Goal: Communication & Community: Answer question/provide support

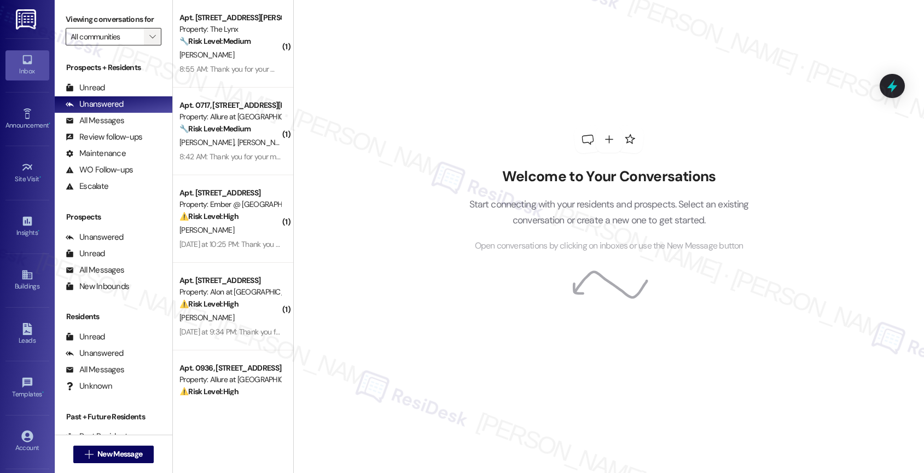
click at [147, 45] on span "" at bounding box center [152, 37] width 10 height 18
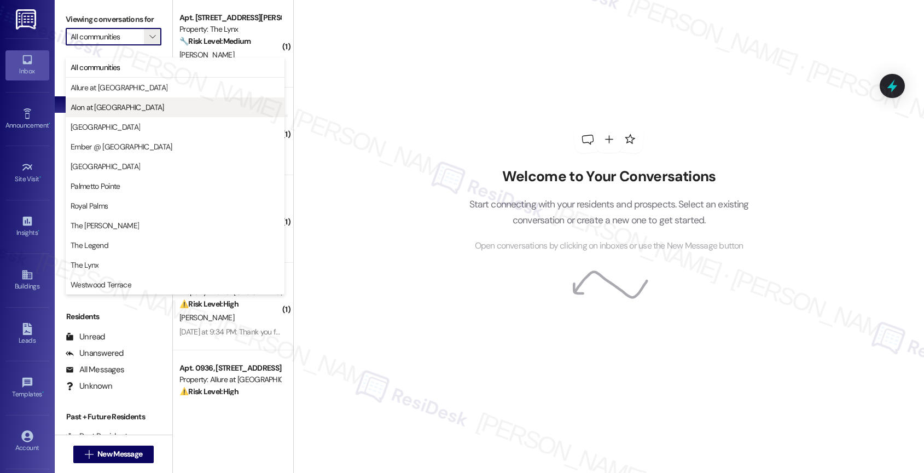
click at [129, 107] on span "Alon at [GEOGRAPHIC_DATA]" at bounding box center [175, 107] width 209 height 11
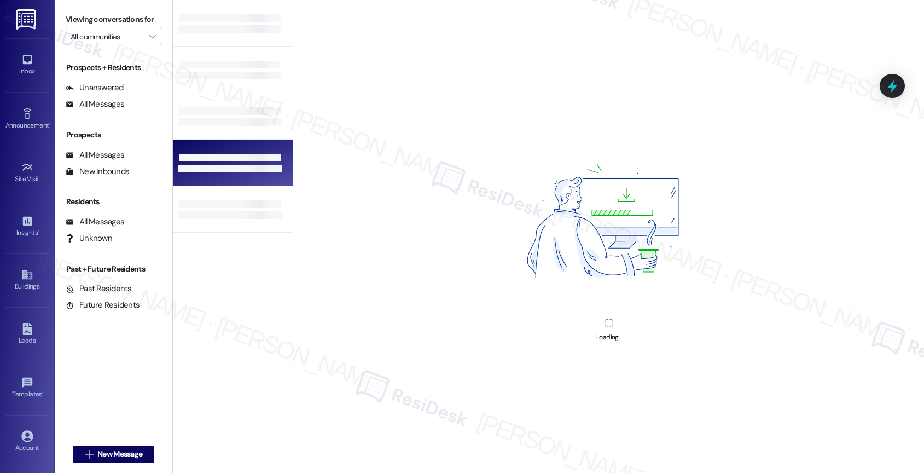
type input "Alon at [GEOGRAPHIC_DATA]"
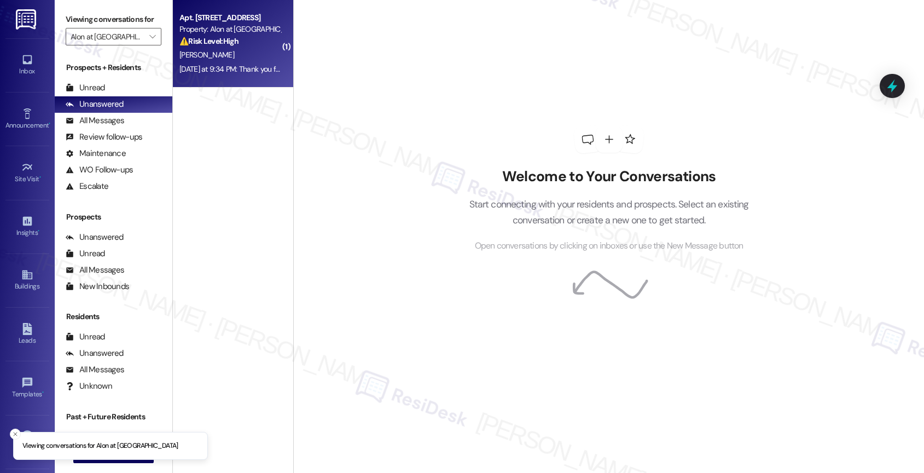
click at [230, 43] on strong "⚠️ Risk Level: High" at bounding box center [208, 41] width 59 height 10
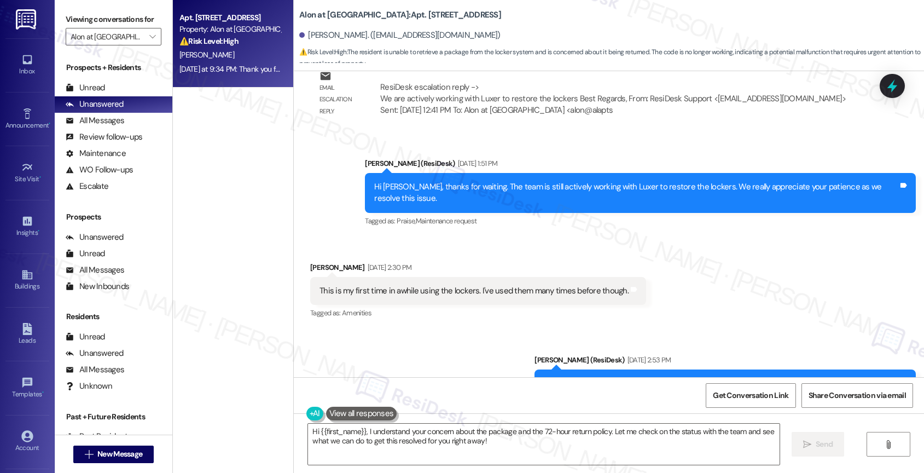
scroll to position [1244, 0]
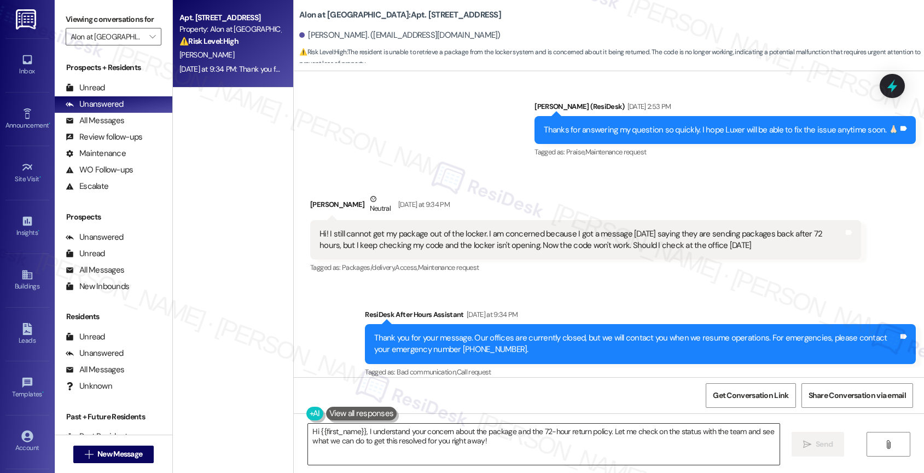
click at [372, 436] on textarea "Hi {{first_name}}, I understand your concern about the package and the 72-hour …" at bounding box center [543, 443] width 471 height 41
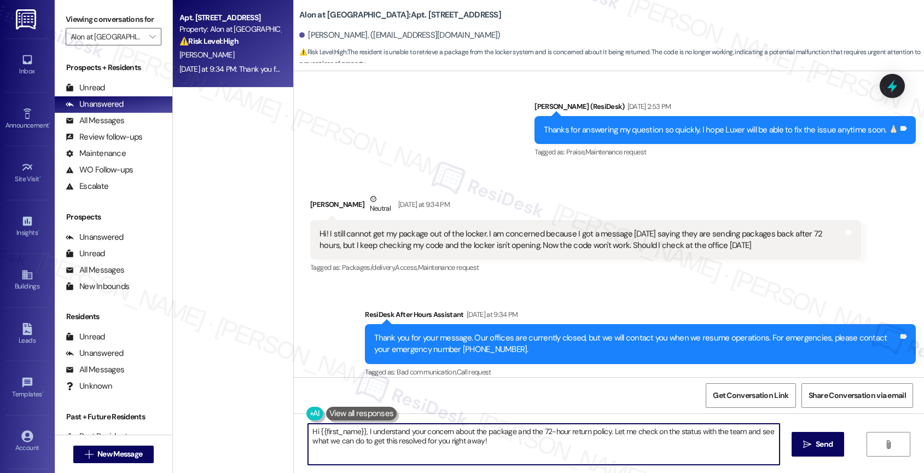
click at [372, 436] on textarea "Hi {{first_name}}, I understand your concern about the package and the 72-hour …" at bounding box center [543, 443] width 471 height 41
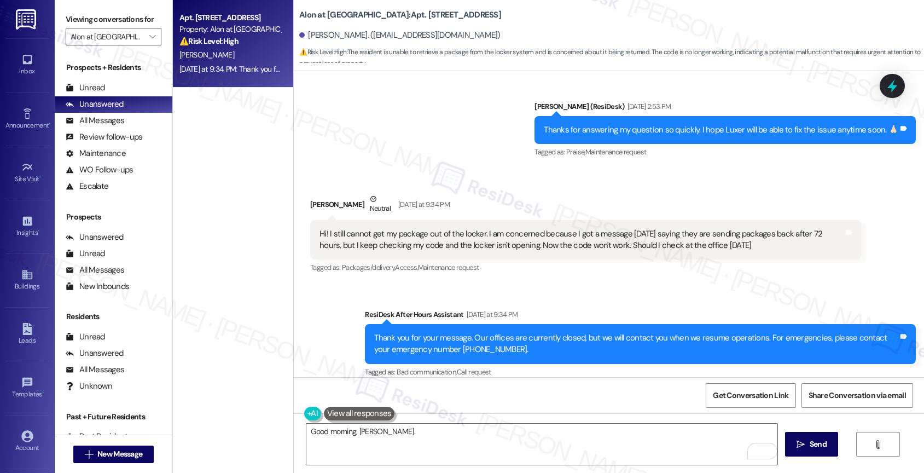
click at [351, 411] on button at bounding box center [359, 413] width 71 height 14
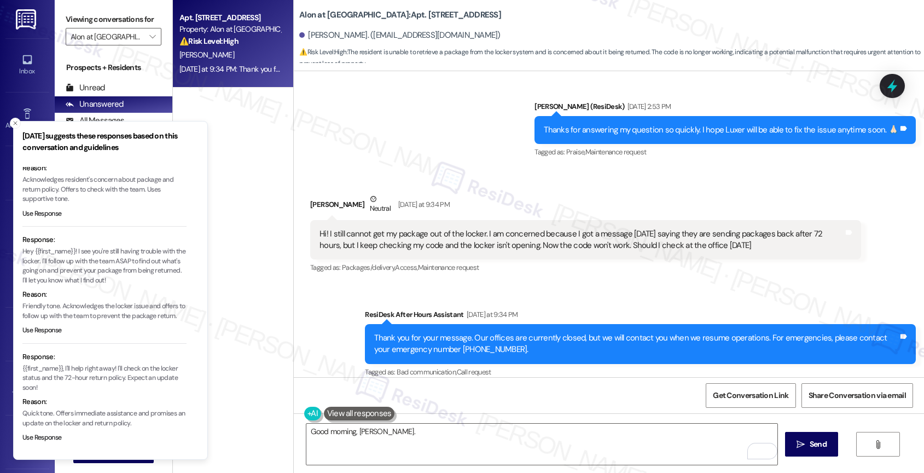
scroll to position [81, 0]
click at [29, 330] on button "Use Response" at bounding box center [41, 330] width 39 height 10
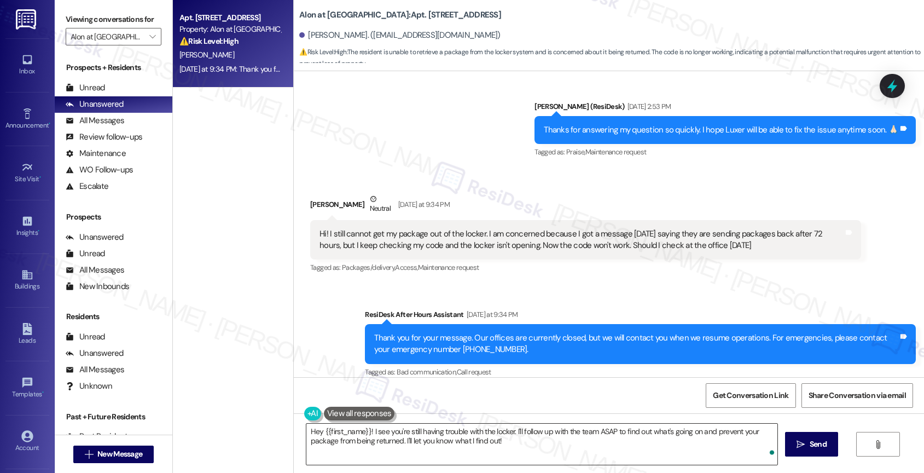
click at [314, 432] on textarea "Hey {{first_name}}! I see you're still having trouble with the locker. I'll fol…" at bounding box center [541, 443] width 471 height 41
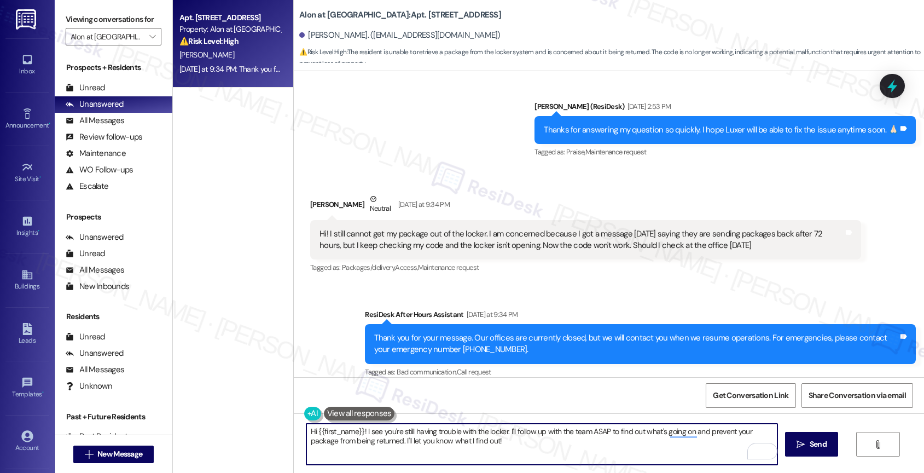
click at [357, 427] on textarea "Hi {{first_name}}! I see you're still having trouble with the locker. I'll foll…" at bounding box center [541, 443] width 471 height 41
click at [580, 450] on textarea "Hi {{first_name}}, good morning! I see you're still having trouble with the loc…" at bounding box center [541, 443] width 471 height 41
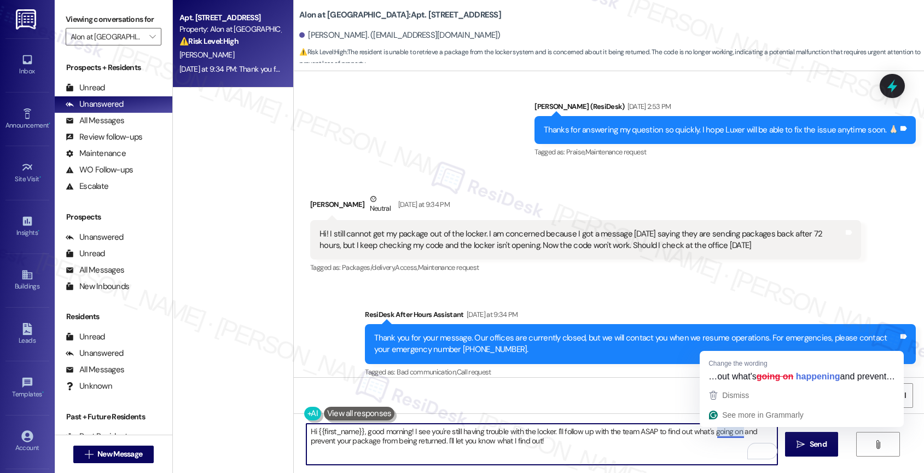
click at [617, 439] on textarea "Hi {{first_name}}, good morning! I see you're still having trouble with the loc…" at bounding box center [541, 443] width 471 height 41
drag, startPoint x: 688, startPoint y: 429, endPoint x: 736, endPoint y: 430, distance: 48.1
click at [736, 430] on textarea "Hi {{first_name}}, good morning! I see you're still having trouble with the loc…" at bounding box center [541, 443] width 471 height 41
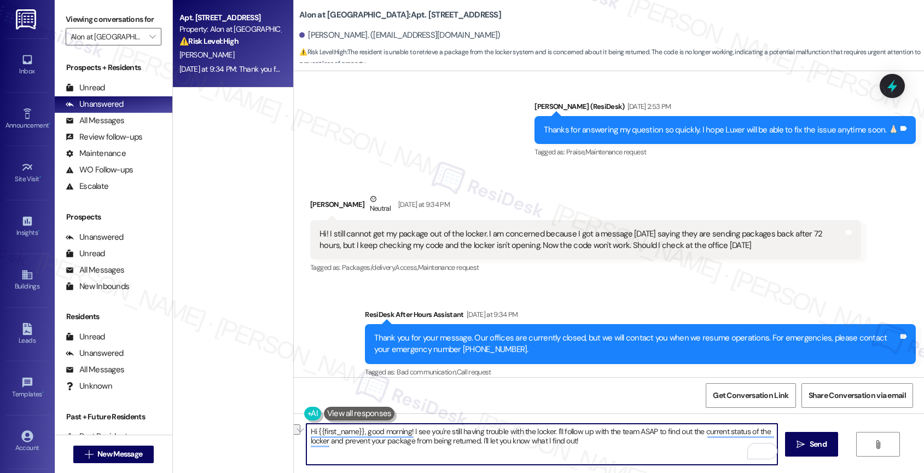
drag, startPoint x: 338, startPoint y: 443, endPoint x: 469, endPoint y: 441, distance: 131.3
click at [470, 441] on textarea "Hi {{first_name}}, good morning! I see you're still having trouble with the loc…" at bounding box center [541, 443] width 471 height 41
click at [337, 445] on textarea "Hi {{first_name}}, good morning! I see you're still having trouble with the loc…" at bounding box center [541, 443] width 471 height 41
click at [599, 451] on textarea "Hi {{first_name}}, good morning! I see you're still having trouble with the loc…" at bounding box center [541, 443] width 471 height 41
click at [610, 445] on textarea "Hi {{first_name}}, good morning! I see you're still having trouble with the loc…" at bounding box center [541, 443] width 471 height 41
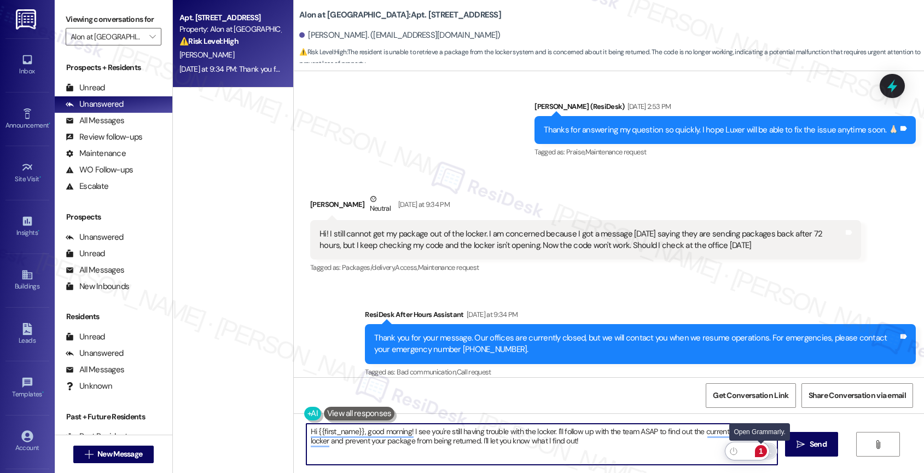
type textarea "Hi {{first_name}}, good morning! I see you're still having trouble with the loc…"
click at [762, 452] on div "1" at bounding box center [761, 451] width 12 height 12
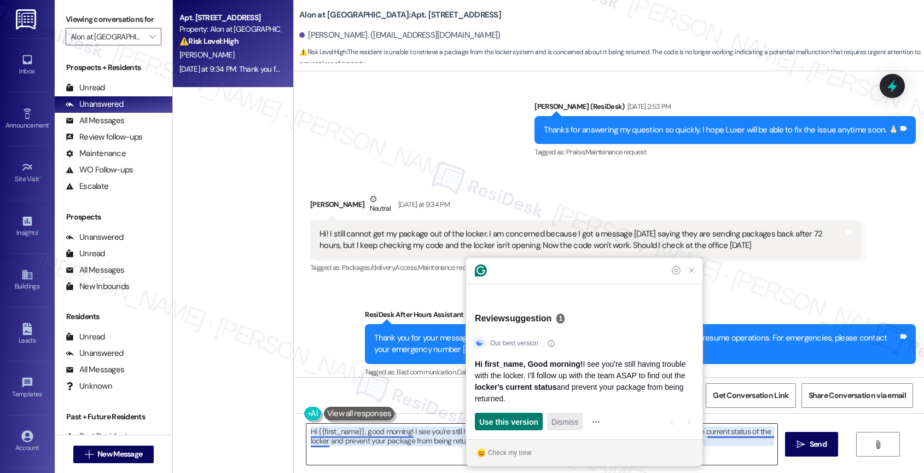
click at [566, 421] on span "Dismiss" at bounding box center [564, 421] width 27 height 11
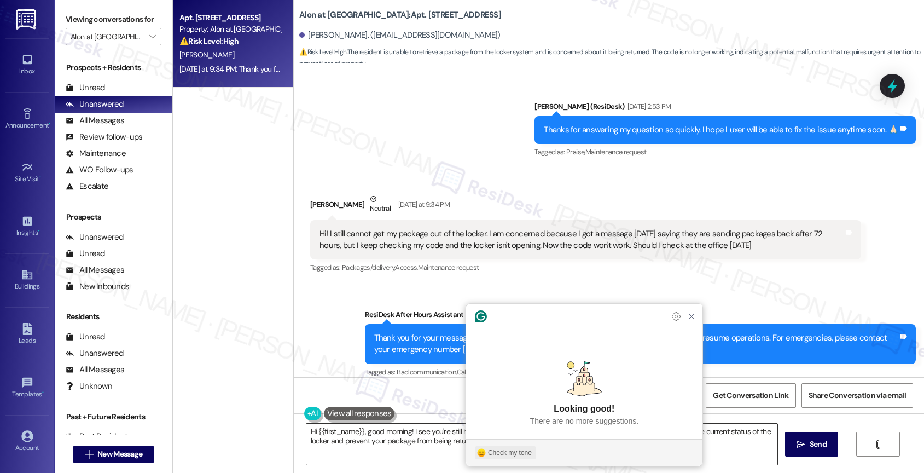
click at [498, 456] on div "Check my tone" at bounding box center [510, 452] width 44 height 10
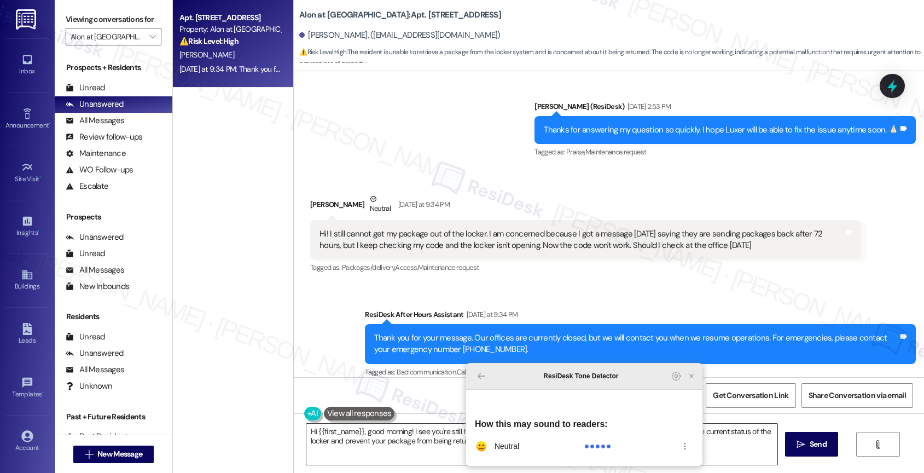
click at [692, 380] on icon "Close Grammarly Assistant" at bounding box center [691, 375] width 9 height 9
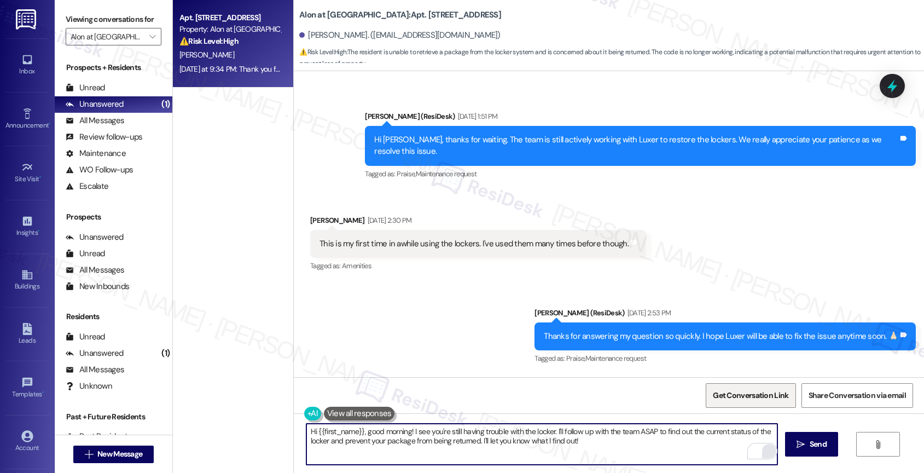
scroll to position [960, 0]
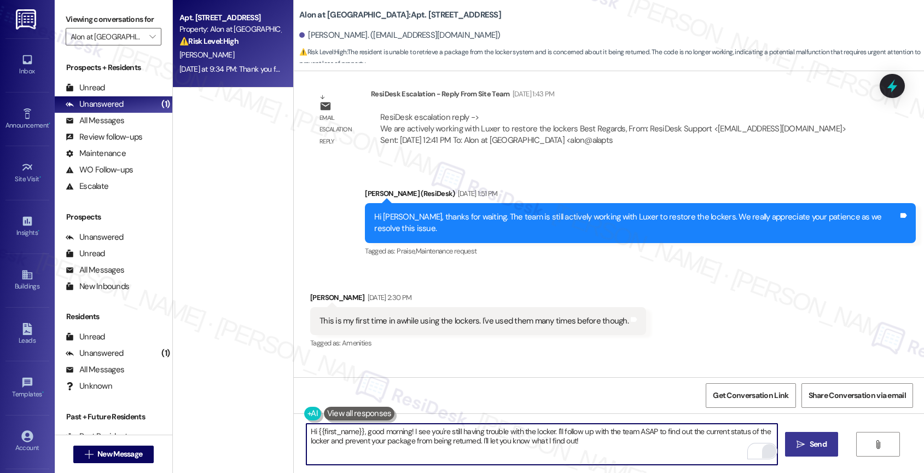
click at [806, 436] on button " Send" at bounding box center [811, 444] width 53 height 25
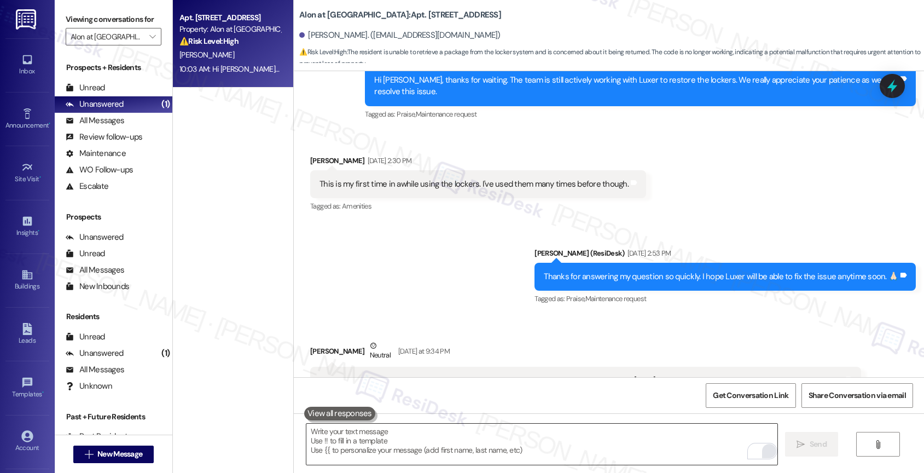
scroll to position [1071, 0]
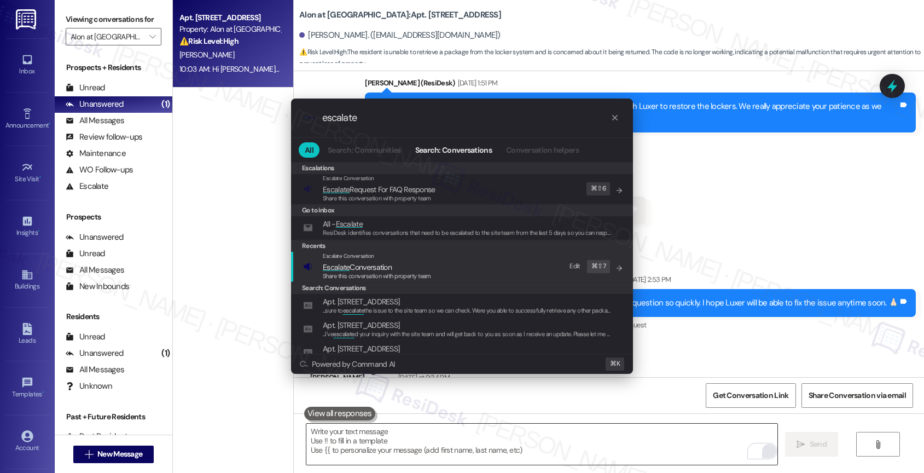
type input "escalate"
click at [401, 269] on span "Escalate Conversation" at bounding box center [377, 267] width 108 height 12
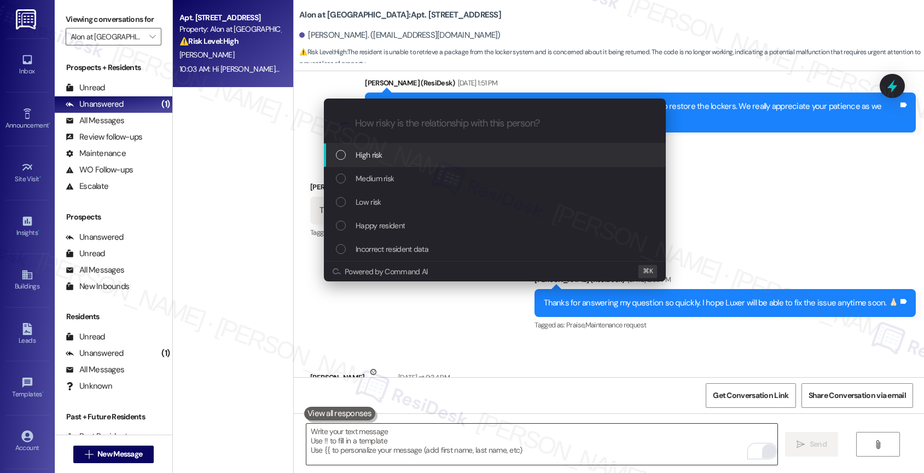
click at [409, 149] on div "High risk" at bounding box center [496, 155] width 320 height 12
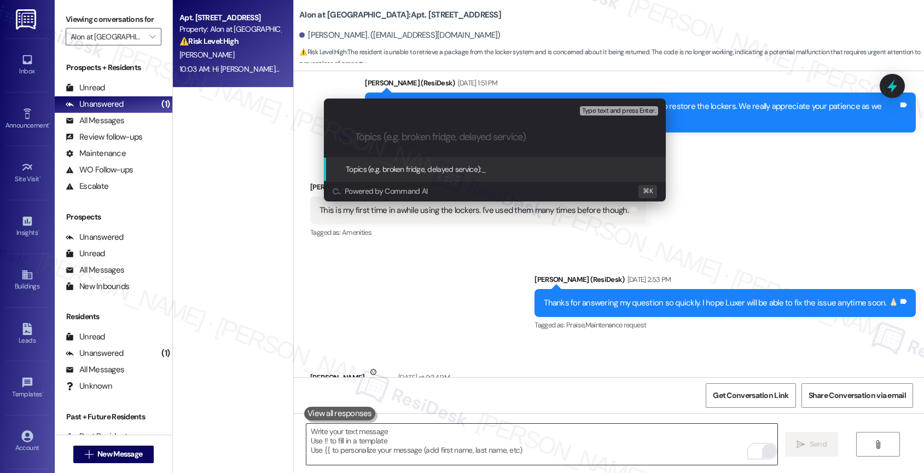
click at [405, 137] on input "Topics (e.g. broken fridge, delayed service)" at bounding box center [503, 136] width 297 height 11
click at [356, 137] on input "Any updates on the locker issue?" at bounding box center [499, 136] width 288 height 11
type input "Follow-up: Any updates on the locker issue?"
click at [564, 139] on input "Follow-up: Any updates on the locker issue?" at bounding box center [499, 136] width 288 height 11
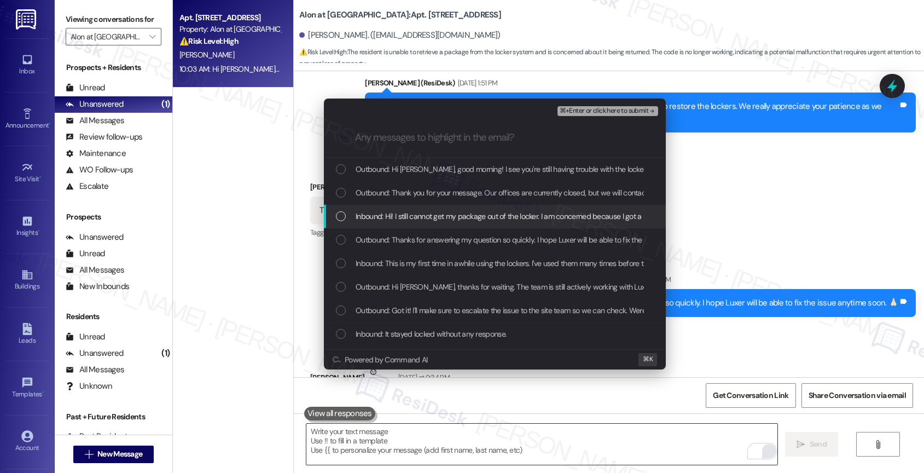
click at [503, 214] on span "Inbound: Hi! I still cannot get my package out of the locker. I am concerned be…" at bounding box center [801, 216] width 890 height 12
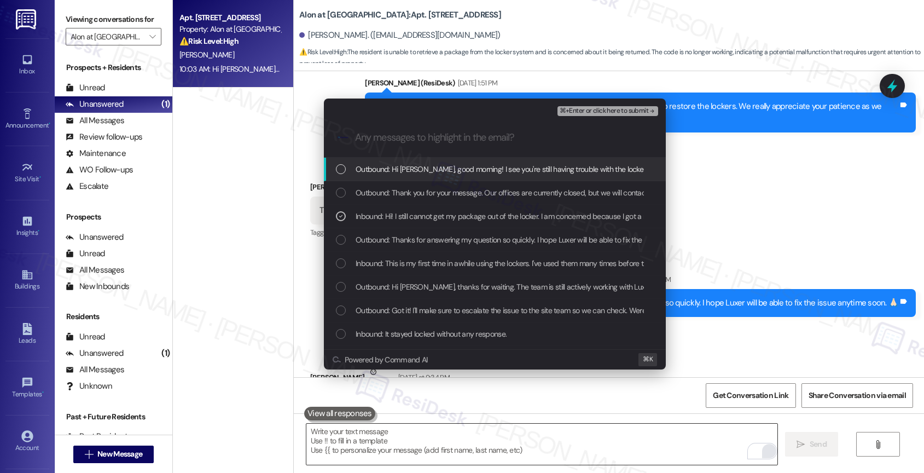
click at [630, 114] on span "⌘+Enter or click here to submit" at bounding box center [604, 111] width 89 height 8
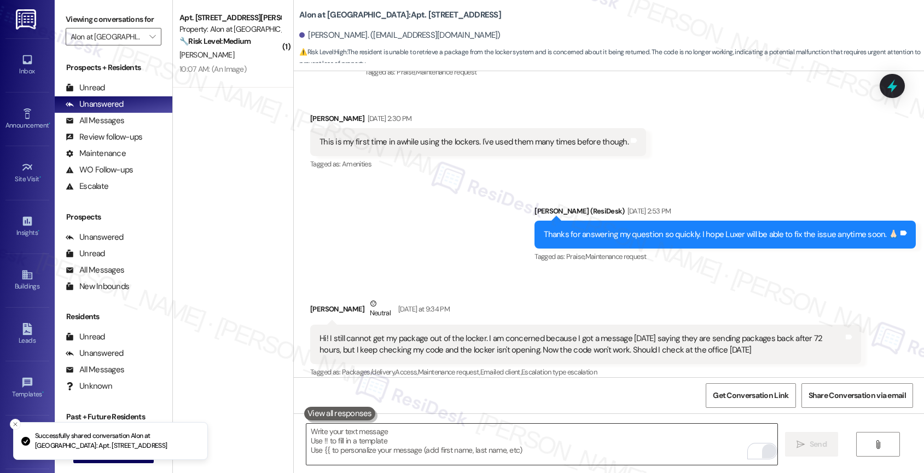
scroll to position [1348, 0]
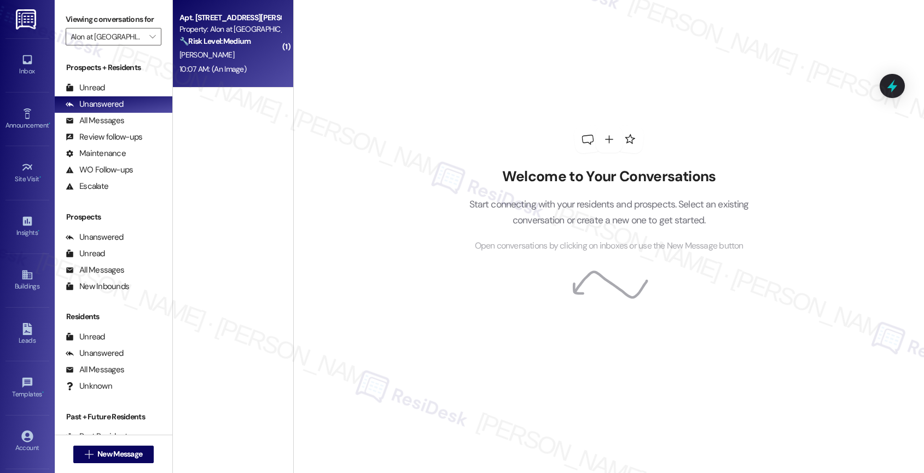
click at [217, 60] on div "[PERSON_NAME]" at bounding box center [229, 55] width 103 height 14
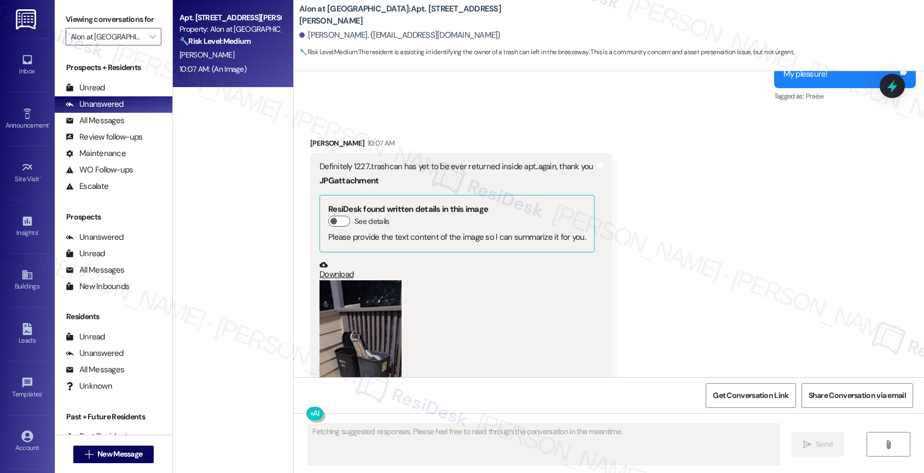
scroll to position [864, 0]
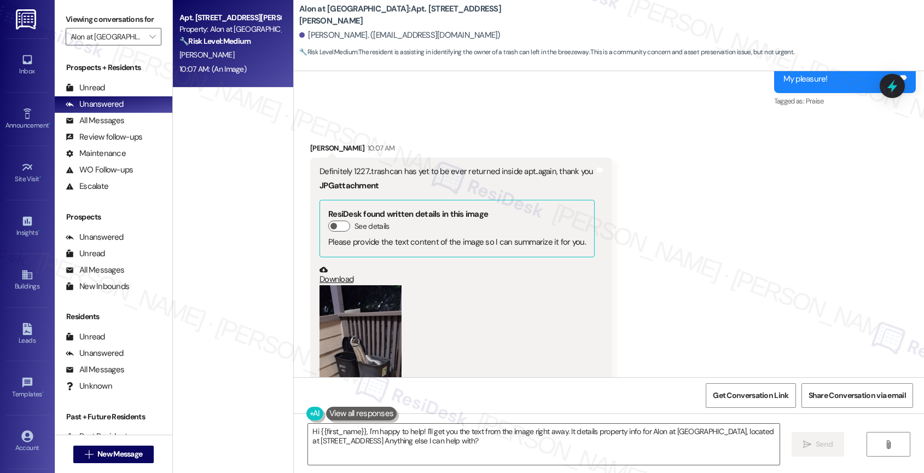
click at [359, 331] on button "Zoom image" at bounding box center [360, 374] width 82 height 178
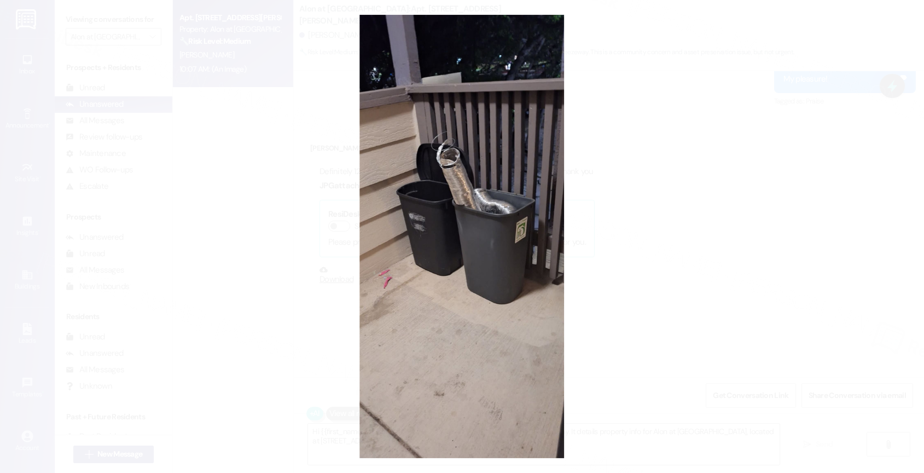
click at [501, 300] on button "Unzoom image" at bounding box center [462, 236] width 924 height 473
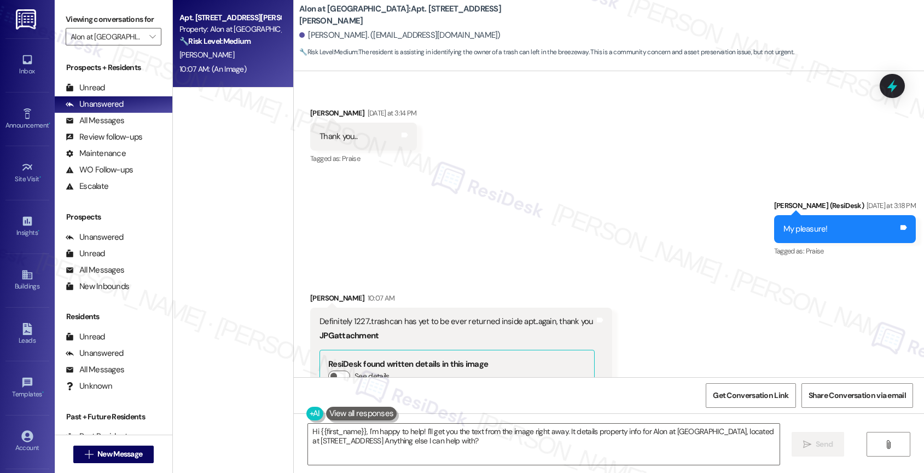
scroll to position [588, 0]
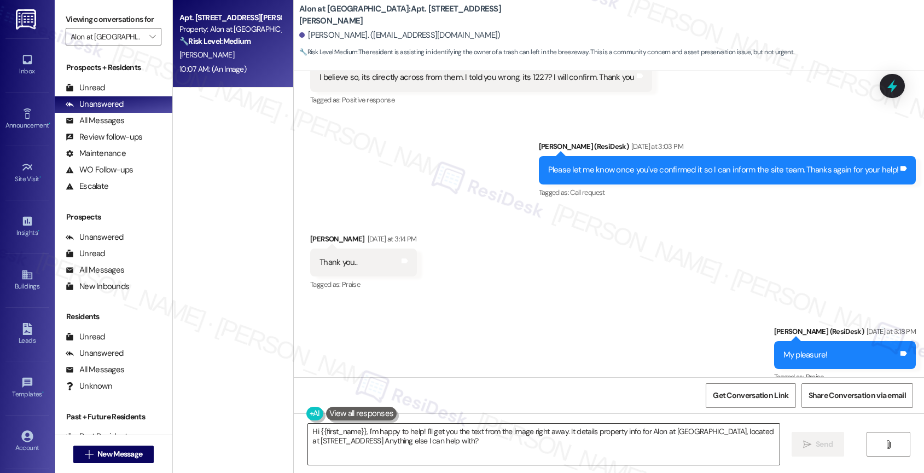
click at [369, 441] on textarea "Hi {{first_name}}, I'm happy to help! I'll get you the text from the image righ…" at bounding box center [543, 443] width 471 height 41
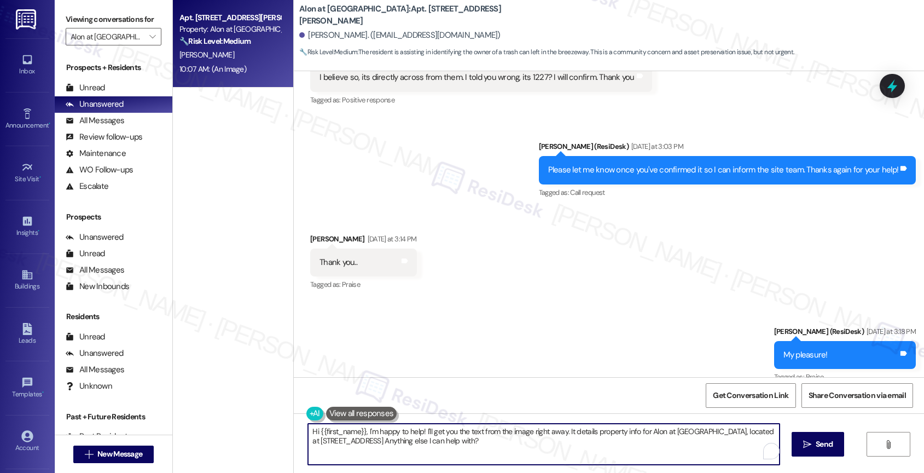
click at [369, 441] on textarea "Hi {{first_name}}, I'm happy to help! I'll get you the text from the image righ…" at bounding box center [543, 443] width 471 height 41
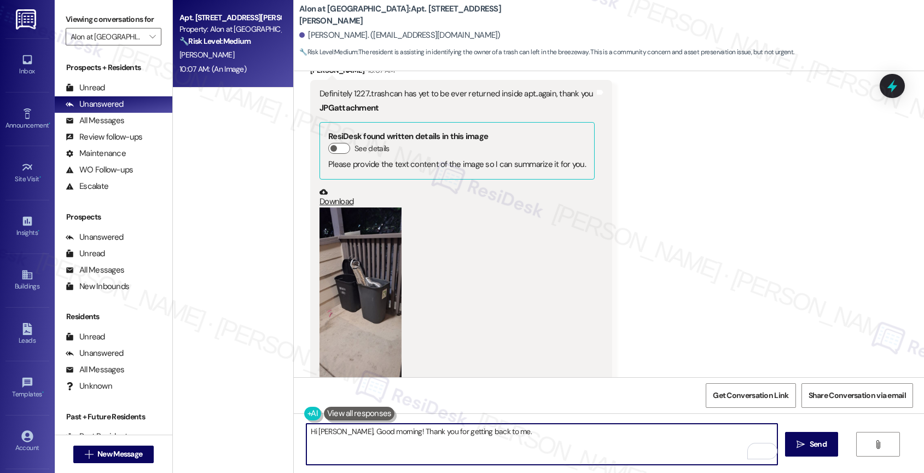
scroll to position [917, 0]
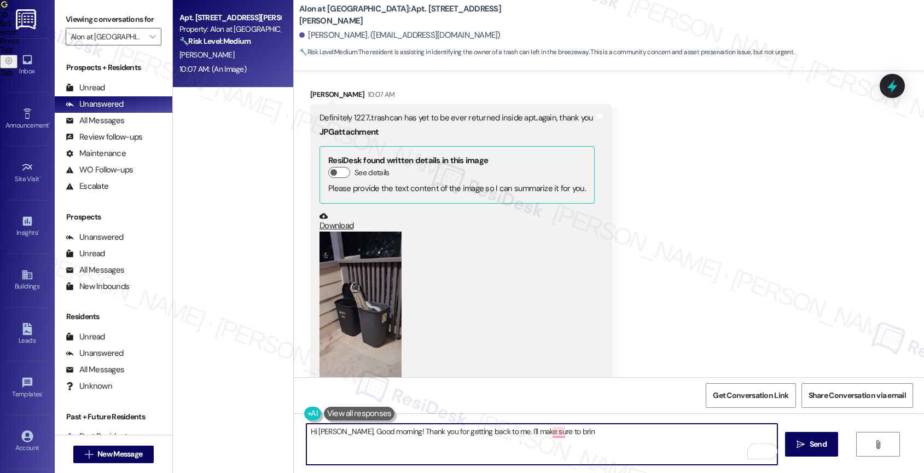
drag, startPoint x: 498, startPoint y: 427, endPoint x: 589, endPoint y: 433, distance: 91.5
click at [589, 433] on textarea "Hi Thomas, Good morning! Thank you for getting back to me. I'll make sure to br…" at bounding box center [541, 443] width 471 height 41
drag, startPoint x: 589, startPoint y: 433, endPoint x: 505, endPoint y: 432, distance: 83.7
click at [505, 432] on textarea "Hi Thomas, Good morning! Thank you for getting back to me. I'll make sure to br…" at bounding box center [541, 443] width 471 height 41
click at [588, 438] on textarea "Hi Thomas, Good morning! Thank you for getting back to me. I'll make sure to br…" at bounding box center [541, 443] width 471 height 41
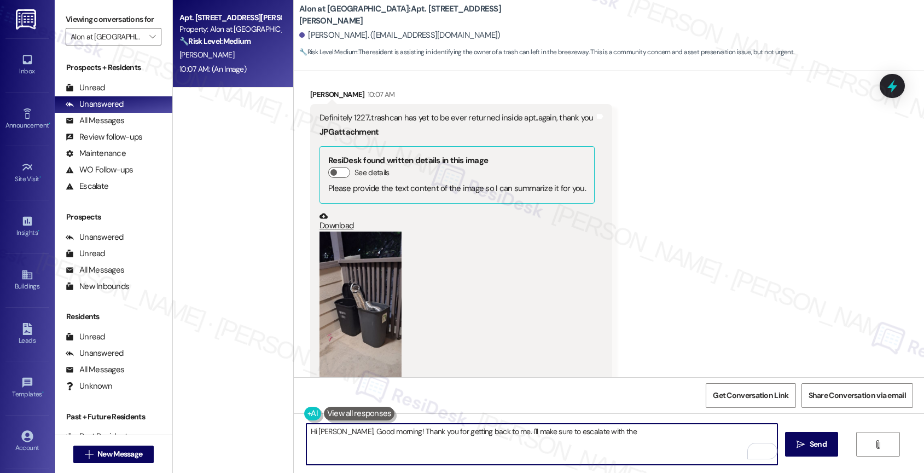
click at [623, 439] on textarea "Hi Thomas, Good morning! Thank you for getting back to me. I'll make sure to es…" at bounding box center [541, 443] width 471 height 41
click at [623, 436] on textarea "Hi Thomas, Good morning! Thank you for getting back to me. I'll make sure to es…" at bounding box center [541, 443] width 471 height 41
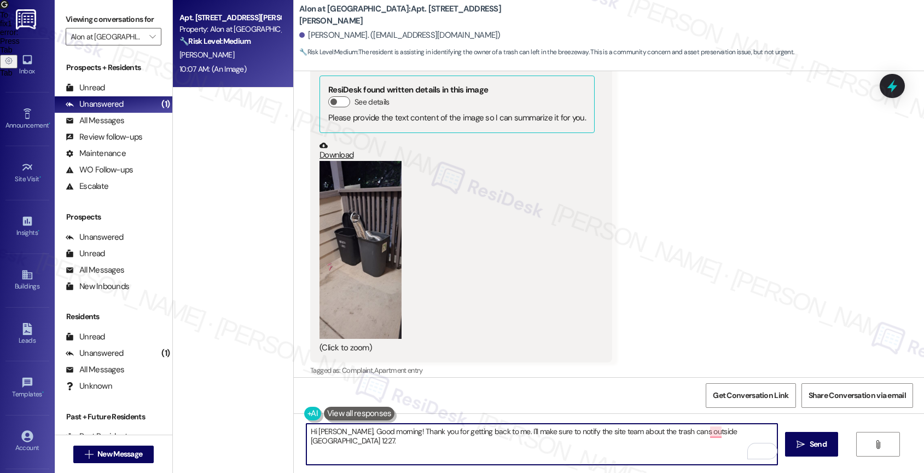
scroll to position [998, 0]
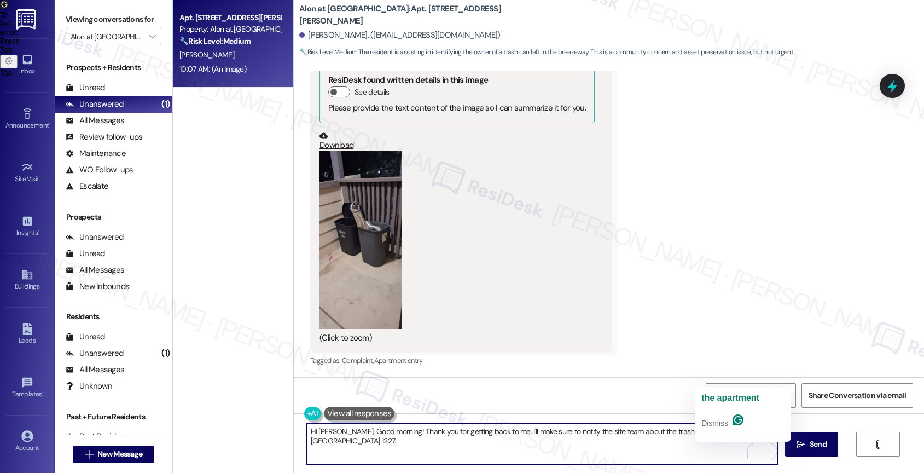
click at [682, 276] on div "Received via SMS Thomas Vielma 10:07 AM Definitely 1227..trashcan has yet to be…" at bounding box center [609, 180] width 630 height 393
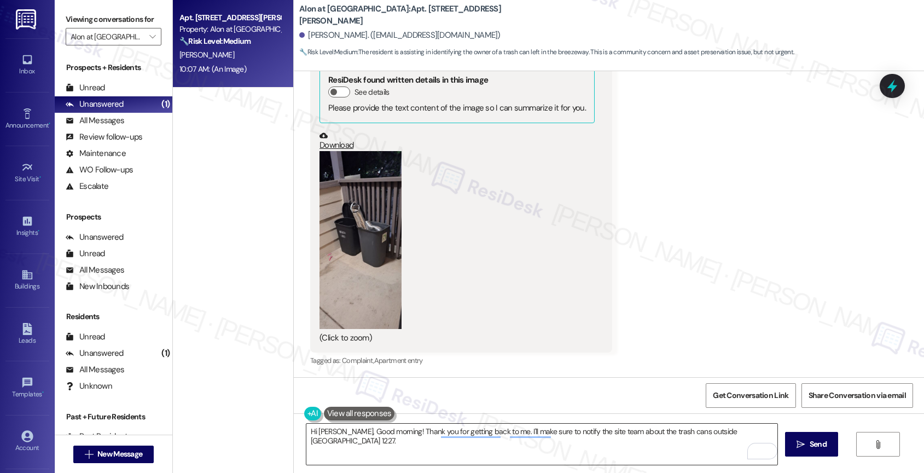
click at [741, 430] on textarea "Hi Thomas, Good morning! Thank you for getting back to me. I'll make sure to no…" at bounding box center [541, 443] width 471 height 41
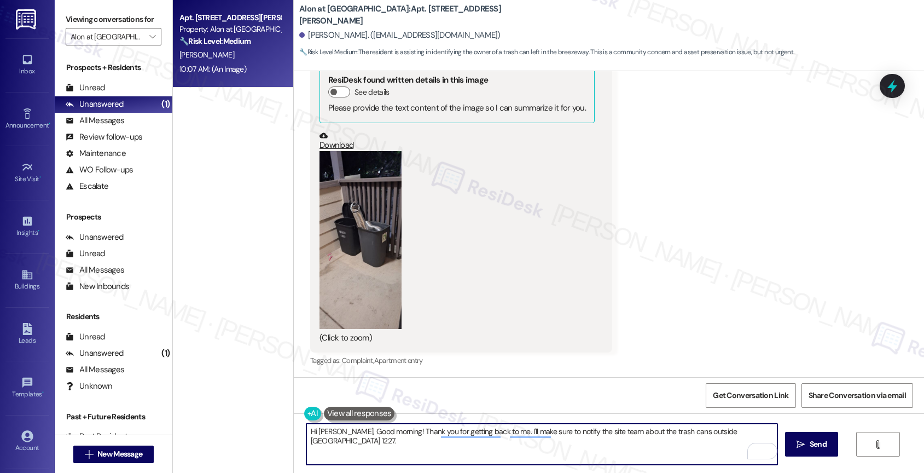
click at [765, 430] on textarea "Hi Thomas, Good morning! Thank you for getting back to me. I'll make sure to no…" at bounding box center [541, 443] width 471 height 41
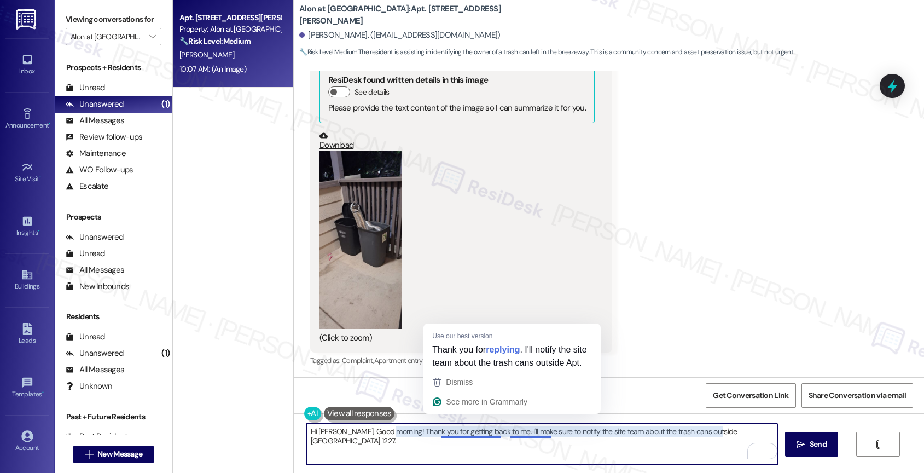
click at [454, 441] on textarea "Hi Thomas, Good morning! Thank you for getting back to me. I'll make sure to no…" at bounding box center [541, 443] width 471 height 41
drag, startPoint x: 432, startPoint y: 433, endPoint x: 491, endPoint y: 433, distance: 59.1
click at [491, 433] on textarea "Hi Thomas, Good morning! Thank you for getting back to me. I'll make sure to no…" at bounding box center [541, 443] width 471 height 41
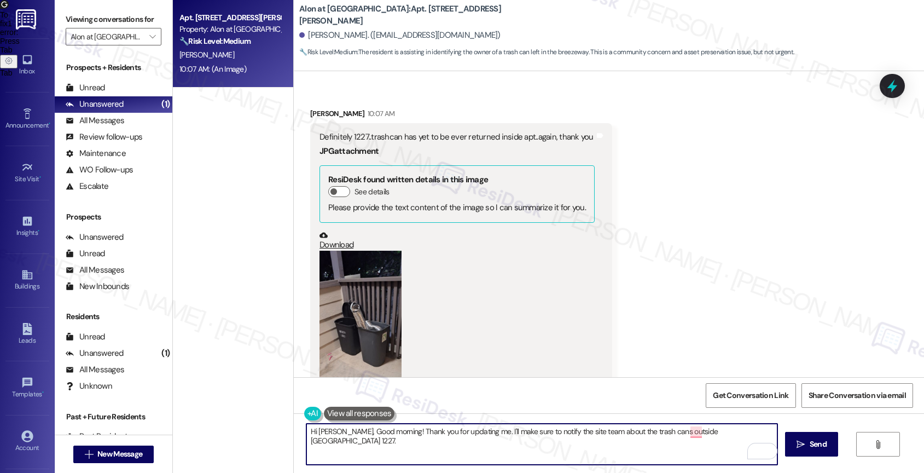
scroll to position [896, 0]
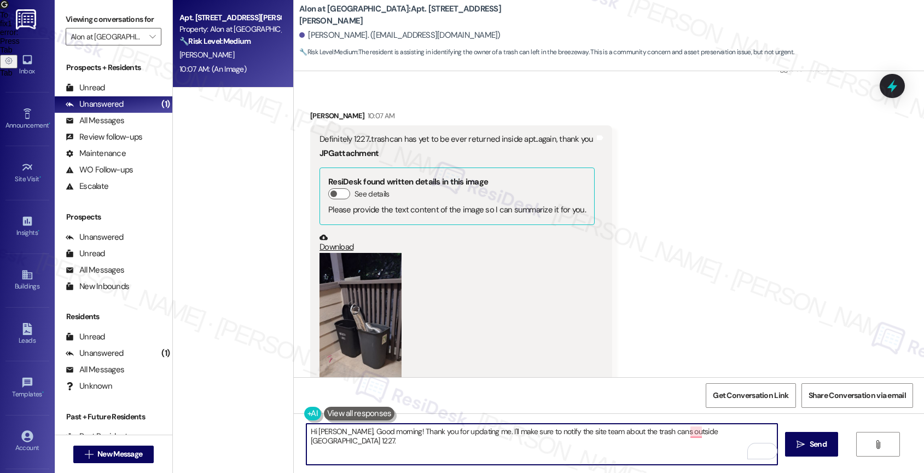
click at [655, 434] on textarea "Hi Thomas, Good morning! Thank you for updating me. I'll make sure to notify th…" at bounding box center [541, 443] width 471 height 41
click at [724, 434] on textarea "Hi Thomas, Good morning! Thank you for updating me. I'll make sure to notify th…" at bounding box center [541, 443] width 471 height 41
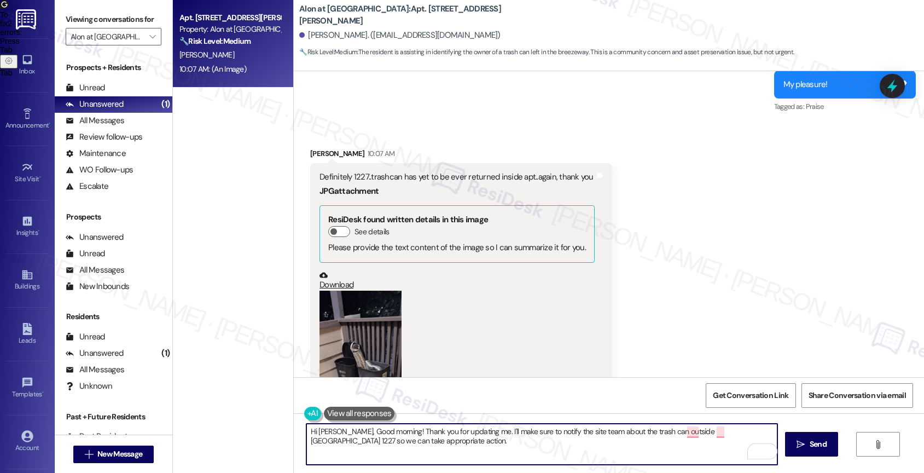
scroll to position [998, 0]
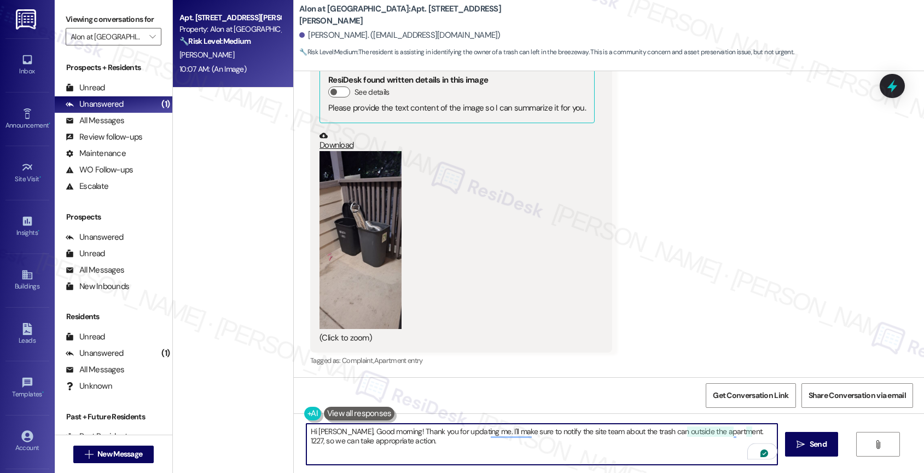
click at [644, 453] on textarea "Hi Thomas, Good morning! Thank you for updating me. I'll make sure to notify th…" at bounding box center [541, 443] width 471 height 41
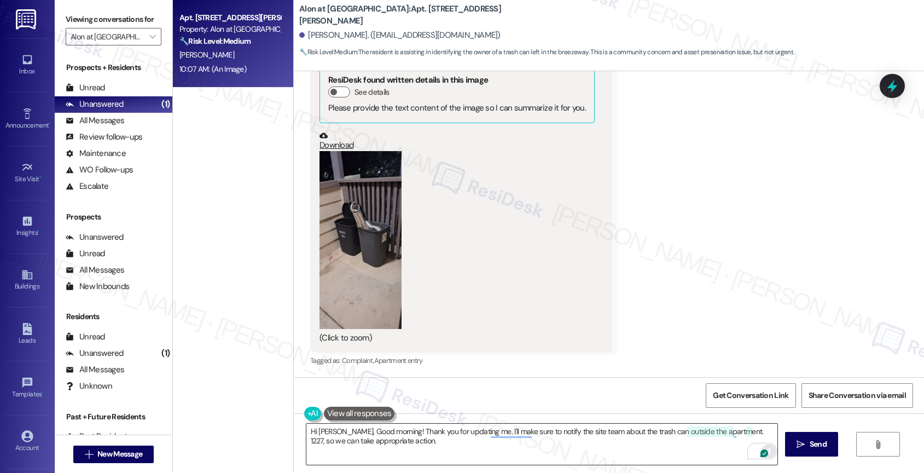
click at [763, 448] on div "1" at bounding box center [769, 451] width 12 height 12
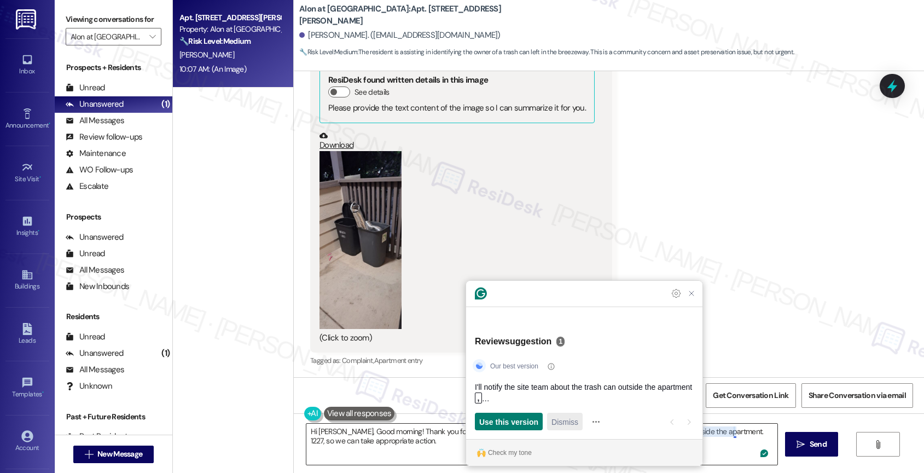
click at [557, 422] on span "Dismiss" at bounding box center [564, 421] width 27 height 11
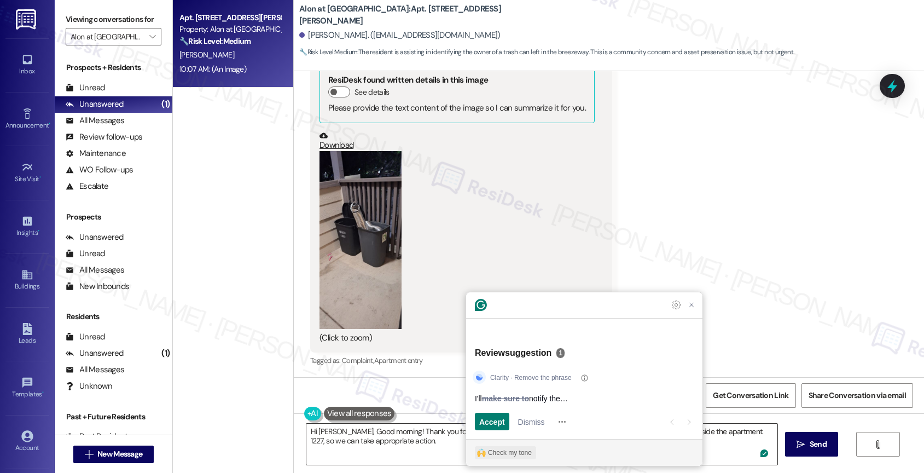
click at [499, 453] on div "Check my tone" at bounding box center [510, 452] width 44 height 10
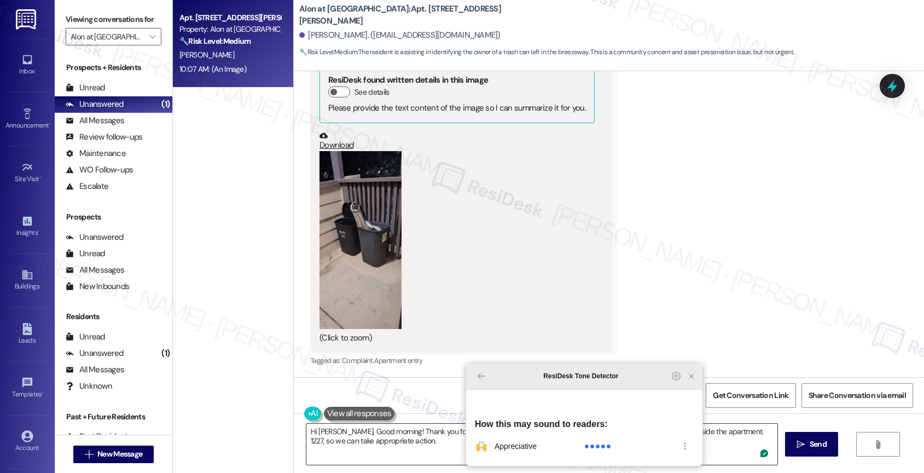
click at [687, 380] on icon "Close Grammarly Assistant" at bounding box center [691, 375] width 9 height 9
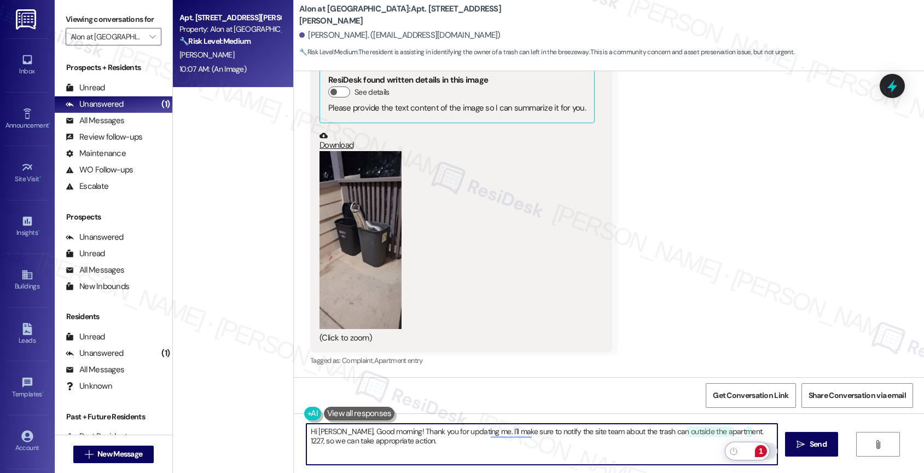
click at [418, 446] on textarea "Hi Thomas, Good morning! Thank you for updating me. I'll make sure to notify th…" at bounding box center [541, 443] width 471 height 41
click at [760, 449] on div "1" at bounding box center [761, 451] width 12 height 12
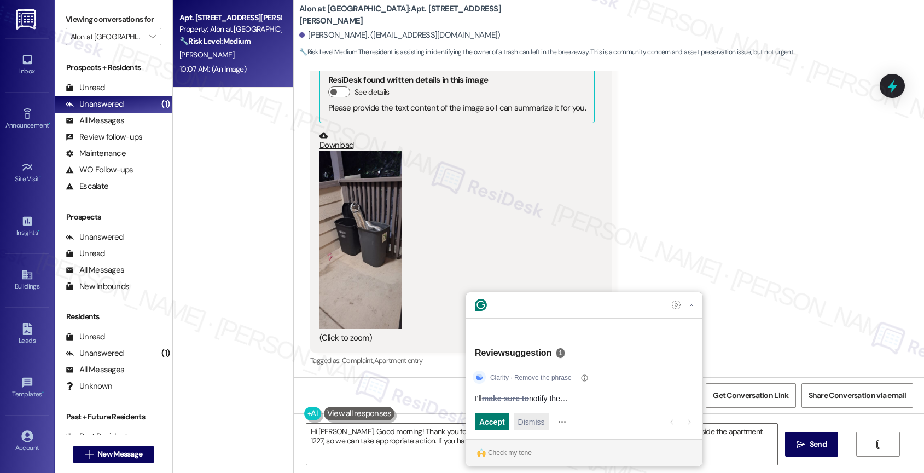
click at [544, 423] on span "Dismiss" at bounding box center [531, 421] width 27 height 11
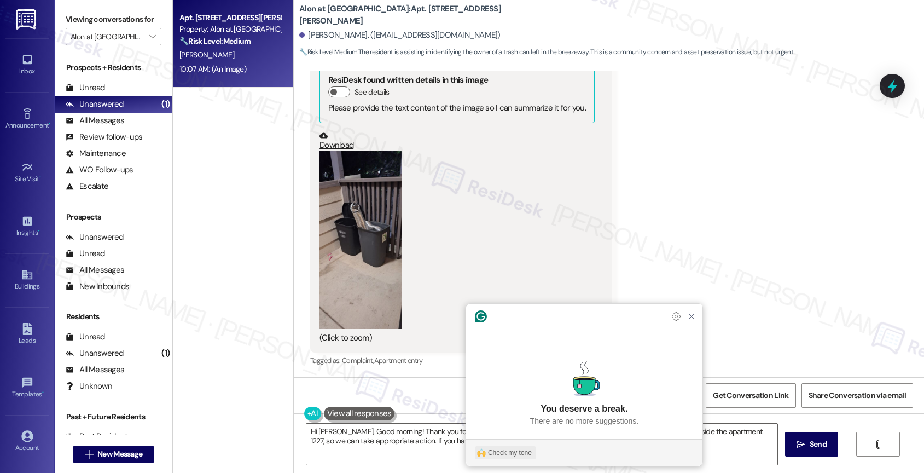
click at [491, 453] on div "Check my tone" at bounding box center [510, 452] width 44 height 10
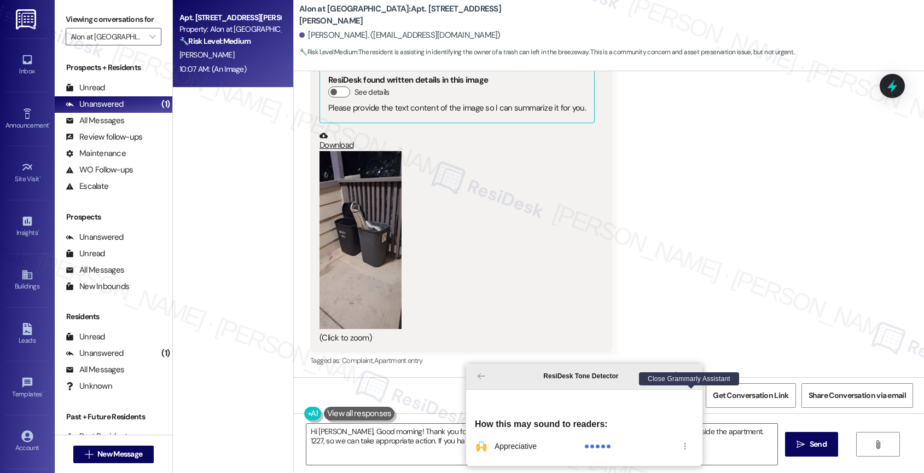
click at [695, 380] on icon "Close Grammarly Assistant" at bounding box center [691, 375] width 9 height 9
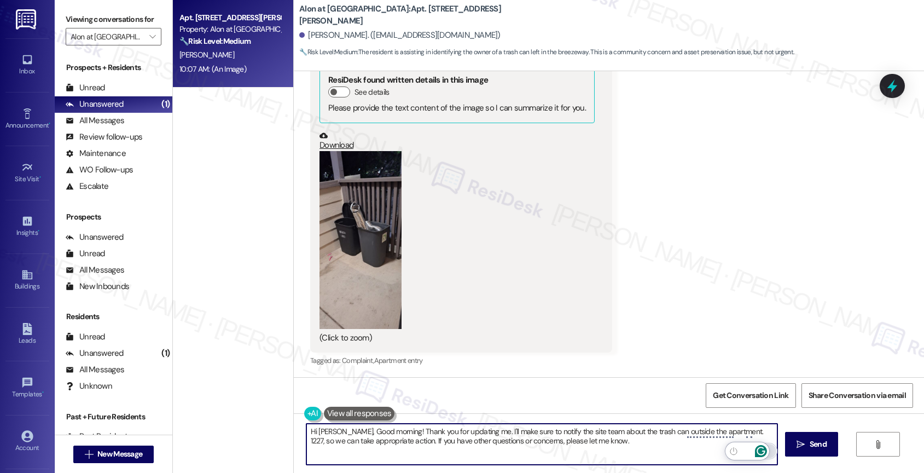
click at [761, 449] on icon "Open Grammarly. 0 Suggestions." at bounding box center [761, 451] width 12 height 12
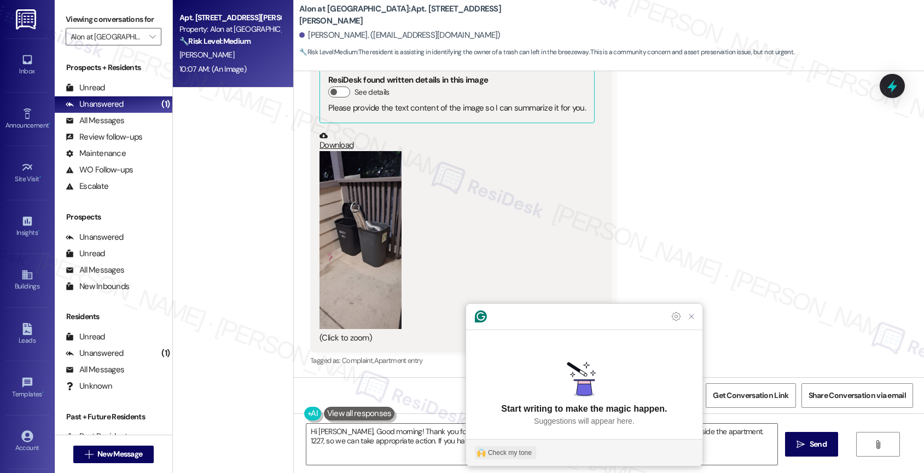
click at [500, 447] on div "Check my tone" at bounding box center [510, 452] width 44 height 10
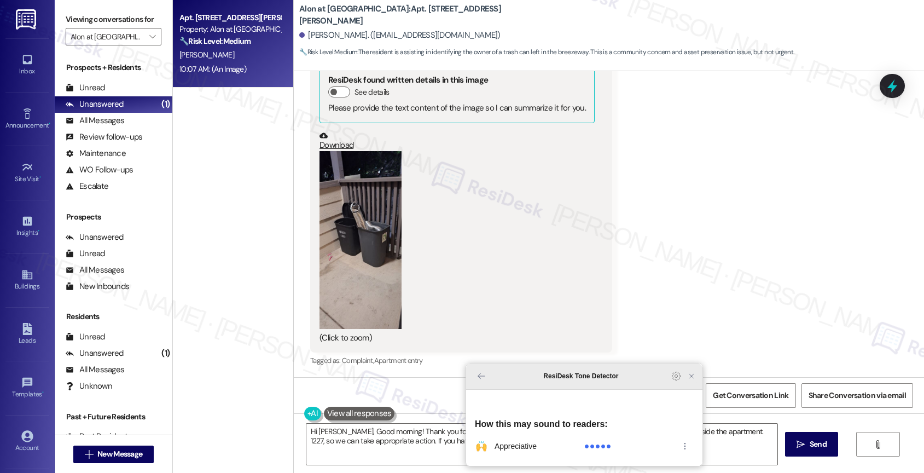
click at [694, 380] on icon "Close Grammarly Assistant" at bounding box center [691, 375] width 9 height 9
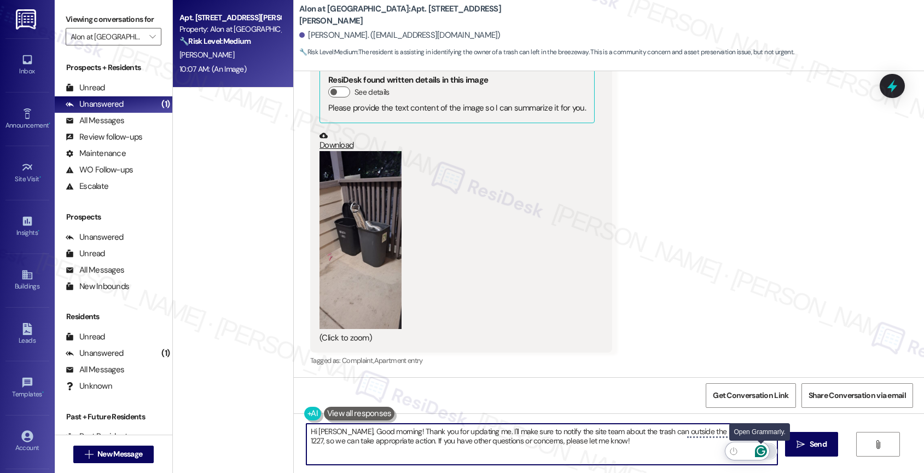
click at [763, 447] on icon "Open Grammarly. 0 Suggestions." at bounding box center [761, 451] width 12 height 12
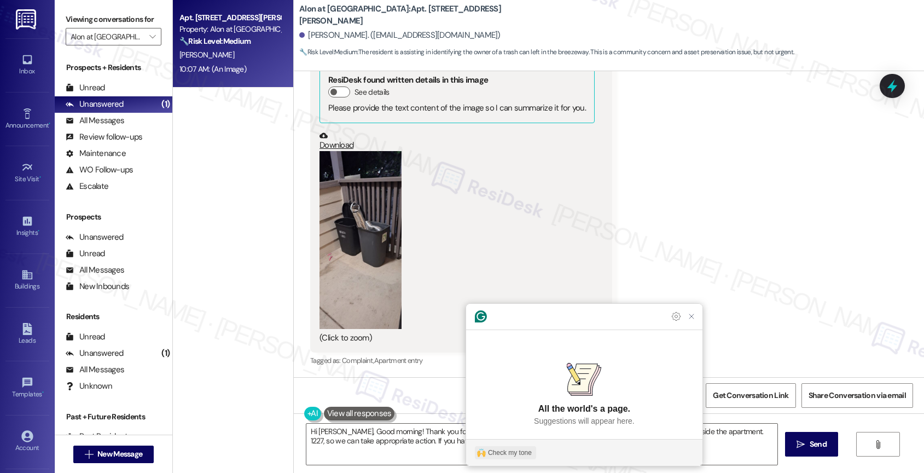
drag, startPoint x: 505, startPoint y: 452, endPoint x: 702, endPoint y: 381, distance: 209.4
click at [506, 452] on div "Check my tone" at bounding box center [510, 452] width 44 height 10
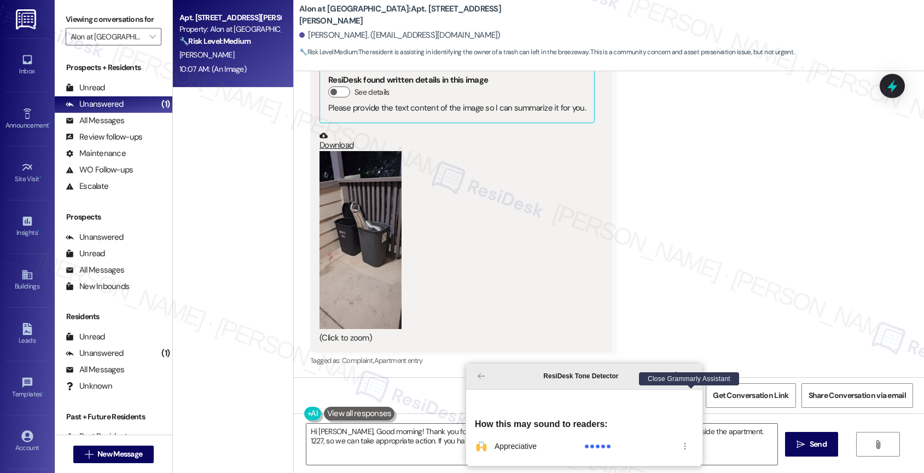
click at [692, 380] on icon "Close Grammarly Assistant" at bounding box center [691, 375] width 9 height 9
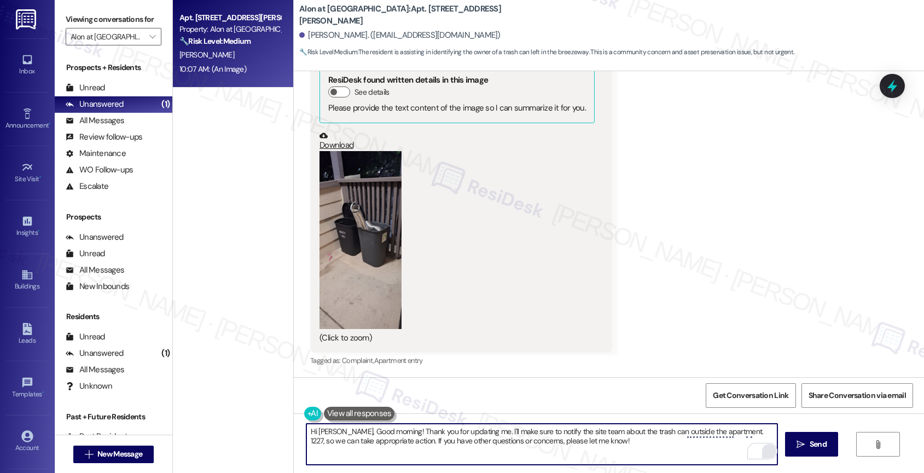
drag, startPoint x: 392, startPoint y: 441, endPoint x: 470, endPoint y: 439, distance: 77.7
click at [392, 441] on textarea "Hi Thomas, Good morning! Thank you for updating me. I'll make sure to notify th…" at bounding box center [541, 443] width 471 height 41
click at [680, 448] on textarea "Hi Thomas, Good morning! Thank you for updating me. I'll make sure to notify th…" at bounding box center [541, 443] width 471 height 41
click at [760, 449] on div "1" at bounding box center [761, 451] width 12 height 12
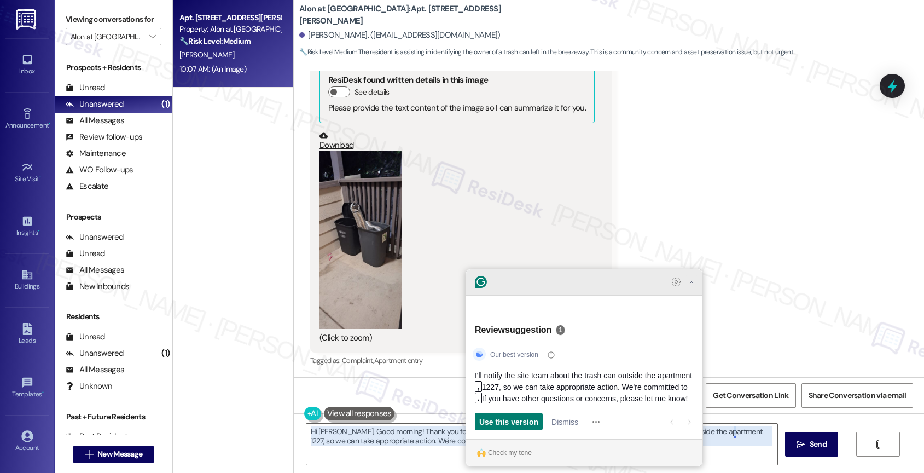
click at [694, 286] on icon "Close Grammarly Assistant" at bounding box center [691, 281] width 9 height 9
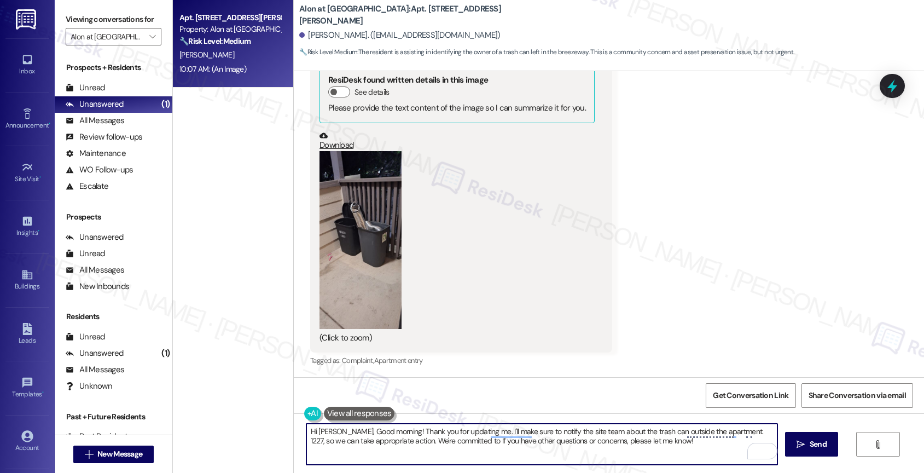
drag, startPoint x: 728, startPoint y: 432, endPoint x: 762, endPoint y: 433, distance: 34.5
click at [728, 432] on textarea "Hi Thomas, Good morning! Thank you for updating me. I'll make sure to notify th…" at bounding box center [541, 443] width 471 height 41
click at [744, 430] on textarea "Hi Thomas, Good morning! Thank you for updating me. I'll make sure to notify th…" at bounding box center [541, 443] width 471 height 41
click at [684, 445] on textarea "Hi Thomas, Good morning! Thank you for updating me. I'll make sure to notify th…" at bounding box center [541, 443] width 471 height 41
type textarea "Hi Thomas, Good morning! Thank you for updating me. I'll make sure to notify th…"
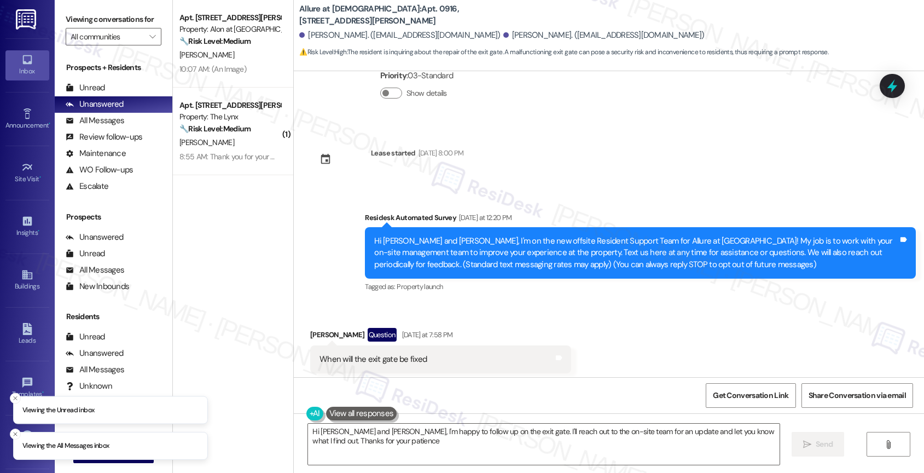
scroll to position [98, 0]
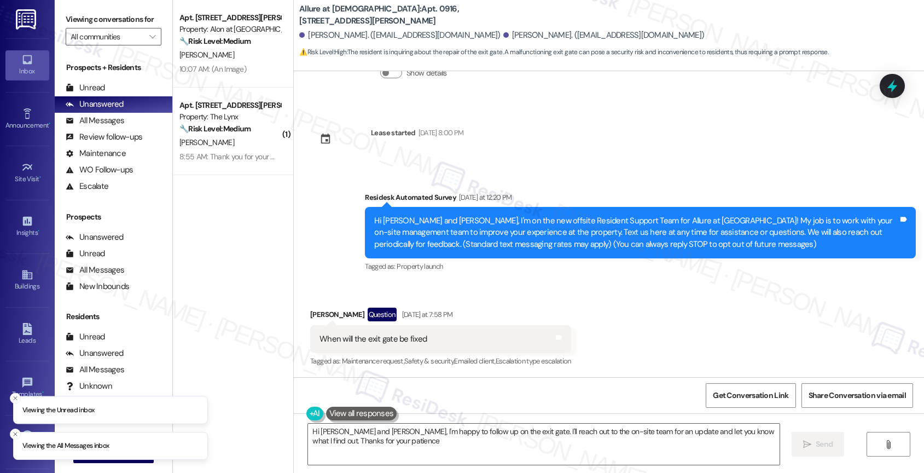
type textarea "Hi [PERSON_NAME] and [PERSON_NAME], I'm happy to follow up on the exit gate. I'…"
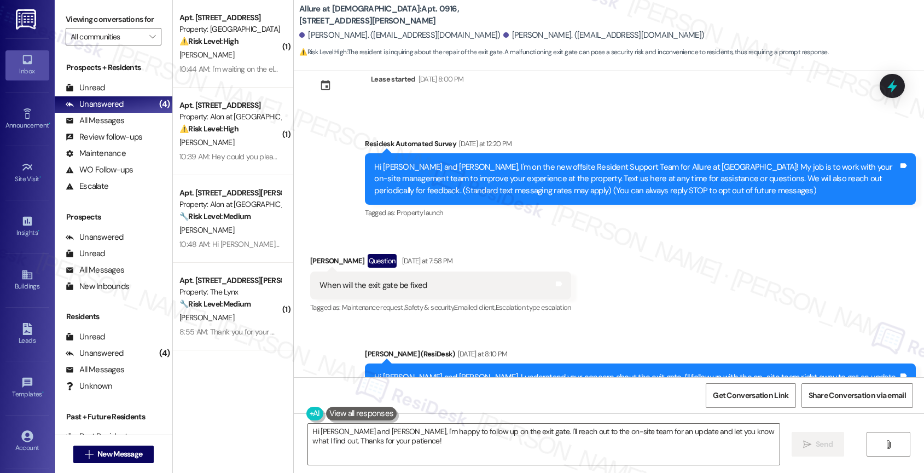
scroll to position [147, 0]
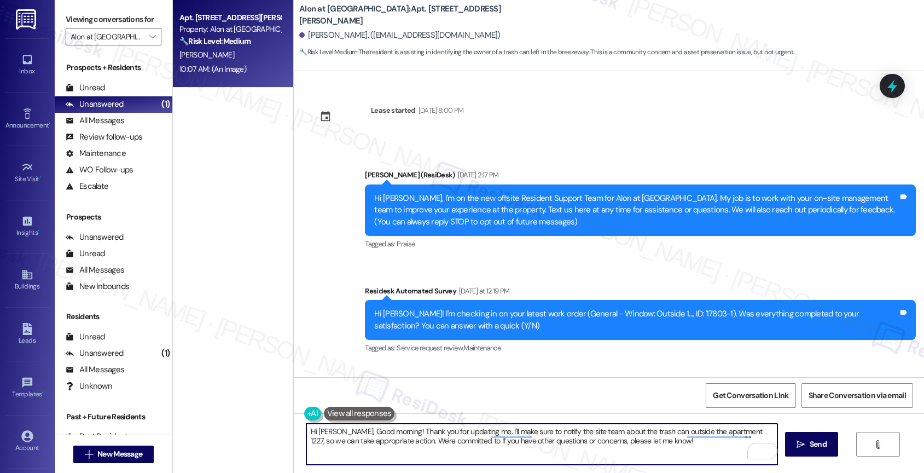
scroll to position [998, 0]
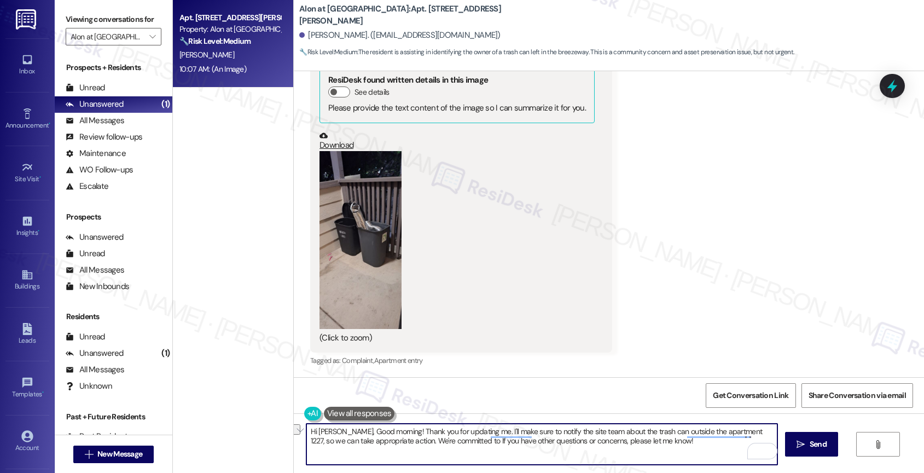
drag, startPoint x: 393, startPoint y: 438, endPoint x: 673, endPoint y: 451, distance: 280.4
click at [673, 451] on textarea "Hi [PERSON_NAME], Good morning! Thank you for updating me. I'll make sure to no…" at bounding box center [541, 443] width 471 height 41
click at [764, 448] on div "1" at bounding box center [761, 451] width 12 height 12
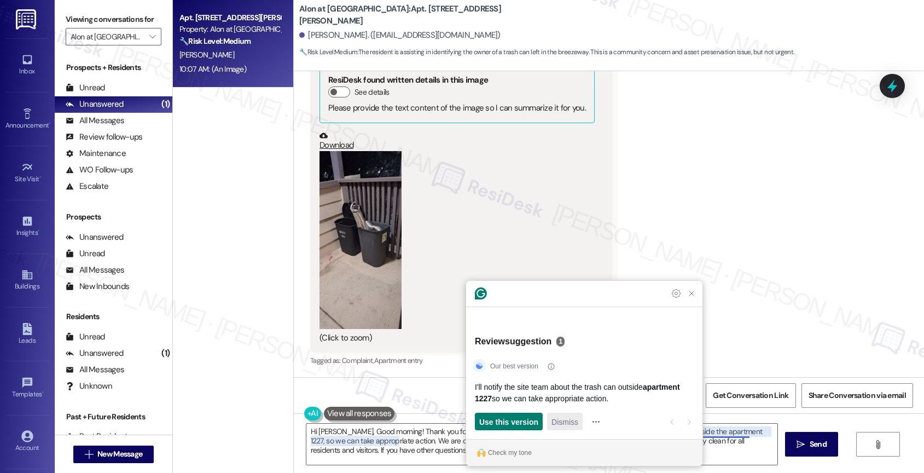
click at [558, 420] on span "Dismiss" at bounding box center [564, 421] width 27 height 11
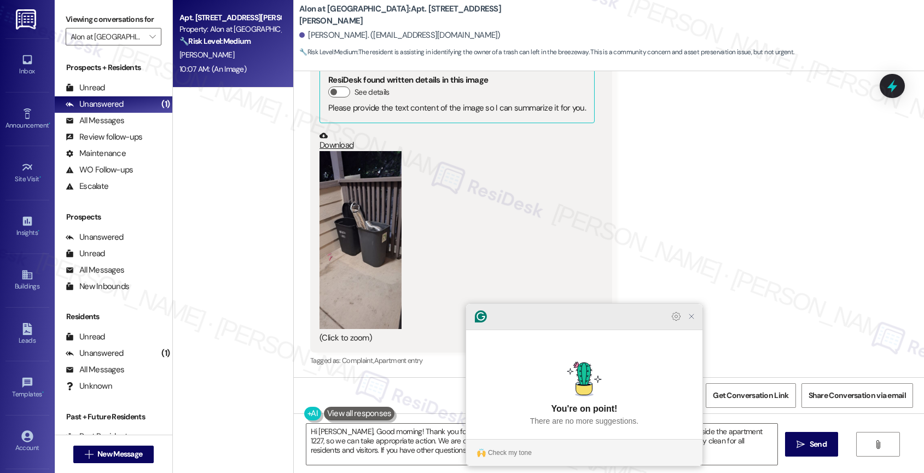
click at [689, 321] on icon "Close Grammarly Assistant" at bounding box center [691, 316] width 9 height 9
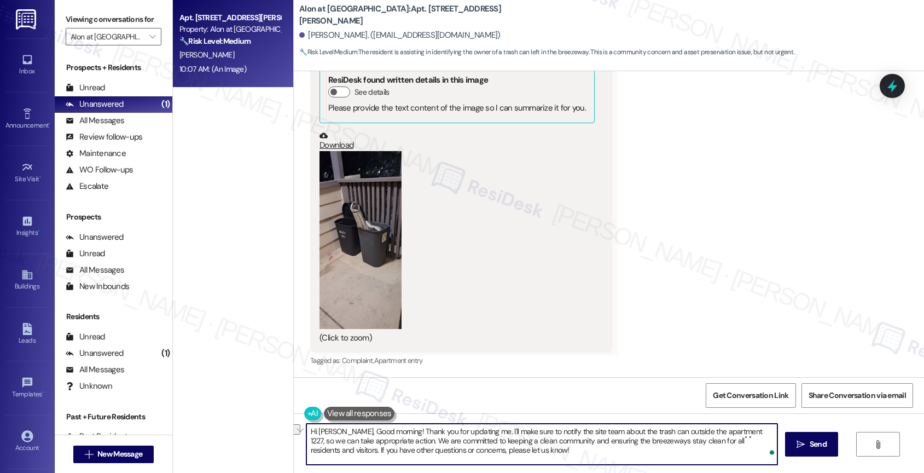
drag, startPoint x: 719, startPoint y: 432, endPoint x: 690, endPoint y: 428, distance: 29.8
click at [690, 429] on textarea "Hi Thomas, Good morning! Thank you for updating me. I'll make sure to notify th…" at bounding box center [541, 443] width 471 height 41
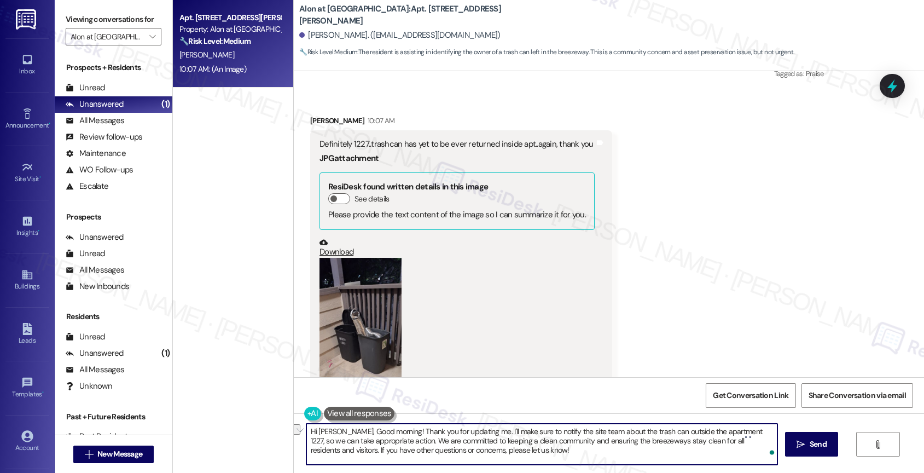
scroll to position [890, 0]
click at [530, 456] on textarea "Hi Thomas, Good morning! Thank you for updating me. I'll make sure to notify th…" at bounding box center [541, 443] width 471 height 41
type textarea "Hi Thomas, Good morning! Thank you for updating me. I'll make sure to notify th…"
click at [762, 448] on div "1" at bounding box center [761, 451] width 12 height 12
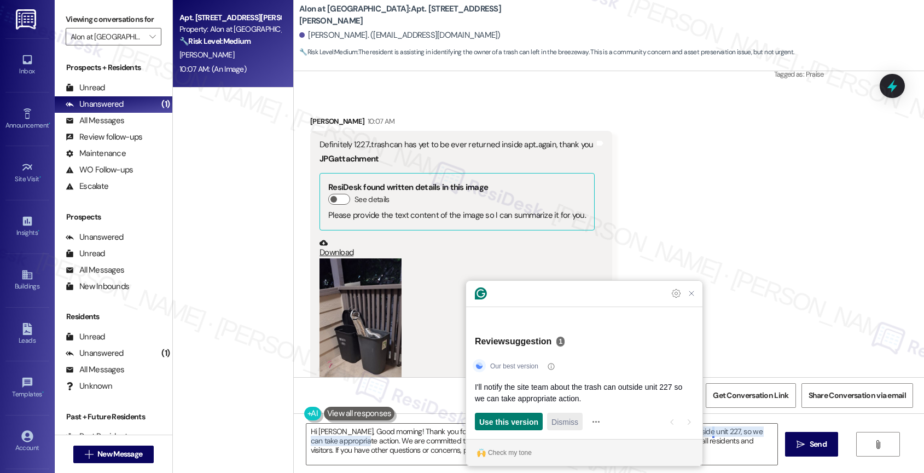
click at [569, 417] on span "Dismiss" at bounding box center [564, 421] width 27 height 11
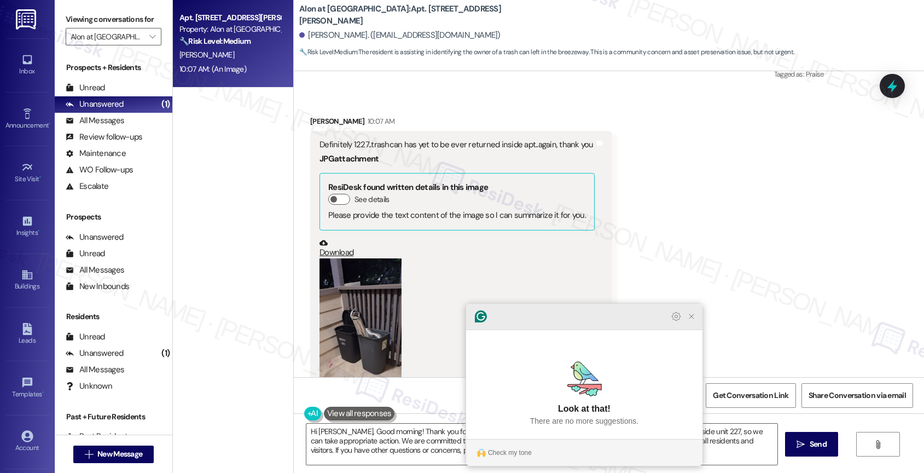
click at [692, 321] on icon "Close Grammarly Assistant" at bounding box center [691, 316] width 9 height 9
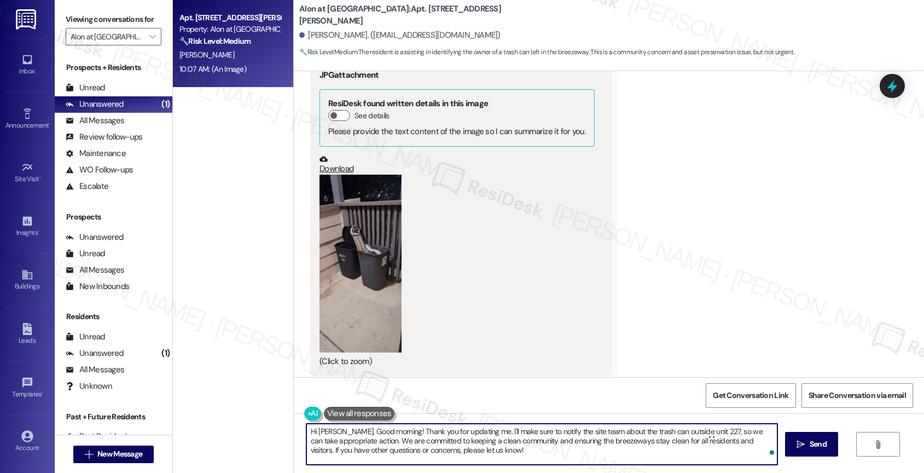
scroll to position [998, 0]
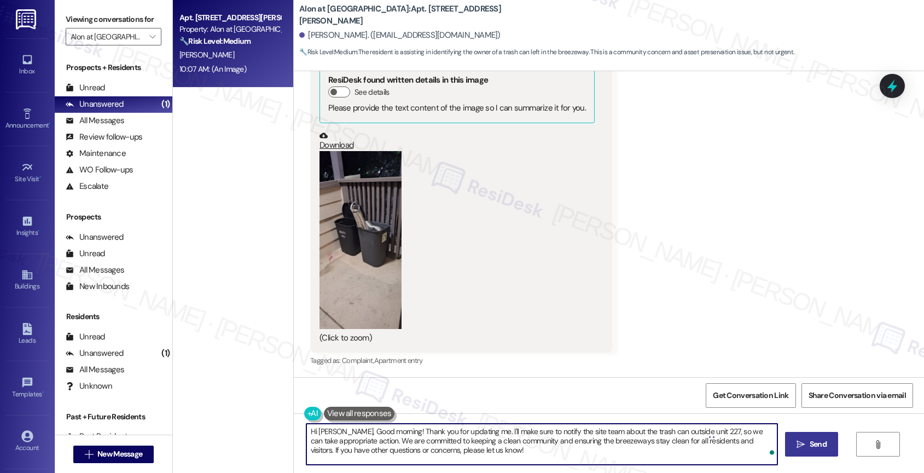
click at [811, 440] on span "Send" at bounding box center [818, 443] width 17 height 11
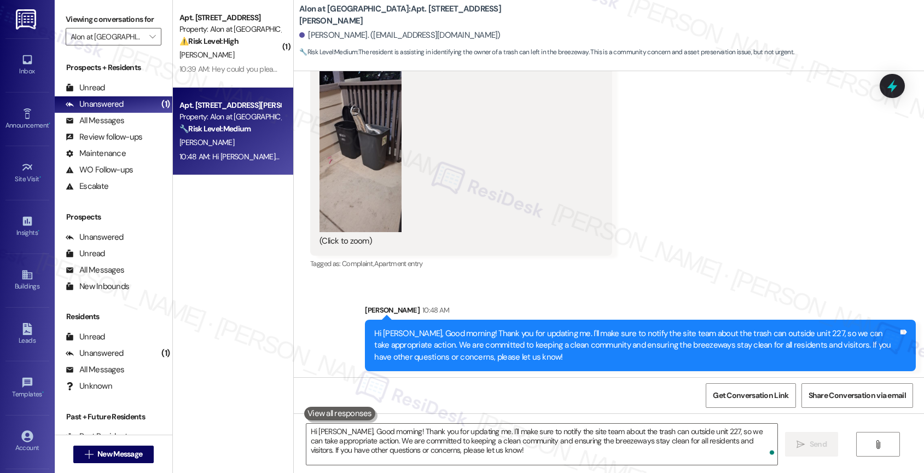
scroll to position [1097, 0]
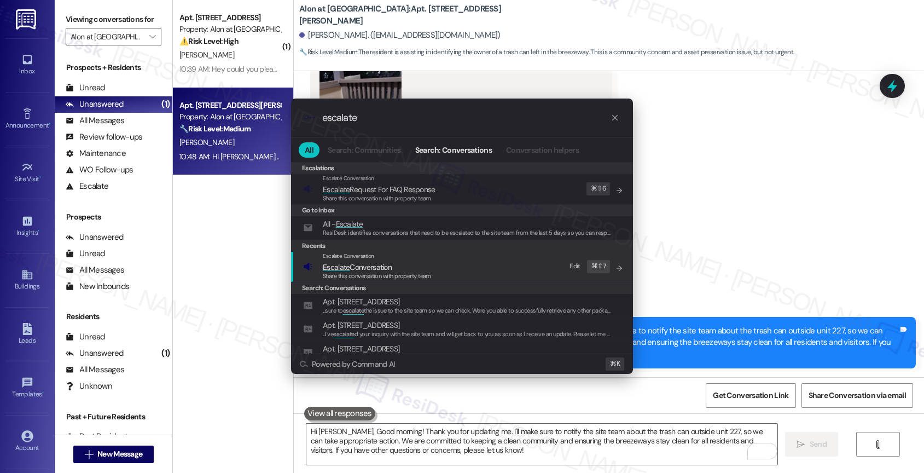
type input "escalate"
click at [356, 266] on span "Escalate Conversation" at bounding box center [357, 267] width 69 height 10
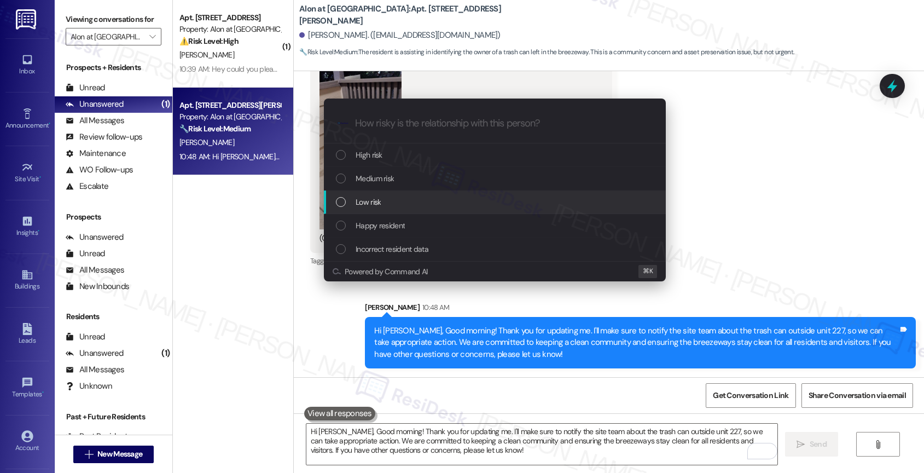
click at [368, 195] on div "Low risk" at bounding box center [495, 202] width 342 height 24
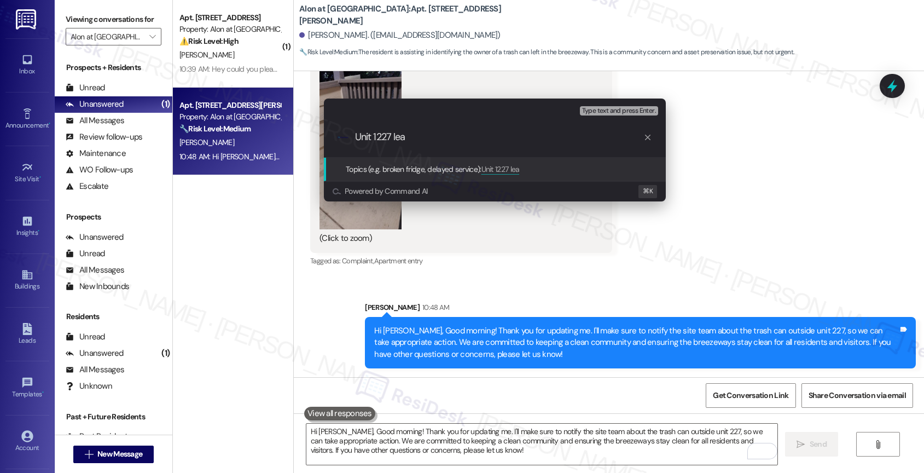
scroll to position [0, 0]
drag, startPoint x: 411, startPoint y: 141, endPoint x: 346, endPoint y: 134, distance: 65.5
click at [346, 134] on div ".cls-1{fill:#0a055f;}.cls-2{fill:#0cc4c4;} resideskLogoBlueOrange Unit 1227 lea" at bounding box center [495, 137] width 342 height 39
drag, startPoint x: 373, startPoint y: 137, endPoint x: 346, endPoint y: 137, distance: 26.8
click at [346, 137] on div ".cls-1{fill:#0a055f;}.cls-2{fill:#0cc4c4;} resideskLogoBlueOrange FYI - Unit 12…" at bounding box center [495, 137] width 342 height 39
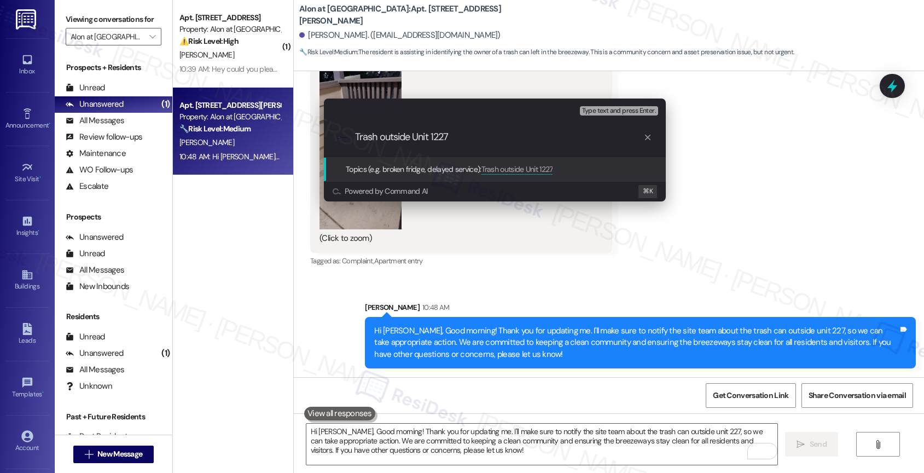
click at [459, 134] on input "Trash outside Unit 1227" at bounding box center [499, 136] width 288 height 11
click at [376, 136] on input "Trash outside Unit 1227" at bounding box center [499, 136] width 288 height 11
type input "Trash can outside Unit 1227"
click at [355, 136] on input "Trash can outside Unit 1227" at bounding box center [499, 136] width 288 height 11
click at [497, 138] on input "Trash can outside Unit 1227" at bounding box center [499, 136] width 288 height 11
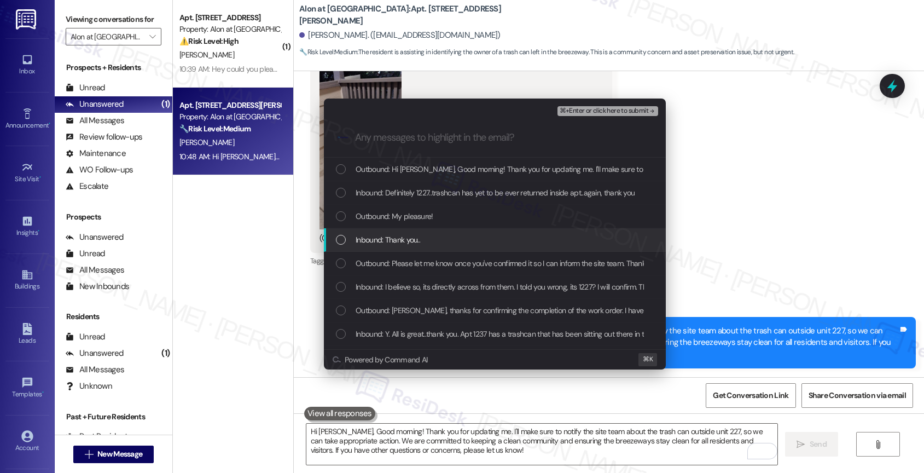
scroll to position [2, 0]
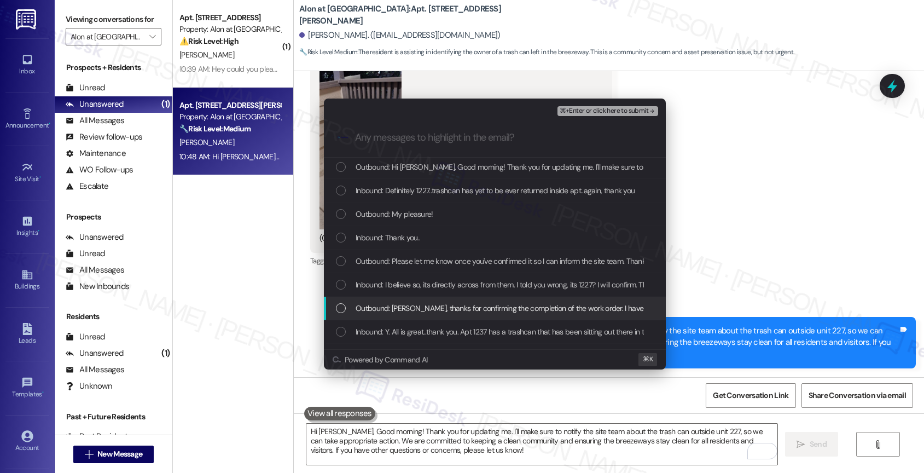
click at [471, 303] on span "Outbound: Thomas, thanks for confirming the completion of the work order. I hav…" at bounding box center [778, 308] width 845 height 12
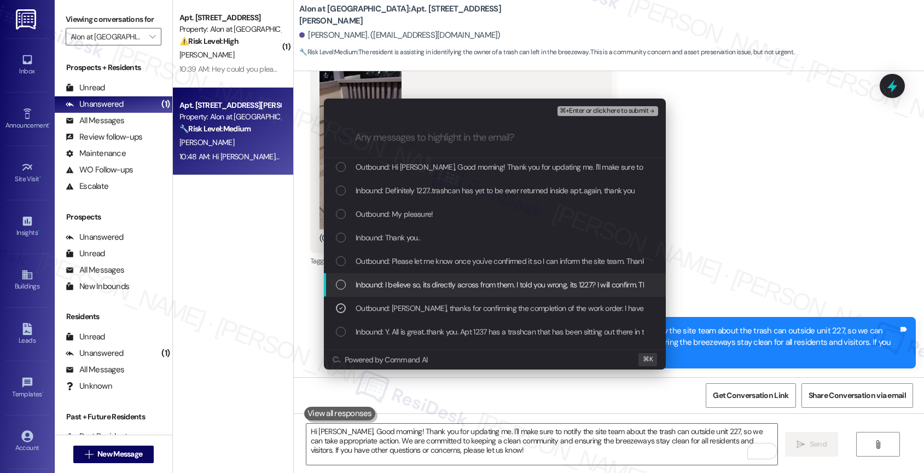
click at [470, 286] on span "Inbound: I believe so, its directly across from them. I told you wrong, its 122…" at bounding box center [514, 284] width 316 height 12
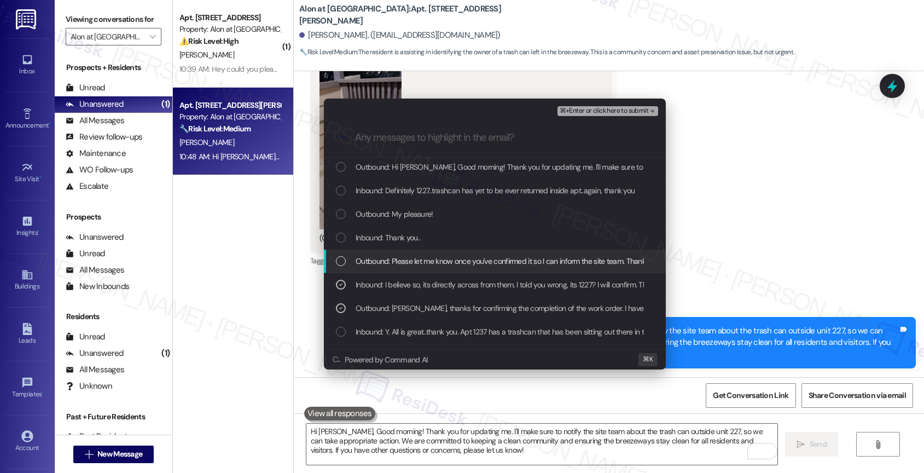
click at [469, 266] on span "Outbound: Please let me know once you've confirmed it so I can inform the site …" at bounding box center [534, 261] width 356 height 12
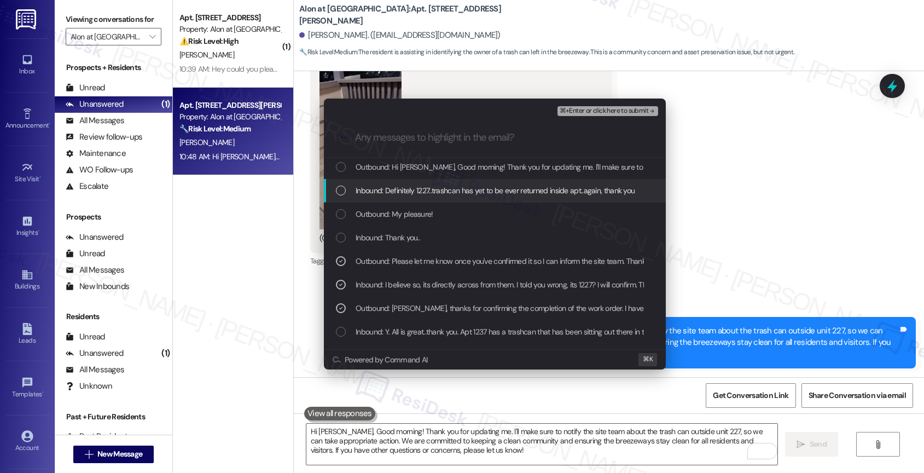
click at [451, 193] on span "Inbound: Definitely 1227..trashcan has yet to be ever returned inside apt..agai…" at bounding box center [495, 190] width 279 height 12
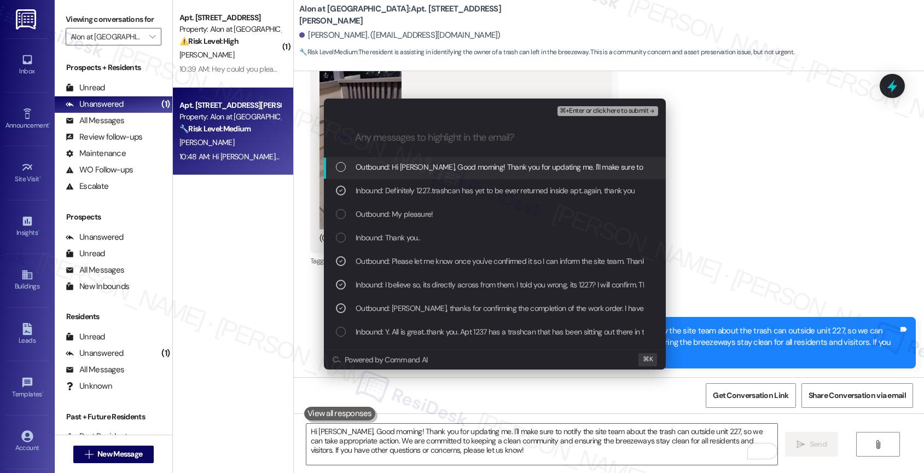
drag, startPoint x: 456, startPoint y: 173, endPoint x: 493, endPoint y: 161, distance: 39.1
click at [456, 172] on span "Outbound: Hi Thomas, Good morning! Thank you for updating me. I'll make sure to…" at bounding box center [930, 167] width 1148 height 12
click at [645, 105] on div "⌘+Enter or click here to submit" at bounding box center [608, 111] width 103 height 14
click at [636, 114] on span "⌘+Enter or click here to submit" at bounding box center [604, 111] width 89 height 8
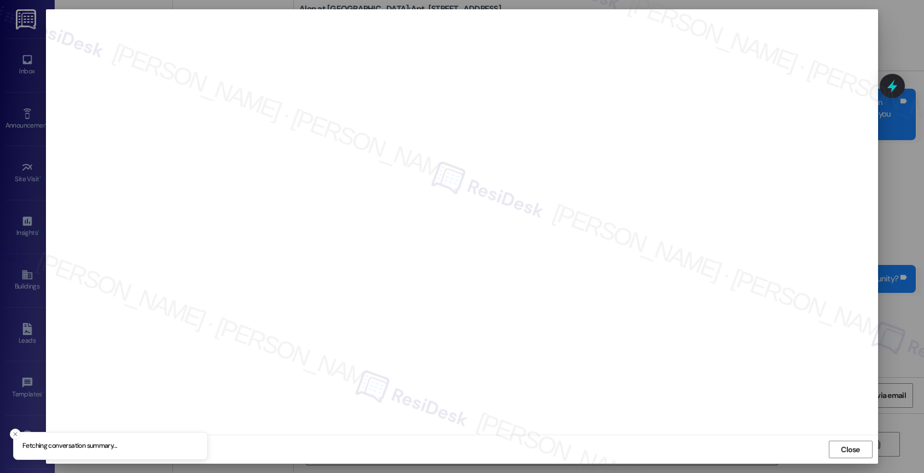
scroll to position [1337, 0]
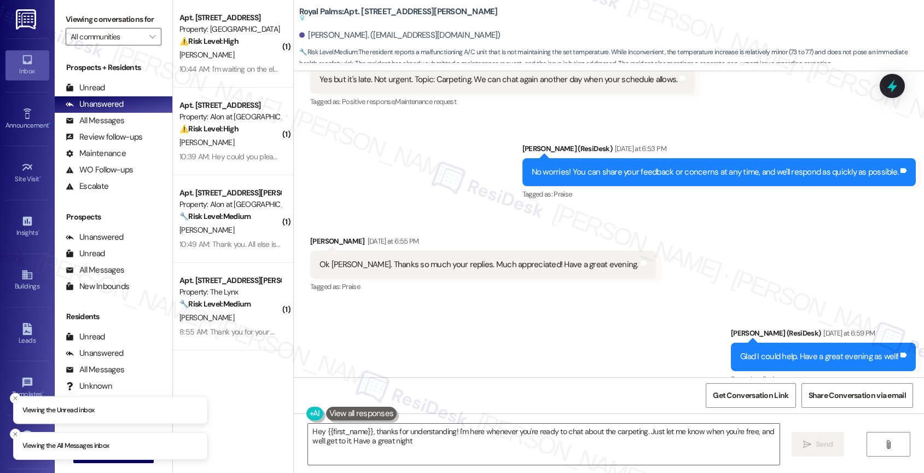
type textarea "Hey {{first_name}}, thanks for understanding! I'm here whenever you're ready to…"
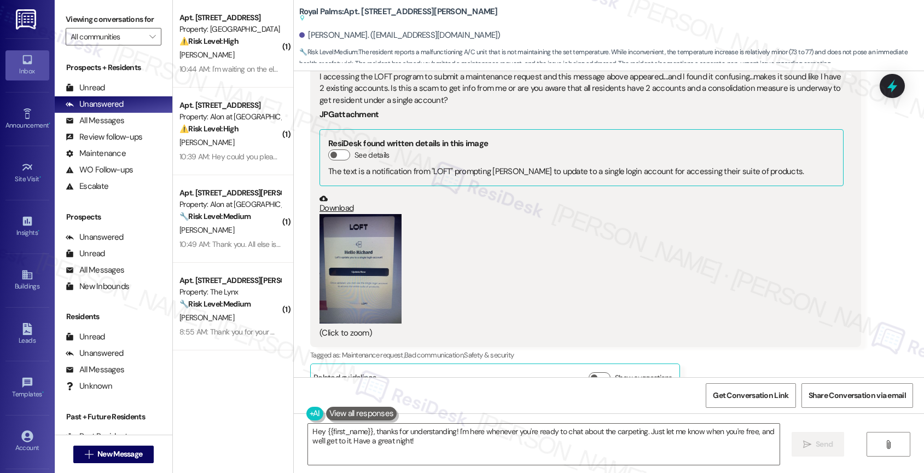
scroll to position [603, 0]
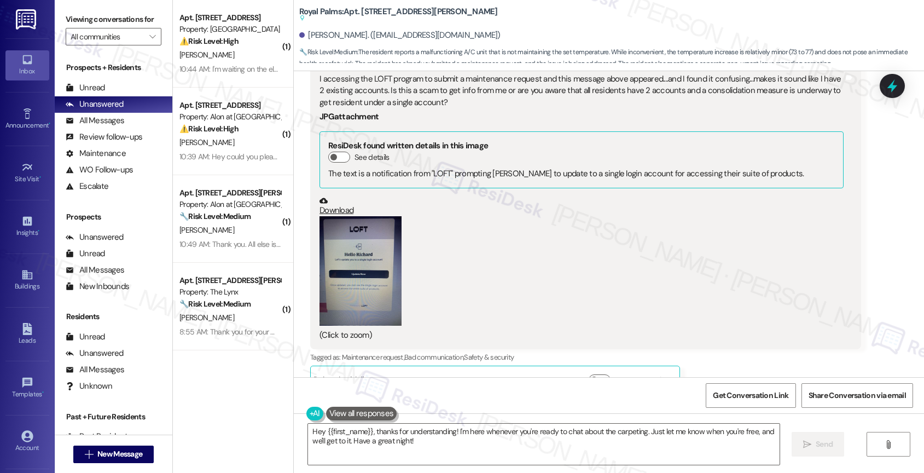
click at [333, 210] on link "Download" at bounding box center [581, 205] width 524 height 19
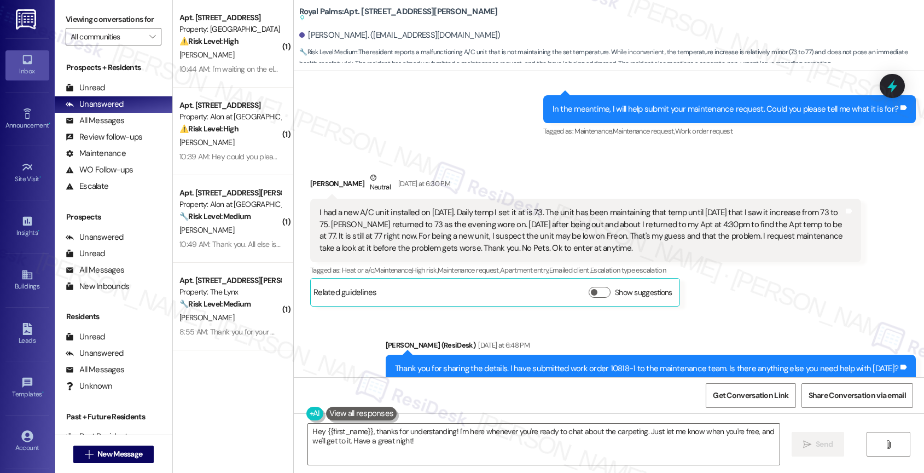
scroll to position [1684, 0]
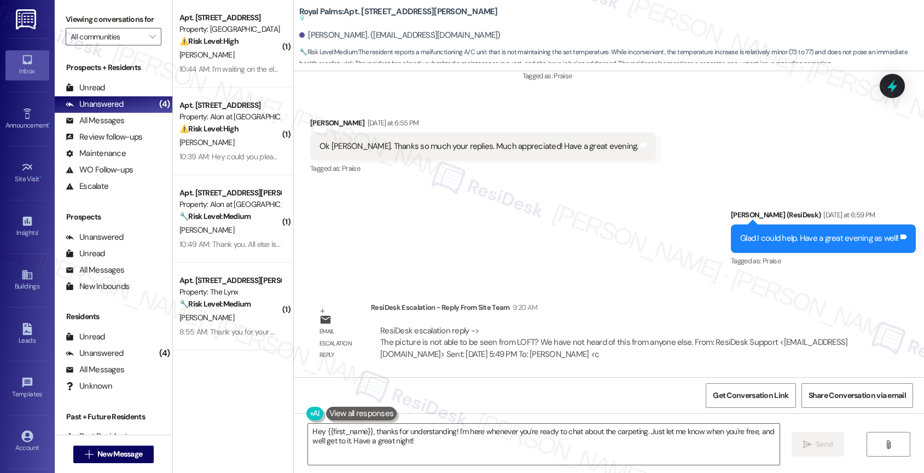
click at [505, 246] on div "Sent via SMS Sarah (ResiDesk) Yesterday at 6:59 PM Glad I could help. Have a gr…" at bounding box center [609, 230] width 630 height 92
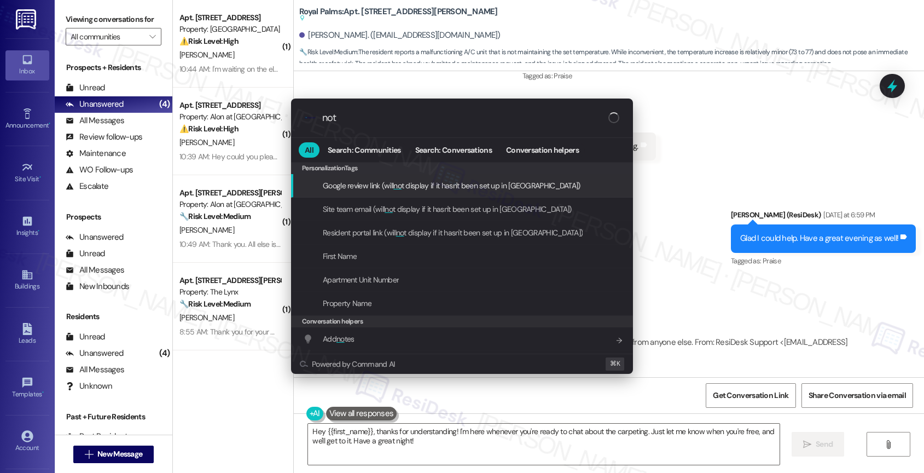
type input "note"
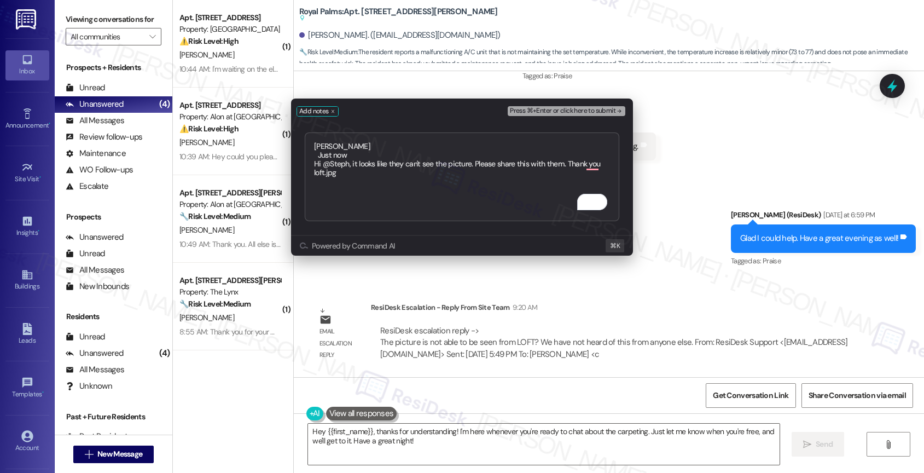
type textarea "Alethea Just now Hi @Steph, it looks like they can't see the picture. Please sh…"
click at [591, 108] on span "Press ⌘+Enter or click here to submit" at bounding box center [563, 111] width 106 height 8
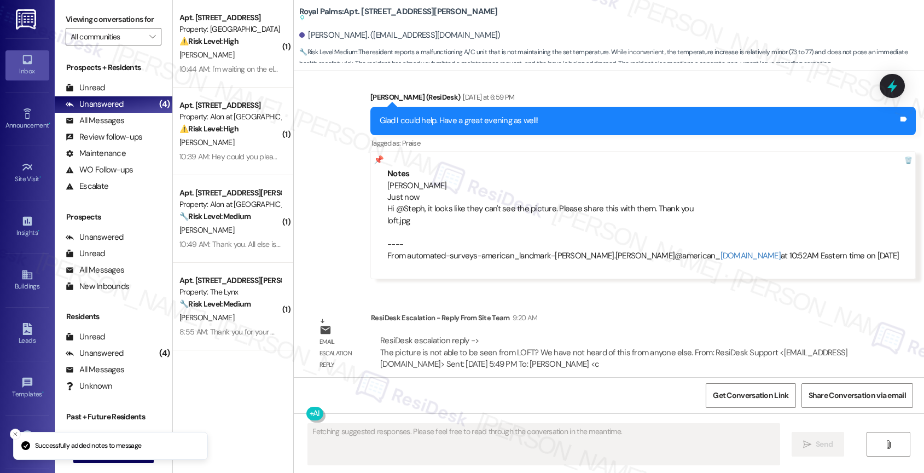
scroll to position [1812, 0]
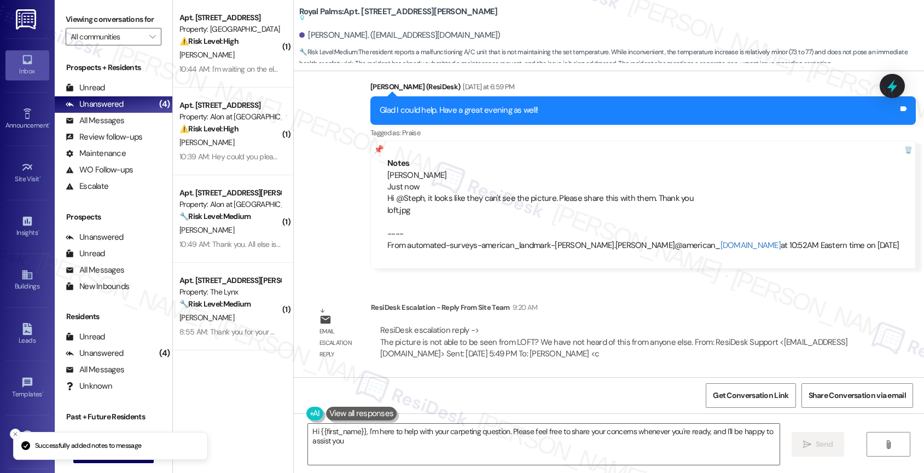
type textarea "Hi {{first_name}}, I'm here to help with your carpeting question. Please feel f…"
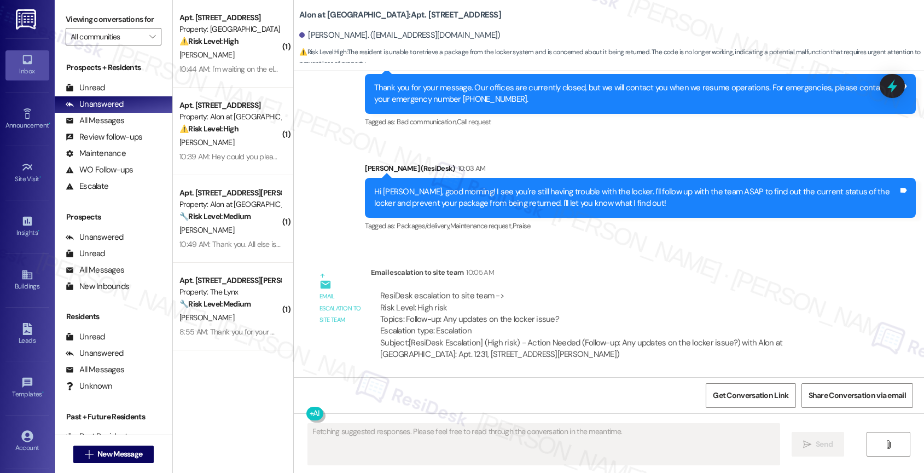
scroll to position [1307, 0]
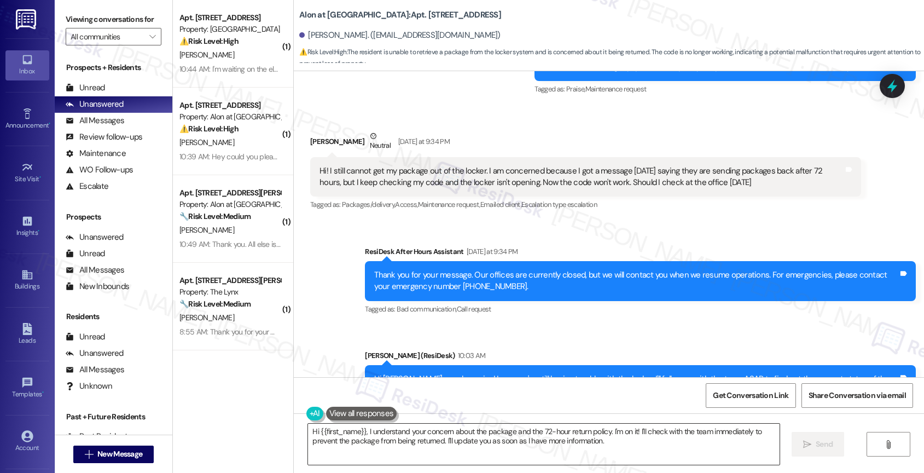
click at [365, 446] on textarea "Hi {{first_name}}, I understand your concern about the package and the 72-hour …" at bounding box center [543, 443] width 471 height 41
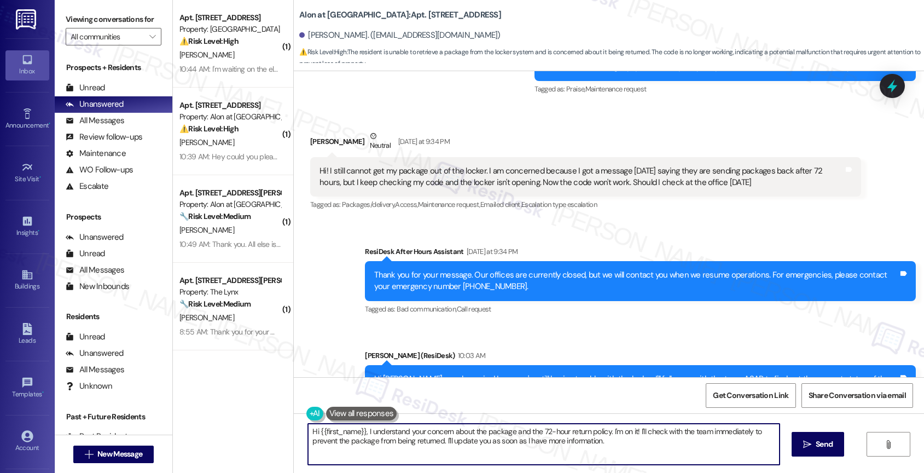
click at [365, 446] on textarea "Hi {{first_name}}, I understand your concern about the package and the 72-hour …" at bounding box center [543, 443] width 471 height 41
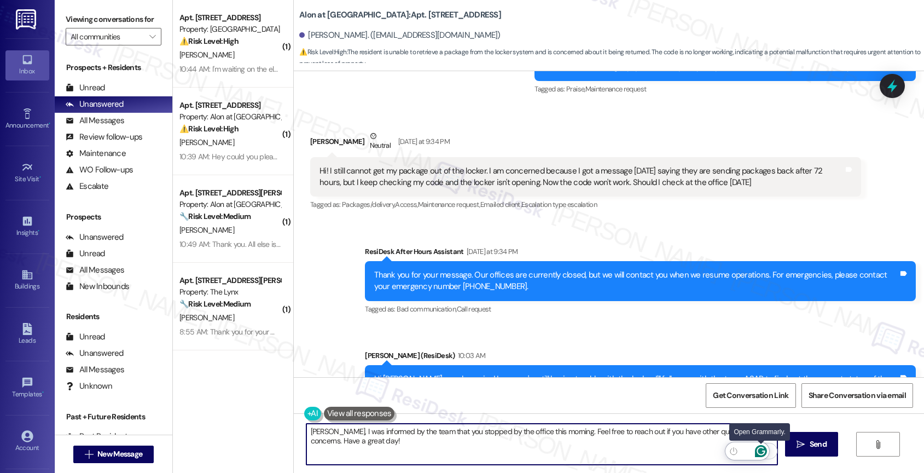
click at [763, 448] on icon "Open Grammarly. 0 Suggestions." at bounding box center [760, 451] width 8 height 8
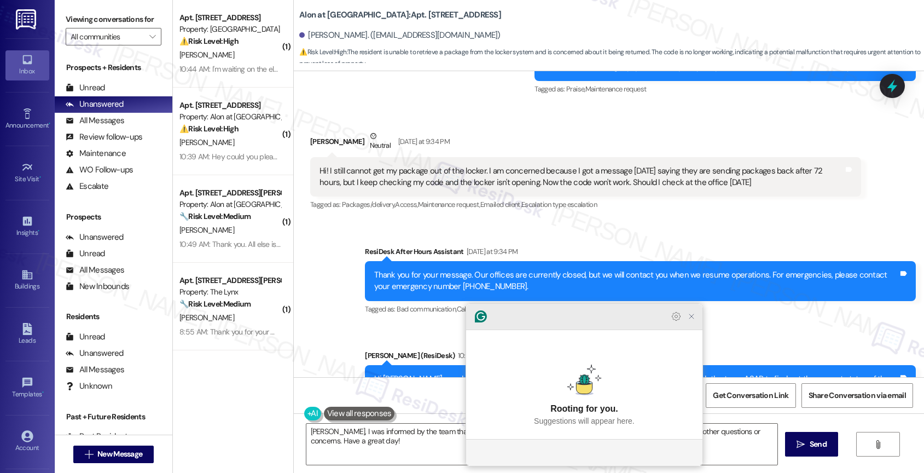
click at [690, 318] on icon "Close Grammarly Assistant" at bounding box center [691, 316] width 4 height 4
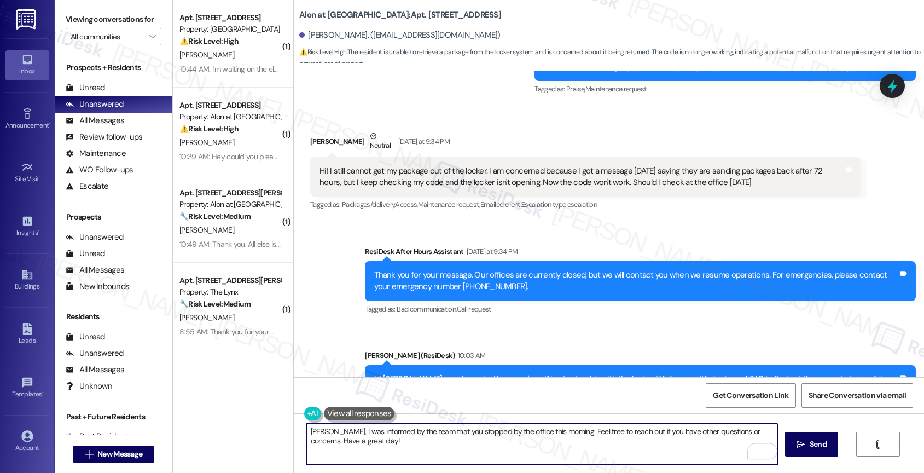
scroll to position [1582, 0]
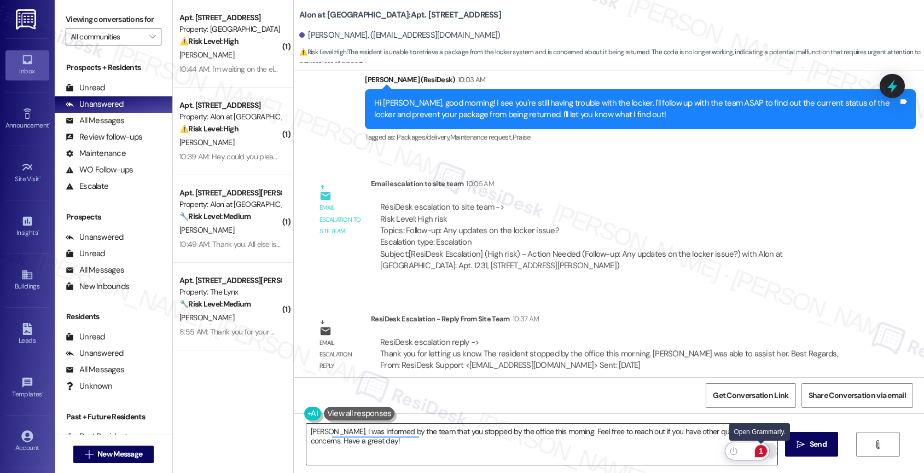
click at [761, 450] on div "1" at bounding box center [761, 451] width 12 height 12
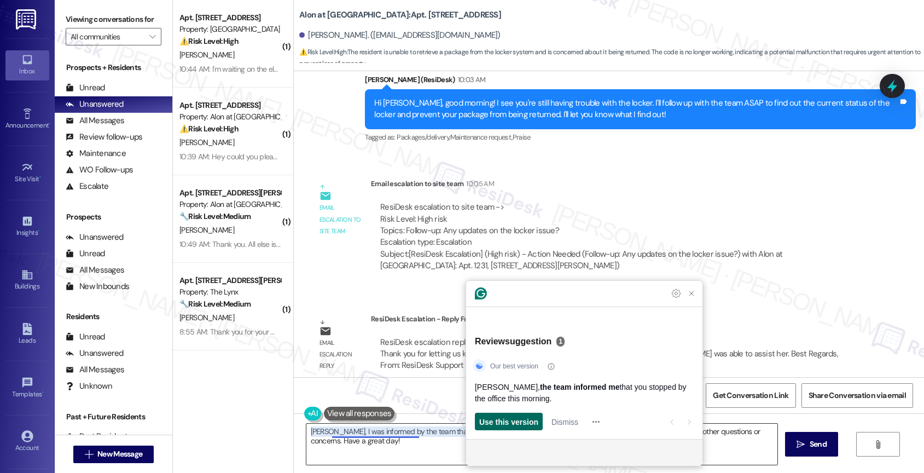
click at [508, 426] on span "Use this version" at bounding box center [508, 421] width 59 height 11
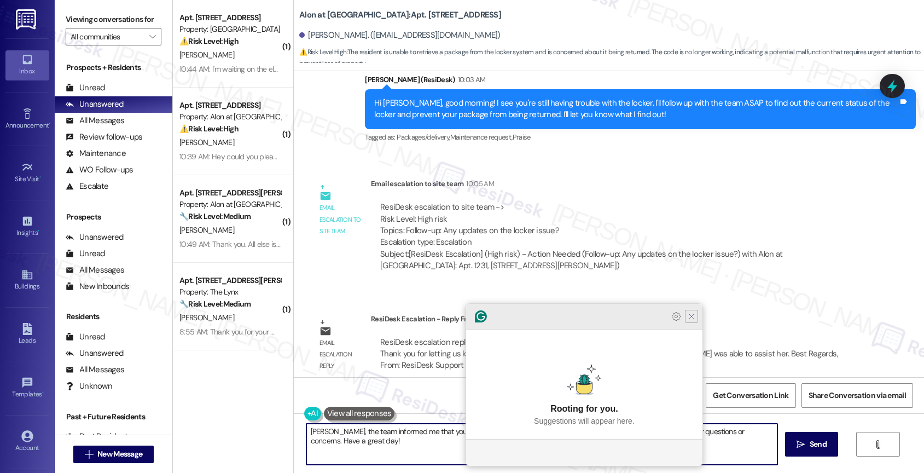
type textarea "[PERSON_NAME], the team informed me that you stopped by the office this morning…"
click at [695, 321] on icon "Close Grammarly Assistant" at bounding box center [691, 316] width 9 height 9
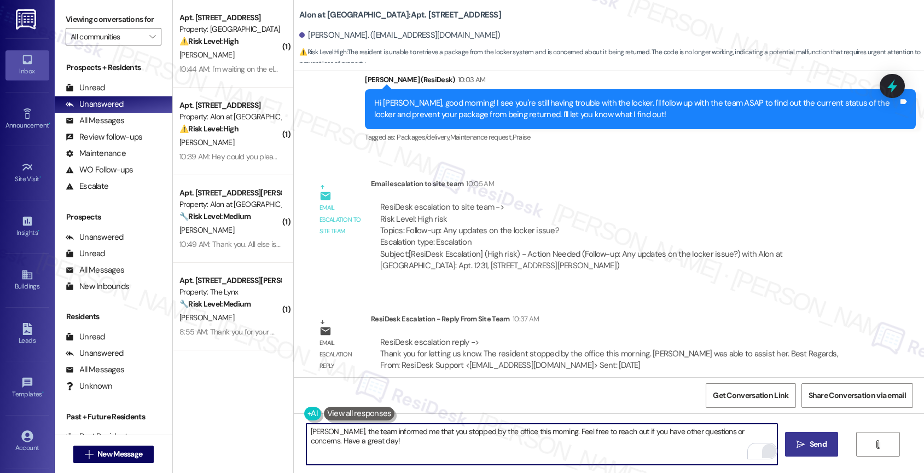
click at [810, 441] on span "Send" at bounding box center [818, 443] width 17 height 11
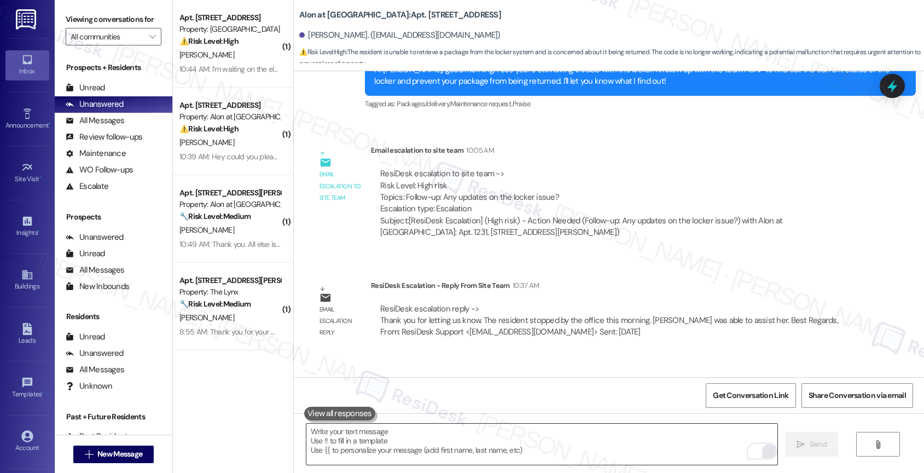
scroll to position [1658, 0]
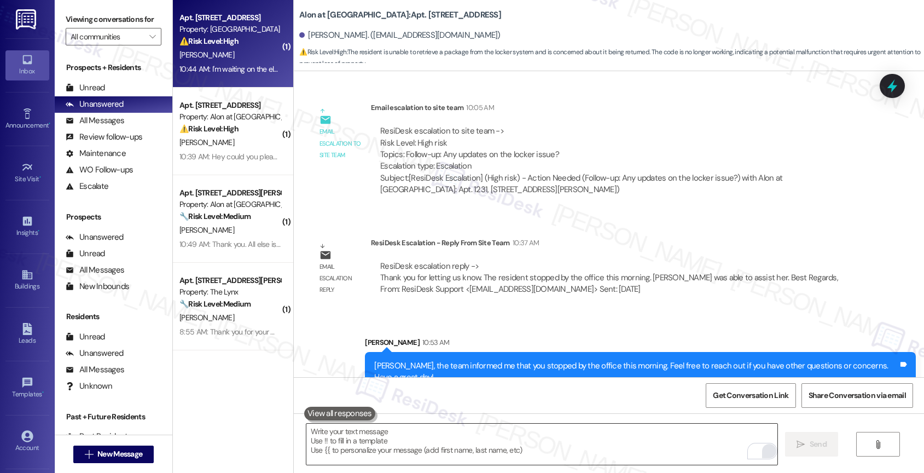
click at [217, 63] on div "10:44 AM: I'm waiting on the electrician to see what the problem is with the br…" at bounding box center [229, 69] width 103 height 14
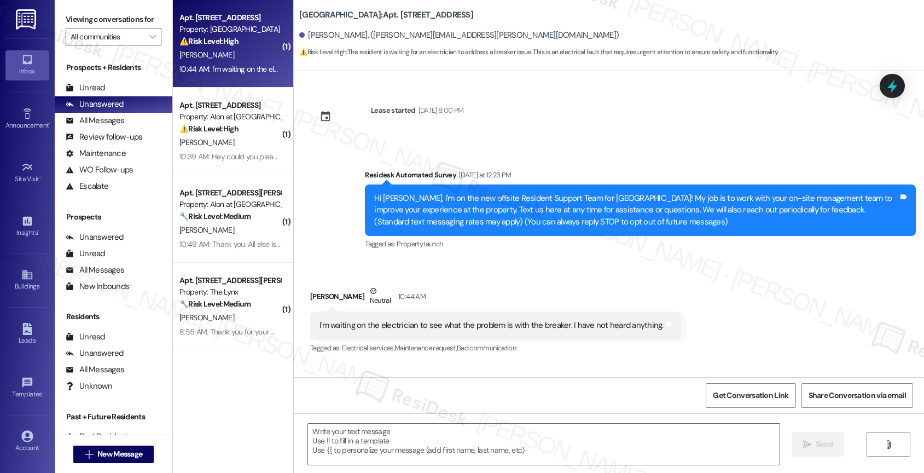
type textarea "Fetching suggested responses. Please feel free to read through the conversation…"
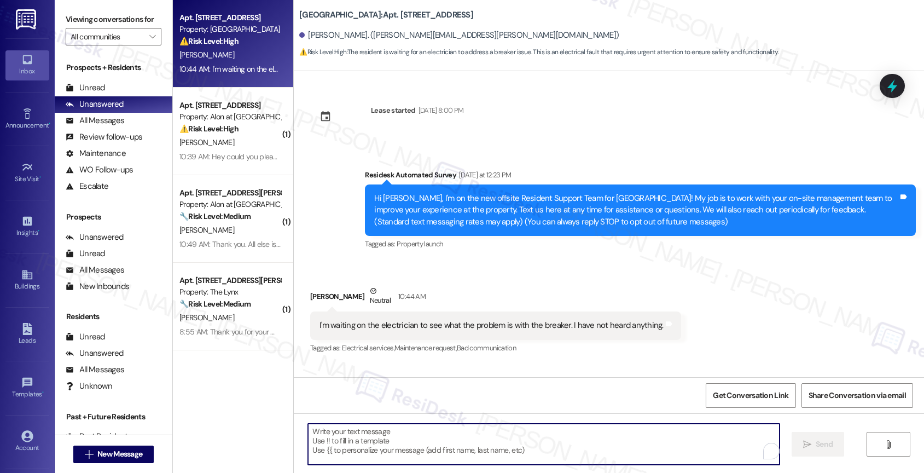
click at [380, 435] on textarea "To enrich screen reader interactions, please activate Accessibility in Grammarl…" at bounding box center [543, 443] width 471 height 41
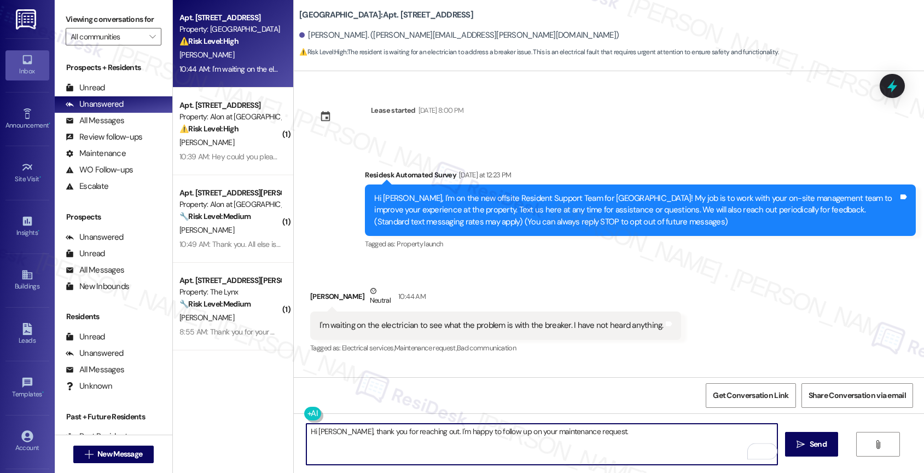
click at [625, 441] on textarea "Hi [PERSON_NAME], thank you for reaching out. I'm happy to follow up on your ma…" at bounding box center [541, 443] width 471 height 41
click at [638, 432] on textarea "Hi [PERSON_NAME], thank you for reaching out. I'm happy to follow up on your ma…" at bounding box center [541, 443] width 471 height 41
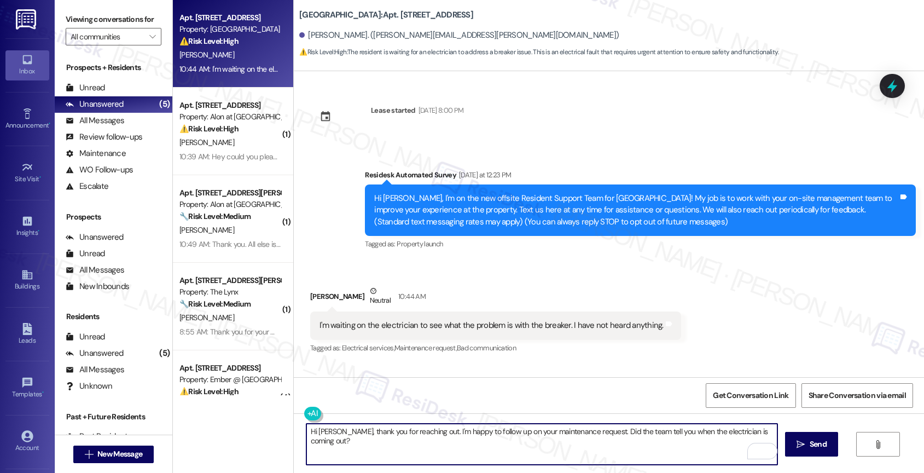
click at [721, 432] on textarea "Hi [PERSON_NAME], thank you for reaching out. I'm happy to follow up on your ma…" at bounding box center [541, 443] width 471 height 41
click at [393, 453] on textarea "Hi [PERSON_NAME], thank you for reaching out. I'm happy to follow up on your ma…" at bounding box center [541, 443] width 471 height 41
type textarea "Hi [PERSON_NAME], thank you for reaching out. I'm happy to follow up on your ma…"
click at [764, 450] on icon "Open Grammarly. 0 Suggestions." at bounding box center [760, 451] width 8 height 8
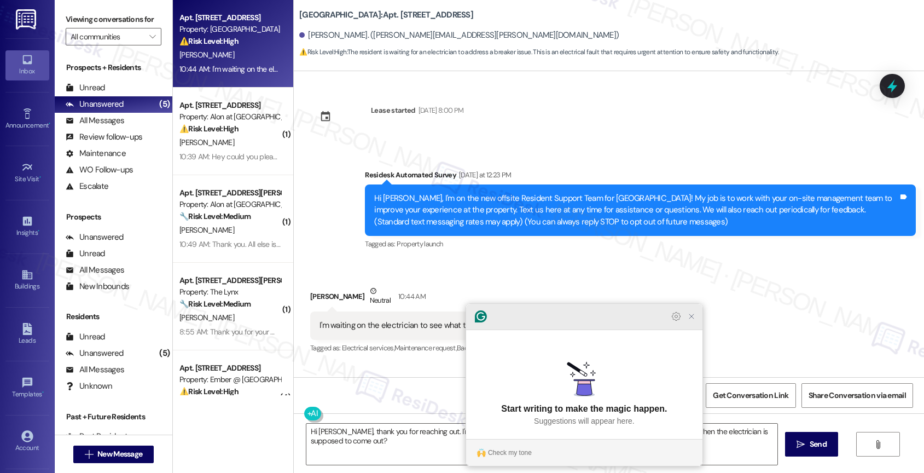
click at [701, 330] on div at bounding box center [584, 317] width 236 height 26
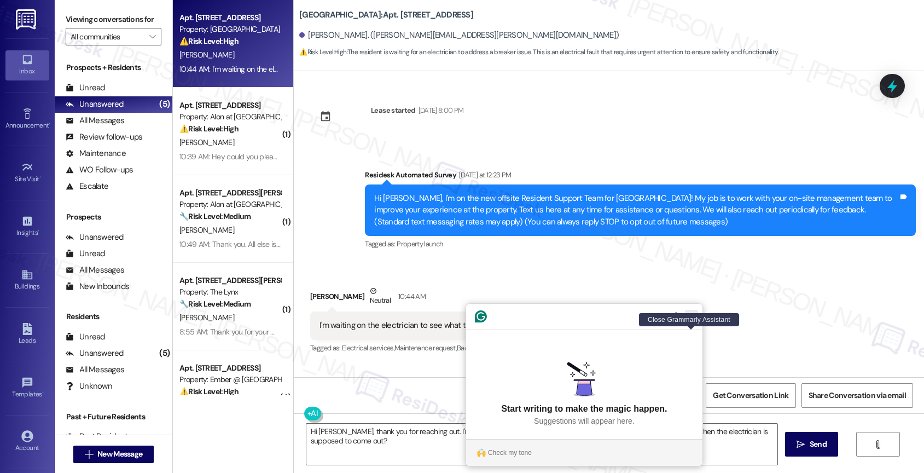
click at [697, 323] on icon "Close Grammarly Assistant" at bounding box center [691, 316] width 13 height 13
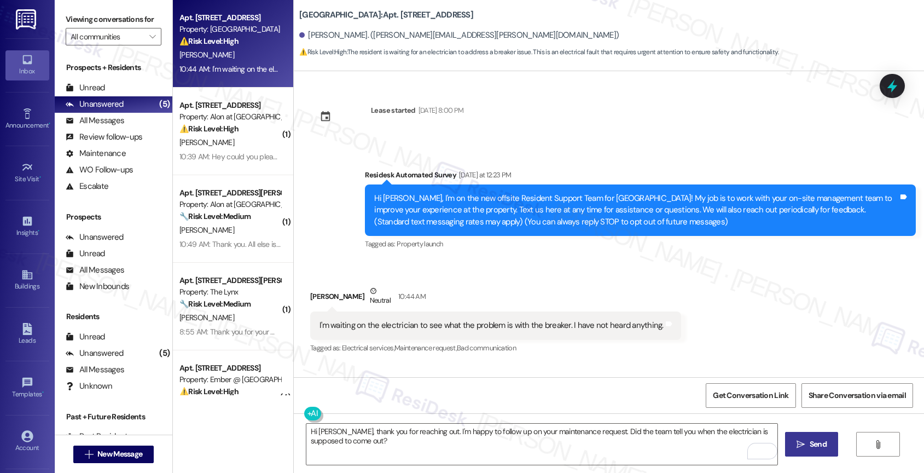
click at [817, 447] on span "Send" at bounding box center [818, 443] width 17 height 11
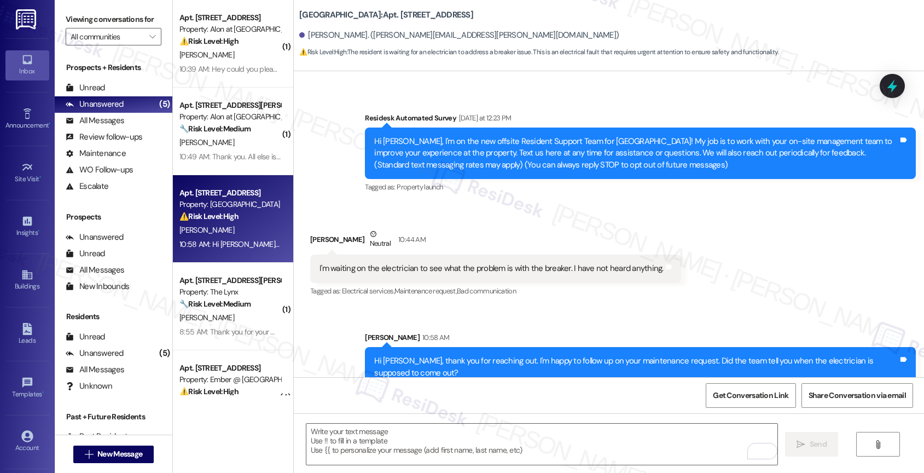
scroll to position [75, 0]
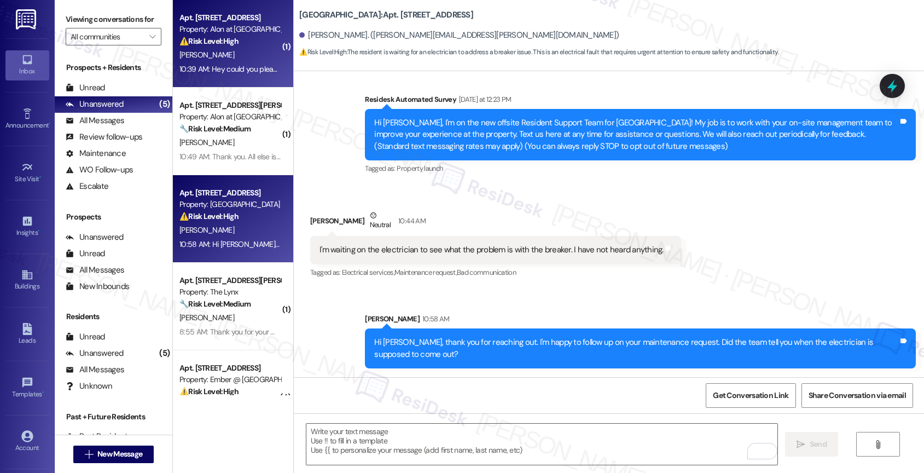
click at [224, 53] on div "[PERSON_NAME]" at bounding box center [229, 55] width 103 height 14
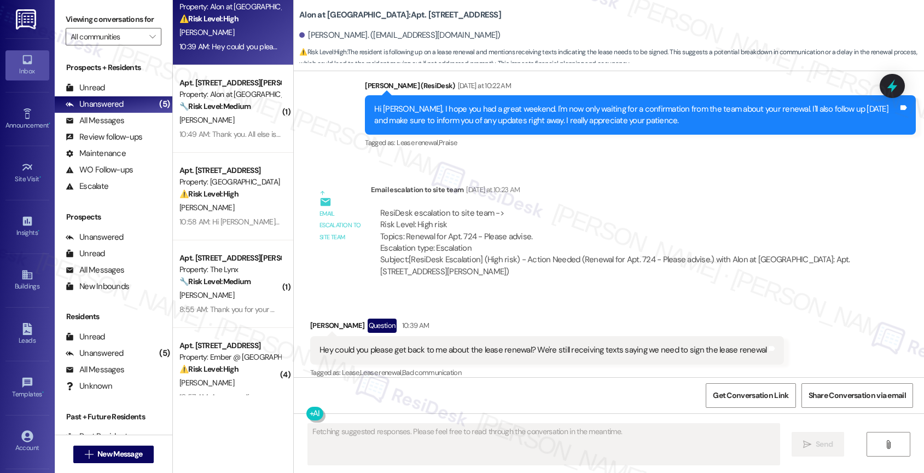
scroll to position [0, 0]
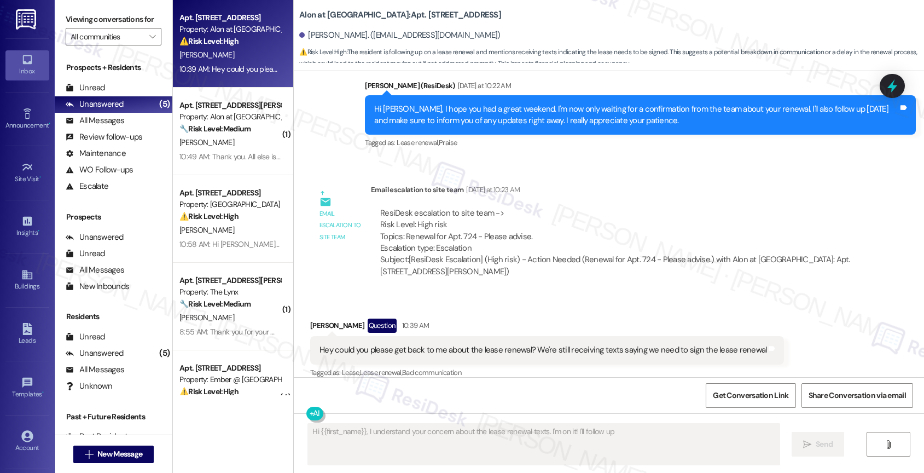
click at [507, 310] on div "Received via SMS [PERSON_NAME] Question 10:39 AM Hey could you please get back …" at bounding box center [547, 349] width 490 height 78
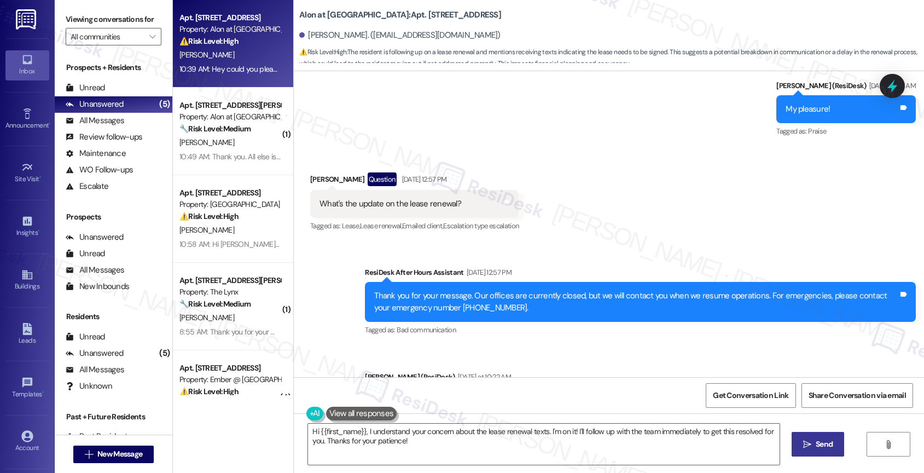
scroll to position [1834, 0]
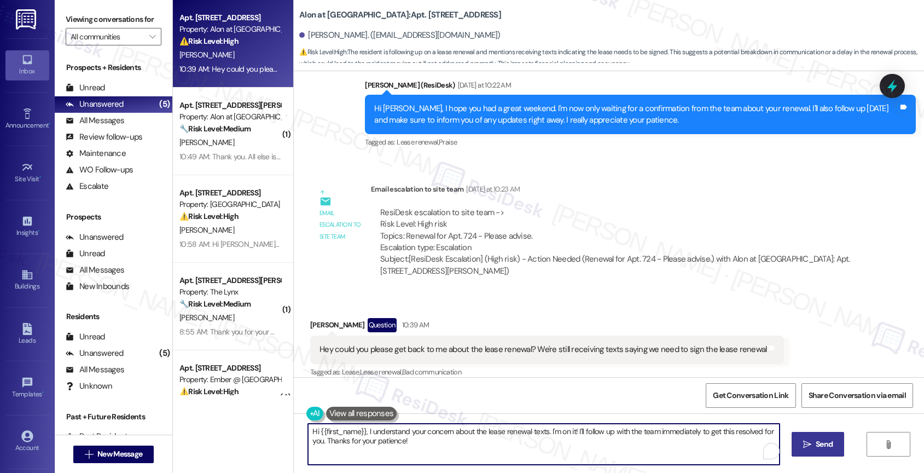
click at [432, 435] on textarea "Hi {{first_name}}, I understand your concern about the lease renewal texts. I'm…" at bounding box center [543, 443] width 471 height 41
drag, startPoint x: 488, startPoint y: 444, endPoint x: 612, endPoint y: 445, distance: 123.6
click at [612, 445] on textarea "Good morning, Madison. Yesterday, I escalated this matter as a high priority an…" at bounding box center [541, 443] width 471 height 41
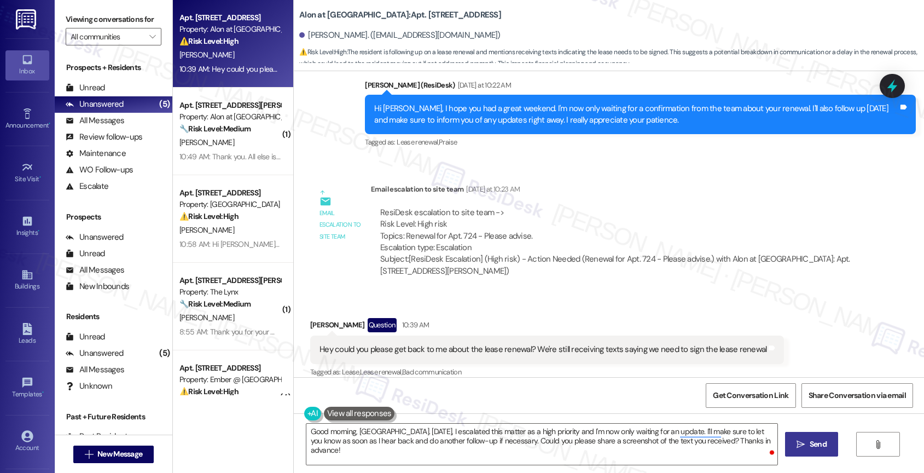
click at [765, 449] on div at bounding box center [765, 449] width 0 height 0
click at [763, 452] on div "1" at bounding box center [761, 451] width 12 height 12
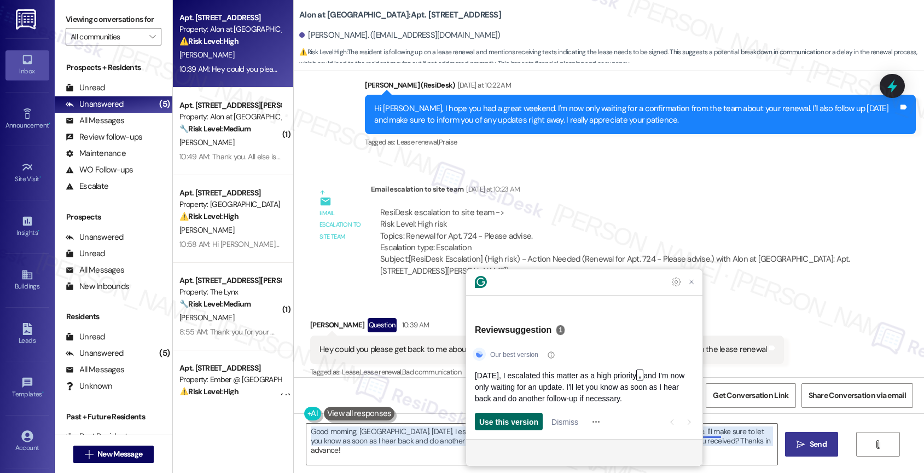
click at [511, 420] on span "Use this version" at bounding box center [508, 421] width 59 height 11
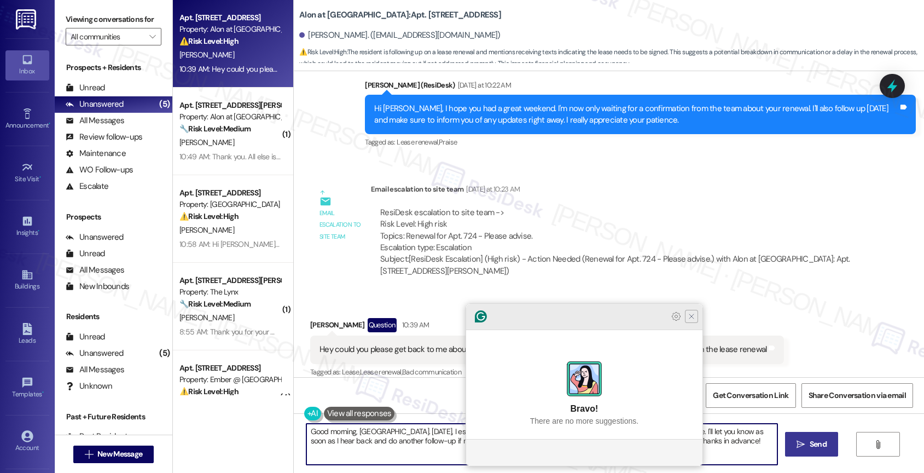
type textarea "Good morning, [GEOGRAPHIC_DATA]. [DATE], I escalated this matter as a high prio…"
click at [690, 321] on icon "Close Grammarly Assistant" at bounding box center [691, 316] width 9 height 9
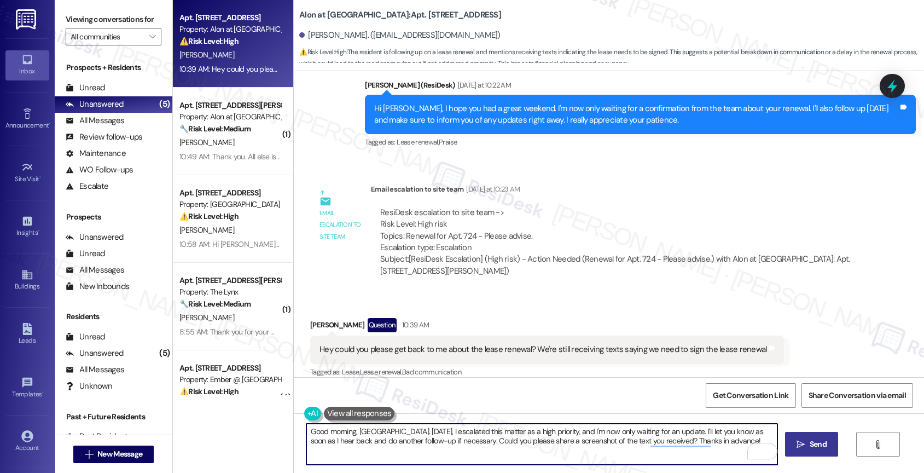
click at [721, 444] on textarea "Good morning, [GEOGRAPHIC_DATA]. [DATE], I escalated this matter as a high prio…" at bounding box center [541, 443] width 471 height 41
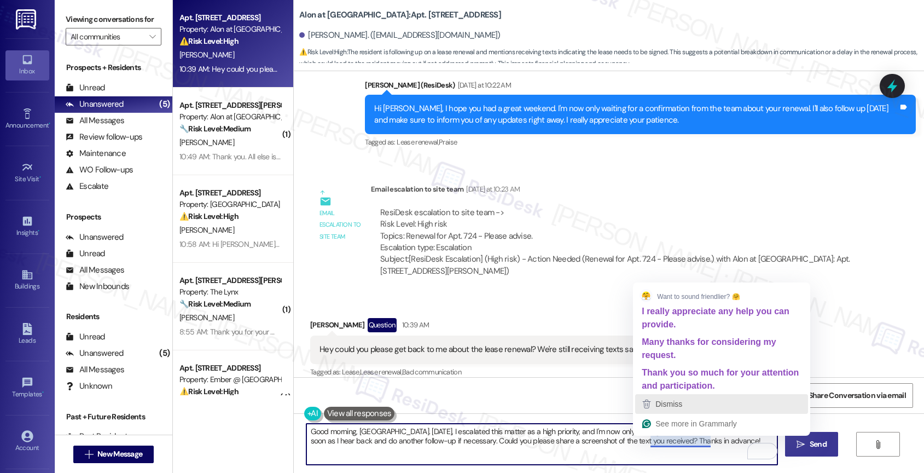
click at [659, 406] on span "Dismiss" at bounding box center [668, 403] width 27 height 9
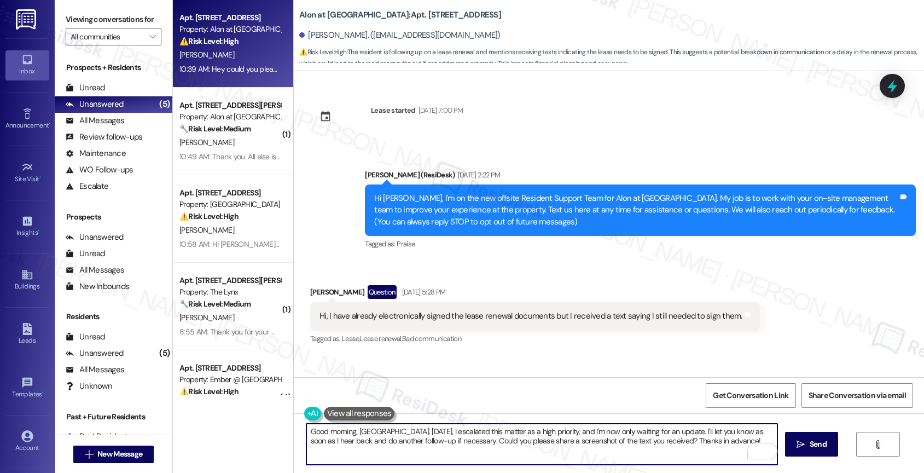
scroll to position [1834, 0]
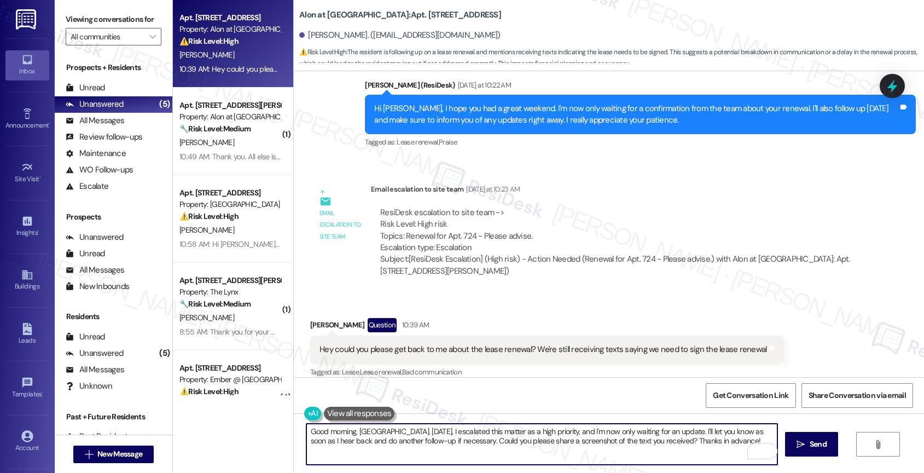
click at [381, 431] on textarea "Good morning, [GEOGRAPHIC_DATA]. [DATE], I escalated this matter as a high prio…" at bounding box center [541, 443] width 471 height 41
click at [664, 445] on textarea "Good morning, [GEOGRAPHIC_DATA]. [DATE], I escalated this matter as a high prio…" at bounding box center [541, 443] width 471 height 41
click at [665, 439] on textarea "Good morning, Madison. Yesterday, I escalated this matter as a high priority, a…" at bounding box center [541, 443] width 471 height 41
type textarea "Good morning, Madison. Yesterday, I escalated this matter as a high priority, a…"
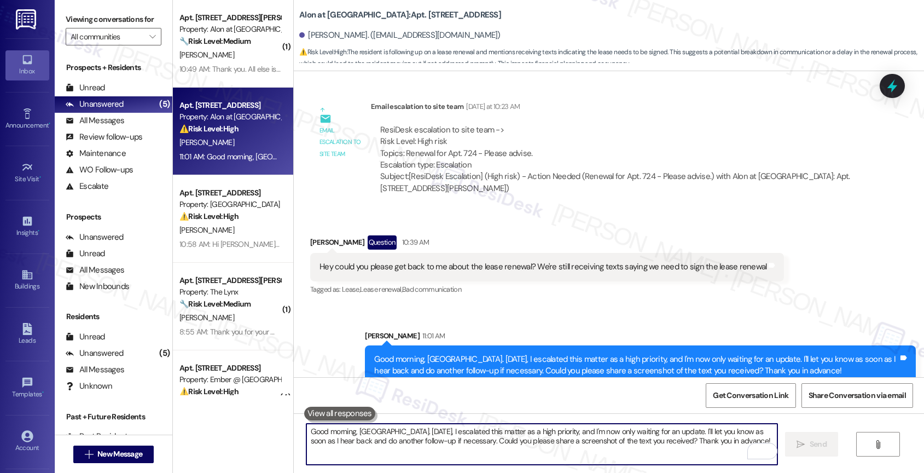
scroll to position [1922, 0]
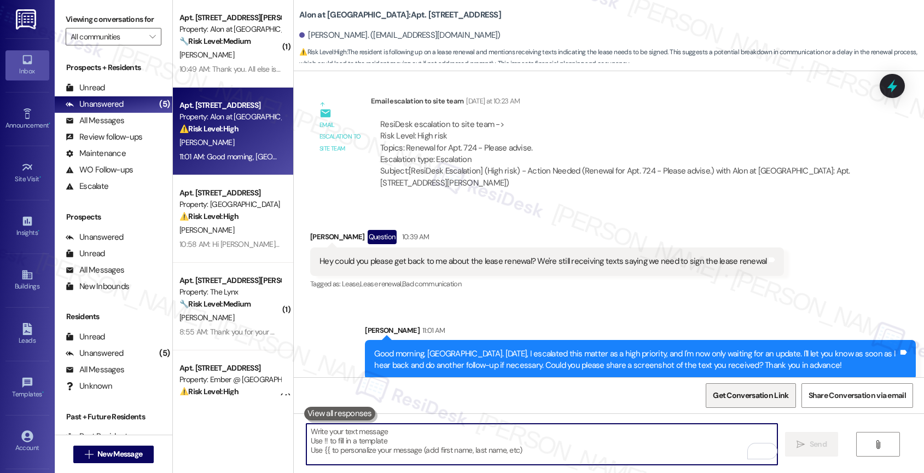
click at [742, 392] on span "Get Conversation Link" at bounding box center [750, 394] width 75 height 11
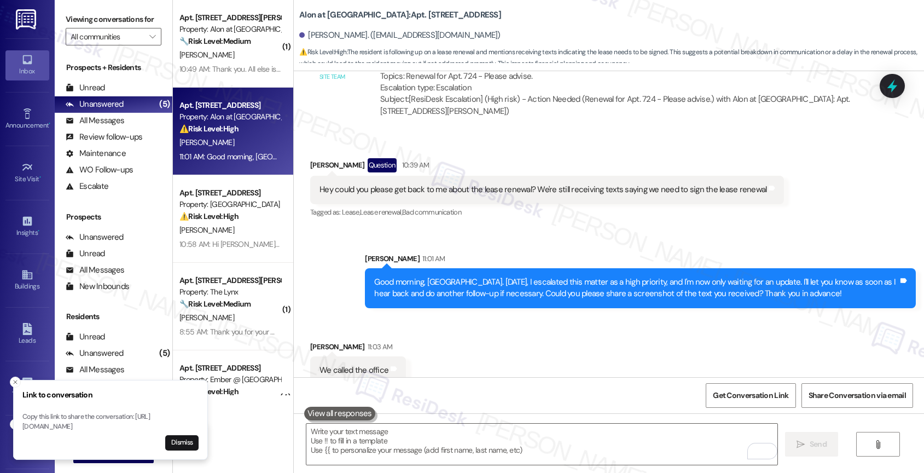
scroll to position [1998, 0]
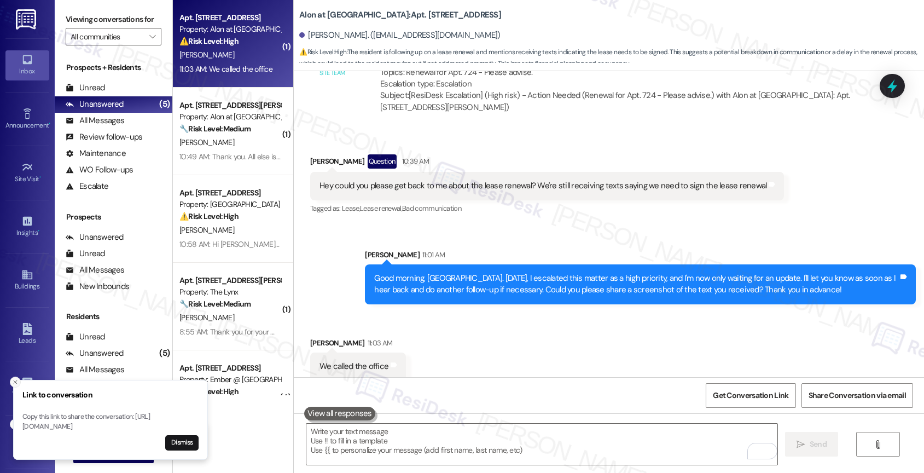
click at [13, 379] on icon "Close toast" at bounding box center [15, 382] width 7 height 7
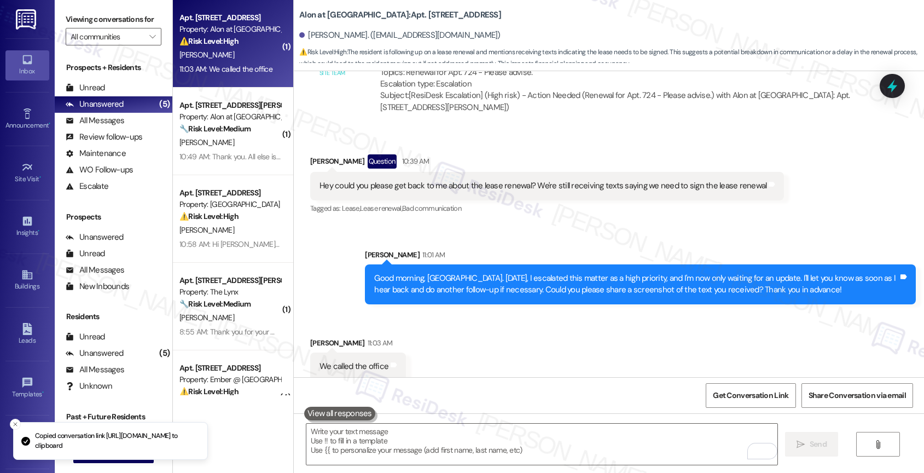
click at [517, 347] on div "Received via SMS Madison Barber 11:03 AM We called the office Tags and notes" at bounding box center [609, 350] width 630 height 76
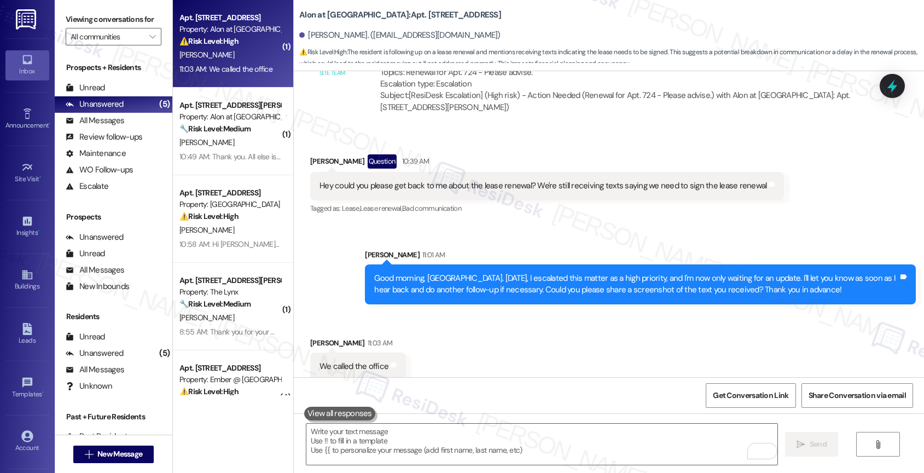
scroll to position [1998, 0]
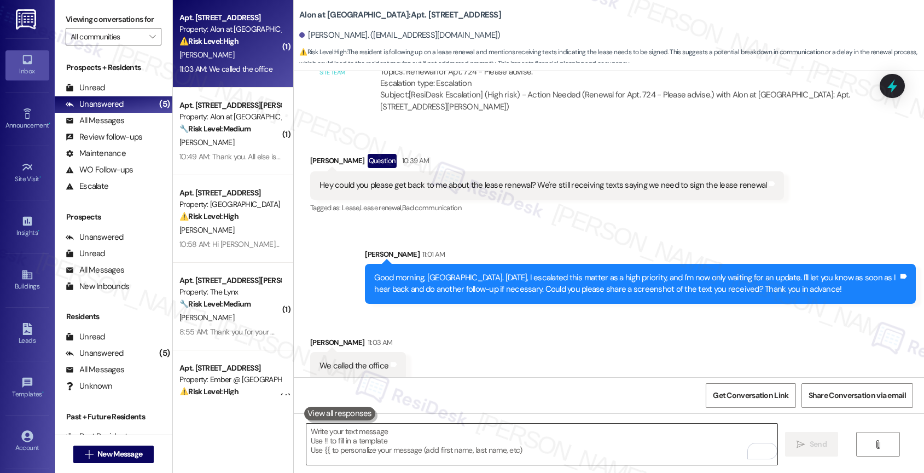
click at [419, 446] on textarea "To enrich screen reader interactions, please activate Accessibility in Grammarl…" at bounding box center [541, 443] width 471 height 41
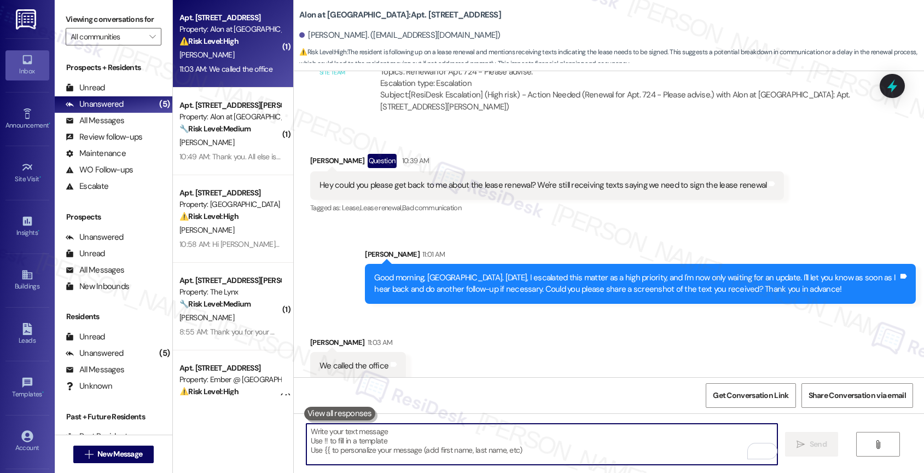
click at [393, 443] on textarea "To enrich screen reader interactions, please activate Accessibility in Grammarl…" at bounding box center [541, 443] width 471 height 41
click at [375, 441] on textarea "To enrich screen reader interactions, please activate Accessibility in Grammarl…" at bounding box center [541, 443] width 471 height 41
click at [347, 437] on textarea "To enrich screen reader interactions, please activate Accessibility in Grammarl…" at bounding box center [541, 443] width 471 height 41
click at [363, 438] on textarea "To enrich screen reader interactions, please activate Accessibility in Grammarl…" at bounding box center [541, 443] width 471 height 41
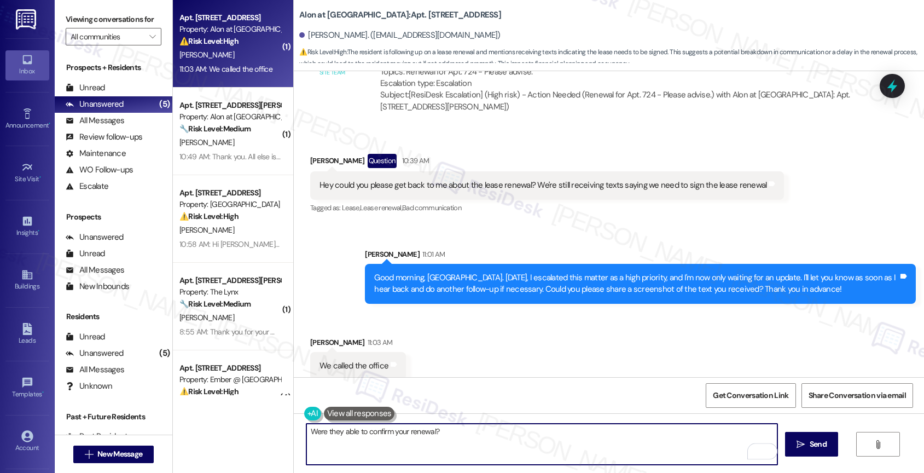
click at [306, 430] on textarea "Were they able to confirm your renewal?" at bounding box center [541, 443] width 471 height 41
click at [476, 442] on textarea "Were they able to confirm your renewal?" at bounding box center [541, 443] width 471 height 41
type textarea "Were they able to confirm your renewal?"
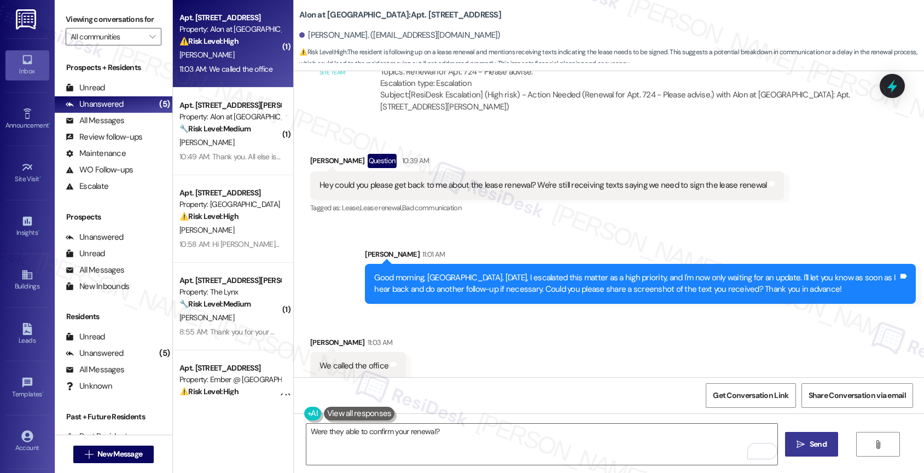
click at [799, 442] on icon "" at bounding box center [800, 444] width 8 height 9
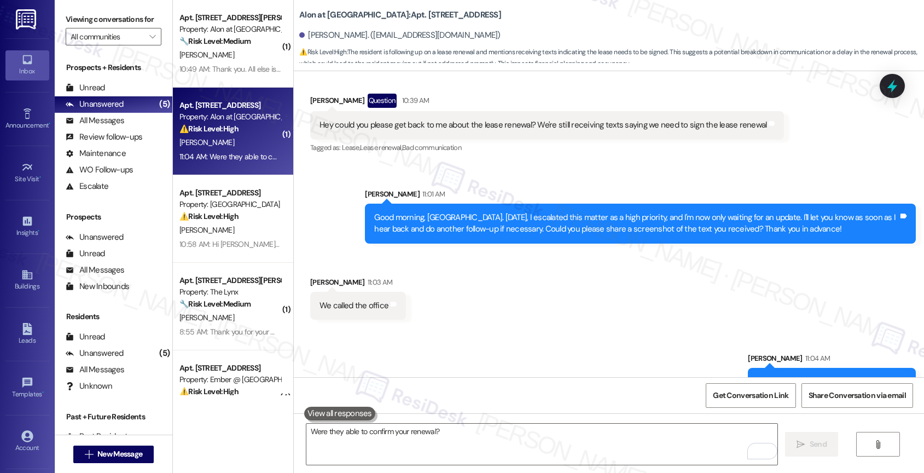
scroll to position [2074, 0]
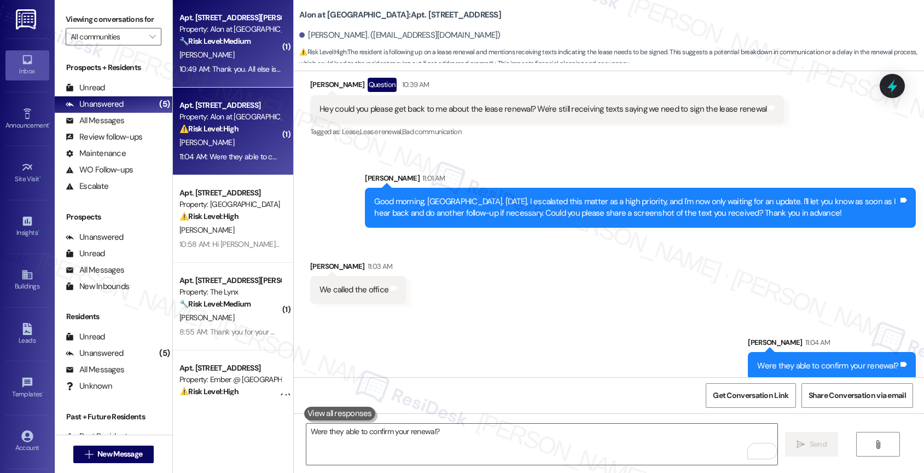
click at [226, 64] on div "10:49 AM: Thank you. All else is perfect. I really enjoy living her. Have a fan…" at bounding box center [310, 69] width 262 height 10
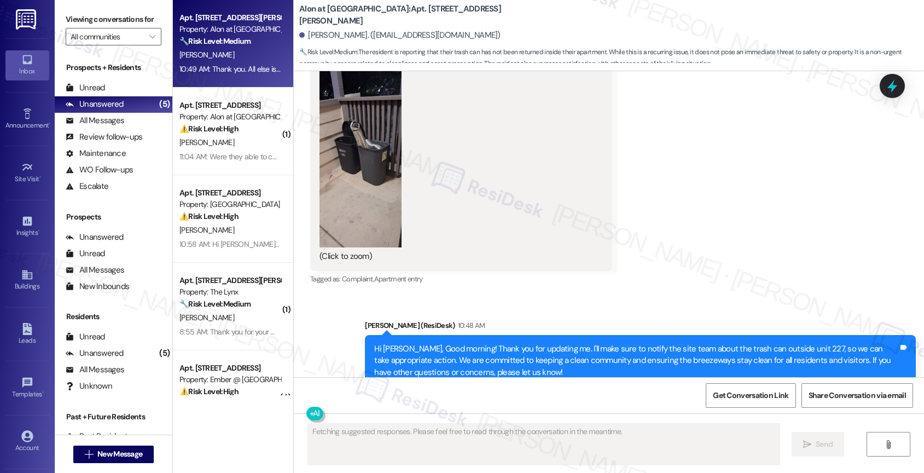
scroll to position [1206, 0]
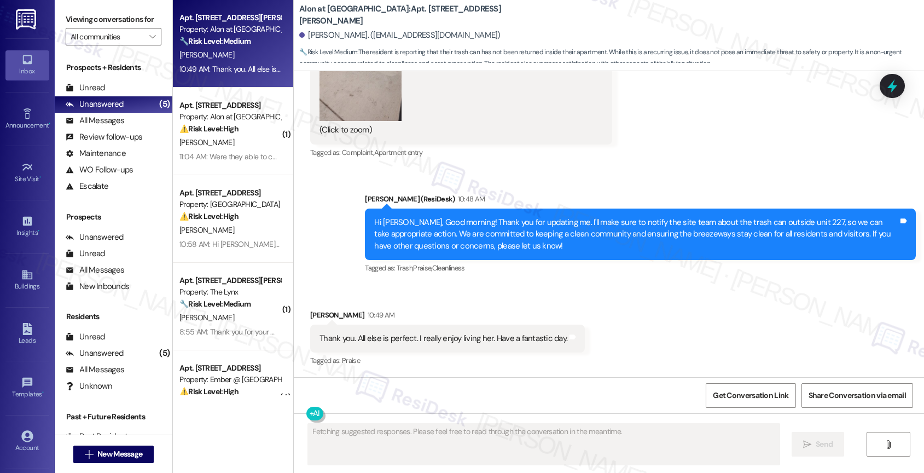
click at [509, 299] on div "Received via SMS Thomas Vielma 10:49 AM Thank you. All else is perfect. I reall…" at bounding box center [609, 330] width 630 height 92
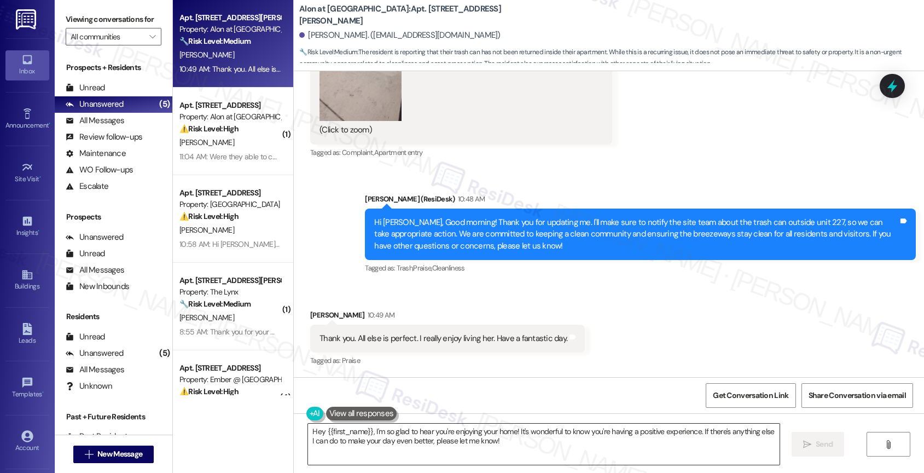
click at [374, 433] on textarea "Hey {{first_name}}, I'm so glad to hear you're enjoying your home! It's wonderf…" at bounding box center [543, 443] width 471 height 41
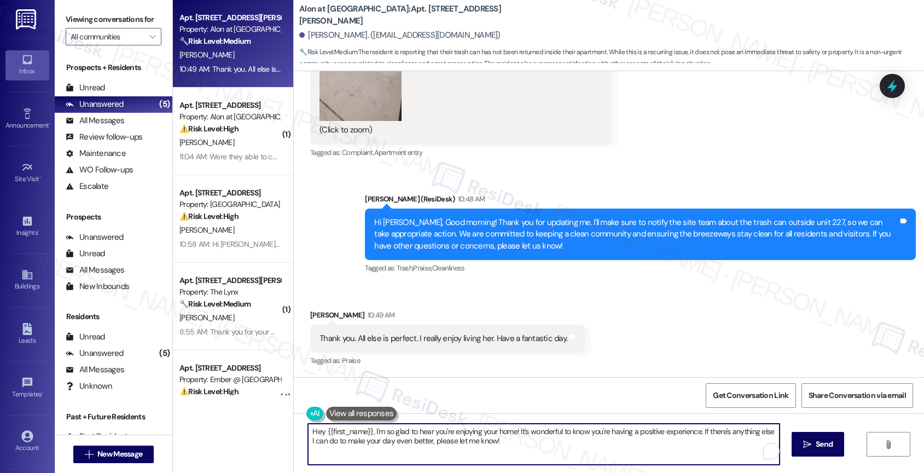
click at [374, 433] on textarea "Hey {{first_name}}, I'm so glad to hear you're enjoying your home! It's wonderf…" at bounding box center [543, 443] width 471 height 41
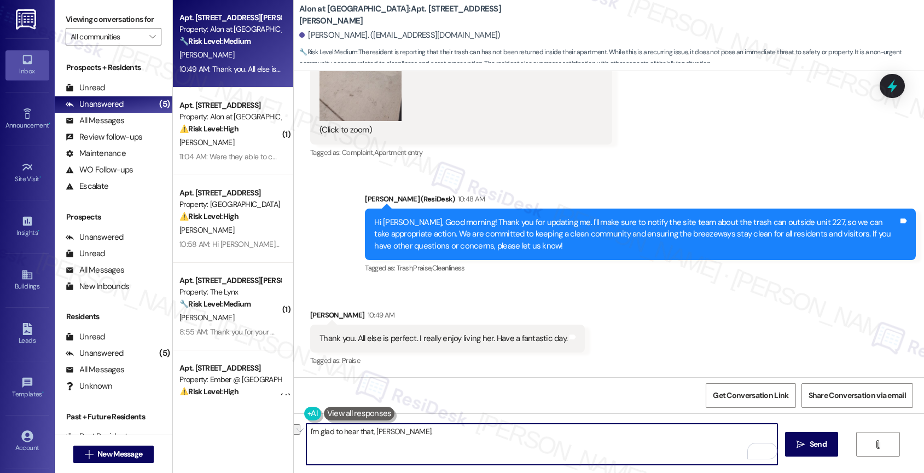
drag, startPoint x: 388, startPoint y: 440, endPoint x: 271, endPoint y: 427, distance: 117.8
click at [271, 427] on div "Apt. 1238, 1835 Lockhill Selma Rd Property: Alon at Castle Hills 🔧 Risk Level: …" at bounding box center [548, 236] width 751 height 473
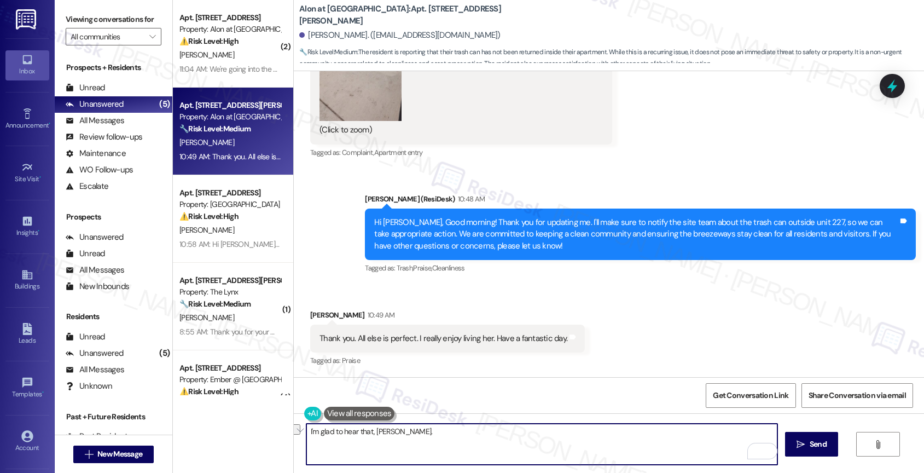
paste textarea "We’re thrilled to hear you’re happy with your home—it truly makes our day. 💛"
click at [306, 430] on textarea "We’re thrilled to hear you’re happy with your home—it truly makes our day. 💛" at bounding box center [541, 443] width 471 height 41
click at [498, 429] on textarea "Amazing! We’re thrilled to hear you’re happy with your home—it truly makes our …" at bounding box center [541, 443] width 471 height 41
click at [613, 433] on textarea "Amazing! We’re thrilled to hear you’re happy with your home. It truly makes our…" at bounding box center [541, 443] width 471 height 41
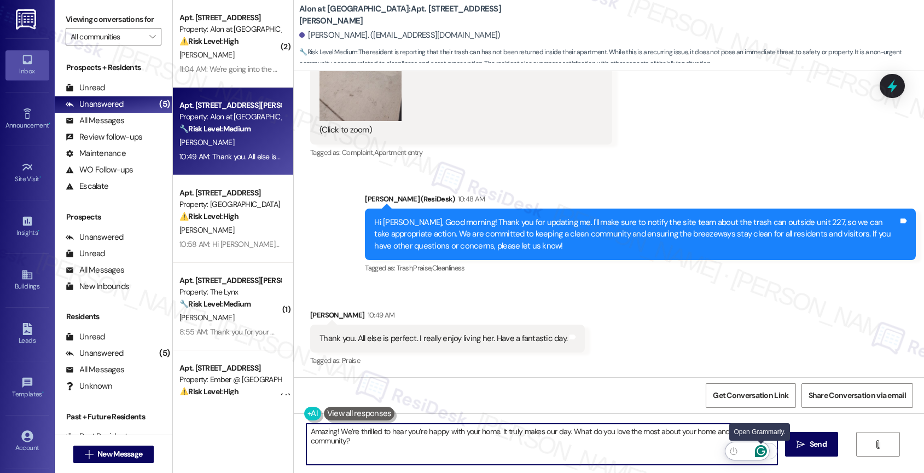
type textarea "Amazing! We’re thrilled to hear you’re happy with your home. It truly makes our…"
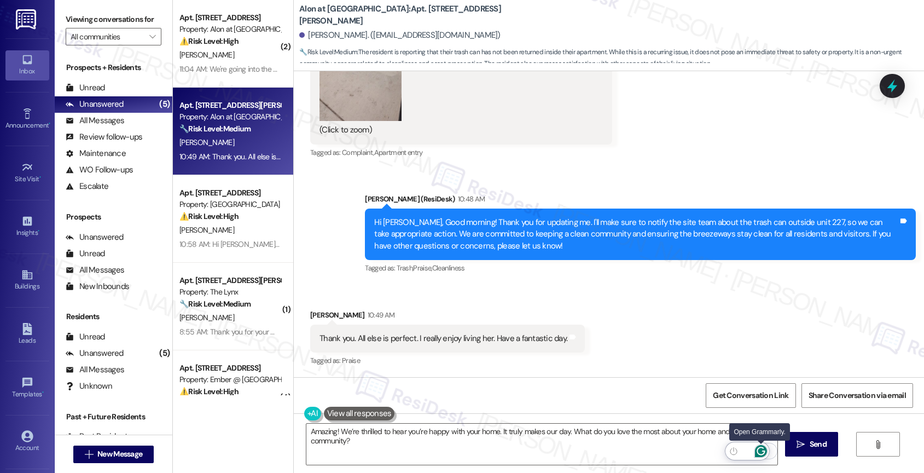
click at [760, 446] on icon "Open Grammarly. 0 Suggestions." at bounding box center [761, 451] width 12 height 12
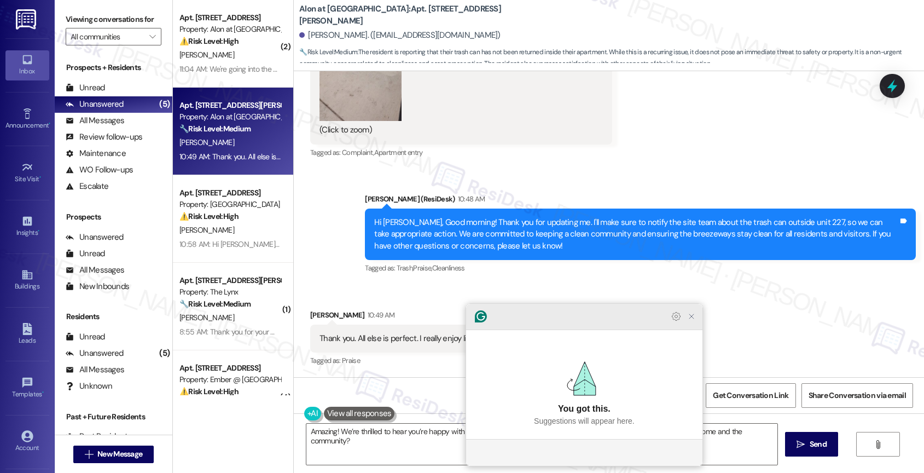
click at [689, 321] on icon "Close Grammarly Assistant" at bounding box center [691, 316] width 9 height 9
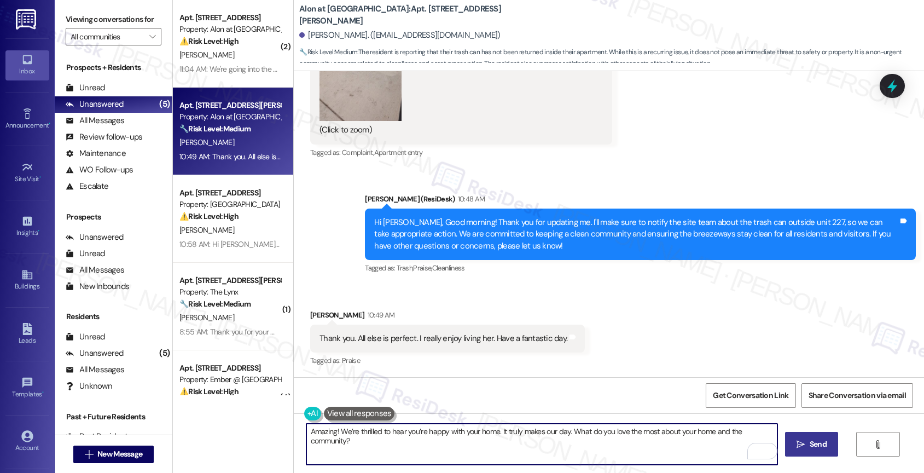
click at [815, 440] on span "Send" at bounding box center [818, 443] width 17 height 11
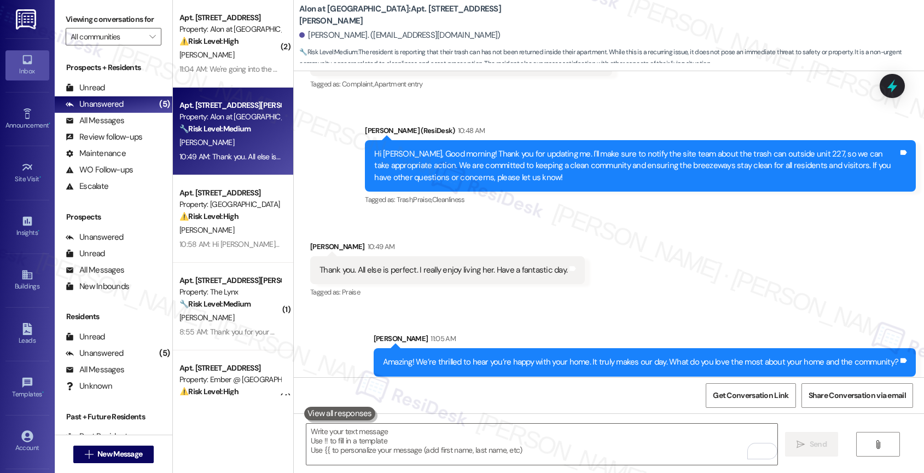
scroll to position [1282, 0]
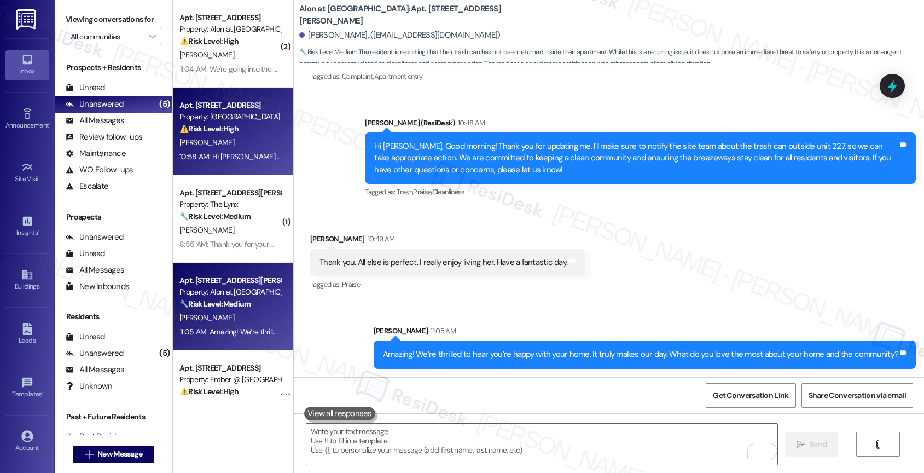
click at [223, 141] on div "M. Chapa" at bounding box center [229, 143] width 103 height 14
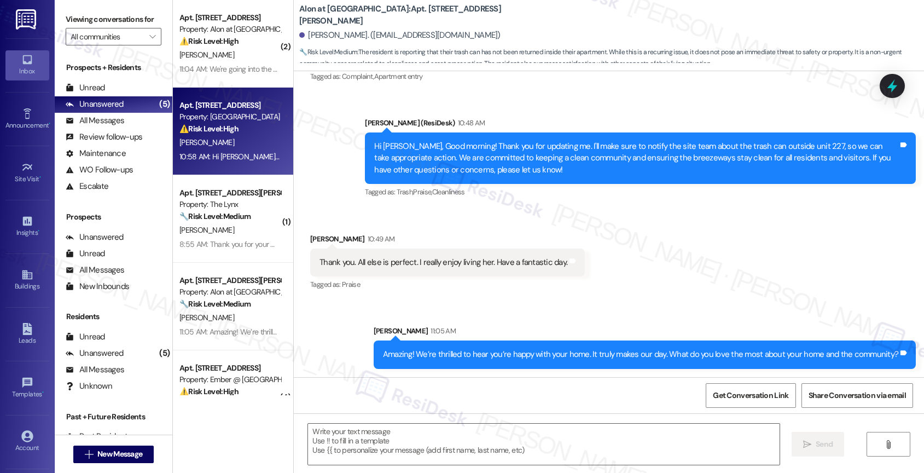
type textarea "Fetching suggested responses. Please feel free to read through the conversation…"
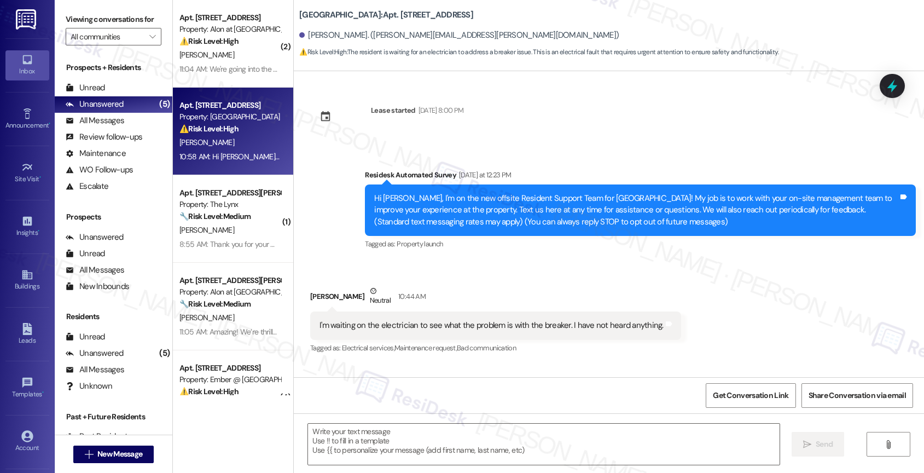
type textarea "Fetching suggested responses. Please feel free to read through the conversation…"
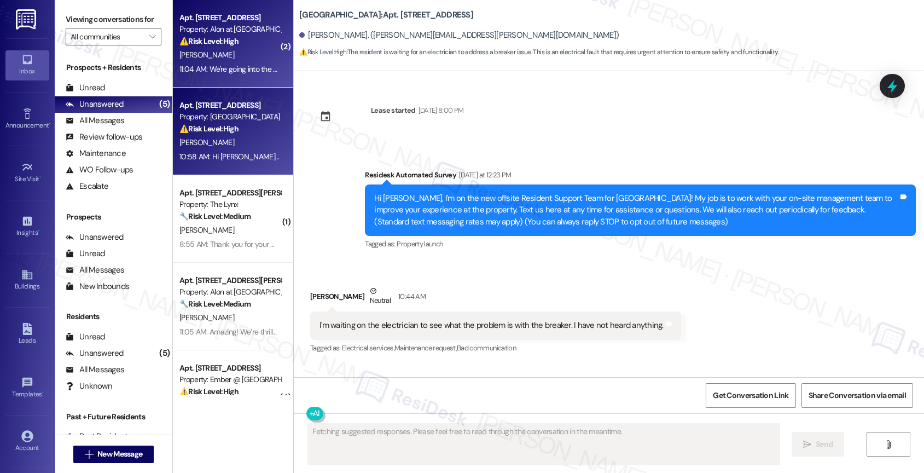
click at [238, 50] on div "M. Barber" at bounding box center [229, 55] width 103 height 14
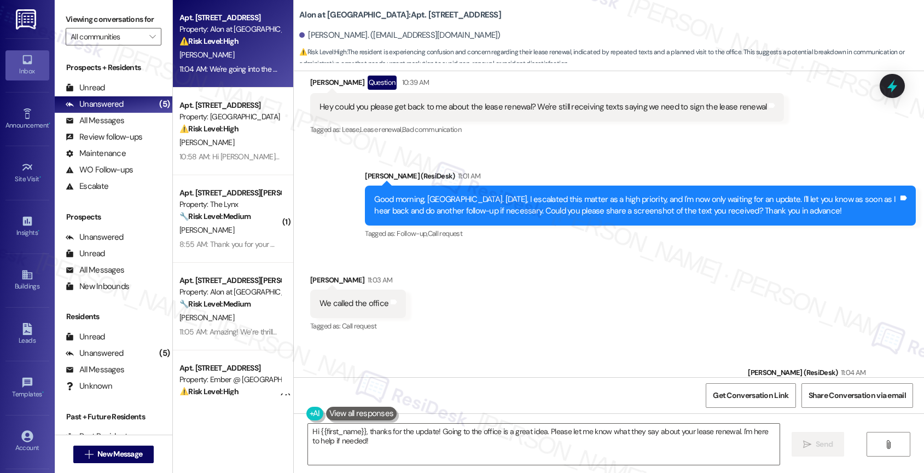
scroll to position [2215, 0]
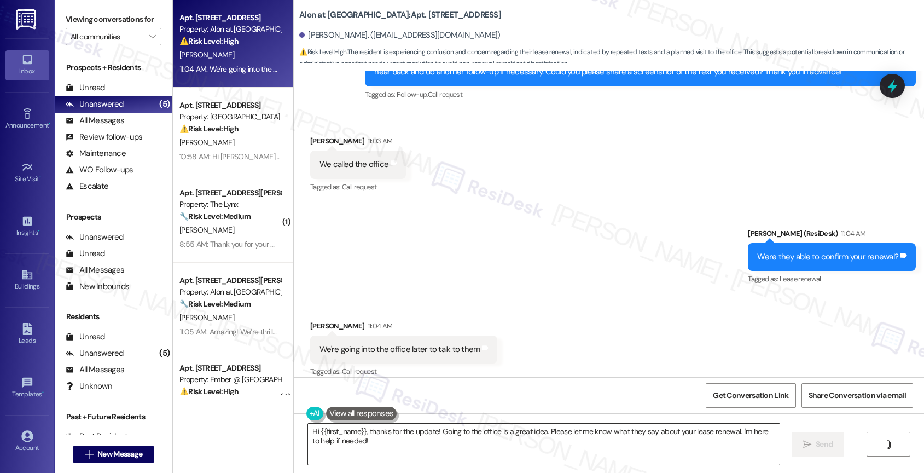
click at [352, 442] on textarea "Hi {{first_name}}, thanks for the update! Going to the office is a great idea. …" at bounding box center [543, 443] width 471 height 41
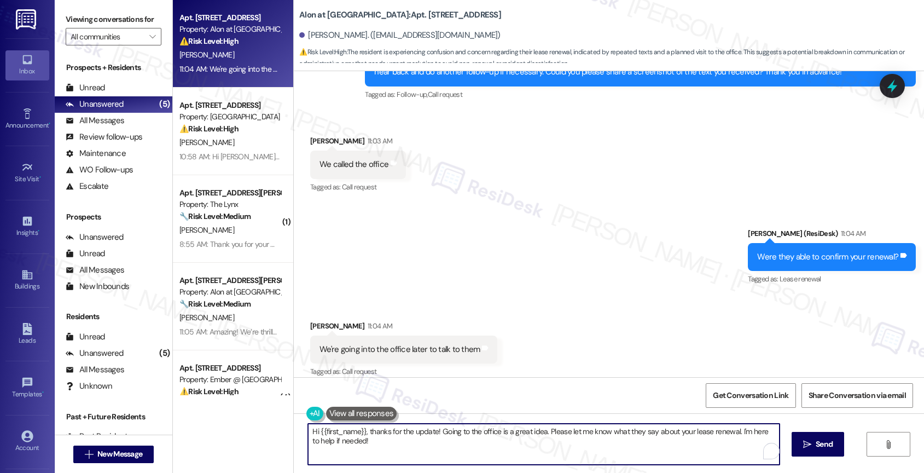
click at [352, 442] on textarea "Hi {{first_name}}, thanks for the update! Going to the office is a great idea. …" at bounding box center [543, 443] width 471 height 41
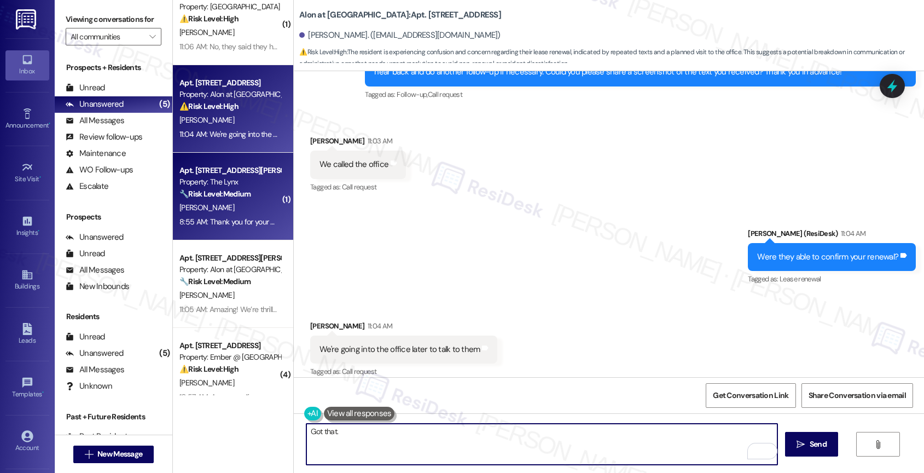
scroll to position [43, 0]
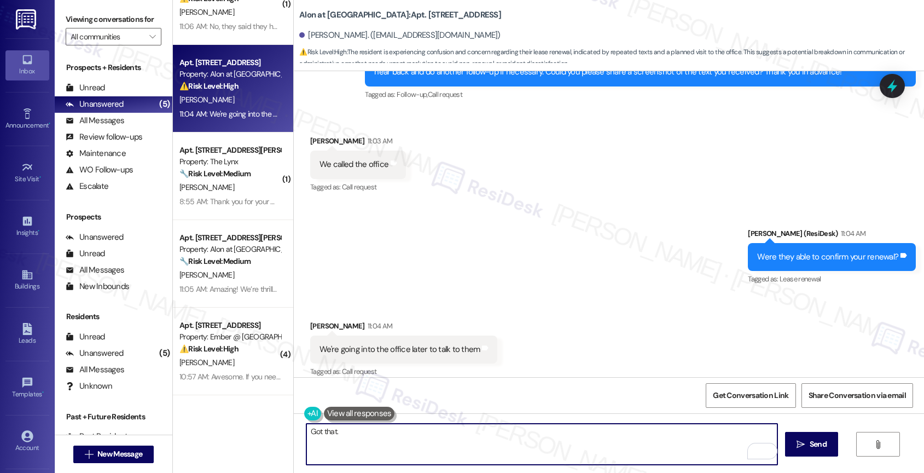
click at [371, 435] on textarea "Got that." at bounding box center [541, 443] width 471 height 41
click at [357, 439] on textarea "Got that." at bounding box center [541, 443] width 471 height 41
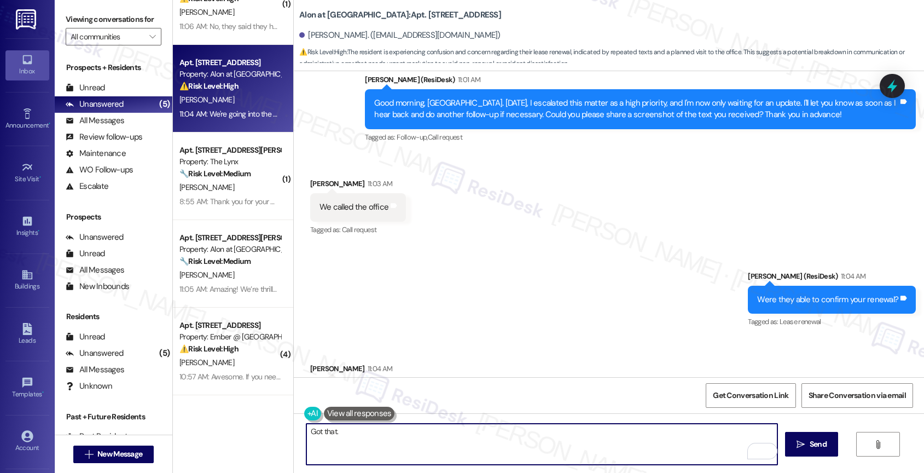
scroll to position [2215, 0]
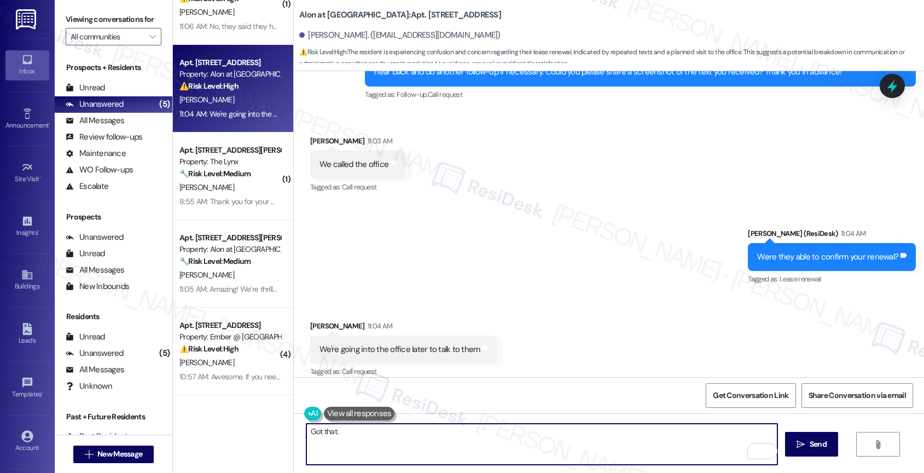
drag, startPoint x: 314, startPoint y: 433, endPoint x: 259, endPoint y: 428, distance: 54.9
click at [261, 428] on div "( 1 ) Apt. 4104, 1767 S. State Hwy 46 Property: Clear Springs ⚠️ Risk Level: Hi…" at bounding box center [548, 236] width 751 height 473
click at [361, 433] on textarea "Got that." at bounding box center [541, 443] width 471 height 41
drag, startPoint x: 287, startPoint y: 426, endPoint x: 258, endPoint y: 422, distance: 28.8
click at [257, 422] on div "( 1 ) Apt. 4104, 1767 S. State Hwy 46 Property: Clear Springs ⚠️ Risk Level: Hi…" at bounding box center [548, 236] width 751 height 473
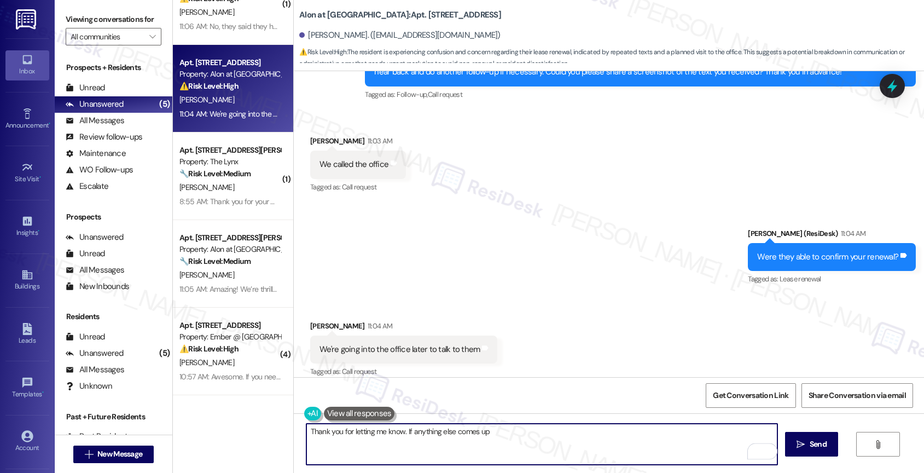
drag, startPoint x: 400, startPoint y: 431, endPoint x: 527, endPoint y: 437, distance: 127.0
click at [527, 437] on textarea "Thank you for letting me know. If anything else comes up" at bounding box center [541, 443] width 471 height 41
drag, startPoint x: 447, startPoint y: 435, endPoint x: 400, endPoint y: 430, distance: 47.4
click at [400, 430] on textarea "Thank you for letting me know. If anything else comes up" at bounding box center [541, 443] width 471 height 41
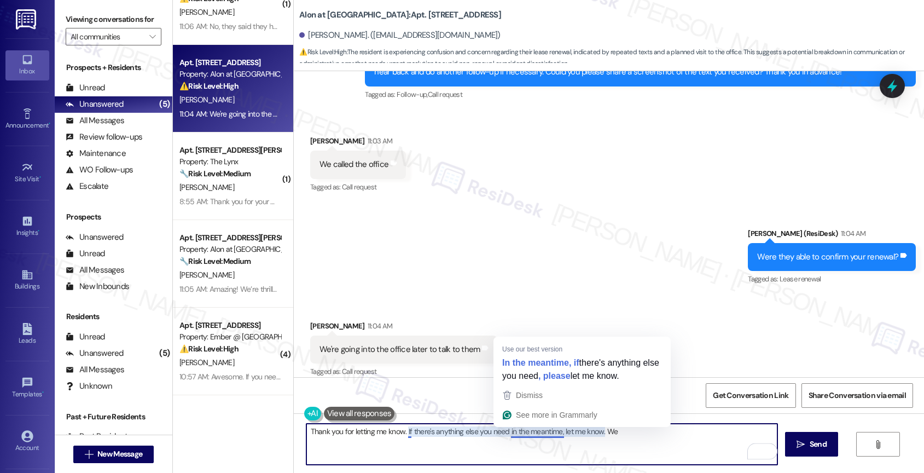
click at [406, 434] on textarea "Thank you for letting me know. If there's anything else you need in the meantim…" at bounding box center [541, 443] width 471 height 41
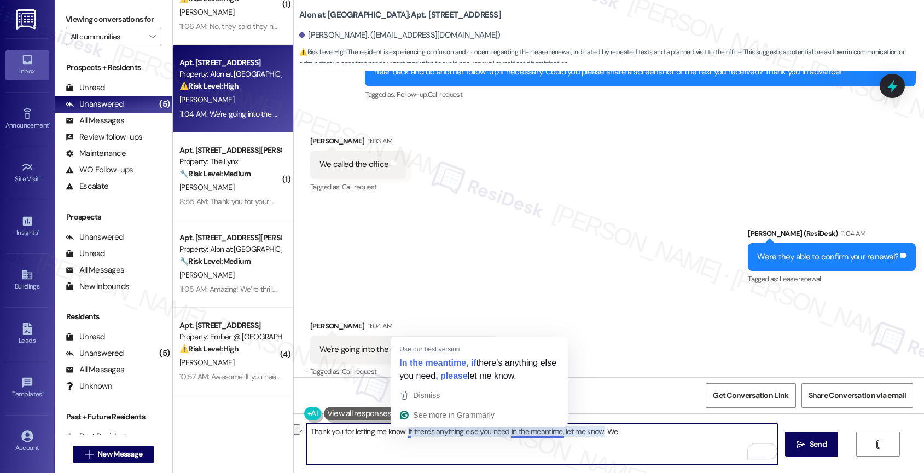
drag, startPoint x: 449, startPoint y: 431, endPoint x: 644, endPoint y: 434, distance: 195.8
click at [644, 434] on textarea "Thank you for letting me know. If there's anything else you need in the meantim…" at bounding box center [541, 443] width 471 height 41
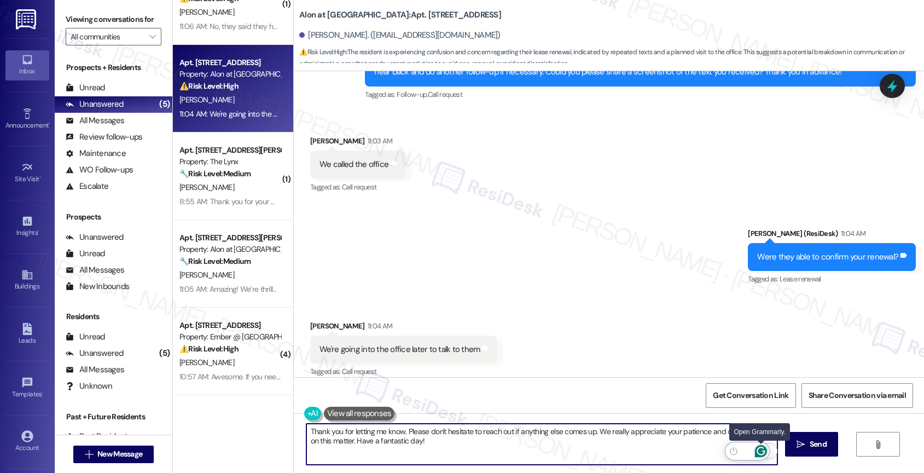
type textarea "Thank you for letting me know. Please don't hesitate to reach out if anything e…"
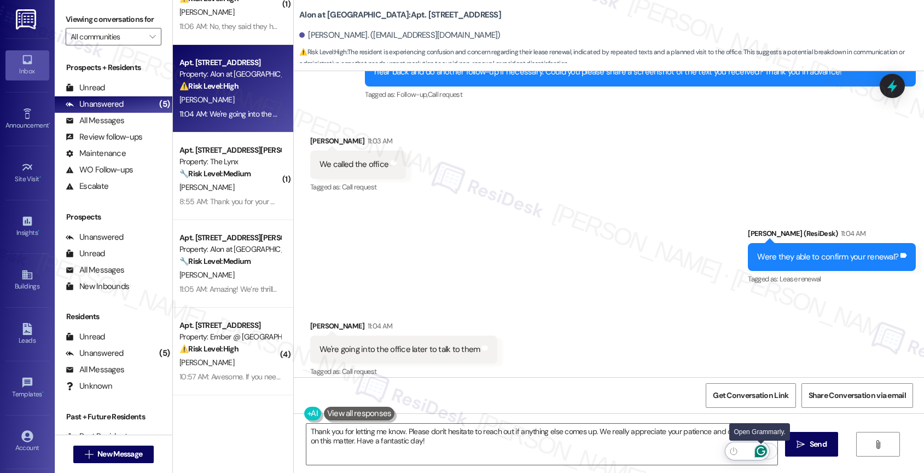
click at [761, 448] on icon "Open Grammarly. 0 Suggestions." at bounding box center [761, 451] width 12 height 12
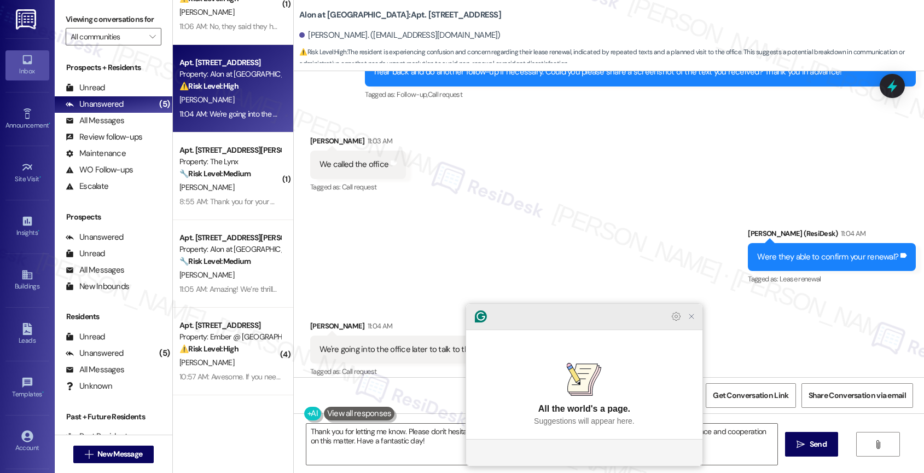
click at [691, 321] on icon "Close Grammarly Assistant" at bounding box center [691, 316] width 9 height 9
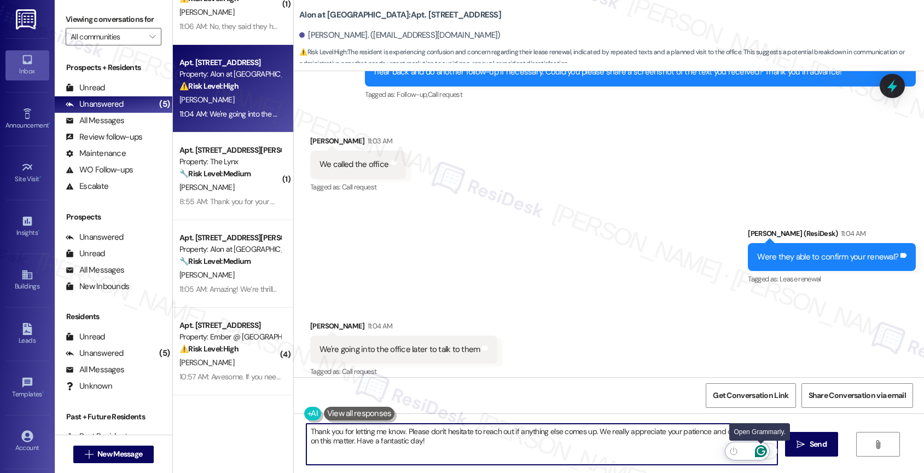
click at [763, 451] on icon "Open Grammarly. 0 Suggestions." at bounding box center [760, 451] width 8 height 8
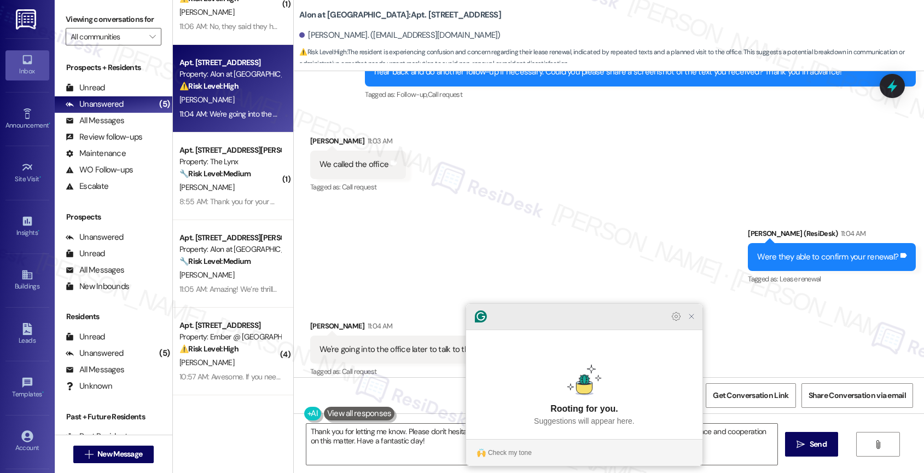
click at [696, 323] on icon "Close Grammarly Assistant" at bounding box center [691, 316] width 13 height 13
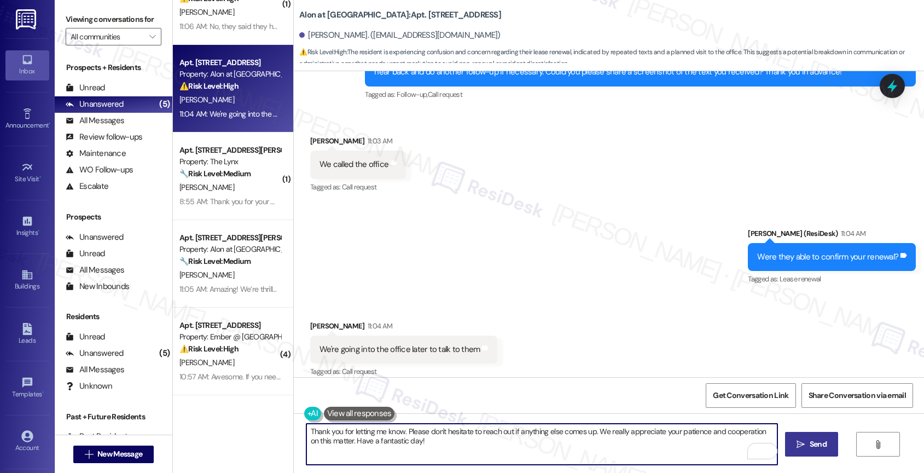
click at [802, 438] on span " Send" at bounding box center [811, 443] width 34 height 11
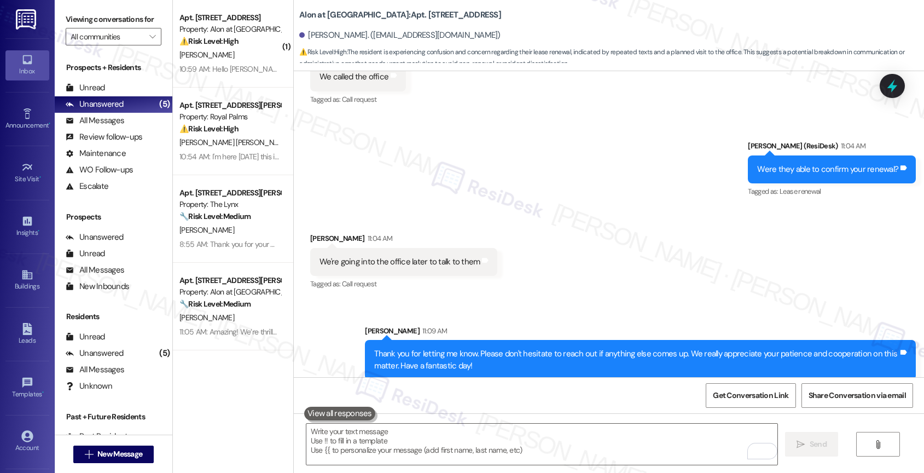
scroll to position [0, 0]
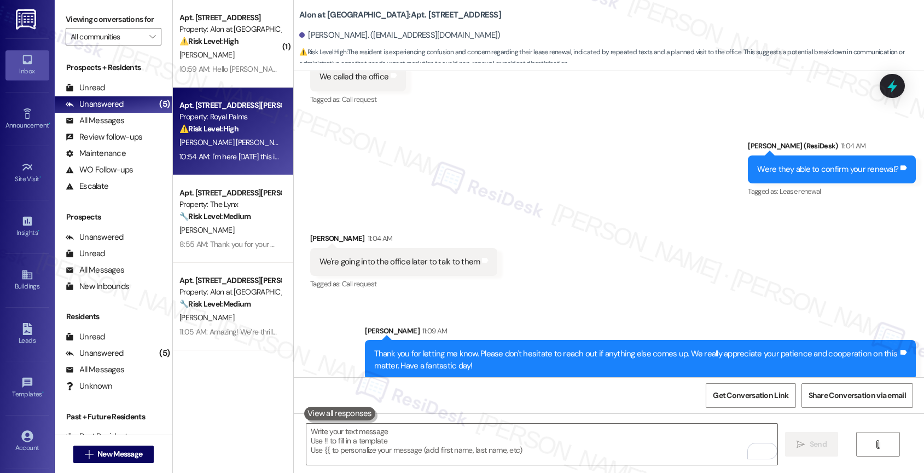
click at [242, 127] on div "⚠️ Risk Level: High The resident is reporting multiple unresolved maintenance i…" at bounding box center [229, 128] width 101 height 11
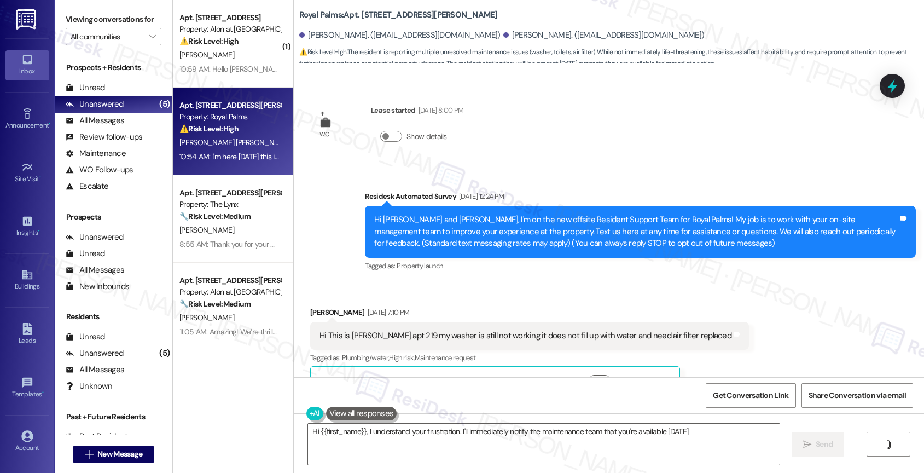
scroll to position [1340, 0]
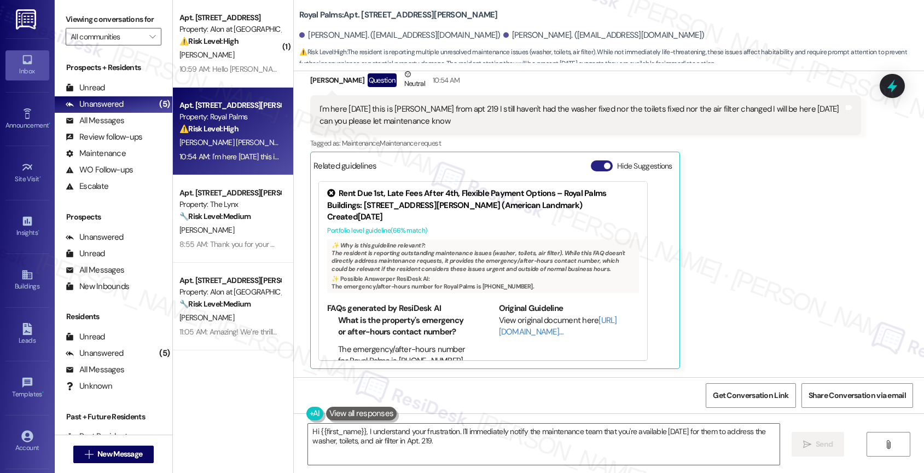
click at [593, 163] on button "Hide Suggestions" at bounding box center [602, 165] width 22 height 11
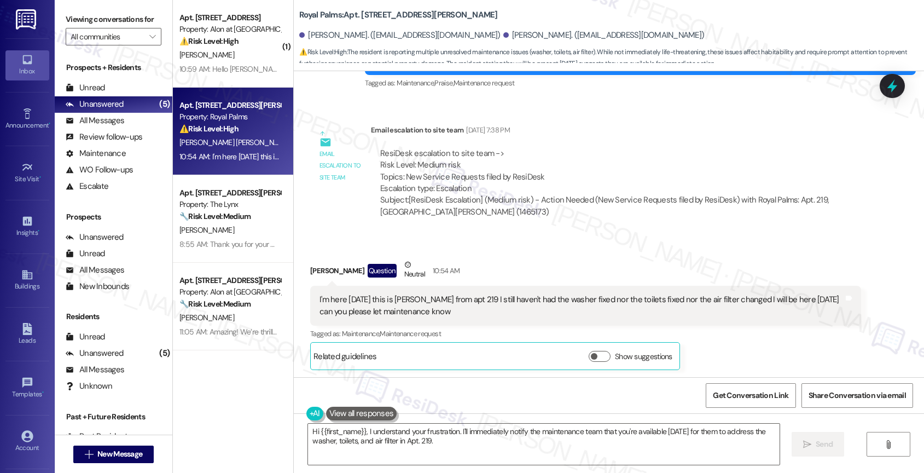
scroll to position [1151, 0]
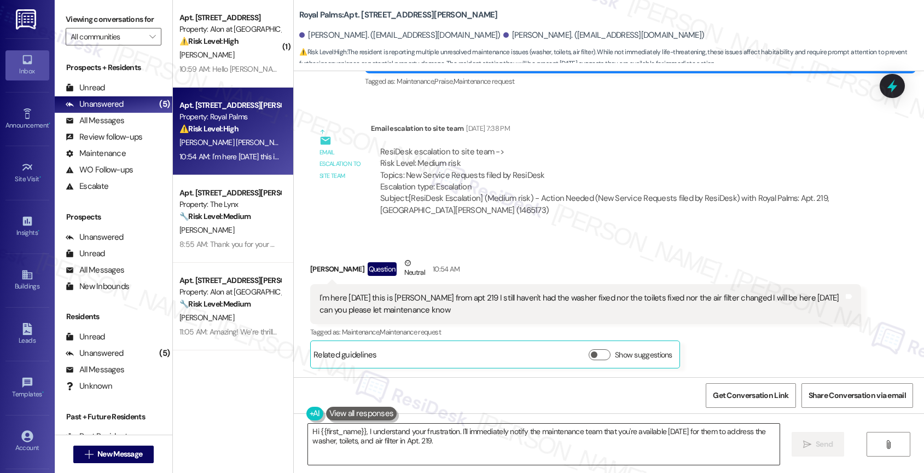
click at [358, 439] on textarea "Hi {{first_name}}, I understand your frustration. I'll immediately notify the m…" at bounding box center [543, 443] width 471 height 41
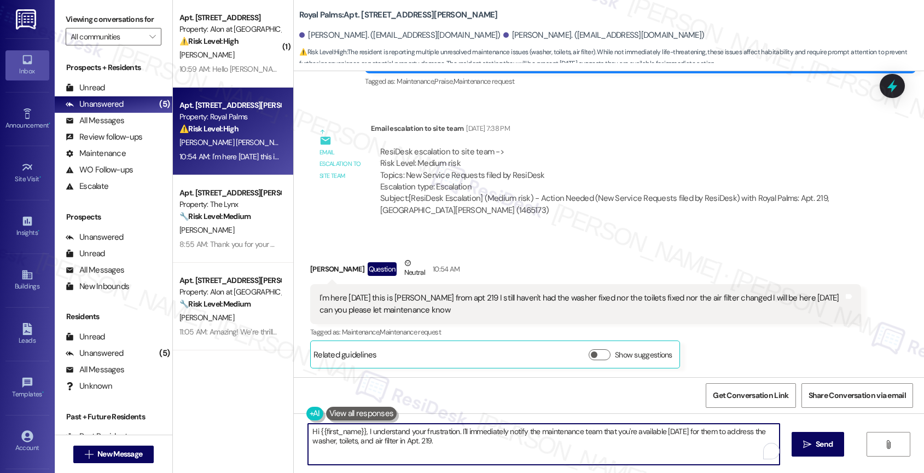
click at [358, 439] on textarea "Hi {{first_name}}, I understand your frustration. I'll immediately notify the m…" at bounding box center [543, 443] width 471 height 41
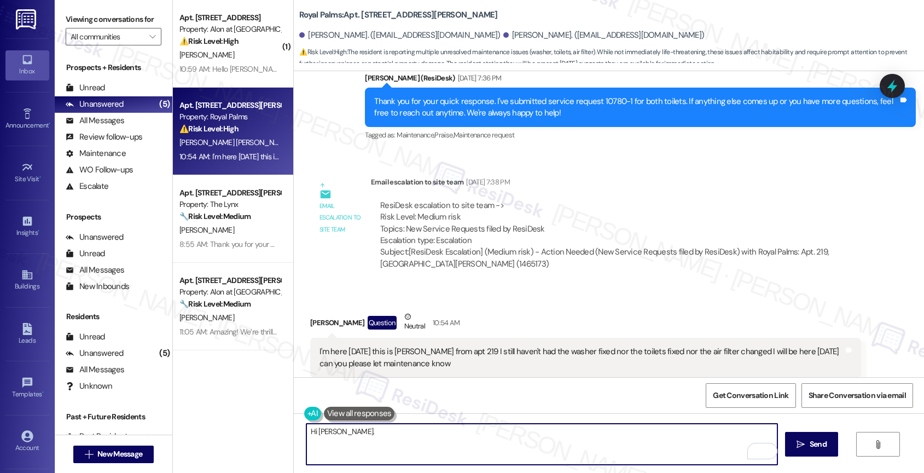
scroll to position [1114, 0]
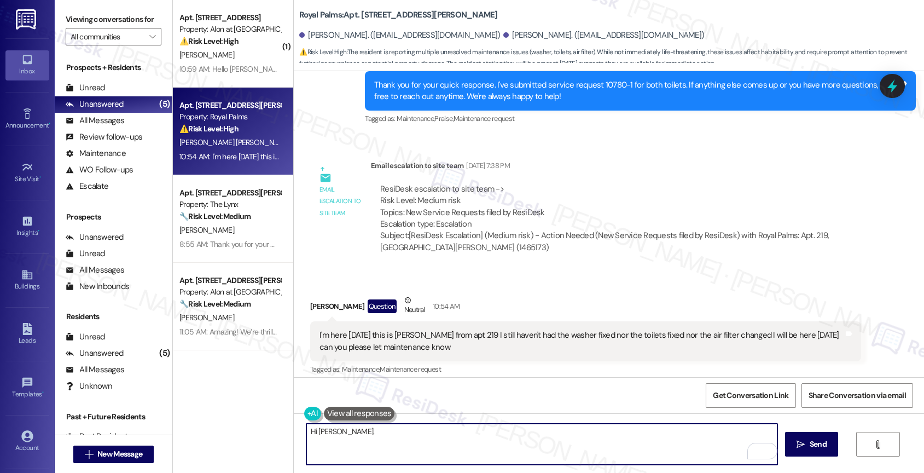
click at [392, 435] on textarea "Hi Margarita." at bounding box center [541, 443] width 471 height 41
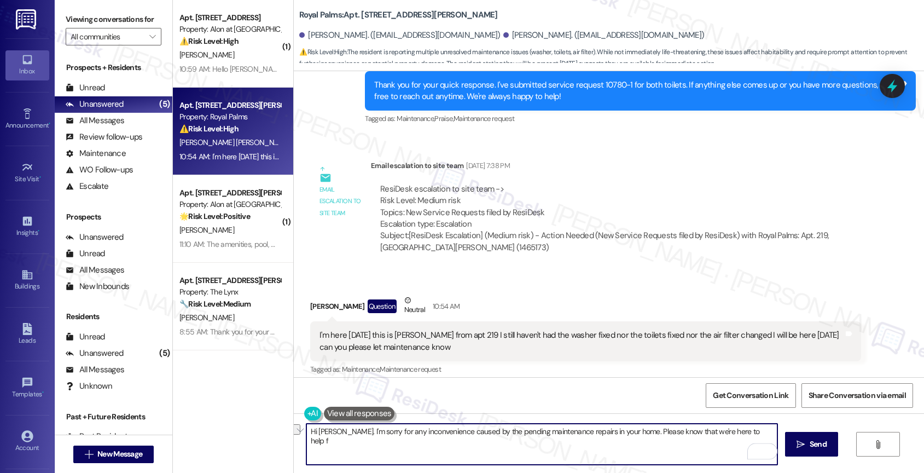
drag, startPoint x: 628, startPoint y: 431, endPoint x: 758, endPoint y: 429, distance: 129.1
click at [758, 429] on textarea "Hi Margarita. I'm sorry for any inconvenience caused by the pending maintenance…" at bounding box center [541, 443] width 471 height 41
click at [673, 444] on textarea "Hi Margarita. I'm sorry for any inconvenience caused by the pending maintenance…" at bounding box center [541, 443] width 471 height 41
click at [685, 446] on textarea "Hi Margarita. I'm sorry for any inconvenience caused by the pending maintenance…" at bounding box center [541, 443] width 471 height 41
click at [749, 442] on textarea "Hi [PERSON_NAME]. I'm sorry for any inconvenience caused by the pending mainten…" at bounding box center [541, 443] width 471 height 41
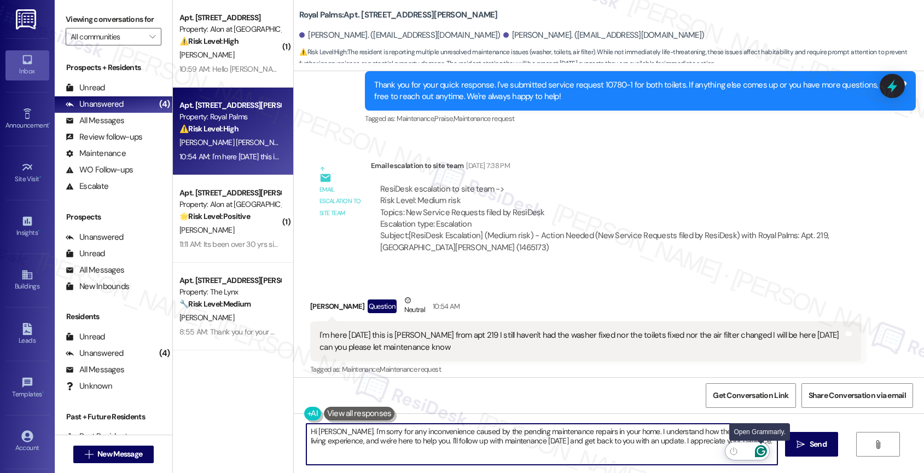
type textarea "Hi [PERSON_NAME]. I'm sorry for any inconvenience caused by the pending mainten…"
click at [763, 450] on icon "Open Grammarly. 0 Suggestions." at bounding box center [761, 451] width 12 height 12
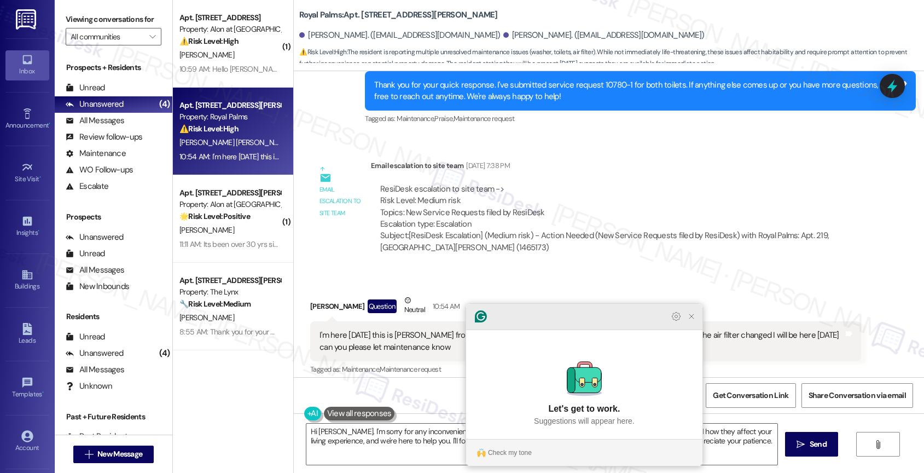
click at [692, 321] on icon "Close Grammarly Assistant" at bounding box center [691, 316] width 9 height 9
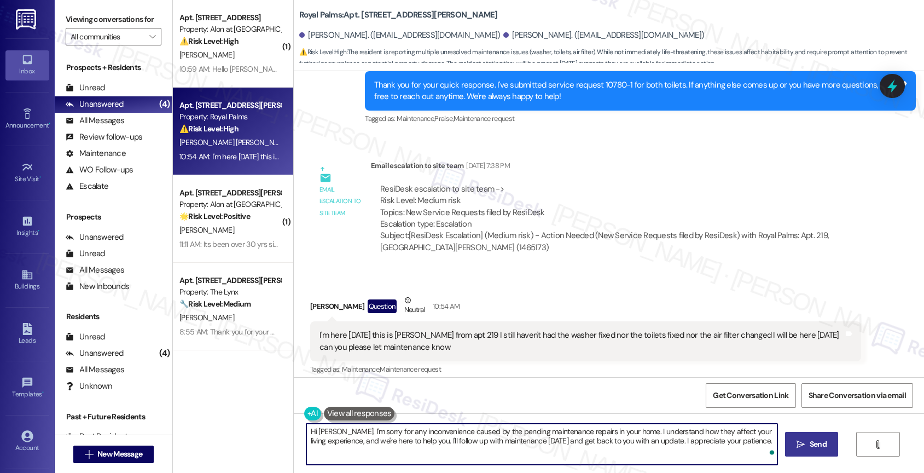
click at [802, 452] on button " Send" at bounding box center [811, 444] width 53 height 25
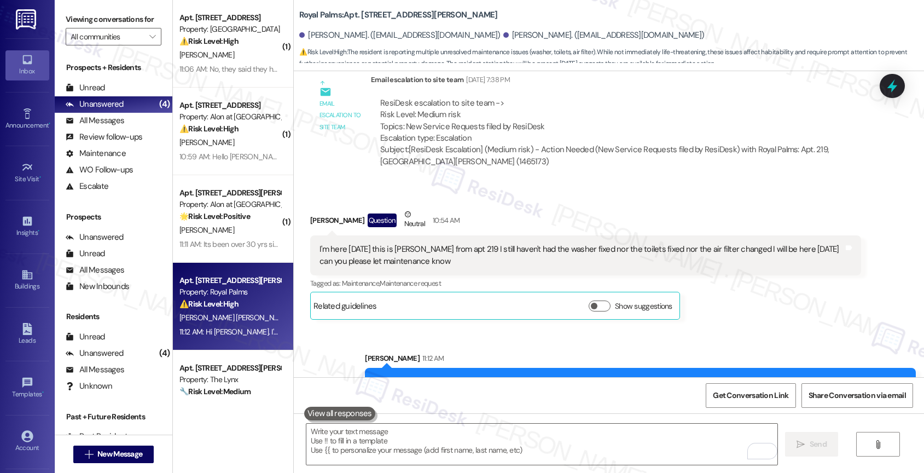
scroll to position [1239, 0]
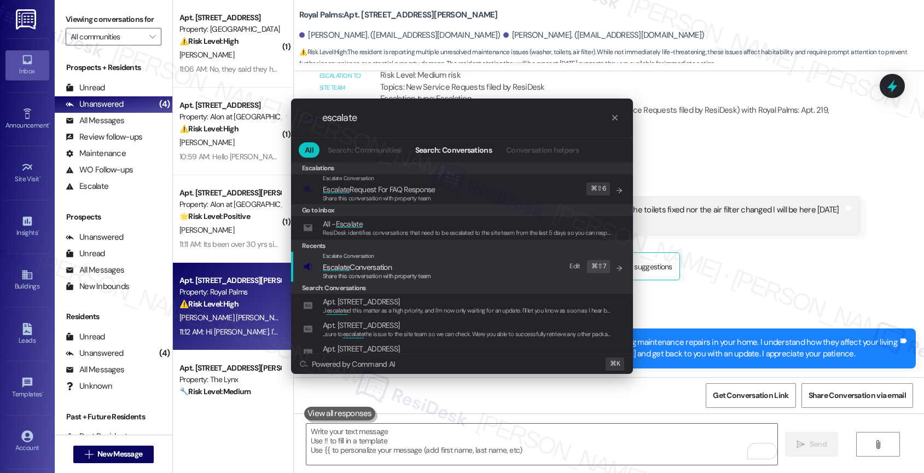
type input "escalate"
click at [401, 263] on span "Escalate Conversation" at bounding box center [377, 267] width 108 height 12
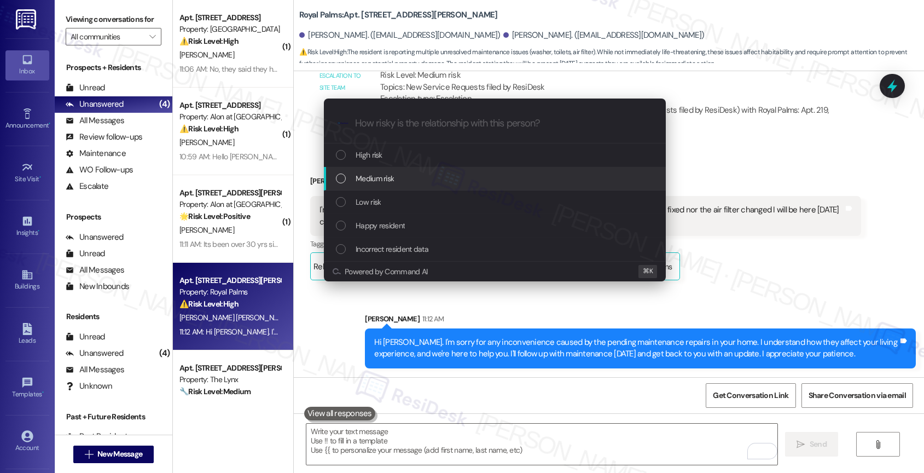
click at [399, 175] on div "Medium risk" at bounding box center [496, 178] width 320 height 12
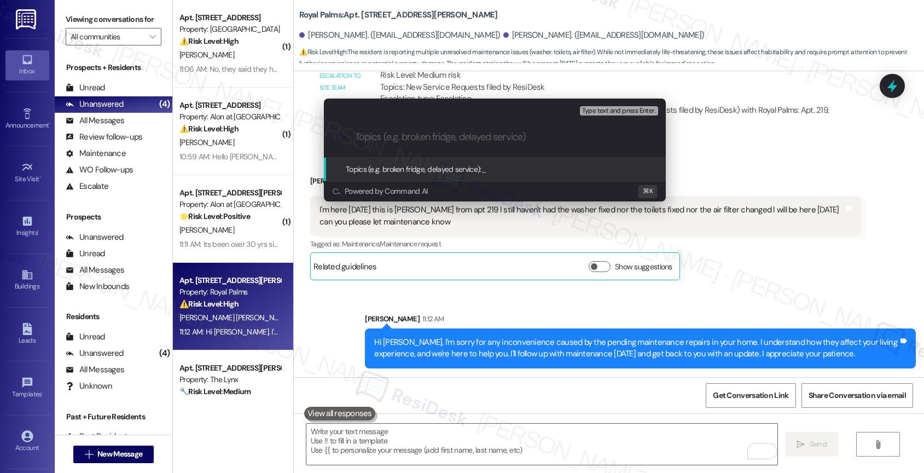
click at [398, 137] on input "Topics (e.g. broken fridge, delayed service)" at bounding box center [503, 136] width 297 height 11
type input "Maintenance F"
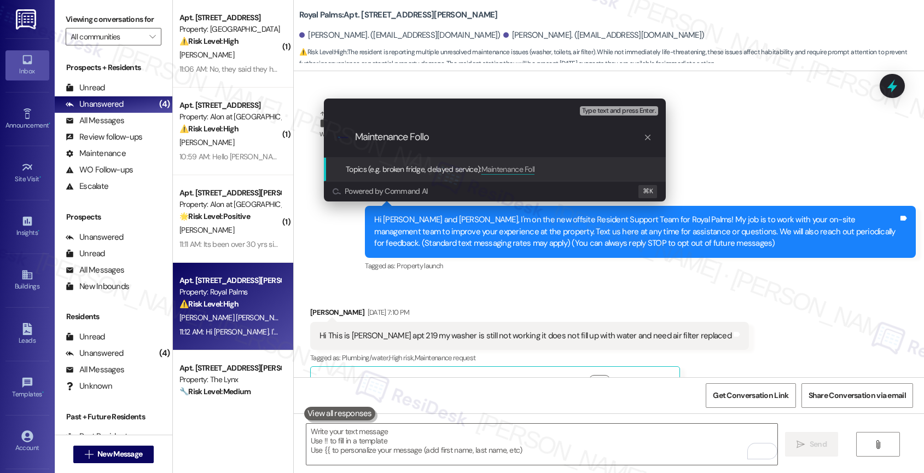
scroll to position [1239, 0]
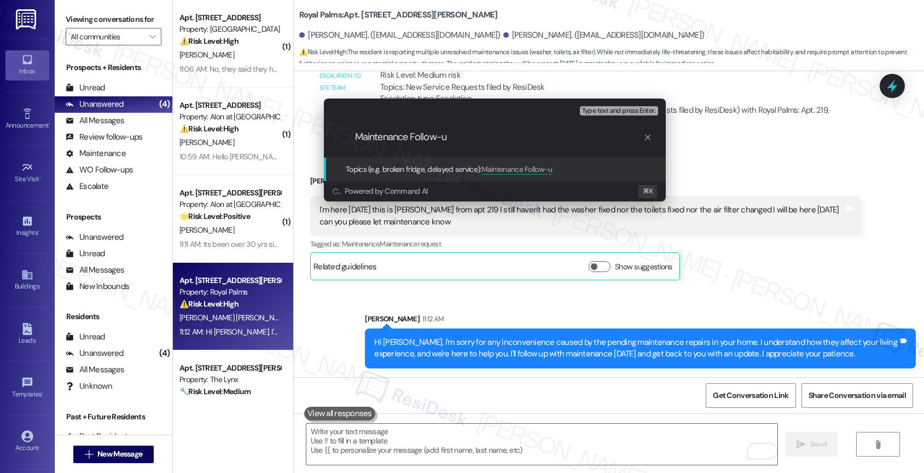
type input "Maintenance Follow-up"
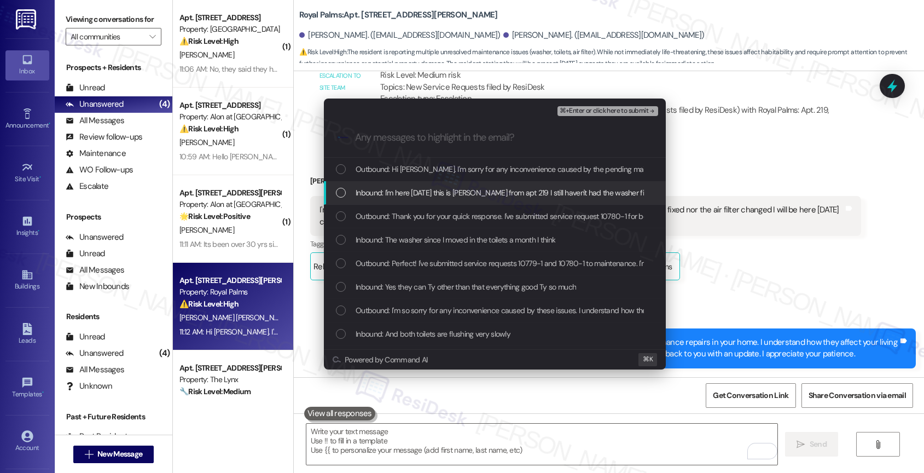
click at [424, 191] on span "Inbound: I'm here today this is Margarita from apt 219 I still haven't had the …" at bounding box center [669, 193] width 626 height 12
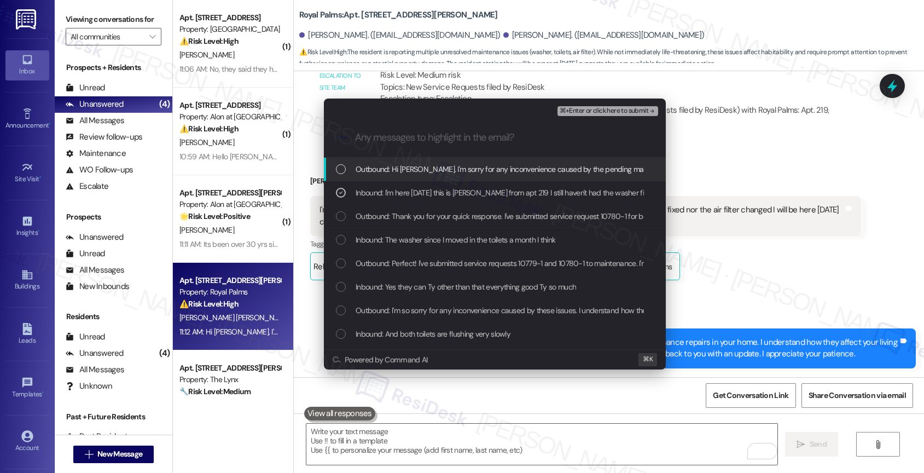
click at [530, 164] on span "Outbound: Hi Margarita. I'm sorry for any inconvenience caused by the pending m…" at bounding box center [836, 169] width 960 height 12
click at [458, 172] on span "Outbound: Hi Margarita. I'm sorry for any inconvenience caused by the pending m…" at bounding box center [836, 169] width 960 height 12
click at [643, 110] on span "⌘+Enter or click here to submit" at bounding box center [604, 111] width 89 height 8
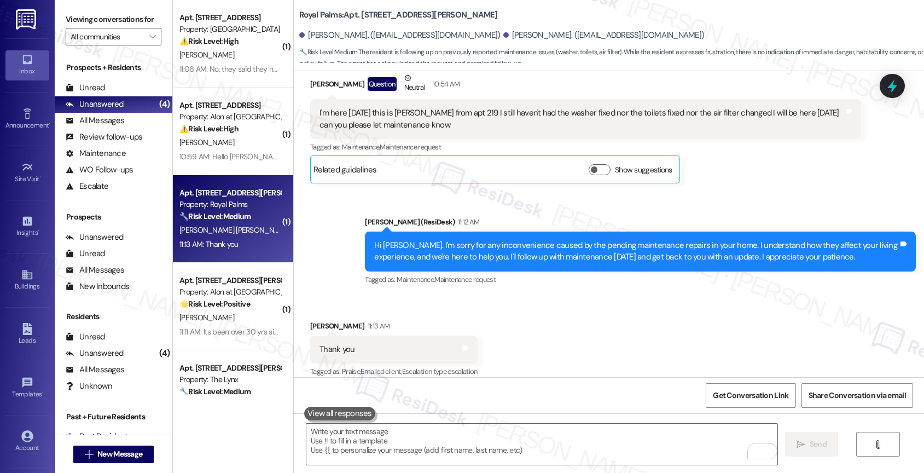
scroll to position [1348, 0]
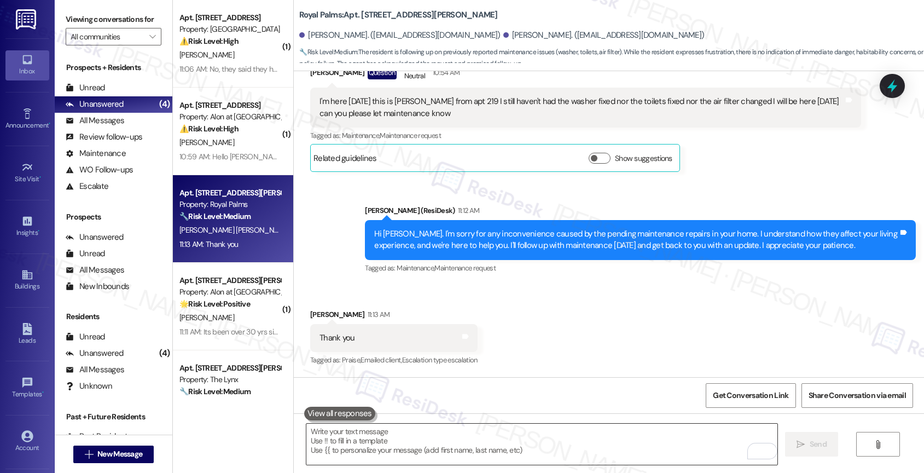
click at [384, 439] on textarea "To enrich screen reader interactions, please activate Accessibility in Grammarl…" at bounding box center [541, 443] width 471 height 41
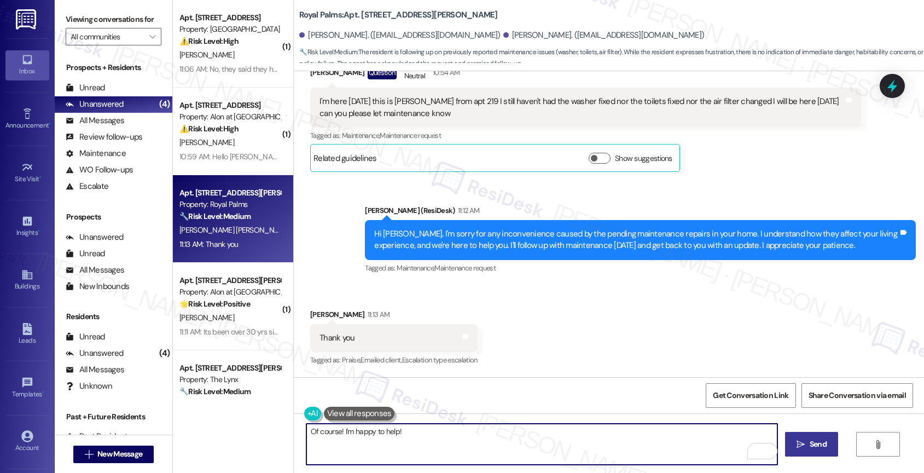
type textarea "Of course! I'm happy to help!"
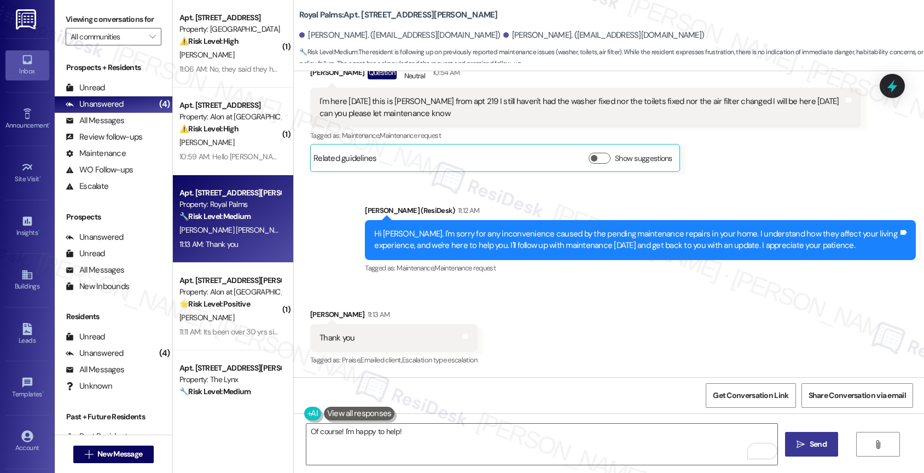
click at [791, 439] on button " Send" at bounding box center [811, 444] width 53 height 25
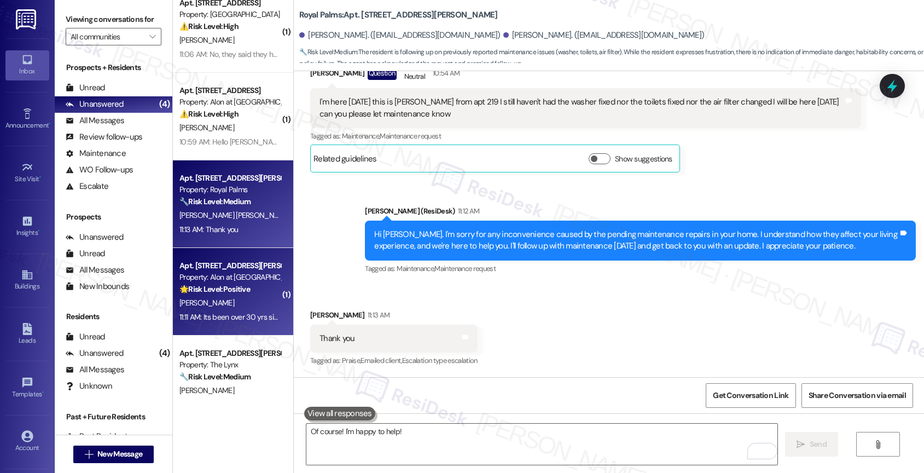
scroll to position [43, 0]
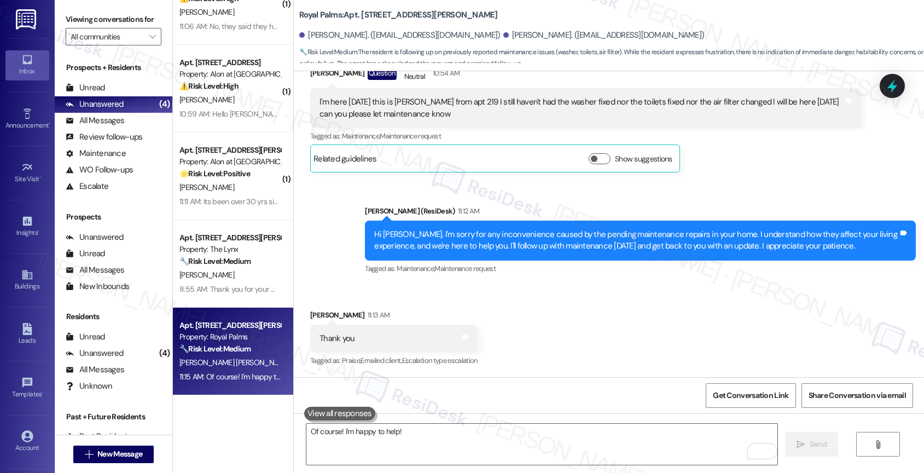
drag, startPoint x: 199, startPoint y: 377, endPoint x: 208, endPoint y: 343, distance: 35.7
click at [202, 346] on strong "🔧 Risk Level: Medium" at bounding box center [214, 348] width 71 height 10
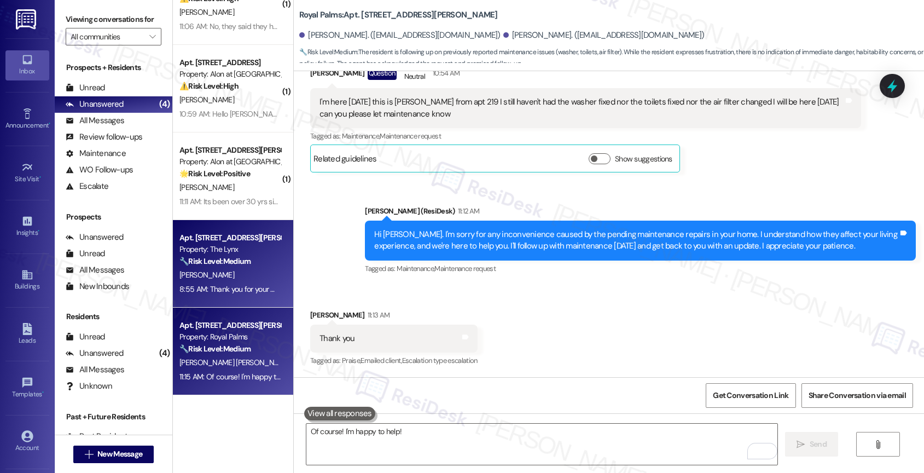
click at [218, 267] on div "Apt. 1705, 6000 Randolph Blvd Property: The Lynx 🔧 Risk Level: Medium The messa…" at bounding box center [229, 249] width 103 height 37
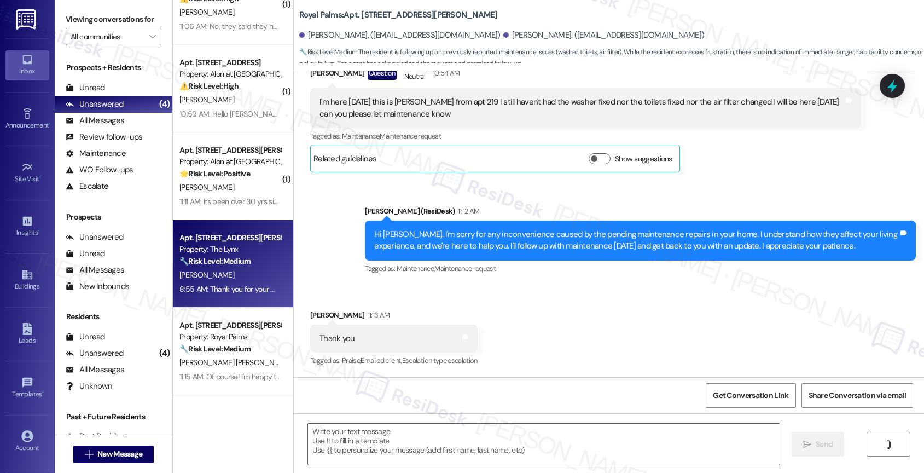
type textarea "Fetching suggested responses. Please feel free to read through the conversation…"
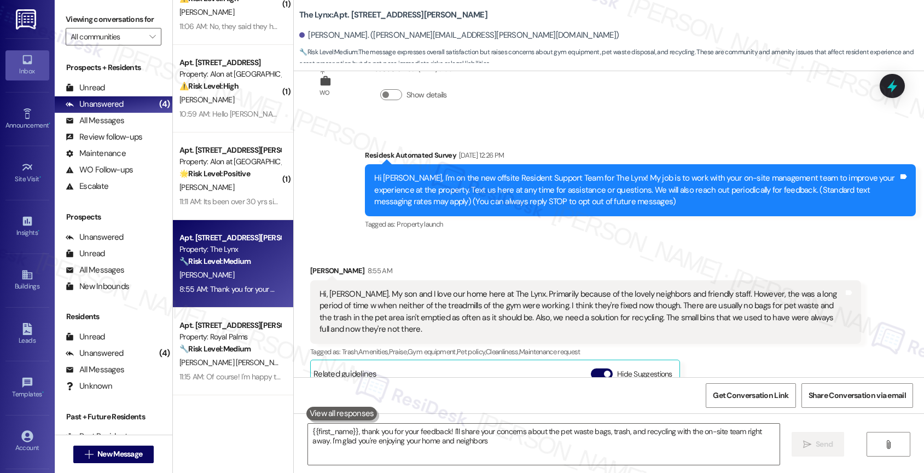
type textarea "{{first_name}}, thank you for your feedback! I'll share your concerns about the…"
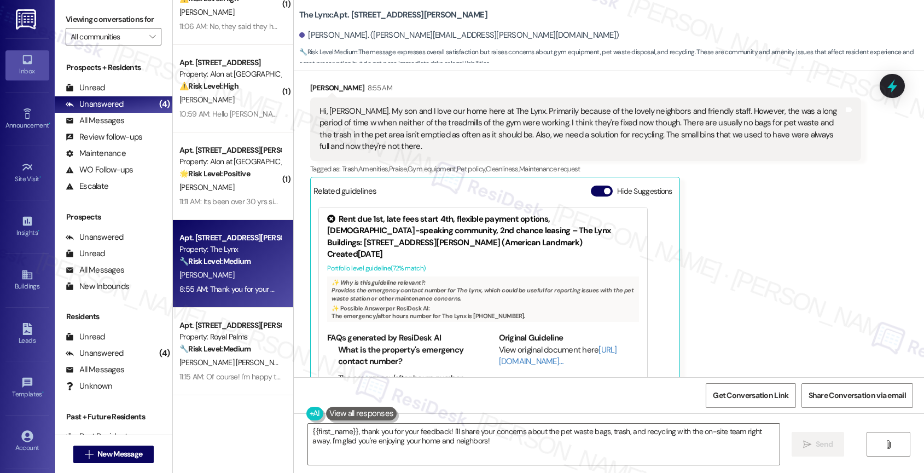
scroll to position [370, 0]
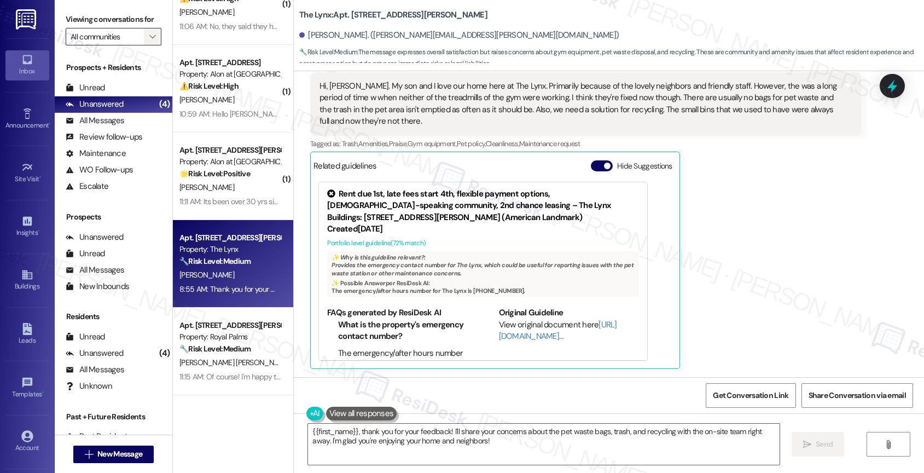
click at [147, 45] on span "" at bounding box center [152, 37] width 10 height 18
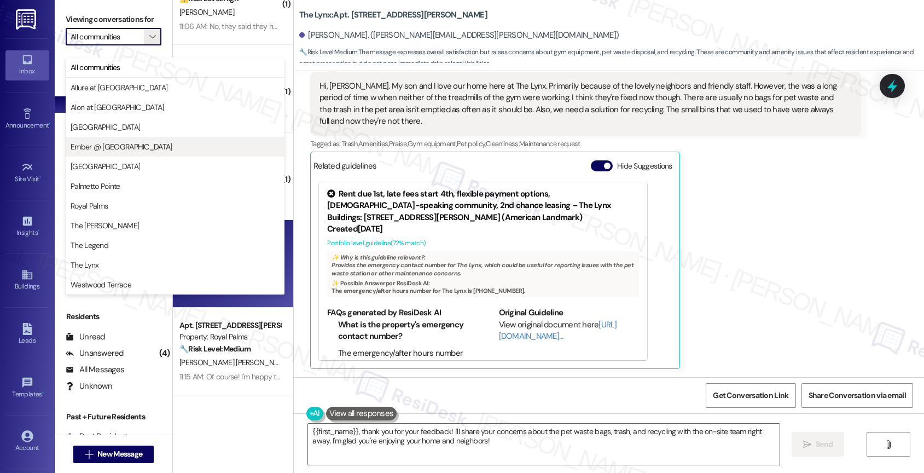
click at [101, 144] on span "Ember @ [GEOGRAPHIC_DATA]" at bounding box center [122, 146] width 102 height 11
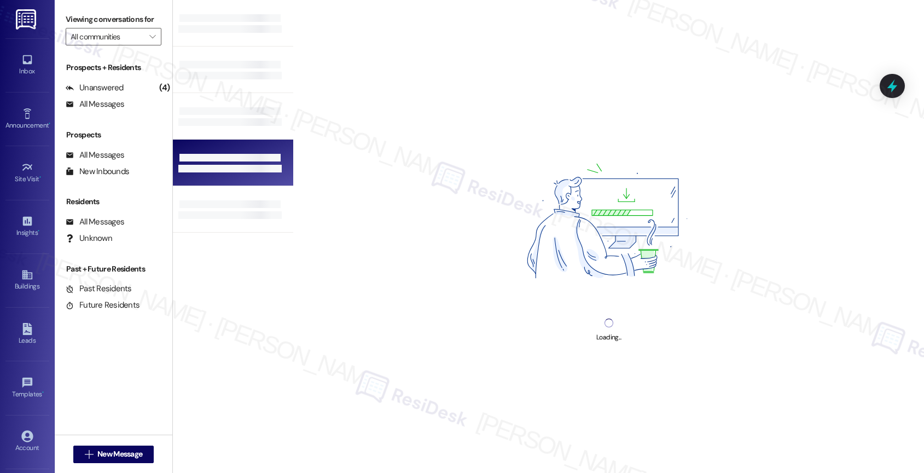
type input "Ember @ [GEOGRAPHIC_DATA]"
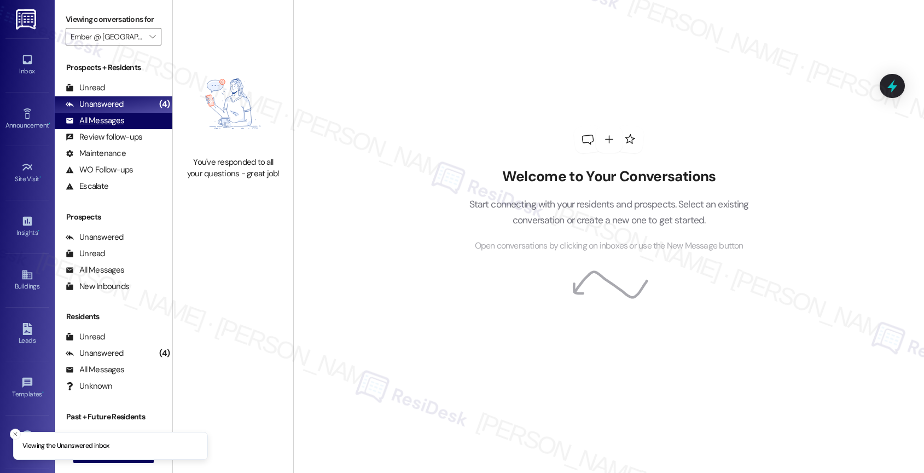
click at [132, 129] on div "All Messages (undefined)" at bounding box center [114, 121] width 118 height 16
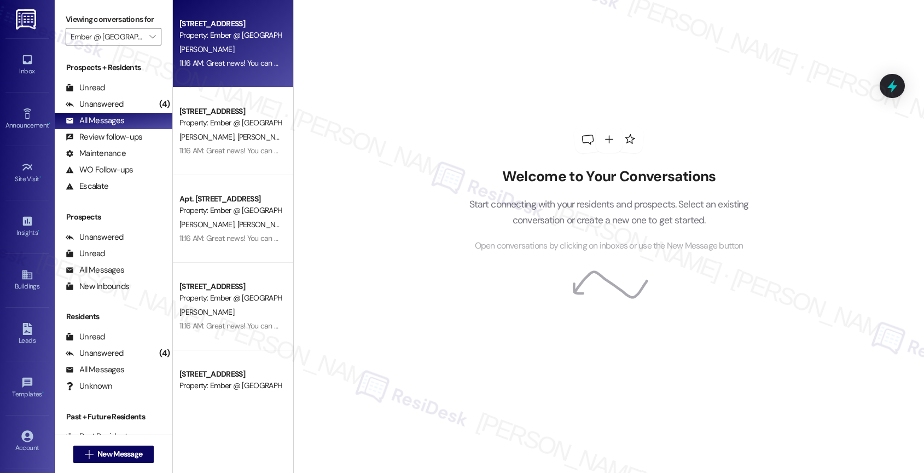
click at [243, 55] on div "R. Lopez" at bounding box center [229, 50] width 103 height 14
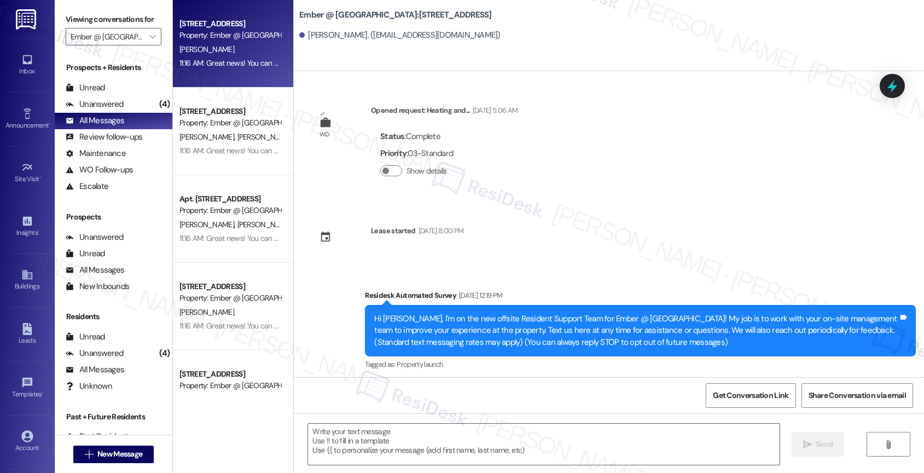
type textarea "Fetching suggested responses. Please feel free to read through the conversation…"
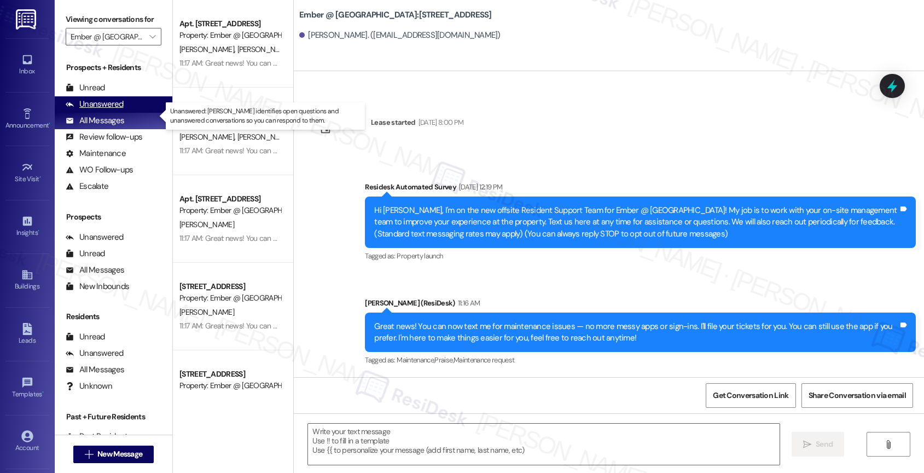
click at [125, 113] on div "Unanswered (0)" at bounding box center [114, 104] width 118 height 16
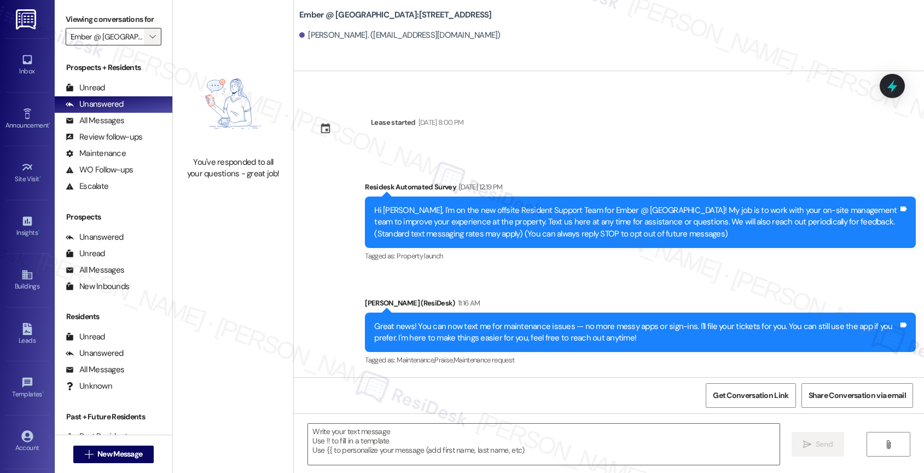
click at [149, 41] on icon "" at bounding box center [152, 36] width 6 height 9
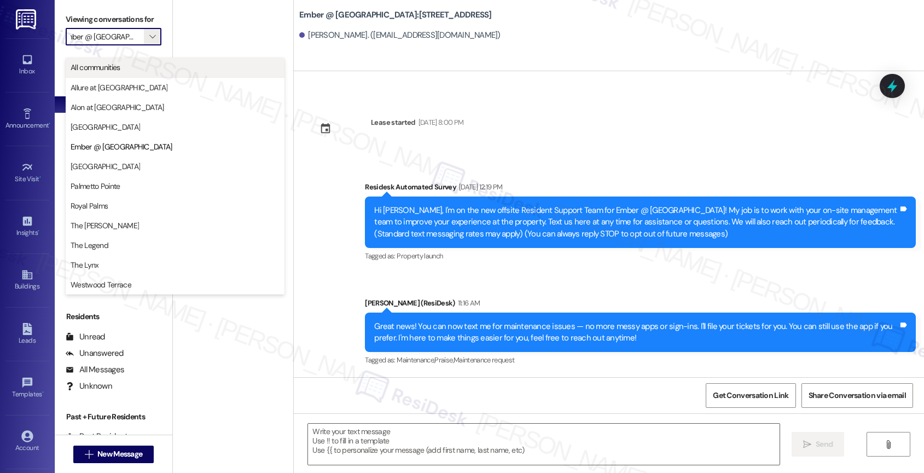
click at [161, 66] on span "All communities" at bounding box center [175, 67] width 209 height 11
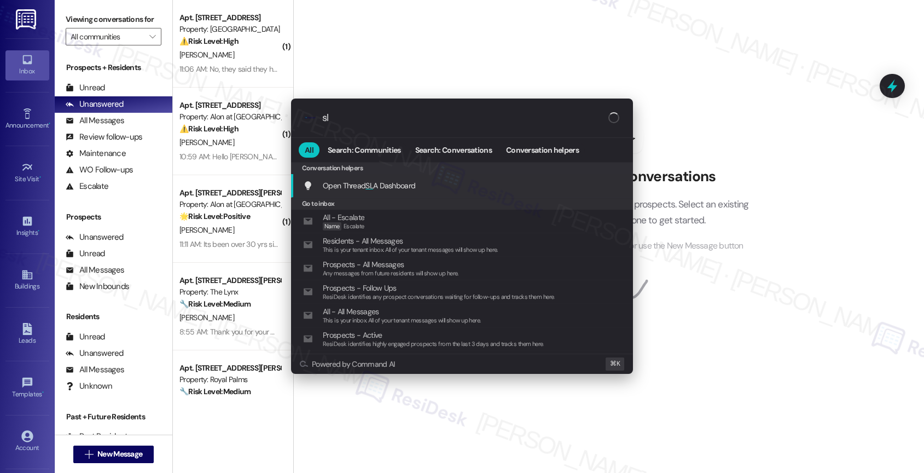
type input "sla"
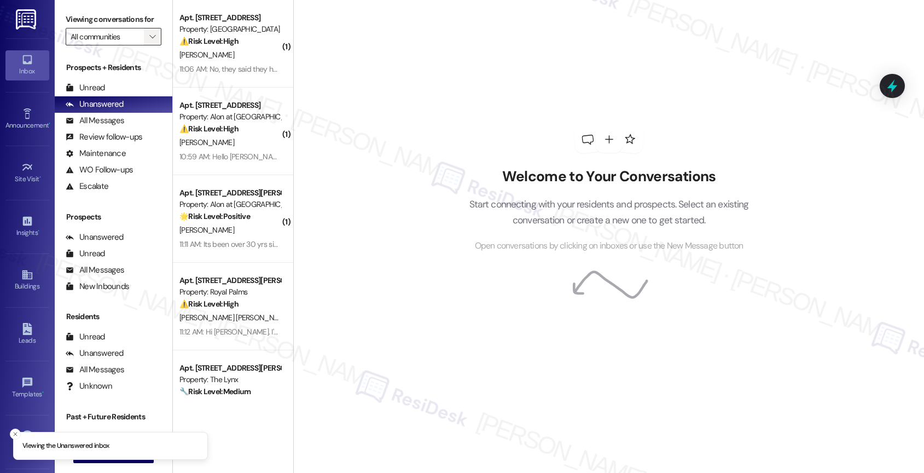
click at [149, 41] on icon "" at bounding box center [152, 36] width 6 height 9
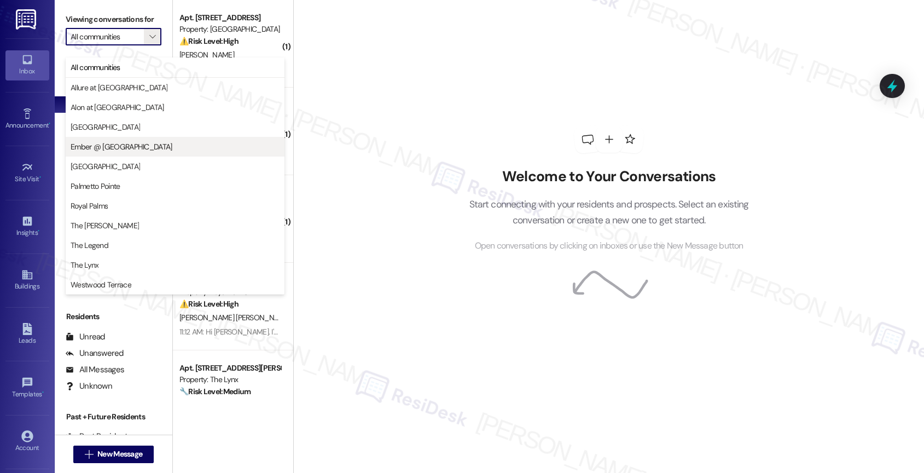
click at [113, 143] on span "Ember @ [GEOGRAPHIC_DATA]" at bounding box center [122, 146] width 102 height 11
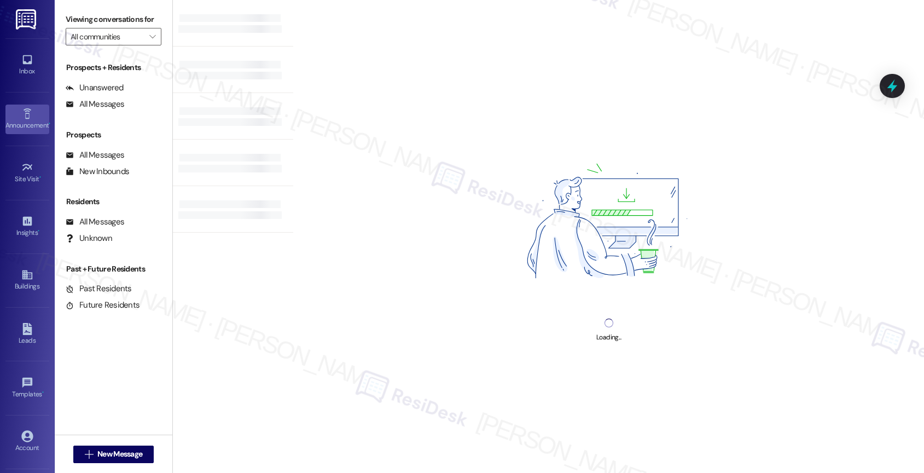
type input "Ember @ [GEOGRAPHIC_DATA]"
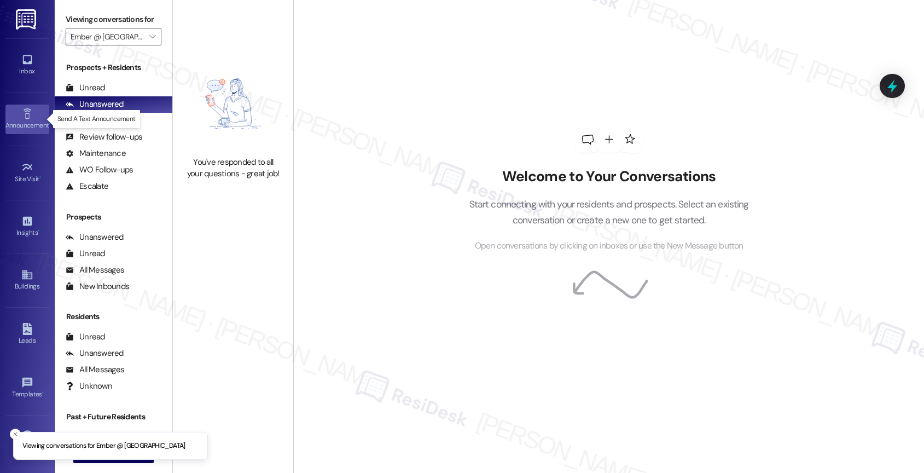
click at [21, 116] on icon at bounding box center [27, 114] width 12 height 12
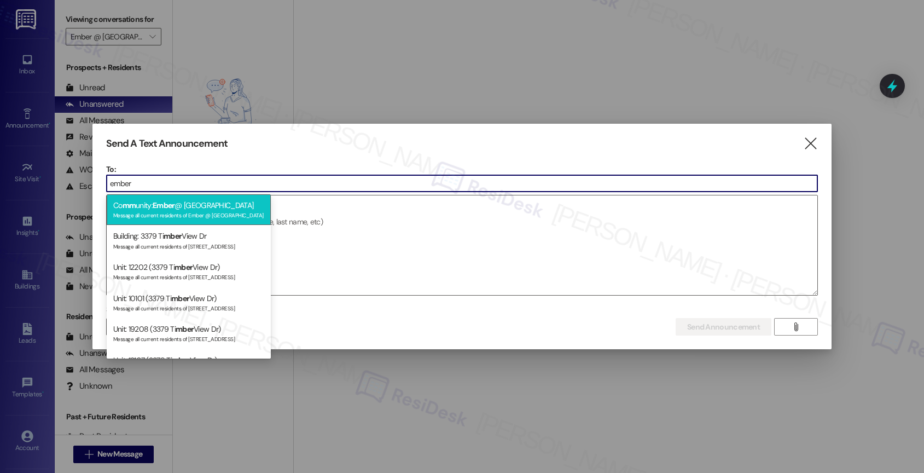
type input "ember"
click at [169, 209] on span "Ember" at bounding box center [164, 205] width 22 height 10
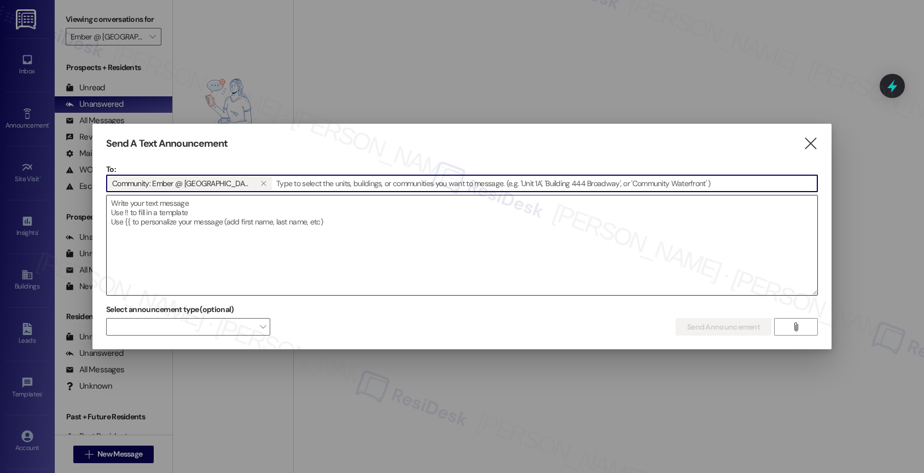
click at [171, 218] on textarea at bounding box center [462, 245] width 711 height 100
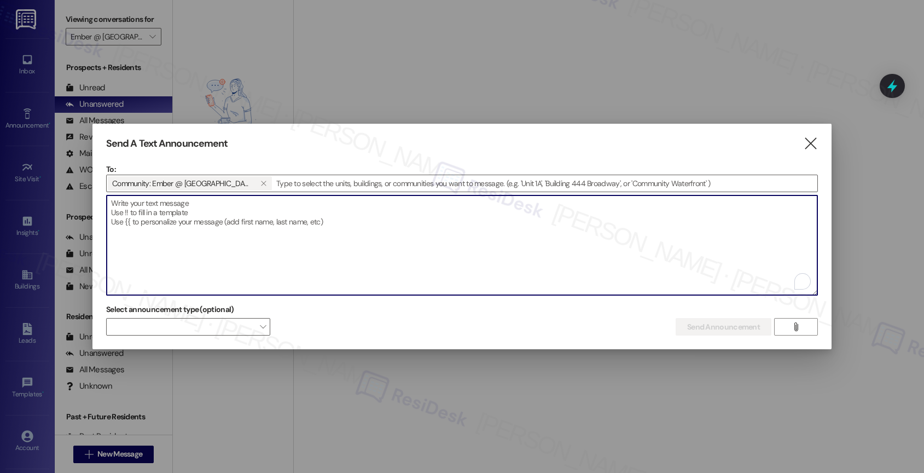
paste textarea "Great news! You can now text me for maintenance issues — no more messy apps or …"
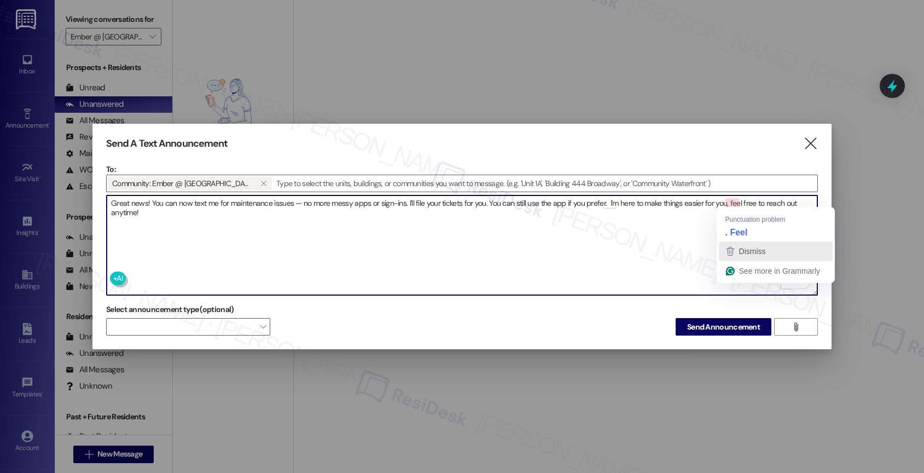
click at [750, 250] on span "Dismiss" at bounding box center [752, 251] width 27 height 9
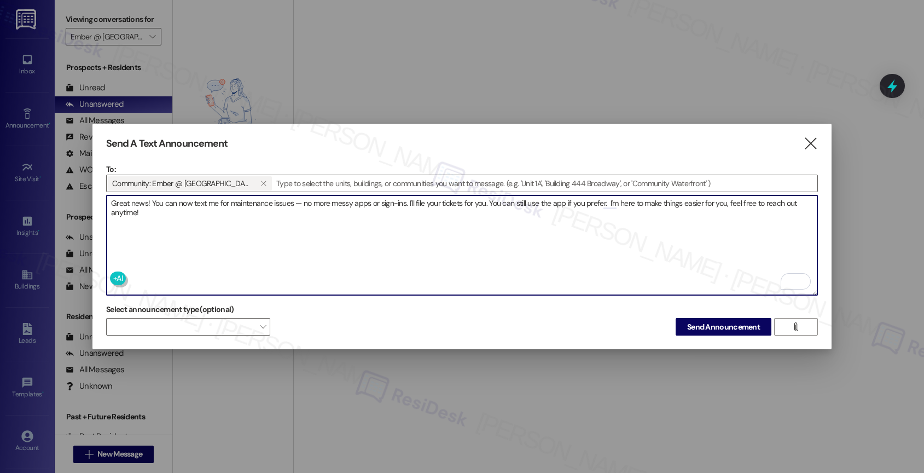
click at [182, 214] on textarea "Great news! You can now text me for maintenance issues — no more messy apps or …" at bounding box center [462, 245] width 711 height 100
click at [182, 213] on textarea "Great news! You can now text me for maintenance issues — no more messy apps or …" at bounding box center [462, 245] width 711 height 100
click at [410, 216] on textarea "Great news! You can now text me for maintenance issues — no more messy apps or …" at bounding box center [462, 245] width 711 height 100
click at [179, 212] on textarea "Great news! You can now text me for maintenance issues — no more messy apps or …" at bounding box center [462, 245] width 711 height 100
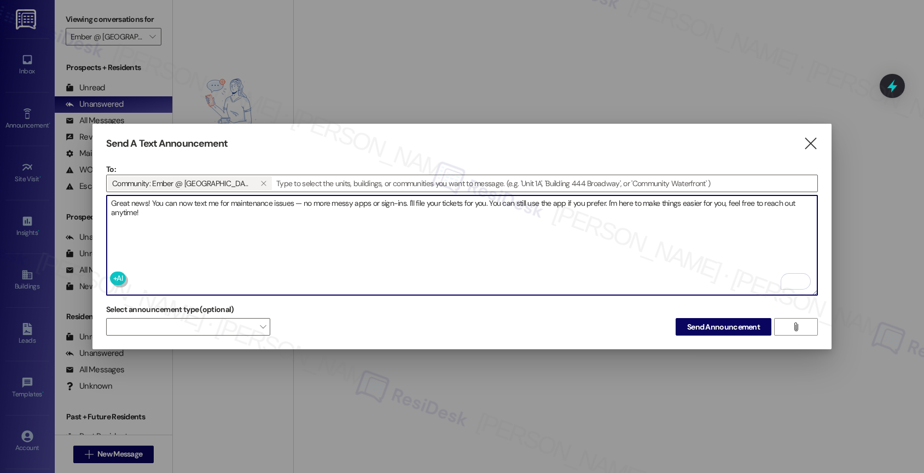
click at [179, 212] on textarea "Great news! You can now text me for maintenance issues — no more messy apps or …" at bounding box center [462, 245] width 711 height 100
type textarea "Great news! You can now text me for maintenance issues — no more messy apps or …"
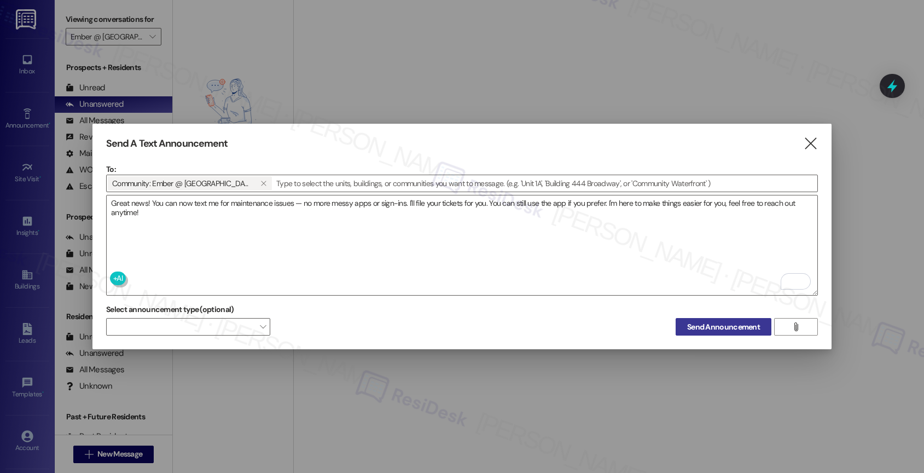
click at [698, 324] on span "Send Announcement" at bounding box center [723, 326] width 73 height 11
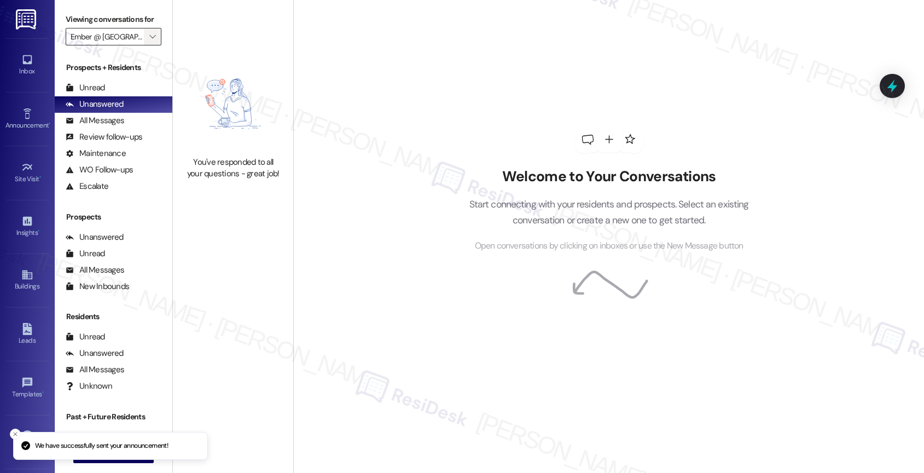
click at [149, 41] on icon "" at bounding box center [152, 36] width 6 height 9
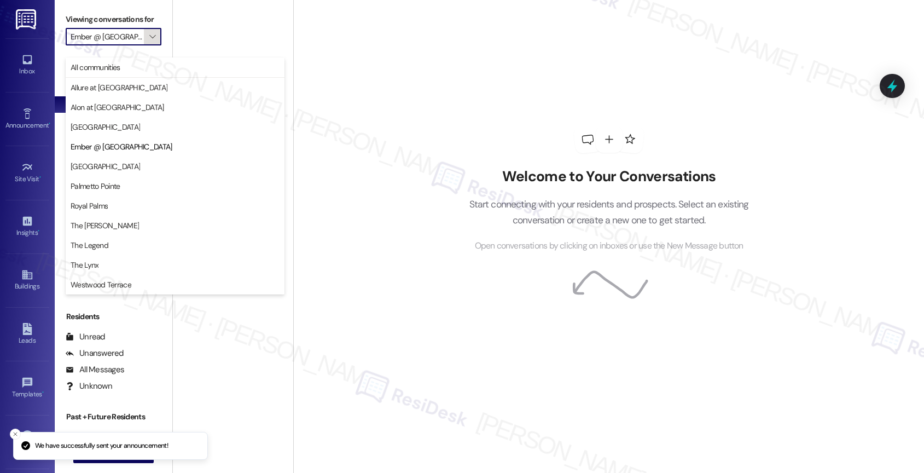
scroll to position [0, 9]
click at [101, 205] on span "Royal Palms" at bounding box center [89, 205] width 37 height 11
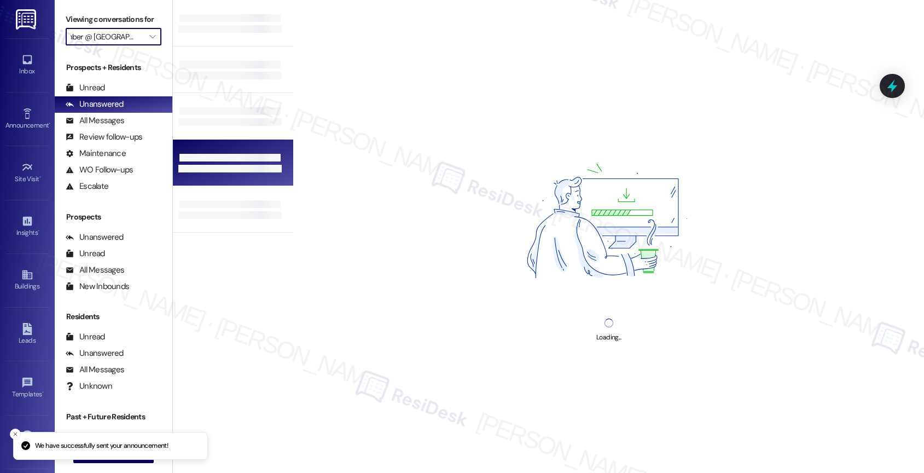
type input "Royal Palms"
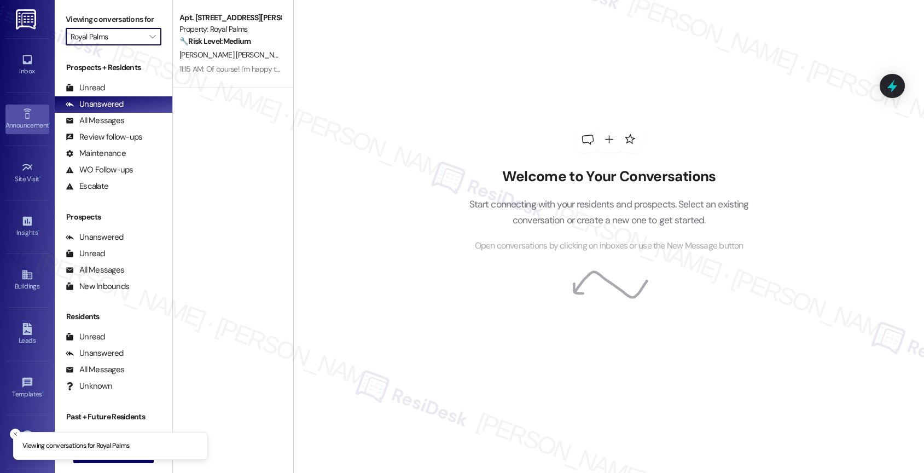
click at [22, 119] on icon at bounding box center [27, 114] width 12 height 12
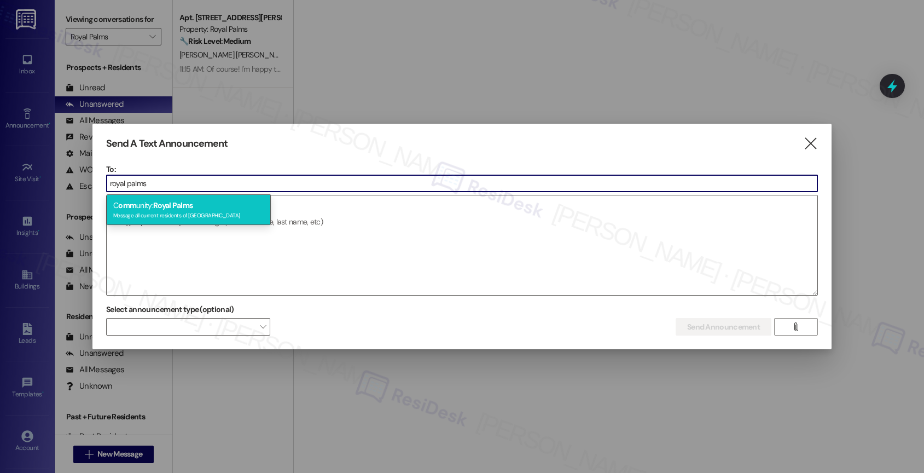
type input "royal palms"
click at [193, 214] on div "Message all current residents of [GEOGRAPHIC_DATA]" at bounding box center [188, 213] width 151 height 9
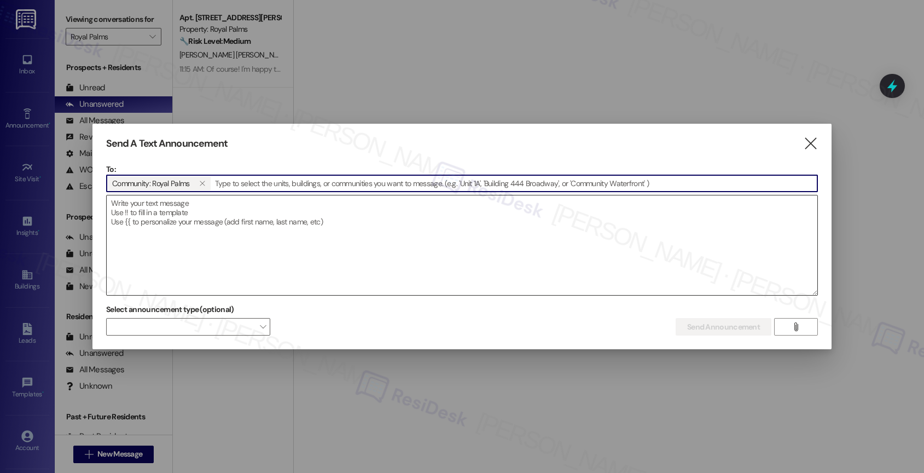
click at [182, 217] on textarea at bounding box center [462, 245] width 711 height 100
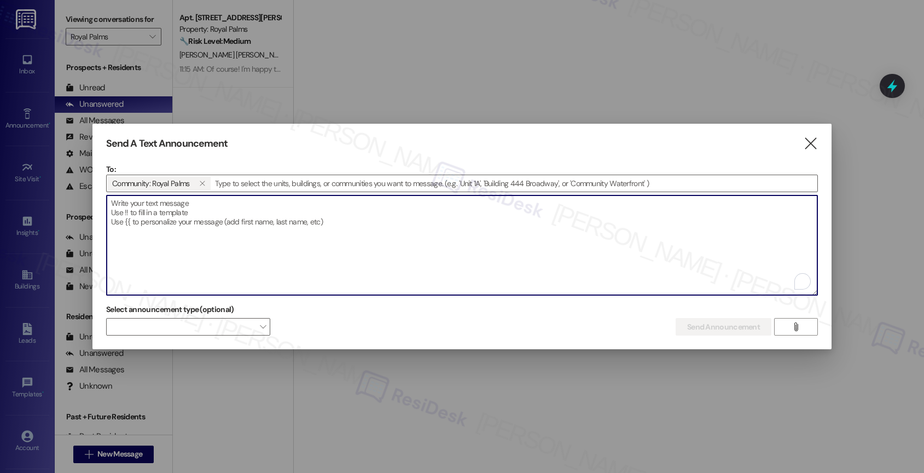
paste textarea "Great news! You can now text me for maintenance issues — no more messy apps or …"
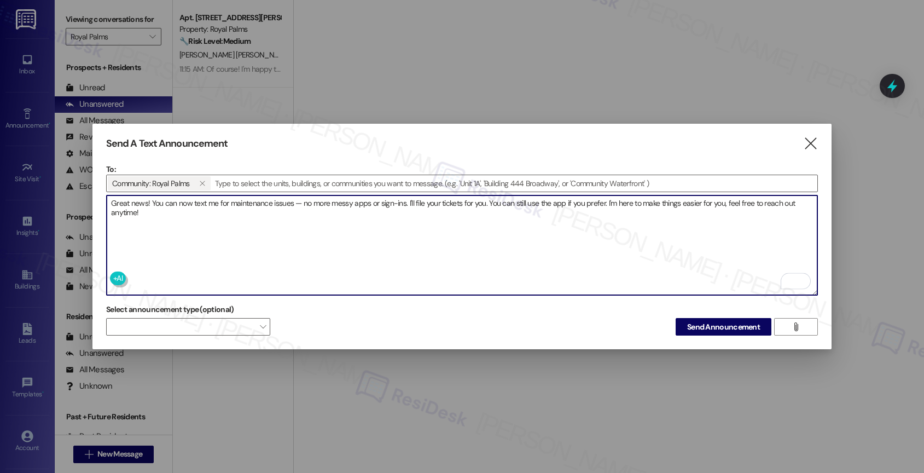
type textarea "Great news! You can now text me for maintenance issues — no more messy apps or …"
click at [286, 217] on textarea "Great news! You can now text me for maintenance issues — no more messy apps or …" at bounding box center [462, 245] width 711 height 100
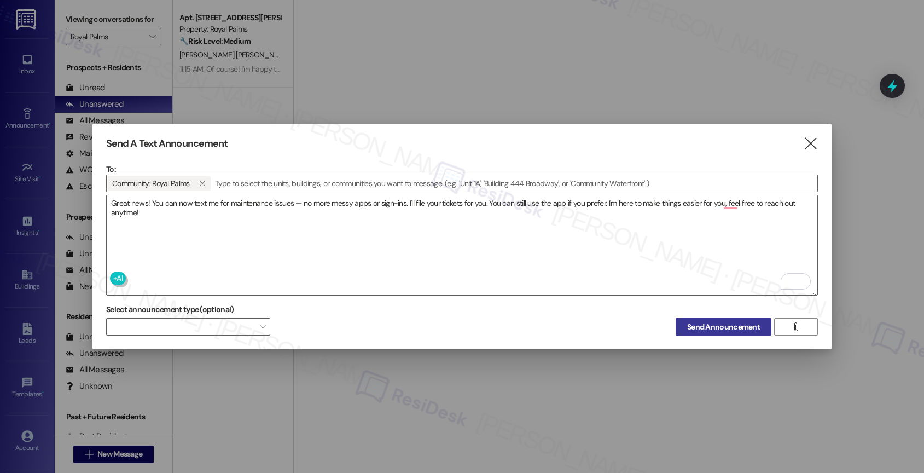
click at [721, 324] on span "Send Announcement" at bounding box center [723, 326] width 73 height 11
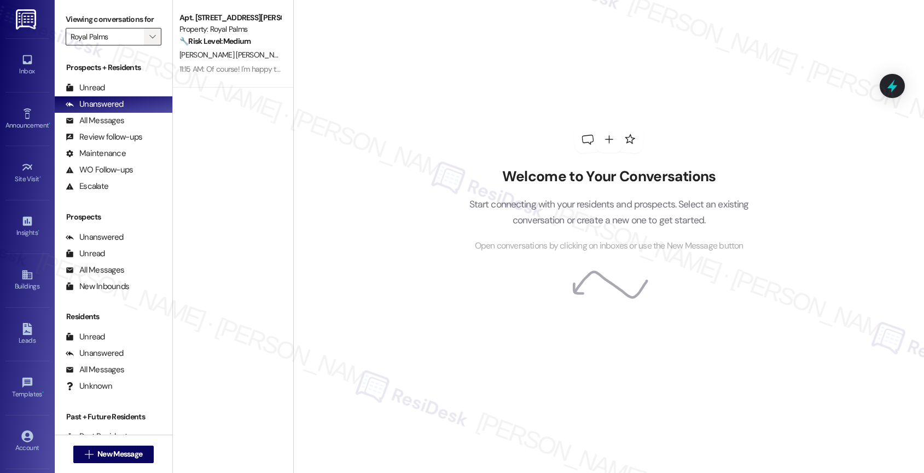
click at [149, 41] on icon "" at bounding box center [152, 36] width 6 height 9
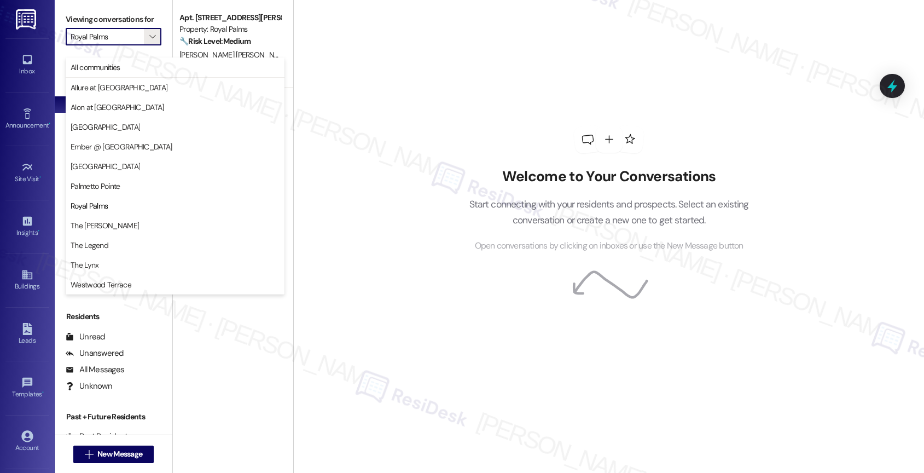
click at [439, 111] on div "Welcome to Your Conversations Start connecting with your residents and prospect…" at bounding box center [608, 236] width 631 height 473
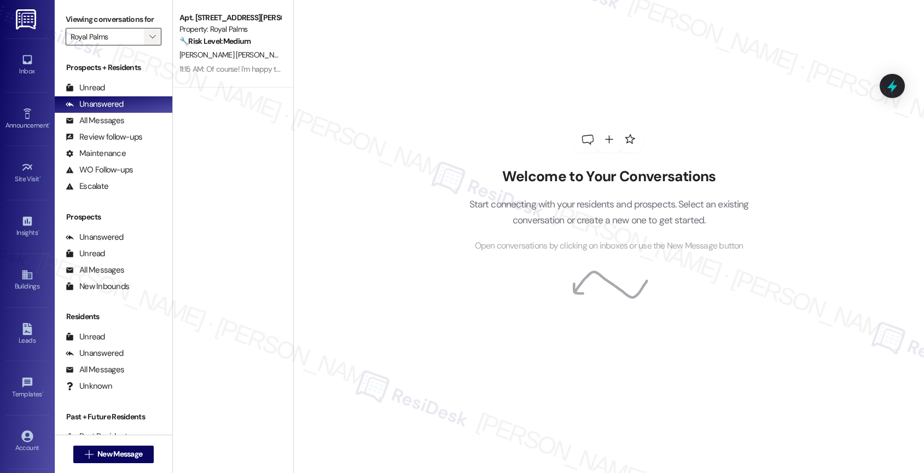
click at [149, 41] on icon "" at bounding box center [152, 36] width 6 height 9
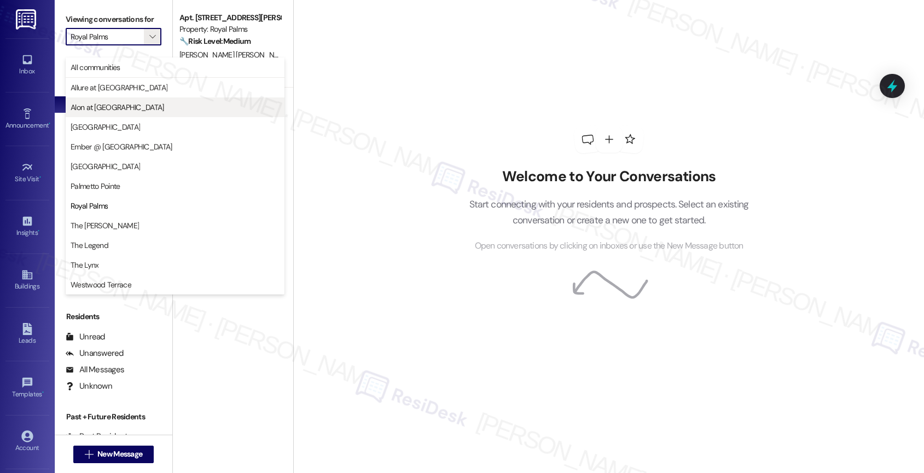
click at [96, 102] on span "Alon at [GEOGRAPHIC_DATA]" at bounding box center [118, 107] width 94 height 11
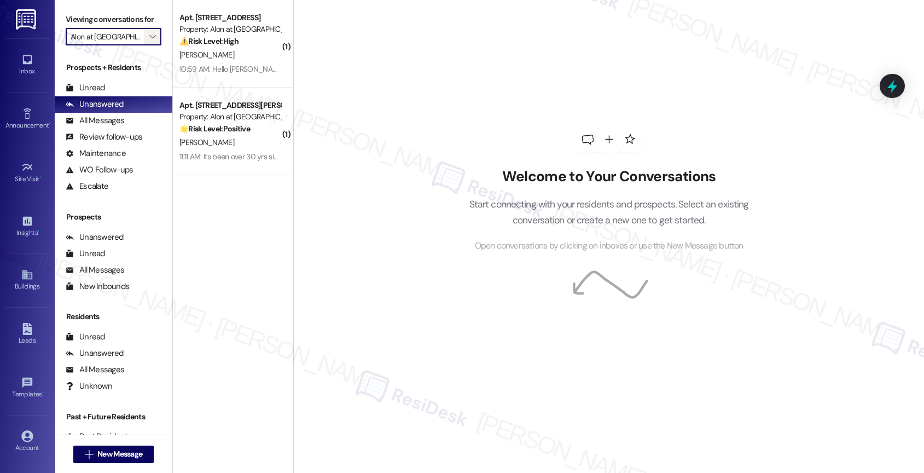
click at [149, 41] on icon "" at bounding box center [152, 36] width 6 height 9
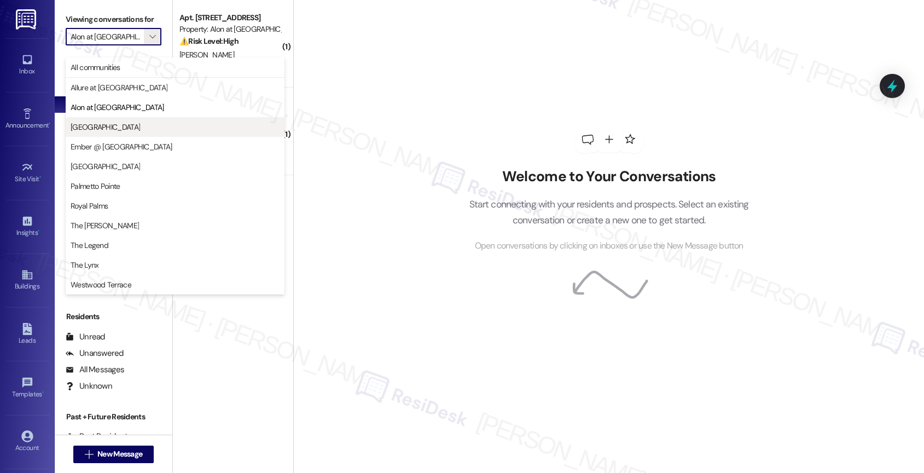
click at [114, 121] on span "[GEOGRAPHIC_DATA]" at bounding box center [175, 126] width 209 height 11
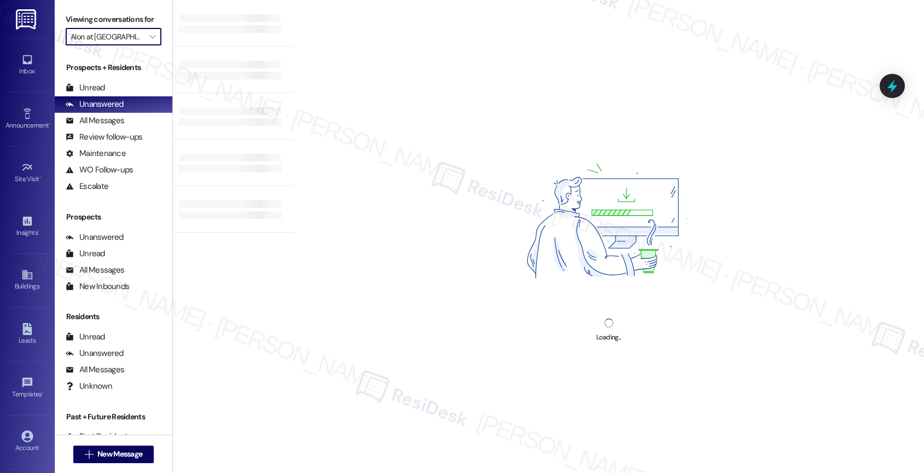
type input "[GEOGRAPHIC_DATA]"
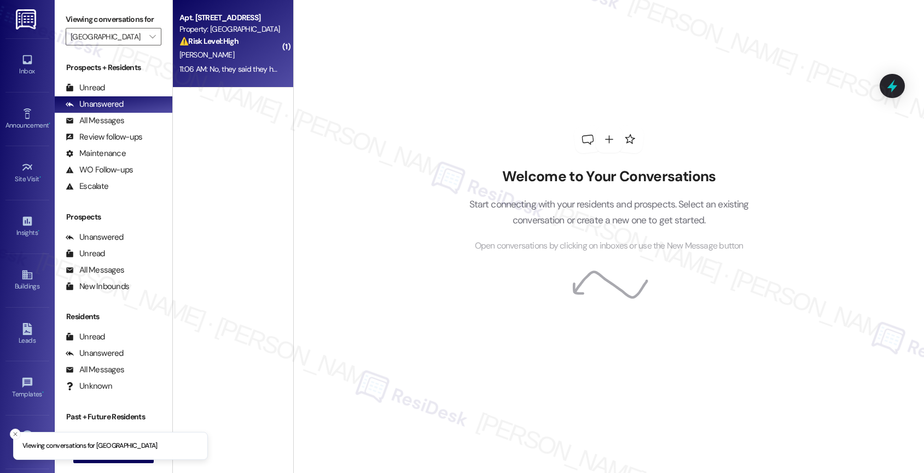
click at [224, 63] on div "11:06 AM: No, they said they had to find an outside electrician first. 11:06 AM…" at bounding box center [229, 69] width 103 height 14
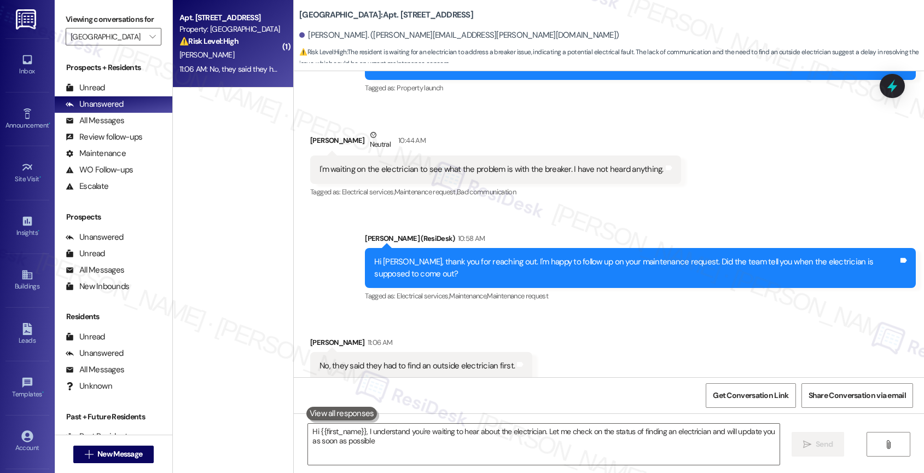
type textarea "Hi {{first_name}}, I understand you're waiting to hear about the electrician. L…"
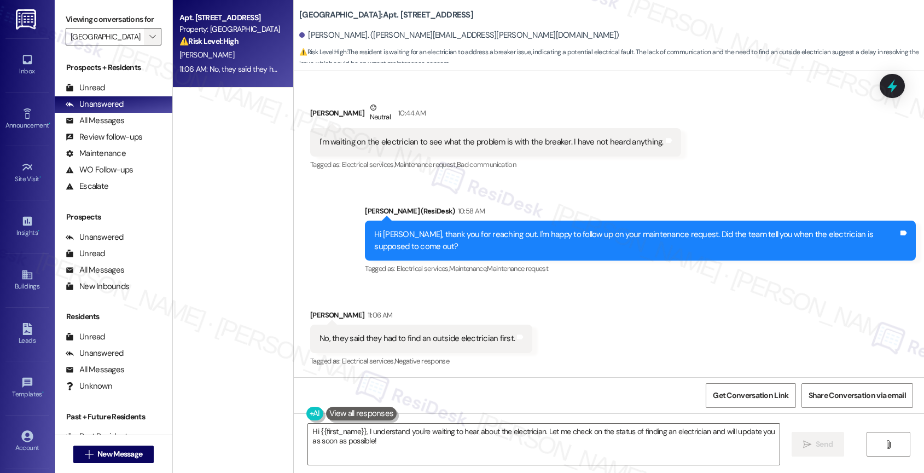
click at [149, 41] on icon "" at bounding box center [152, 36] width 6 height 9
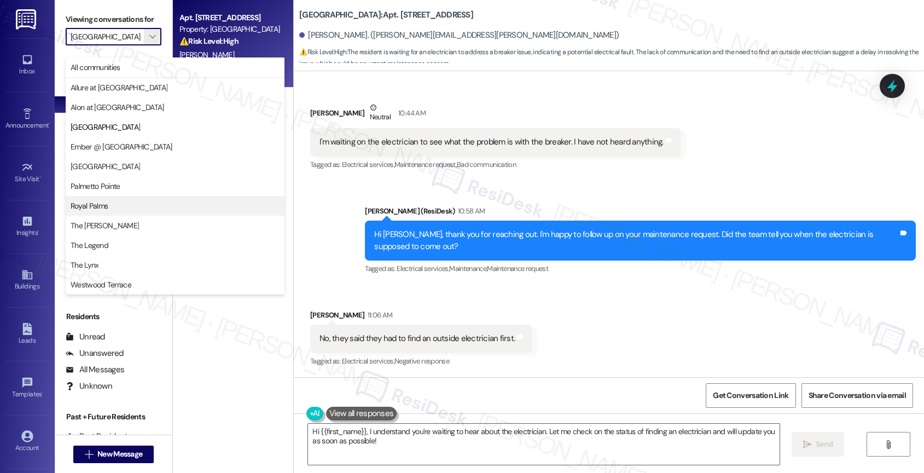
click at [102, 202] on span "Royal Palms" at bounding box center [89, 205] width 37 height 11
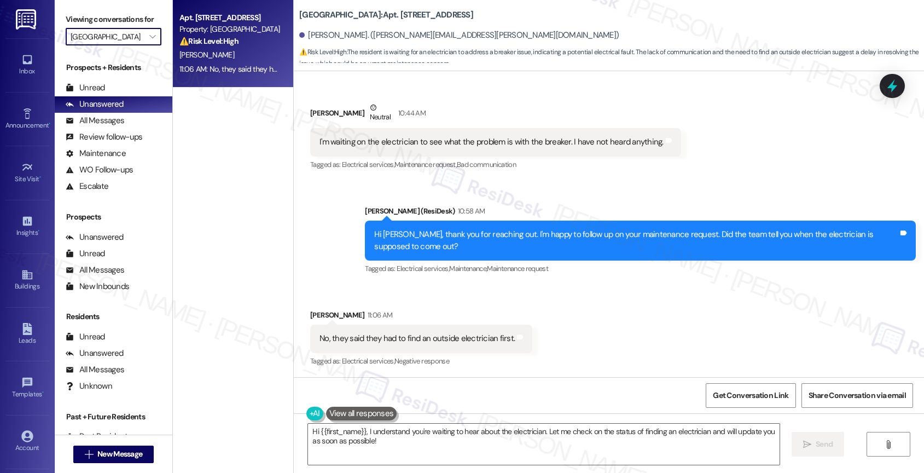
type input "Royal Palms"
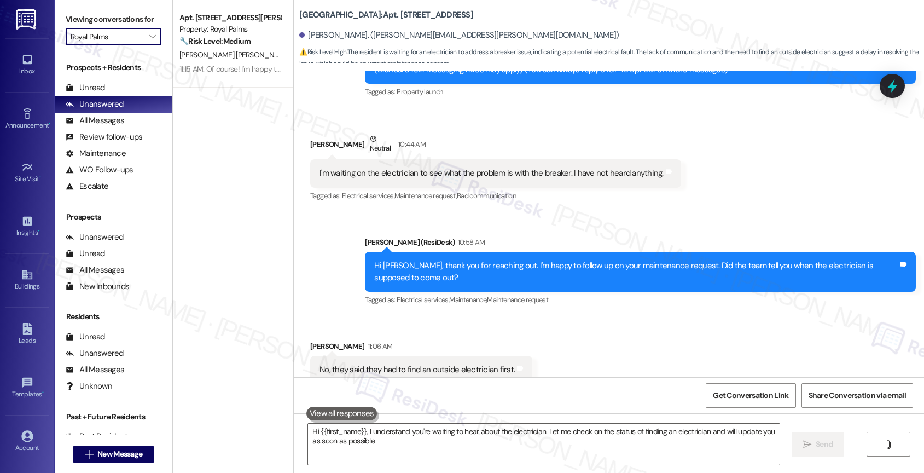
type textarea "Hi {{first_name}}, I understand you're waiting to hear about the electrician. L…"
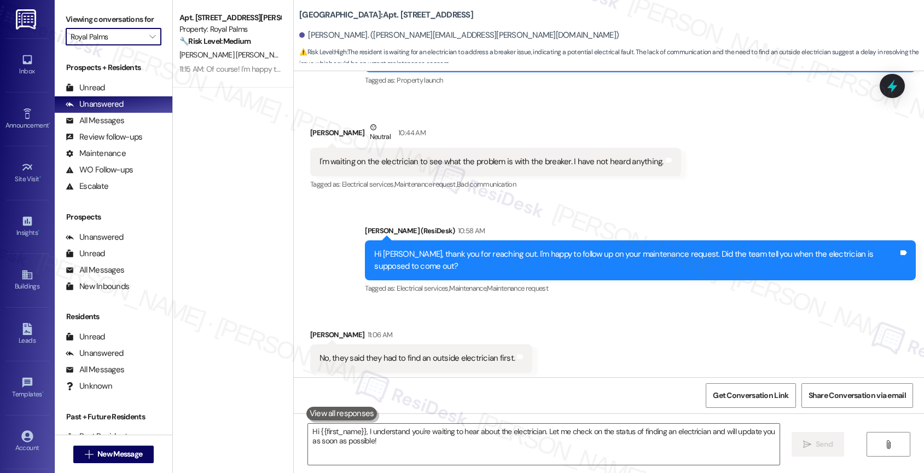
scroll to position [183, 0]
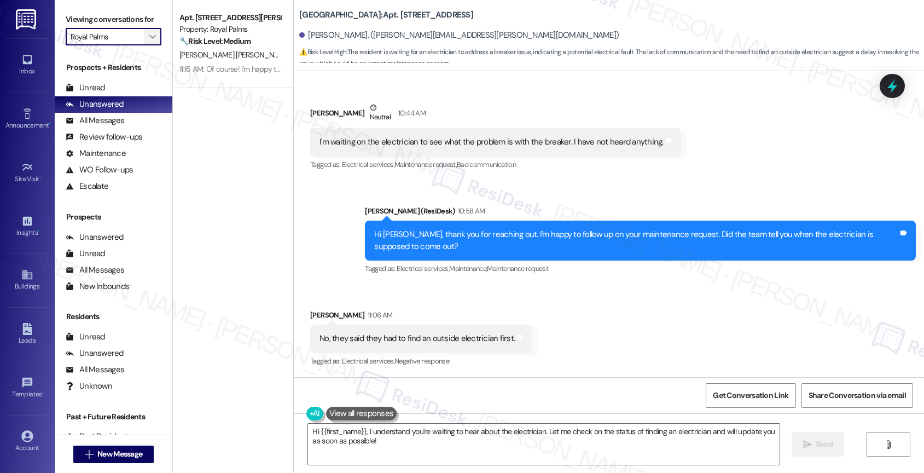
click at [149, 41] on icon "" at bounding box center [152, 36] width 6 height 9
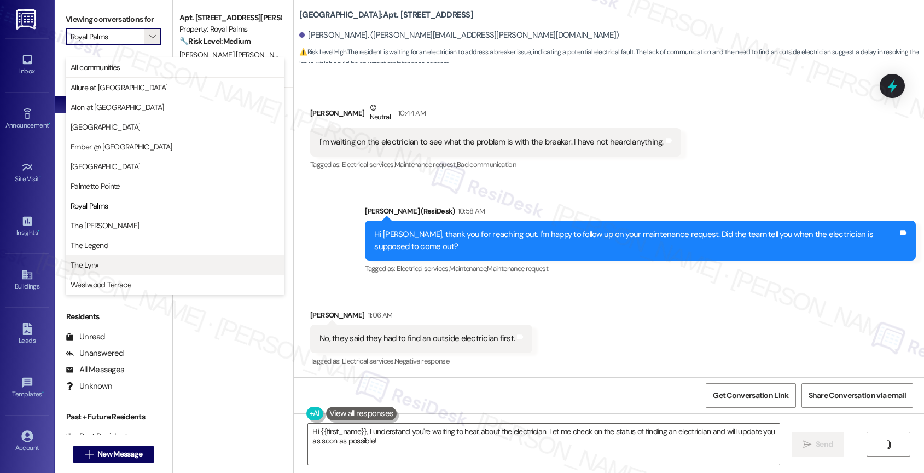
click at [107, 262] on span "The Lynx" at bounding box center [175, 264] width 209 height 11
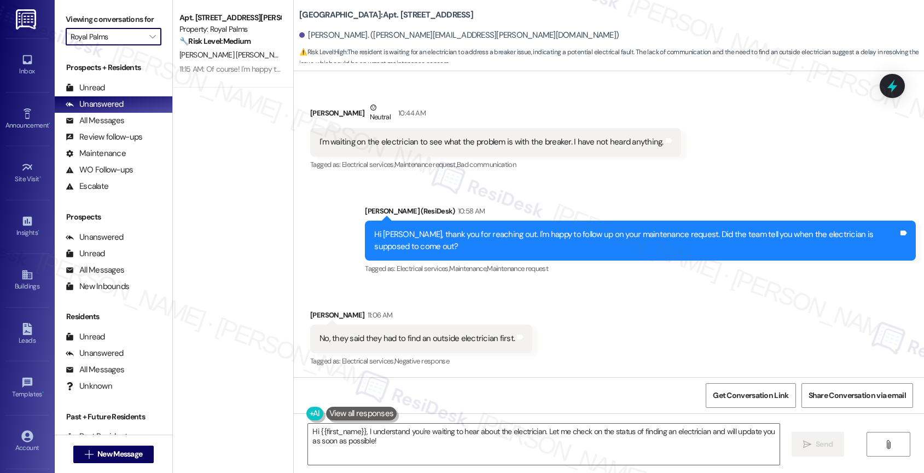
type input "The Lynx"
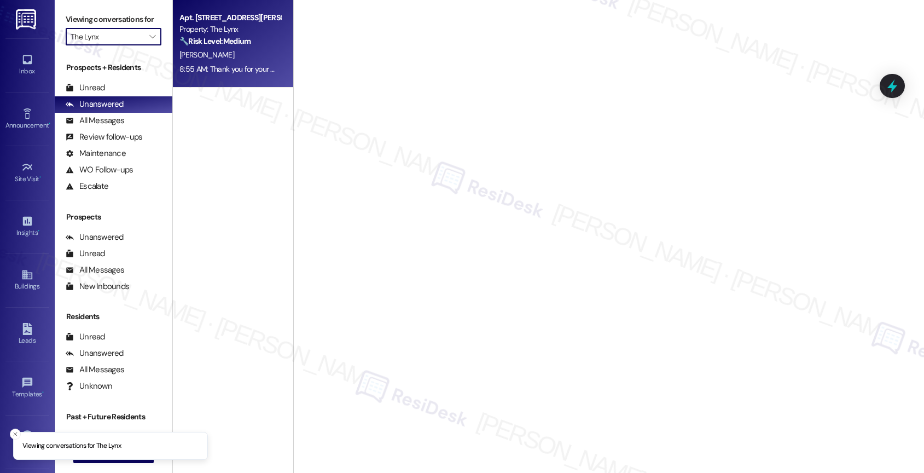
click at [238, 51] on div "T. Reese" at bounding box center [229, 55] width 103 height 14
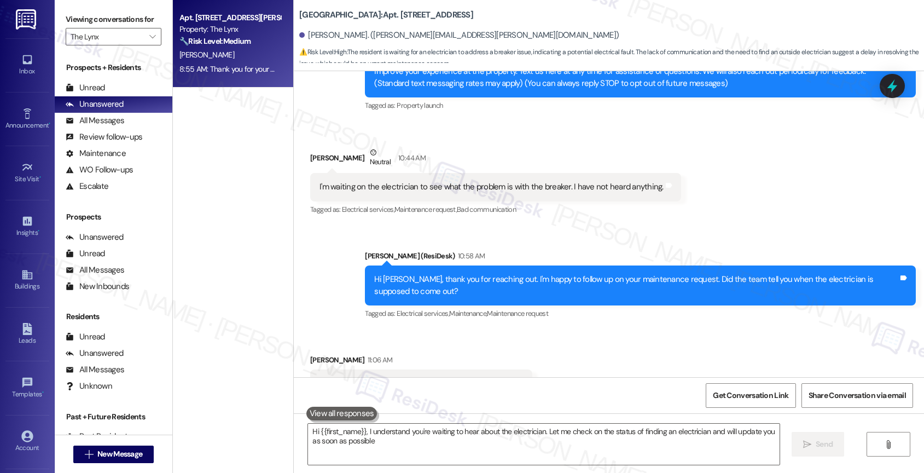
type textarea "Hi {{first_name}}, I understand you're waiting to hear about the electrician. L…"
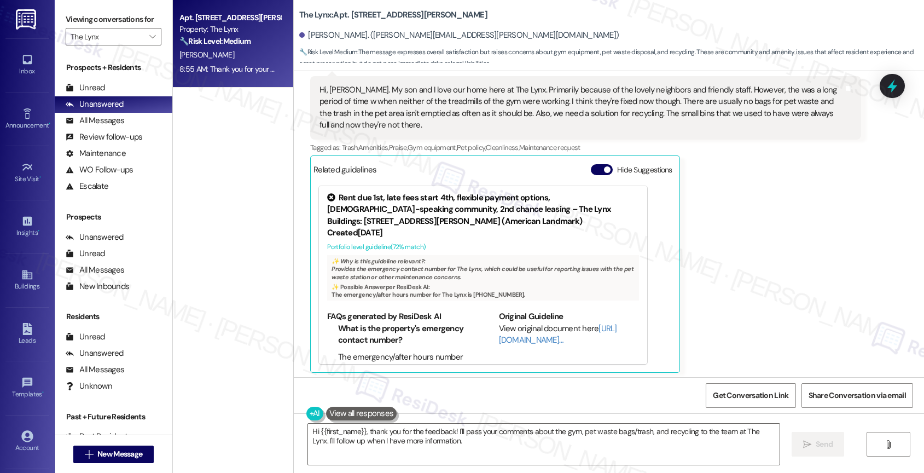
scroll to position [370, 0]
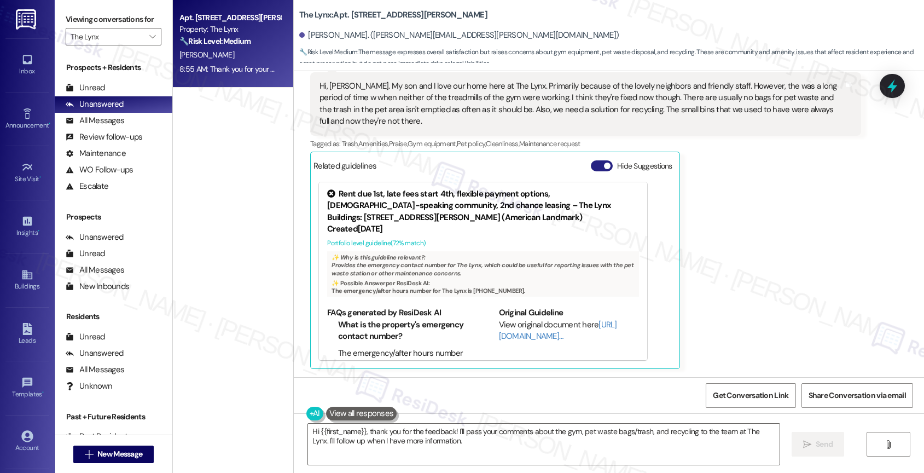
click at [591, 163] on button "Hide Suggestions" at bounding box center [602, 165] width 22 height 11
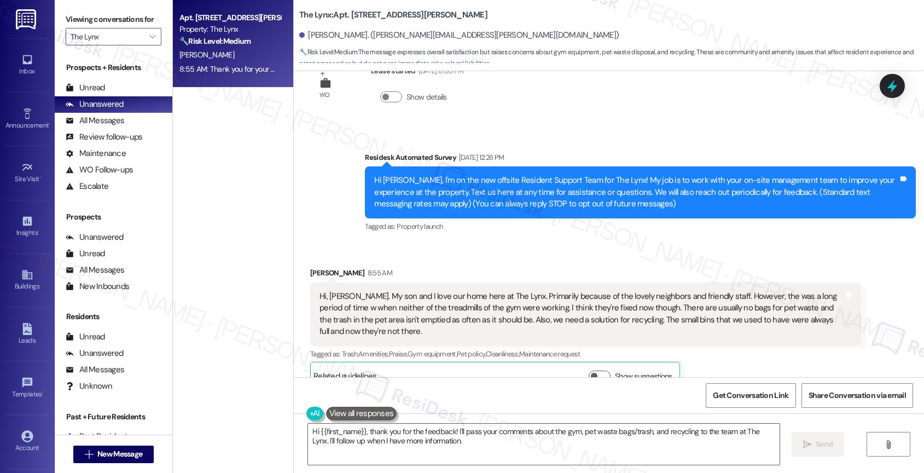
scroll to position [272, 0]
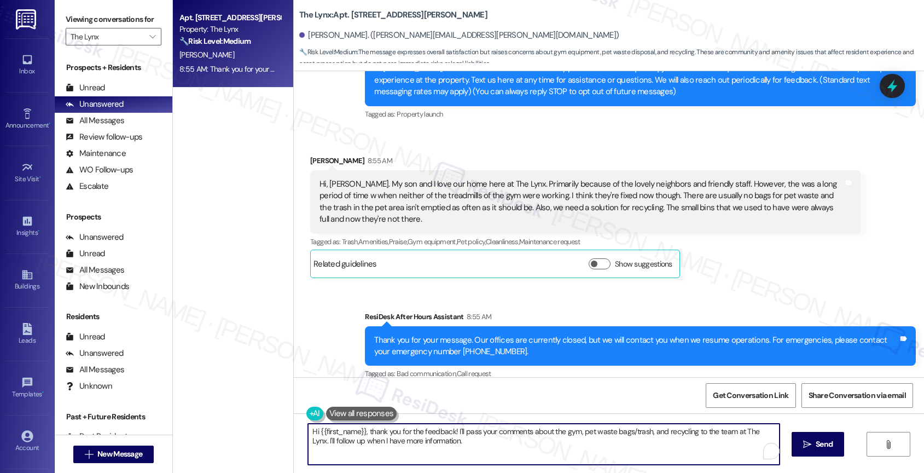
drag, startPoint x: 360, startPoint y: 432, endPoint x: 443, endPoint y: 434, distance: 82.6
click at [360, 432] on textarea "Hi {{first_name}}, thank you for the feedback! I'll pass your comments about th…" at bounding box center [543, 443] width 471 height 41
click at [520, 442] on textarea "Hi {{first_name}}, nice to meet you! Thank you for the feedback! I'll pass your…" at bounding box center [541, 443] width 471 height 41
drag, startPoint x: 321, startPoint y: 439, endPoint x: 397, endPoint y: 442, distance: 76.1
click at [356, 439] on textarea "Hi {{first_name}}, nice to meet you! Thank you for the feedback! I'll pass your…" at bounding box center [541, 443] width 471 height 41
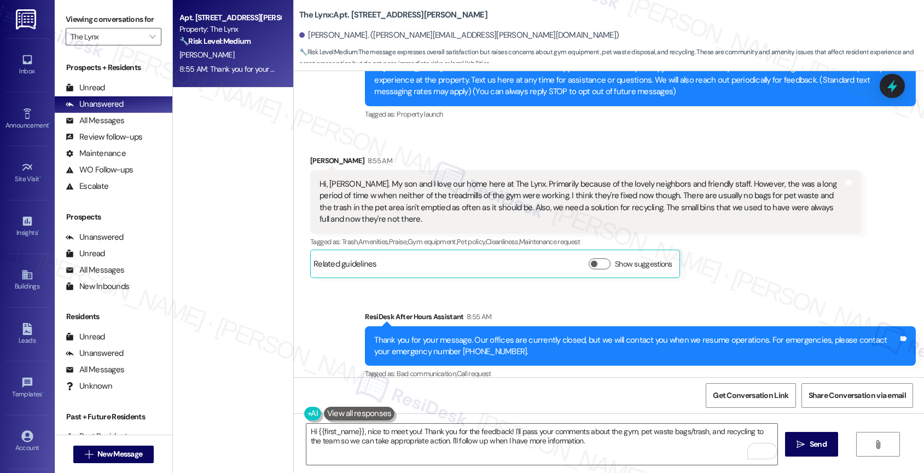
click at [522, 220] on div "Hi, Sarah. My son and I love our home here at The Lynx. Primarily because of th…" at bounding box center [581, 201] width 524 height 47
click at [606, 455] on textarea "Hi {{first_name}}, nice to meet you! Thank you for the feedback! I'll pass your…" at bounding box center [541, 443] width 471 height 41
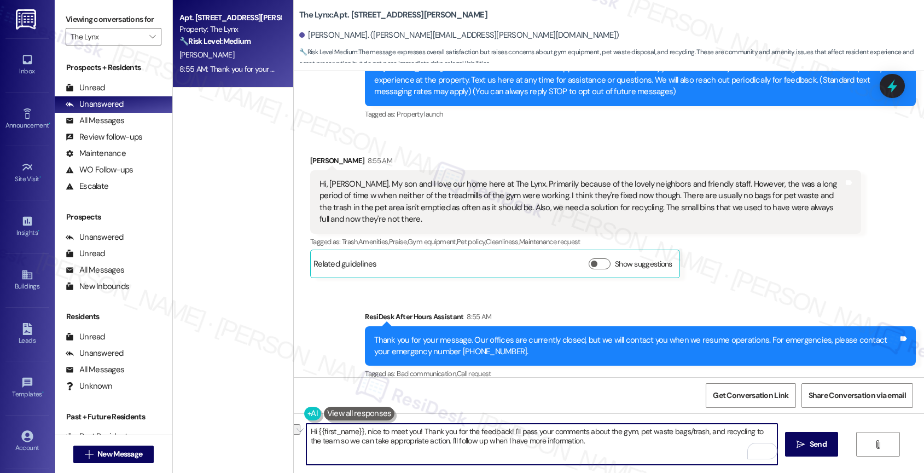
drag, startPoint x: 430, startPoint y: 442, endPoint x: 630, endPoint y: 451, distance: 199.9
click at [630, 451] on textarea "Hi {{first_name}}, nice to meet you! Thank you for the feedback! I'll pass your…" at bounding box center [541, 443] width 471 height 41
click at [472, 448] on textarea "Hi {{first_name}}, nice to meet you! Thank you for the feedback! I'll pass your…" at bounding box center [541, 443] width 471 height 41
drag, startPoint x: 429, startPoint y: 438, endPoint x: 516, endPoint y: 440, distance: 86.4
click at [515, 440] on textarea "Hi {{first_name}}, nice to meet you! Thank you for the feedback! I'll pass your…" at bounding box center [541, 443] width 471 height 41
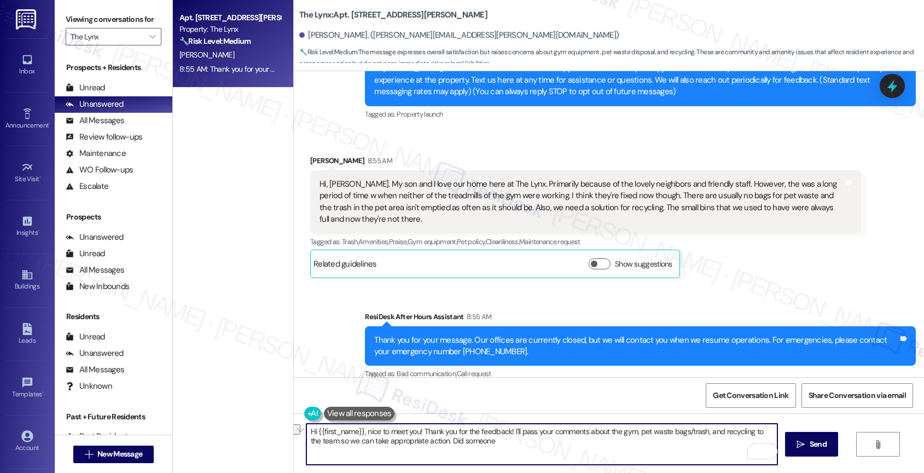
click at [516, 440] on textarea "Hi {{first_name}}, nice to meet you! Thank you for the feedback! I'll pass your…" at bounding box center [541, 443] width 471 height 41
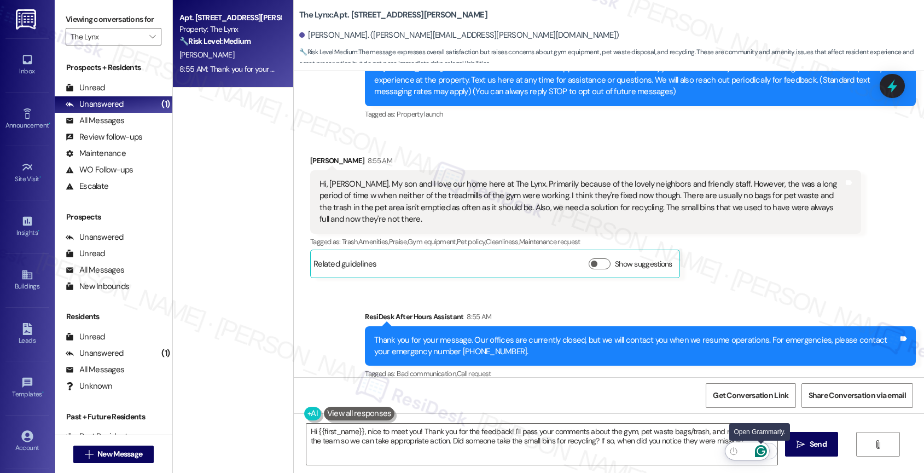
click at [764, 449] on icon "Open Grammarly. 0 Suggestions." at bounding box center [761, 451] width 12 height 12
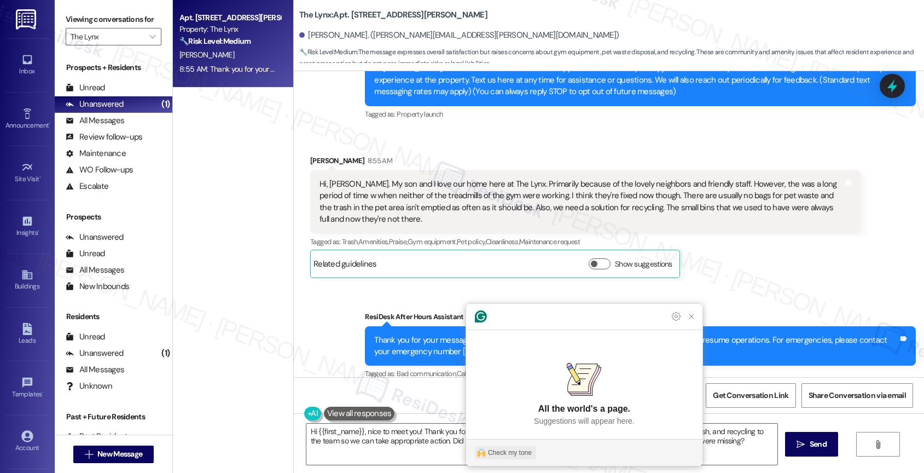
click at [496, 449] on div "Check my tone" at bounding box center [510, 452] width 44 height 10
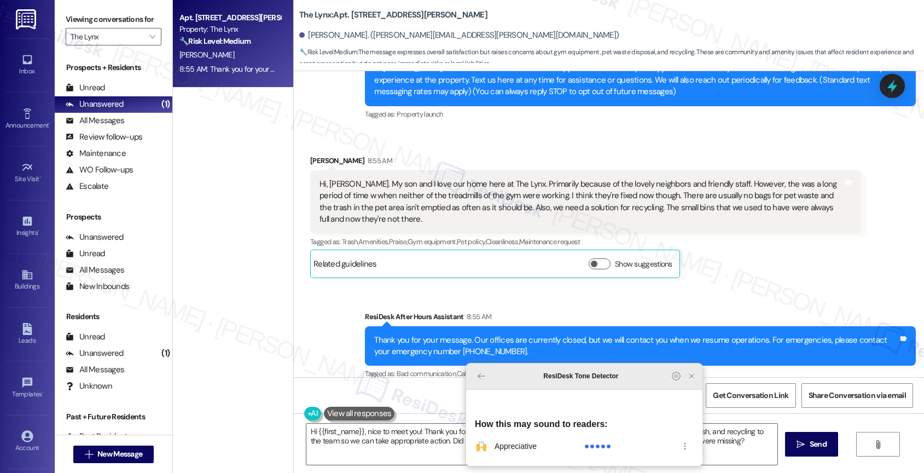
click at [692, 380] on icon "Close Grammarly Assistant" at bounding box center [691, 375] width 9 height 9
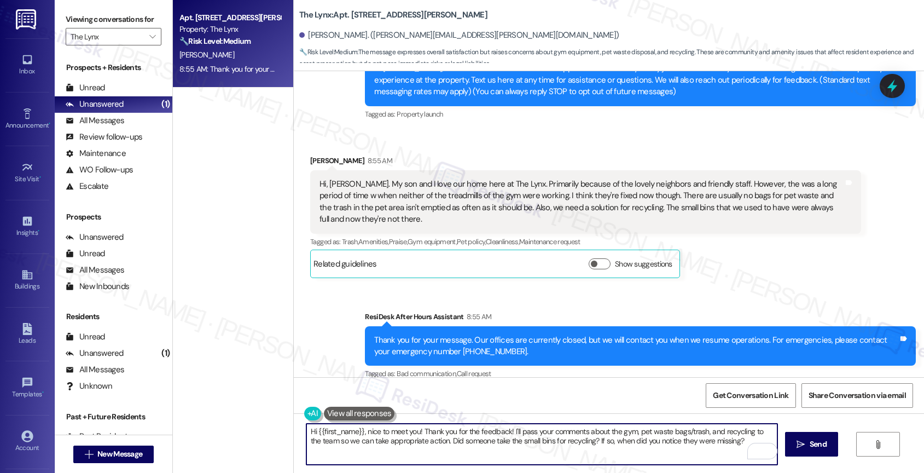
scroll to position [286, 0]
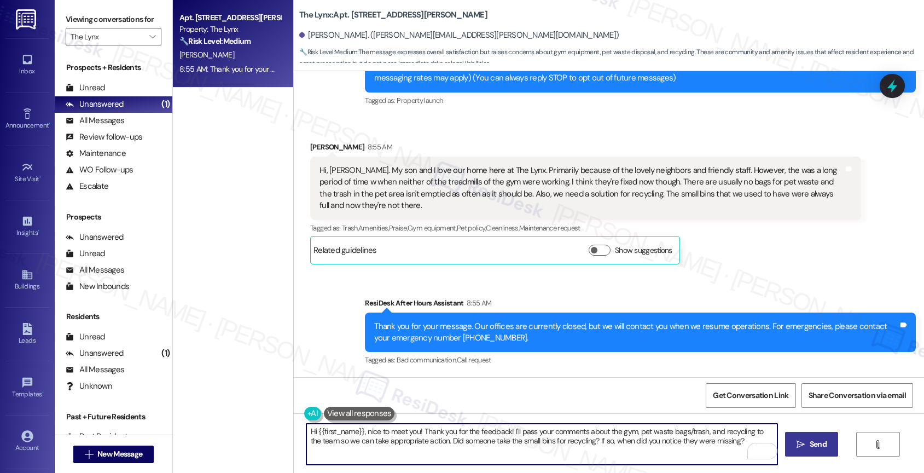
click at [810, 439] on span "Send" at bounding box center [818, 443] width 17 height 11
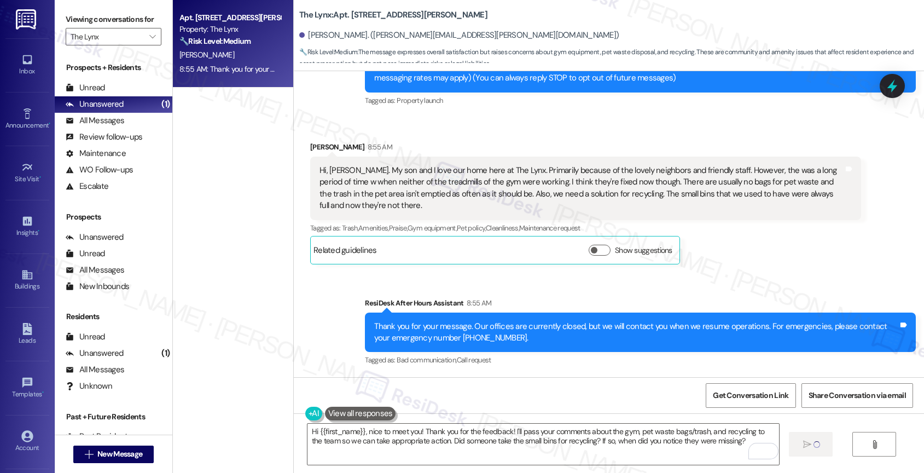
type textarea "Fetching suggested responses. Please feel free to read through the conversation…"
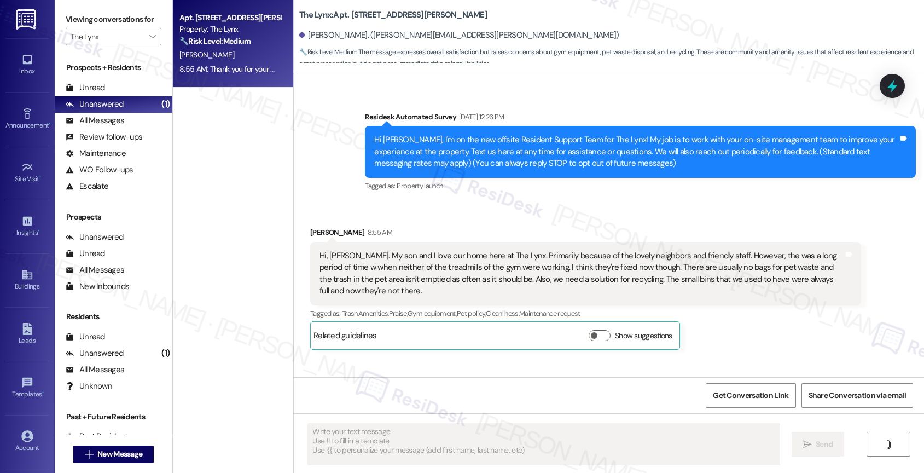
scroll to position [373, 0]
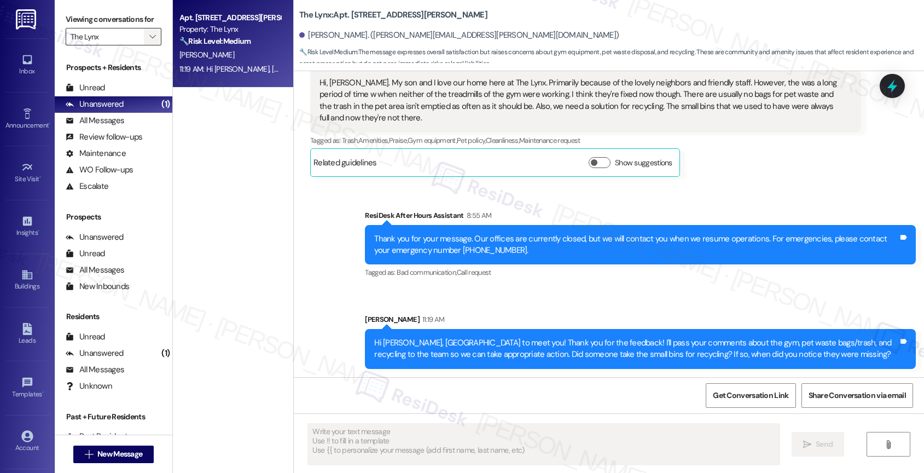
click at [149, 41] on icon "" at bounding box center [152, 36] width 6 height 9
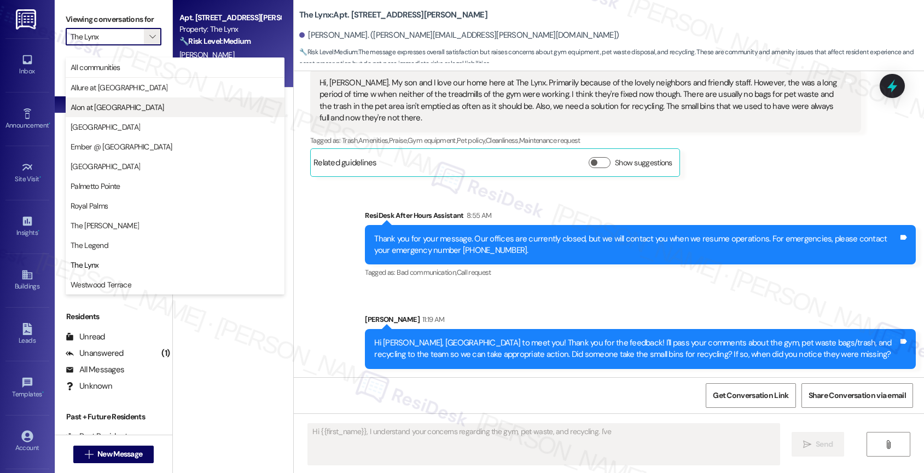
click at [109, 98] on button "Alon at [GEOGRAPHIC_DATA]" at bounding box center [175, 107] width 219 height 20
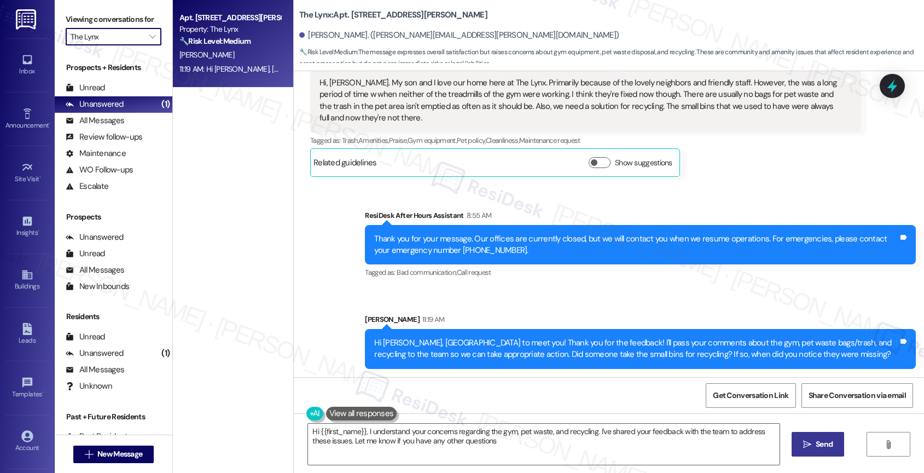
type textarea "Hi {{first_name}}, I understand your concerns regarding the gym, pet waste, and…"
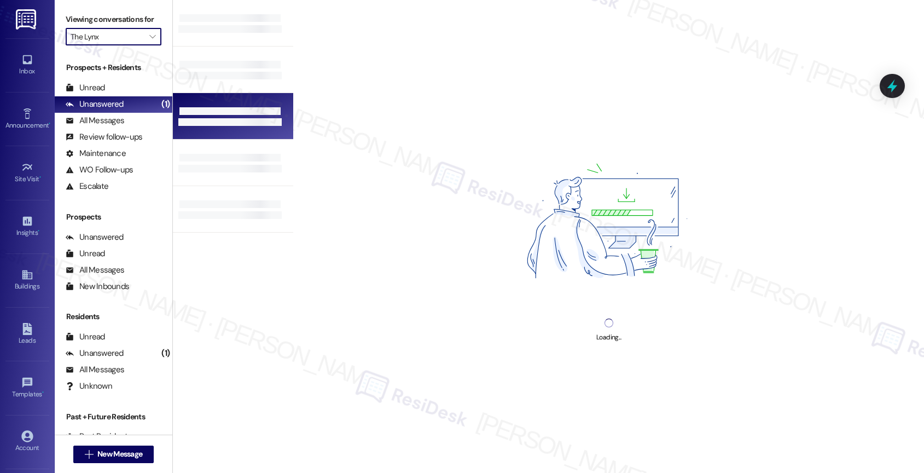
type input "Alon at [GEOGRAPHIC_DATA]"
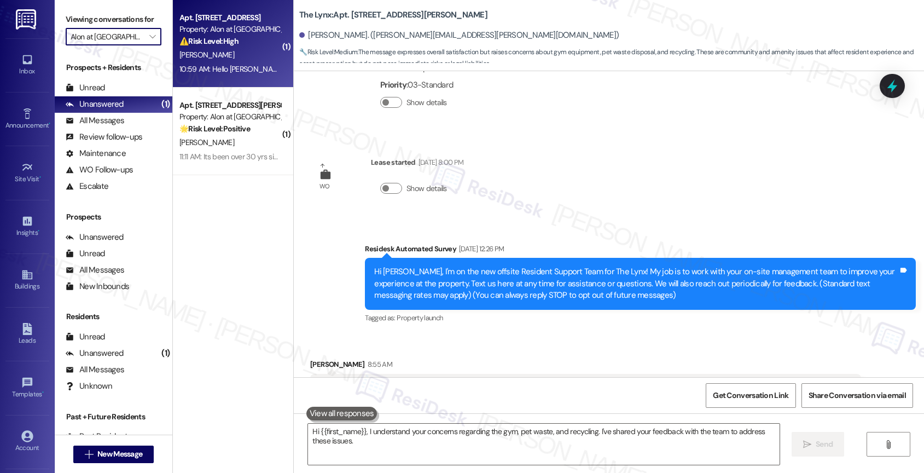
type textarea "Hi {{first_name}}, I understand your concerns regarding the gym, pet waste, and…"
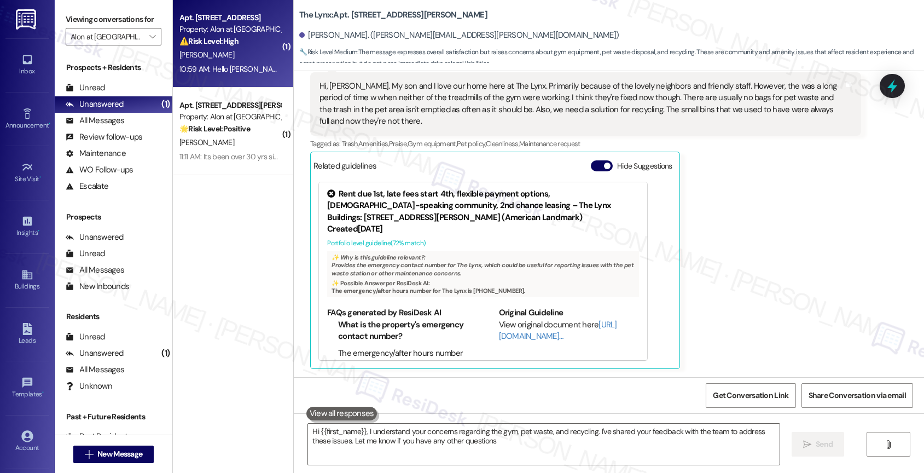
type textarea "Hi {{first_name}}, I understand your concerns regarding the gym, pet waste, and…"
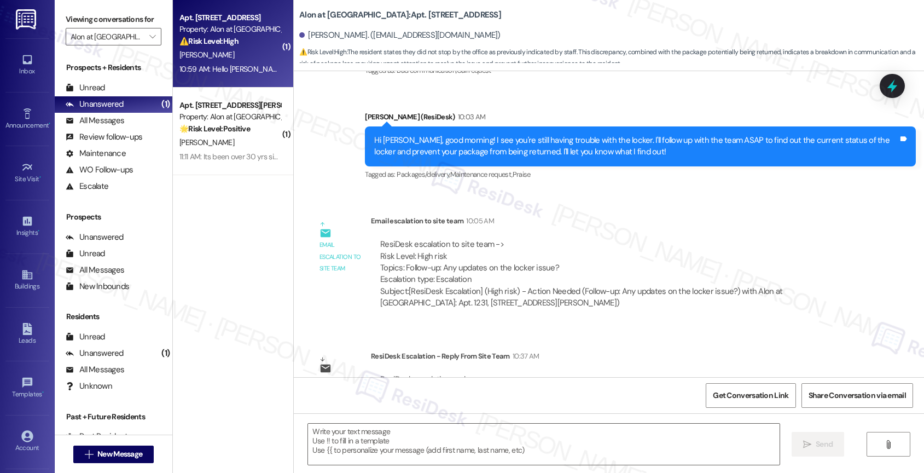
type textarea "Fetching suggested responses. Please feel free to read through the conversation…"
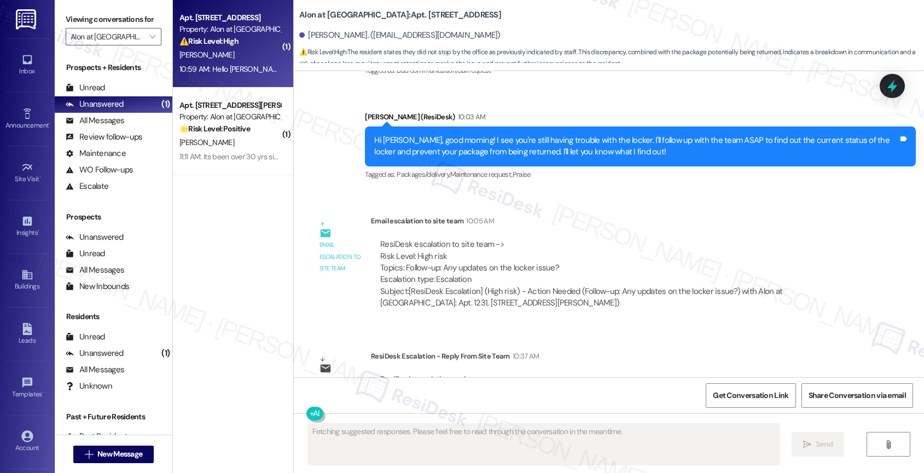
scroll to position [1750, 0]
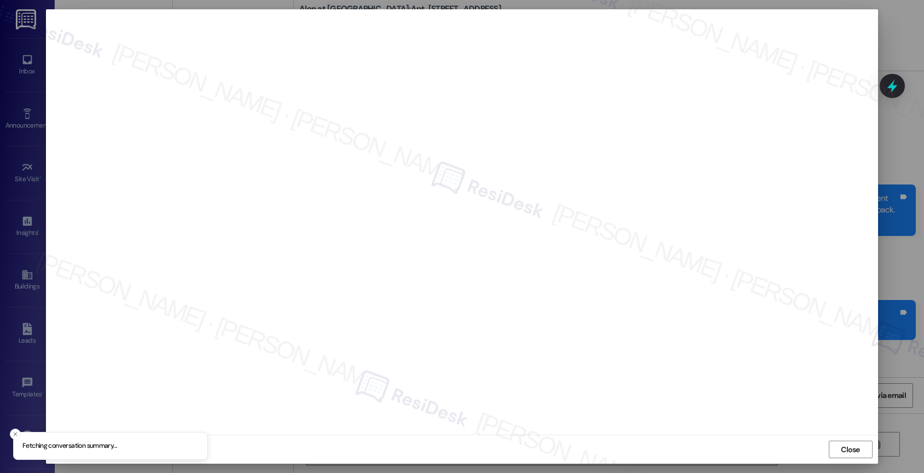
scroll to position [1337, 0]
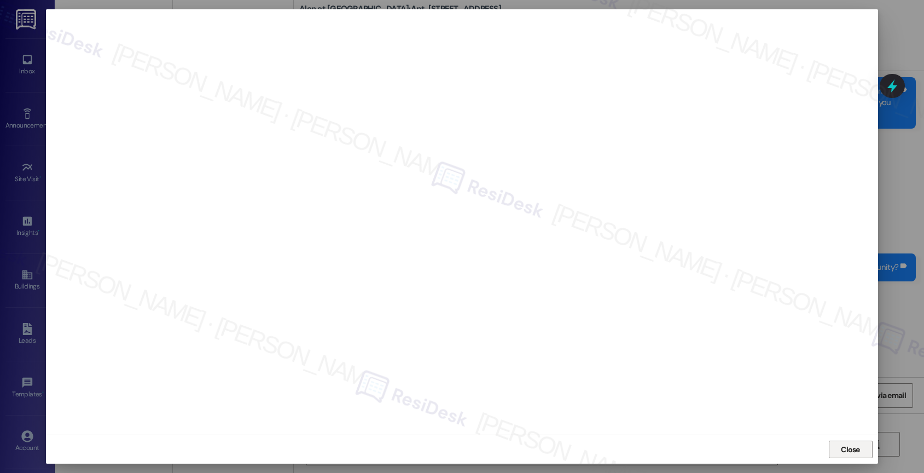
click at [857, 448] on span "Close" at bounding box center [850, 449] width 19 height 11
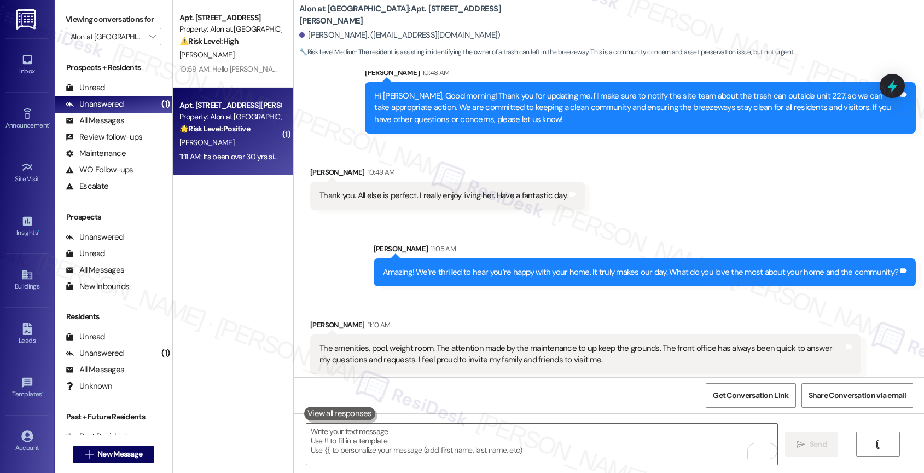
scroll to position [1194, 0]
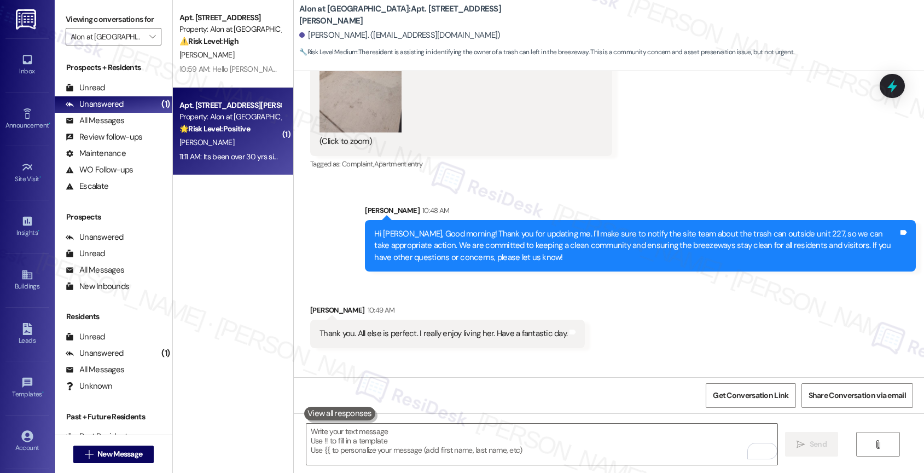
click at [479, 185] on div "Sent via SMS [PERSON_NAME] 10:48 AM Hi [PERSON_NAME], Good morning! Thank you f…" at bounding box center [609, 230] width 630 height 100
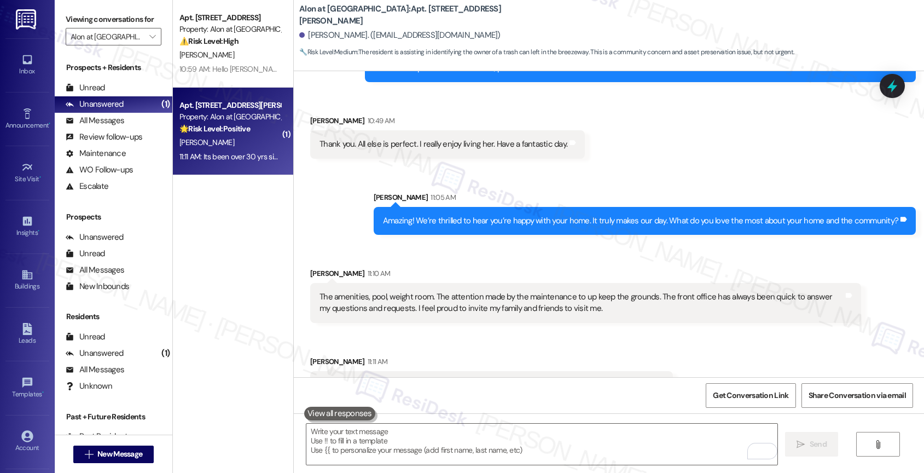
scroll to position [1414, 0]
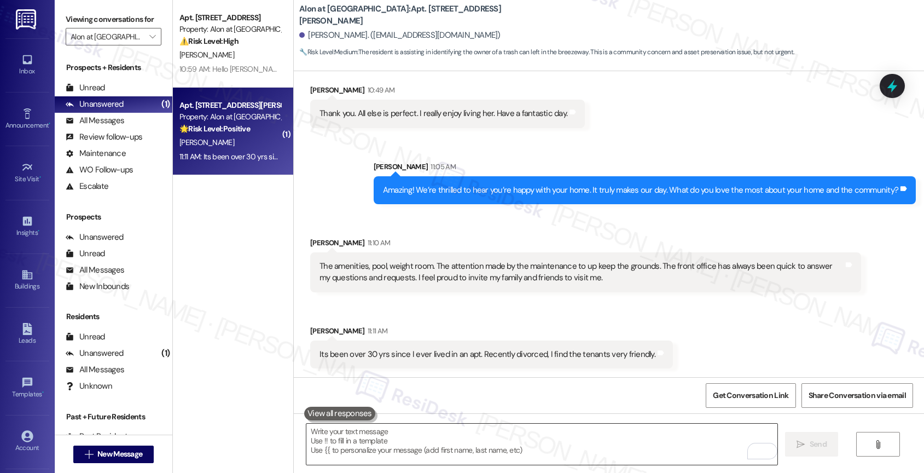
click at [375, 442] on textarea "To enrich screen reader interactions, please activate Accessibility in Grammarl…" at bounding box center [541, 443] width 471 height 41
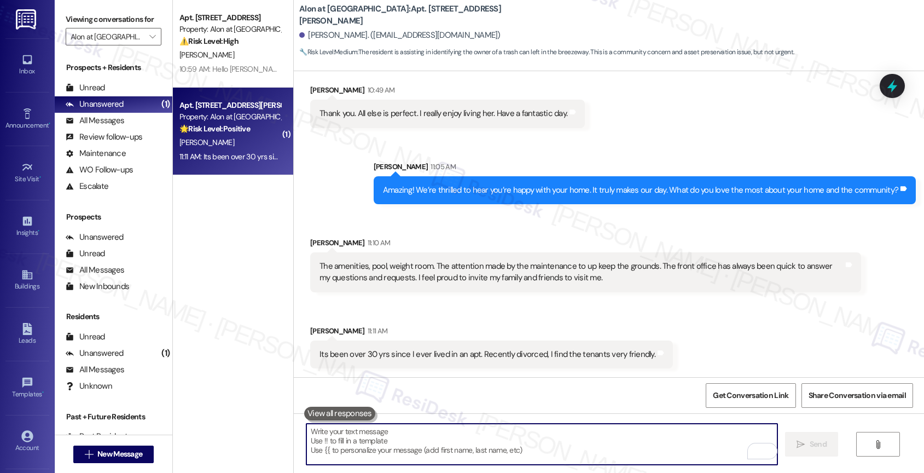
click at [398, 437] on textarea "To enrich screen reader interactions, please activate Accessibility in Grammarl…" at bounding box center [541, 443] width 471 height 41
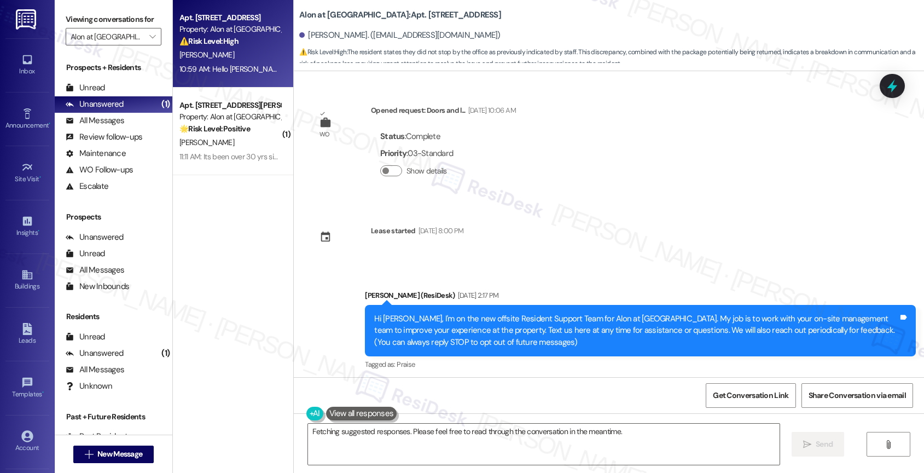
scroll to position [1750, 0]
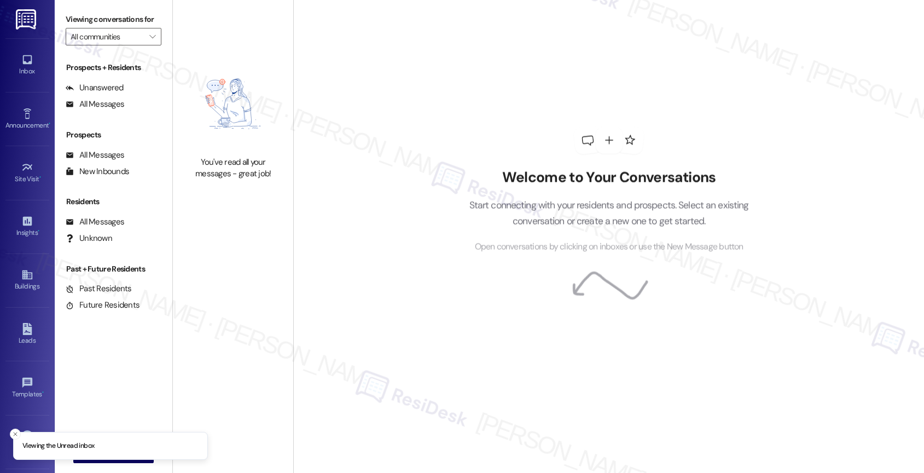
type input "Alon at [GEOGRAPHIC_DATA]"
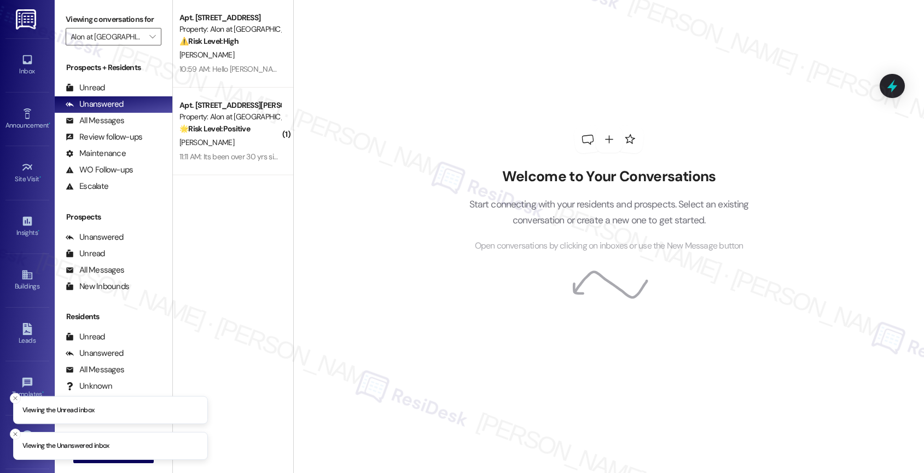
click at [224, 55] on div "[PERSON_NAME]" at bounding box center [229, 55] width 103 height 14
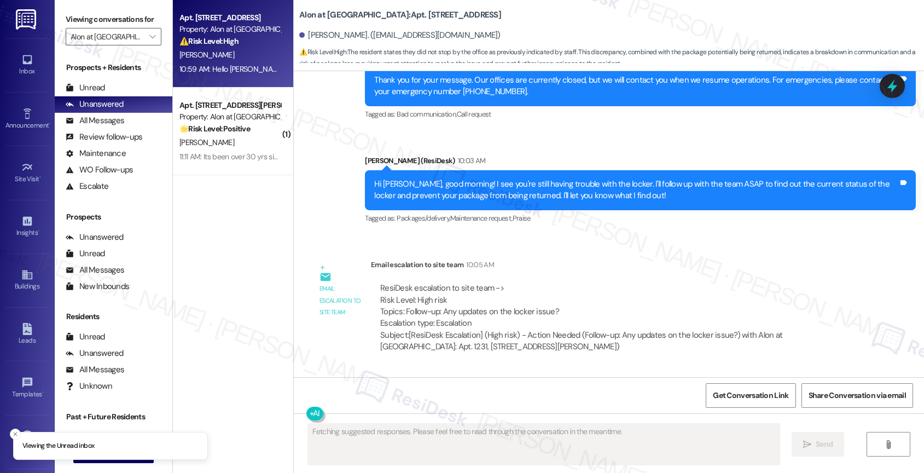
scroll to position [1750, 0]
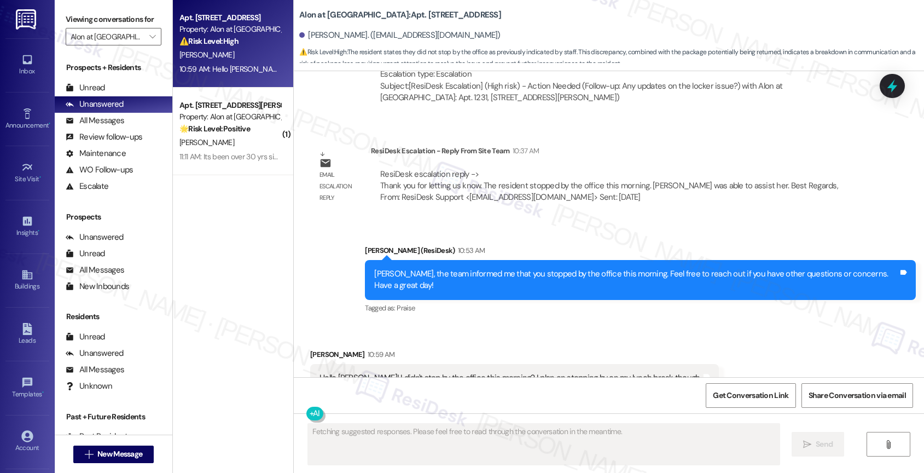
click at [556, 324] on div "Received via SMS [PERSON_NAME] 10:59 AM Hello [PERSON_NAME]! I didn't stop by t…" at bounding box center [609, 362] width 630 height 76
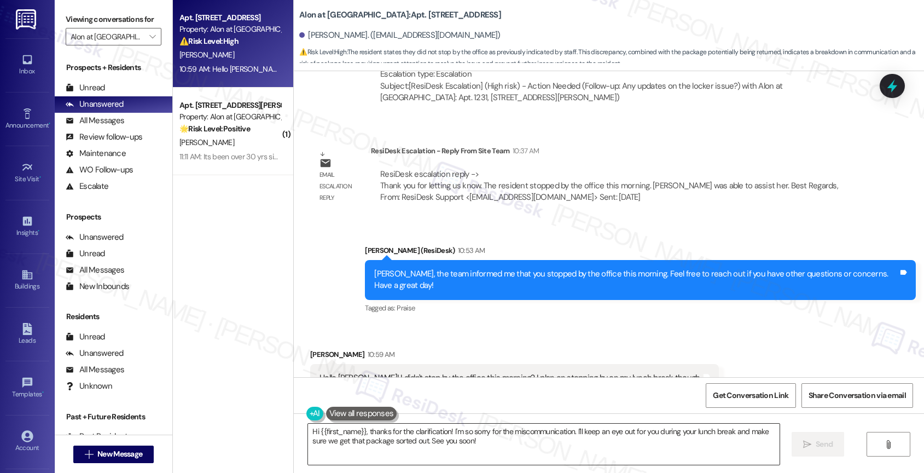
click at [428, 437] on textarea "Hi {{first_name}}, thanks for the clarification! I'm so sorry for the miscommun…" at bounding box center [543, 443] width 471 height 41
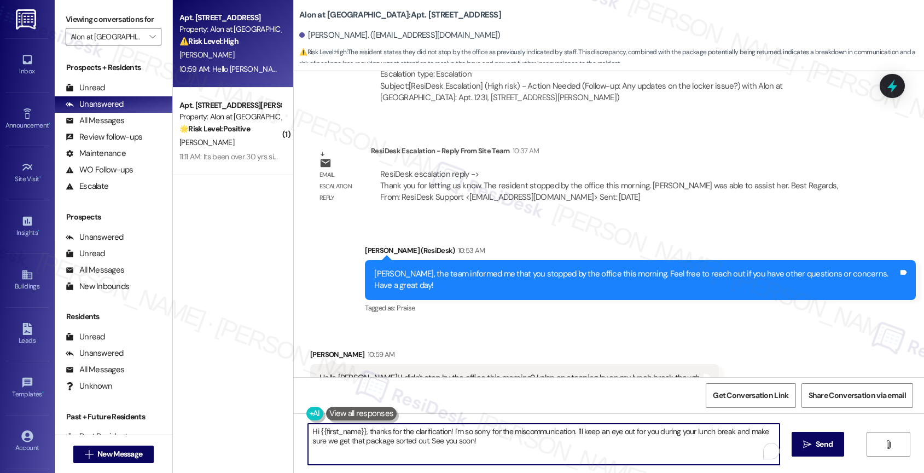
click at [428, 437] on textarea "Hi {{first_name}}, thanks for the clarification! I'm so sorry for the miscommun…" at bounding box center [543, 443] width 471 height 41
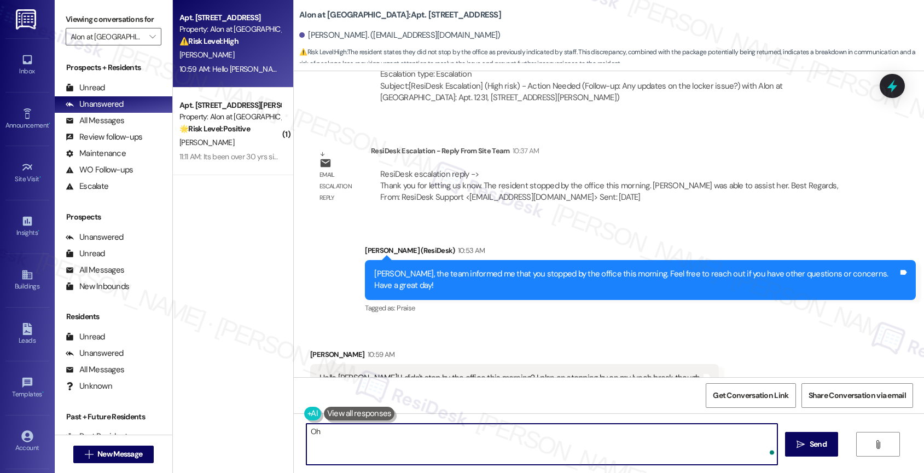
type textarea "O"
click at [645, 437] on textarea "I'm sorry. There might have been a [PERSON_NAME]-up. The team can help if you c…" at bounding box center [541, 443] width 471 height 41
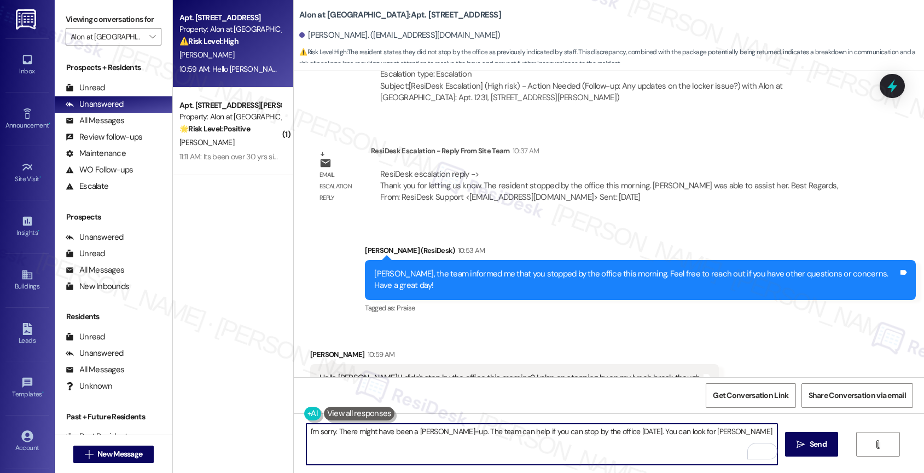
drag, startPoint x: 623, startPoint y: 426, endPoint x: 728, endPoint y: 430, distance: 105.1
click at [728, 430] on textarea "I'm sorry. There might have been a [PERSON_NAME]-up. The team can help if you c…" at bounding box center [541, 443] width 471 height 41
type textarea "I'm sorry. There might have been a [PERSON_NAME]-up. The team can help if you c…"
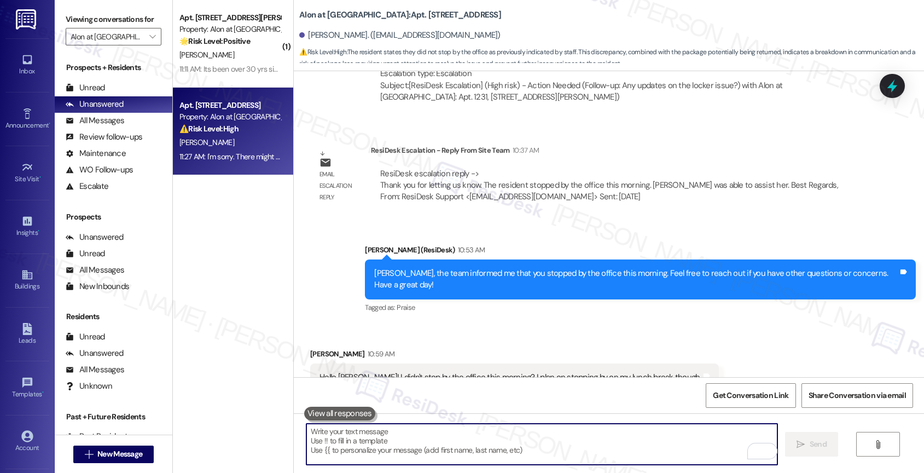
scroll to position [1827, 0]
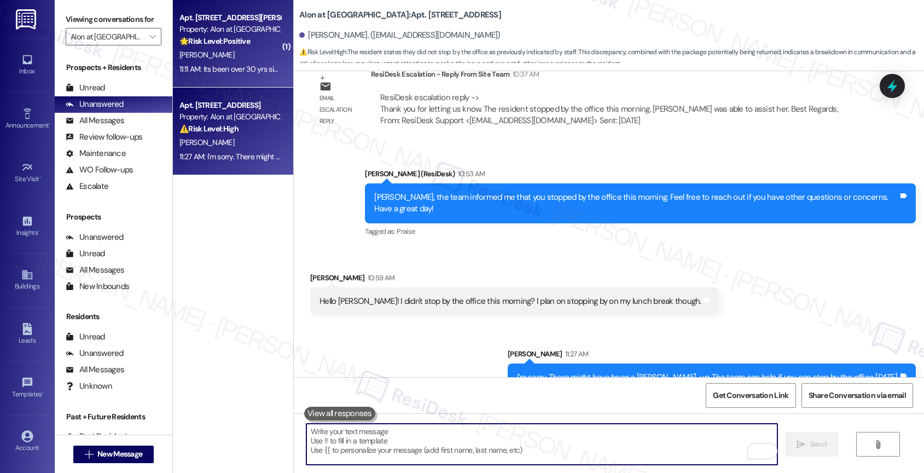
click at [218, 64] on div "11:11 AM: Its been over 30 yrs since I ever lived in an apt. Recently divorced,…" at bounding box center [343, 69] width 329 height 10
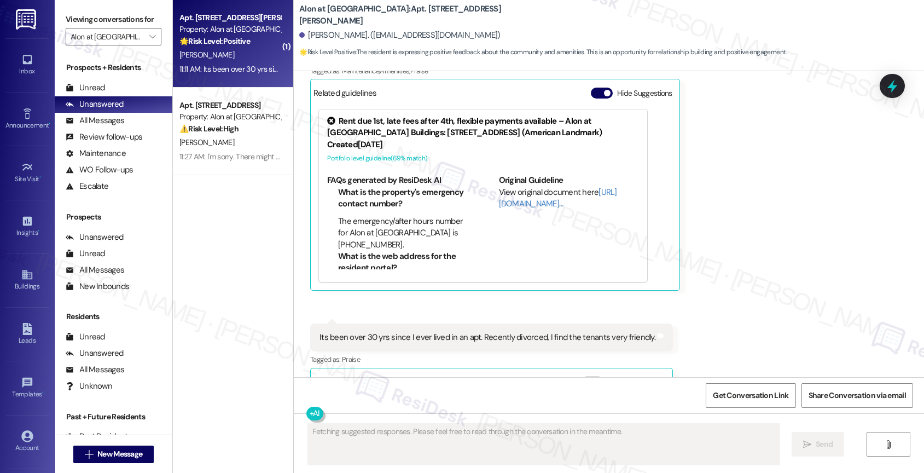
scroll to position [1600, 0]
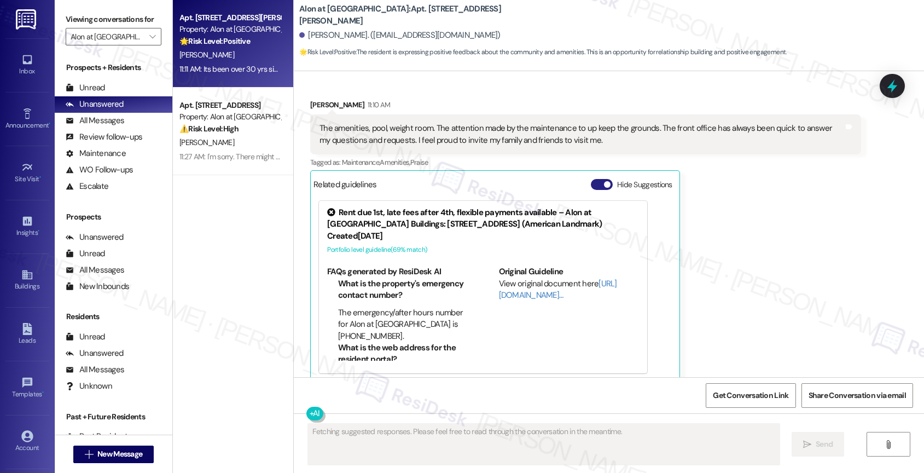
click at [593, 180] on button "Hide Suggestions" at bounding box center [602, 184] width 22 height 11
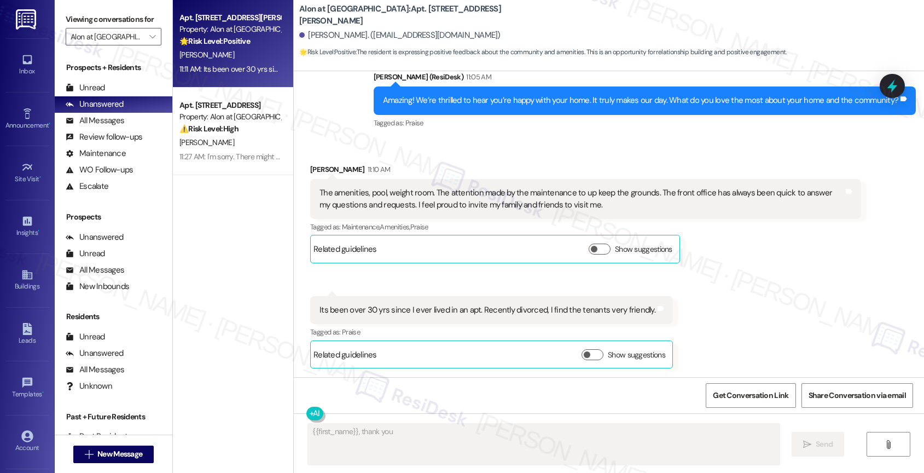
click at [501, 205] on div "The amenities, pool, weight room. The attention made by the maintenance to up k…" at bounding box center [581, 199] width 524 height 24
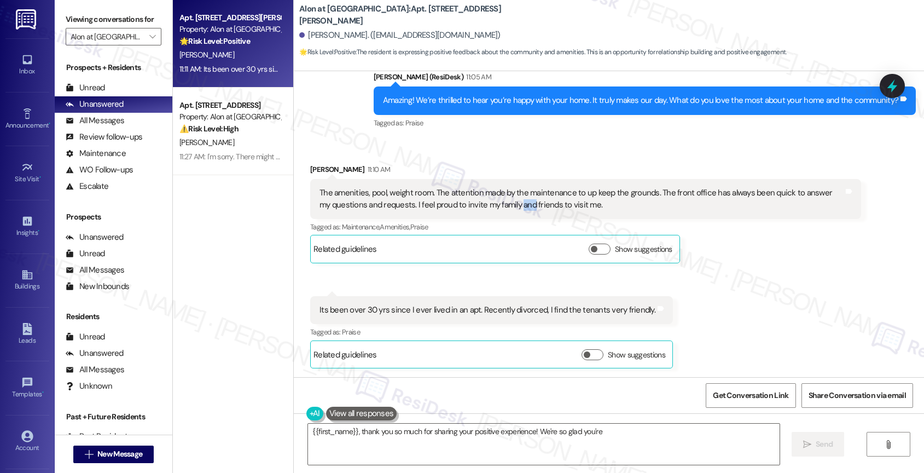
click at [501, 205] on div "The amenities, pool, weight room. The attention made by the maintenance to up k…" at bounding box center [581, 199] width 524 height 24
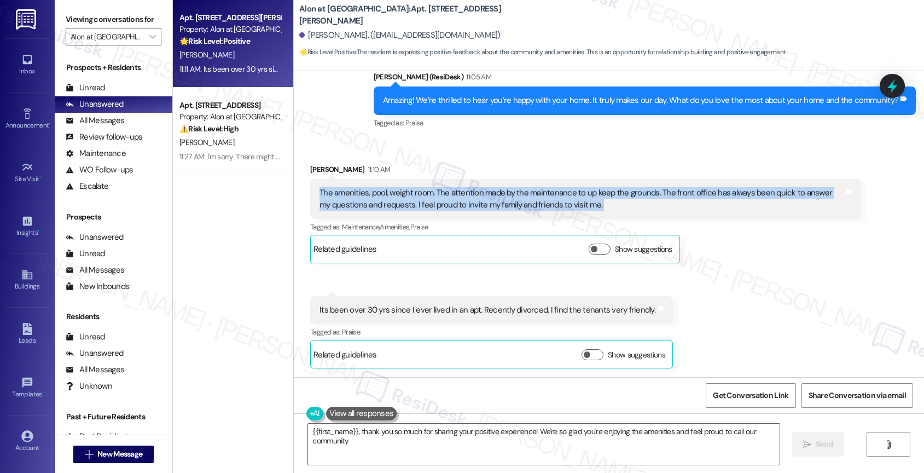
click at [501, 205] on div "The amenities, pool, weight room. The attention made by the maintenance to up k…" at bounding box center [581, 199] width 524 height 24
copy div "The amenities, pool, weight room. The attention made by the maintenance to up k…"
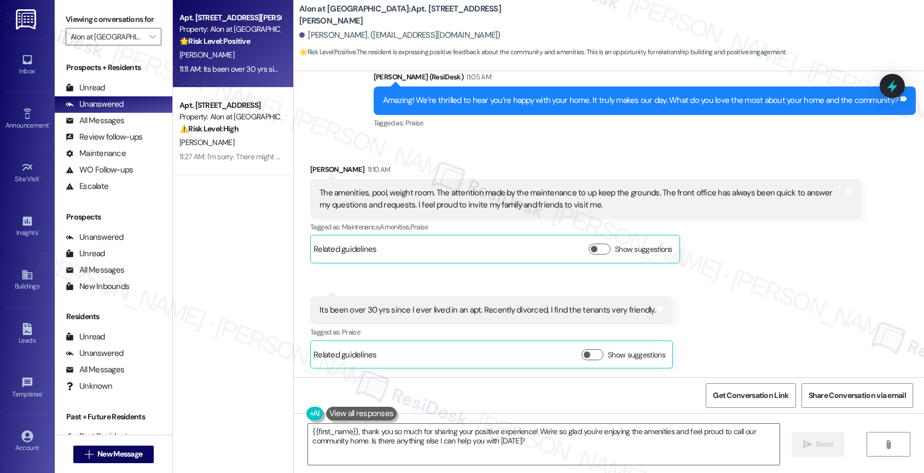
click at [390, 313] on div "Its been over 30 yrs since I ever lived in an apt. Recently divorced, I find th…" at bounding box center [487, 309] width 336 height 11
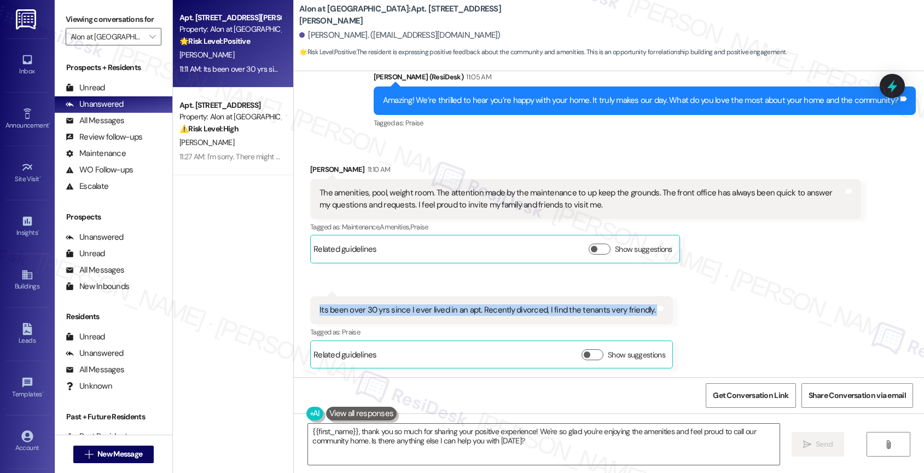
click at [390, 313] on div "Its been over 30 yrs since I ever lived in an apt. Recently divorced, I find th…" at bounding box center [487, 309] width 336 height 11
copy div "Its been over 30 yrs since I ever lived in an apt. Recently divorced, I find th…"
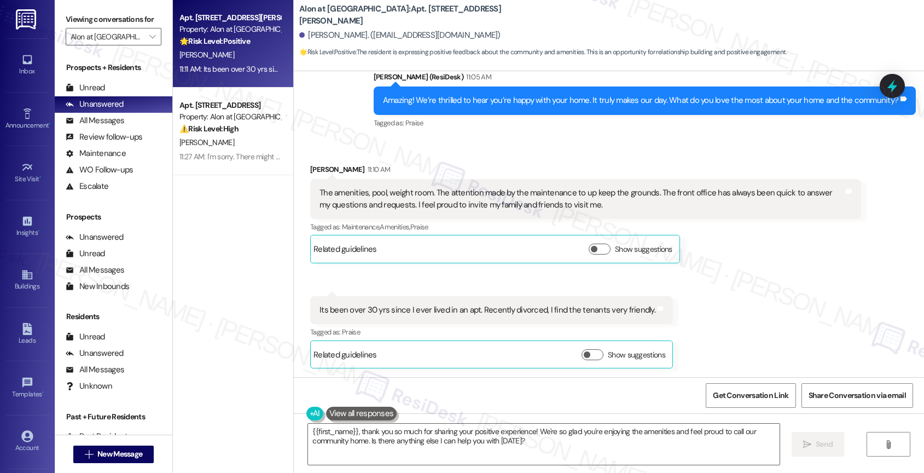
click at [438, 277] on div "Received via SMS [PERSON_NAME] 11:10 AM The amenities, pool, weight room. The a…" at bounding box center [609, 257] width 630 height 237
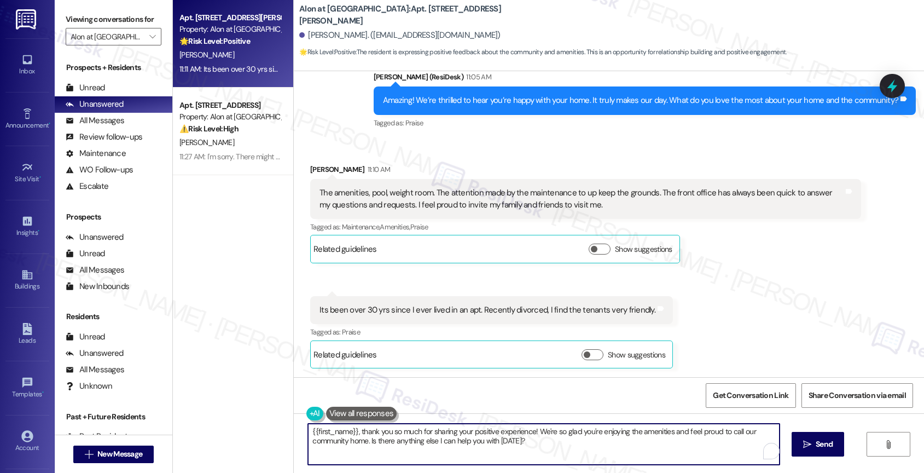
click at [599, 449] on textarea "{{first_name}}, thank you so much for sharing your positive experience! We're s…" at bounding box center [543, 443] width 471 height 41
drag, startPoint x: 363, startPoint y: 438, endPoint x: 548, endPoint y: 444, distance: 185.5
click at [548, 444] on textarea "{{first_name}}, thank you so much for sharing your positive experience! We're s…" at bounding box center [541, 443] width 471 height 41
paste textarea "Remember, we’re always just a message away if you ever need anything."
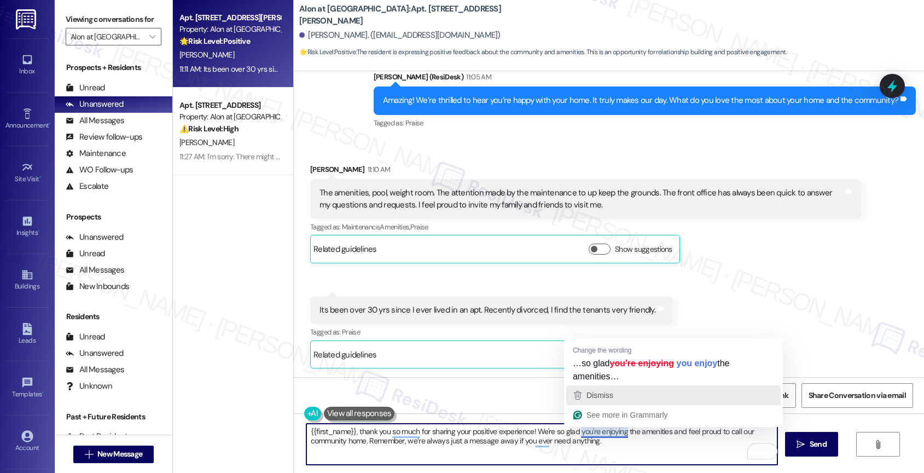
click at [626, 393] on div "Dismiss" at bounding box center [673, 395] width 205 height 16
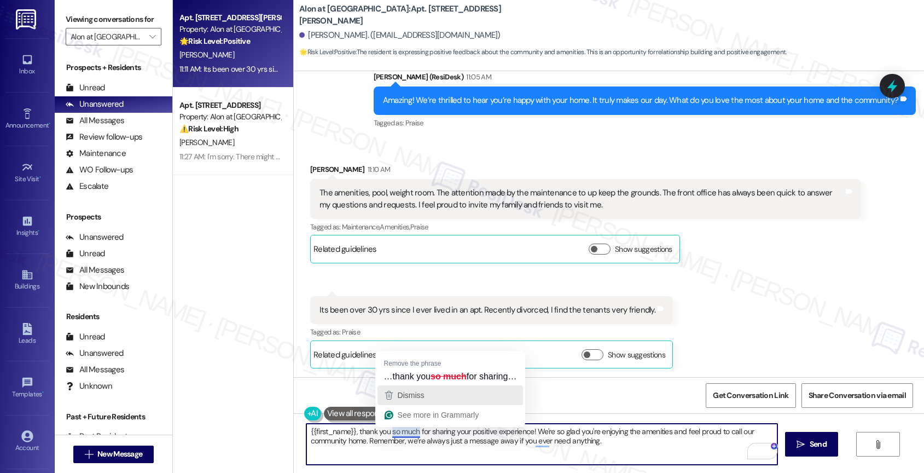
click at [426, 395] on div "Dismiss" at bounding box center [450, 395] width 136 height 16
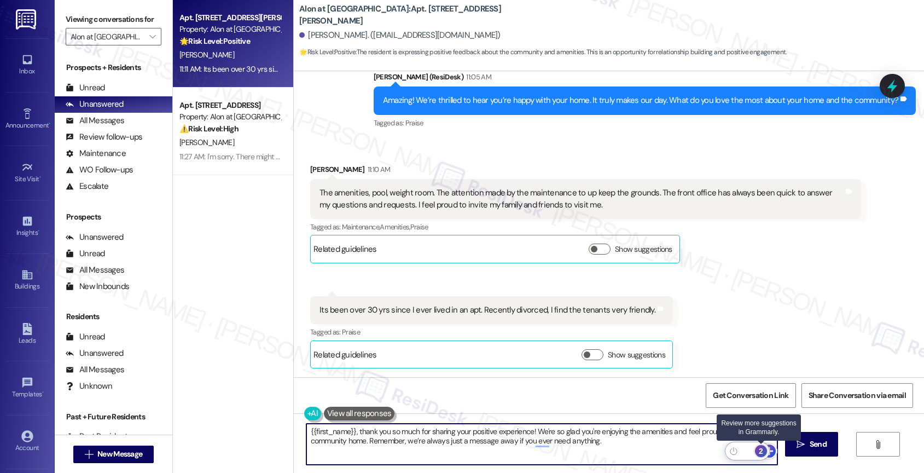
click at [760, 444] on button "2" at bounding box center [761, 451] width 14 height 14
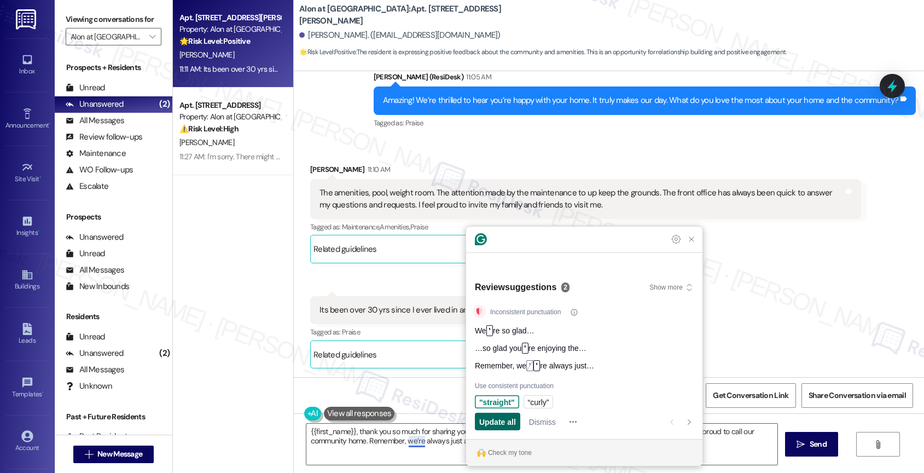
click at [500, 422] on span "Update all" at bounding box center [497, 421] width 37 height 11
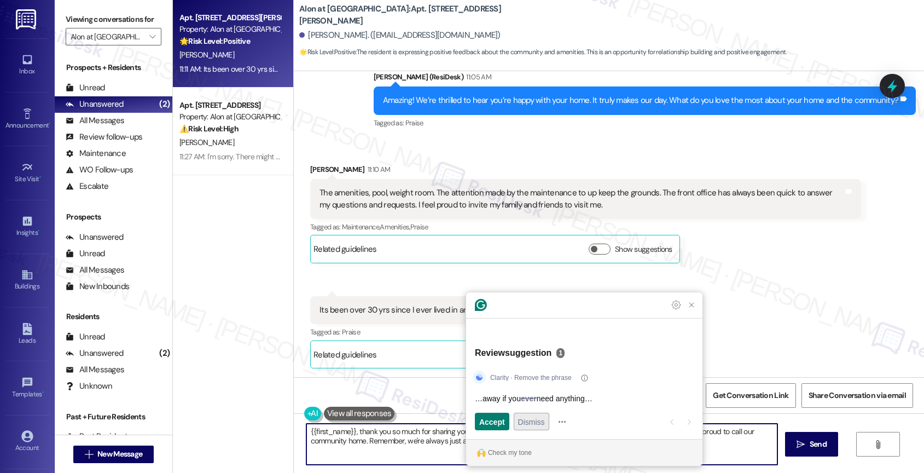
type textarea "{{first_name}}, thank you so much for sharing your positive experience! We're s…"
click at [537, 422] on span "Dismiss" at bounding box center [531, 421] width 27 height 11
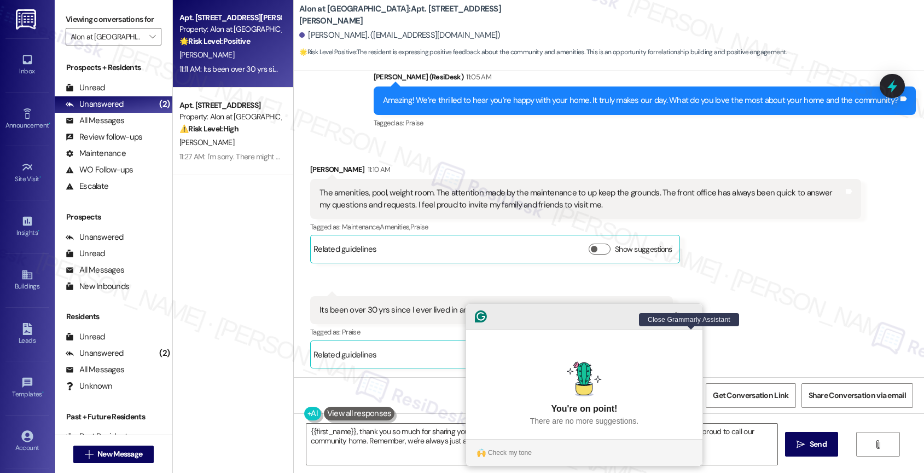
click at [693, 321] on icon "Close Grammarly Assistant" at bounding box center [691, 316] width 9 height 9
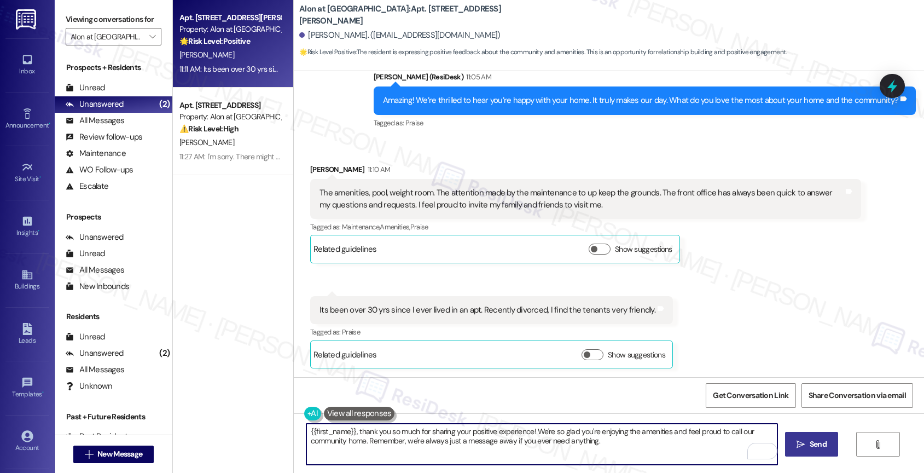
click at [807, 441] on span "Send" at bounding box center [817, 443] width 21 height 11
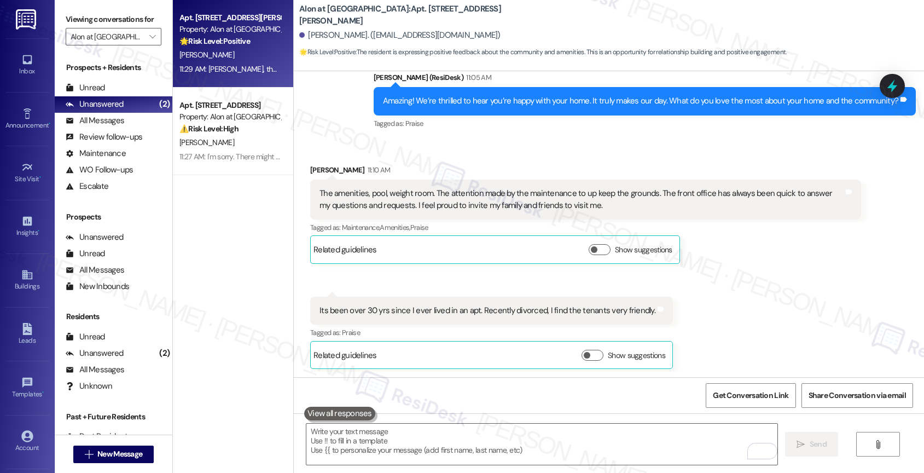
scroll to position [1623, 0]
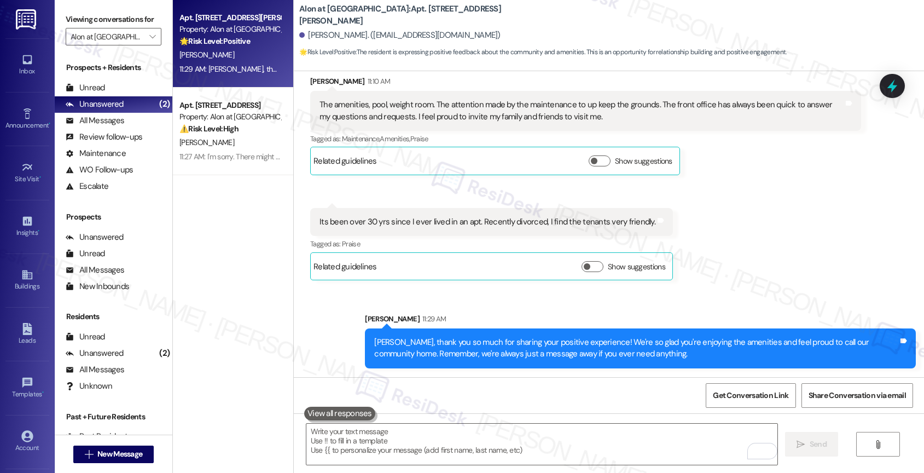
click at [756, 247] on div "Received via SMS Thomas Vielma 11:10 AM The amenities, pool, weight room. The a…" at bounding box center [609, 169] width 630 height 237
click at [372, 446] on textarea "To enrich screen reader interactions, please activate Accessibility in Grammarl…" at bounding box center [541, 443] width 471 height 41
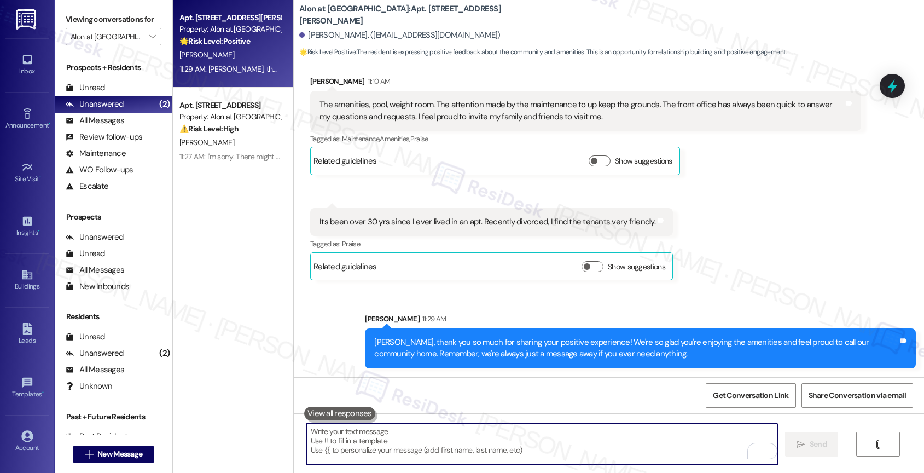
paste textarea "Would it be okay to ask a quick favor? If you're open to it, could you share yo…"
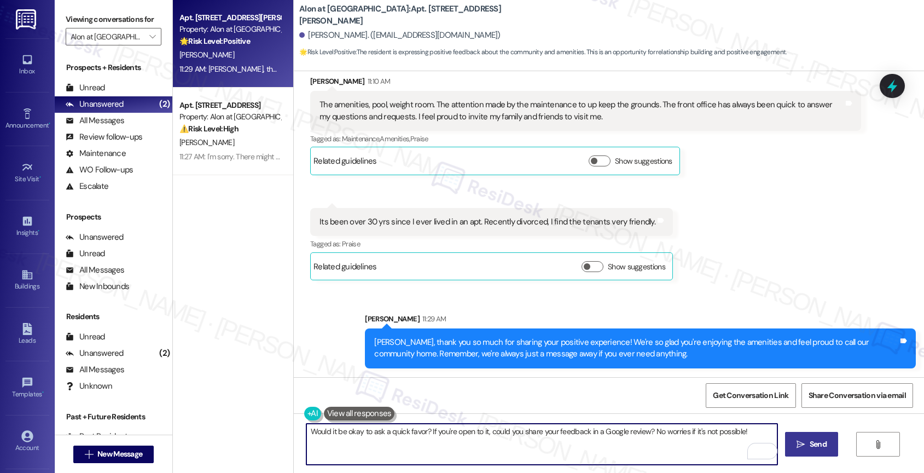
drag, startPoint x: 549, startPoint y: 433, endPoint x: 535, endPoint y: 431, distance: 13.8
click at [535, 431] on textarea "Would it be okay to ask a quick favor? If you're open to it, could you share yo…" at bounding box center [541, 443] width 471 height 41
drag, startPoint x: 675, startPoint y: 429, endPoint x: 777, endPoint y: 433, distance: 102.4
click at [777, 433] on div "Would it be okay to ask a quick favor? If you're open to it, could you share th…" at bounding box center [609, 454] width 630 height 82
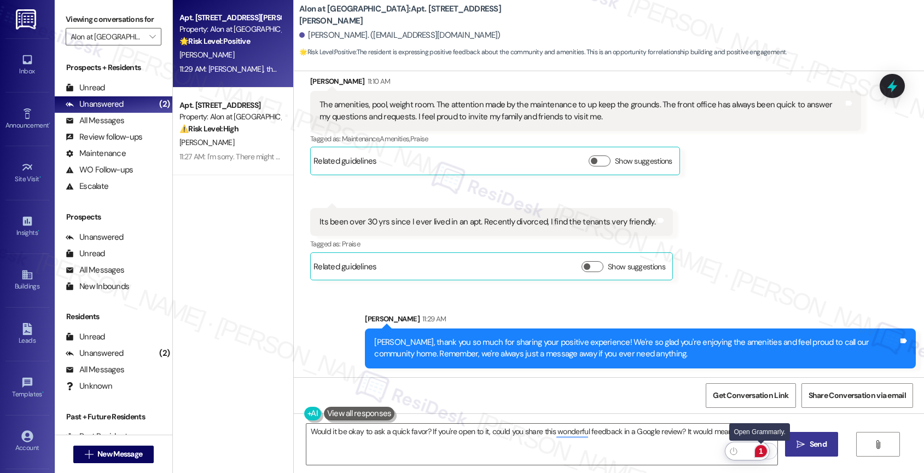
click at [762, 450] on div "1" at bounding box center [761, 451] width 12 height 12
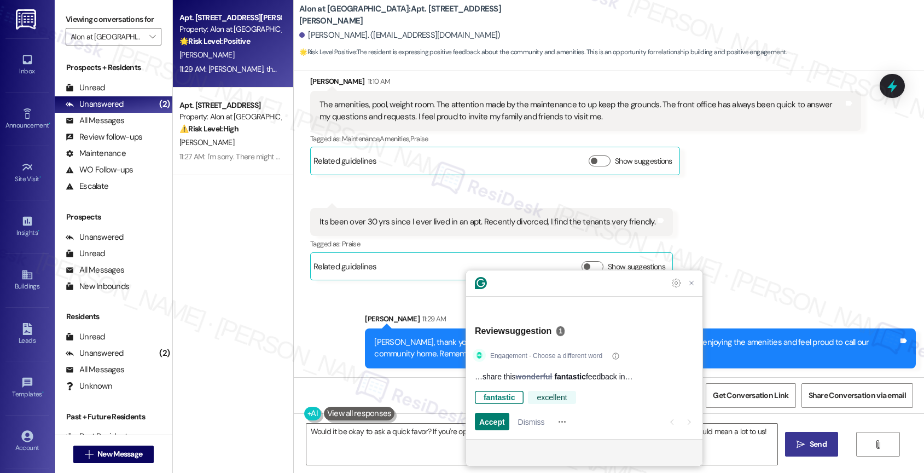
click at [543, 396] on div "excellent" at bounding box center [552, 397] width 30 height 13
click at [500, 397] on div "fantastic" at bounding box center [498, 397] width 28 height 13
click at [492, 417] on span "Accept" at bounding box center [492, 421] width 26 height 11
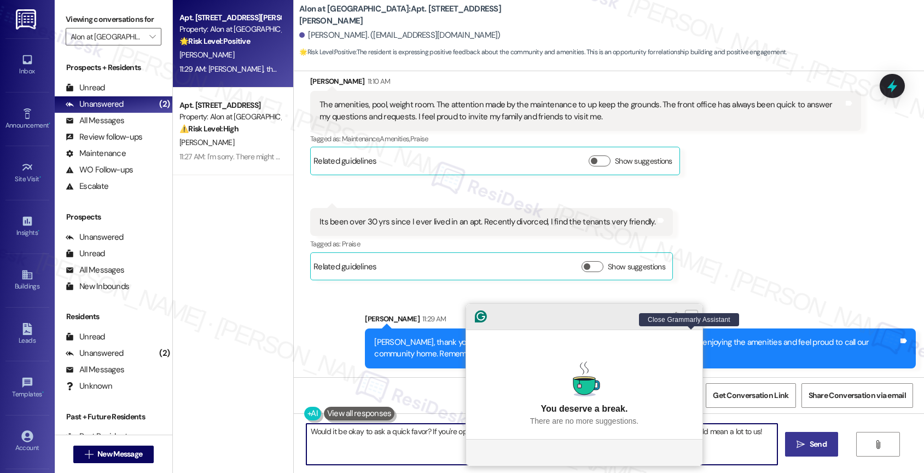
type textarea "Would it be okay to ask a quick favor? If you're open to it, could you share th…"
click at [695, 321] on icon "Close Grammarly Assistant" at bounding box center [691, 316] width 9 height 9
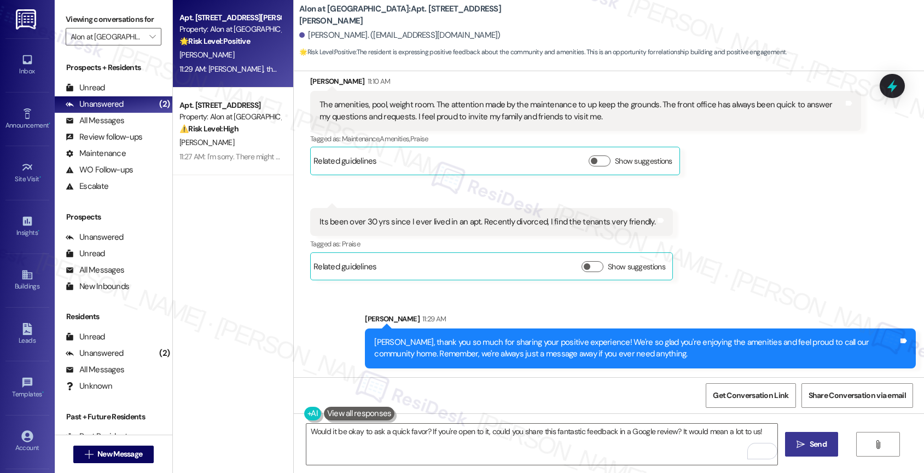
click at [813, 445] on span "Send" at bounding box center [818, 443] width 17 height 11
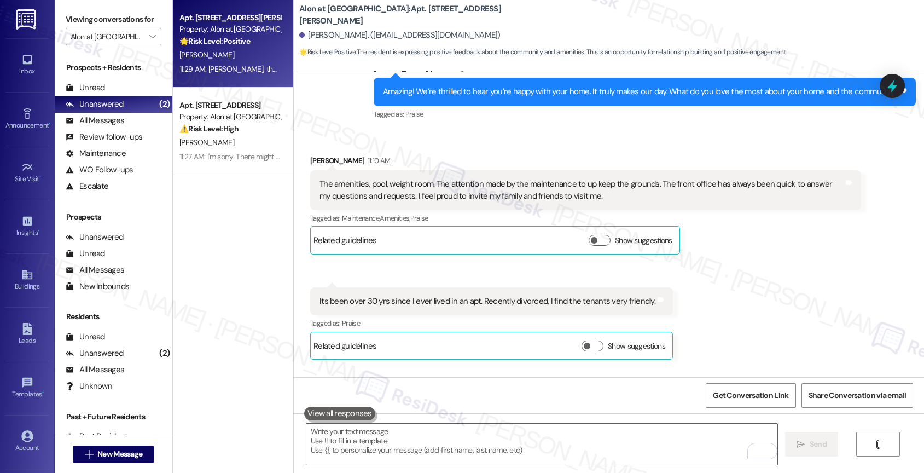
scroll to position [1699, 0]
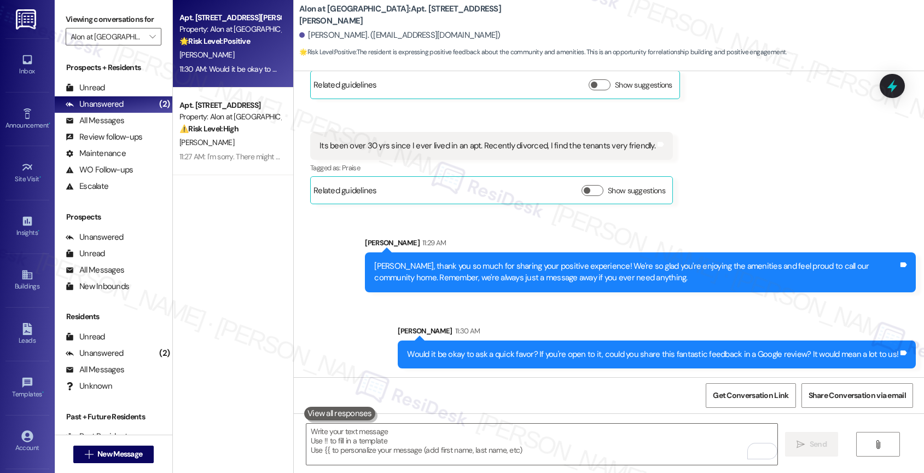
click at [353, 329] on div "Sent via SMS Sarah 11:29 AM Thomas, thank you so much for sharing your positive…" at bounding box center [609, 294] width 630 height 164
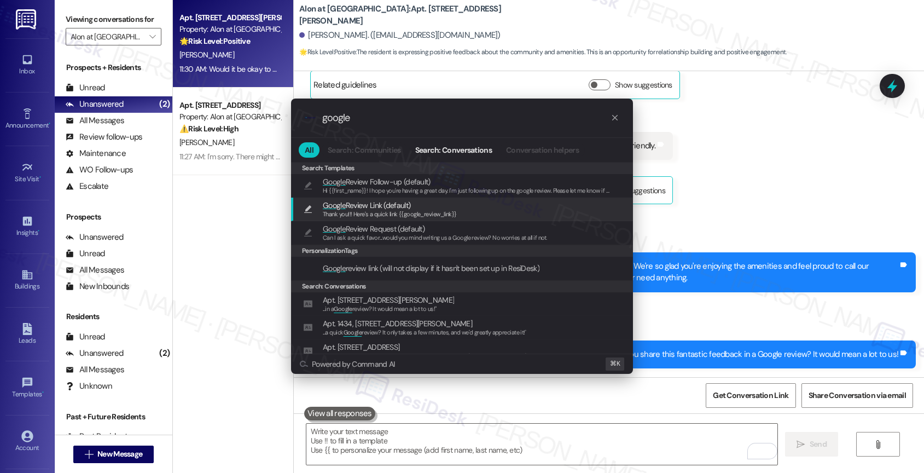
type input "google"
click at [383, 213] on span "Thank you!!! Here's a quick link {{google_review_link}}" at bounding box center [390, 214] width 134 height 8
type textarea "Thank you!!! Here's a quick link {{google_review_link}}"
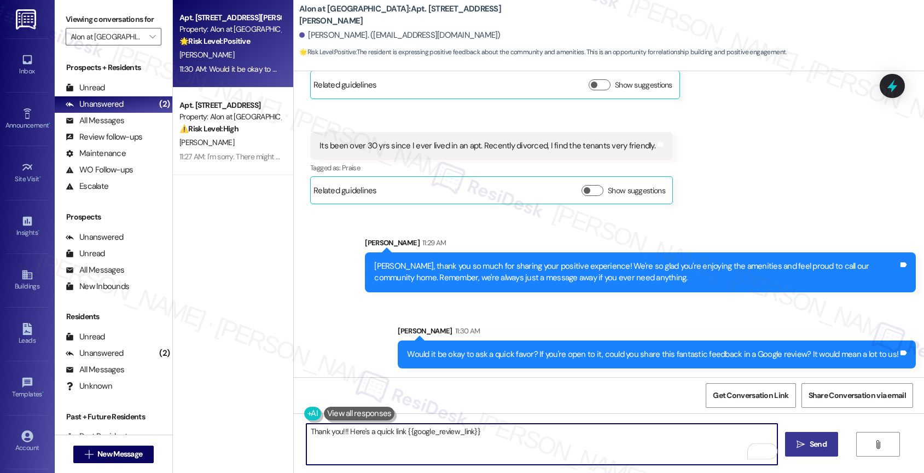
scroll to position [1572, 0]
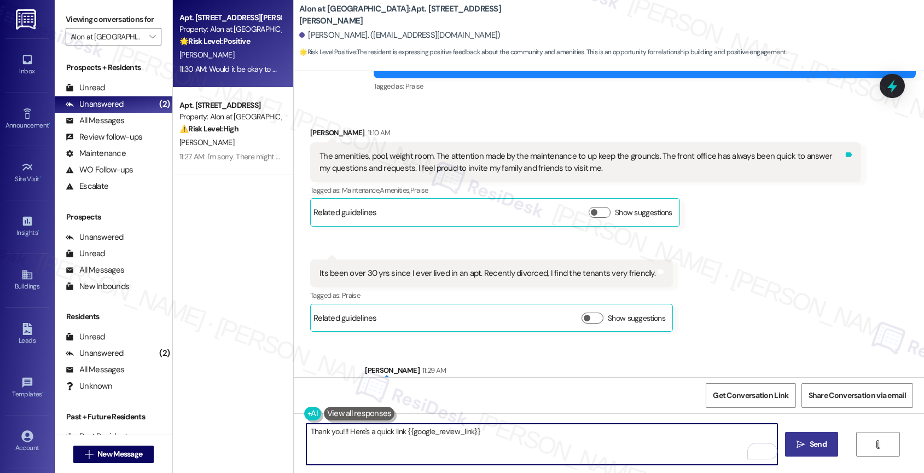
click at [846, 153] on icon at bounding box center [849, 154] width 7 height 5
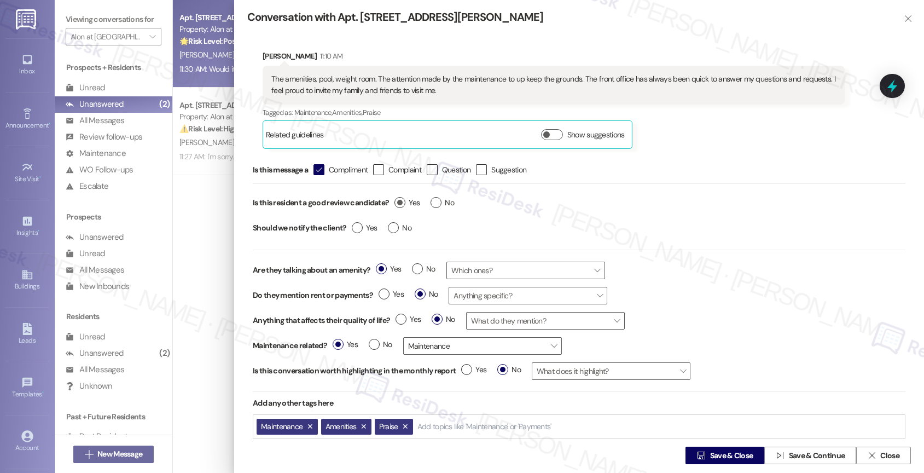
click at [399, 201] on label "Yes" at bounding box center [406, 202] width 25 height 11
click at [399, 201] on input "Yes" at bounding box center [406, 204] width 25 height 14
radio input "true"
click at [731, 453] on span "Save & Close" at bounding box center [731, 455] width 43 height 11
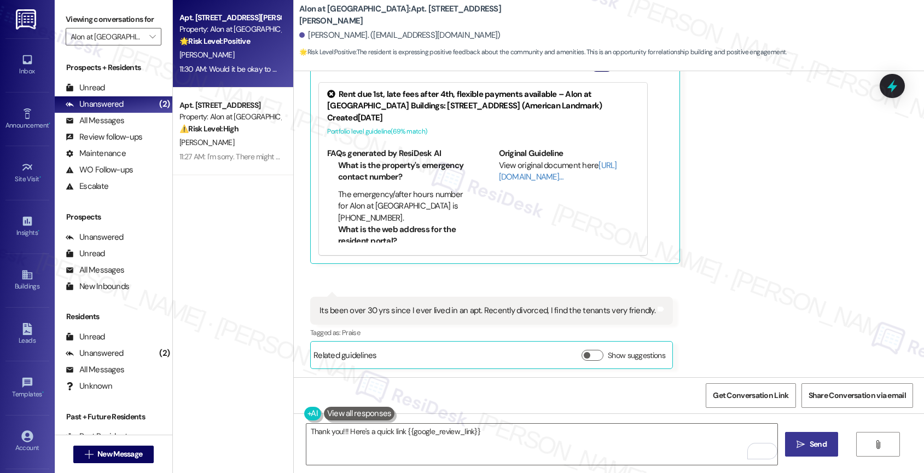
scroll to position [1900, 0]
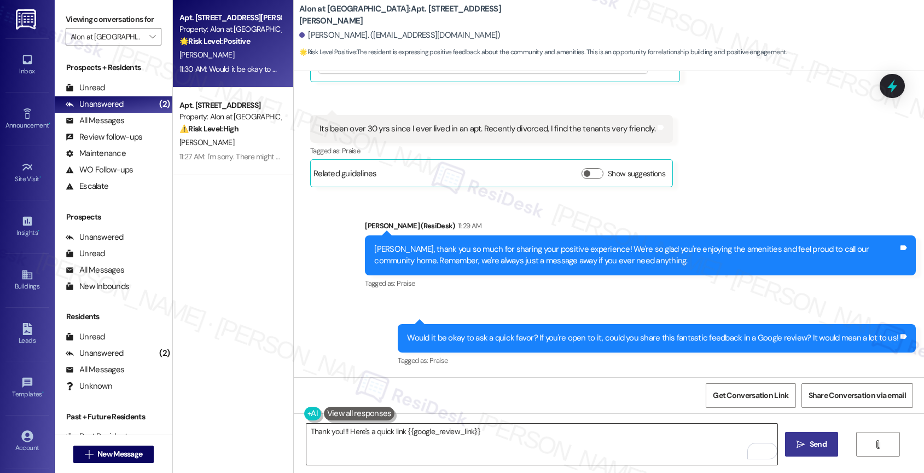
click at [515, 436] on textarea "Thank you!!! Here's a quick link {{google_review_link}}" at bounding box center [541, 443] width 471 height 41
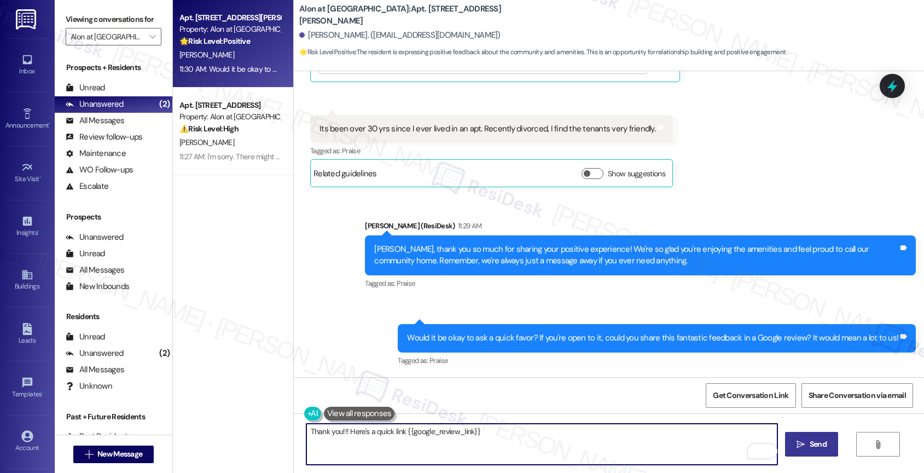
click at [333, 435] on textarea "Thank you!!! Here's a quick link {{google_review_link}}" at bounding box center [541, 443] width 471 height 41
type textarea "Thank you in advance!!! Here's a quick link {{google_review_link}}"
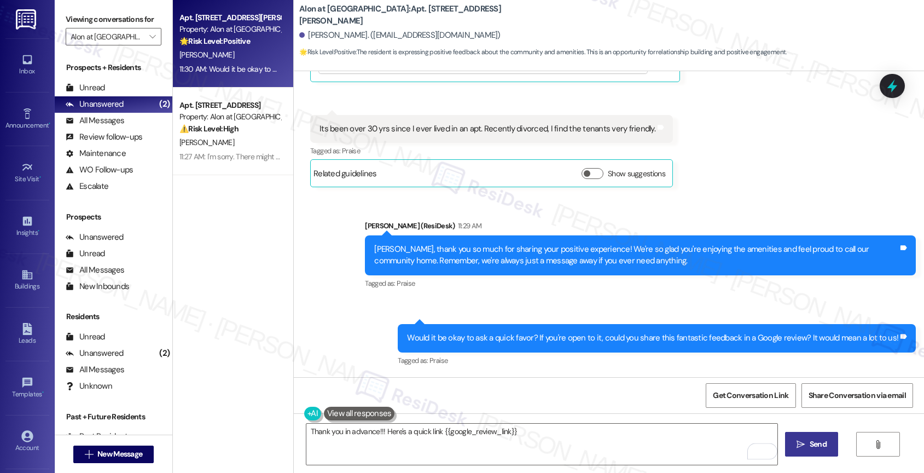
click at [814, 444] on span "Send" at bounding box center [818, 443] width 17 height 11
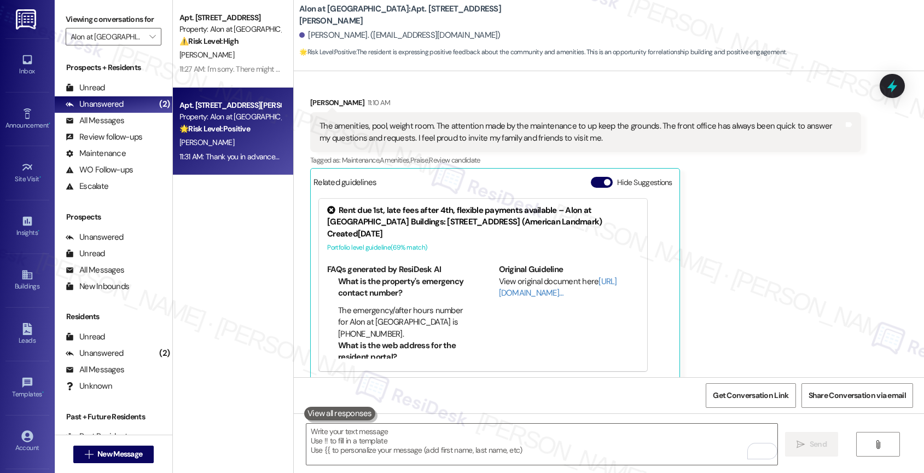
scroll to position [1469, 0]
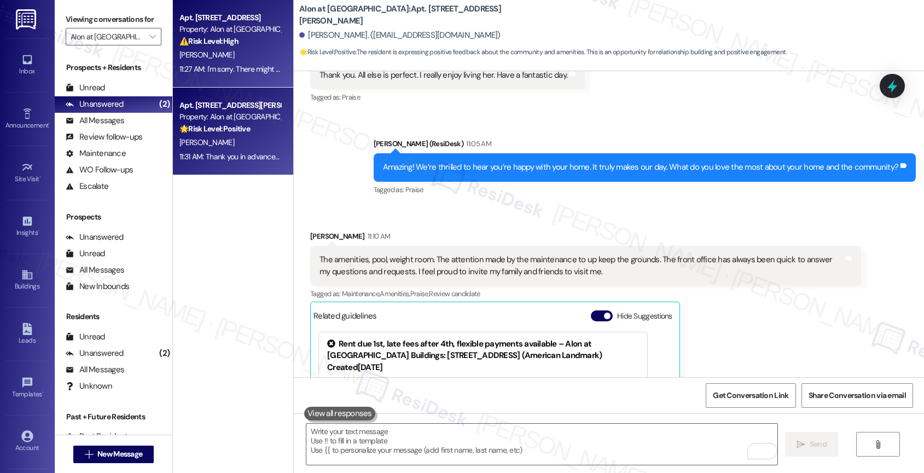
click at [240, 50] on div "L. Acker" at bounding box center [229, 55] width 103 height 14
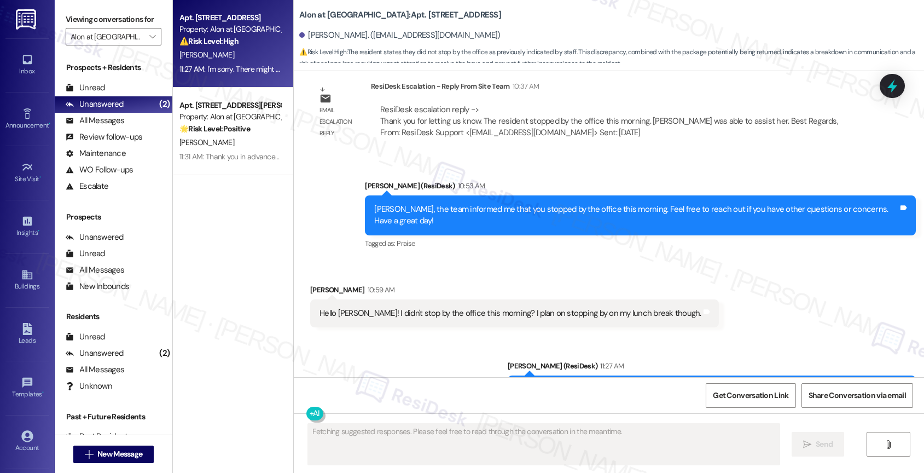
scroll to position [1843, 0]
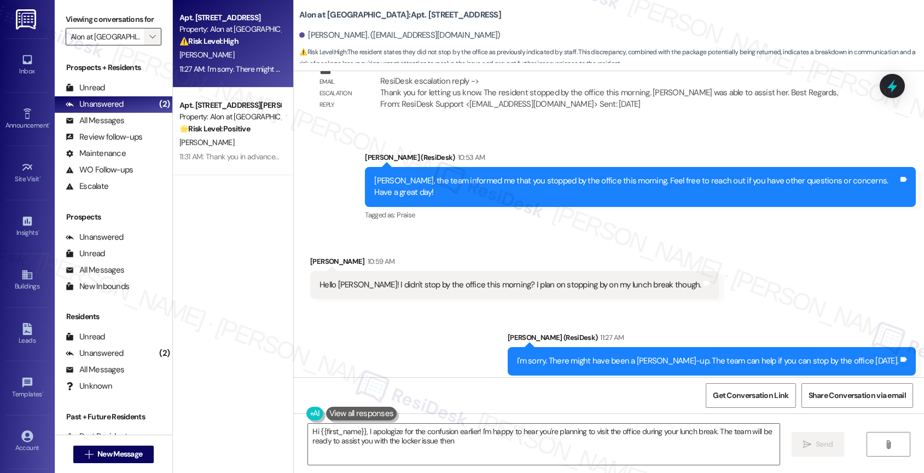
type textarea "Hi {{first_name}}, I apologize for the confusion earlier! I'm happy to hear you…"
click at [149, 41] on icon "" at bounding box center [152, 36] width 6 height 9
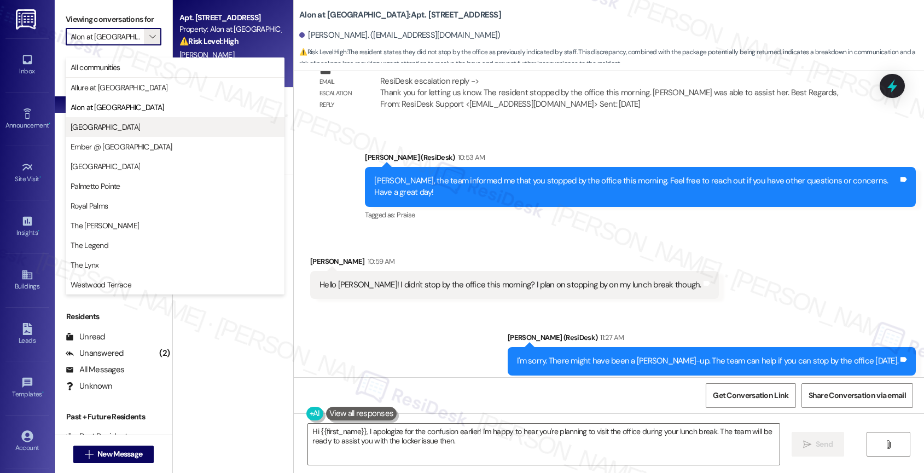
click at [98, 127] on span "[GEOGRAPHIC_DATA]" at bounding box center [105, 126] width 69 height 11
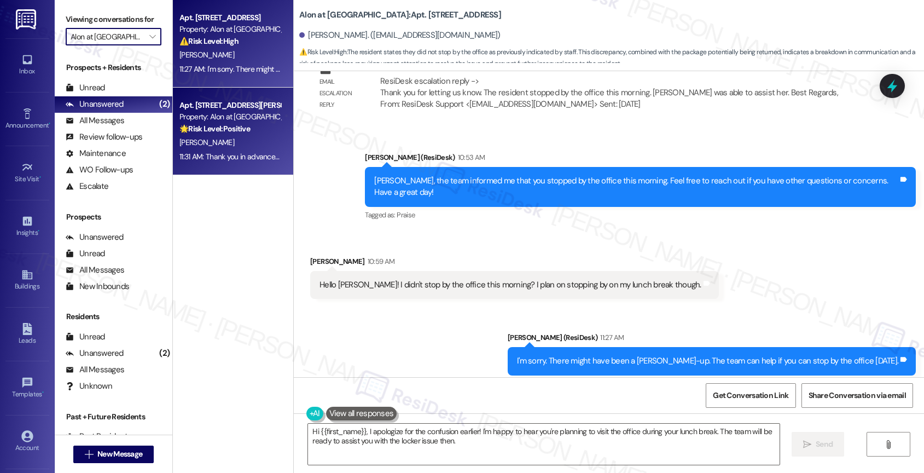
type input "[GEOGRAPHIC_DATA]"
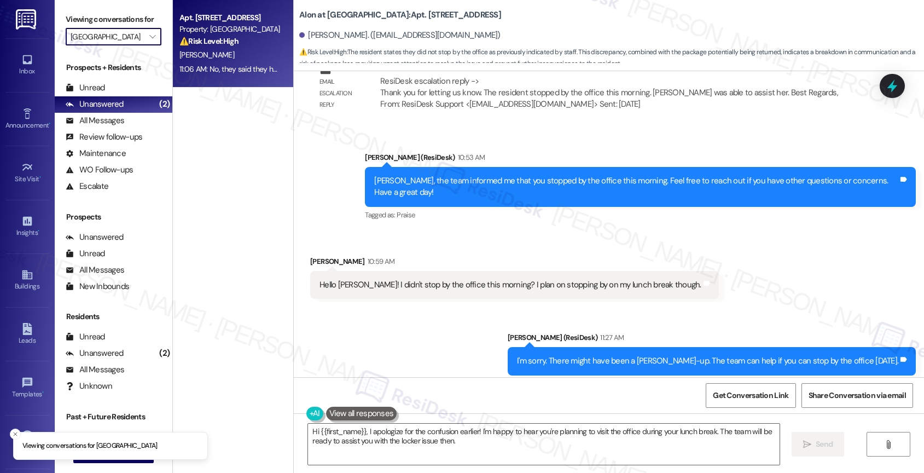
click at [235, 57] on div "[PERSON_NAME]" at bounding box center [229, 55] width 103 height 14
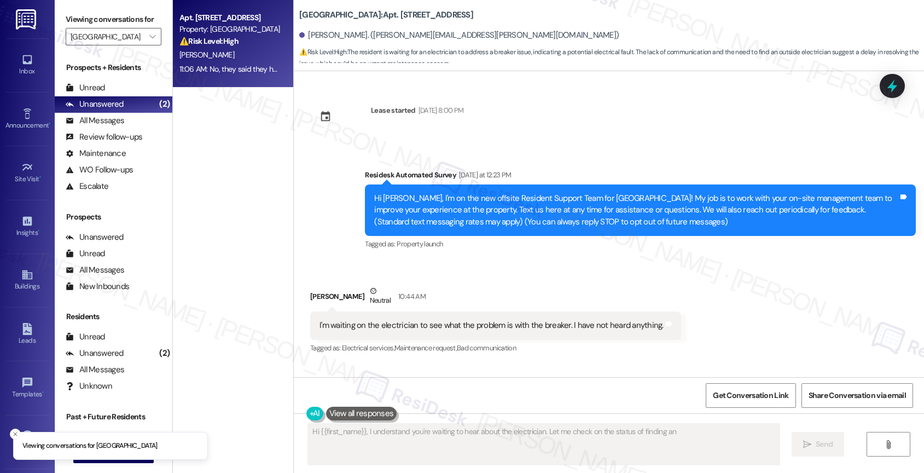
scroll to position [184, 0]
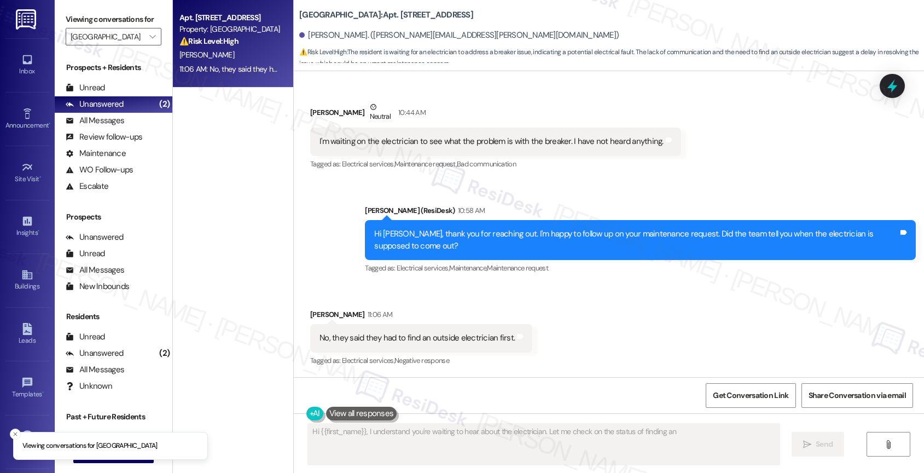
click at [602, 325] on div "Received via SMS [PERSON_NAME] 11:06 AM No, they said they had to find an outsi…" at bounding box center [609, 330] width 630 height 92
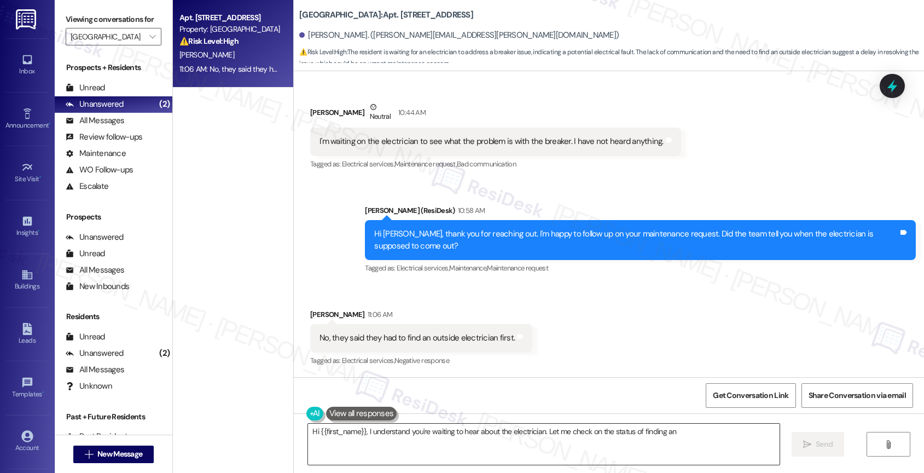
click at [399, 432] on textarea "Hi {{first_name}}, I understand you're waiting to hear about the electrician. L…" at bounding box center [543, 443] width 471 height 41
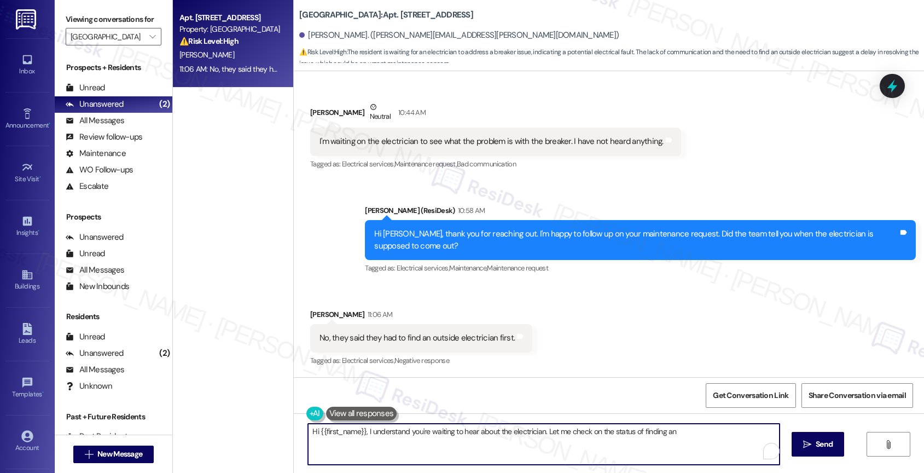
click at [399, 432] on textarea "Hi {{first_name}}, I understand you're waiting to hear about the electrician. L…" at bounding box center [543, 443] width 471 height 41
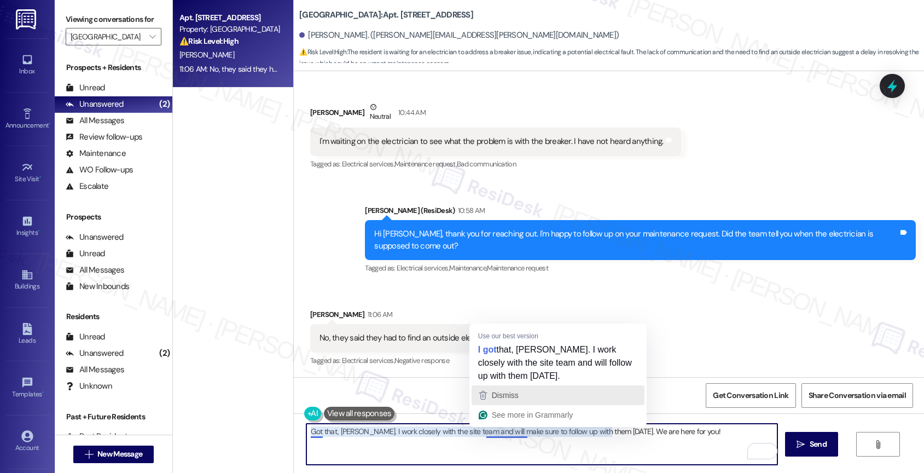
click at [508, 393] on span "Dismiss" at bounding box center [505, 395] width 27 height 9
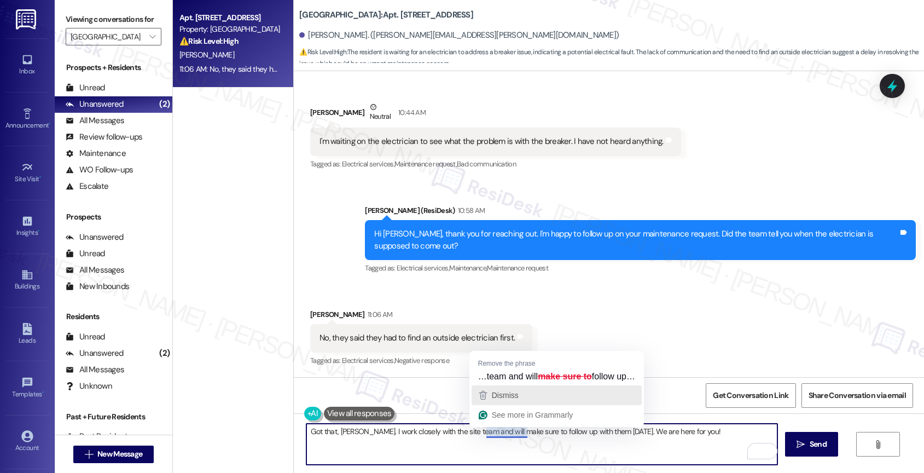
click at [519, 395] on span "Dismiss" at bounding box center [505, 395] width 27 height 9
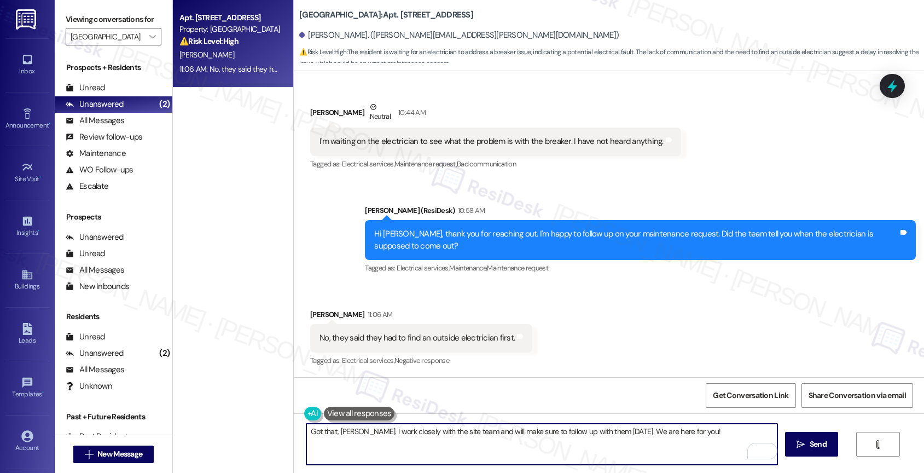
drag, startPoint x: 602, startPoint y: 433, endPoint x: 620, endPoint y: 427, distance: 18.9
click at [602, 433] on textarea "Got that, Mary. I work closely with the site team and will make sure to follow …" at bounding box center [541, 443] width 471 height 41
click at [718, 438] on textarea "Got that, Mary. I work closely with the site team and will make sure to follow …" at bounding box center [541, 443] width 471 height 41
drag, startPoint x: 608, startPoint y: 429, endPoint x: 612, endPoint y: 424, distance: 7.0
click at [608, 429] on textarea "Got that, Mary. I work closely with the site team and will make sure to follow …" at bounding box center [541, 443] width 471 height 41
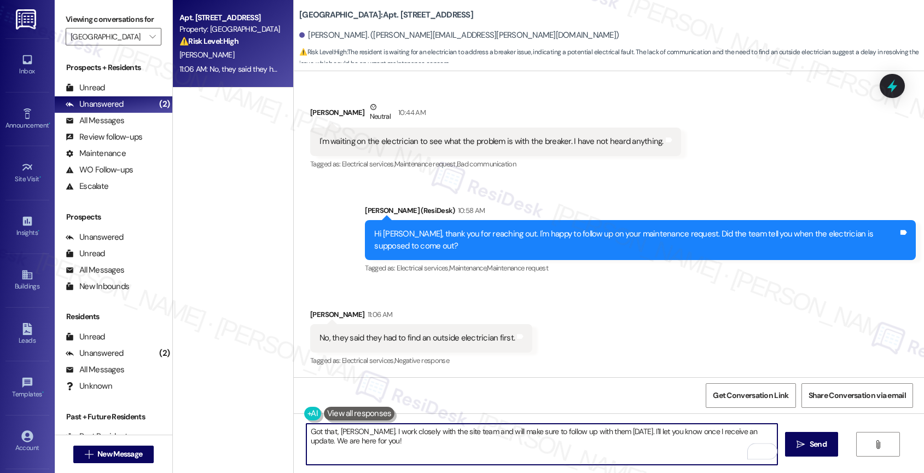
click at [749, 429] on textarea "Got that, Mary. I work closely with the site team and will make sure to follow …" at bounding box center [541, 443] width 471 height 41
click at [499, 448] on textarea "Got that, Mary. I work closely with the site team and will make sure to follow …" at bounding box center [541, 443] width 471 height 41
type textarea "Got that, Mary. I work closely with the site team and will make sure to follow …"
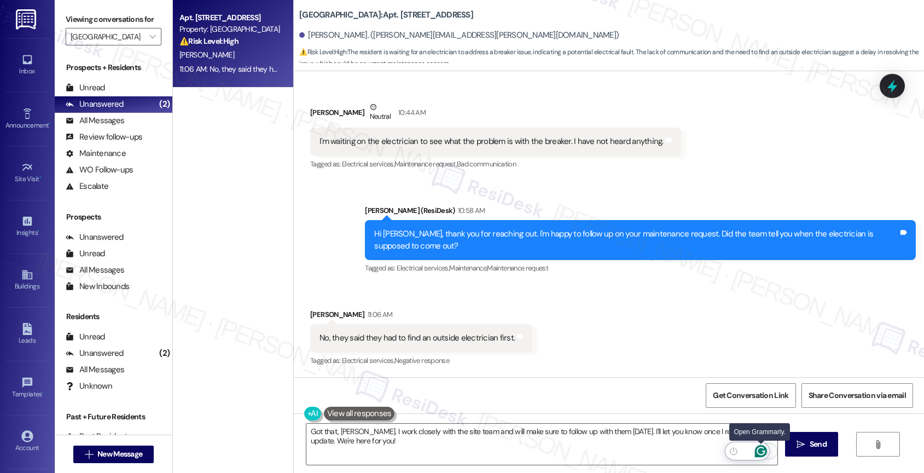
click at [762, 449] on icon "Open Grammarly. 0 Suggestions." at bounding box center [761, 451] width 12 height 12
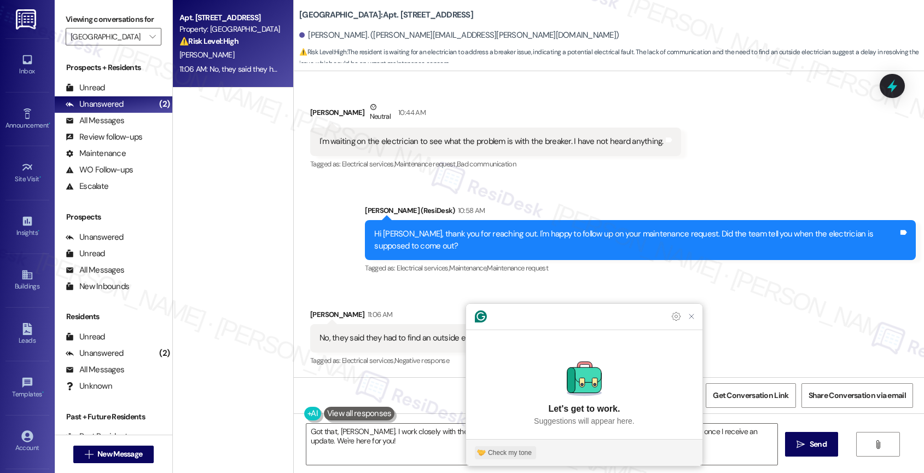
click at [513, 451] on div "Check my tone" at bounding box center [510, 452] width 44 height 10
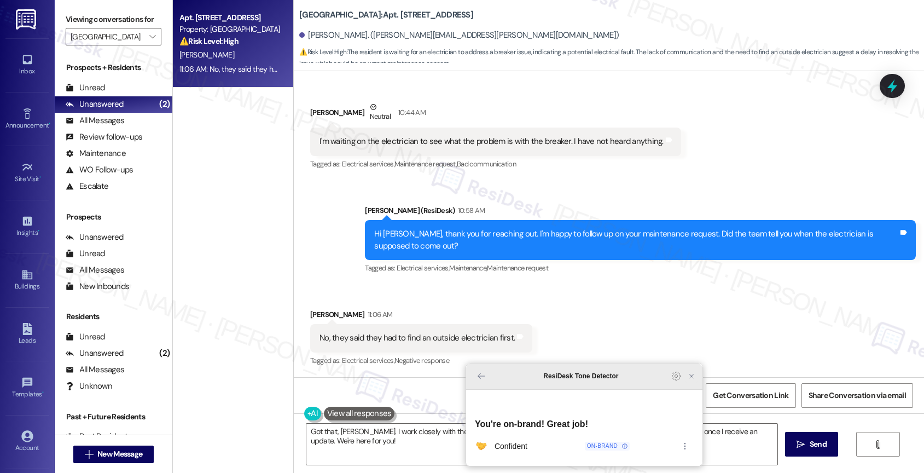
click at [691, 380] on icon "Close Grammarly Assistant" at bounding box center [691, 375] width 9 height 9
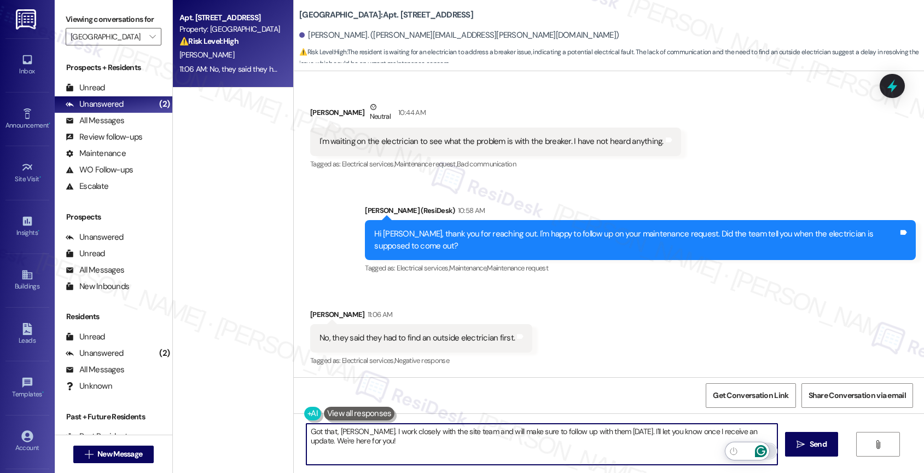
click at [760, 446] on icon "Open Grammarly. 0 Suggestions." at bounding box center [761, 451] width 12 height 12
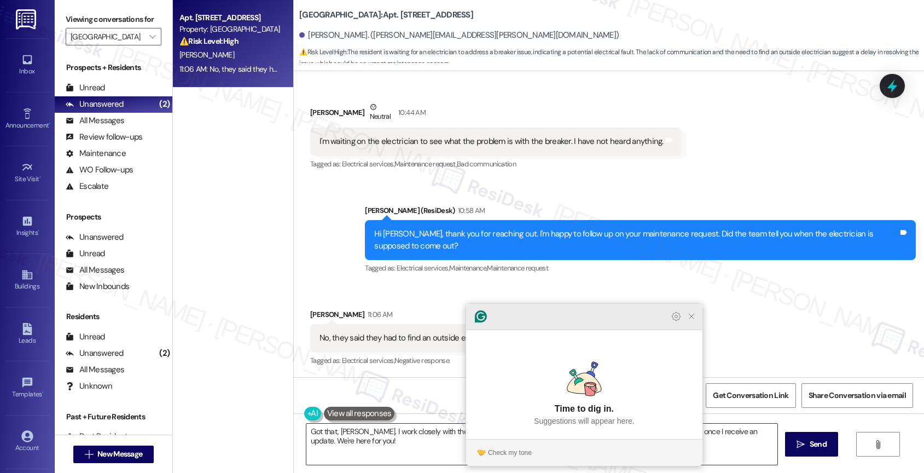
click at [690, 321] on icon "Close Grammarly Assistant" at bounding box center [691, 316] width 9 height 9
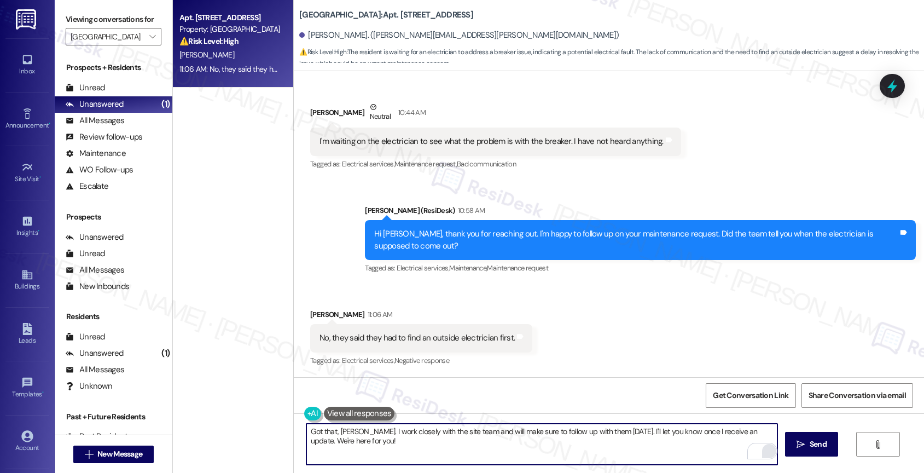
drag, startPoint x: 797, startPoint y: 444, endPoint x: 785, endPoint y: 435, distance: 14.4
click at [797, 444] on icon "" at bounding box center [800, 444] width 8 height 9
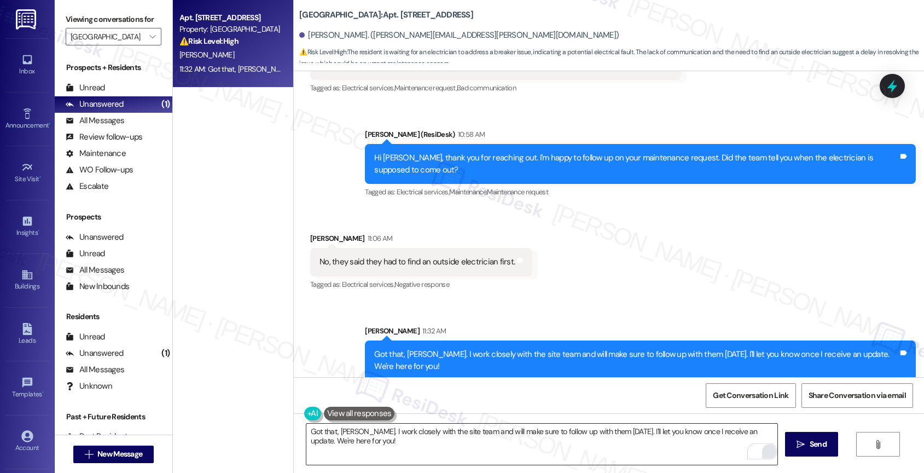
scroll to position [54, 0]
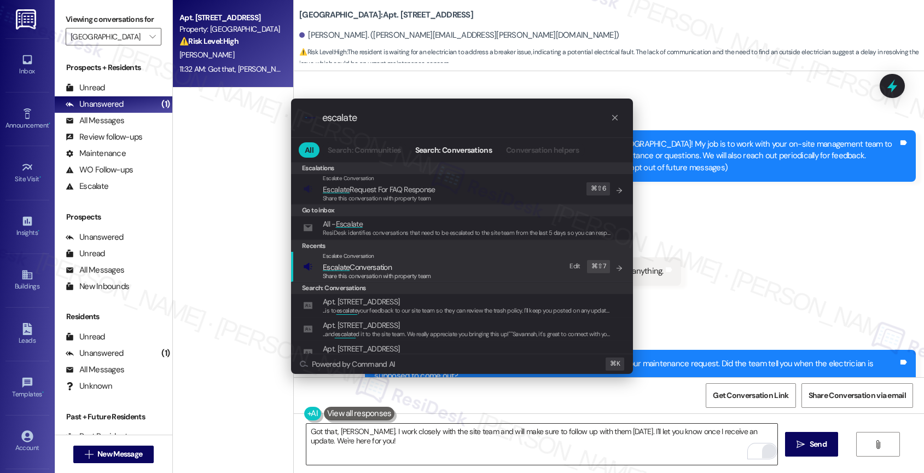
type input "escalate"
click at [403, 263] on span "Escalate Conversation" at bounding box center [377, 267] width 108 height 12
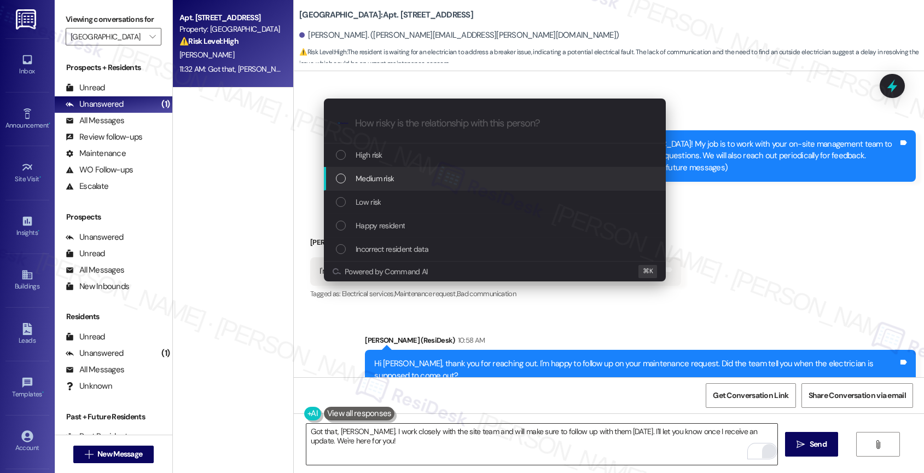
click at [404, 179] on div "Medium risk" at bounding box center [496, 178] width 320 height 12
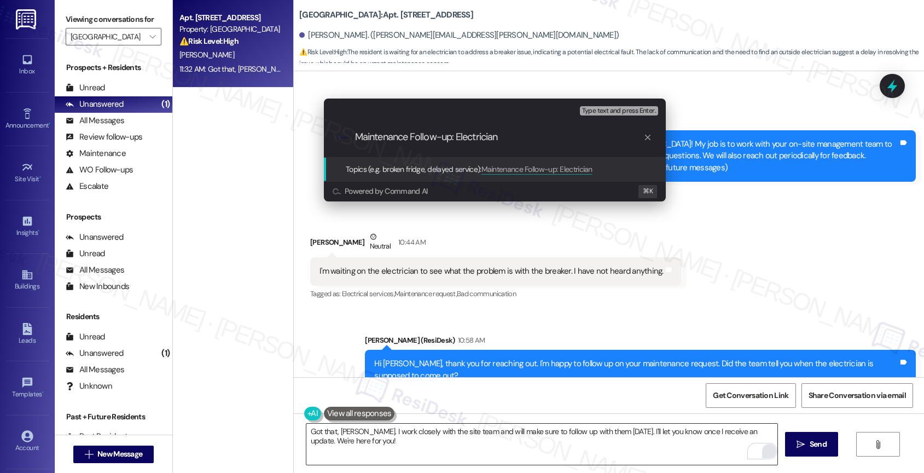
scroll to position [0, 0]
drag, startPoint x: 460, startPoint y: 136, endPoint x: 599, endPoint y: 147, distance: 139.9
click at [589, 147] on div ".cls-1{fill:#0a055f;}.cls-2{fill:#0cc4c4;} resideskLogoBlueOrange Maintenance F…" at bounding box center [495, 137] width 342 height 39
type input "Maintenance Follow-up - Breaker issue"
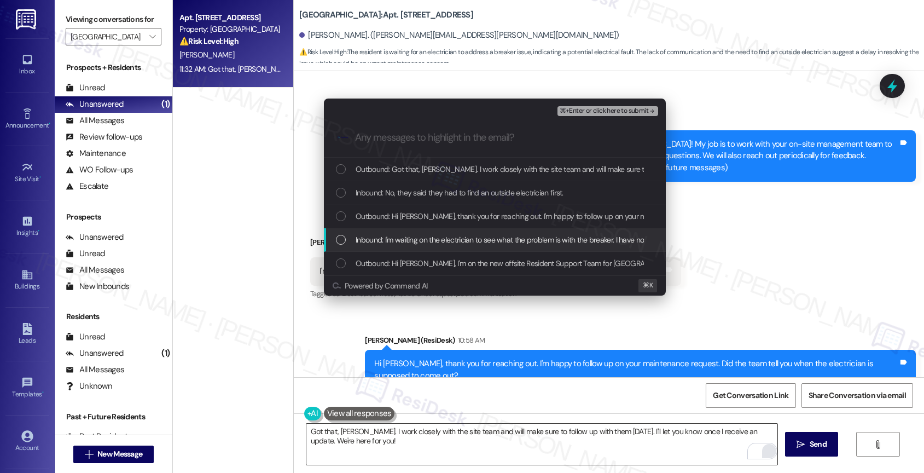
click at [432, 231] on div "Inbound: I'm waiting on the electrician to see what the problem is with the bre…" at bounding box center [495, 240] width 342 height 24
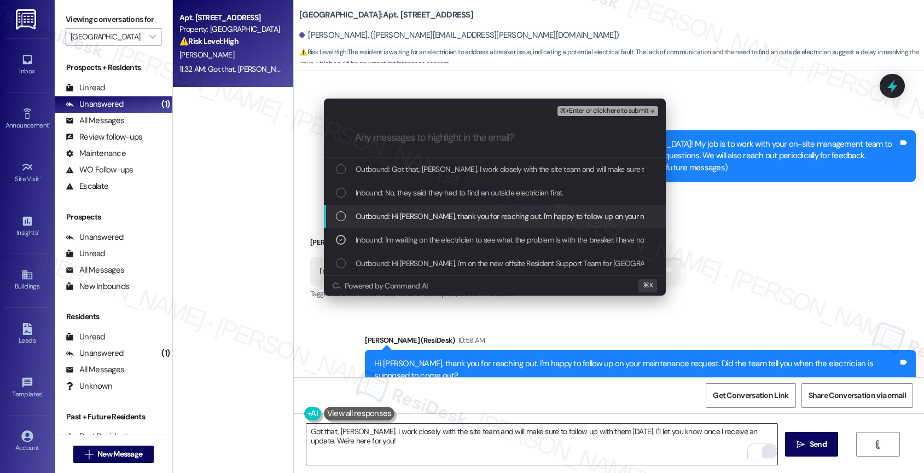
drag, startPoint x: 431, startPoint y: 213, endPoint x: 430, endPoint y: 190, distance: 23.0
click at [431, 213] on span "Outbound: Hi Mary, thank you for reaching out. I'm happy to follow up on your m…" at bounding box center [642, 216] width 572 height 12
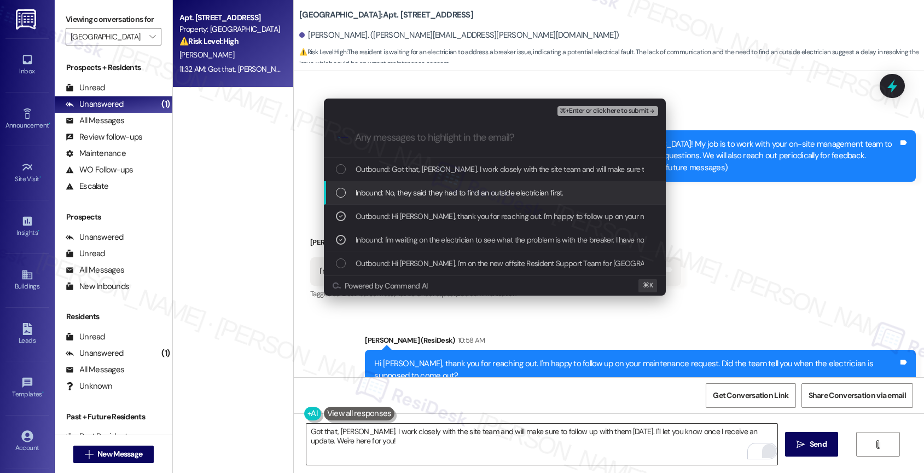
click at [430, 190] on span "Inbound: No, they said they had to find an outside electrician first." at bounding box center [460, 193] width 208 height 12
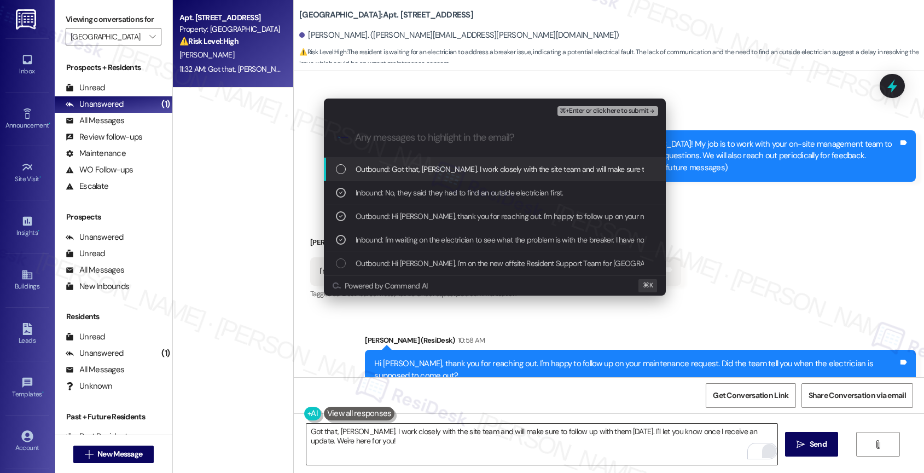
drag, startPoint x: 455, startPoint y: 174, endPoint x: 569, endPoint y: 156, distance: 116.3
click at [455, 174] on span "Outbound: Got that, Mary. I work closely with the site team and will make sure …" at bounding box center [641, 169] width 570 height 12
click at [632, 107] on span "⌘+Enter or click here to submit" at bounding box center [604, 111] width 89 height 8
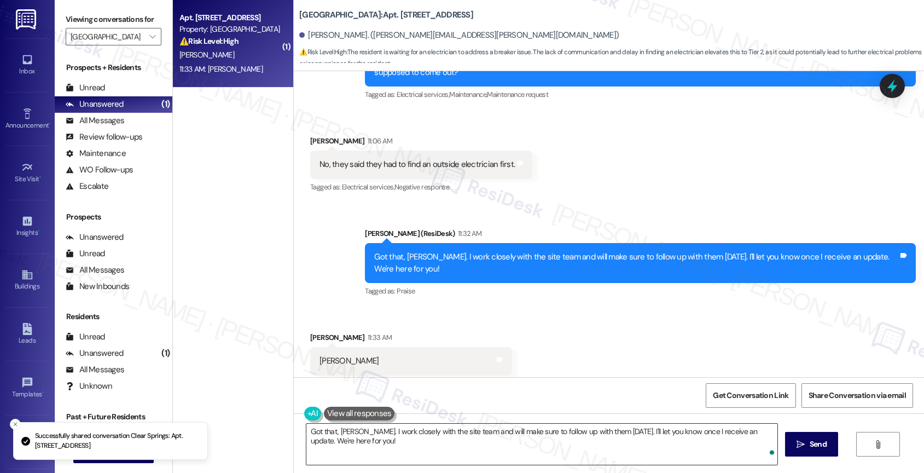
scroll to position [369, 0]
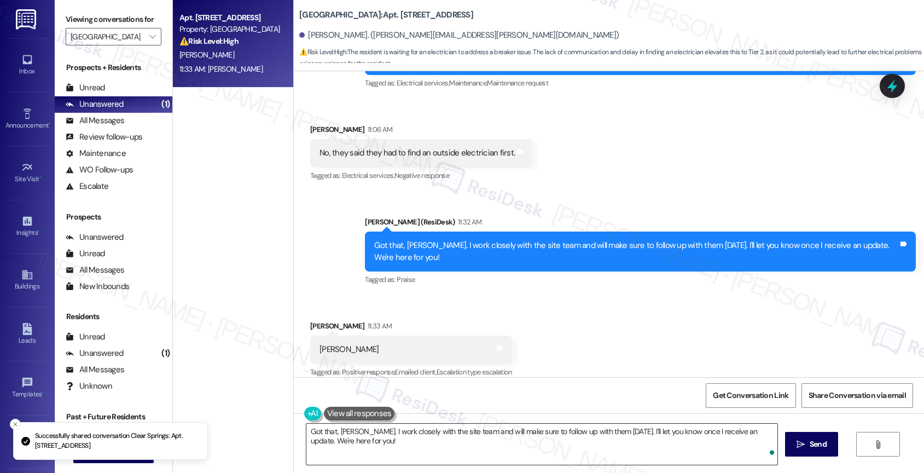
click at [409, 436] on textarea "Hi {{first_name}}, I understand you're waiting to hear about the electrician. L…" at bounding box center [541, 443] width 471 height 41
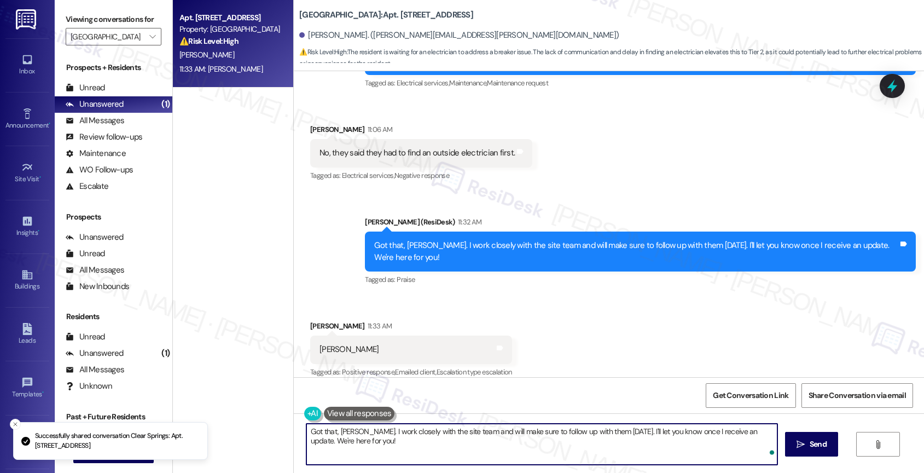
click at [409, 436] on textarea "Hi {{first_name}}, I understand you're waiting to hear about the electrician. L…" at bounding box center [541, 443] width 471 height 41
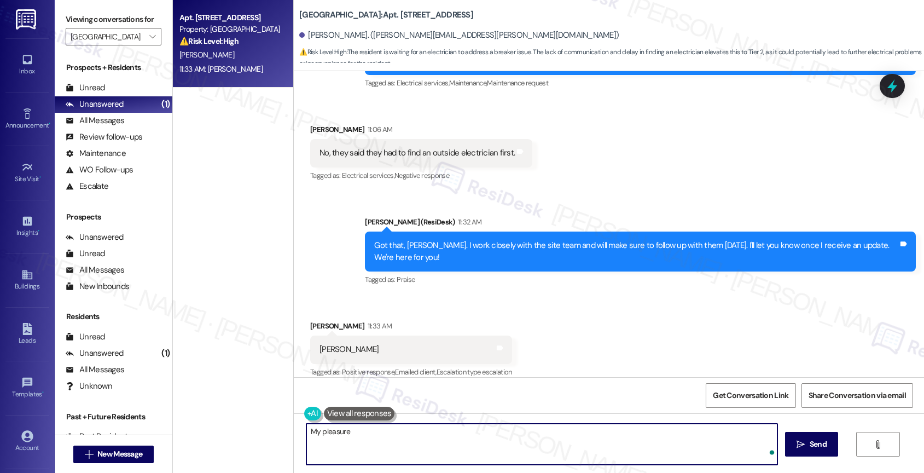
type textarea "My pleasure!"
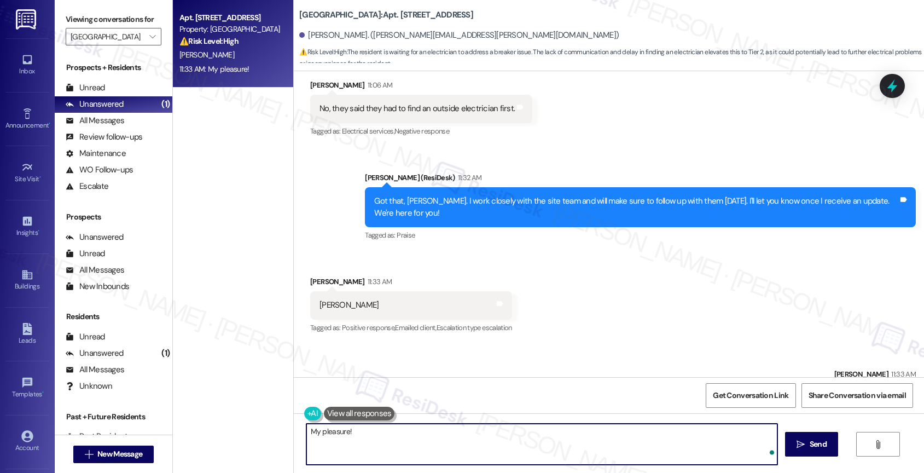
scroll to position [445, 0]
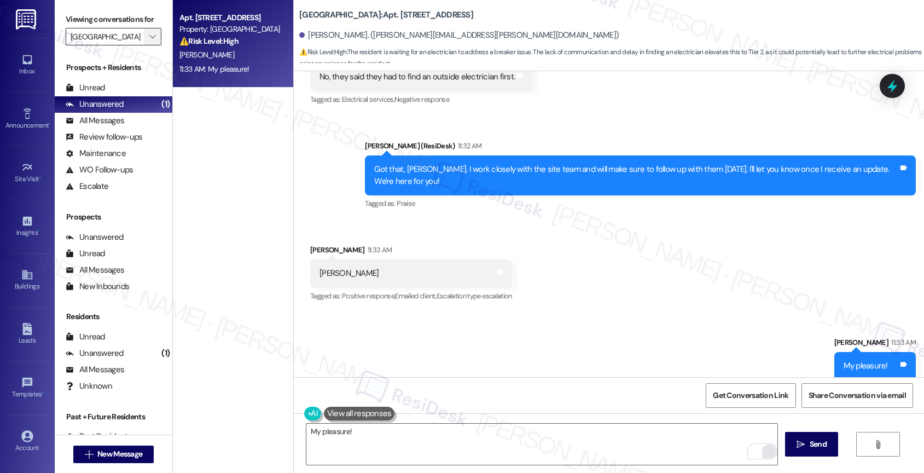
click at [149, 41] on icon "" at bounding box center [152, 36] width 6 height 9
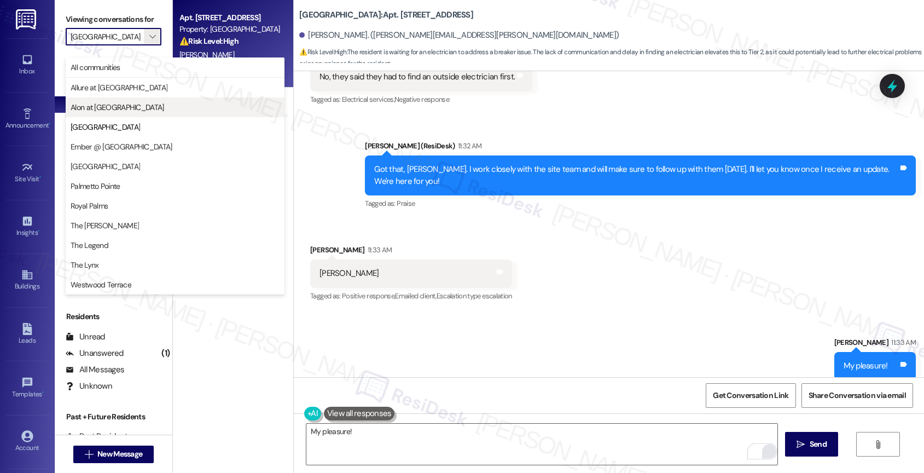
click at [117, 106] on span "Alon at Castle Hills" at bounding box center [118, 107] width 94 height 11
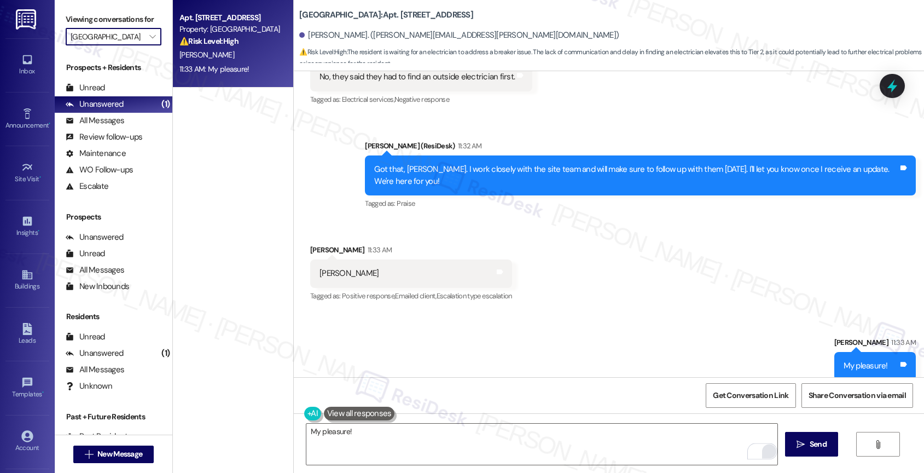
type input "Alon at Castle Hills"
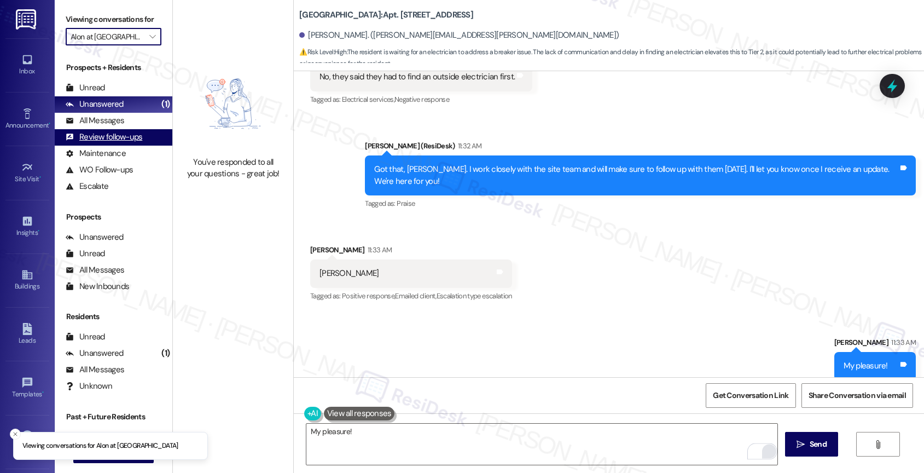
click at [105, 143] on div "Review follow-ups" at bounding box center [104, 136] width 77 height 11
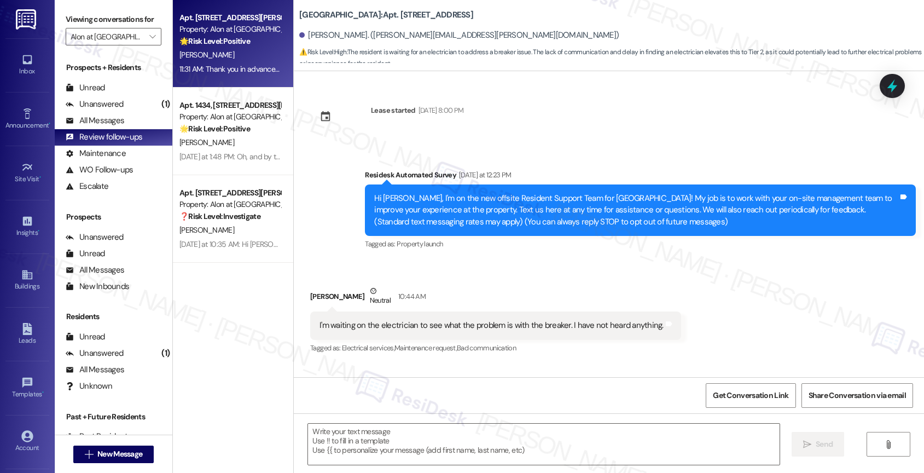
click at [238, 46] on div "🌟 Risk Level: Positive The resident is expressing positive feedback about the c…" at bounding box center [229, 41] width 101 height 11
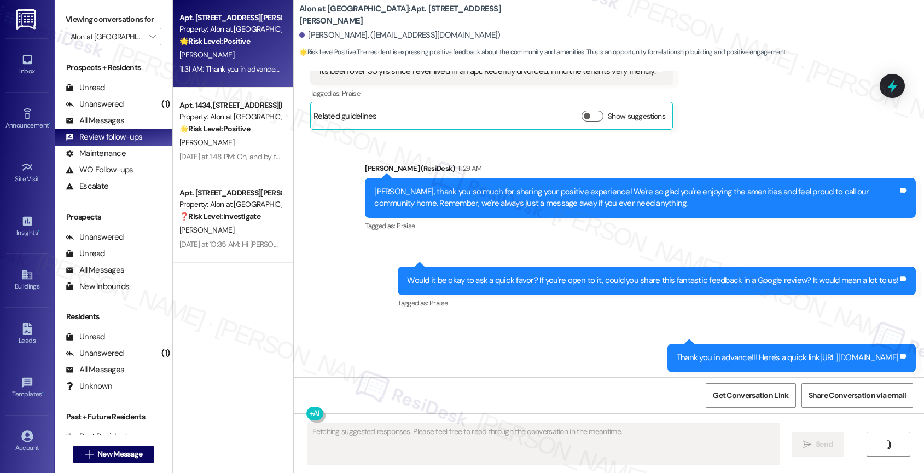
scroll to position [1977, 0]
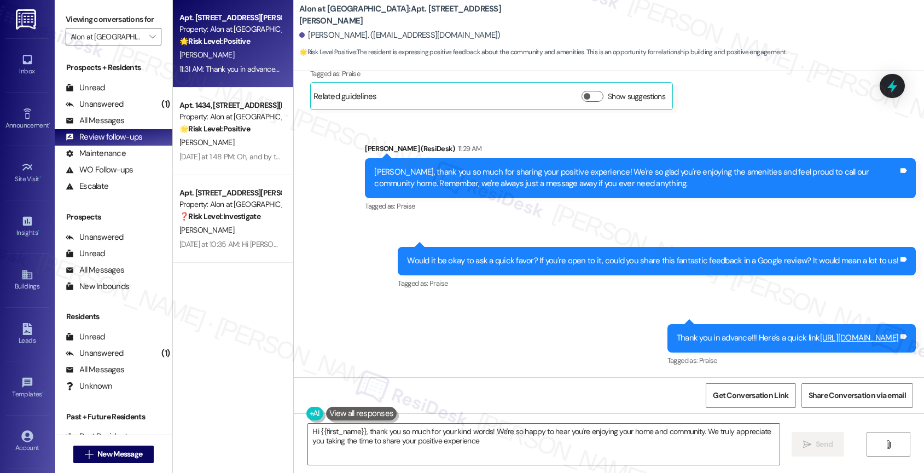
type textarea "Hi {{first_name}}, thank you so much for your kind words! We're so happy to hea…"
click at [104, 110] on div "Unanswered" at bounding box center [95, 103] width 58 height 11
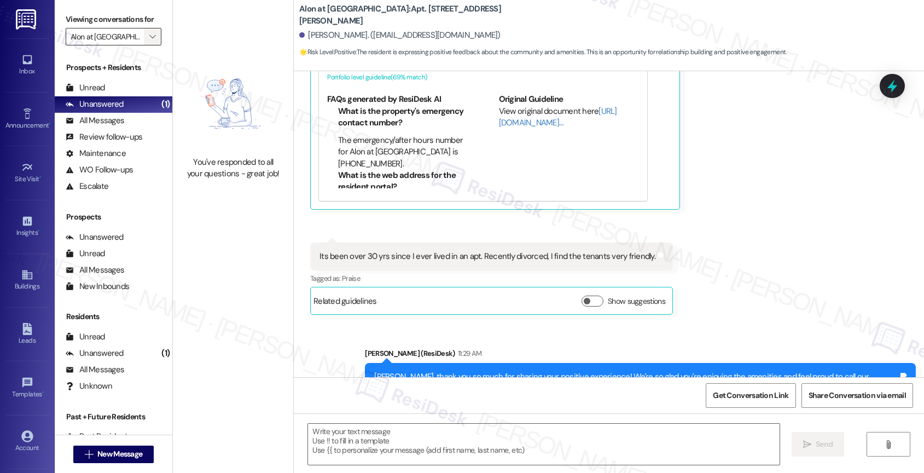
scroll to position [1718, 0]
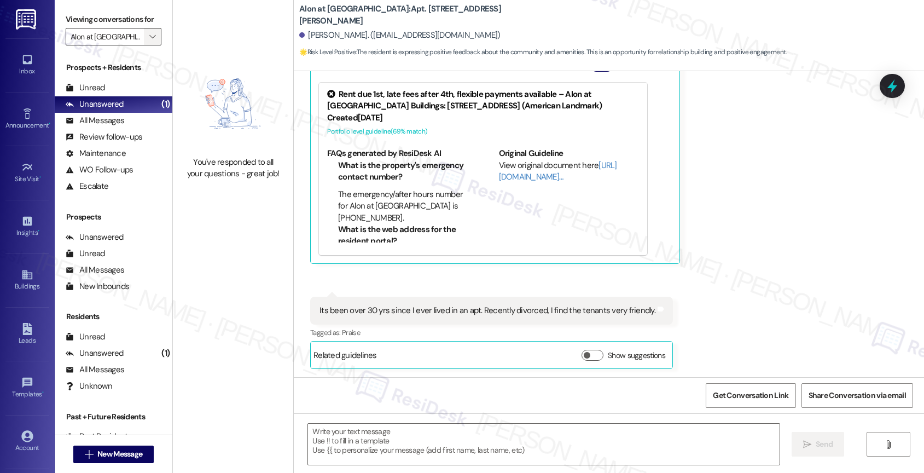
click at [149, 41] on icon "" at bounding box center [152, 36] width 6 height 9
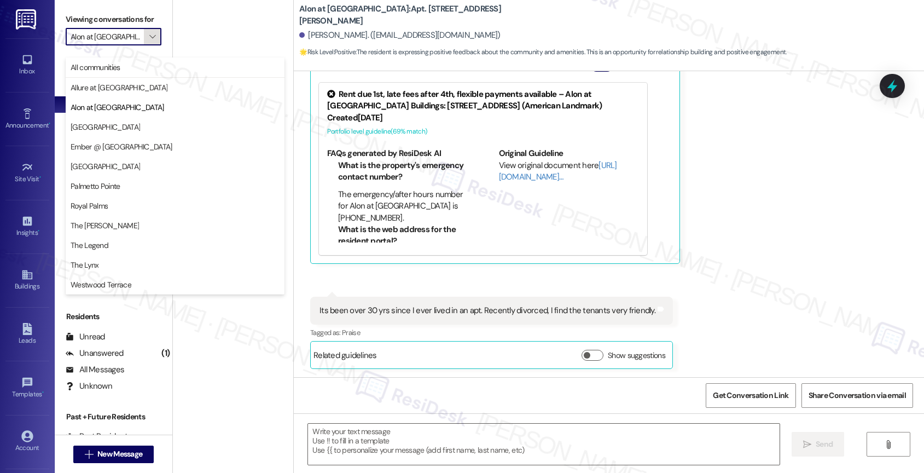
type textarea "Fetching suggested responses. Please feel free to read through the conversation…"
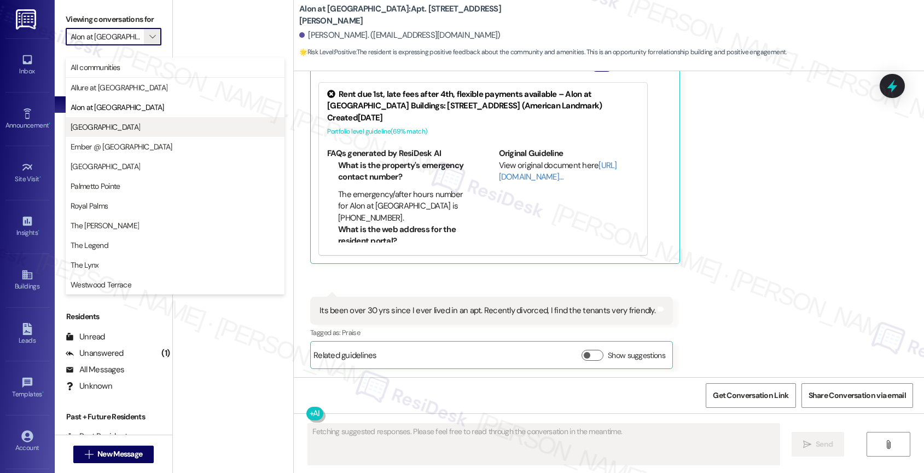
click at [105, 121] on span "Clear Springs" at bounding box center [105, 126] width 69 height 11
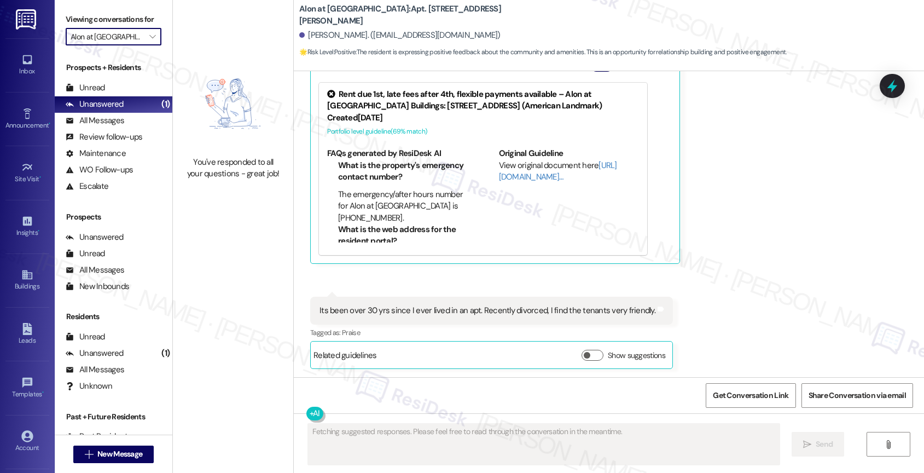
type input "Clear Springs"
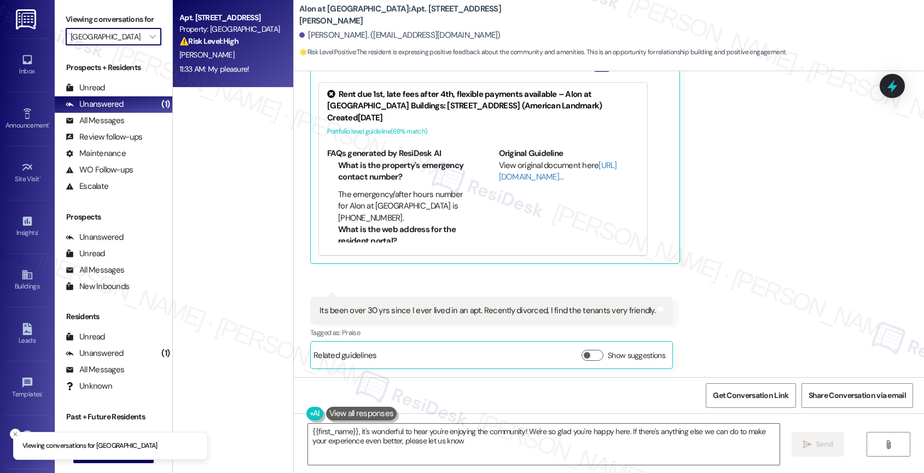
type textarea "{{first_name}}, it's wonderful to hear you're enjoying the community! We're so …"
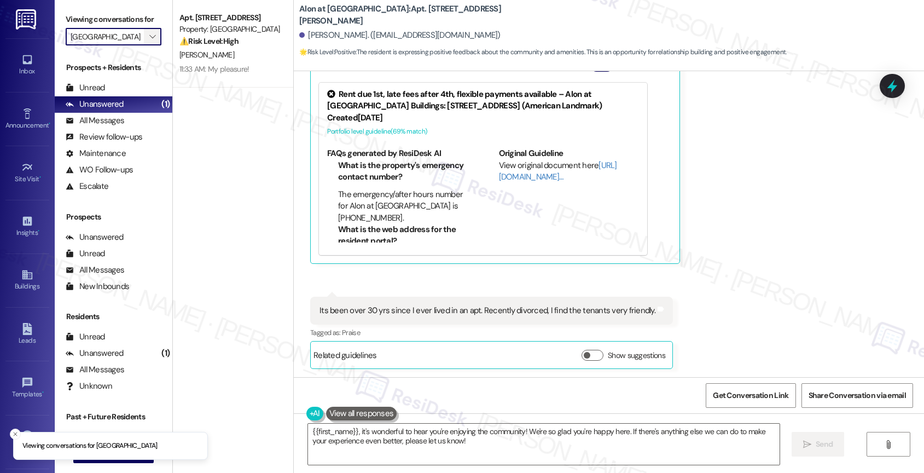
click at [149, 41] on icon "" at bounding box center [152, 36] width 6 height 9
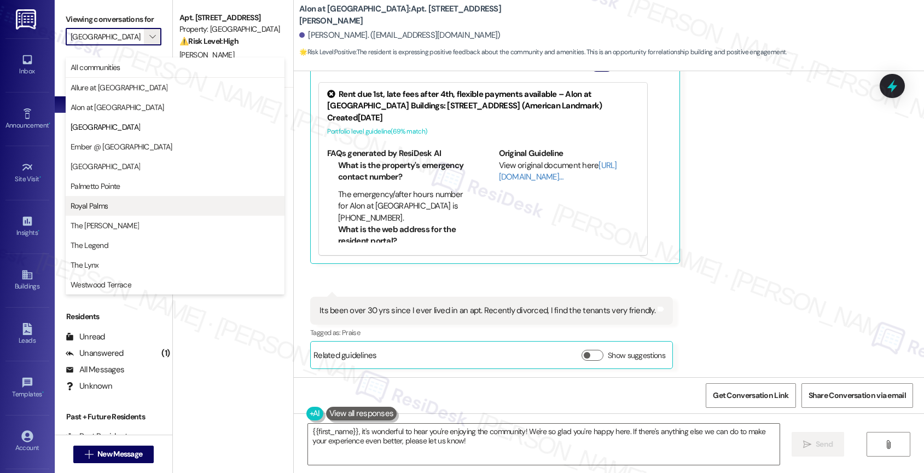
click at [102, 203] on span "Royal Palms" at bounding box center [89, 205] width 37 height 11
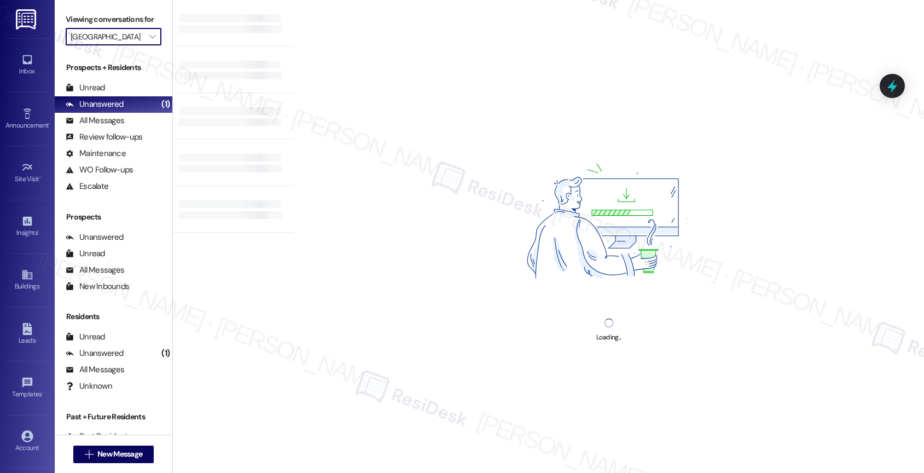
type input "Royal Palms"
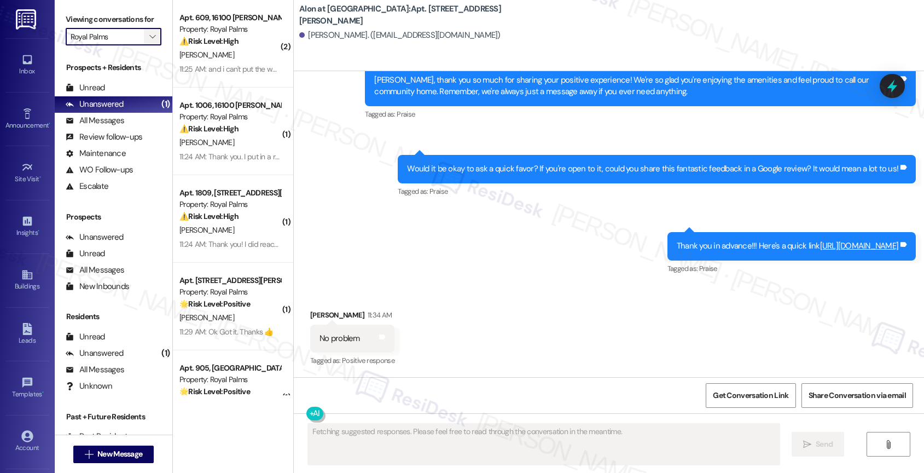
click at [148, 45] on span "" at bounding box center [152, 37] width 10 height 18
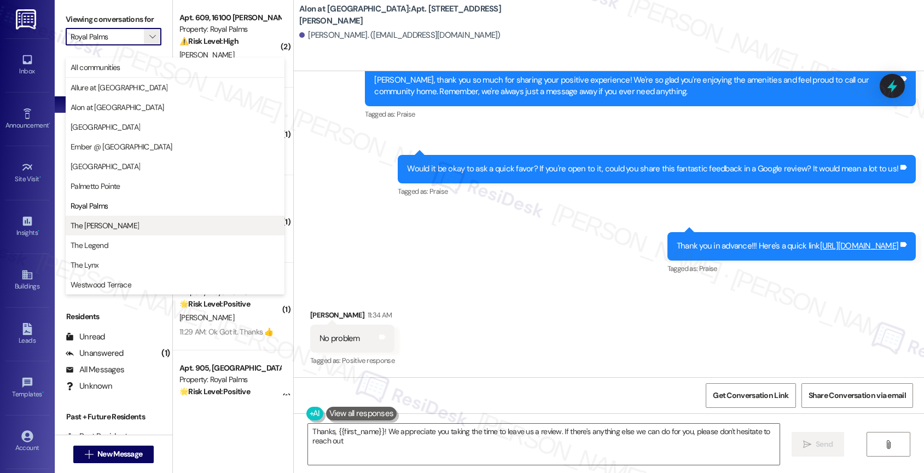
type textarea "Thanks, {{first_name}}! We appreciate you taking the time to leave us a review.…"
click at [124, 224] on span "The Archer" at bounding box center [175, 225] width 209 height 11
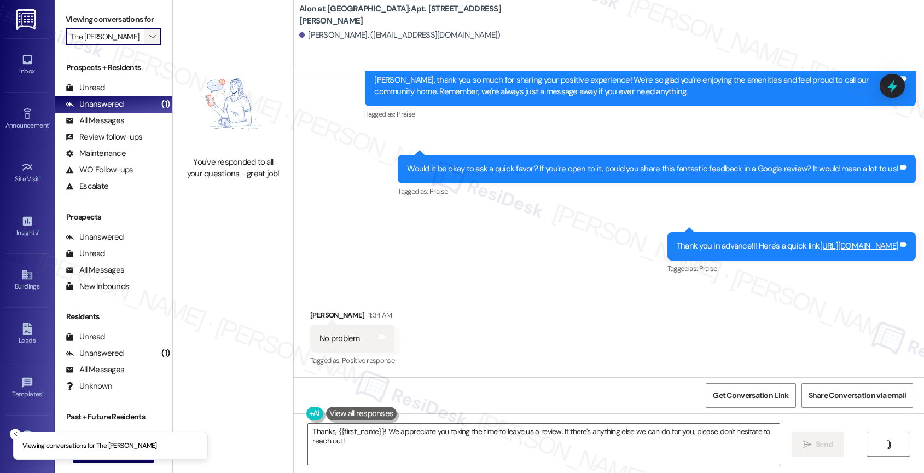
click at [149, 41] on icon "" at bounding box center [152, 36] width 6 height 9
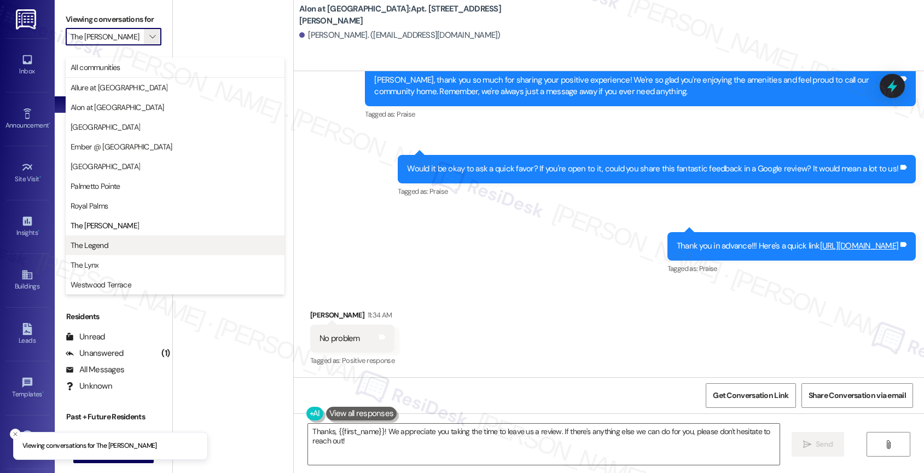
click at [108, 240] on span "The Legend" at bounding box center [175, 245] width 209 height 11
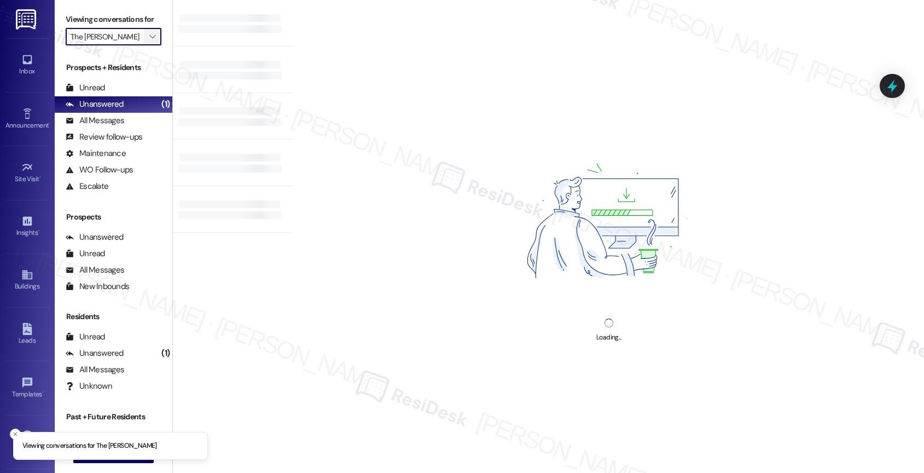
type input "The Legend"
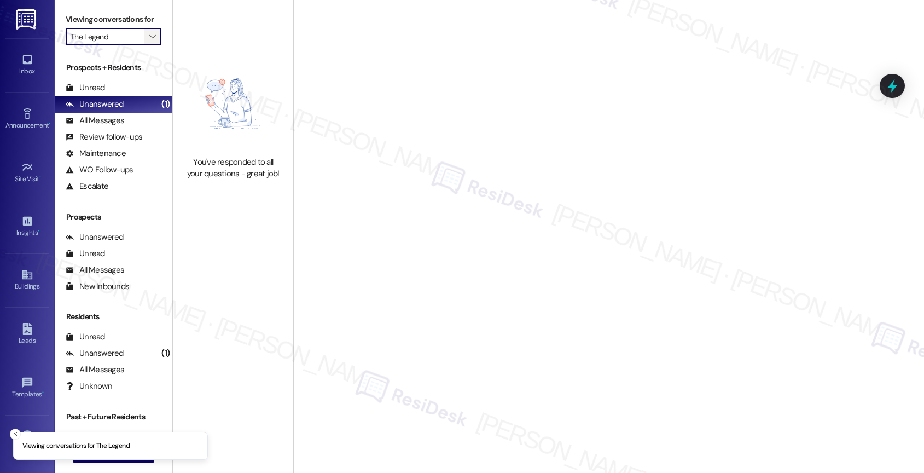
click at [149, 41] on icon "" at bounding box center [152, 36] width 6 height 9
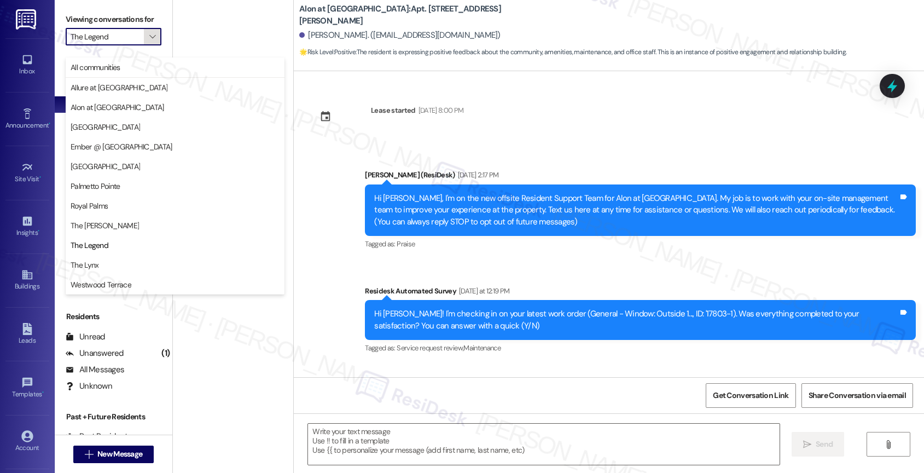
scroll to position [1885, 0]
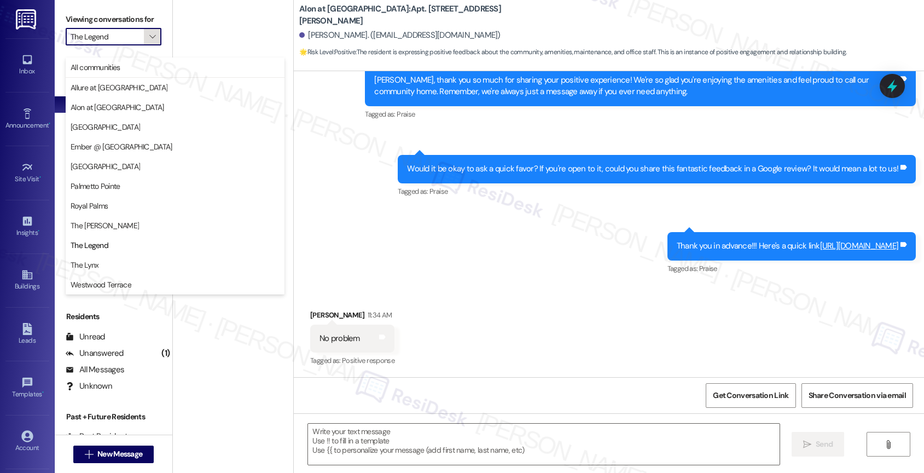
type textarea "Fetching suggested responses. Please feel free to read through the conversation…"
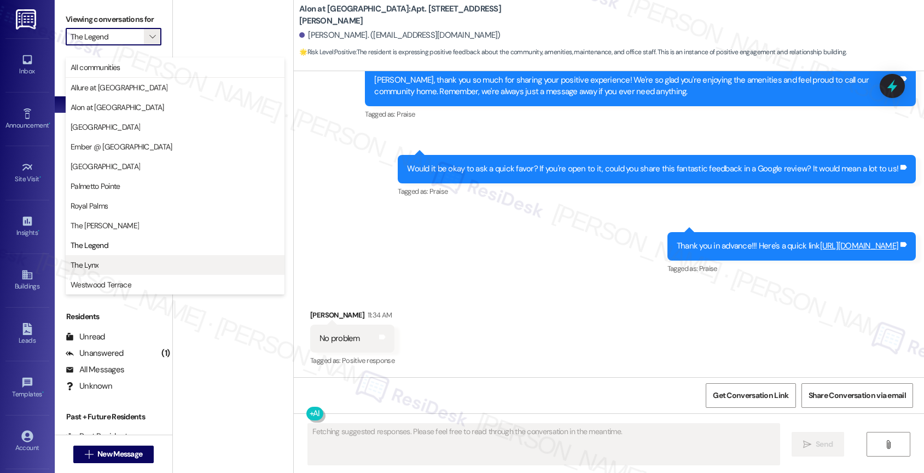
click at [125, 260] on span "The Lynx" at bounding box center [175, 264] width 209 height 11
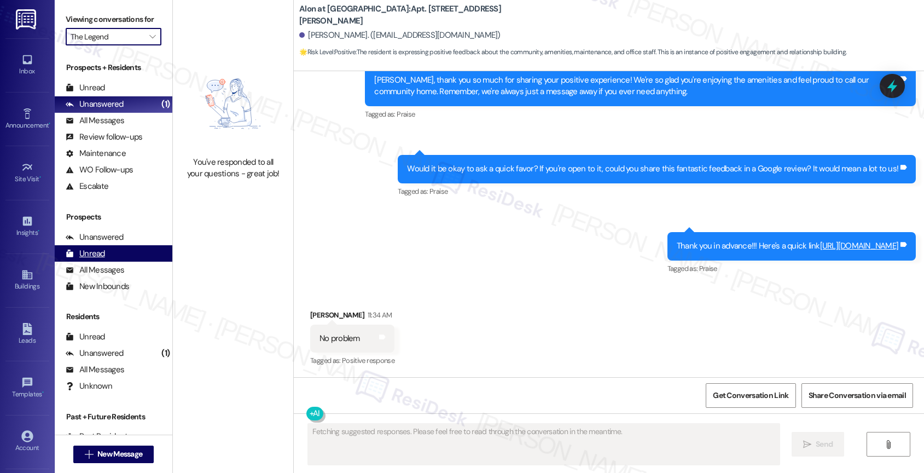
type input "The Lynx"
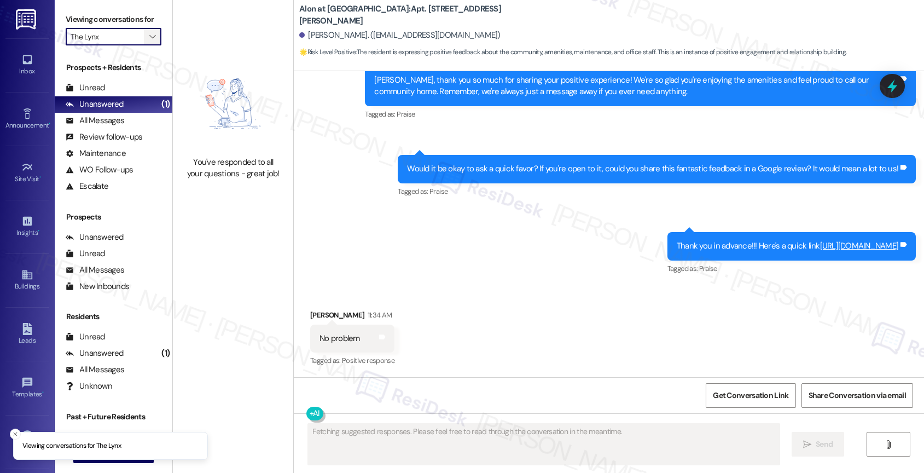
click at [149, 41] on icon "" at bounding box center [152, 36] width 6 height 9
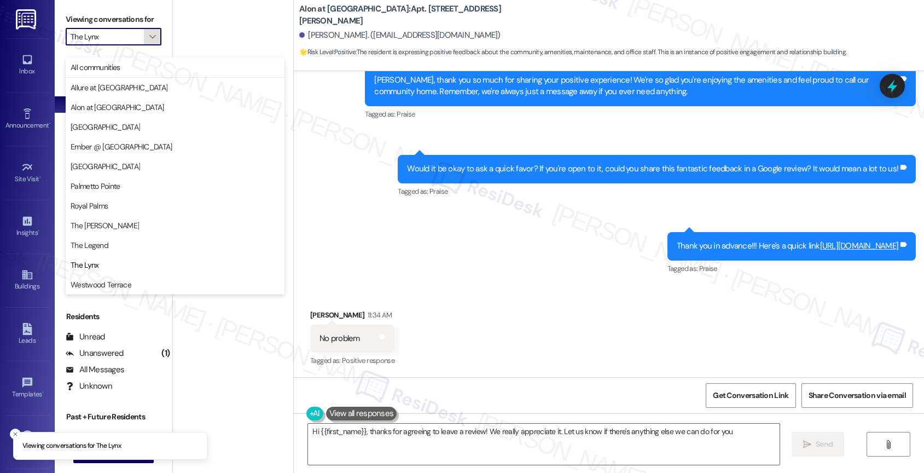
type textarea "Hi {{first_name}}, thanks for agreeing to leave a review! We really appreciate …"
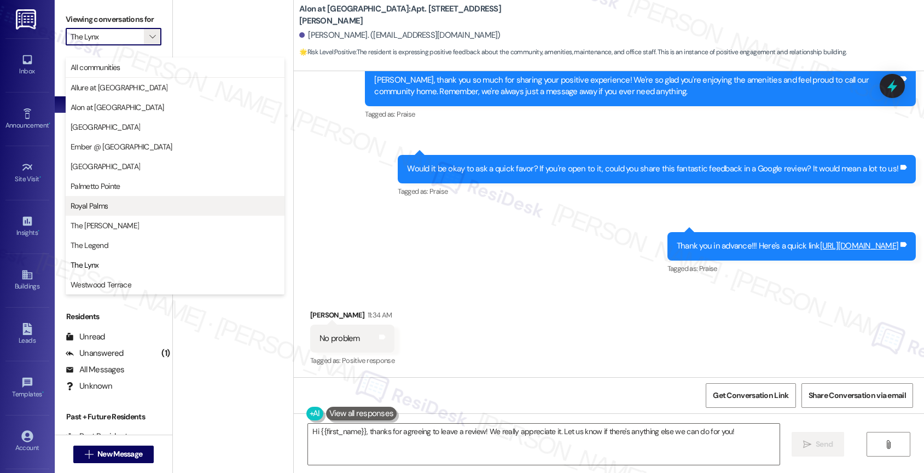
click at [114, 207] on span "Royal Palms" at bounding box center [175, 205] width 209 height 11
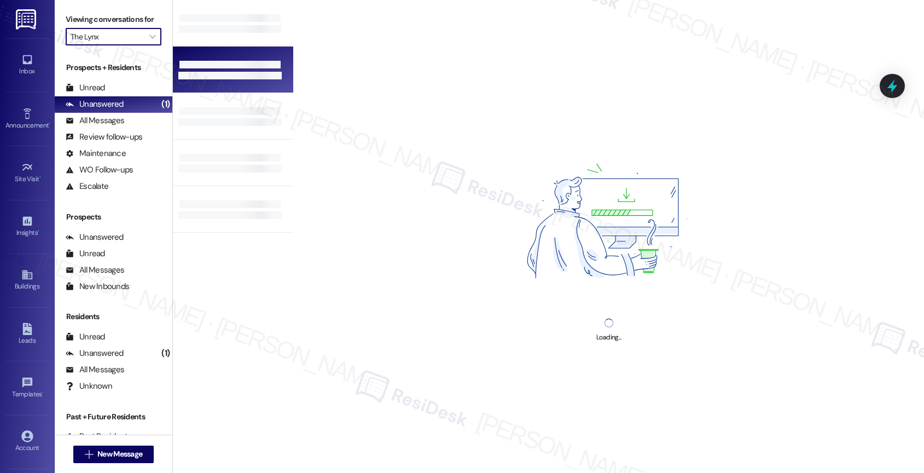
type input "Royal Palms"
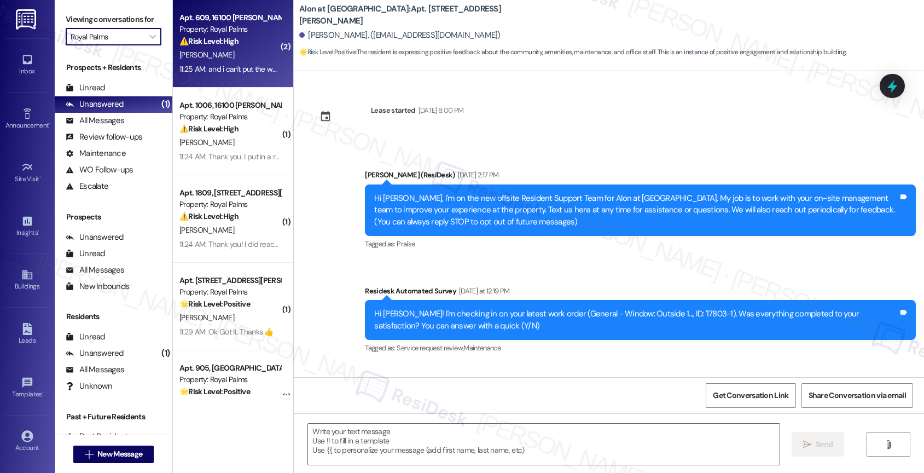
scroll to position [1885, 0]
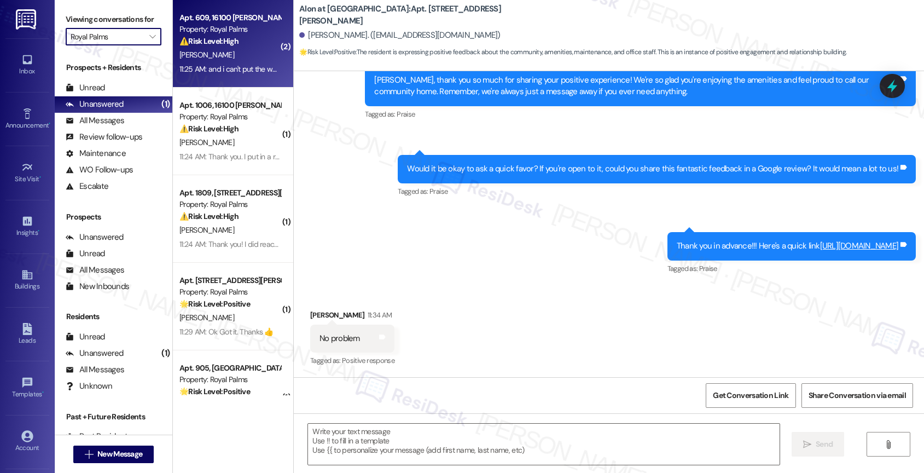
type textarea "Fetching suggested responses. Please feel free to read through the conversation…"
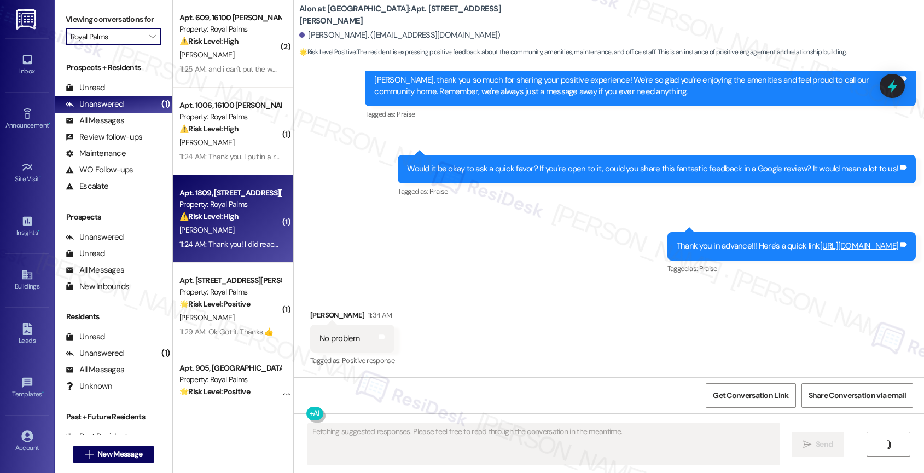
click at [228, 211] on strong "⚠️ Risk Level: High" at bounding box center [208, 216] width 59 height 10
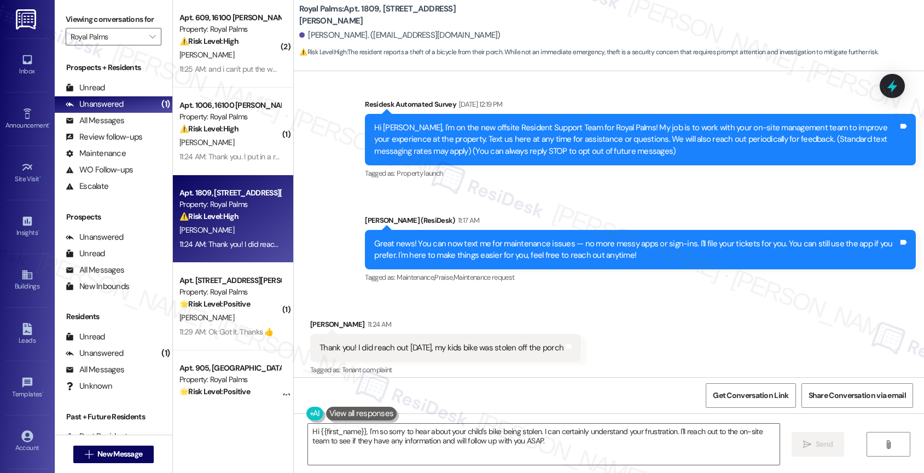
scroll to position [201, 0]
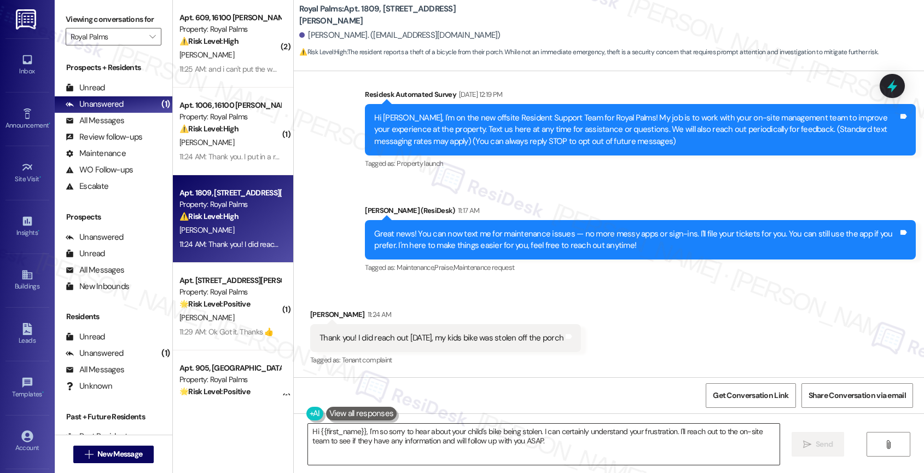
drag, startPoint x: 360, startPoint y: 427, endPoint x: 436, endPoint y: 429, distance: 76.1
click at [360, 427] on textarea "Hi {{first_name}}, I'm so sorry to hear about your child's bike being stolen. I…" at bounding box center [543, 443] width 471 height 41
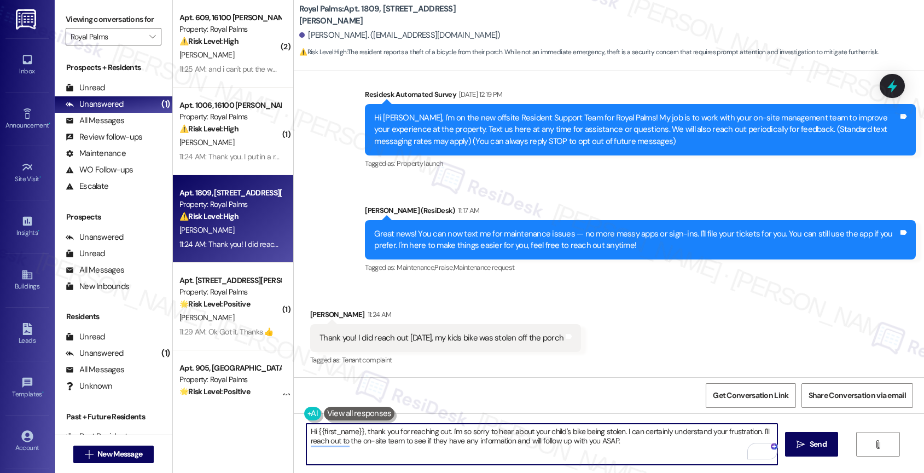
click at [647, 450] on textarea "Hi {{first_name}}, thank you for reaching out. I'm so sorry to hear about your …" at bounding box center [541, 443] width 471 height 41
drag, startPoint x: 758, startPoint y: 432, endPoint x: 762, endPoint y: 443, distance: 11.8
click at [762, 443] on div "Hi {{first_name}}, thank you for reaching out. I'm so sorry to hear about your …" at bounding box center [542, 444] width 473 height 42
drag, startPoint x: 399, startPoint y: 438, endPoint x: 604, endPoint y: 449, distance: 205.4
click at [604, 449] on textarea "Hi {{first_name}}, thank you for reaching out. I'm so sorry to hear about your …" at bounding box center [541, 443] width 471 height 41
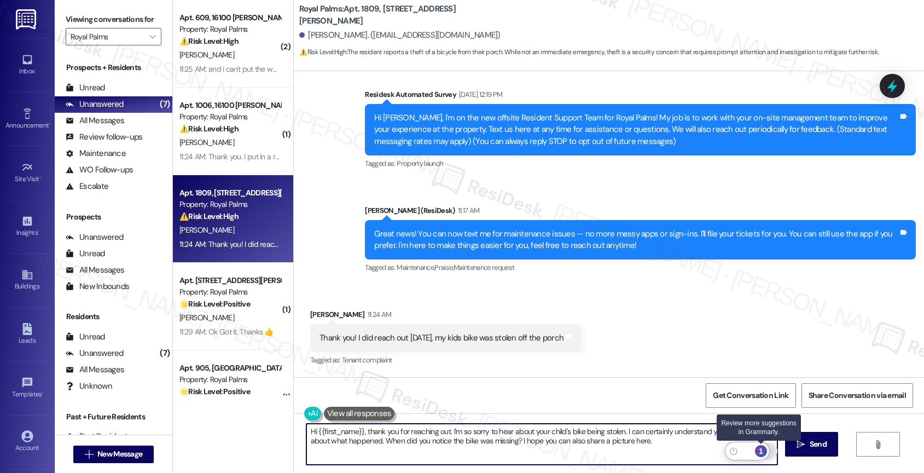
type textarea "Hi {{first_name}}, thank you for reaching out. I'm so sorry to hear about your …"
click at [762, 447] on div "1" at bounding box center [761, 451] width 12 height 12
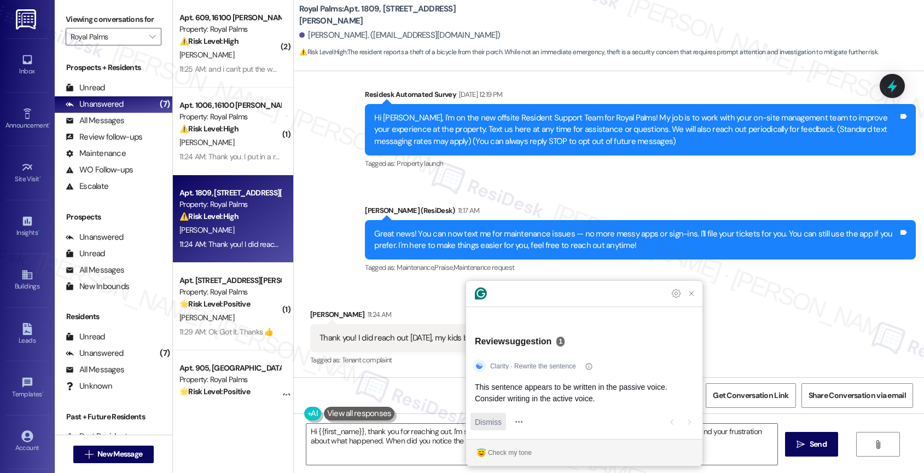
click at [491, 419] on span "Dismiss" at bounding box center [488, 421] width 27 height 11
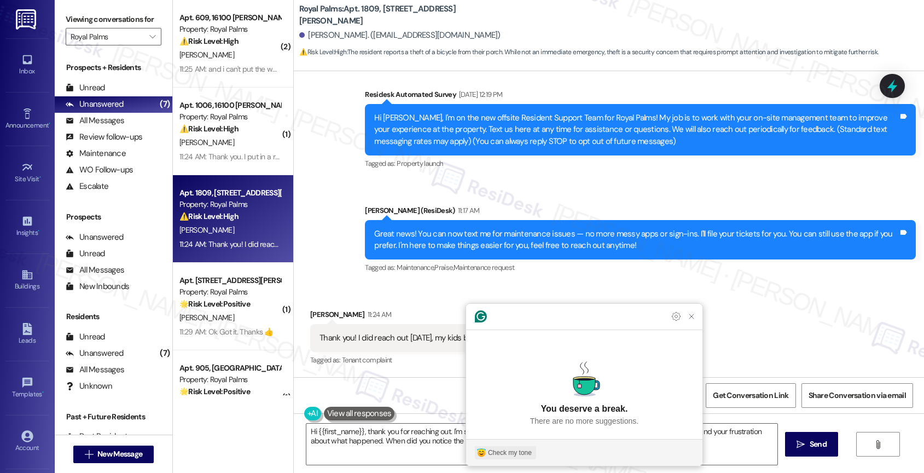
click at [523, 453] on div "Check my tone" at bounding box center [510, 452] width 44 height 10
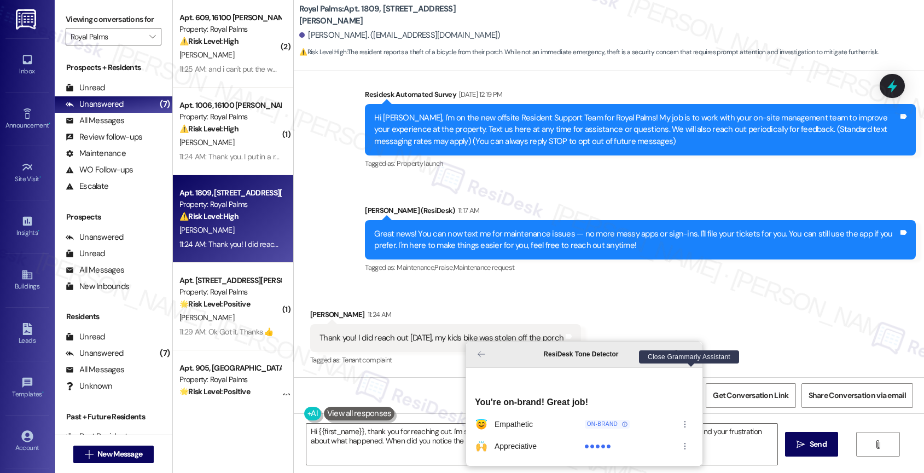
click at [692, 356] on icon "Close Grammarly Assistant" at bounding box center [691, 354] width 4 height 4
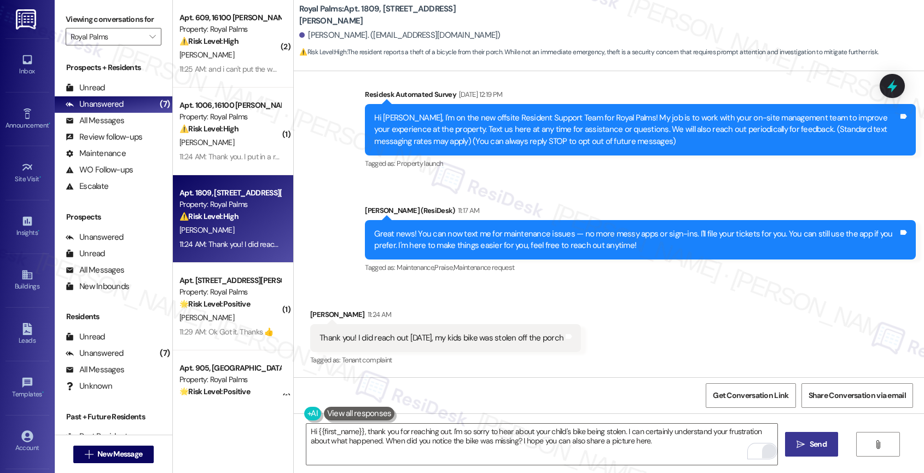
click at [810, 442] on span "Send" at bounding box center [818, 443] width 17 height 11
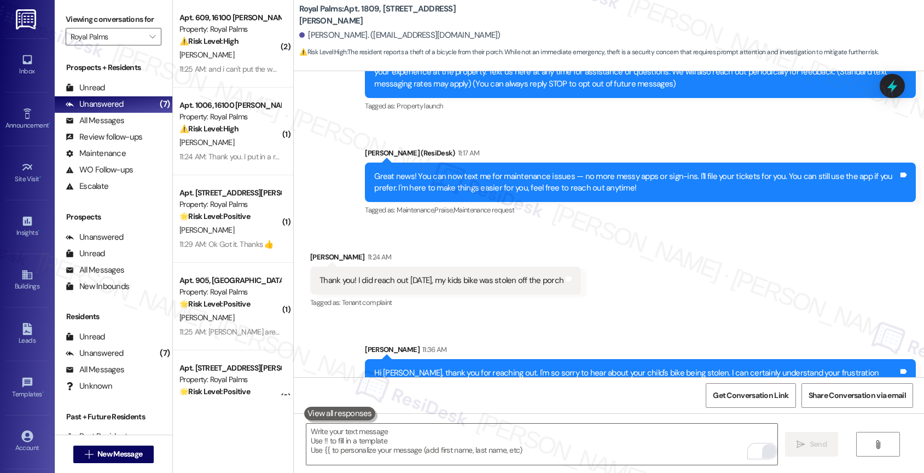
scroll to position [288, 0]
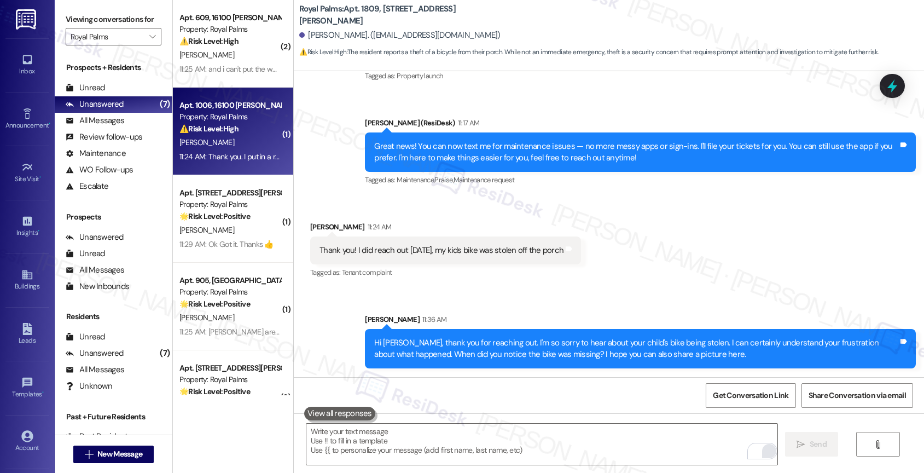
click at [218, 143] on div "C. Merklinger" at bounding box center [229, 143] width 103 height 14
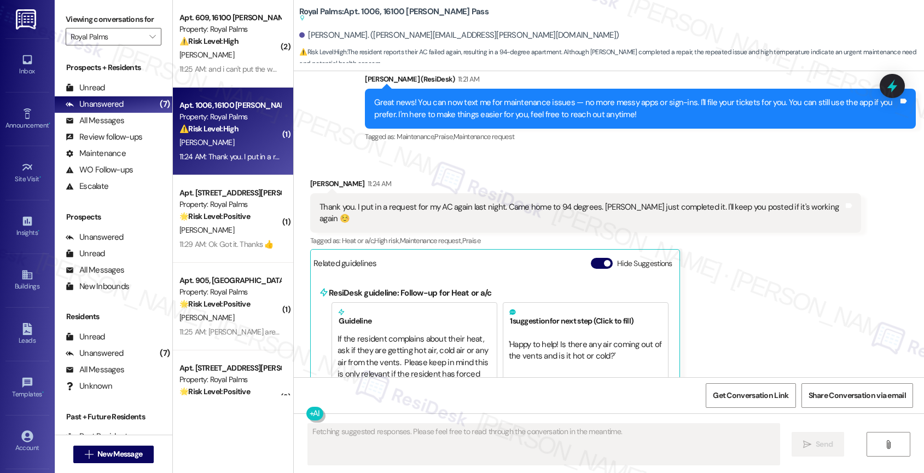
scroll to position [2826, 0]
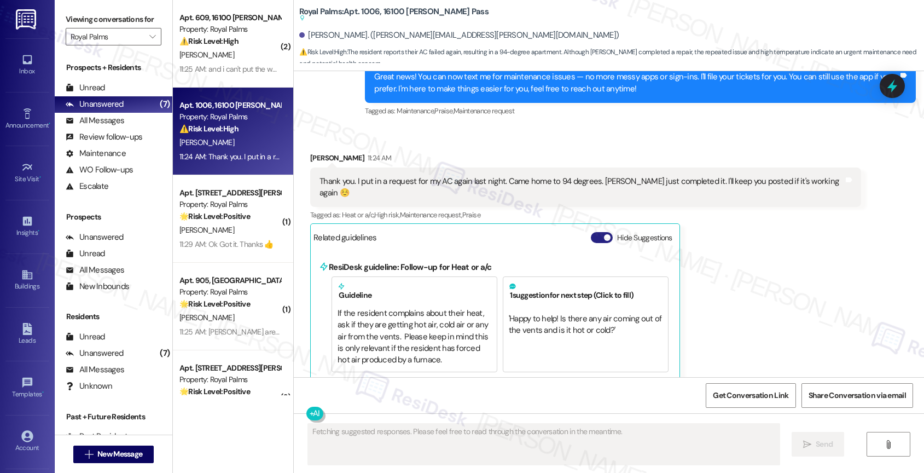
click at [591, 232] on button "Hide Suggestions" at bounding box center [602, 237] width 22 height 11
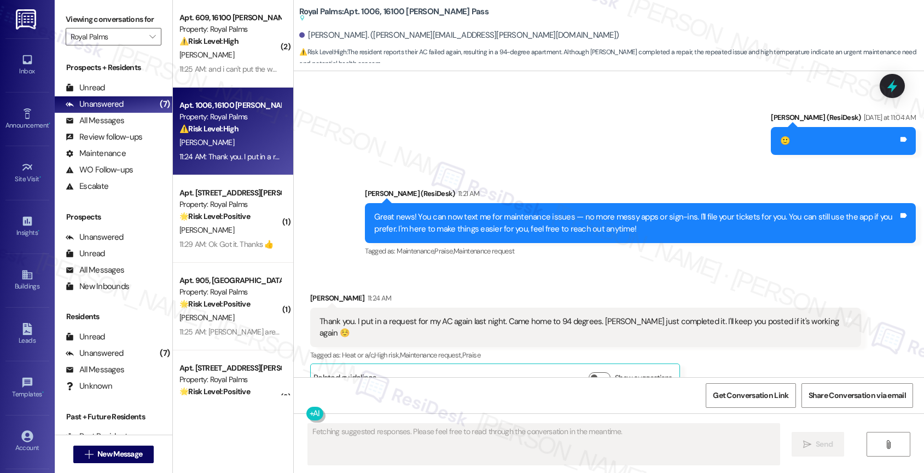
click at [480, 247] on div "Tagged as: Maintenance , Click to highlight conversations about Maintenance Pra…" at bounding box center [640, 251] width 551 height 16
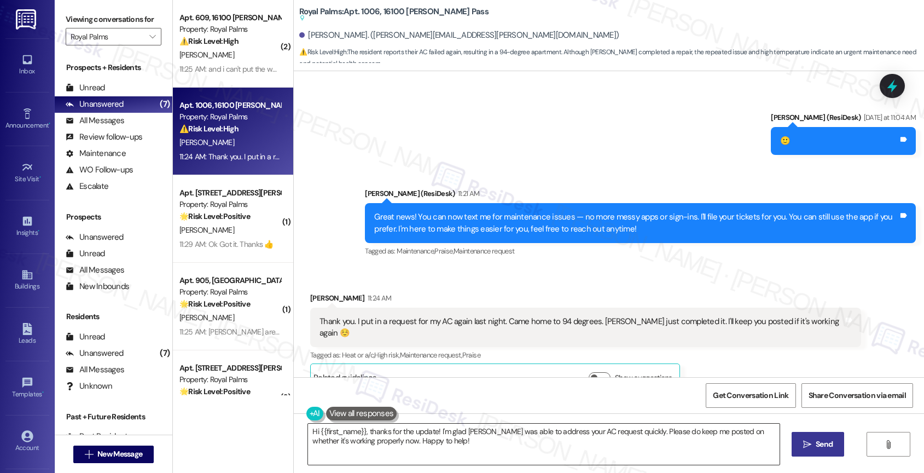
drag, startPoint x: 311, startPoint y: 429, endPoint x: 370, endPoint y: 436, distance: 60.0
click at [311, 429] on textarea "Hi {{first_name}}, thanks for the update! I'm glad Jaime was able to address yo…" at bounding box center [543, 443] width 471 height 41
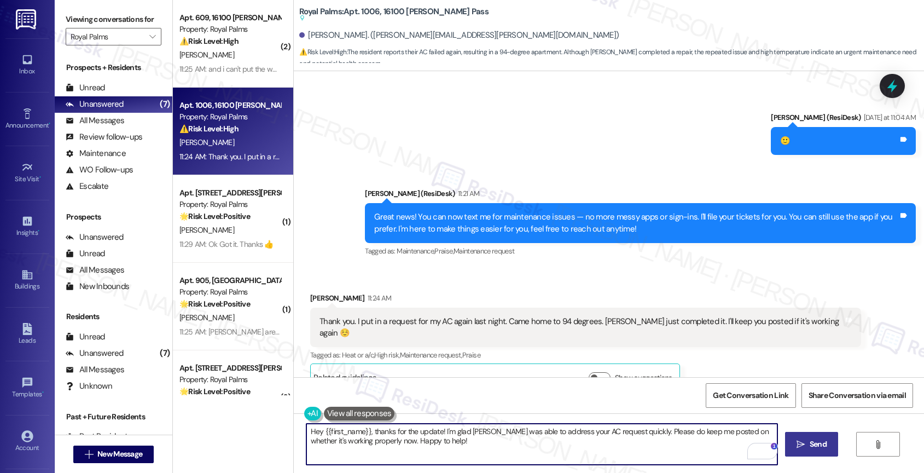
click at [471, 455] on textarea "Hey {{first_name}}, thanks for the update! I'm glad Jaime was able to address y…" at bounding box center [541, 443] width 471 height 41
click at [489, 442] on textarea "Hey {{first_name}}, thanks for the update! I'm glad Jaime was able to address y…" at bounding box center [541, 443] width 471 height 41
type textarea "Hey {{first_name}}, thanks for the update! I'm glad Jaime was able to address y…"
click at [810, 442] on span "Send" at bounding box center [818, 443] width 17 height 11
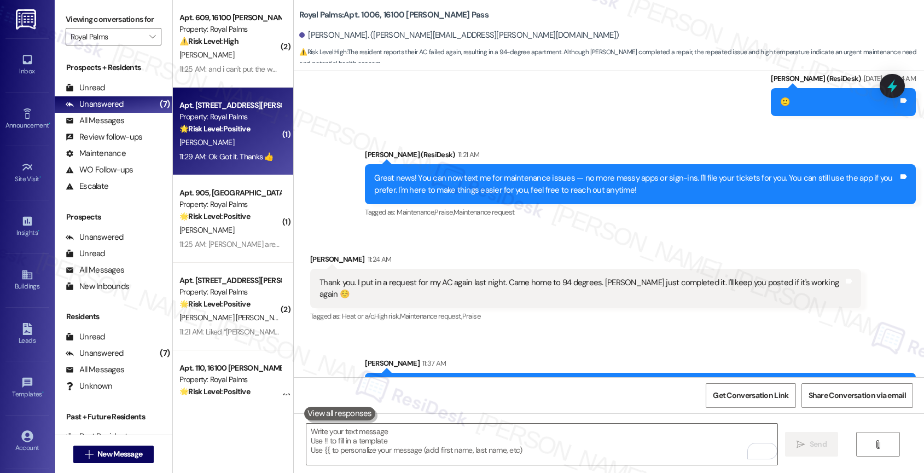
scroll to position [2746, 0]
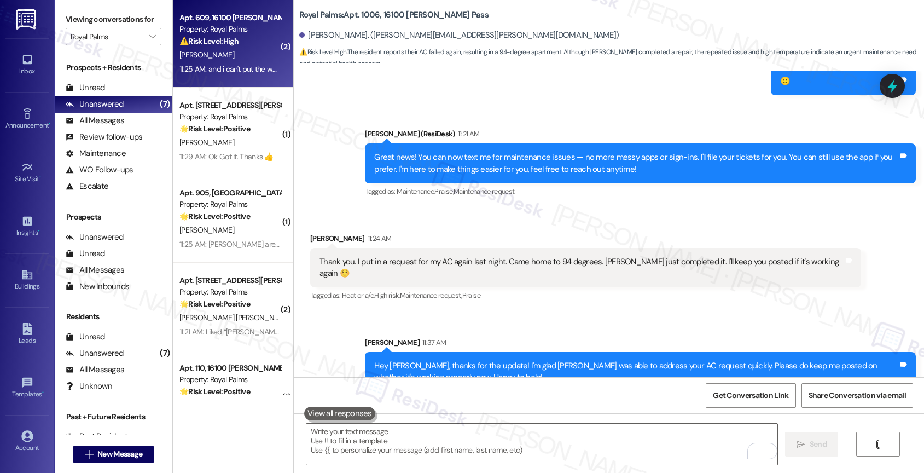
click at [233, 62] on div "11:25 AM: and i can't put the water to hot now 11:25 AM: and i can't put the wa…" at bounding box center [229, 69] width 103 height 14
type textarea "Fetching suggested responses. Please feel free to read through the conversation…"
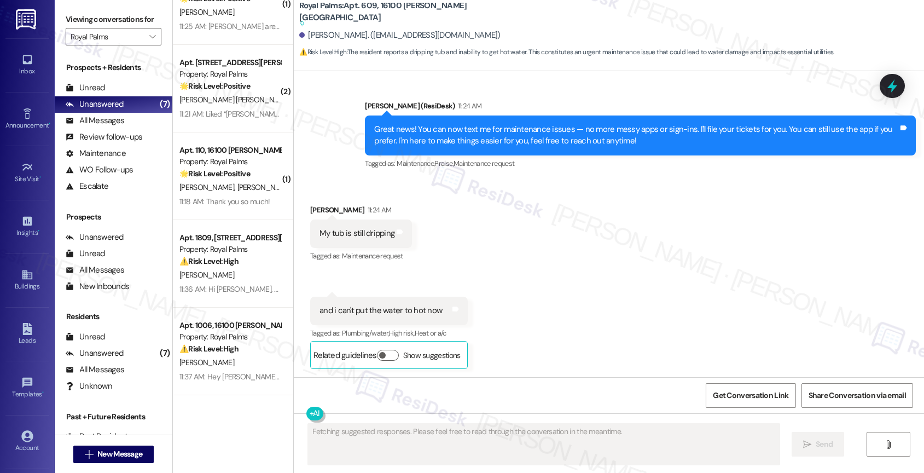
scroll to position [0, 0]
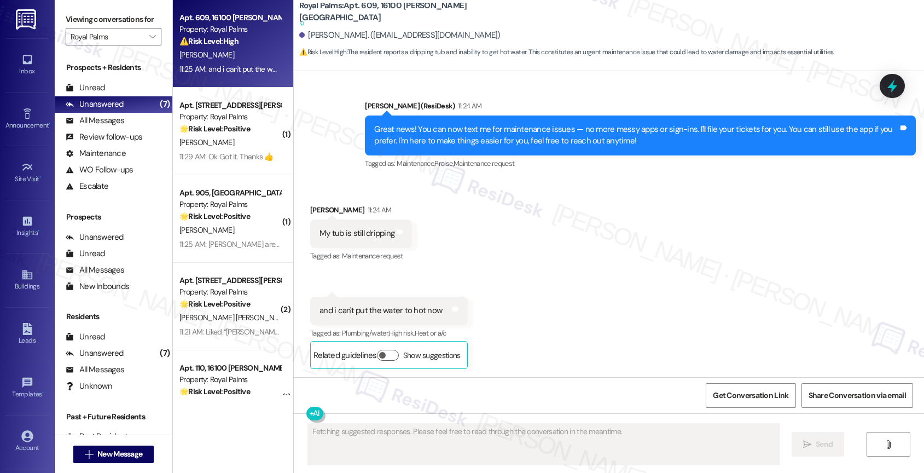
click at [511, 266] on div "Received via SMS Angelina Cervantes 11:24 AM My tub is still dripping Tags and …" at bounding box center [609, 277] width 630 height 197
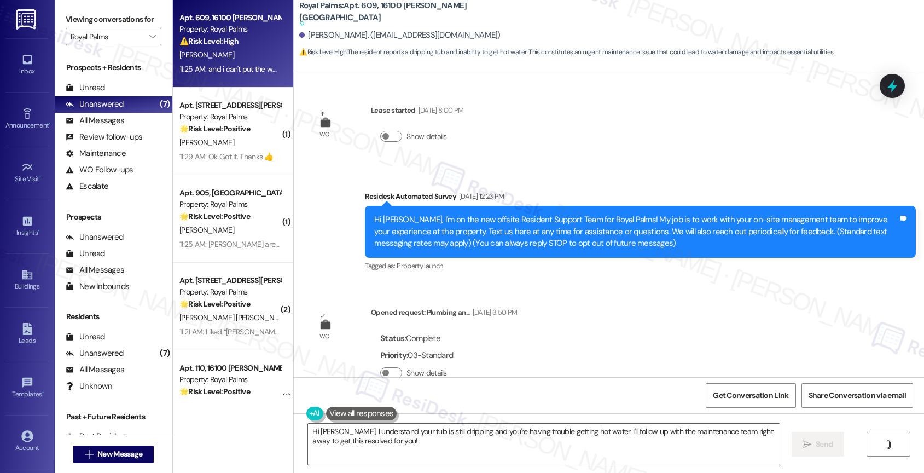
scroll to position [327, 0]
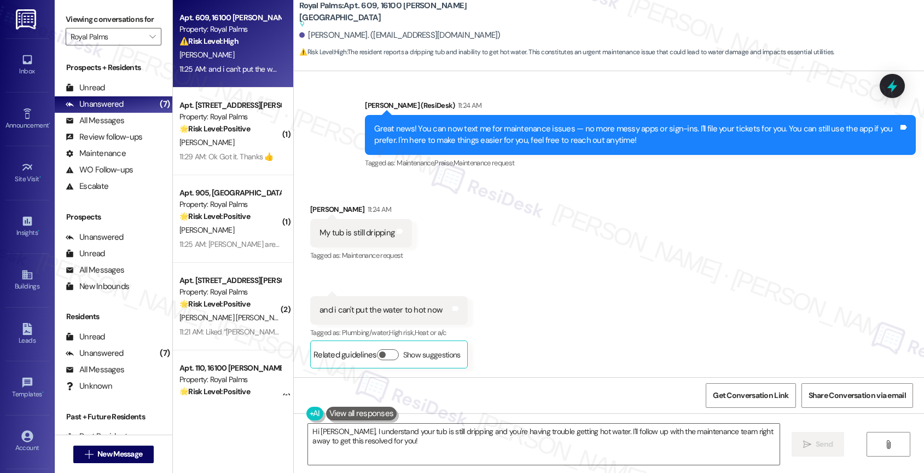
drag, startPoint x: 341, startPoint y: 428, endPoint x: 393, endPoint y: 421, distance: 53.0
click at [346, 427] on textarea "Hi Angelina, I understand your tub is still dripping and you're having trouble …" at bounding box center [543, 443] width 471 height 41
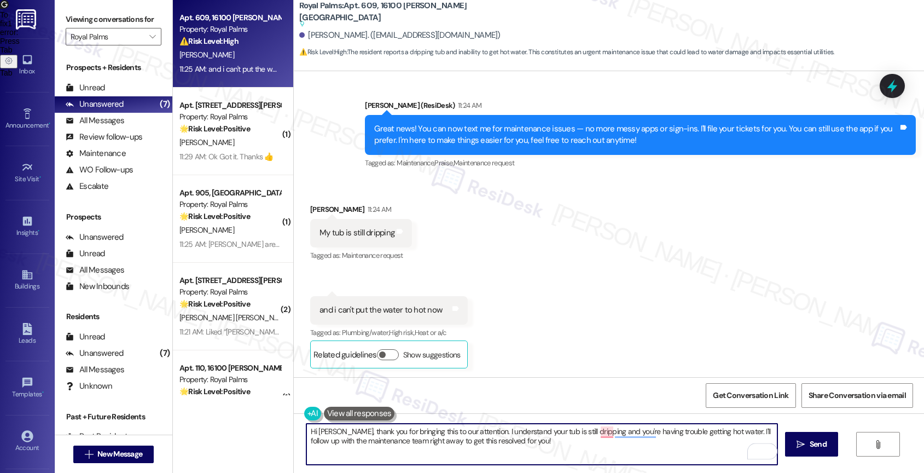
drag, startPoint x: 730, startPoint y: 433, endPoint x: 738, endPoint y: 449, distance: 18.6
click at [738, 449] on div "Hi Angelina, thank you for bringing this to our attention. I understand your tu…" at bounding box center [542, 444] width 473 height 42
drag, startPoint x: 718, startPoint y: 430, endPoint x: 729, endPoint y: 446, distance: 19.6
click at [729, 446] on textarea "Hi Angelina, thank you for bringing this to our attention. I understand your tu…" at bounding box center [541, 443] width 471 height 41
type textarea "Hi Angelina, thank you for bringing this to our attention. I understand your tu…"
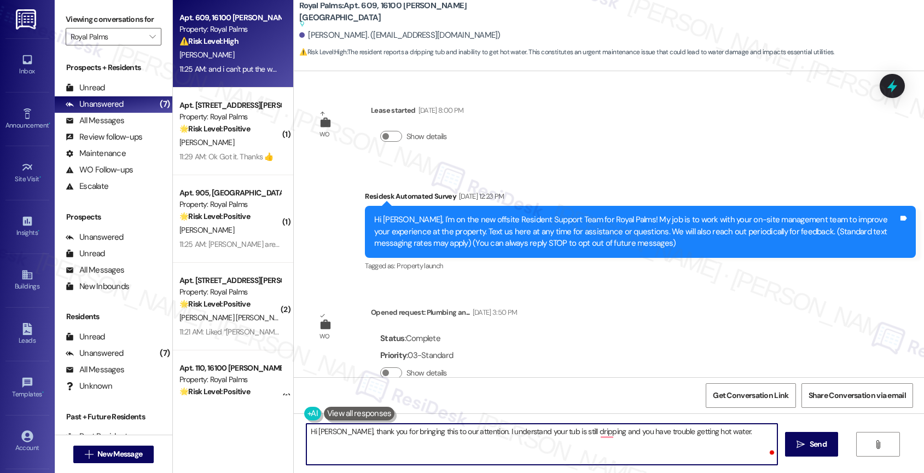
scroll to position [327, 0]
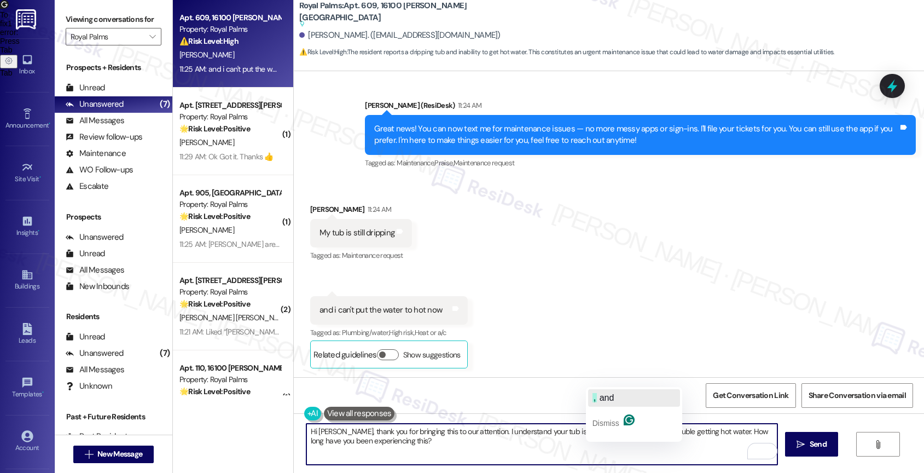
click at [616, 394] on button ", and" at bounding box center [634, 398] width 92 height 18
drag, startPoint x: 473, startPoint y: 432, endPoint x: 339, endPoint y: 428, distance: 133.5
click at [339, 428] on textarea "Hi [PERSON_NAME], thank you for bringing this to our attention. I understand yo…" at bounding box center [541, 443] width 471 height 41
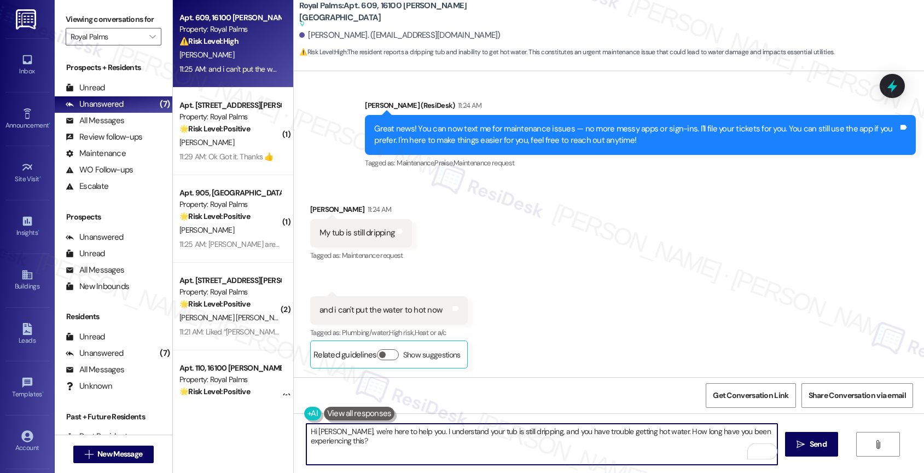
click at [435, 450] on textarea "Hi [PERSON_NAME], we're here to help you. I understand your tub is still drippi…" at bounding box center [541, 443] width 471 height 41
type textarea "Hi [PERSON_NAME], we're here to help you. I understand your tub is still drippi…"
click at [761, 447] on icon "Open Grammarly. 0 Suggestions." at bounding box center [760, 451] width 8 height 8
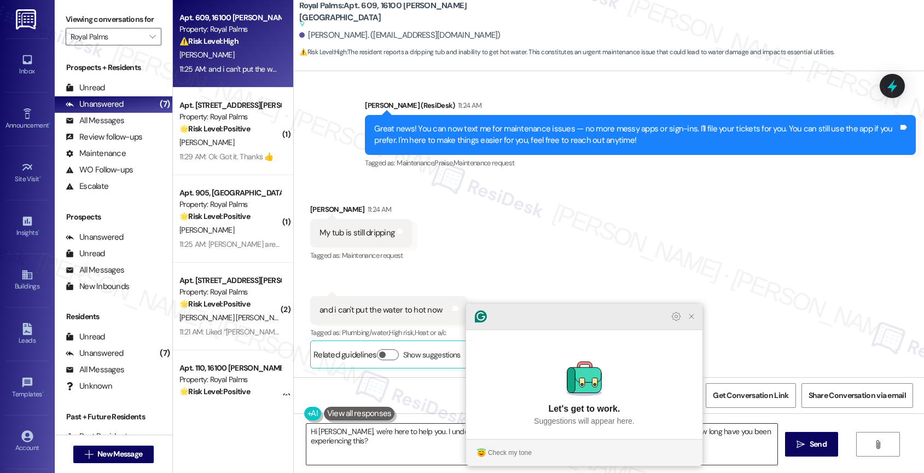
click at [695, 321] on icon "Close Grammarly Assistant" at bounding box center [691, 316] width 9 height 9
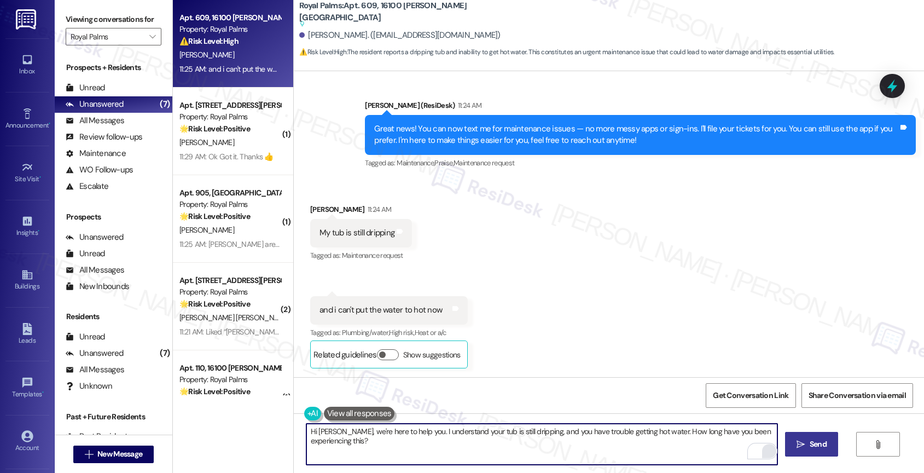
click at [807, 447] on span "Send" at bounding box center [817, 443] width 21 height 11
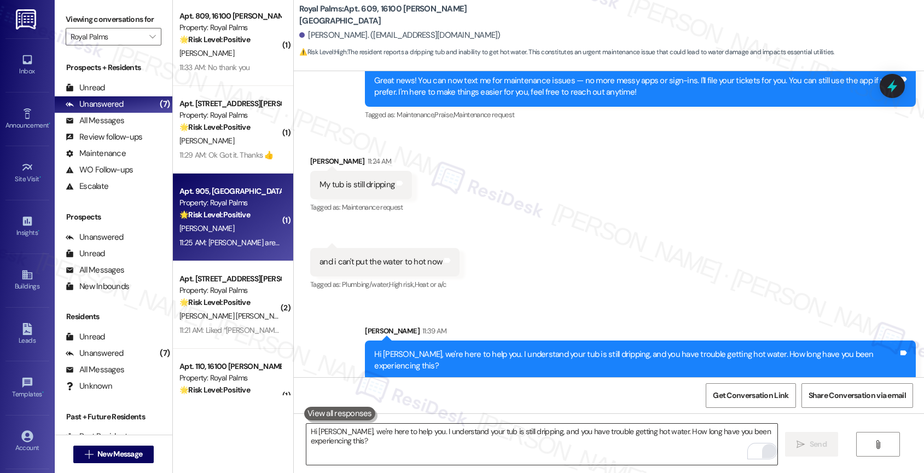
scroll to position [305, 0]
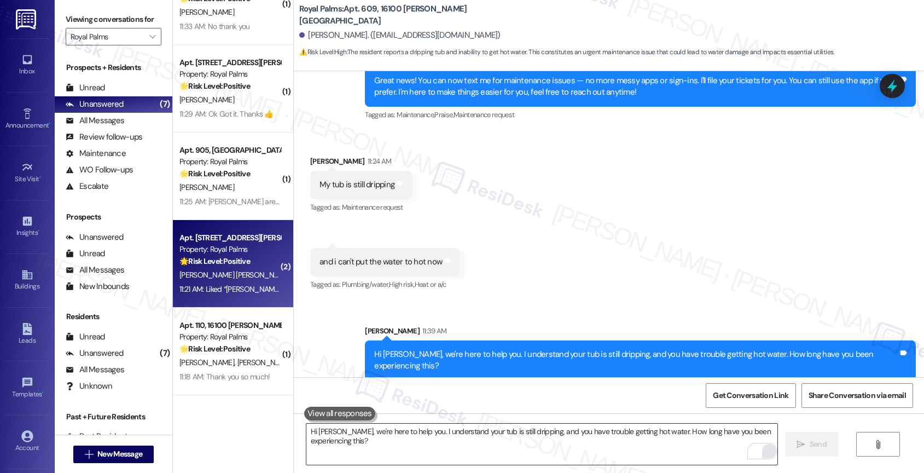
click at [211, 263] on strong "🌟 Risk Level: Positive" at bounding box center [214, 261] width 71 height 10
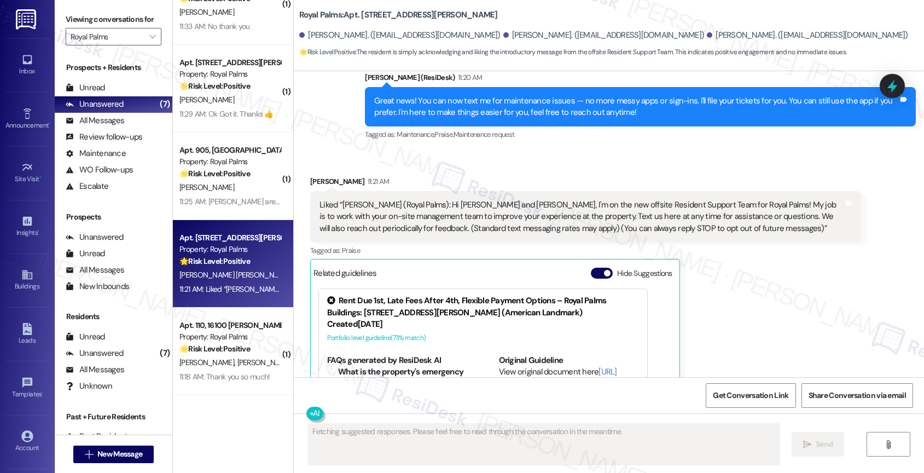
scroll to position [237, 0]
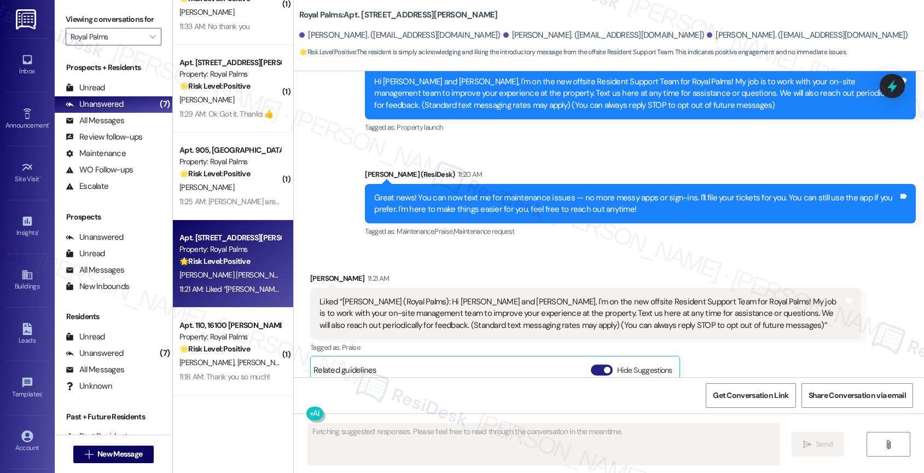
click at [591, 368] on button "Hide Suggestions" at bounding box center [602, 369] width 22 height 11
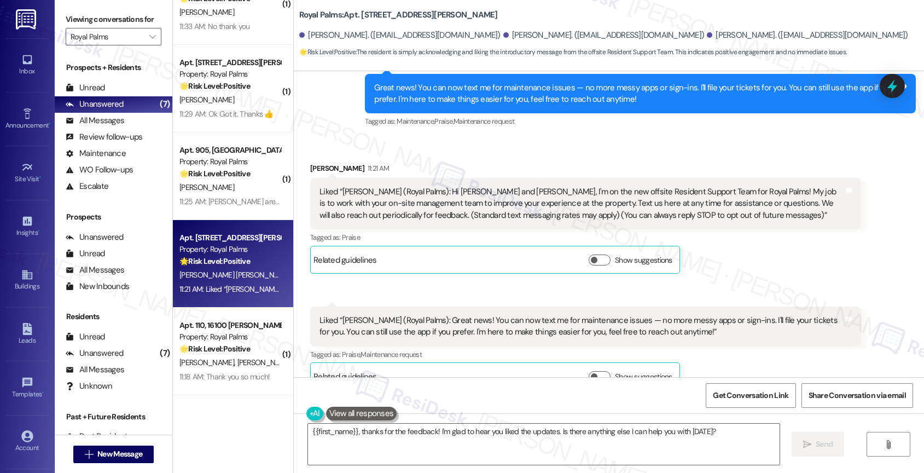
scroll to position [304, 0]
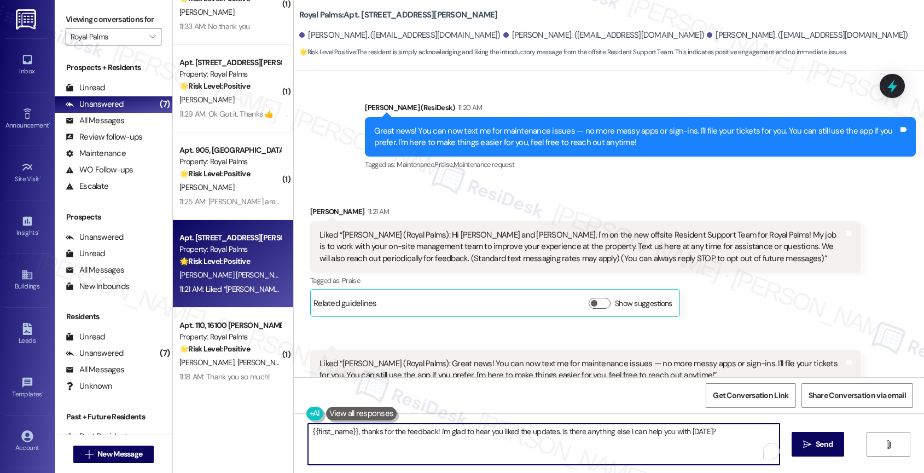
click at [392, 439] on textarea "{{first_name}}, thanks for the feedback! I'm glad to hear you liked the updates…" at bounding box center [543, 443] width 471 height 41
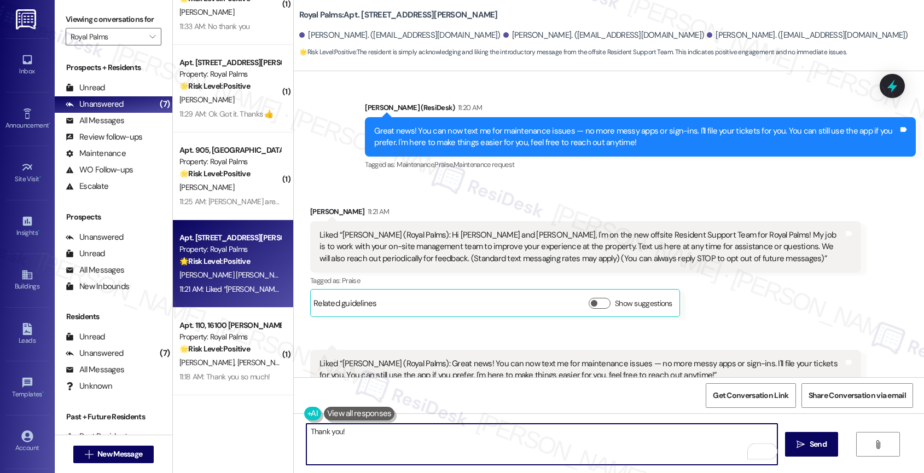
type textarea "Thank you!"
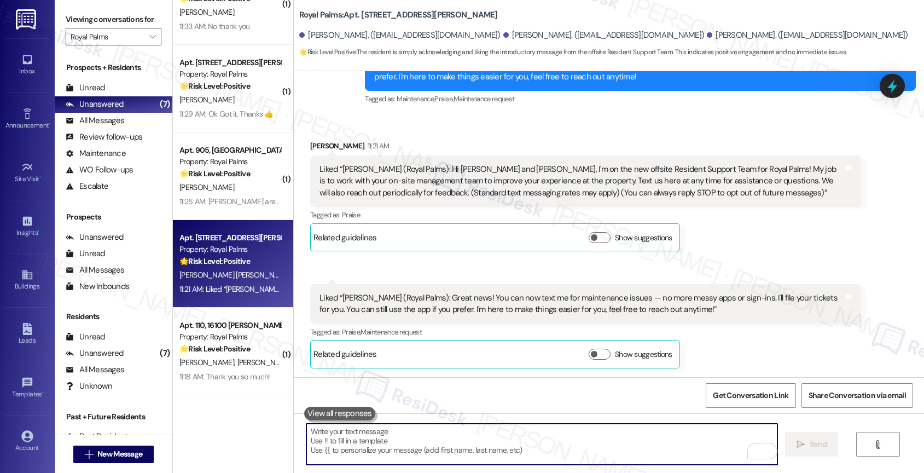
scroll to position [369, 0]
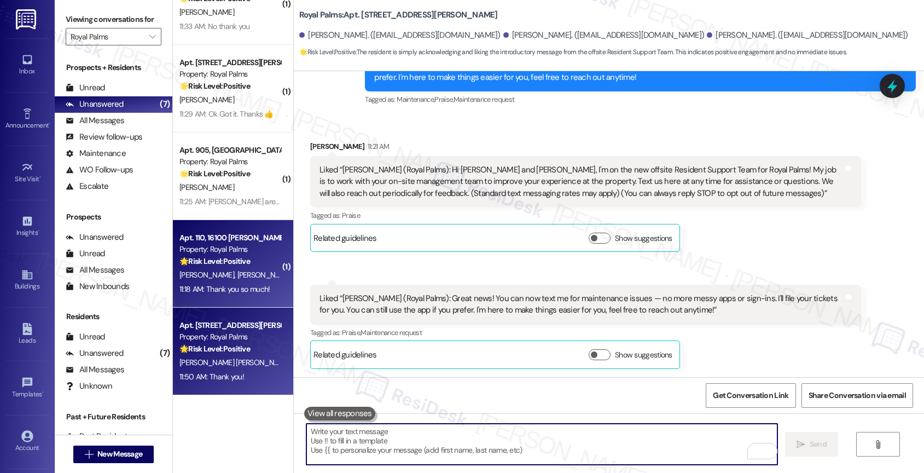
click at [237, 276] on span "[PERSON_NAME]" at bounding box center [264, 275] width 55 height 10
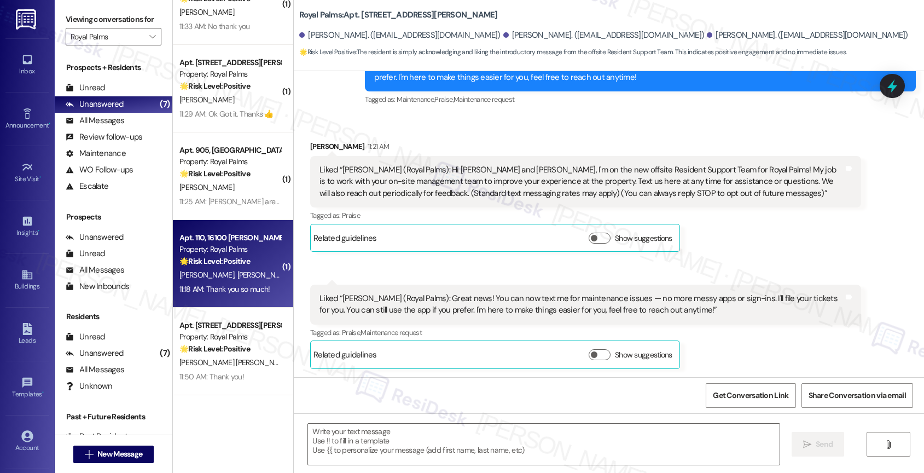
type textarea "Fetching suggested responses. Please feel free to read through the conversation…"
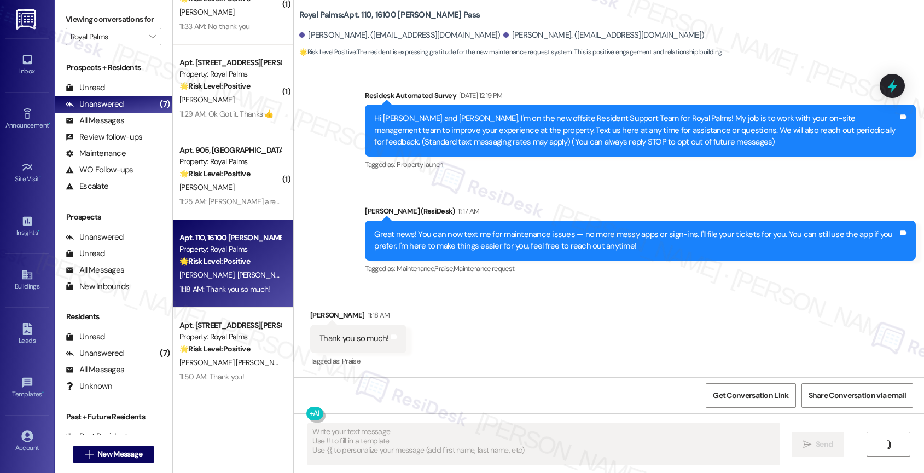
scroll to position [222, 0]
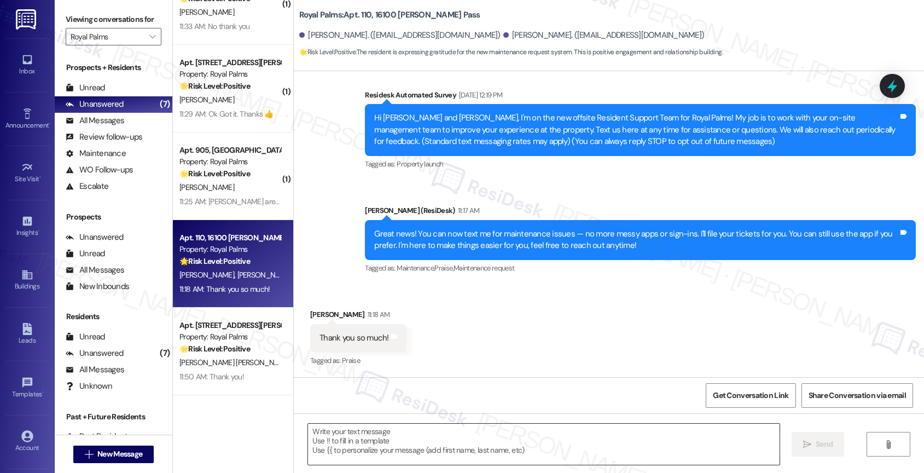
click at [362, 441] on textarea at bounding box center [543, 443] width 471 height 41
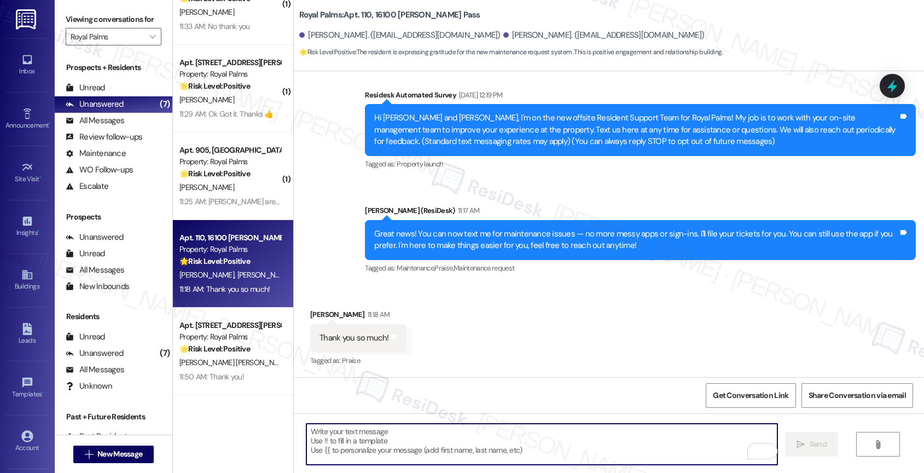
click at [337, 438] on textarea "To enrich screen reader interactions, please activate Accessibility in Grammarl…" at bounding box center [541, 443] width 471 height 41
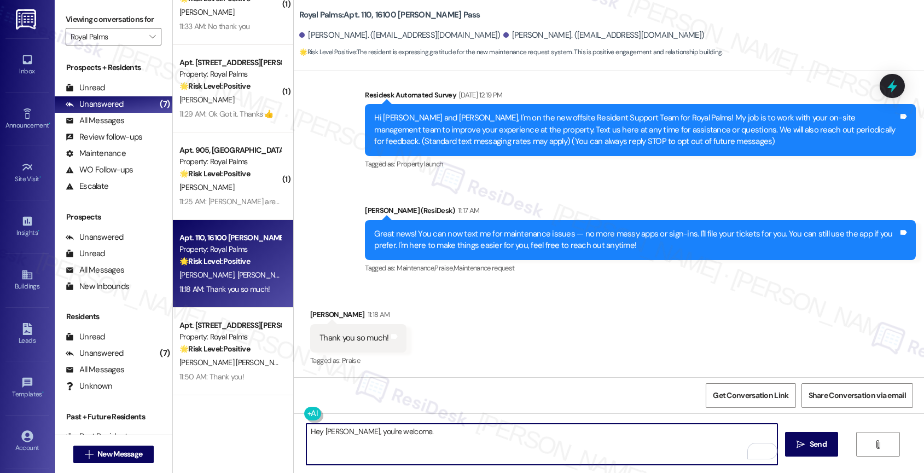
click at [432, 433] on textarea "Hey [PERSON_NAME], you're welcome." at bounding box center [541, 443] width 471 height 41
type textarea "Hey [PERSON_NAME], you're welcome. Nice to meet you!"
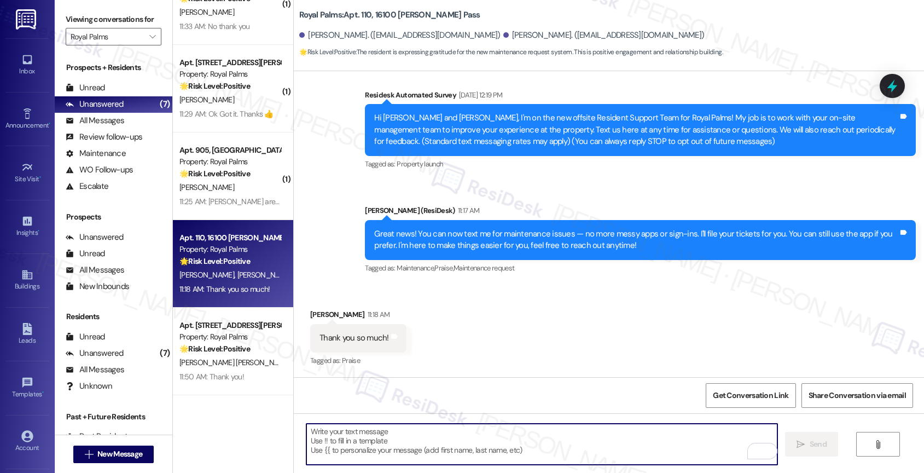
scroll to position [298, 0]
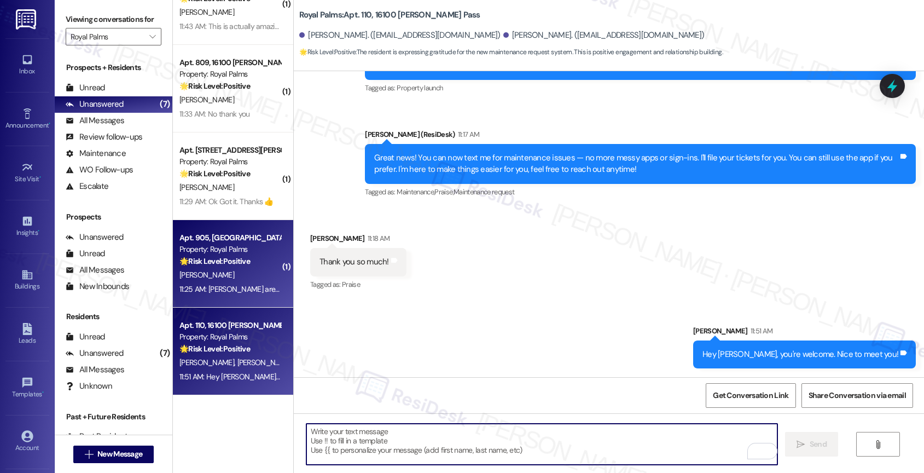
click at [206, 271] on span "[PERSON_NAME]" at bounding box center [206, 275] width 55 height 10
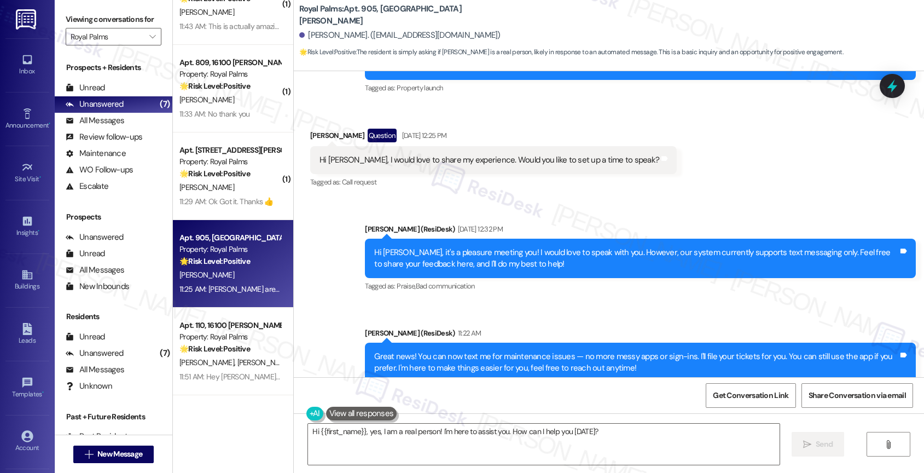
scroll to position [302, 0]
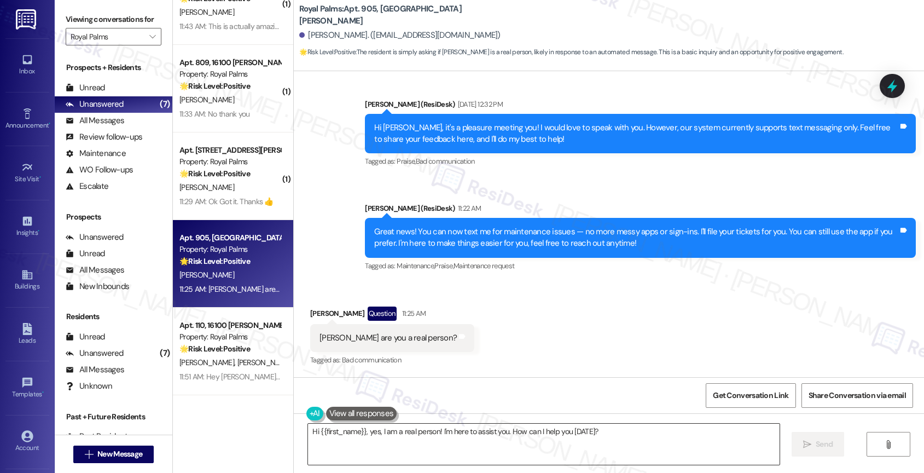
click at [601, 436] on textarea "Hi {{first_name}}, yes, I am a real person! I'm here to assist you. How can I h…" at bounding box center [543, 443] width 471 height 41
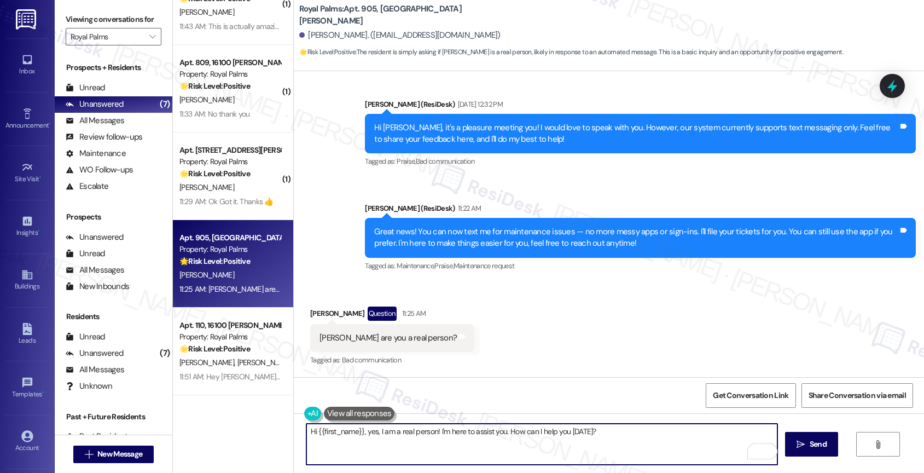
drag, startPoint x: 434, startPoint y: 430, endPoint x: 696, endPoint y: 442, distance: 261.7
click at [696, 442] on textarea "Hi {{first_name}}, yes, I am a real person! I'm here to assist you. How can I h…" at bounding box center [541, 443] width 471 height 41
drag, startPoint x: 307, startPoint y: 431, endPoint x: 315, endPoint y: 430, distance: 7.1
click at [308, 431] on textarea "Hi {{first_name}}, yes, I am a real person!" at bounding box center [541, 443] width 471 height 41
click at [491, 432] on textarea "Hey {{first_name}}, yes, I am a real person!" at bounding box center [541, 443] width 471 height 41
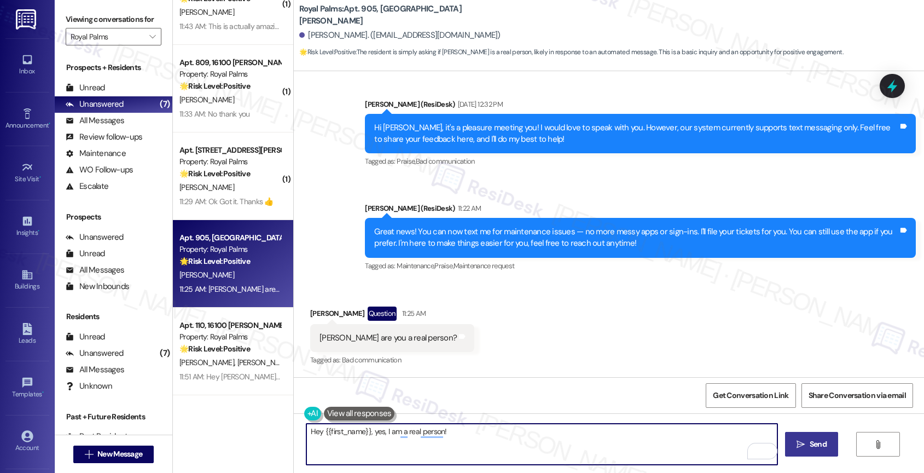
type textarea "Hey {{first_name}}, yes, I am a real person!"
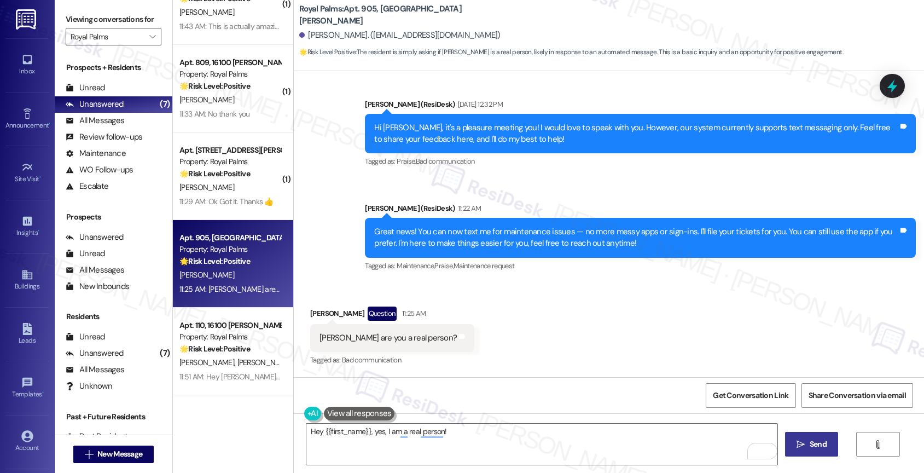
click at [819, 442] on span "Send" at bounding box center [818, 443] width 17 height 11
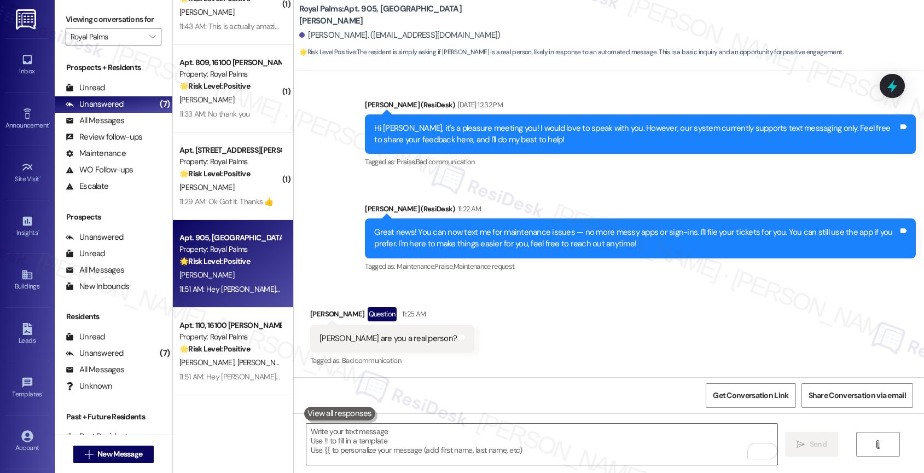
scroll to position [379, 0]
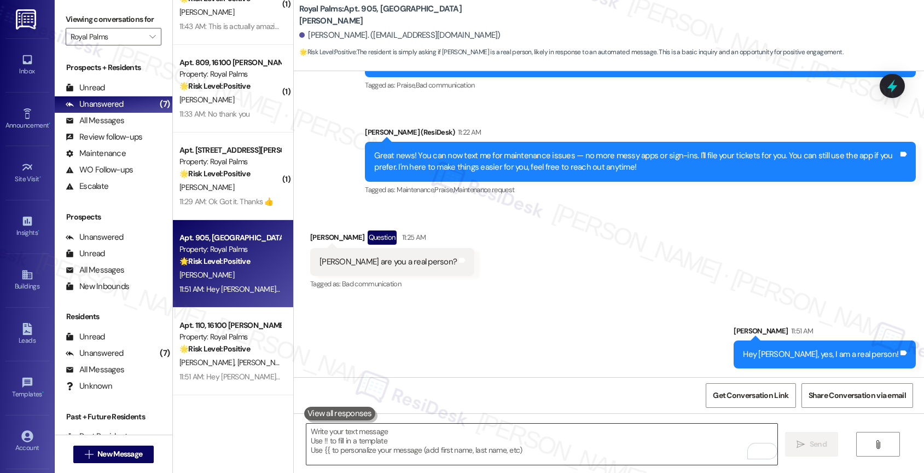
click at [420, 448] on textarea "To enrich screen reader interactions, please activate Accessibility in Grammarl…" at bounding box center [541, 443] width 471 height 41
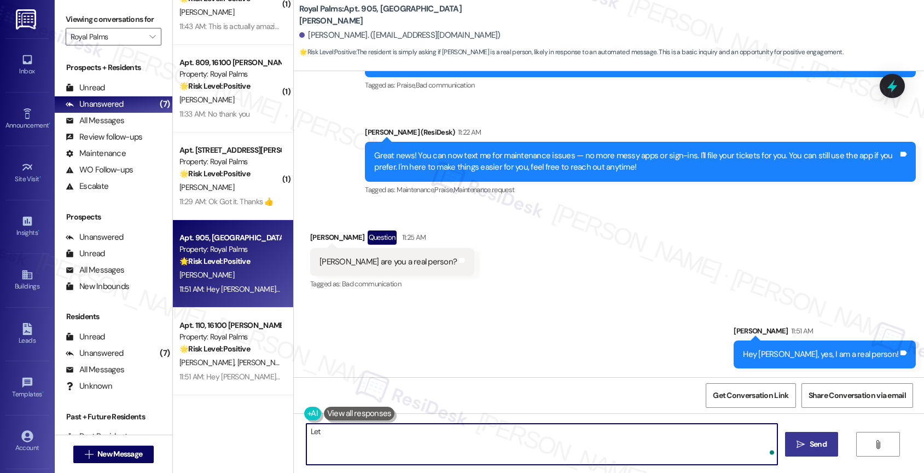
type textarea "Let"
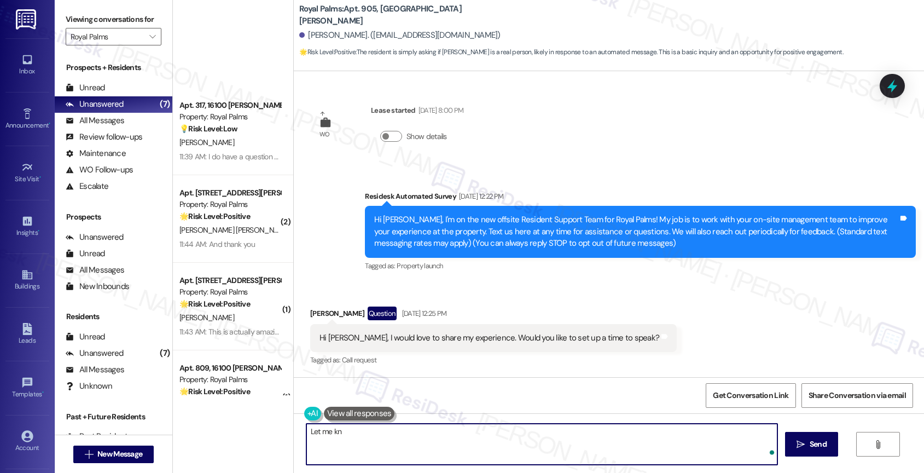
scroll to position [379, 0]
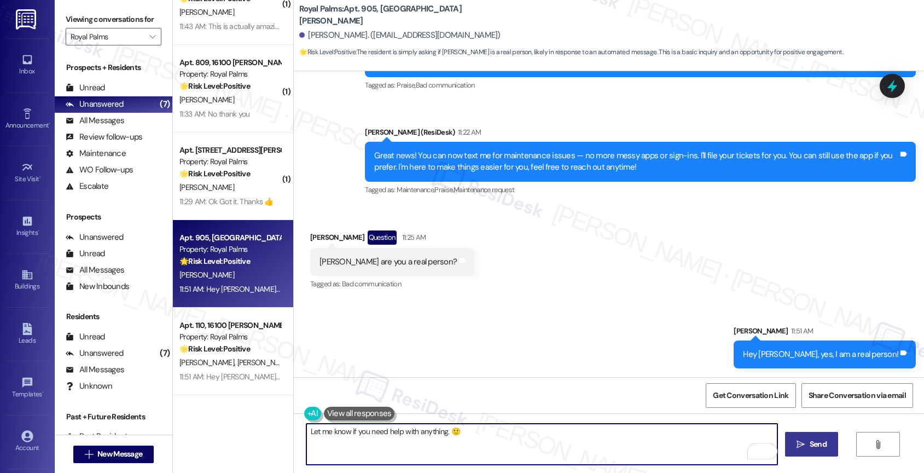
type textarea "Let me know if you need help with anything. 🙂"
click at [803, 435] on button " Send" at bounding box center [811, 444] width 53 height 25
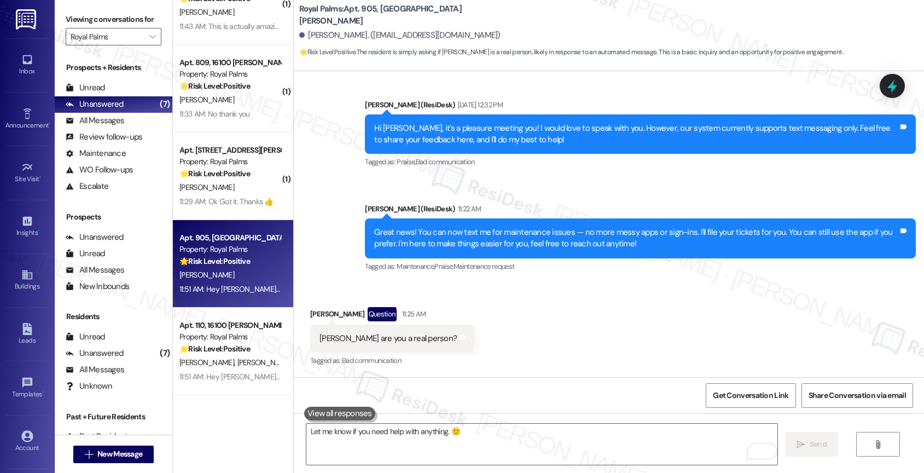
scroll to position [455, 0]
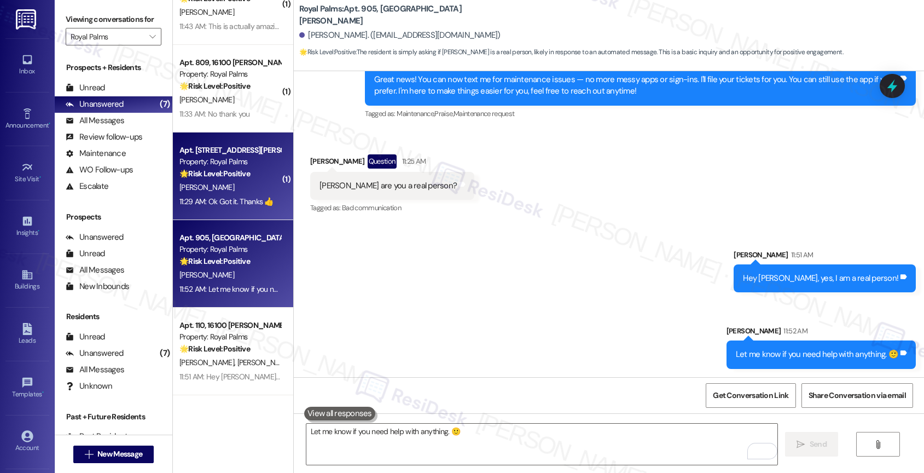
click at [238, 193] on div "R. Guerrero" at bounding box center [229, 187] width 103 height 14
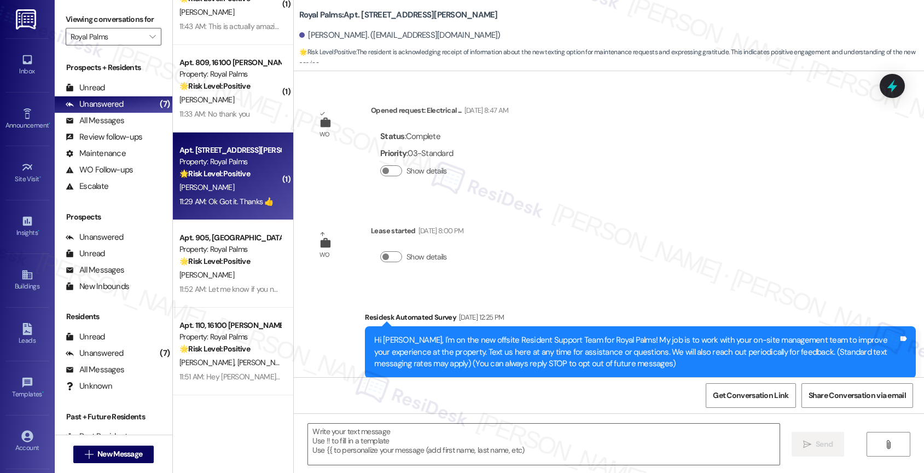
scroll to position [2328, 0]
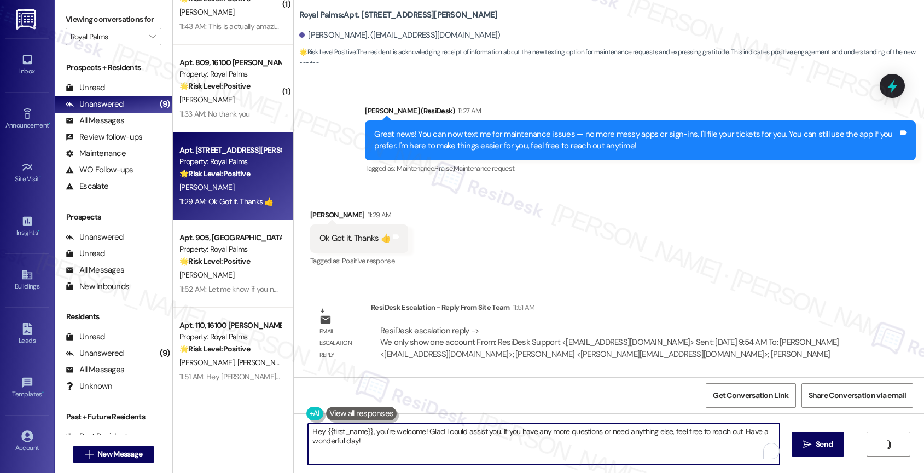
click at [401, 436] on textarea "Hey {{first_name}}, you're welcome! Glad I could assist you. If you have any mo…" at bounding box center [543, 443] width 471 height 41
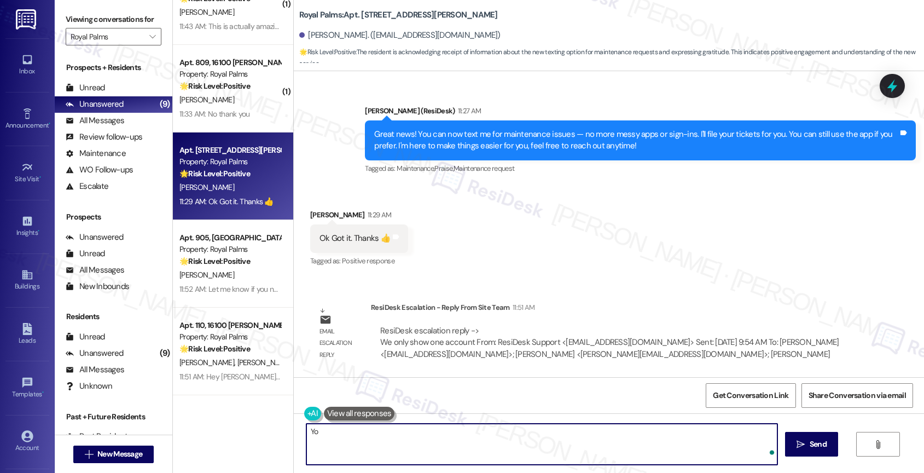
type textarea "Y"
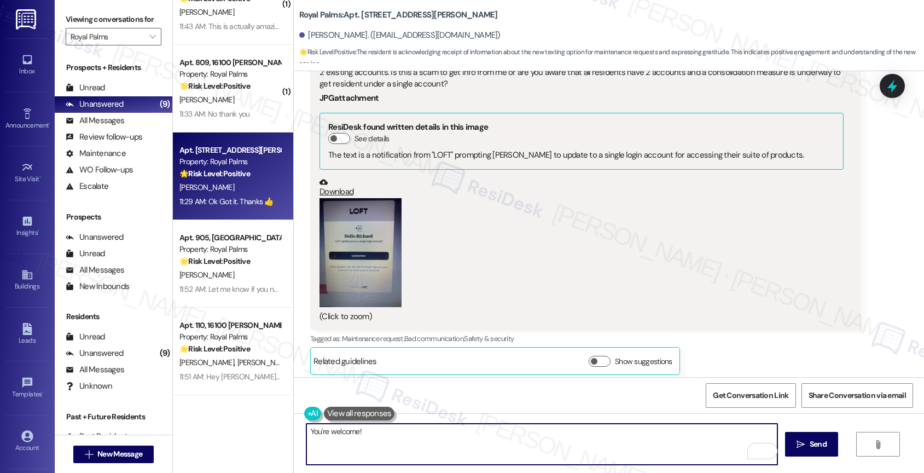
scroll to position [674, 0]
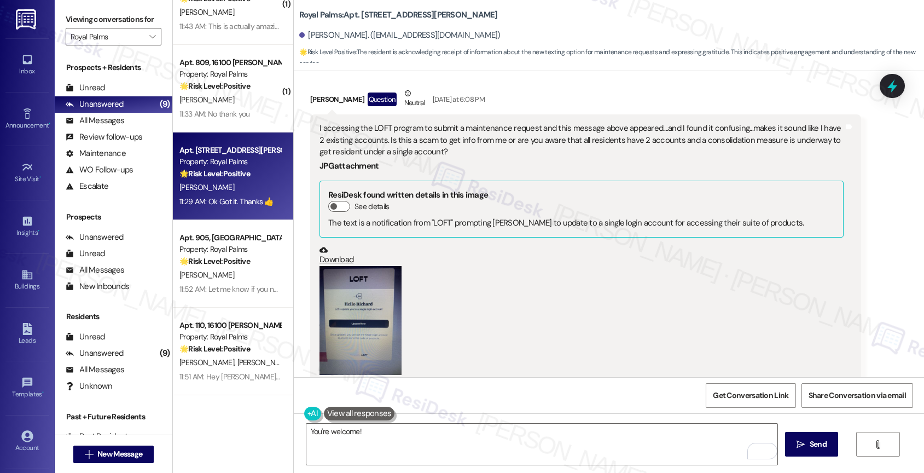
click at [369, 314] on button "Zoom image" at bounding box center [360, 320] width 82 height 109
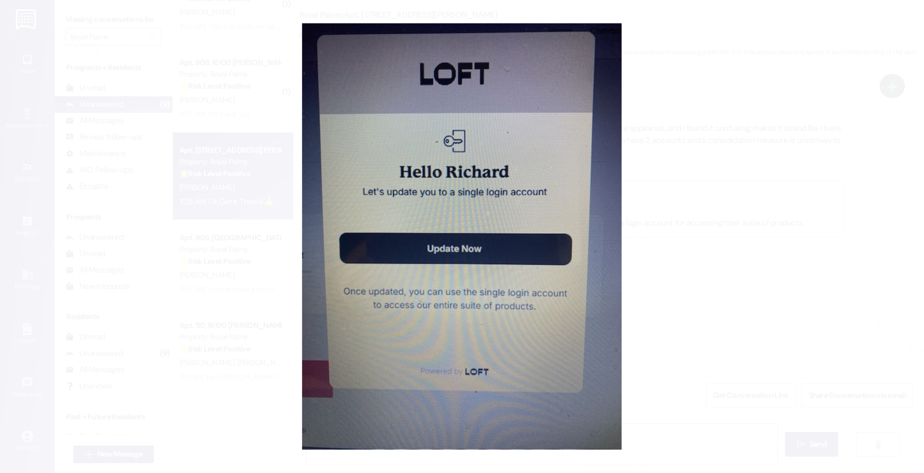
click at [519, 280] on button "Unzoom image" at bounding box center [462, 236] width 924 height 473
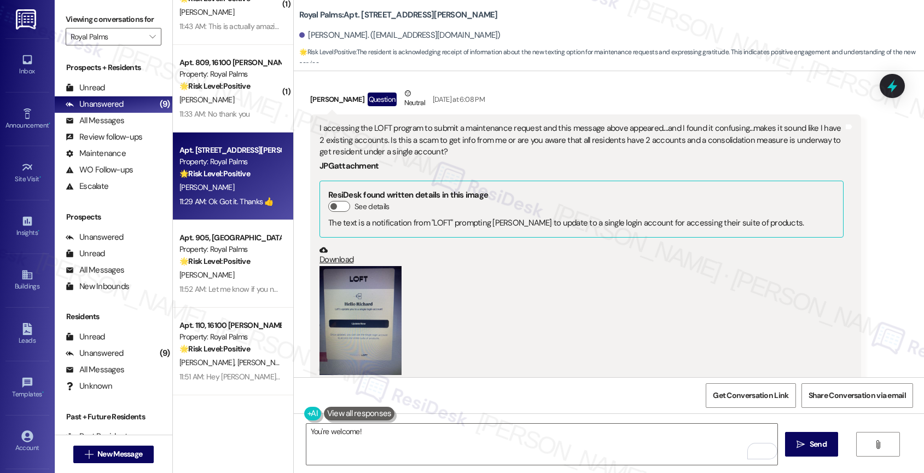
click at [358, 323] on button "Zoom image" at bounding box center [360, 320] width 82 height 109
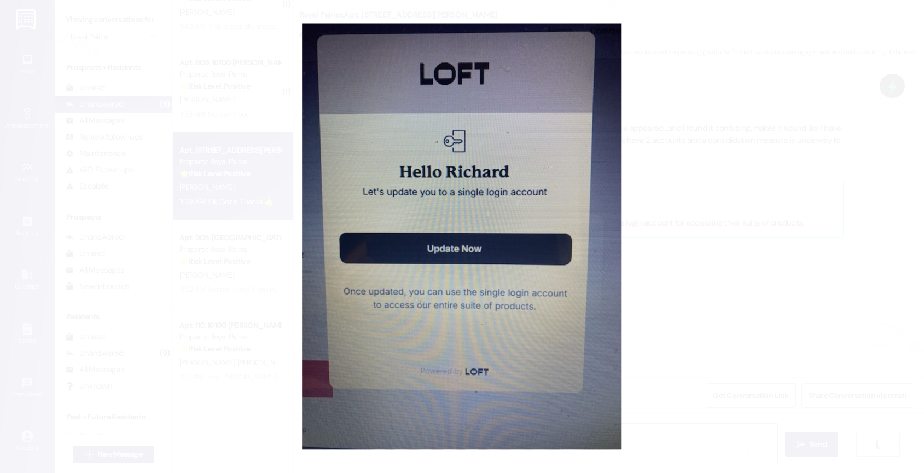
click at [432, 289] on button "Unzoom image" at bounding box center [462, 236] width 924 height 473
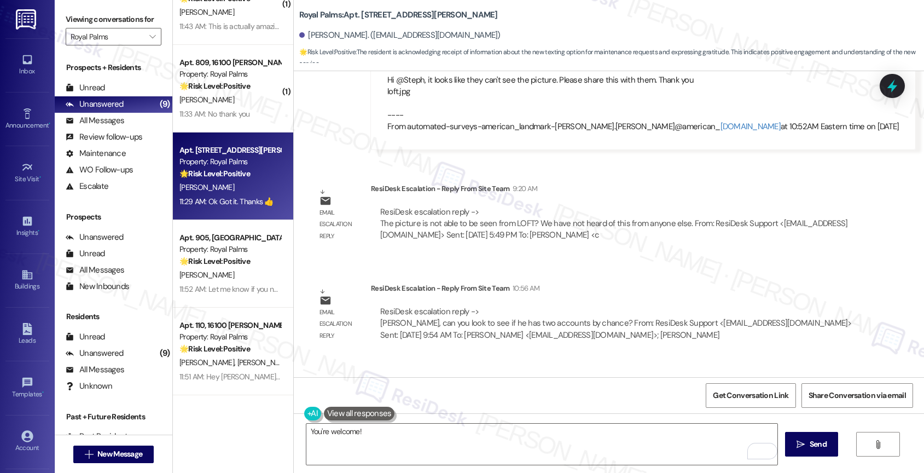
scroll to position [2328, 0]
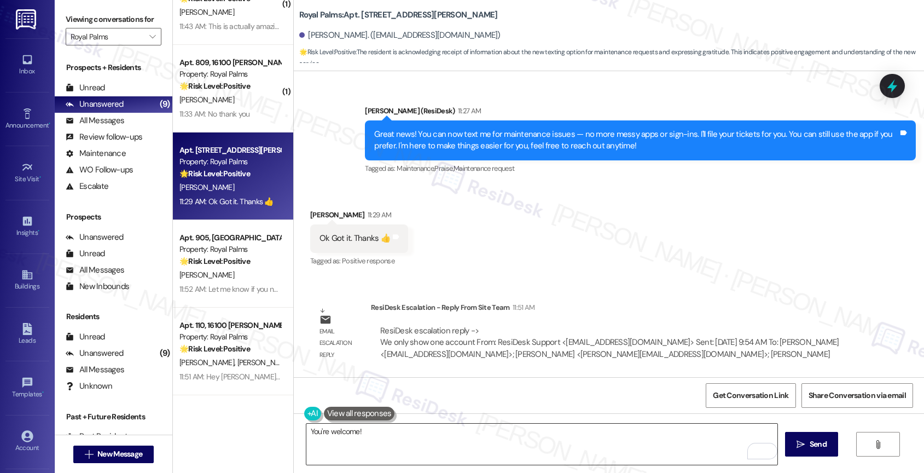
click at [323, 430] on textarea "You're welcome!" at bounding box center [541, 443] width 471 height 41
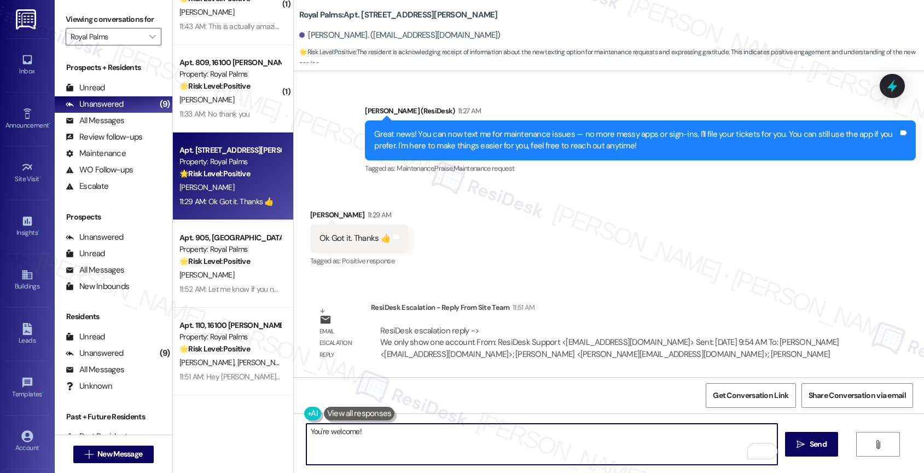
drag, startPoint x: 376, startPoint y: 436, endPoint x: 286, endPoint y: 428, distance: 90.6
click at [294, 428] on div "You're welcome!  Send " at bounding box center [609, 454] width 630 height 82
type textarea "My pleasure!"
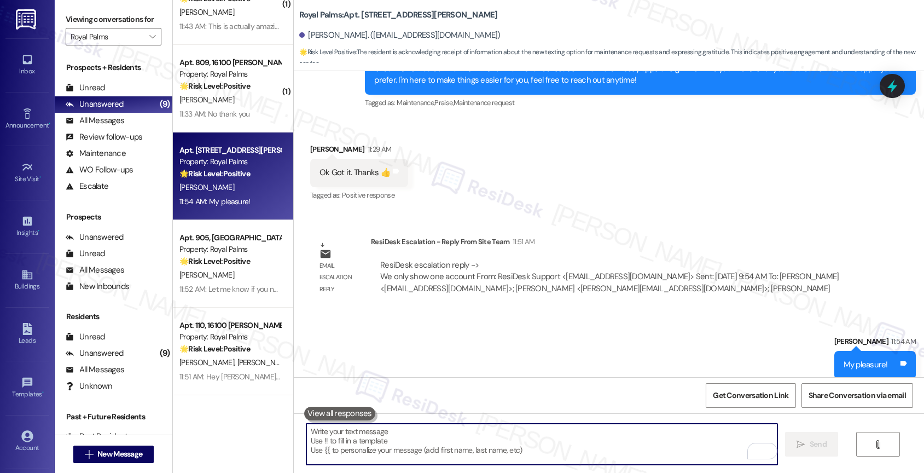
scroll to position [2404, 0]
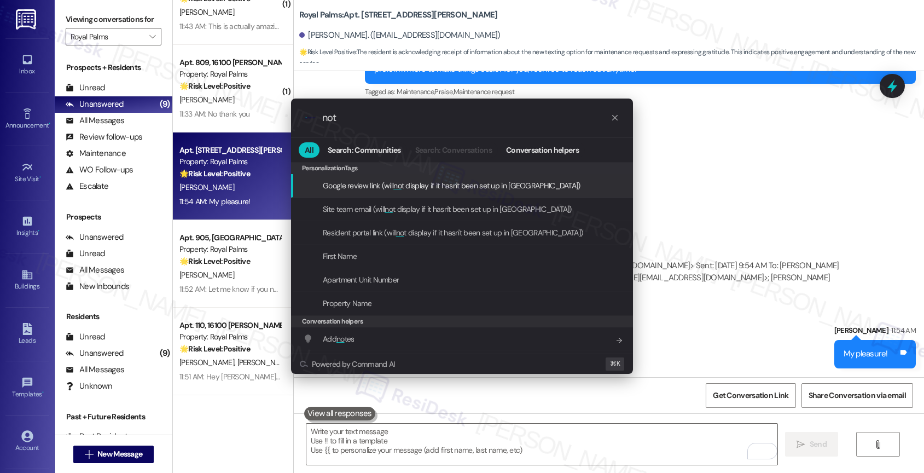
type input "note"
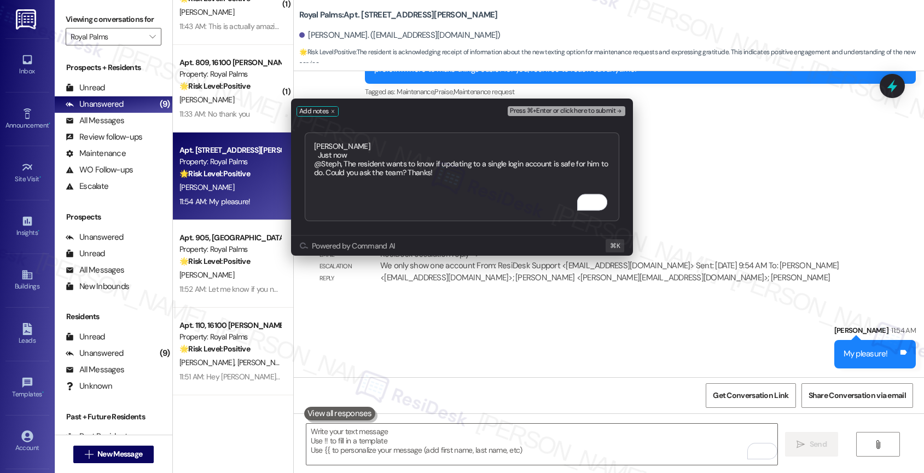
type textarea "Alethea Just now @Steph, The resident wants to know if updating to a single log…"
click at [591, 107] on span "Press ⌘+Enter or click here to submit" at bounding box center [563, 111] width 106 height 8
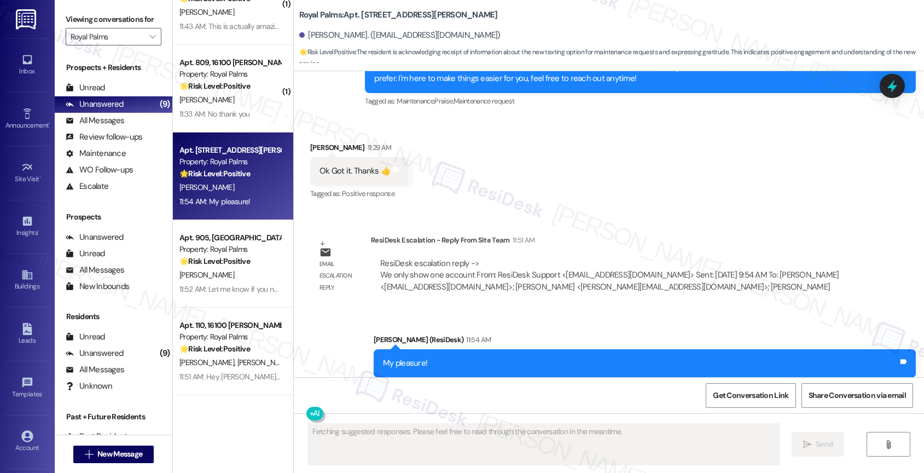
type textarea "Fetching suggested responses. Please feel free to read through the conversation…"
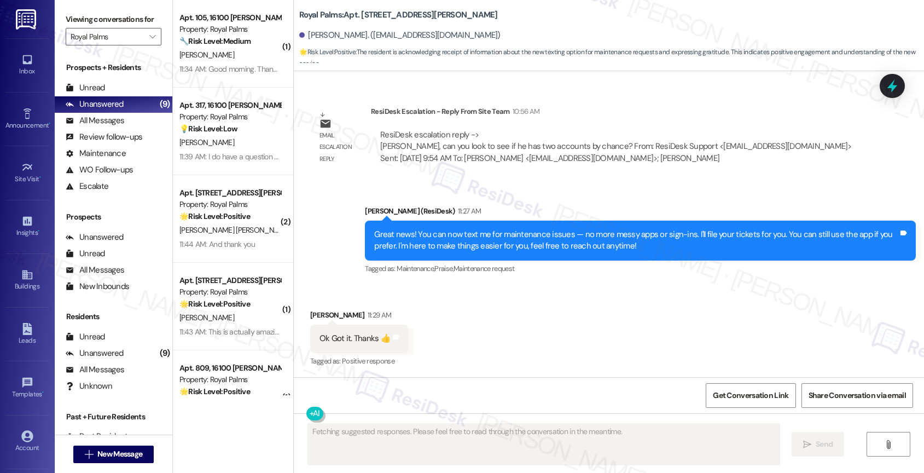
scroll to position [131, 0]
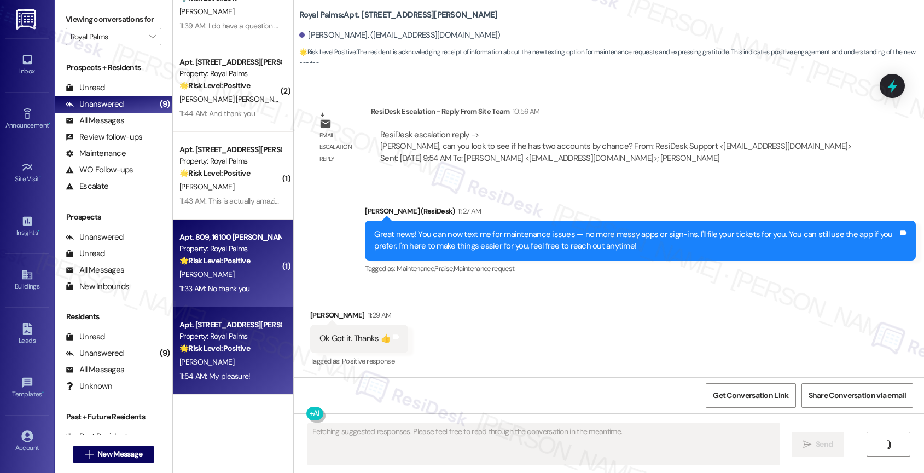
click at [228, 252] on div "Property: Royal Palms" at bounding box center [229, 248] width 101 height 11
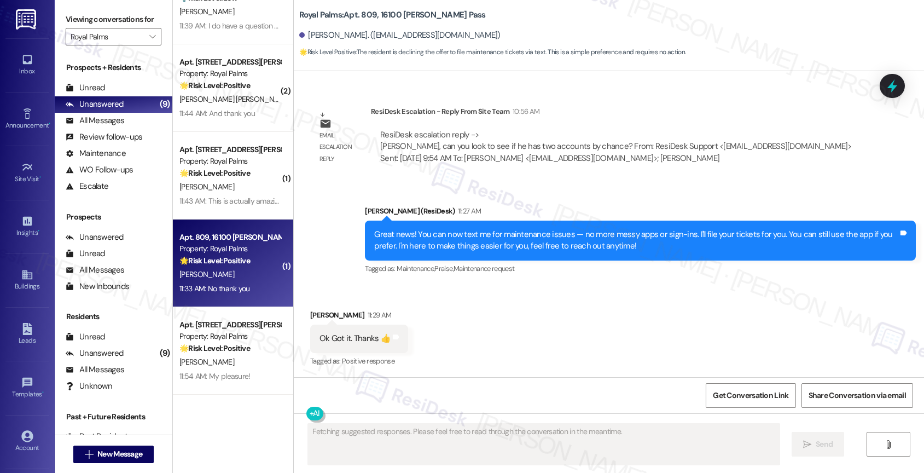
scroll to position [1126, 0]
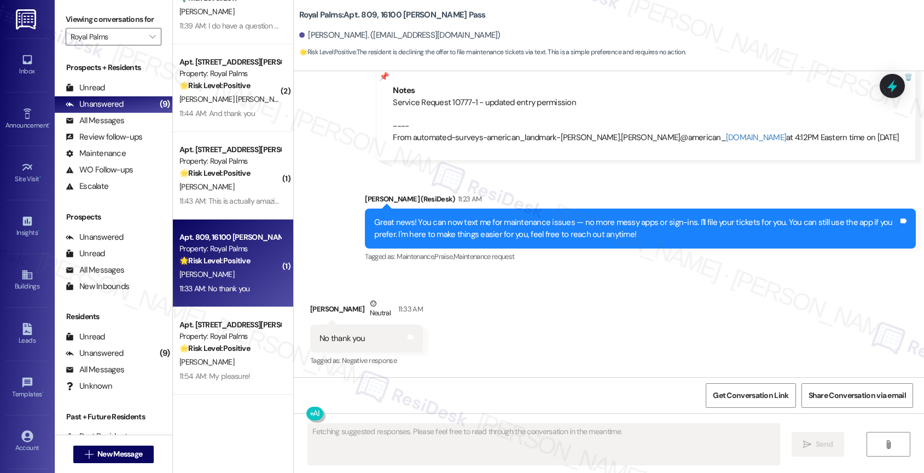
click at [237, 180] on div "M. Vagts" at bounding box center [229, 187] width 103 height 14
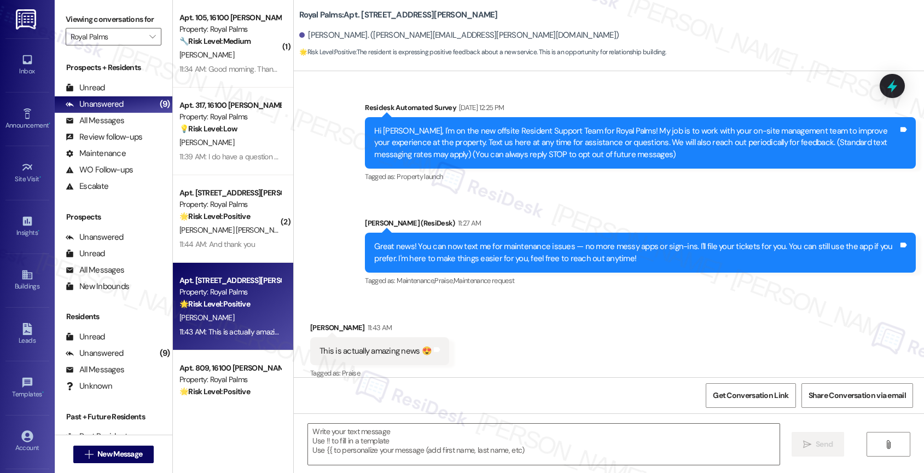
scroll to position [308, 0]
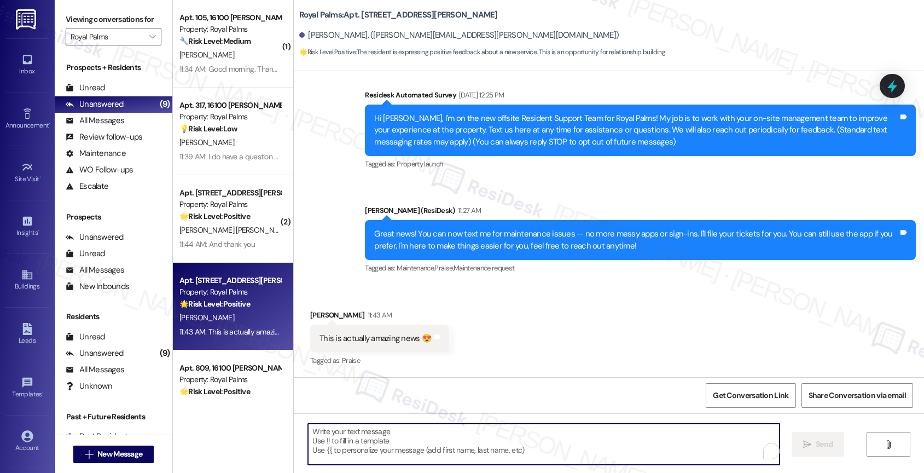
click at [363, 448] on textarea "To enrich screen reader interactions, please activate Accessibility in Grammarl…" at bounding box center [543, 443] width 471 height 41
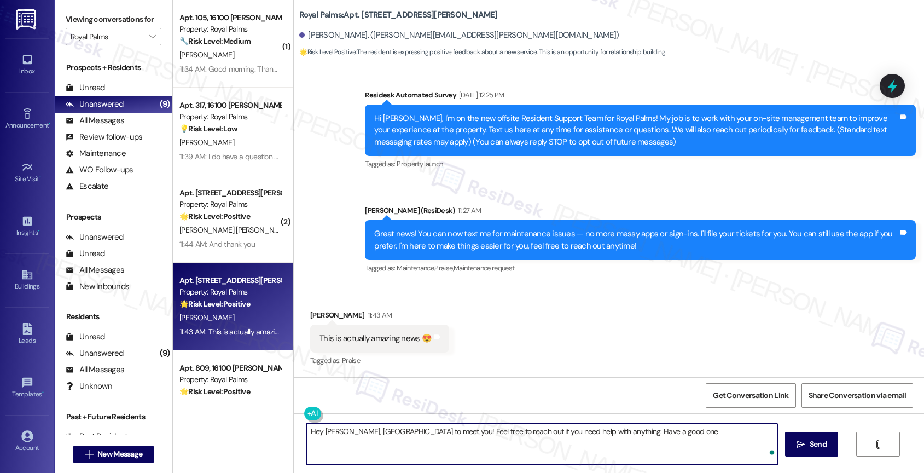
type textarea "Hey Morgan, nice to meet you! Feel free to reach out if you need help with anyt…"
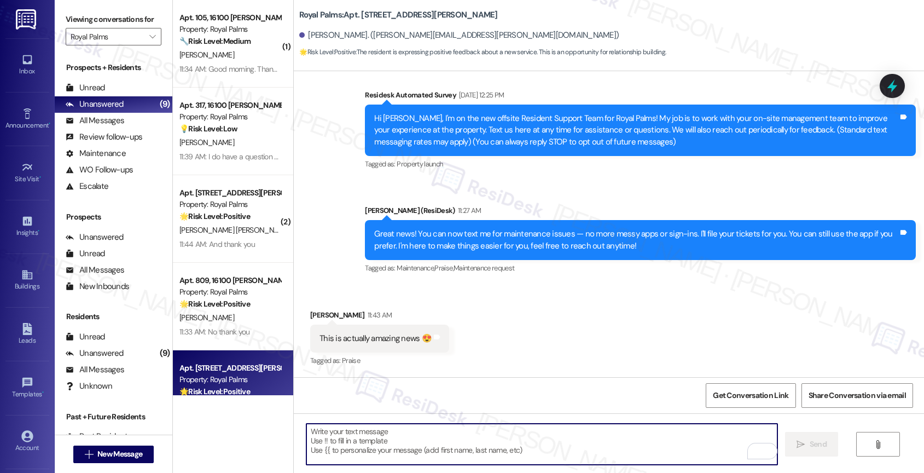
scroll to position [385, 0]
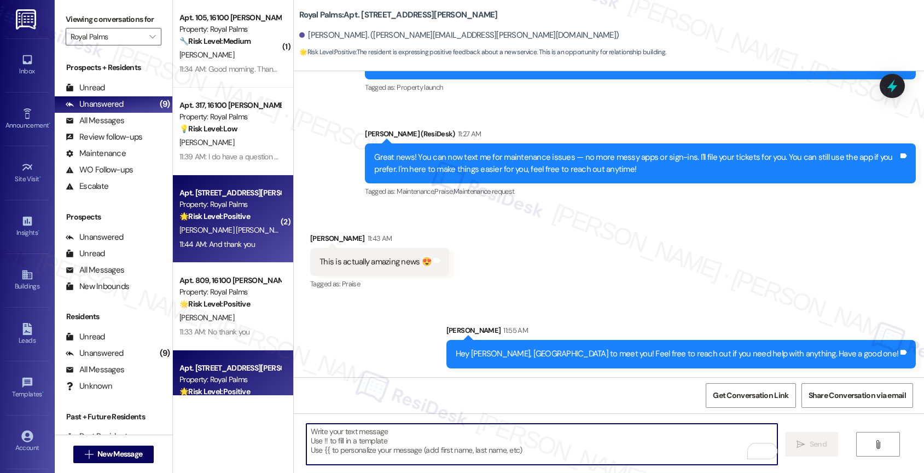
click at [203, 212] on strong "🌟 Risk Level: Positive" at bounding box center [214, 216] width 71 height 10
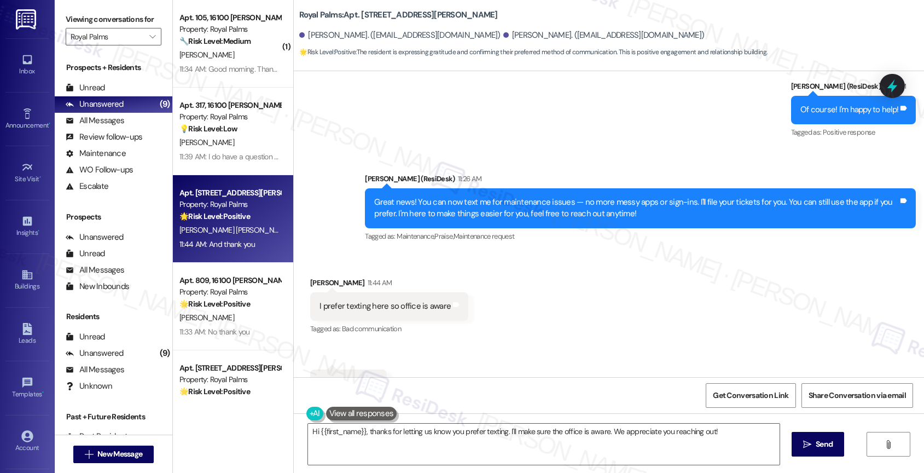
scroll to position [1848, 0]
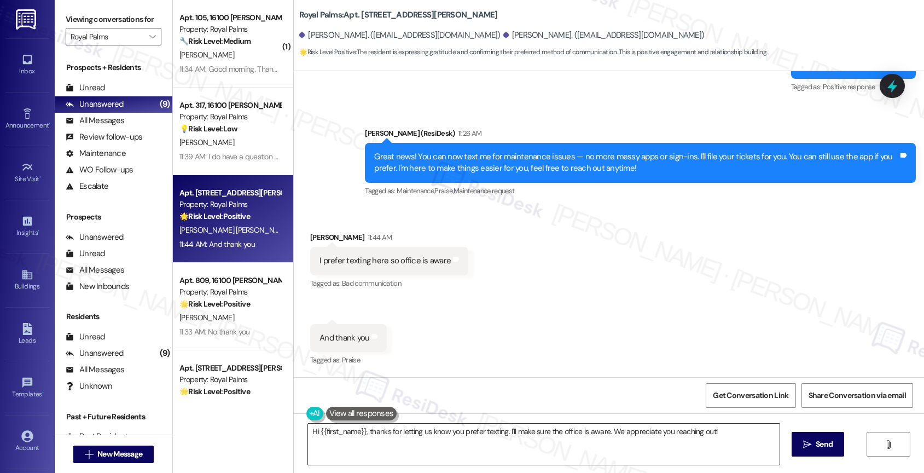
click at [412, 437] on textarea "Hi {{first_name}}, thanks for letting us know you prefer texting. I'll make sur…" at bounding box center [543, 443] width 471 height 41
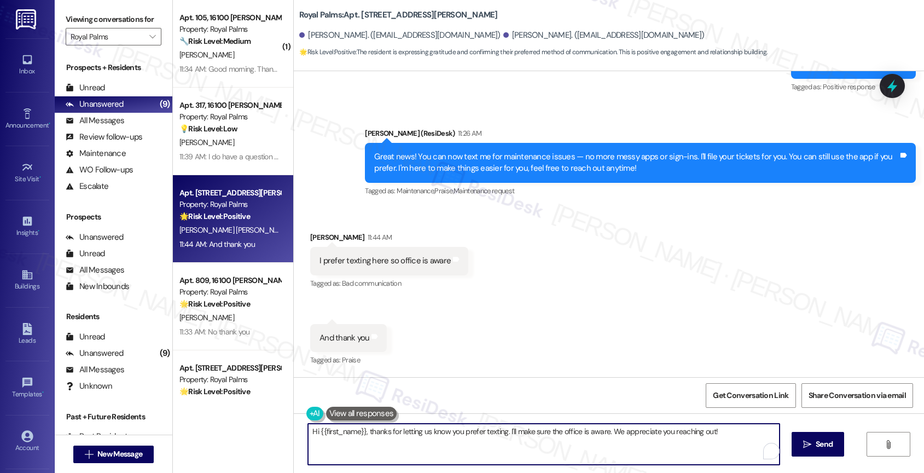
click at [412, 437] on textarea "Hi {{first_name}}, thanks for letting us know you prefer texting. I'll make sur…" at bounding box center [543, 443] width 471 height 41
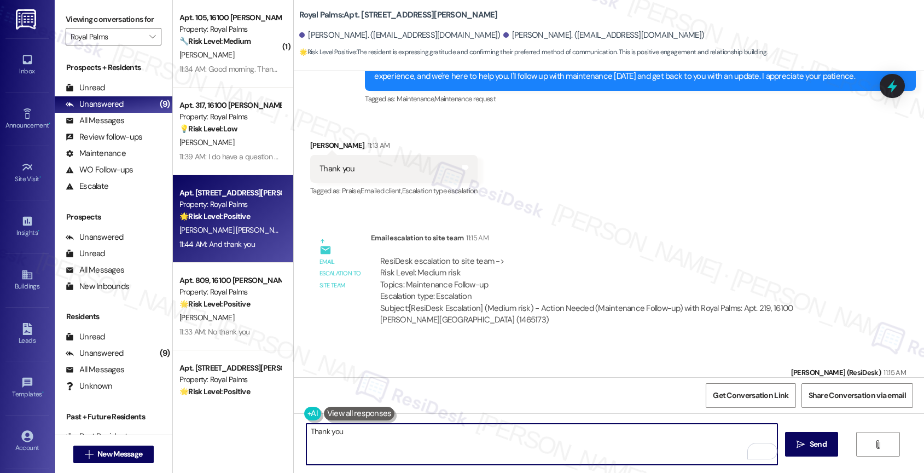
scroll to position [1817, 0]
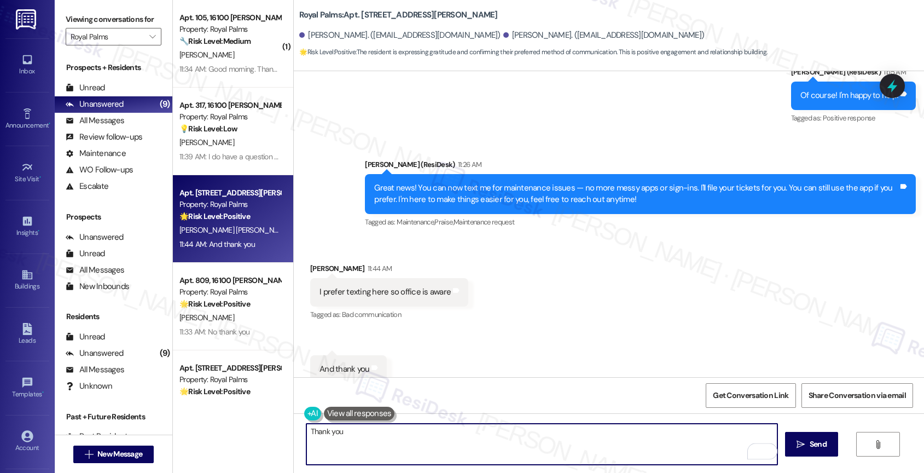
drag, startPoint x: 295, startPoint y: 423, endPoint x: 280, endPoint y: 423, distance: 15.3
click at [281, 423] on div "( 1 ) Apt. 105, 16100 Henderson Pass Property: Royal Palms 🔧 Risk Level: Medium…" at bounding box center [548, 236] width 751 height 473
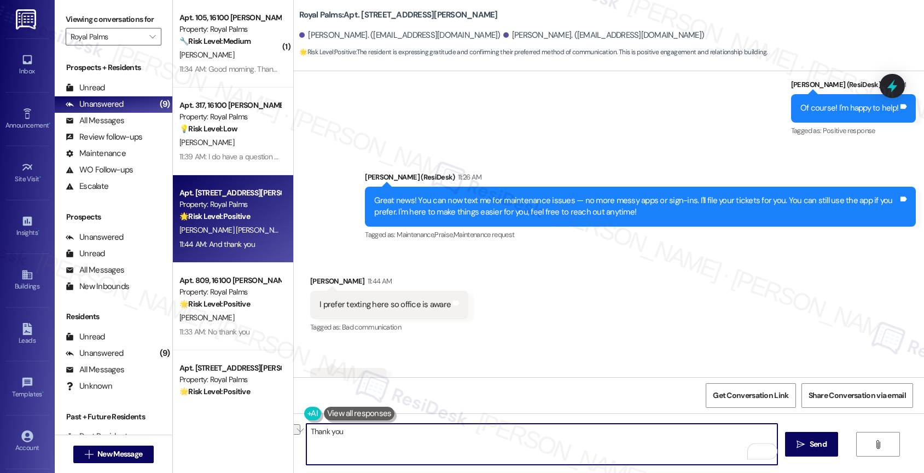
scroll to position [1848, 0]
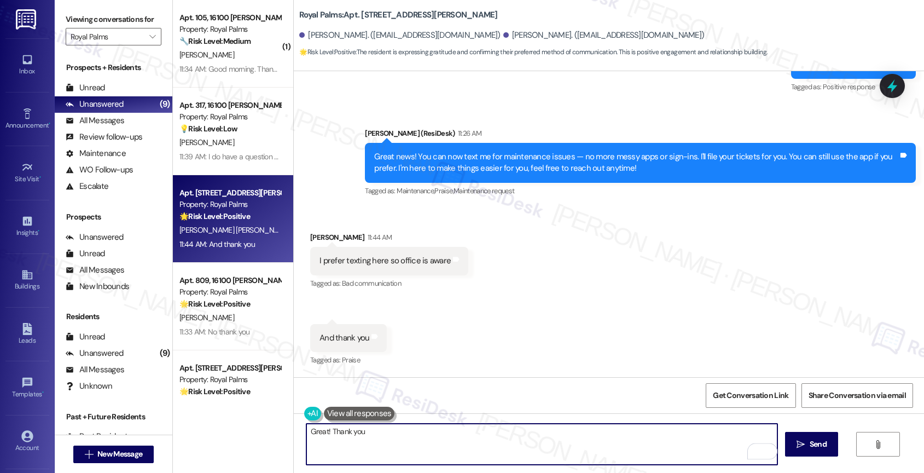
click at [323, 433] on textarea "Great! Thank you" at bounding box center [541, 443] width 471 height 41
type textarea "Happy to help!"
click at [249, 424] on div "( 1 ) Apt. 105, 16100 Henderson Pass Property: Royal Palms 🔧 Risk Level: Medium…" at bounding box center [548, 236] width 751 height 473
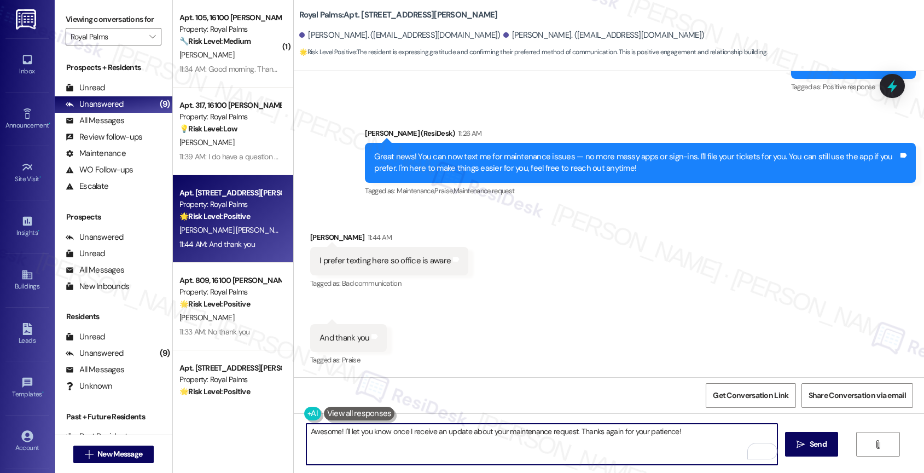
drag, startPoint x: 333, startPoint y: 434, endPoint x: 277, endPoint y: 429, distance: 55.5
click at [277, 429] on div "( 1 ) Apt. 105, 16100 Henderson Pass Property: Royal Palms 🔧 Risk Level: Medium…" at bounding box center [548, 236] width 751 height 473
type textarea "Great! I'll let you know once I receive an update about your maintenance reques…"
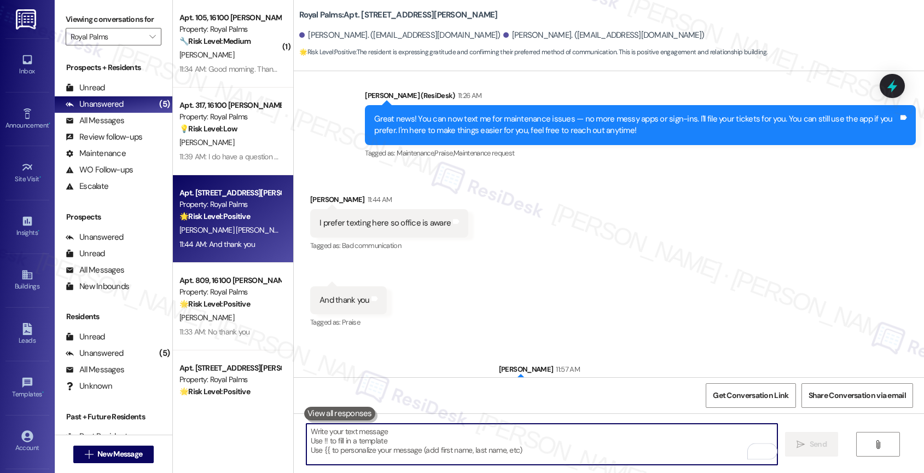
scroll to position [1925, 0]
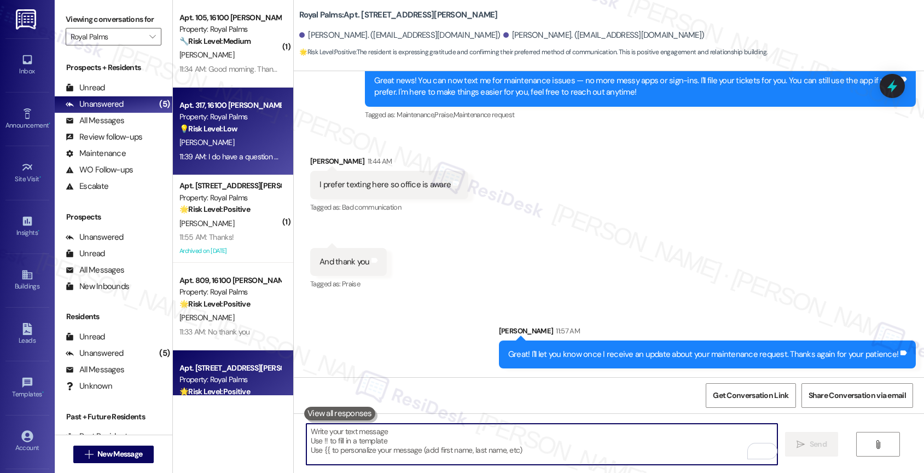
click at [217, 129] on strong "💡 Risk Level: Low" at bounding box center [208, 129] width 58 height 10
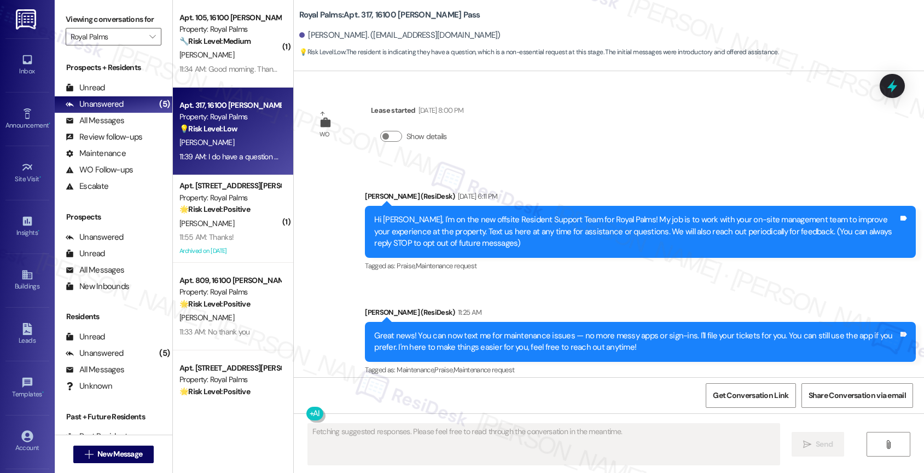
scroll to position [113, 0]
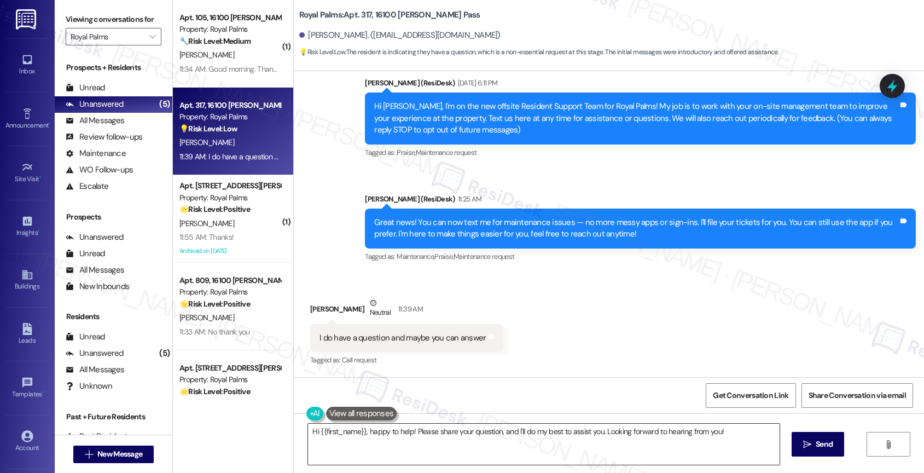
click at [736, 439] on textarea "Hi {{first_name}}, happy to help! Please share your question, and I'll do my be…" at bounding box center [543, 443] width 471 height 41
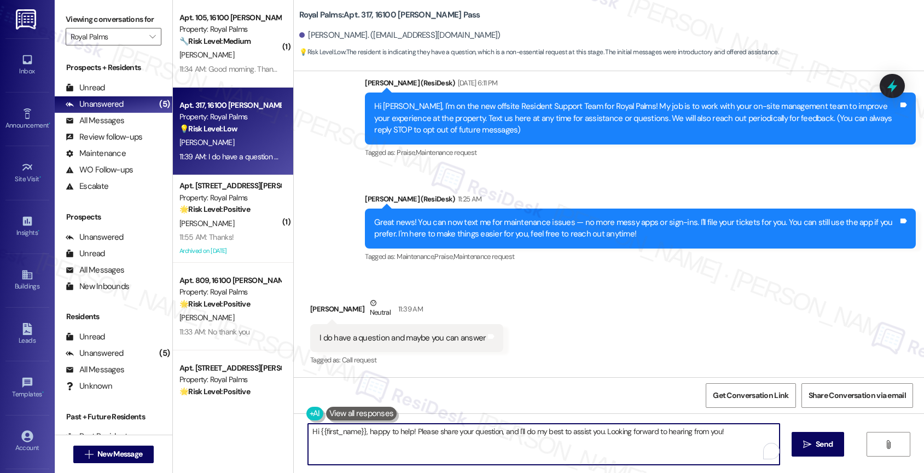
click at [309, 430] on textarea "Hi {{first_name}}, happy to help! Please share your question, and I'll do my be…" at bounding box center [543, 443] width 471 height 41
type textarea "Hey {{first_name}}, happy to help! Please share your question, and I'll do my b…"
click at [810, 440] on span "Send" at bounding box center [818, 443] width 17 height 11
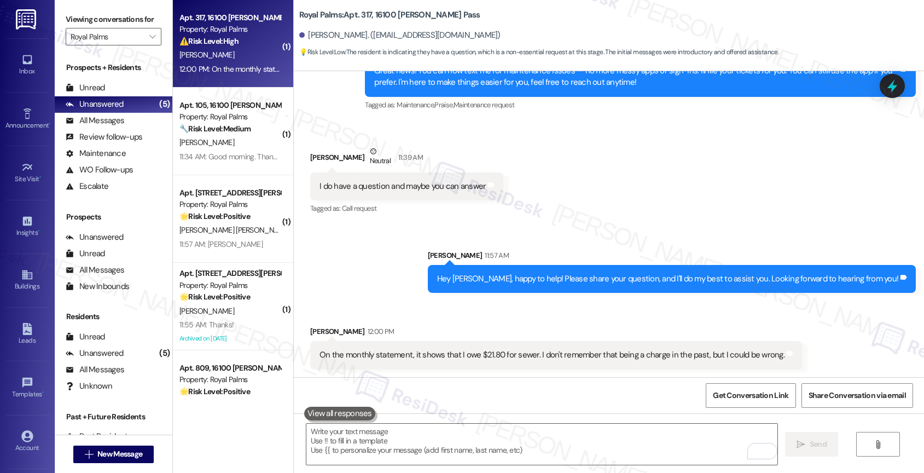
scroll to position [265, 0]
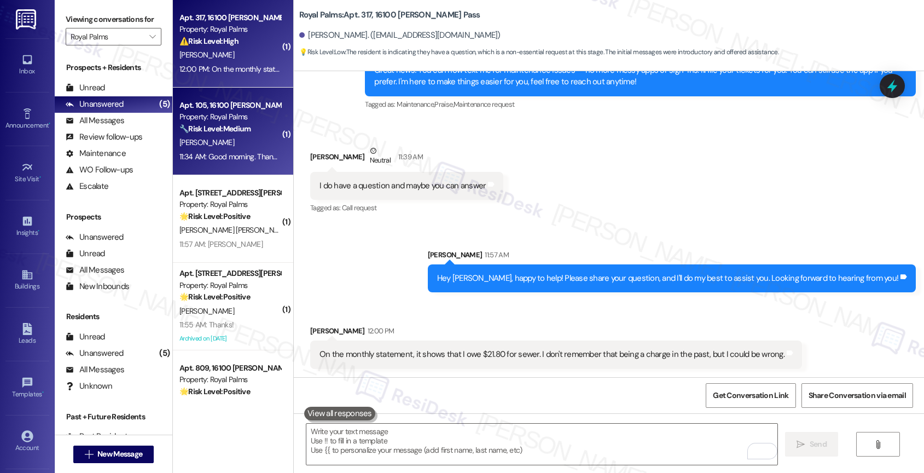
click at [228, 127] on strong "🔧 Risk Level: Medium" at bounding box center [214, 129] width 71 height 10
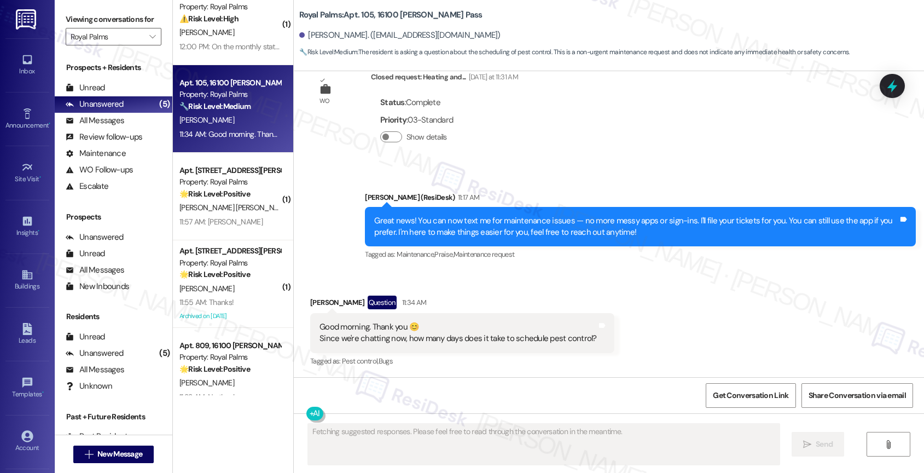
scroll to position [0, 0]
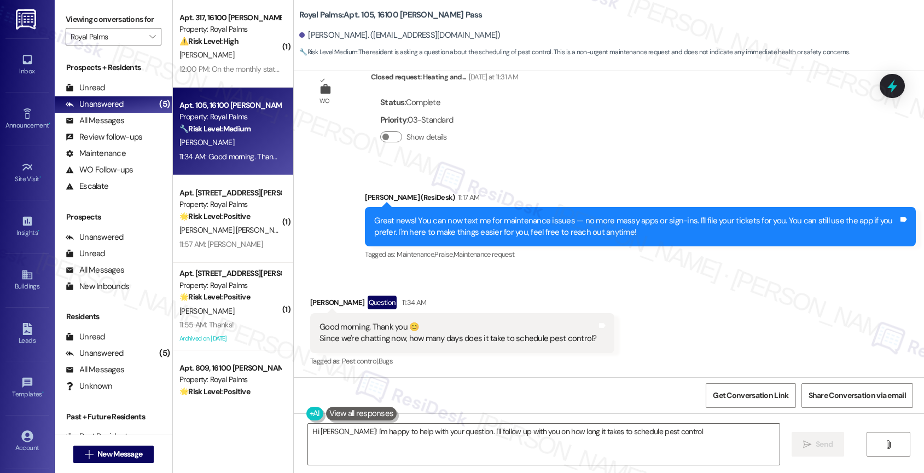
type textarea "Hi Maria! I'm happy to help with your question. I'll follow up with you on how …"
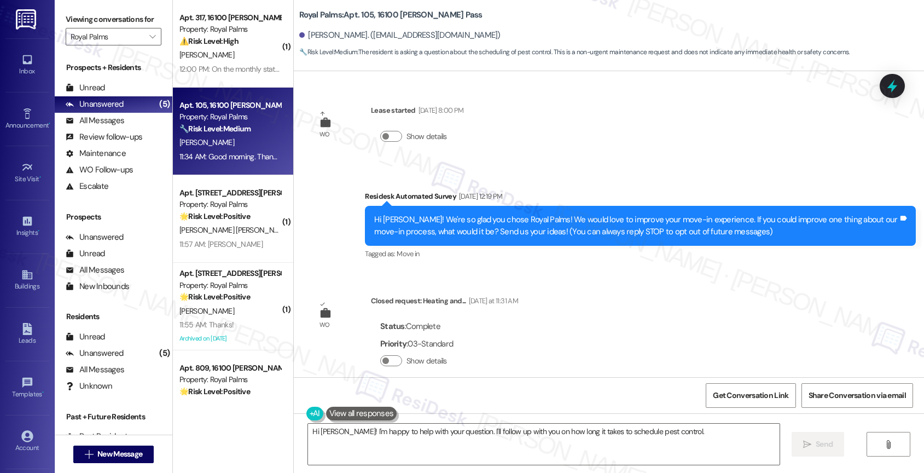
scroll to position [224, 0]
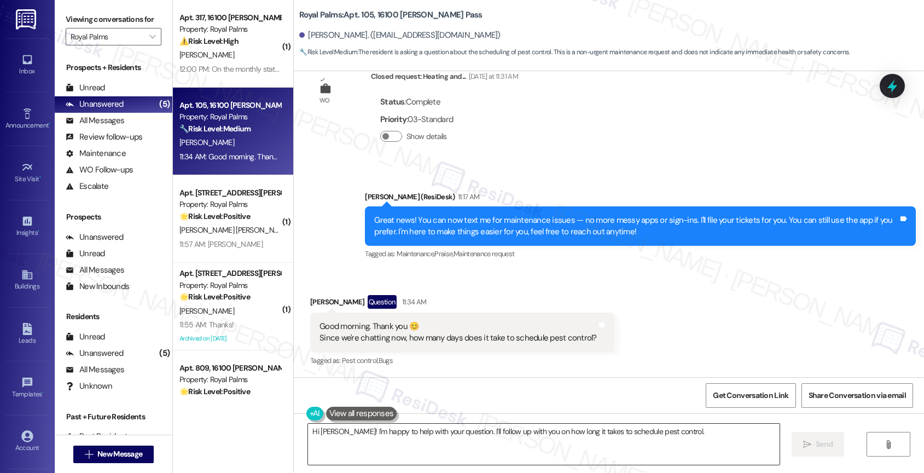
click at [341, 433] on textarea "Hi Maria! I'm happy to help with your question. I'll follow up with you on how …" at bounding box center [543, 443] width 471 height 41
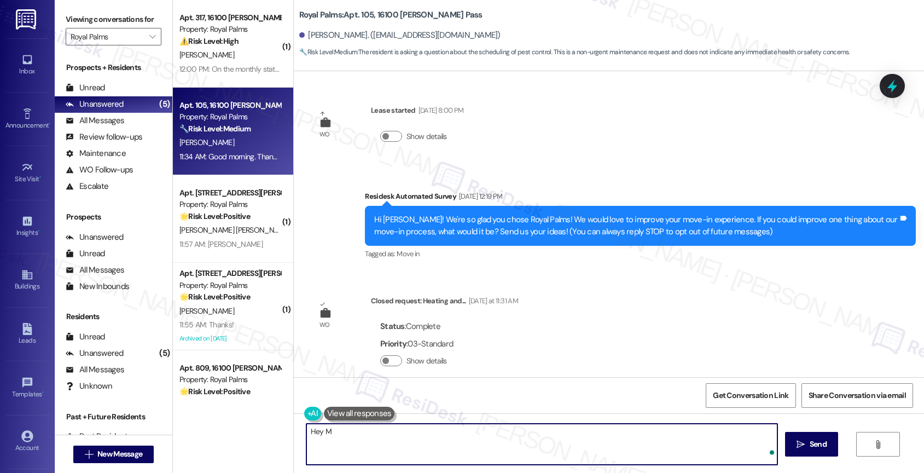
scroll to position [224, 0]
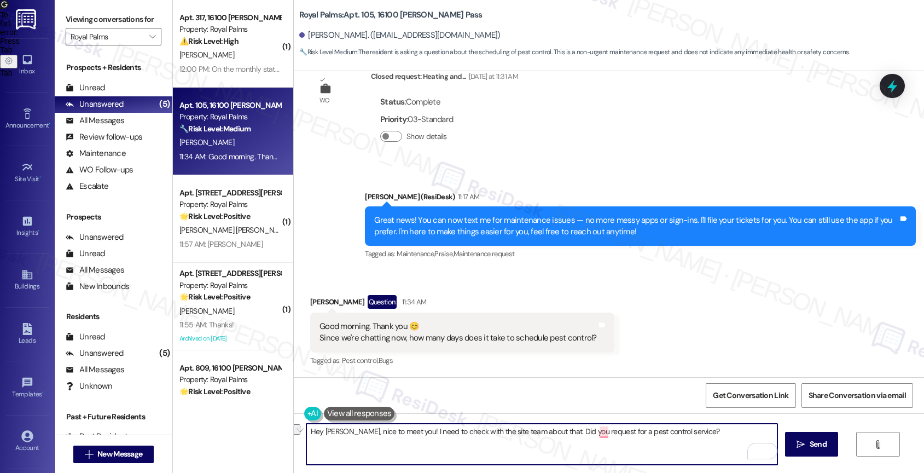
drag, startPoint x: 398, startPoint y: 430, endPoint x: 537, endPoint y: 429, distance: 138.4
click at [537, 429] on textarea "Hey [PERSON_NAME], nice to meet you! I need to check with the site team about t…" at bounding box center [541, 443] width 471 height 41
click at [472, 432] on textarea "Hey [PERSON_NAME], nice to meet you! I need to check with the site team about t…" at bounding box center [541, 443] width 471 height 41
drag, startPoint x: 444, startPoint y: 431, endPoint x: 436, endPoint y: 431, distance: 7.1
click at [436, 431] on textarea "Hey [PERSON_NAME], nice to meet you! I need to check with the site team about t…" at bounding box center [541, 443] width 471 height 41
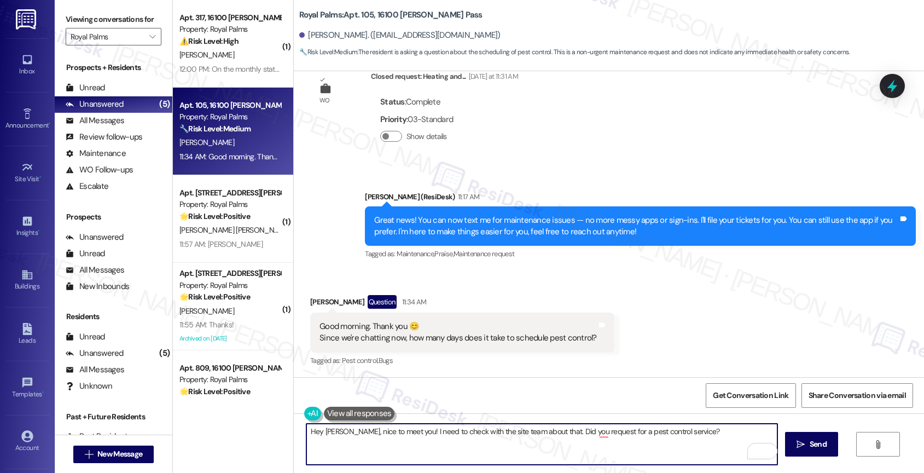
click at [424, 428] on textarea "Hey [PERSON_NAME], nice to meet you! I need to check with the site team about t…" at bounding box center [541, 443] width 471 height 41
click at [415, 432] on textarea "Hey [PERSON_NAME], nice to meet you! I need to check with the site team about t…" at bounding box center [541, 443] width 471 height 41
click at [620, 398] on button "for" at bounding box center [644, 398] width 92 height 18
click at [690, 435] on textarea "Hey [PERSON_NAME], nice to meet you! I'm happy to check with the site team abou…" at bounding box center [541, 443] width 471 height 41
type textarea "Hey [PERSON_NAME], nice to meet you! I'm happy to check with the site team abou…"
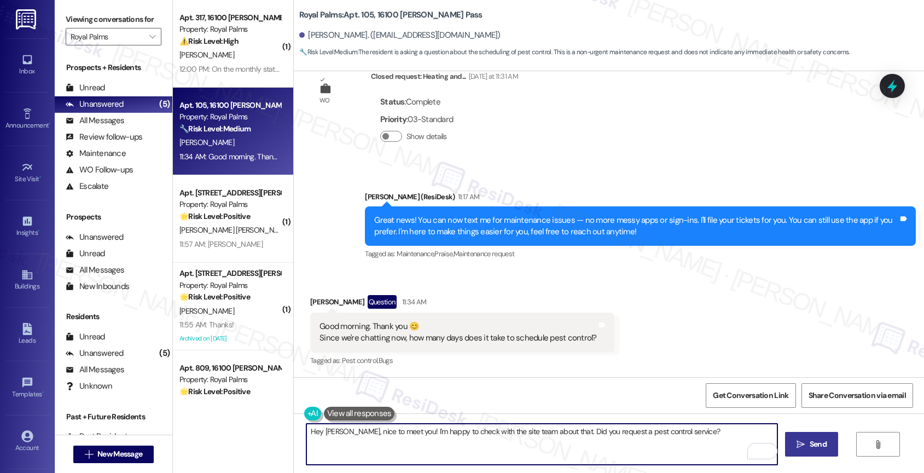
click at [810, 446] on span "Send" at bounding box center [818, 443] width 17 height 11
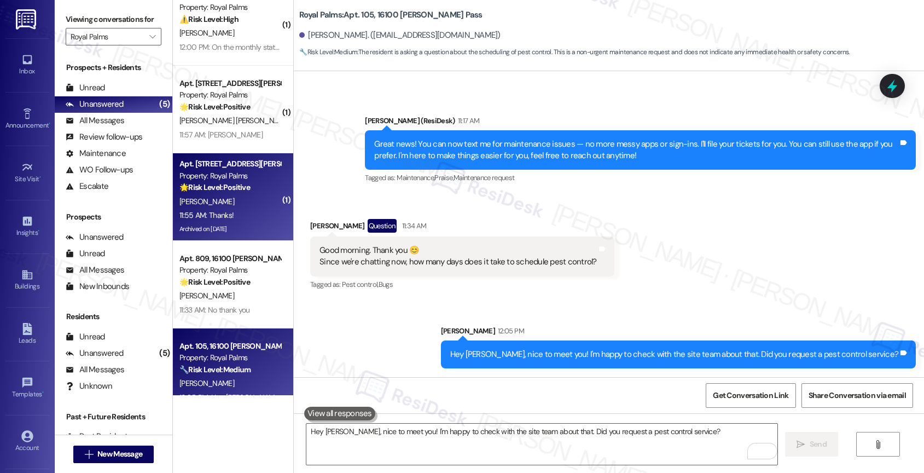
scroll to position [43, 0]
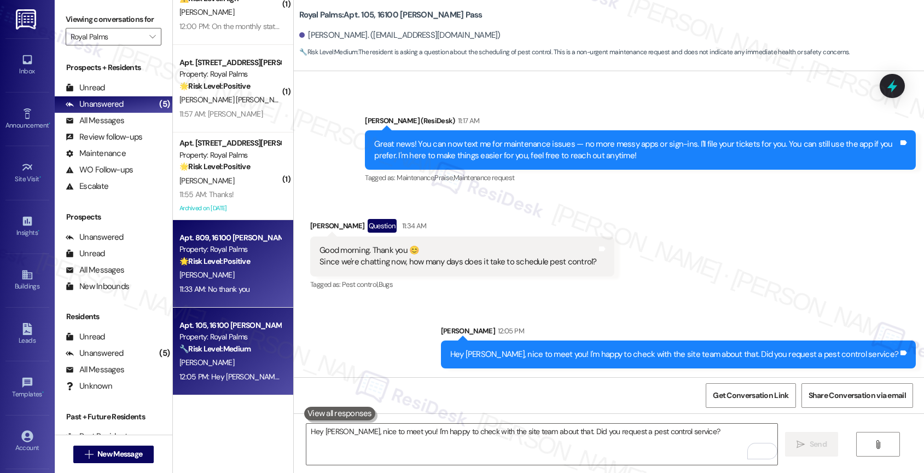
click at [232, 276] on div "[PERSON_NAME]" at bounding box center [229, 275] width 103 height 14
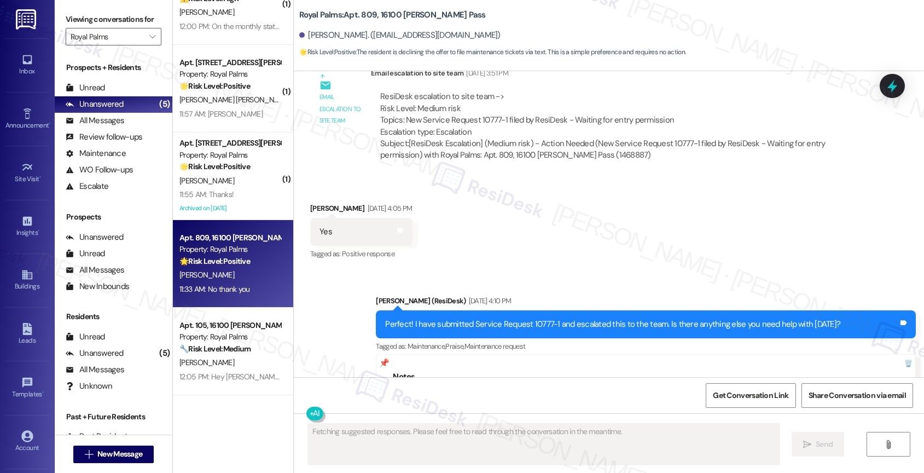
scroll to position [1126, 0]
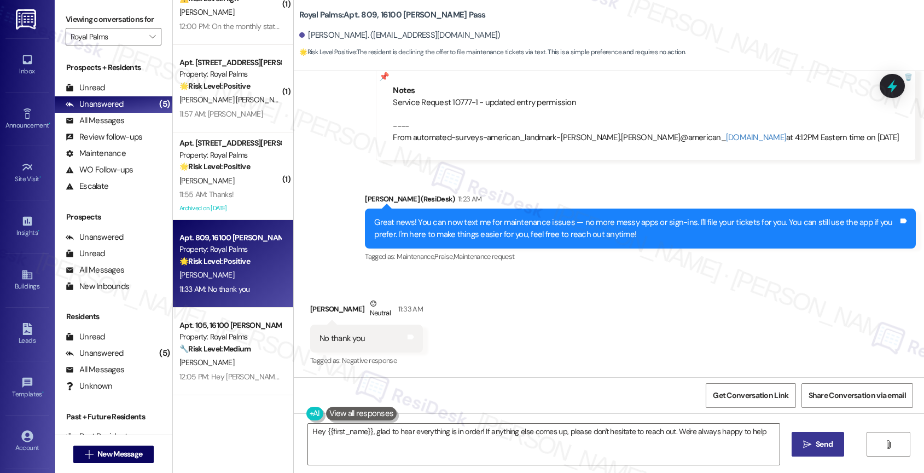
type textarea "Hey {{first_name}}, glad to hear everything is in order! If anything else comes…"
click at [400, 438] on textarea "Hey {{first_name}}, glad to hear everything is in order! If anything else comes…" at bounding box center [543, 443] width 471 height 41
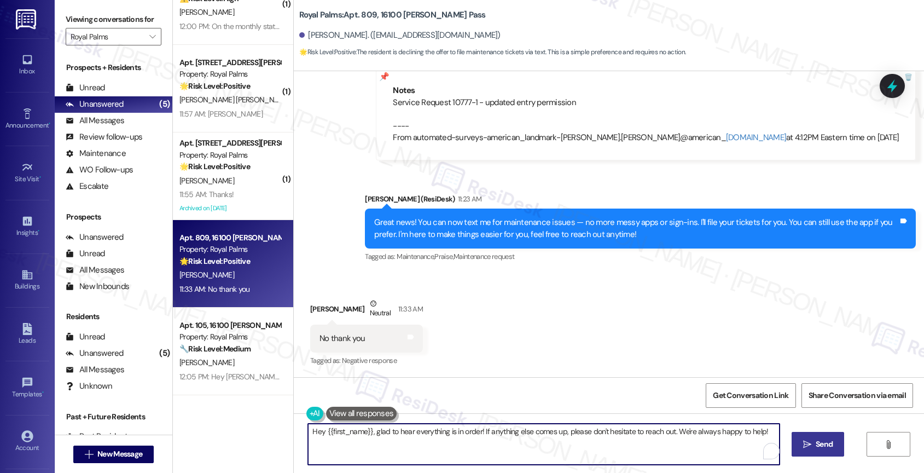
click at [400, 438] on textarea "Hey {{first_name}}, glad to hear everything is in order! If anything else comes…" at bounding box center [543, 443] width 471 height 41
type textarea "Feel free to let us know if you have questions or need assistance in the future…"
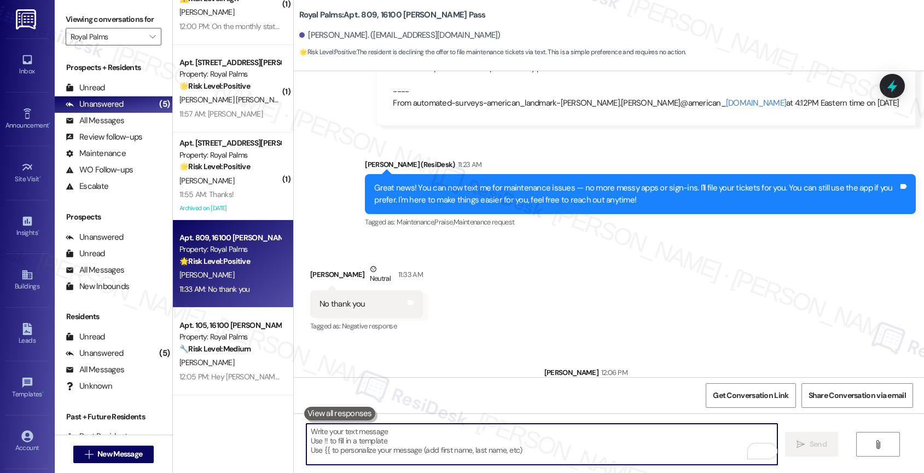
scroll to position [1202, 0]
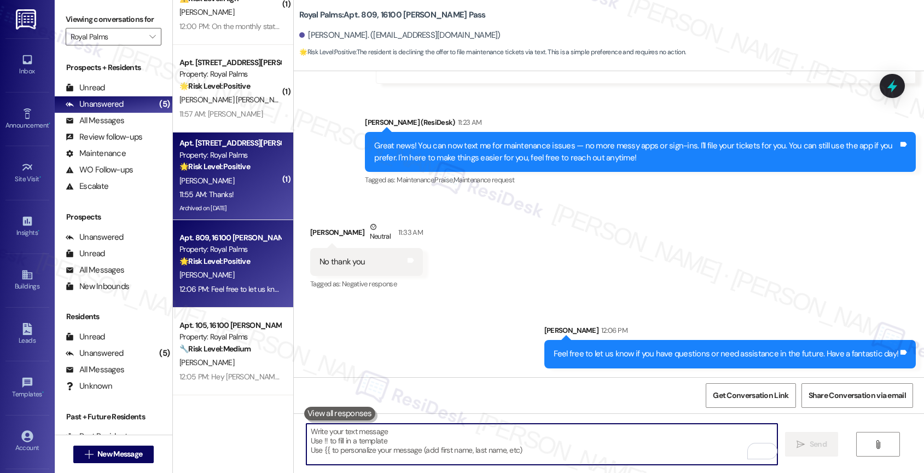
click at [234, 172] on div "🌟 Risk Level: Positive The resident is simply acknowledging the property manage…" at bounding box center [229, 166] width 101 height 11
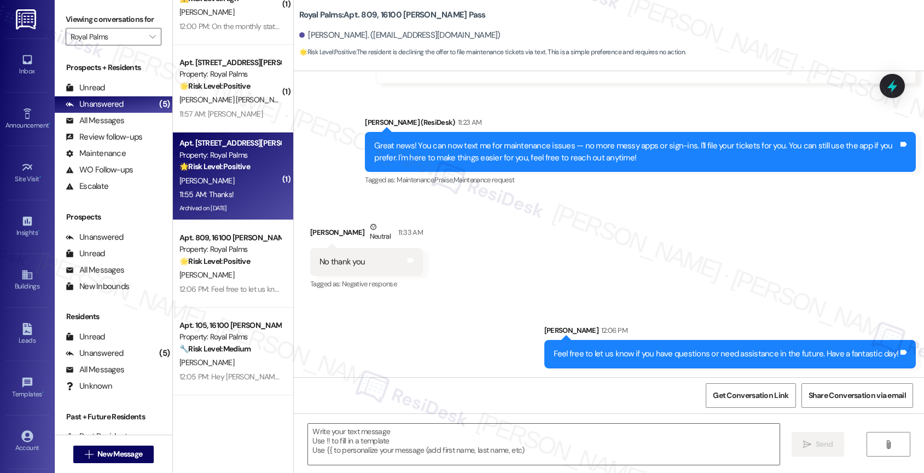
type textarea "Fetching suggested responses. Please feel free to read through the conversation…"
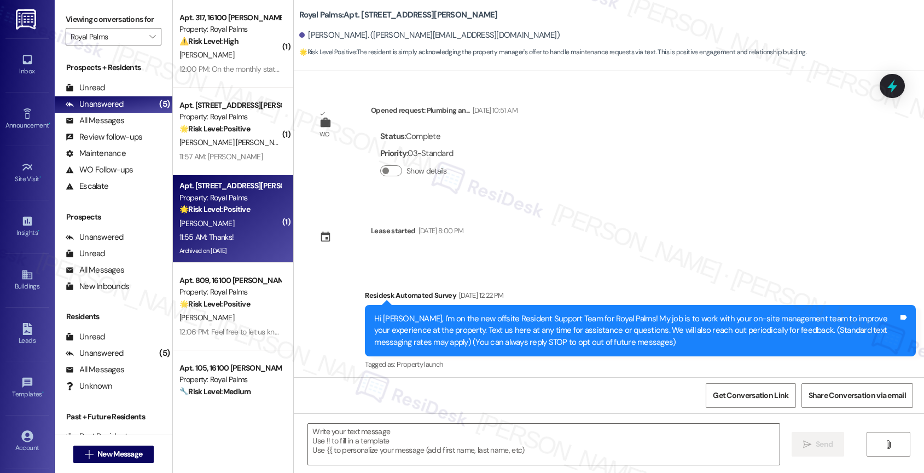
scroll to position [3634, 0]
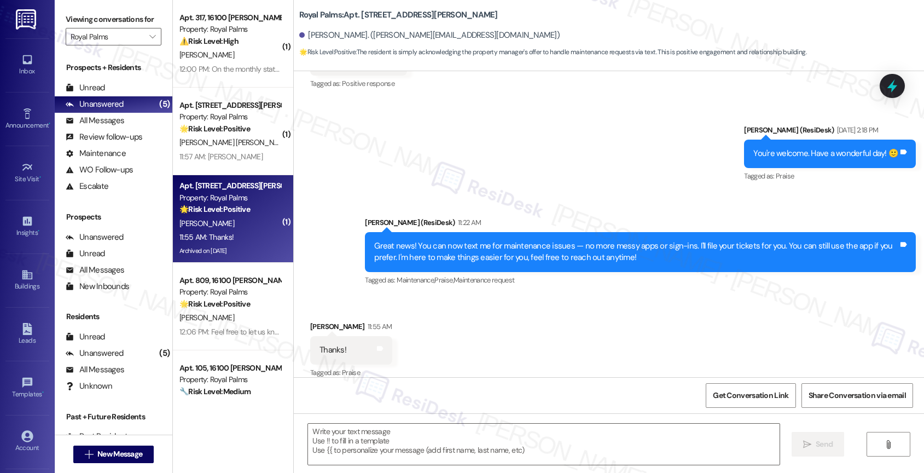
type textarea "Fetching suggested responses. Please feel free to read through the conversation…"
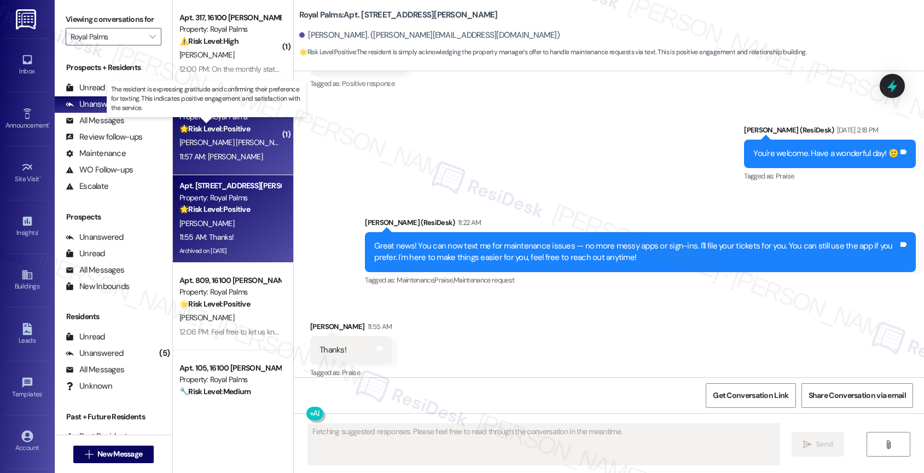
click at [224, 132] on strong "🌟 Risk Level: Positive" at bounding box center [214, 129] width 71 height 10
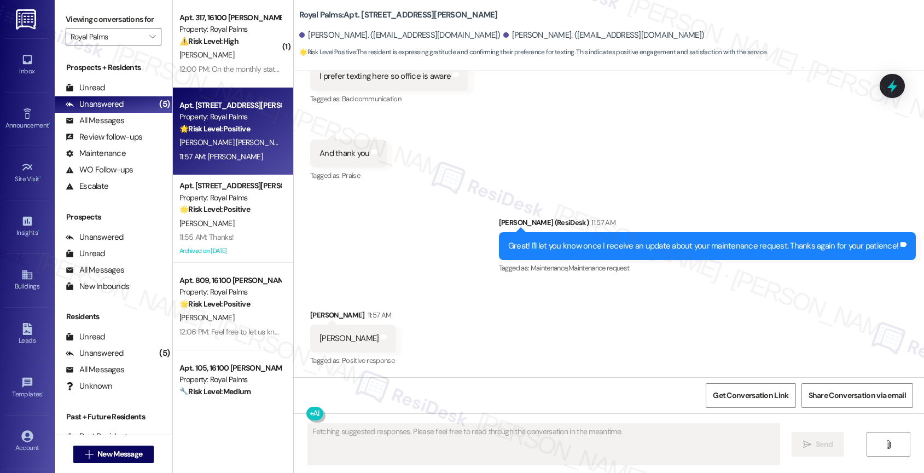
scroll to position [2033, 0]
click at [456, 310] on div "Received via SMS Margarita Esparza 11:57 AM Ty Tags and notes Tagged as: Positi…" at bounding box center [609, 330] width 630 height 92
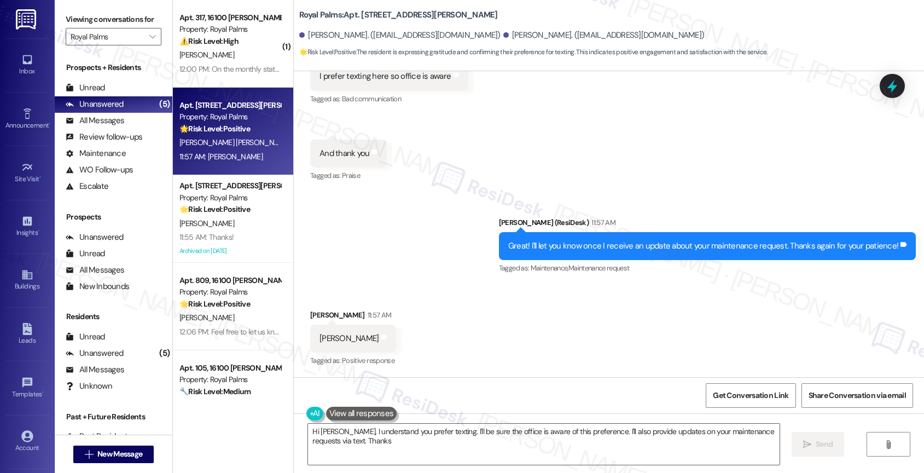
type textarea "Hi Margarita, I understand you prefer texting. I'll be sure the office is aware…"
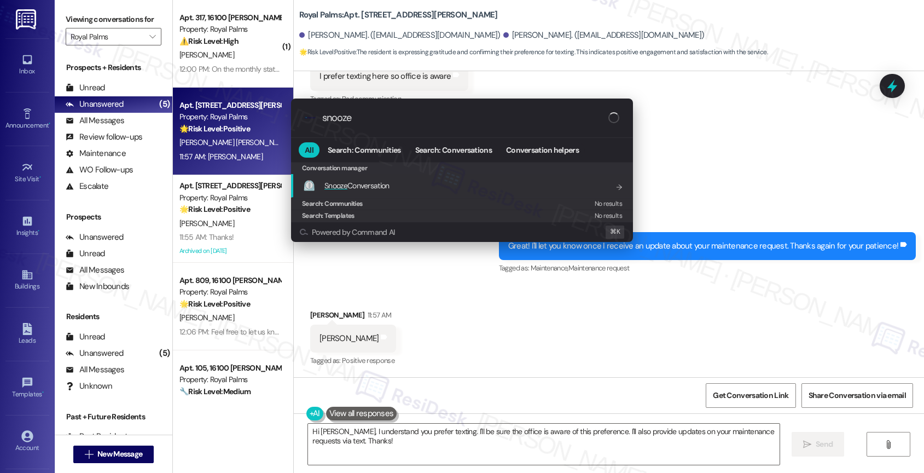
type input "snooze"
click at [393, 175] on div "⏲️ Snooze Conversation Add shortcut" at bounding box center [462, 186] width 342 height 24
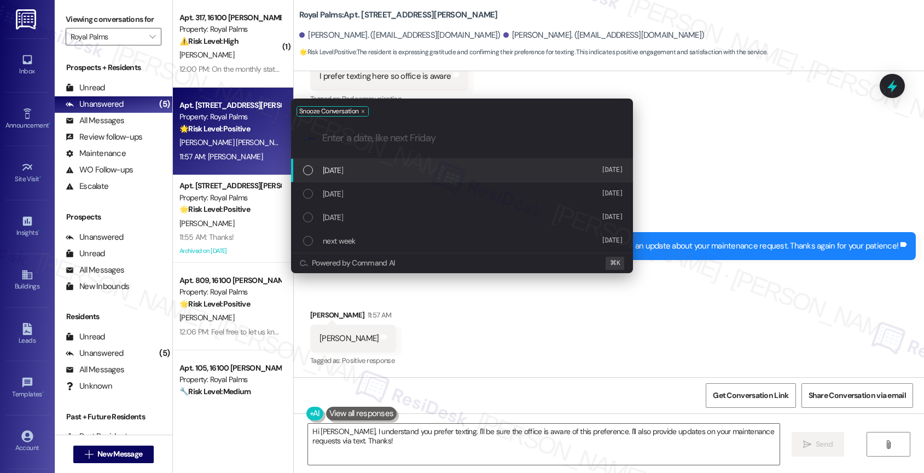
click at [390, 165] on div "today TUE, SEP 16, 2025" at bounding box center [463, 170] width 320 height 12
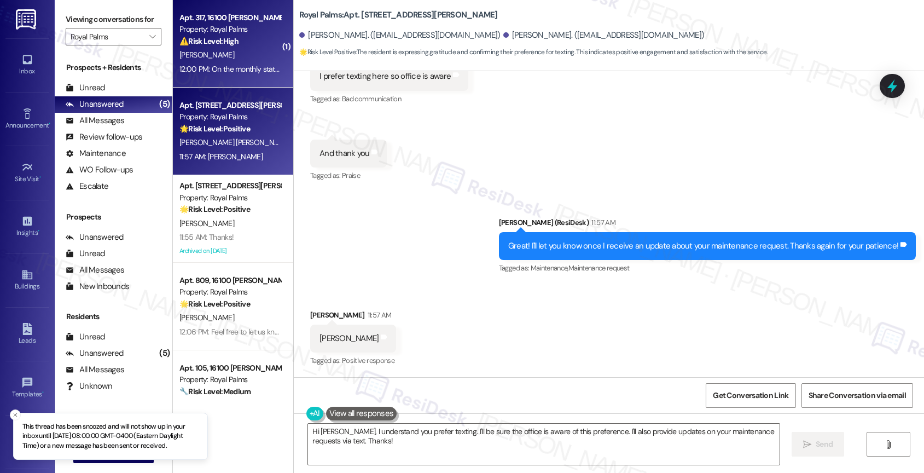
click at [220, 43] on strong "⚠️ Risk Level: High" at bounding box center [208, 41] width 59 height 10
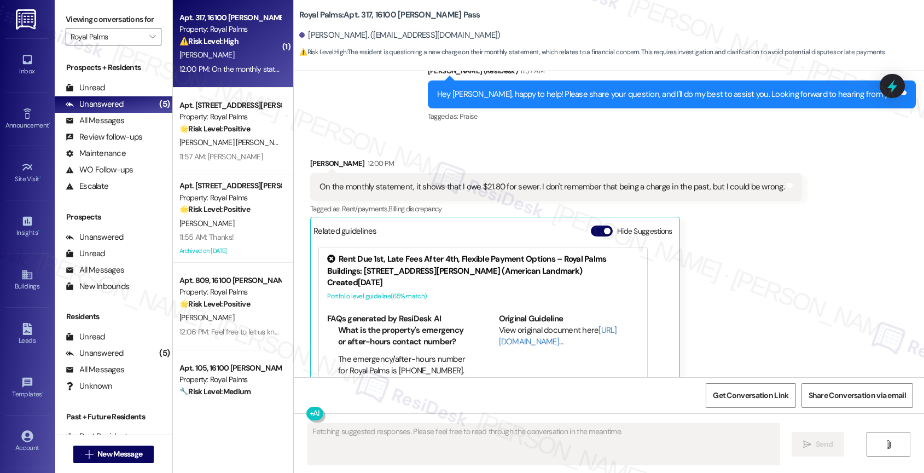
scroll to position [509, 0]
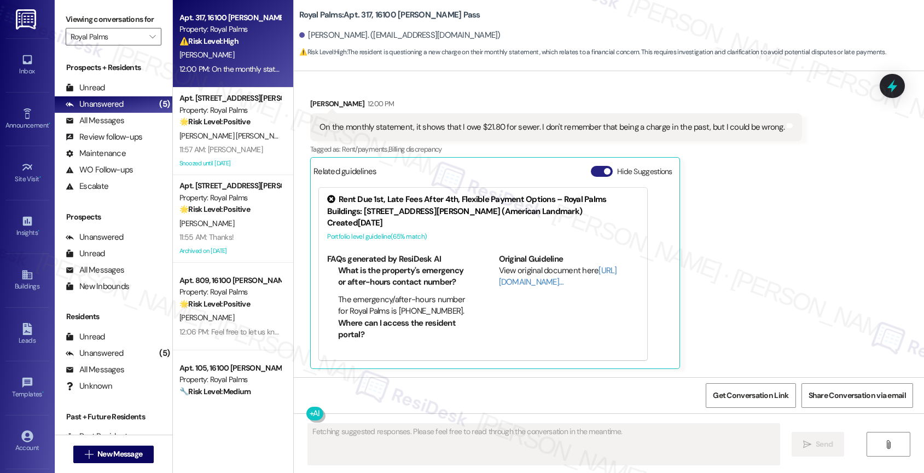
click at [594, 171] on button "Hide Suggestions" at bounding box center [602, 171] width 22 height 11
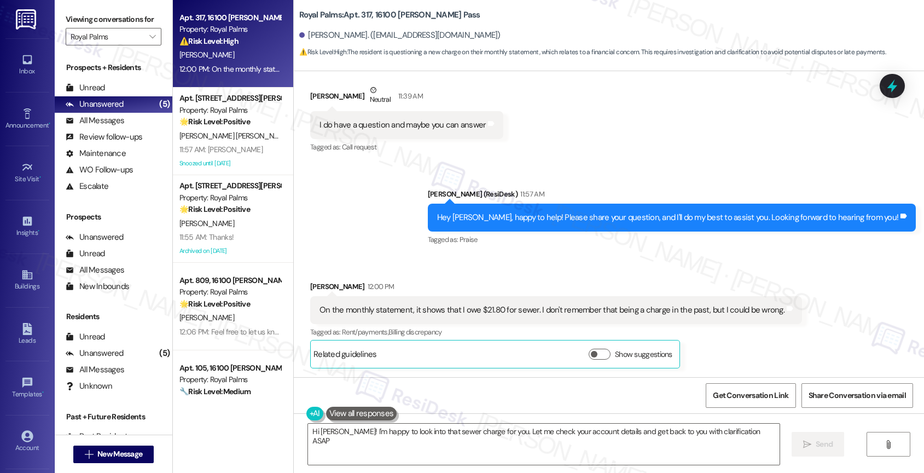
type textarea "Hi Branden! I'm happy to look into that sewer charge for you. Let me check your…"
click at [420, 310] on div "On the monthly statement, it shows that I owe $21.80 for sewer. I don't remembe…" at bounding box center [551, 309] width 465 height 11
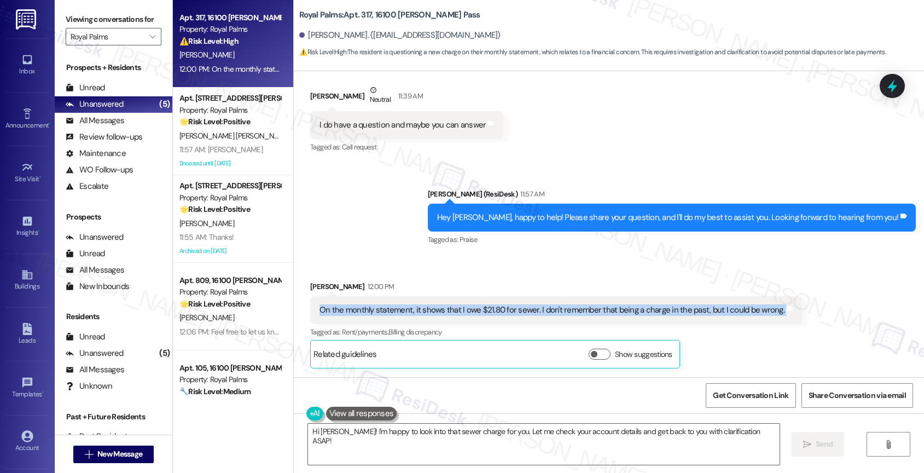
click at [420, 310] on div "On the monthly statement, it shows that I owe $21.80 for sewer. I don't remembe…" at bounding box center [551, 309] width 465 height 11
copy div "On the monthly statement, it shows that I owe $21.80 for sewer. I don't remembe…"
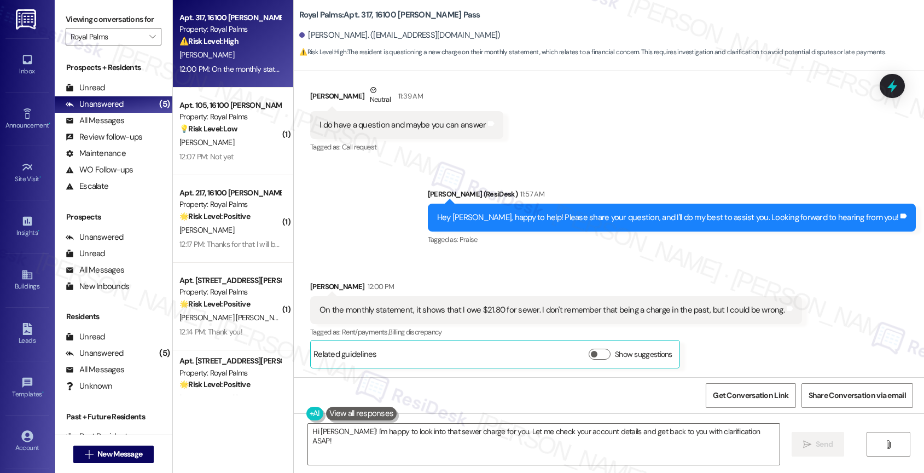
click at [400, 220] on div "Sent via SMS Sarah (ResiDesk) 11:57 AM Hey Branden, happy to help! Please share…" at bounding box center [609, 210] width 630 height 92
click at [412, 305] on div "On the monthly statement, it shows that I owe $21.80 for sewer. I don't remembe…" at bounding box center [551, 309] width 465 height 11
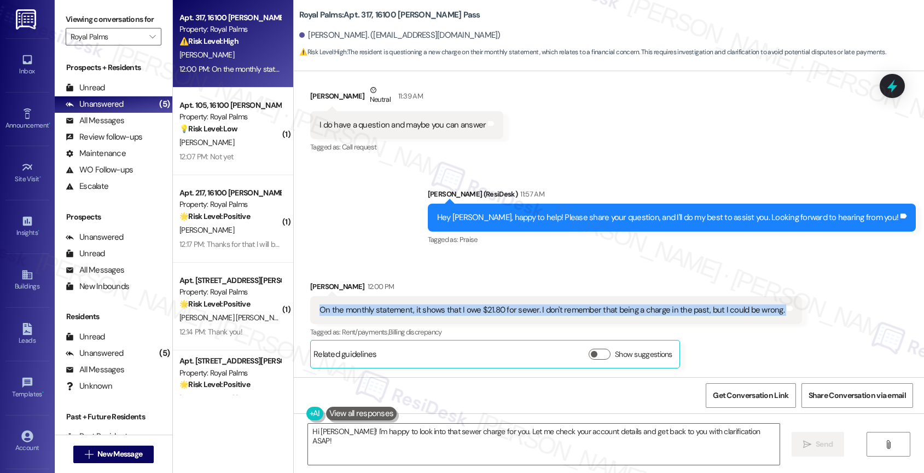
click at [412, 305] on div "On the monthly statement, it shows that I owe $21.80 for sewer. I don't remembe…" at bounding box center [551, 309] width 465 height 11
copy div "On the monthly statement, it shows that I owe $21.80 for sewer. I don't remembe…"
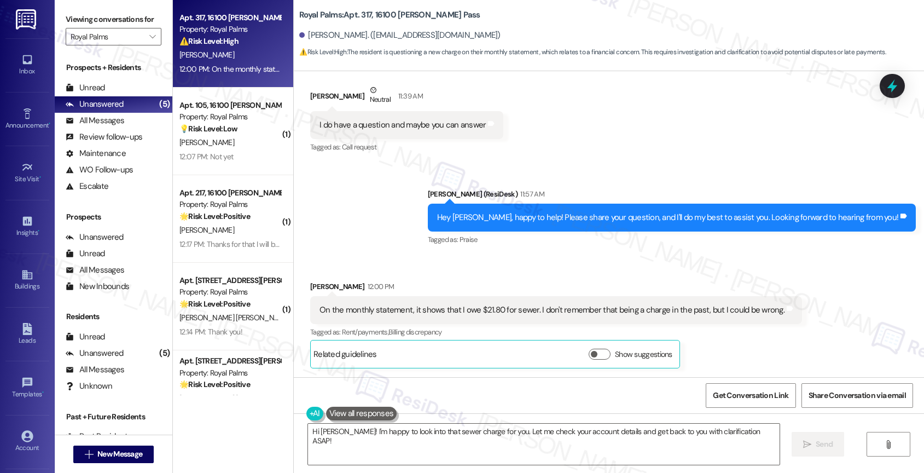
click at [400, 224] on div "Sent via SMS Sarah (ResiDesk) 11:57 AM Hey Branden, happy to help! Please share…" at bounding box center [609, 210] width 630 height 92
click at [395, 438] on textarea "Hi Branden! I'm happy to look into that sewer charge for you. Let me check your…" at bounding box center [543, 443] width 471 height 41
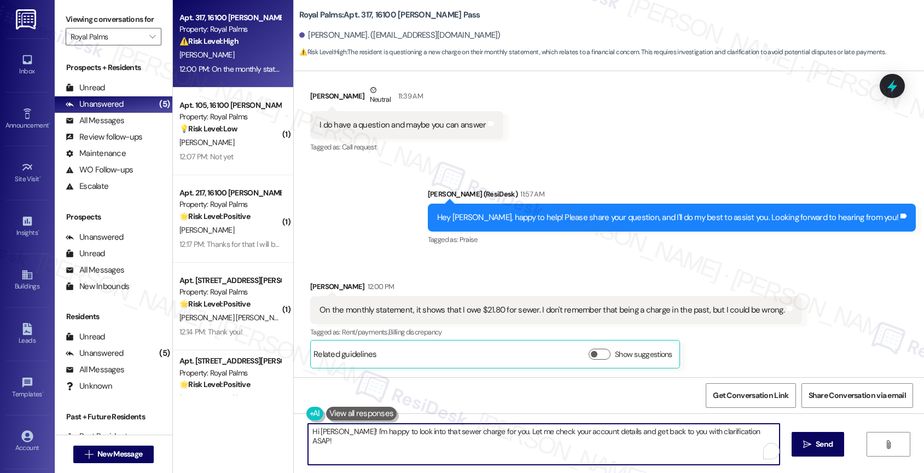
click at [395, 438] on textarea "Hi Branden! I'm happy to look into that sewer charge for you. Let me check your…" at bounding box center [543, 443] width 471 height 41
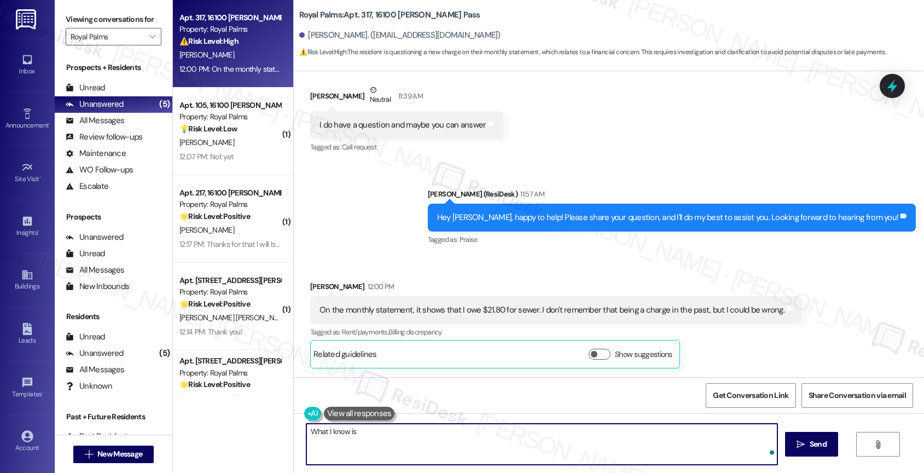
paste textarea "Sewer service covers the cost of removing and treating wastewater from your apa…"
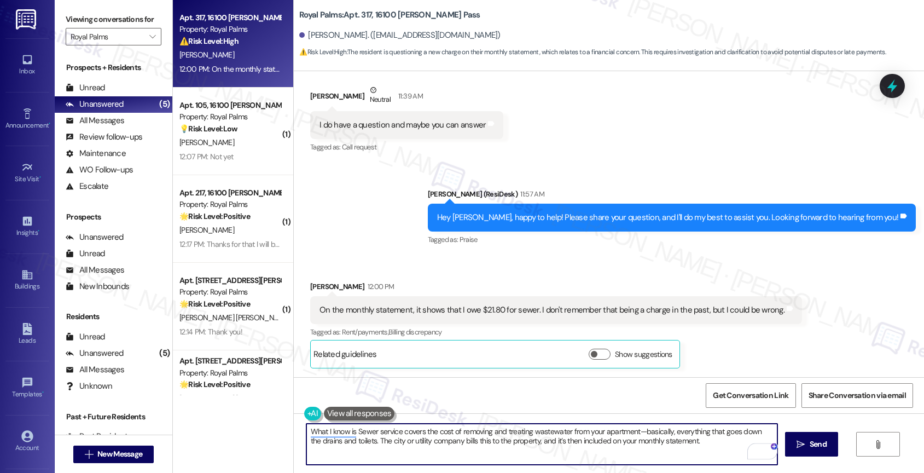
click at [350, 429] on textarea "What I know is Sewer service covers the cost of removing and treating wastewate…" at bounding box center [541, 443] width 471 height 41
click at [720, 447] on textarea "What I know is that Sewer service covers the cost of removing and treating wast…" at bounding box center [541, 443] width 471 height 41
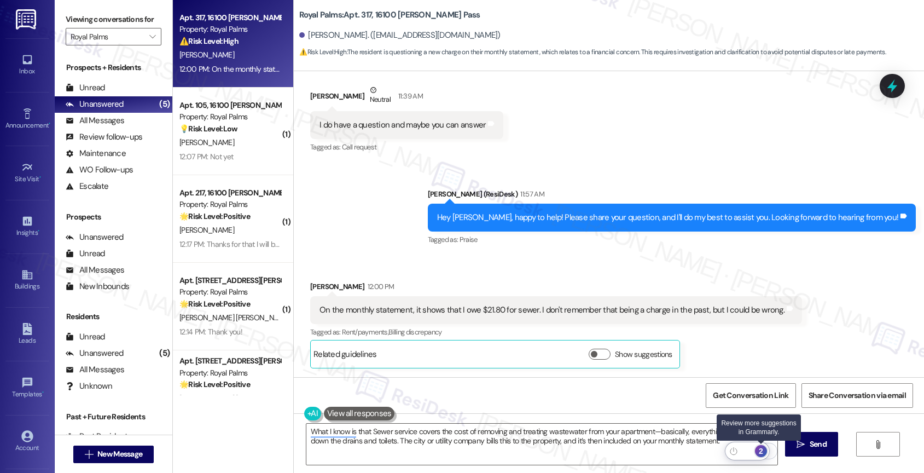
click at [764, 447] on div "2" at bounding box center [761, 451] width 12 height 12
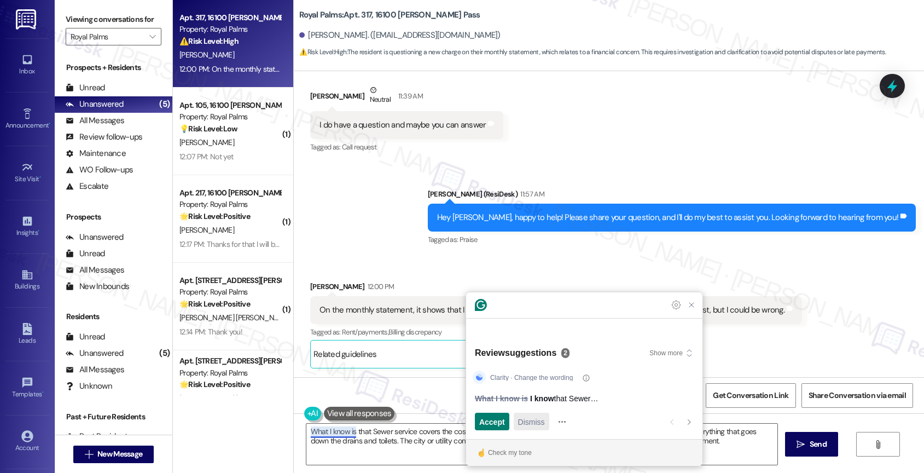
click at [535, 421] on span "Dismiss" at bounding box center [531, 421] width 27 height 11
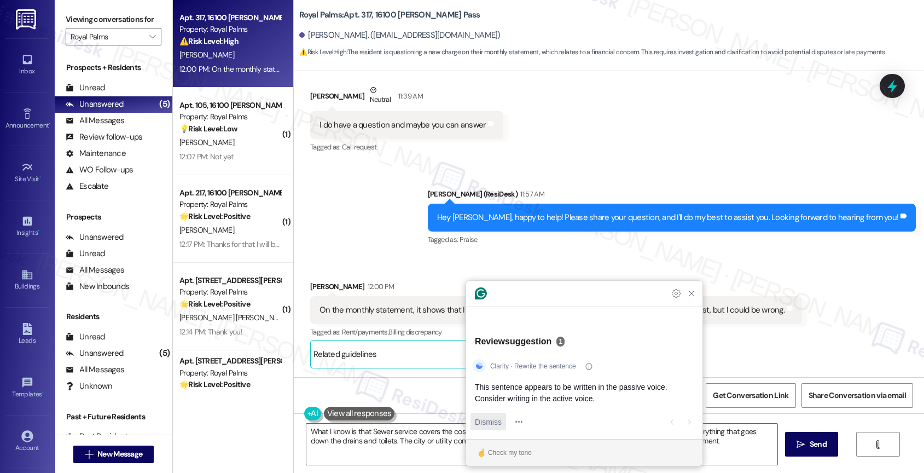
click at [491, 416] on span "Dismiss" at bounding box center [488, 421] width 27 height 11
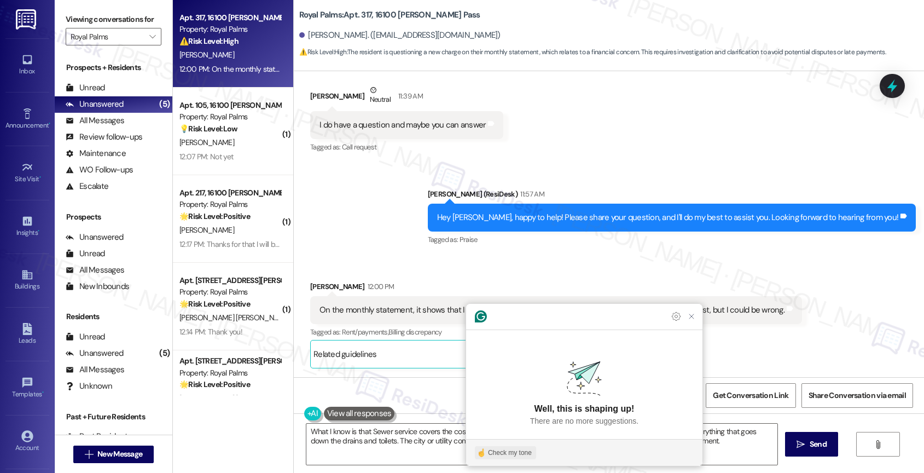
click at [519, 448] on div "Check my tone" at bounding box center [510, 452] width 44 height 10
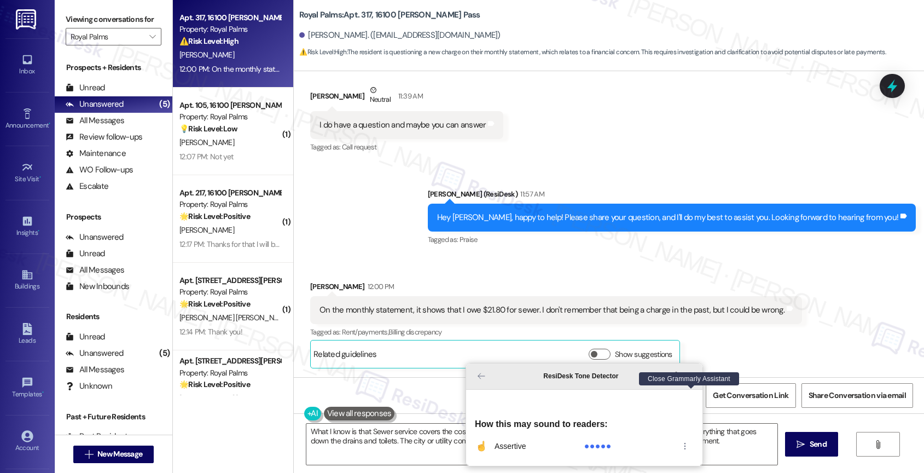
click at [695, 380] on icon "Close Grammarly Assistant" at bounding box center [691, 375] width 9 height 9
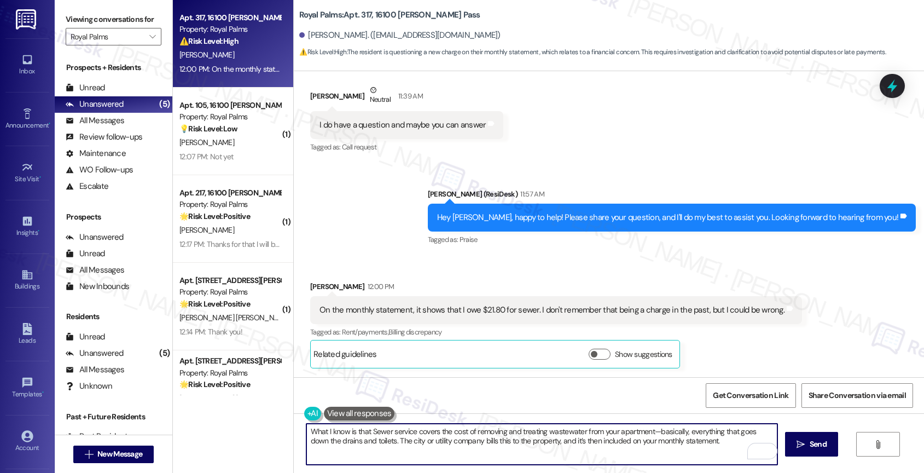
click at [714, 446] on textarea "What I know is that Sewer service covers the cost of removing and treating wast…" at bounding box center [541, 443] width 471 height 41
type textarea "What I know is that Sewer service covers the cost of removing and treating wast…"
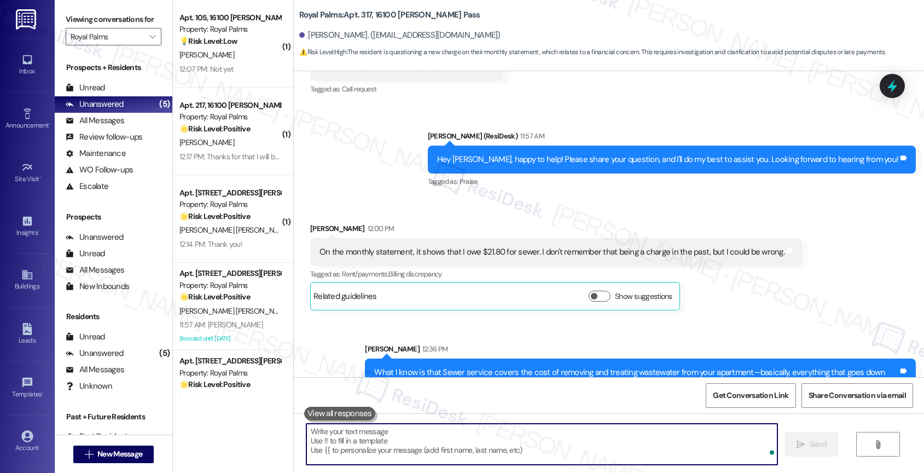
scroll to position [414, 0]
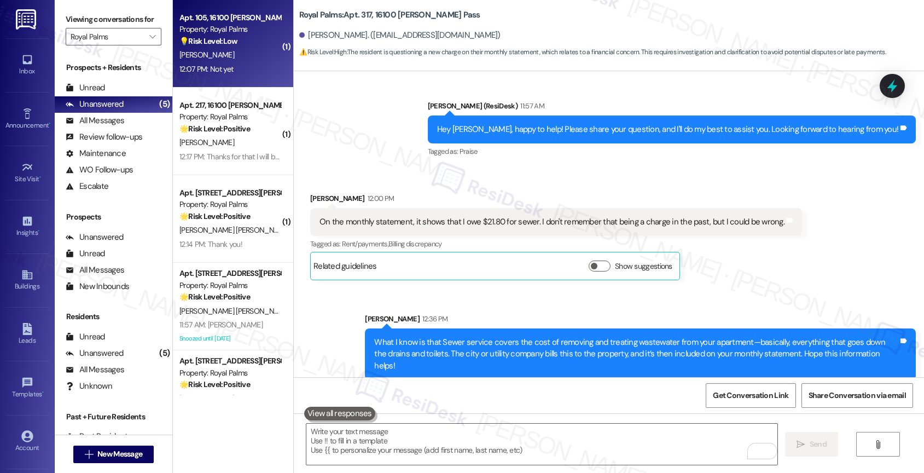
click at [199, 56] on div "[PERSON_NAME]" at bounding box center [229, 55] width 103 height 14
type textarea "Fetching suggested responses. Please feel free to read through the conversation…"
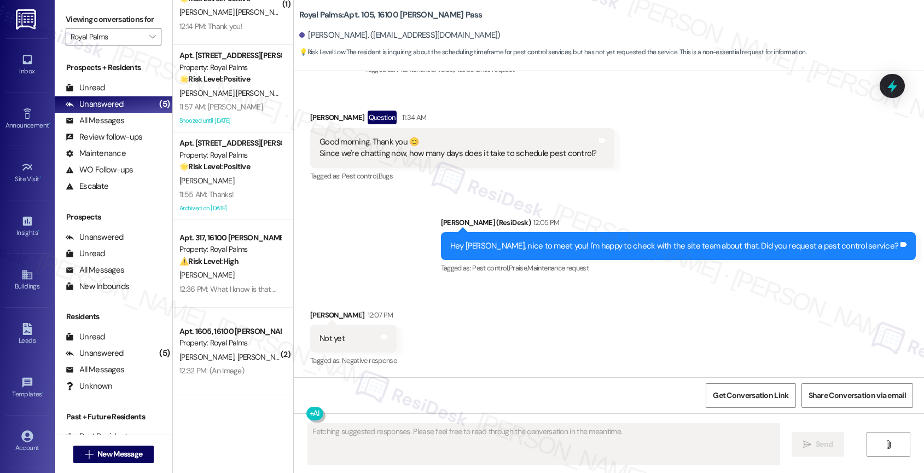
scroll to position [0, 0]
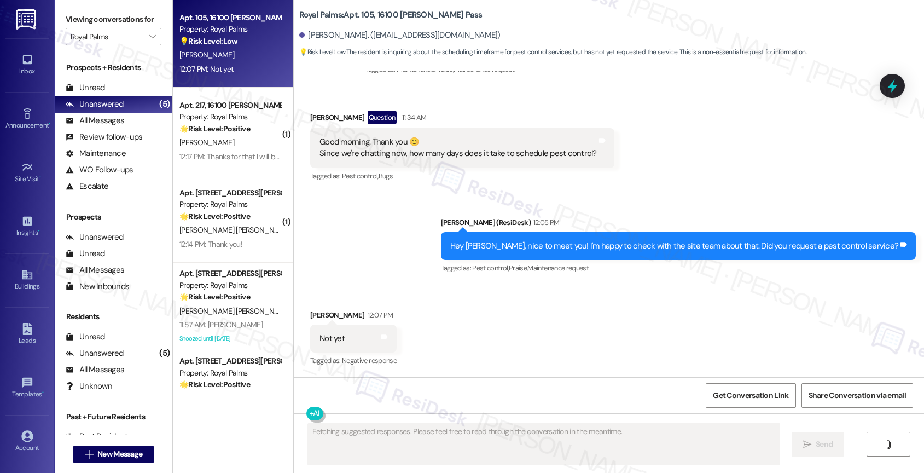
click at [418, 290] on div "Received via SMS Maria Jasso 12:07 PM Not yet Tags and notes Tagged as: Negativ…" at bounding box center [609, 330] width 630 height 92
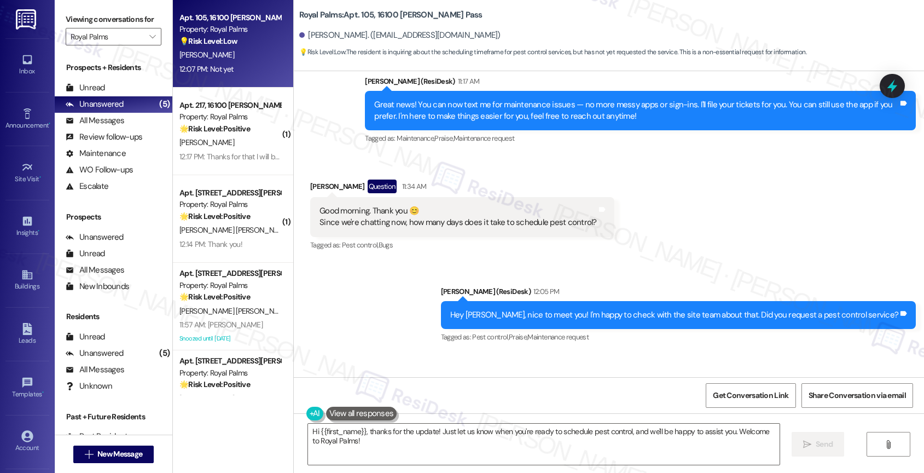
scroll to position [409, 0]
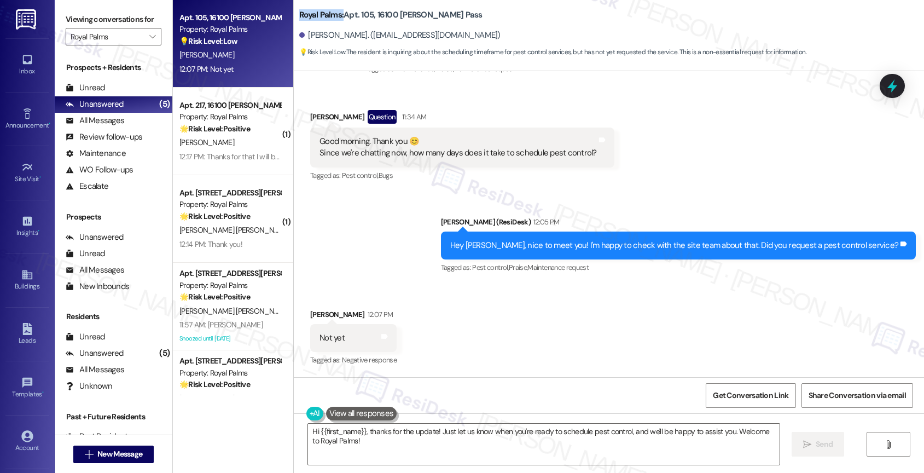
drag, startPoint x: 334, startPoint y: 15, endPoint x: 289, endPoint y: 9, distance: 44.7
click at [294, 9] on div "Royal Palms: Apt. 105, 16100 Henderson Pass Maria Jasso. (m.jasso18@yahoo.com) …" at bounding box center [609, 30] width 630 height 55
copy b "Royal Palms:"
click at [505, 81] on div "Announcement, sent via SMS Sarah (ResiDesk) 11:17 AM Great news! You can now te…" at bounding box center [640, 42] width 567 height 88
click at [353, 444] on textarea "Hi {{first_name}}, thanks for the update! Just let us know when you're ready to…" at bounding box center [543, 443] width 471 height 41
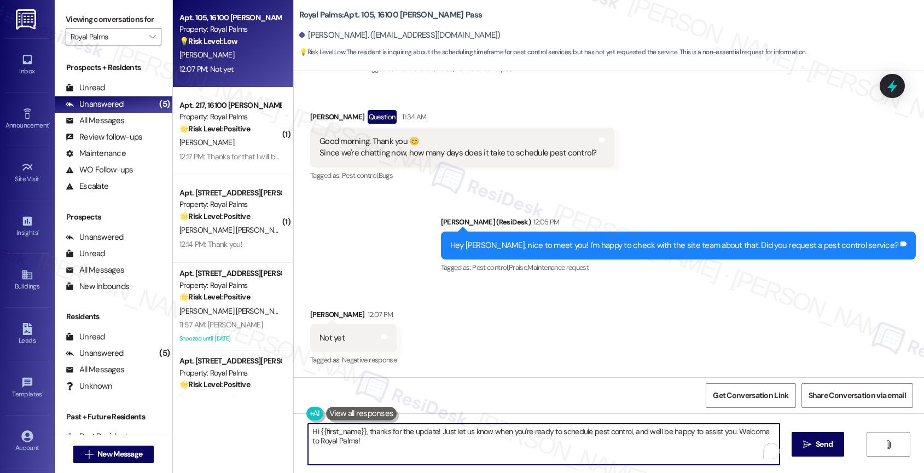
click at [353, 444] on textarea "Hi {{first_name}}, thanks for the update! Just let us know when you're ready to…" at bounding box center [543, 443] width 471 height 41
click at [642, 444] on textarea "I see. Would you like me to ask the team first how long it takes to schedule pe…" at bounding box center [541, 443] width 471 height 41
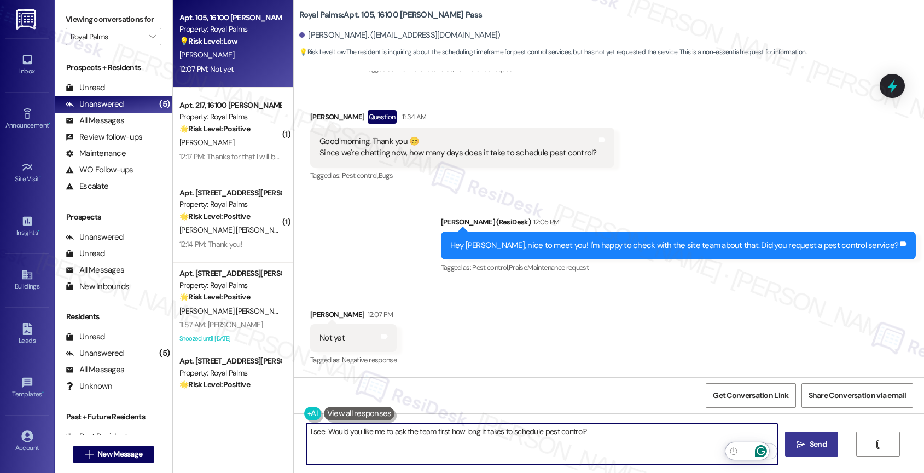
type textarea "I see. Would you like me to ask the team first how long it takes to schedule pe…"
click at [805, 445] on span " Send" at bounding box center [811, 443] width 34 height 11
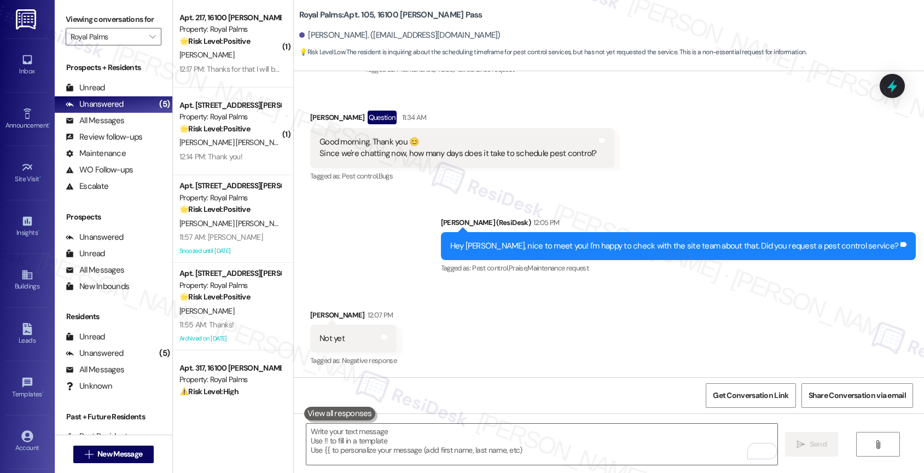
scroll to position [485, 0]
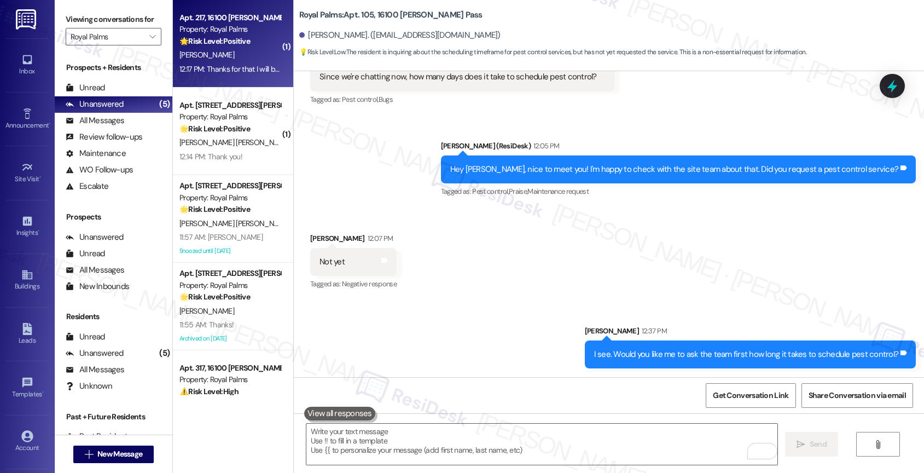
click at [209, 45] on strong "🌟 Risk Level: Positive" at bounding box center [214, 41] width 71 height 10
type textarea "Fetching suggested responses. Please feel free to read through the conversation…"
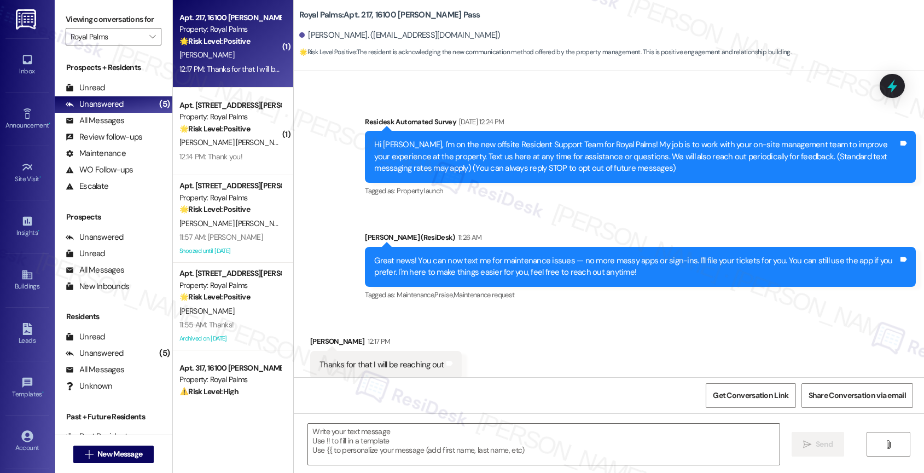
type textarea "Fetching suggested responses. Please feel free to read through the conversation…"
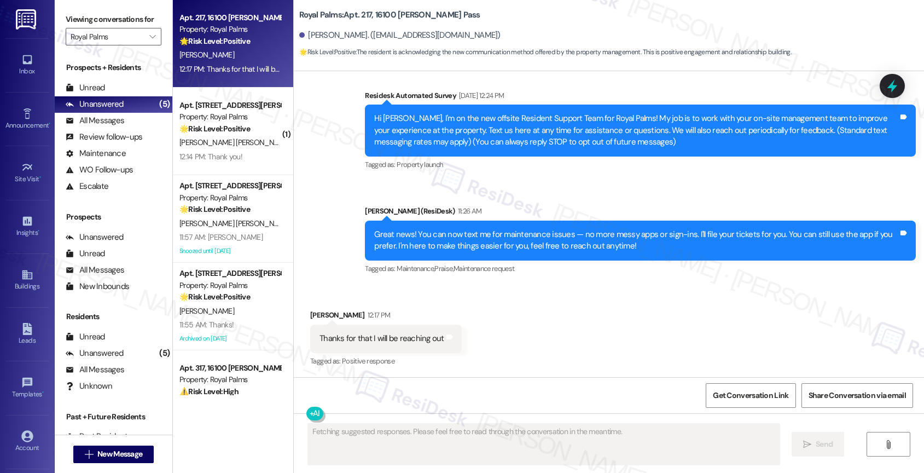
scroll to position [222, 0]
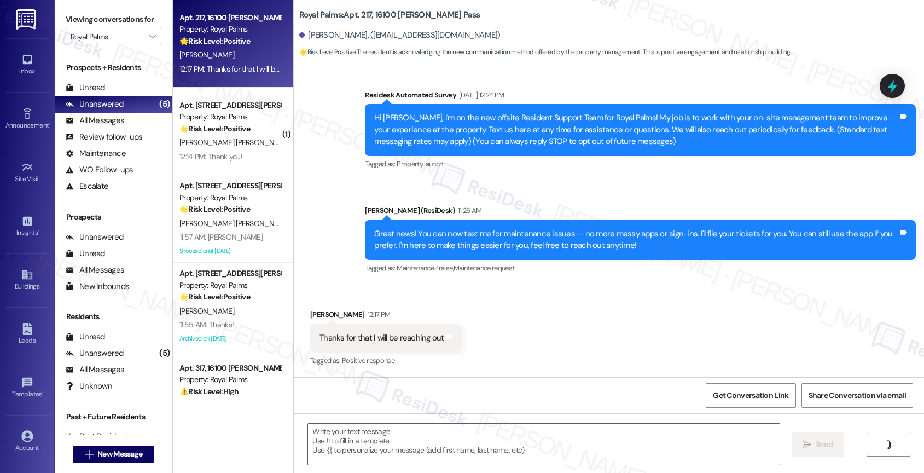
click at [516, 304] on div "Received via SMS David Chacon 12:17 PM Thanks for that I will be reaching out T…" at bounding box center [609, 330] width 630 height 92
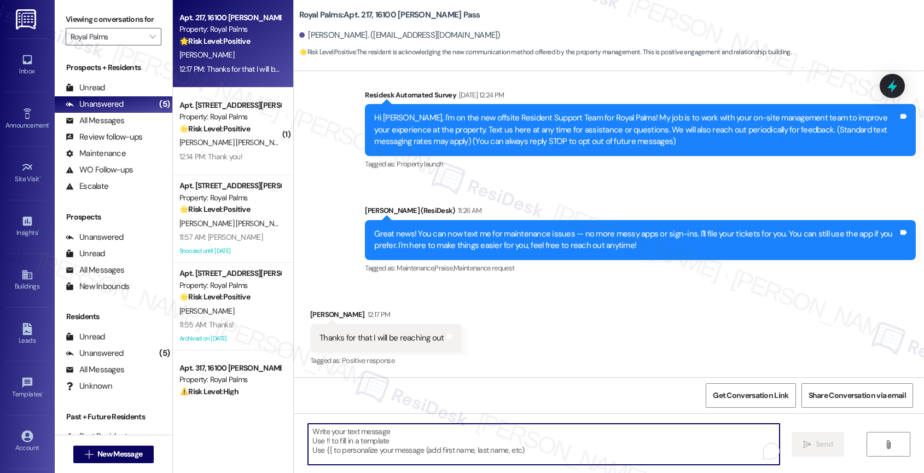
click at [365, 437] on textarea "To enrich screen reader interactions, please activate Accessibility in Grammarl…" at bounding box center [543, 443] width 471 height 41
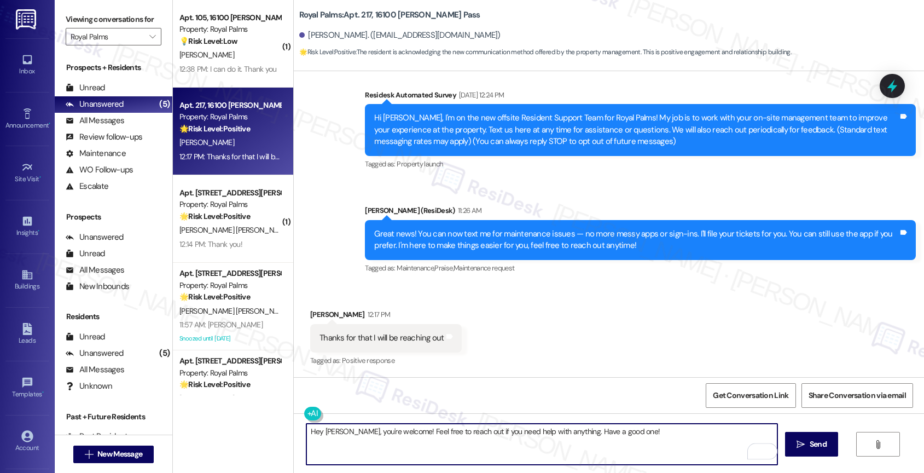
type textarea "Hey David, you're welcome! Feel free to reach out if you need help with anythin…"
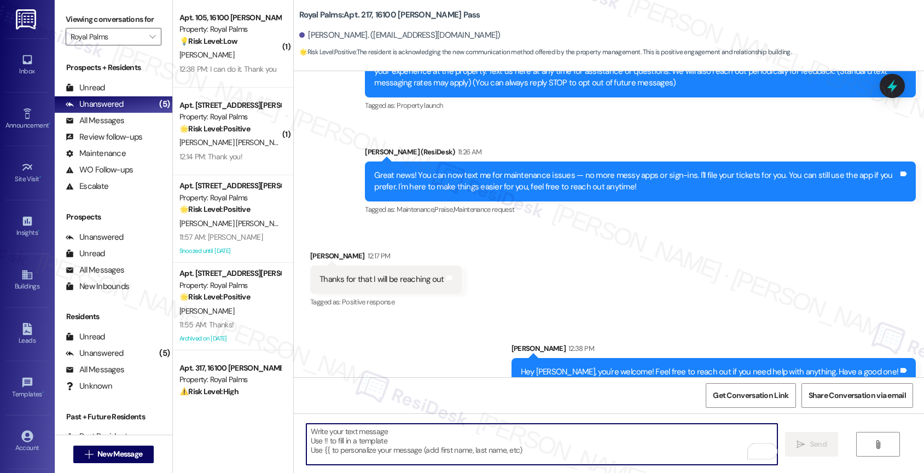
scroll to position [298, 0]
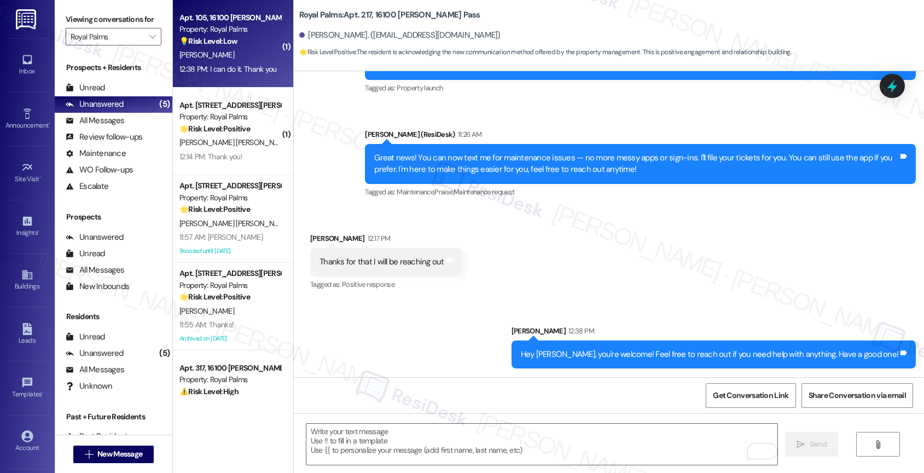
click at [221, 43] on strong "💡 Risk Level: Low" at bounding box center [208, 41] width 58 height 10
type textarea "Fetching suggested responses. Please feel free to read through the conversation…"
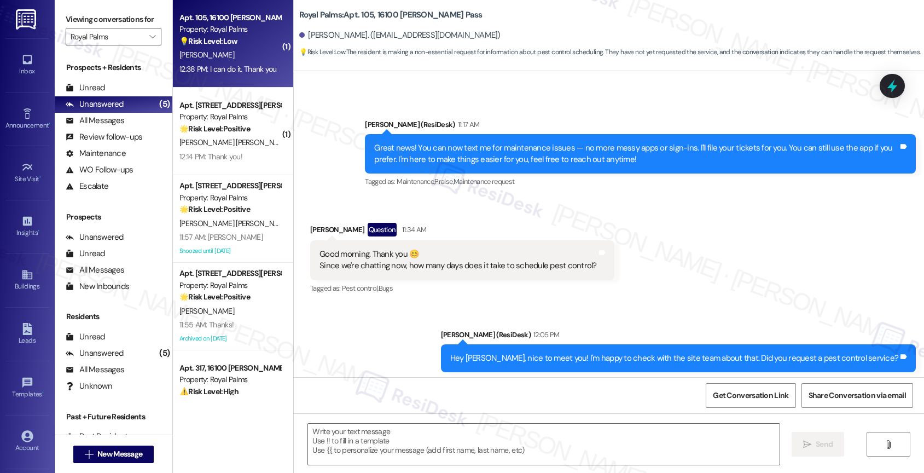
type textarea "Fetching suggested responses. Please feel free to read through the conversation…"
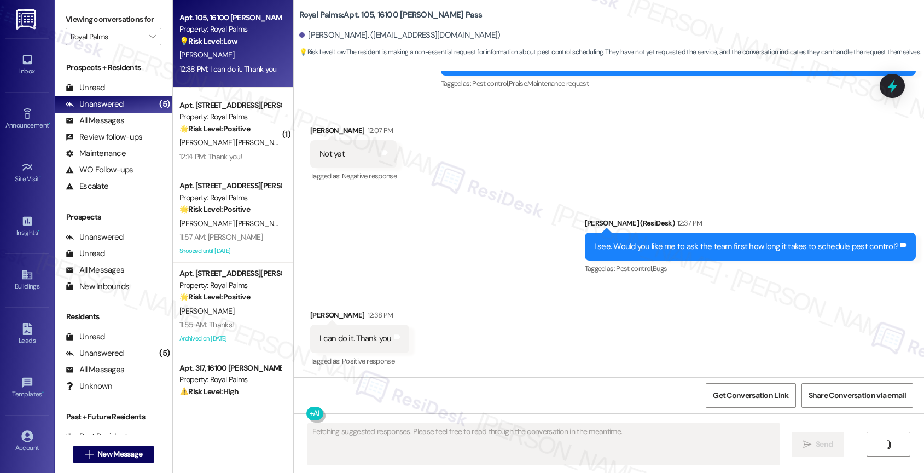
scroll to position [593, 0]
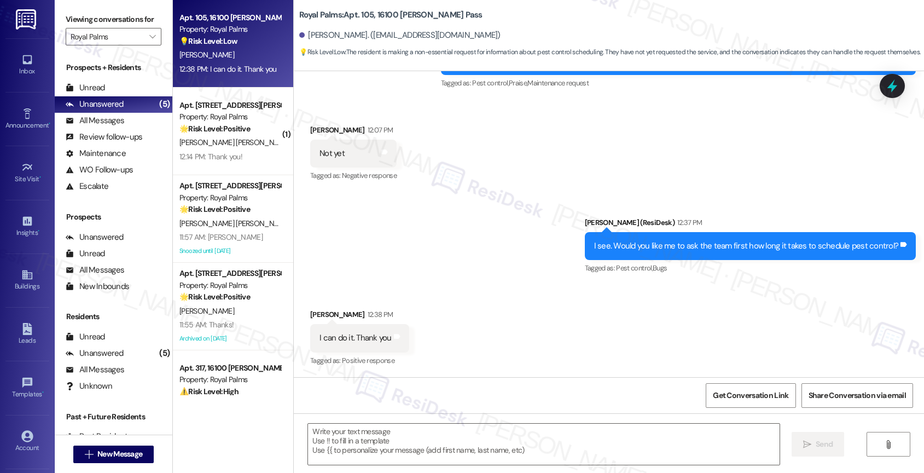
click at [470, 307] on div "Received via SMS Maria Jasso 12:38 PM I can do it. Thank you Tags and notes Tag…" at bounding box center [609, 330] width 630 height 92
click at [382, 434] on textarea at bounding box center [543, 443] width 471 height 41
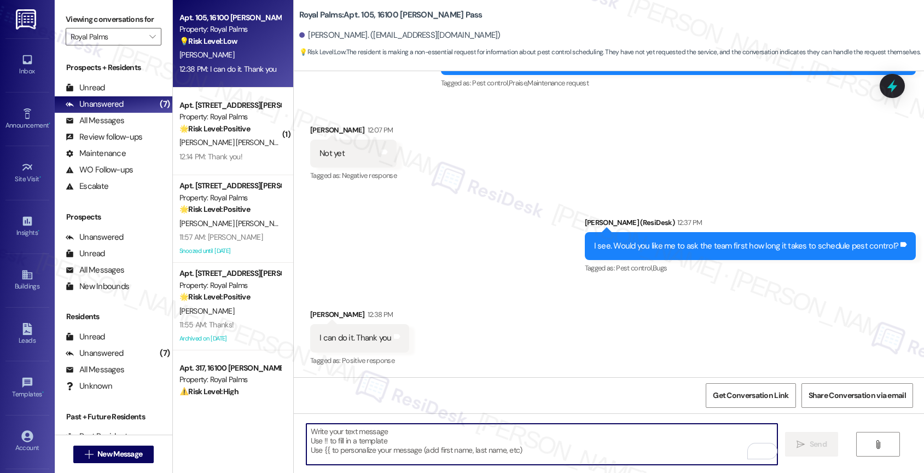
click at [450, 287] on div "Received via SMS Maria Jasso 12:38 PM I can do it. Thank you Tags and notes Tag…" at bounding box center [609, 330] width 630 height 92
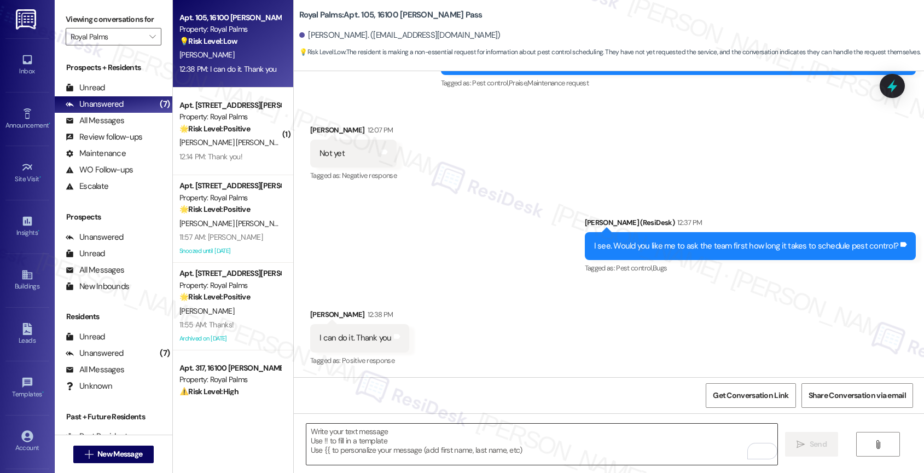
click at [399, 437] on textarea "To enrich screen reader interactions, please activate Accessibility in Grammarl…" at bounding box center [541, 443] width 471 height 41
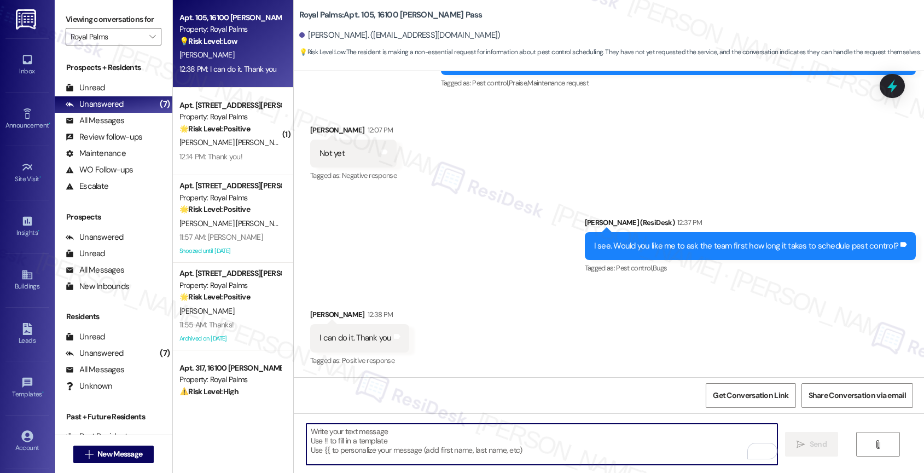
click at [358, 443] on textarea "To enrich screen reader interactions, please activate Accessibility in Grammarl…" at bounding box center [541, 443] width 471 height 41
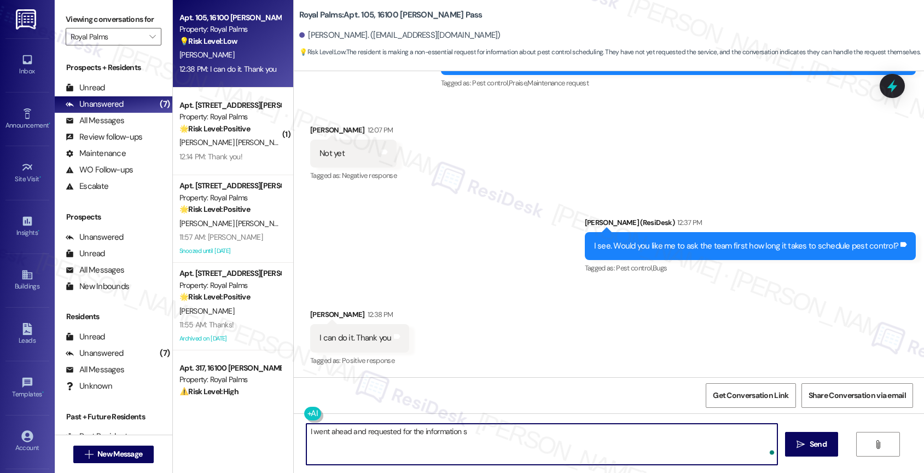
type textarea "I went ahead and requested for the information so"
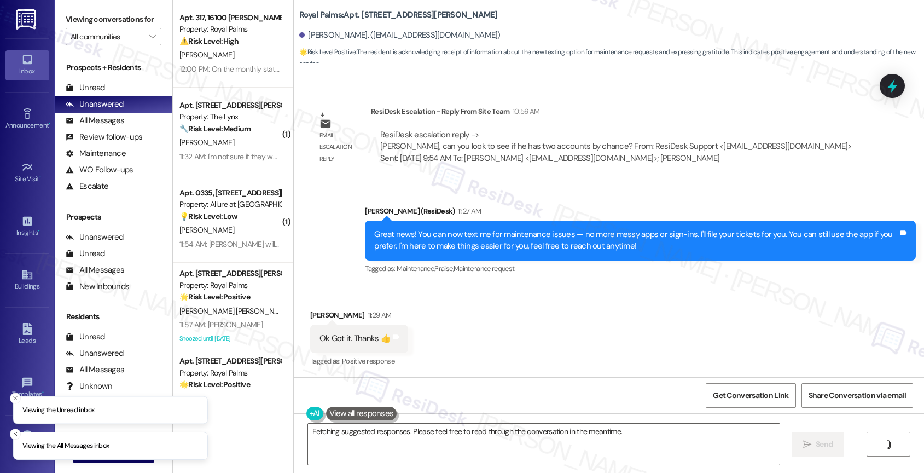
scroll to position [2636, 0]
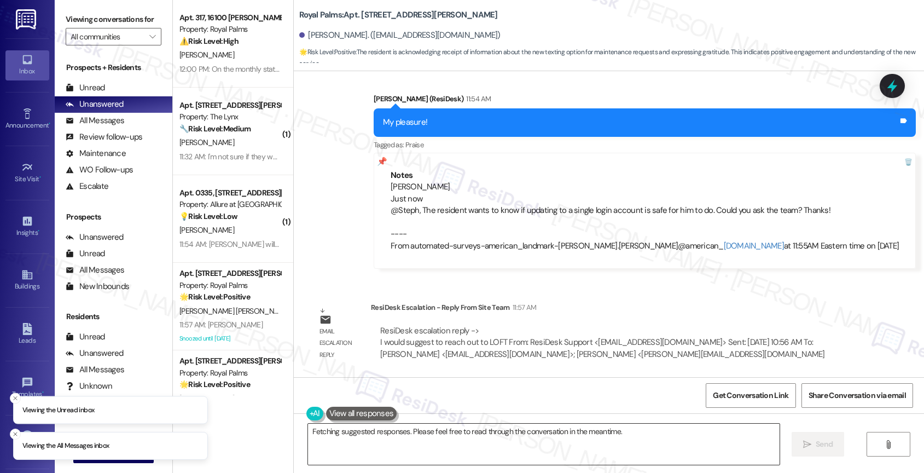
click at [389, 433] on textarea "Hey {{first_name}}, glad I could help! If you have any questions about the carp…" at bounding box center [543, 443] width 471 height 41
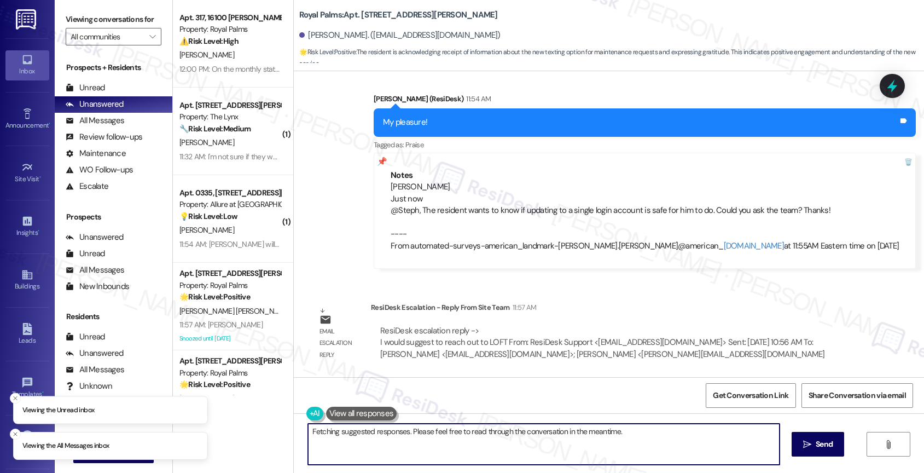
click at [389, 433] on textarea "Hey {{first_name}}, glad I could help! If you have any questions about the carp…" at bounding box center [543, 443] width 471 height 41
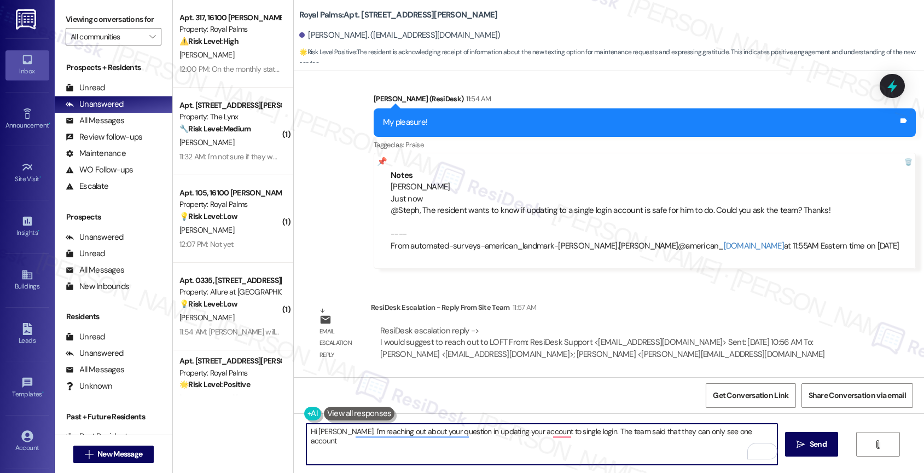
type textarea "Hi [PERSON_NAME]. I'm reaching out about your question in updating your account…"
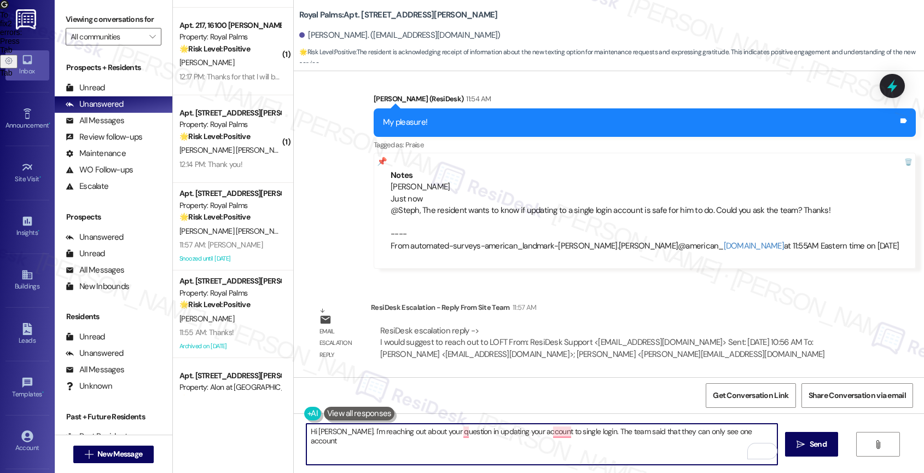
scroll to position [480, 0]
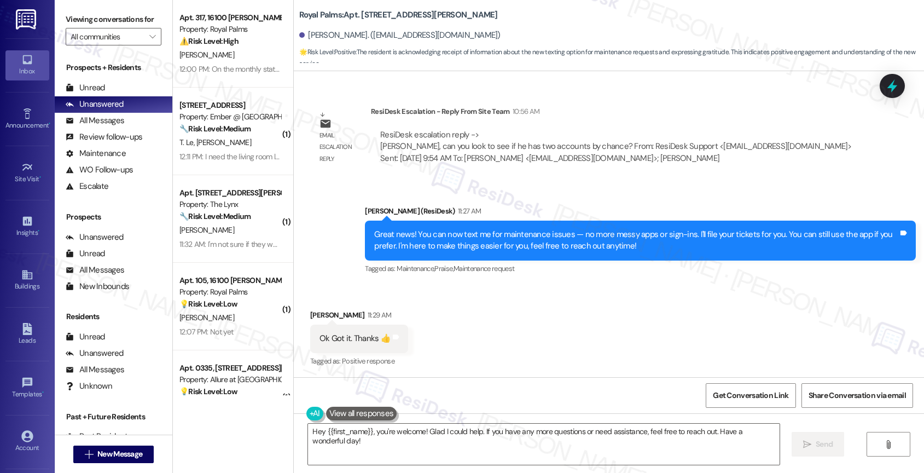
scroll to position [2636, 0]
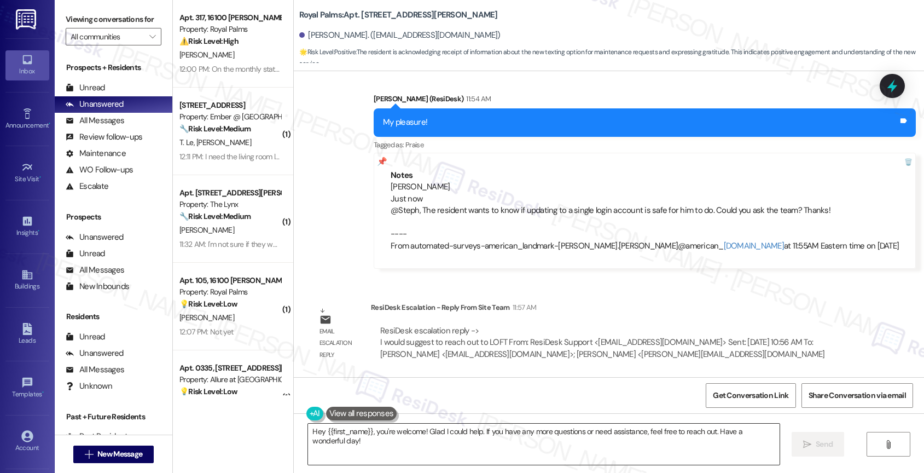
click at [382, 440] on textarea "Hey {{first_name}}, you're welcome! Glad I could help. If you have any more que…" at bounding box center [543, 443] width 471 height 41
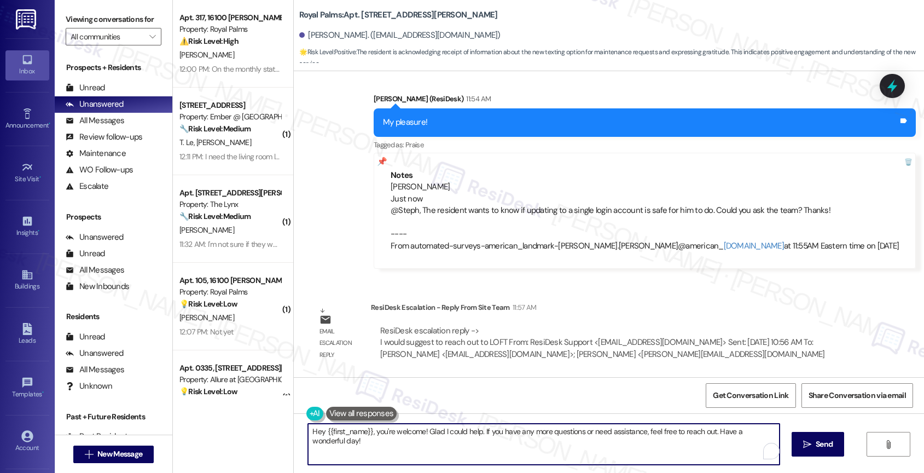
click at [382, 440] on textarea "Hey {{first_name}}, you're welcome! Glad I could help. If you have any more que…" at bounding box center [543, 443] width 471 height 41
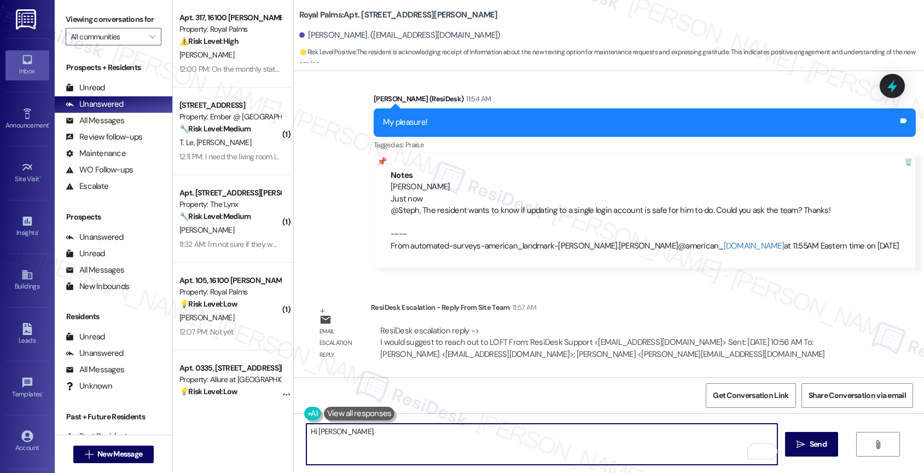
type textarea "Hi [PERSON_NAME]."
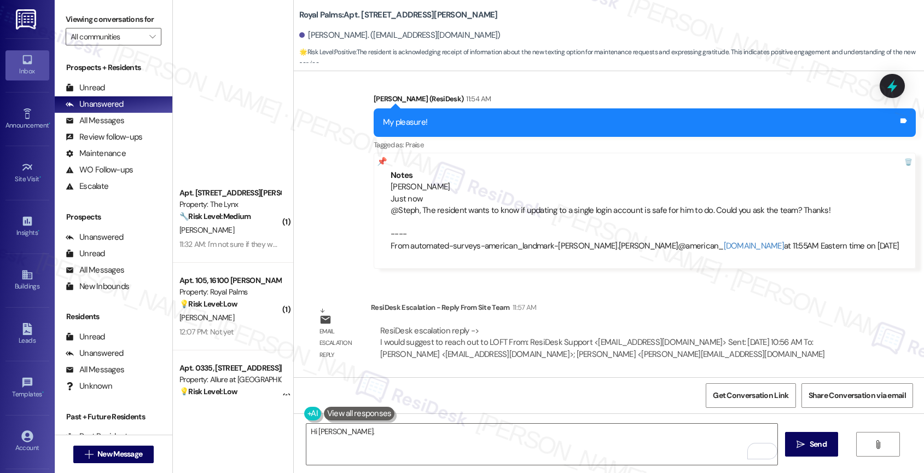
scroll to position [480, 0]
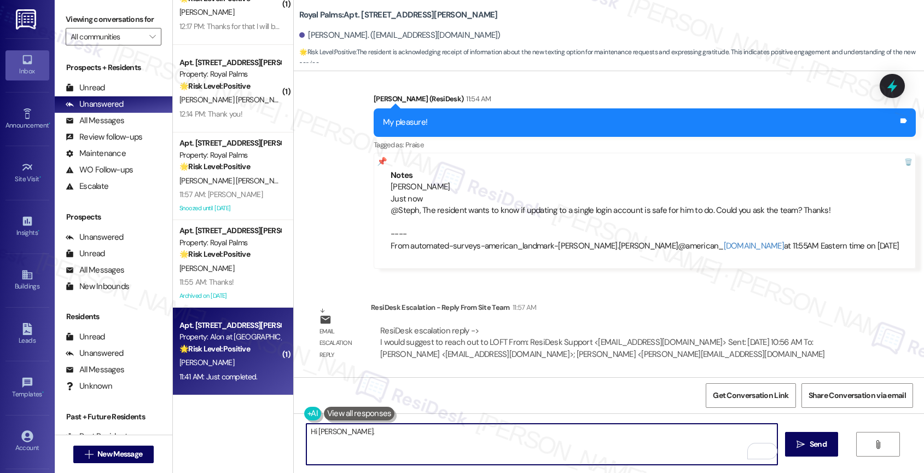
click at [223, 347] on strong "🌟 Risk Level: Positive" at bounding box center [214, 348] width 71 height 10
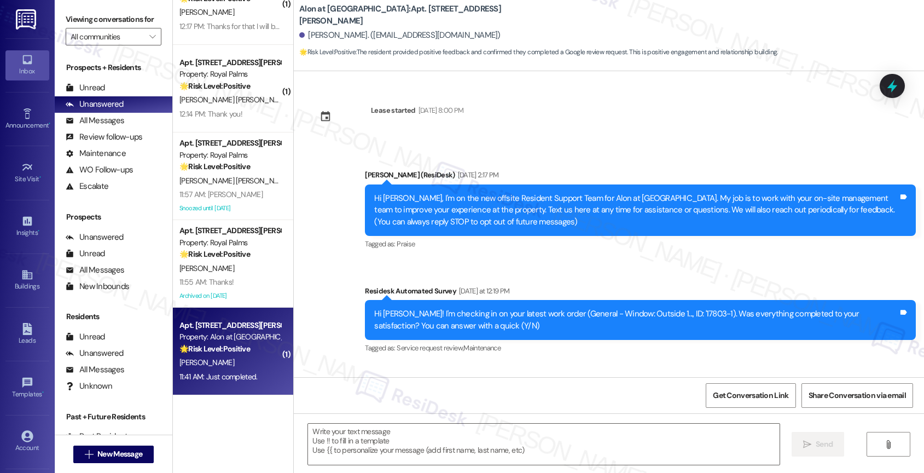
scroll to position [1978, 0]
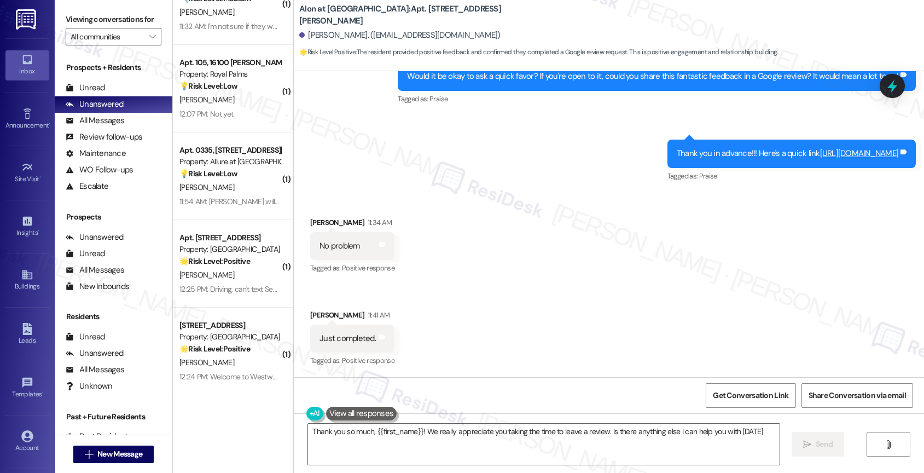
type textarea "Thank you so much, {{first_name}}! We really appreciate you taking the time to …"
click at [820, 154] on link "[URL][DOMAIN_NAME]" at bounding box center [859, 153] width 79 height 11
click at [149, 41] on icon "" at bounding box center [152, 36] width 6 height 9
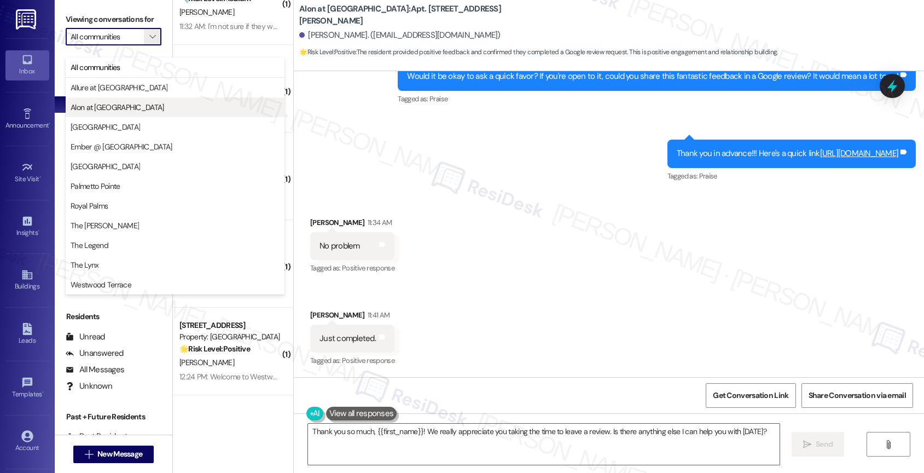
click at [153, 108] on span "Alon at [GEOGRAPHIC_DATA]" at bounding box center [175, 107] width 209 height 11
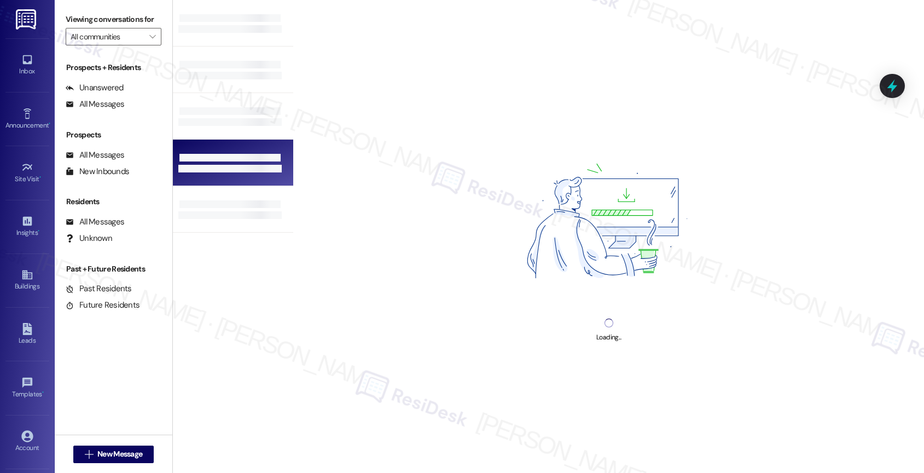
type input "Alon at [GEOGRAPHIC_DATA]"
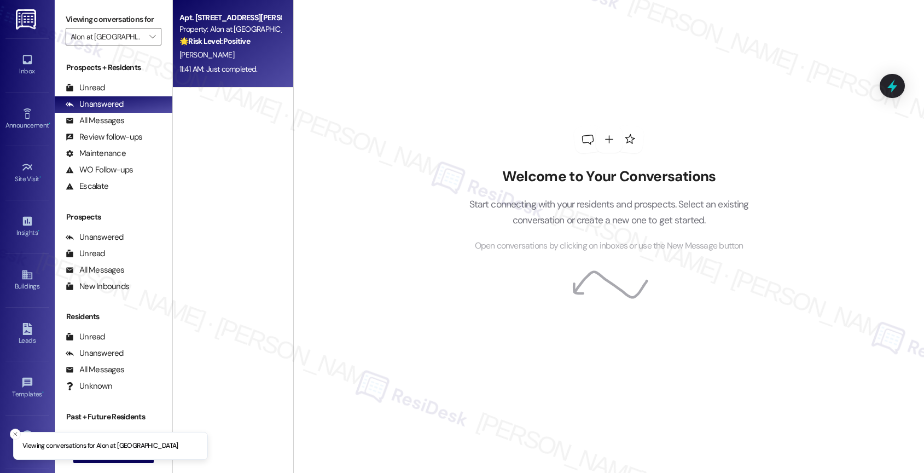
click at [226, 45] on strong "🌟 Risk Level: Positive" at bounding box center [214, 41] width 71 height 10
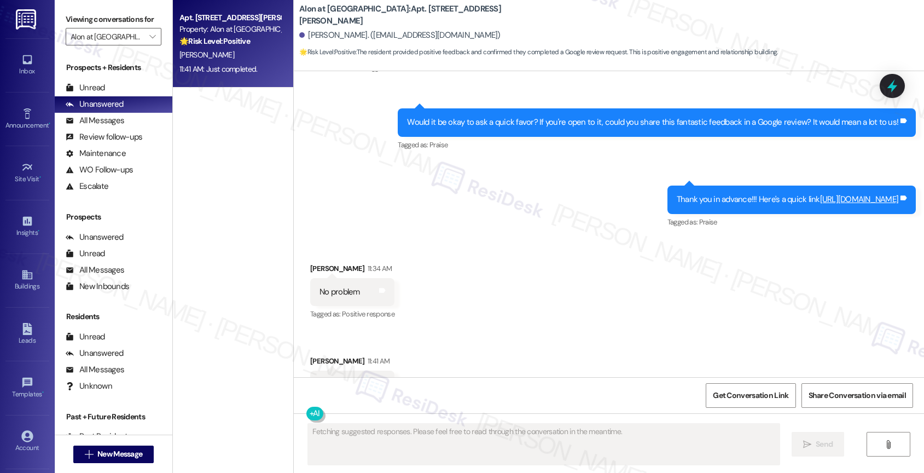
scroll to position [1978, 0]
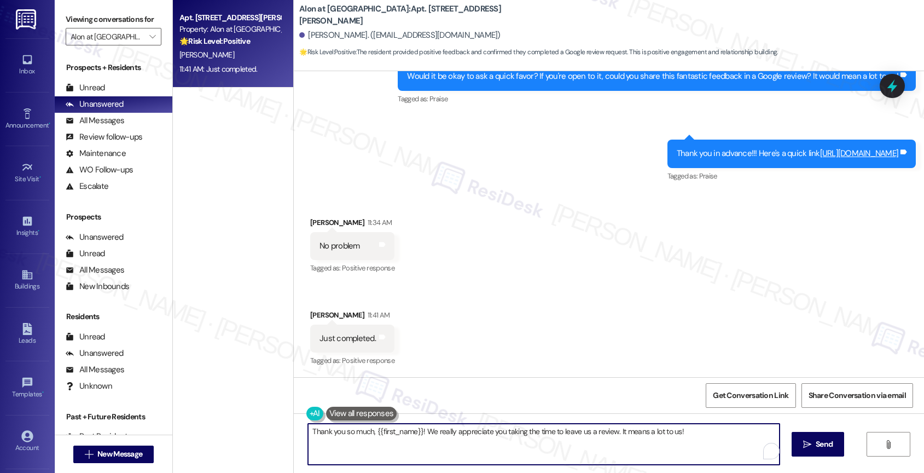
drag, startPoint x: 612, startPoint y: 432, endPoint x: 719, endPoint y: 433, distance: 107.8
click at [719, 433] on textarea "Thank you so much, {{first_name}}! We really appreciate you taking the time to …" at bounding box center [543, 443] width 471 height 41
drag, startPoint x: 415, startPoint y: 429, endPoint x: 367, endPoint y: 429, distance: 47.6
click at [367, 429] on textarea "Thank you so much, {{first_name}}! We really appreciate you taking the time to …" at bounding box center [541, 443] width 471 height 41
click at [595, 430] on textarea "Thank you so much. We really appreciate you taking the time to leave us a revie…" at bounding box center [541, 443] width 471 height 41
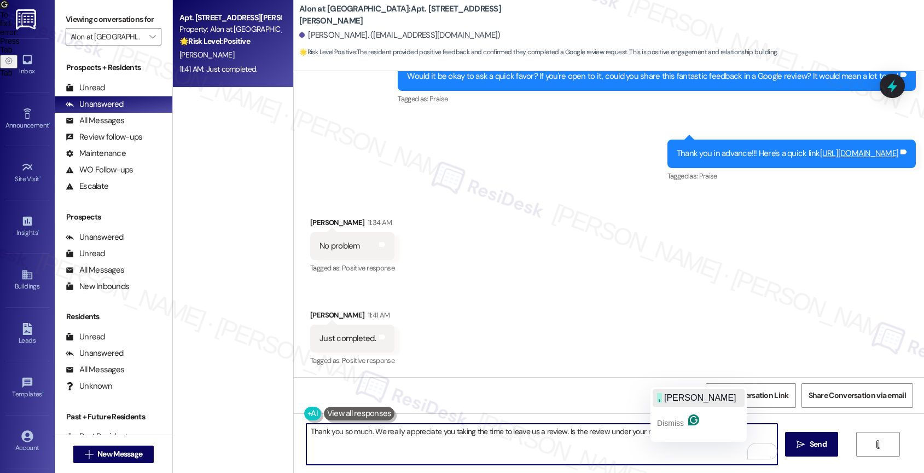
click at [687, 398] on span "[PERSON_NAME]" at bounding box center [700, 397] width 72 height 9
click at [741, 432] on textarea "Thank you so much. We really appreciate you taking the time to leave us a revie…" at bounding box center [541, 443] width 471 height 41
click at [366, 434] on textarea "Thank you so much. We really appreciate you taking the time to leave us a revie…" at bounding box center [541, 443] width 471 height 41
type textarea "Thank you so much! We really appreciate you taking the time to leave us a revie…"
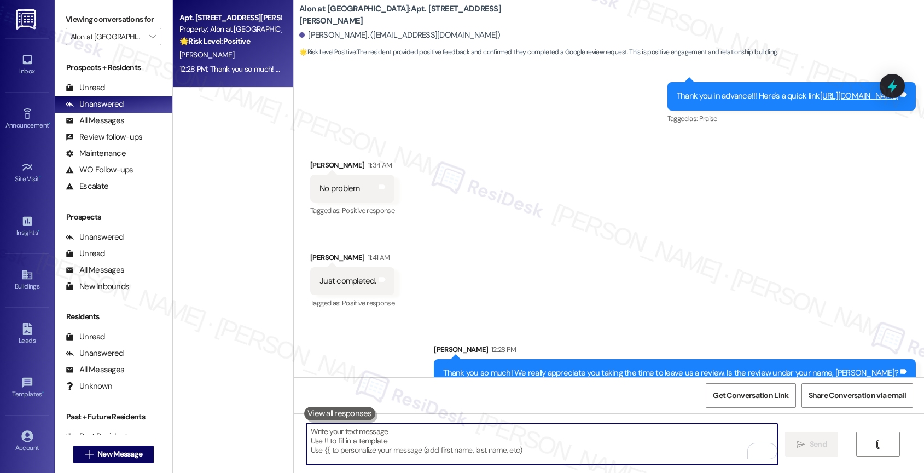
scroll to position [2054, 0]
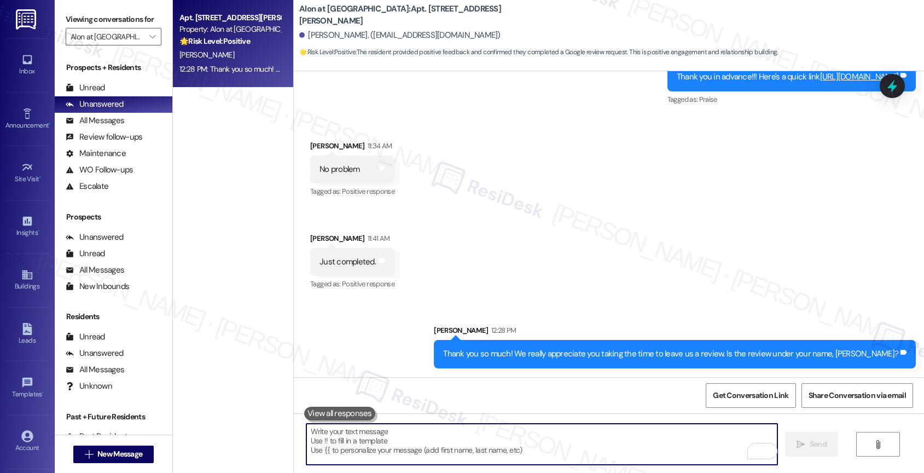
click at [820, 76] on link "[URL][DOMAIN_NAME]" at bounding box center [859, 76] width 79 height 11
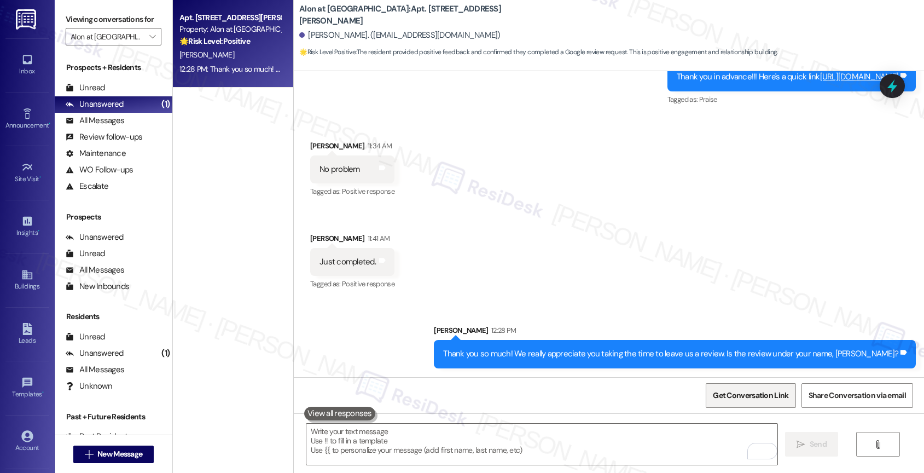
click at [769, 397] on span "Get Conversation Link" at bounding box center [750, 394] width 75 height 11
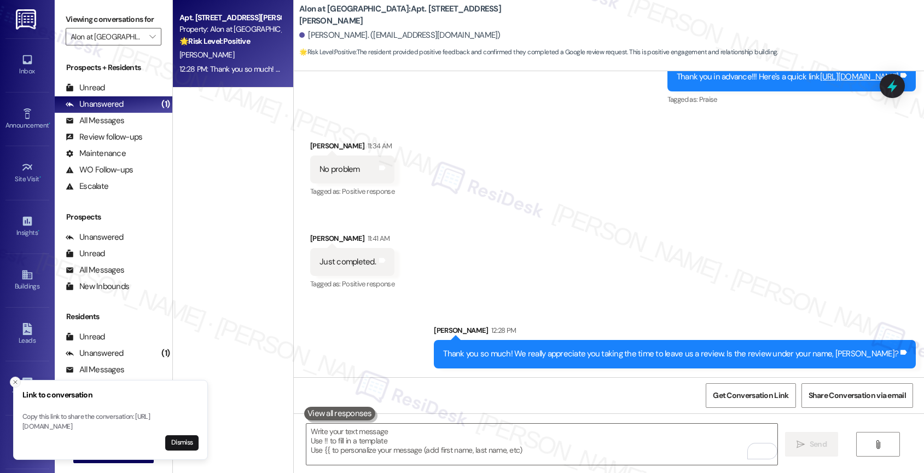
click at [16, 376] on button "Close toast" at bounding box center [15, 381] width 11 height 11
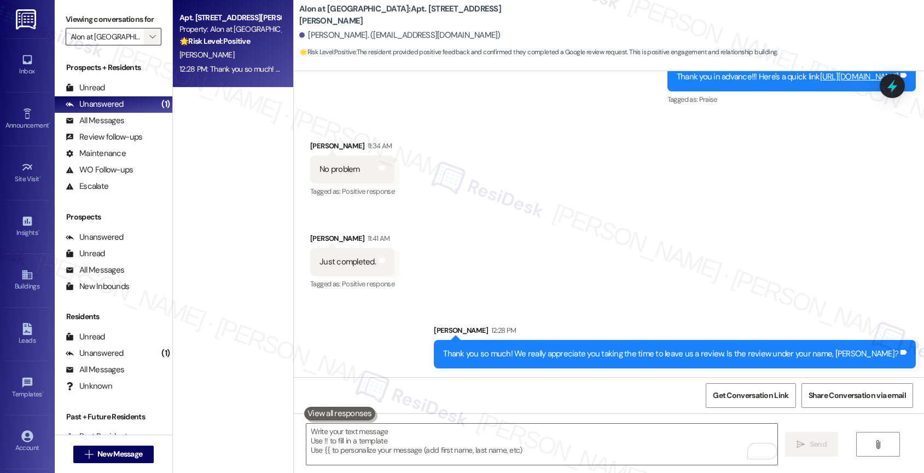
click at [149, 41] on icon "" at bounding box center [152, 36] width 6 height 9
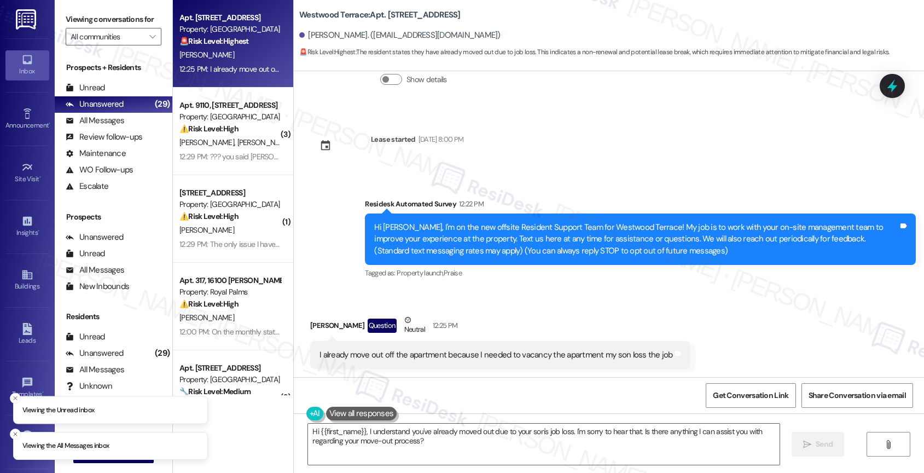
scroll to position [92, 0]
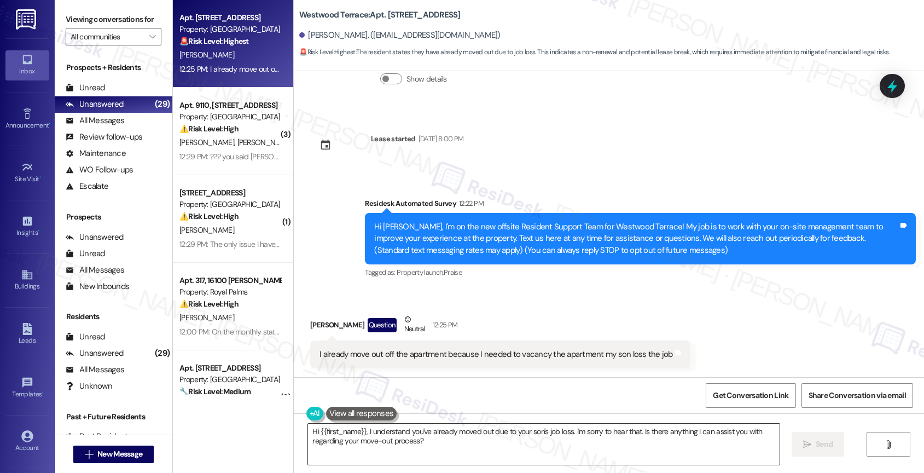
click at [362, 430] on textarea "Hi {{first_name}}, I understand you've already moved out due to your son's job …" at bounding box center [543, 443] width 471 height 41
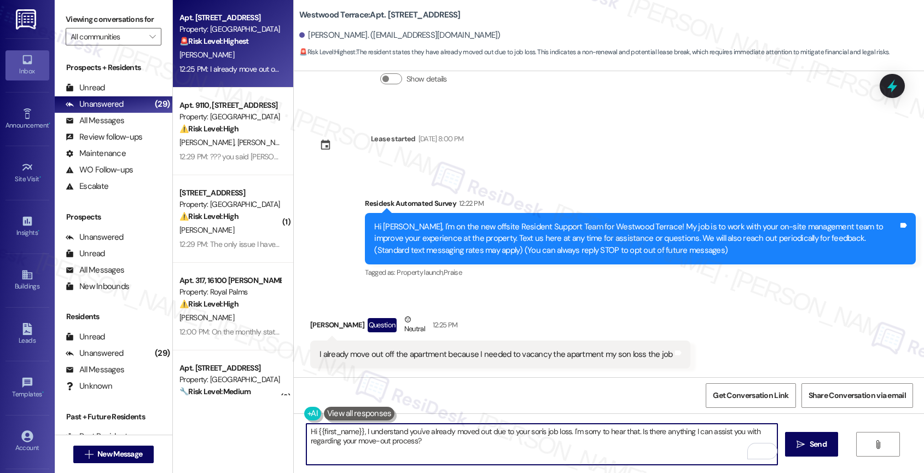
drag, startPoint x: 636, startPoint y: 429, endPoint x: 654, endPoint y: 445, distance: 23.7
click at [654, 445] on textarea "Hi {{first_name}}, I understand you've already moved out due to your son's job …" at bounding box center [541, 443] width 471 height 41
drag, startPoint x: 637, startPoint y: 432, endPoint x: 643, endPoint y: 445, distance: 14.7
click at [643, 445] on textarea "Hi {{first_name}}, I understand you've already moved out due to your son's job …" at bounding box center [541, 443] width 471 height 41
click at [761, 449] on icon "Open Grammarly. 0 Suggestions." at bounding box center [761, 451] width 12 height 12
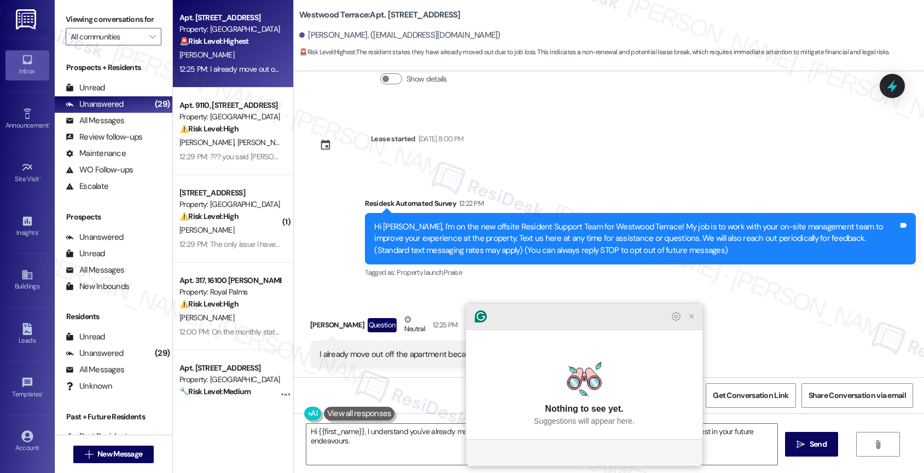
click at [689, 321] on icon "Close Grammarly Assistant" at bounding box center [691, 316] width 9 height 9
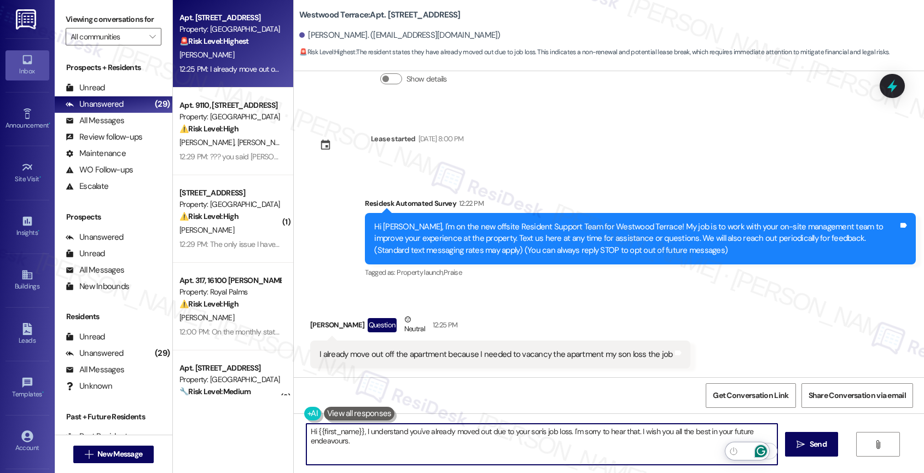
click at [759, 451] on icon "Open Grammarly. 0 Suggestions." at bounding box center [761, 451] width 12 height 12
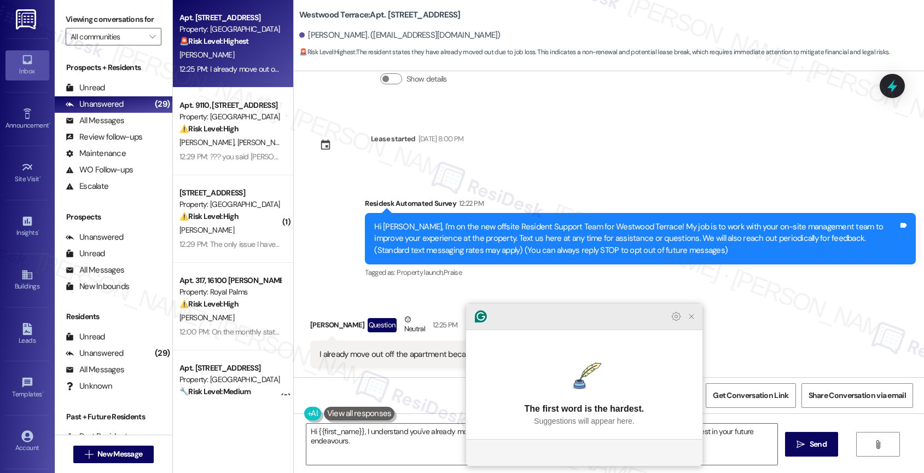
click at [692, 321] on icon "Close Grammarly Assistant" at bounding box center [691, 316] width 9 height 9
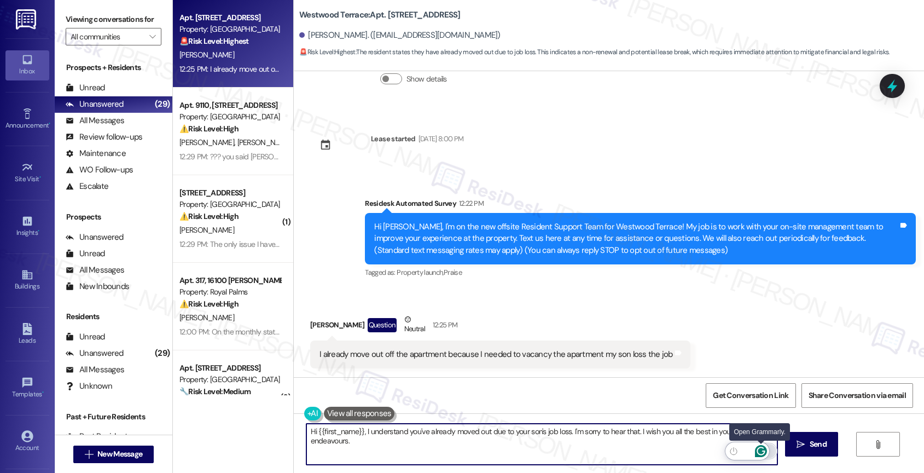
click at [761, 448] on icon "Open Grammarly. 0 Suggestions." at bounding box center [761, 451] width 12 height 12
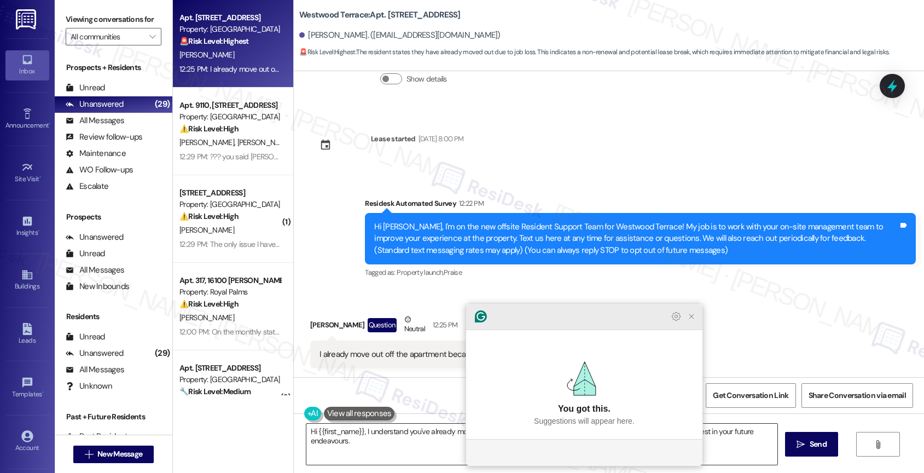
click at [689, 318] on icon "Close Grammarly Assistant" at bounding box center [691, 316] width 4 height 4
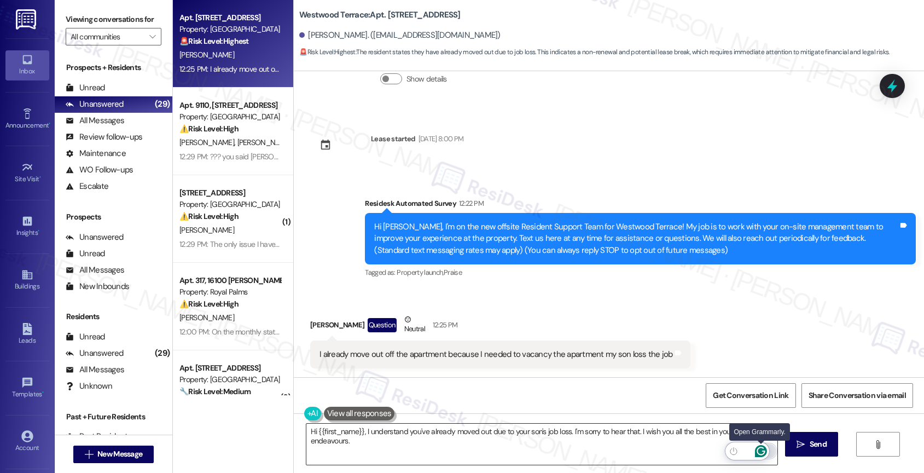
click at [762, 449] on icon "Open Grammarly. 0 Suggestions." at bounding box center [761, 451] width 12 height 12
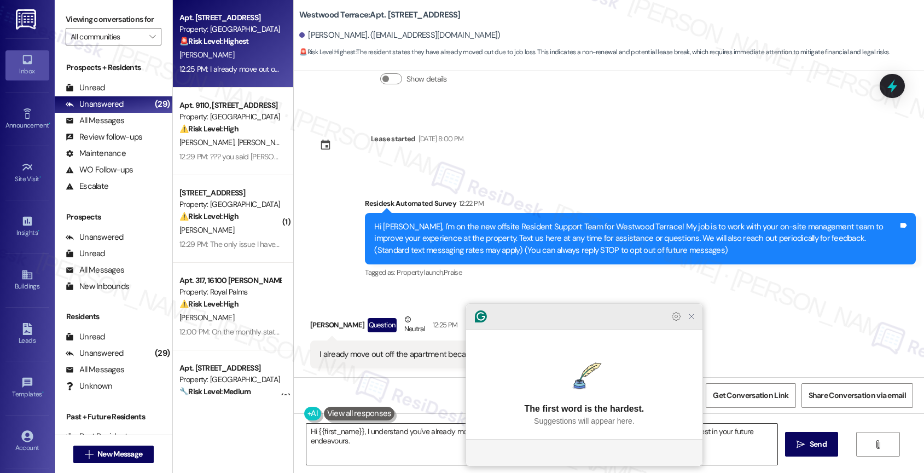
click at [692, 321] on icon "Close Grammarly Assistant" at bounding box center [691, 316] width 9 height 9
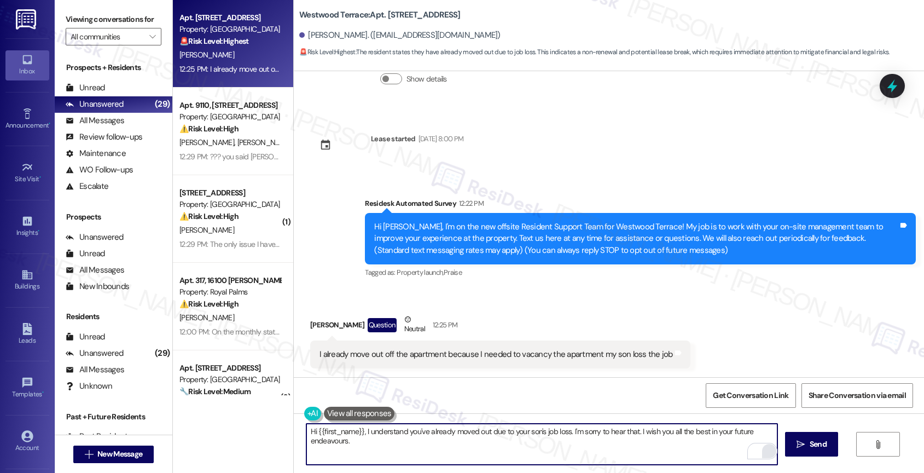
drag, startPoint x: 634, startPoint y: 429, endPoint x: 642, endPoint y: 445, distance: 17.9
click at [642, 445] on textarea "Hi {{first_name}}, I understand you've already moved out due to your son's job …" at bounding box center [541, 443] width 471 height 41
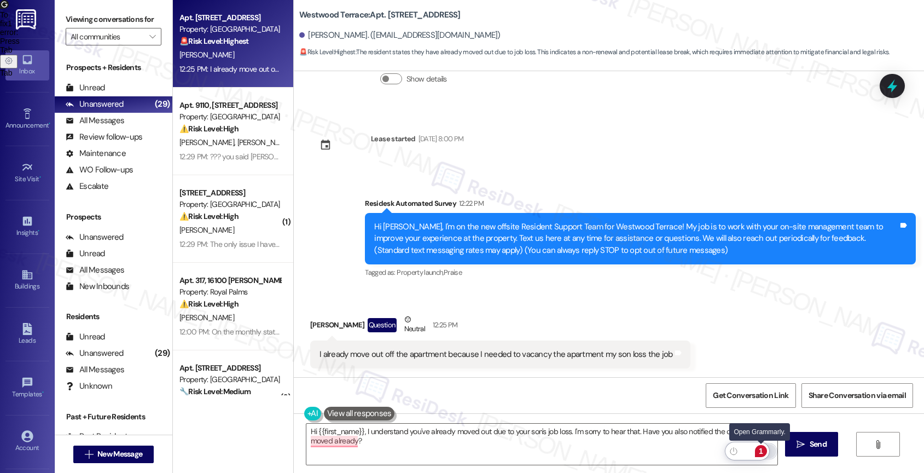
click at [764, 448] on div "1" at bounding box center [761, 451] width 12 height 12
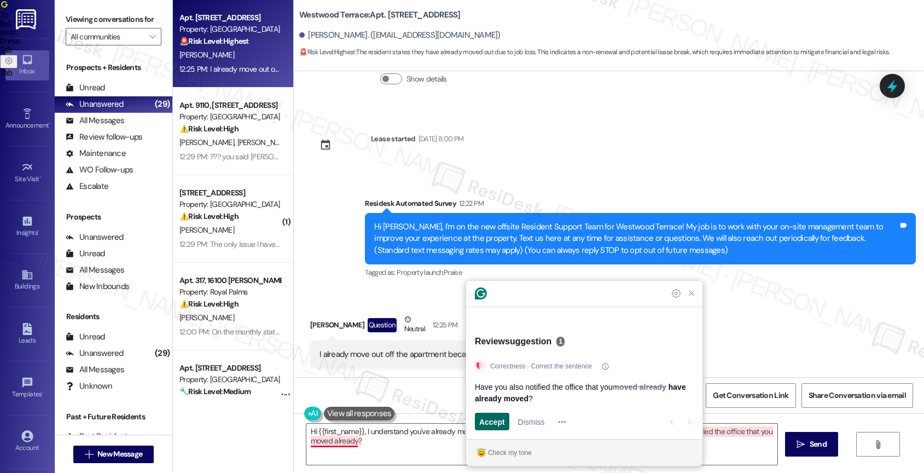
click at [493, 420] on span "Accept" at bounding box center [492, 421] width 26 height 11
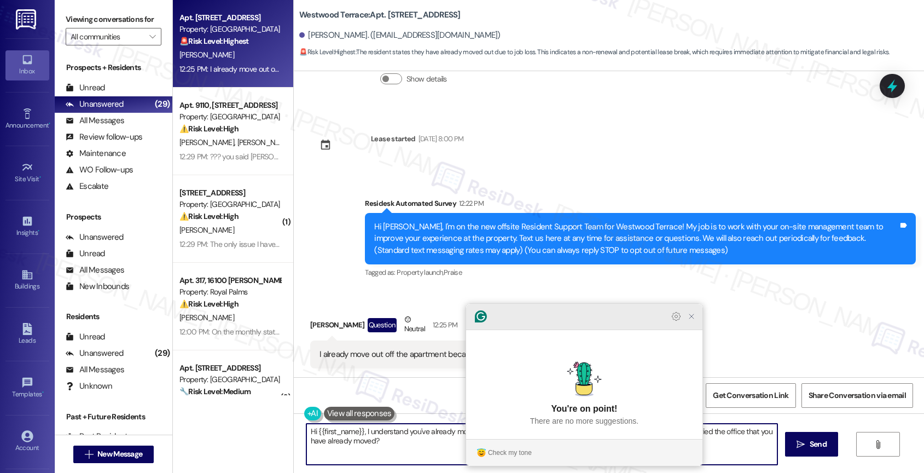
click at [692, 330] on div at bounding box center [584, 317] width 236 height 26
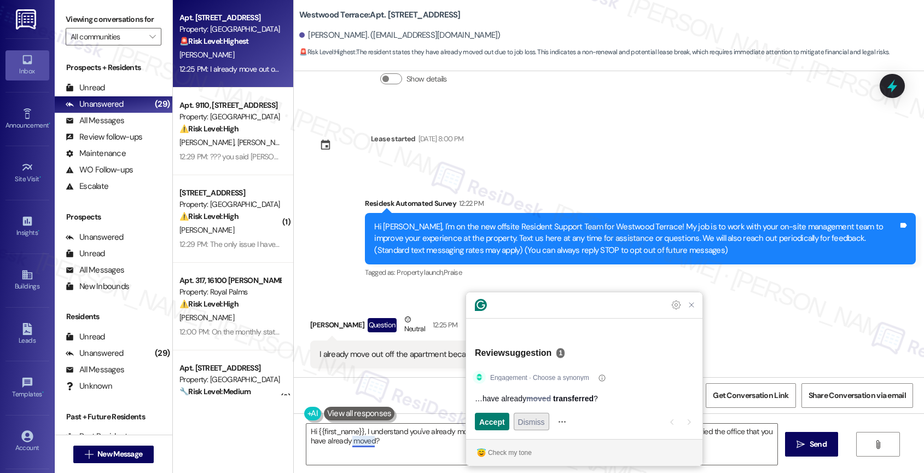
click at [535, 418] on span "Dismiss" at bounding box center [531, 421] width 27 height 11
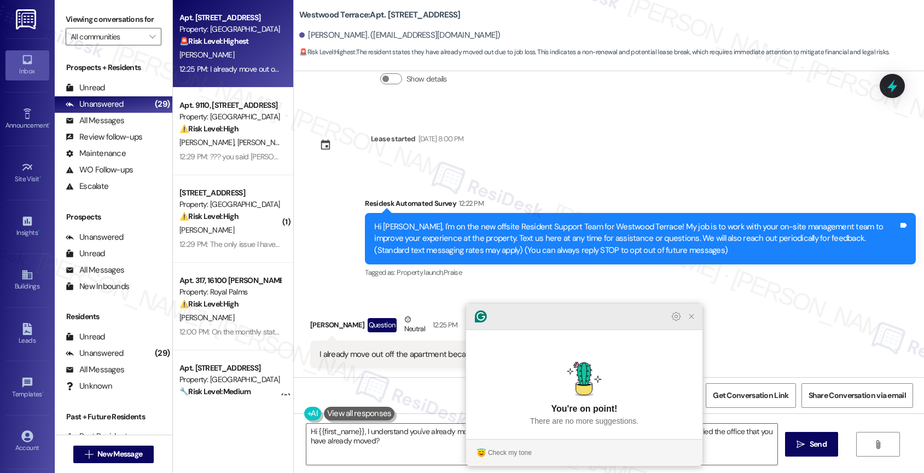
click at [688, 321] on icon "Close Grammarly Assistant" at bounding box center [691, 316] width 9 height 9
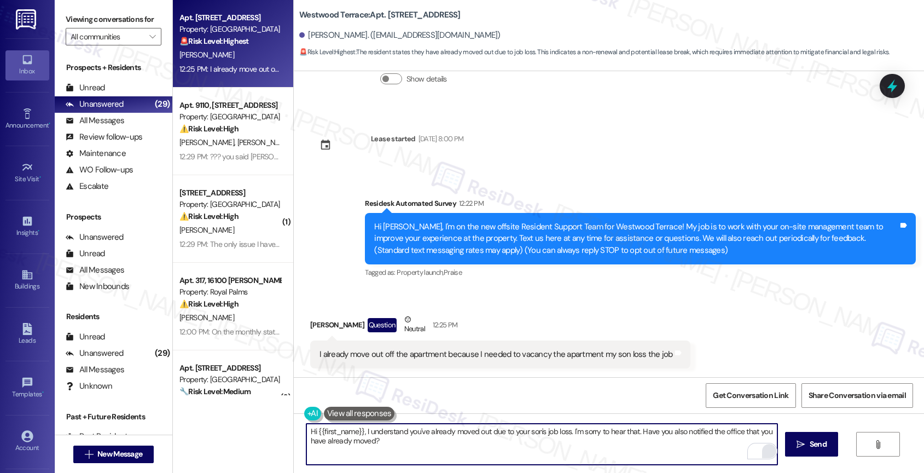
click at [297, 441] on div "Hi {{first_name}}, I understand you've already moved out due to your son's job …" at bounding box center [609, 454] width 630 height 82
click at [453, 449] on textarea "Hi {{first_name}}, I understand you've already moved out due to your son's job …" at bounding box center [541, 443] width 471 height 41
click at [799, 445] on icon "" at bounding box center [800, 444] width 8 height 9
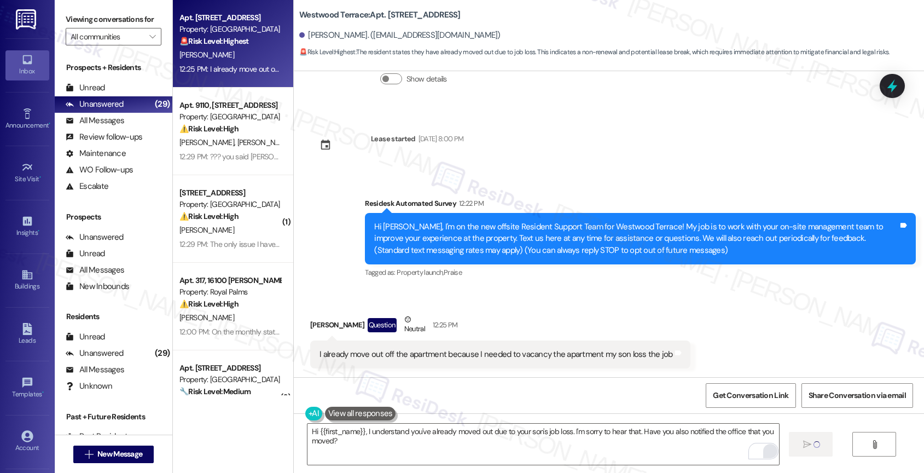
type textarea "Fetching suggested responses. Please feel free to read through the conversation…"
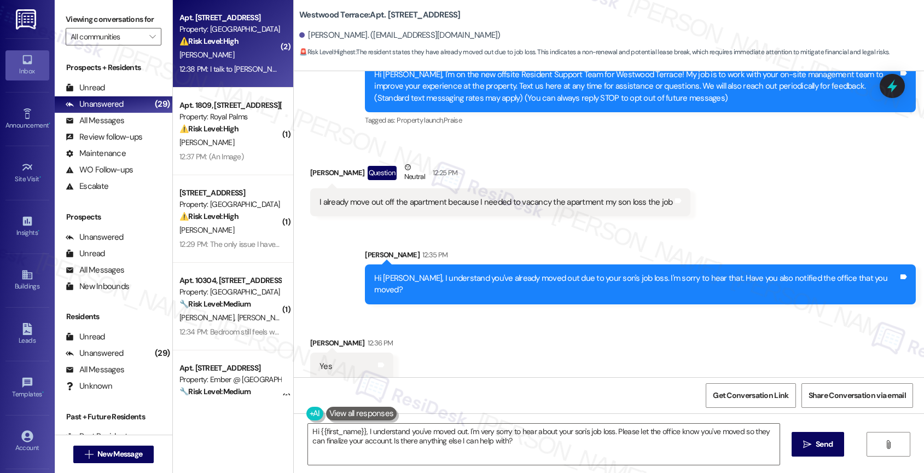
scroll to position [321, 0]
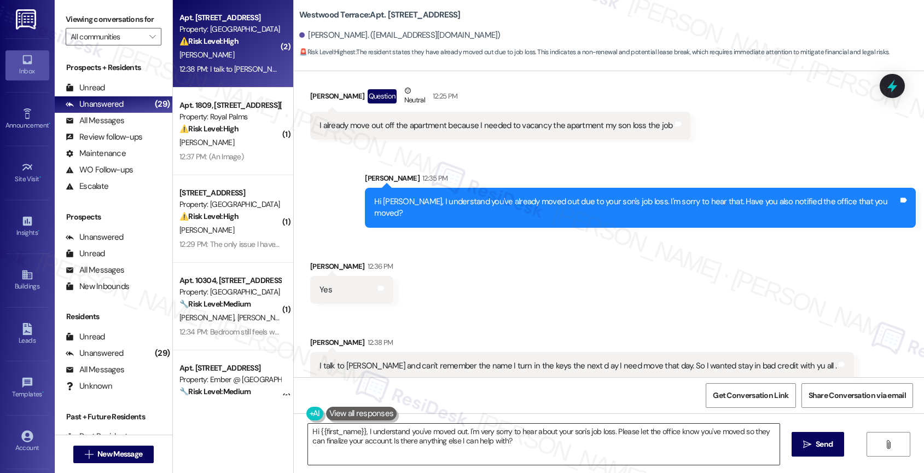
click at [408, 431] on textarea "Hi {{first_name}}, I understand you've moved out. I'm very sorry to hear about …" at bounding box center [543, 443] width 471 height 41
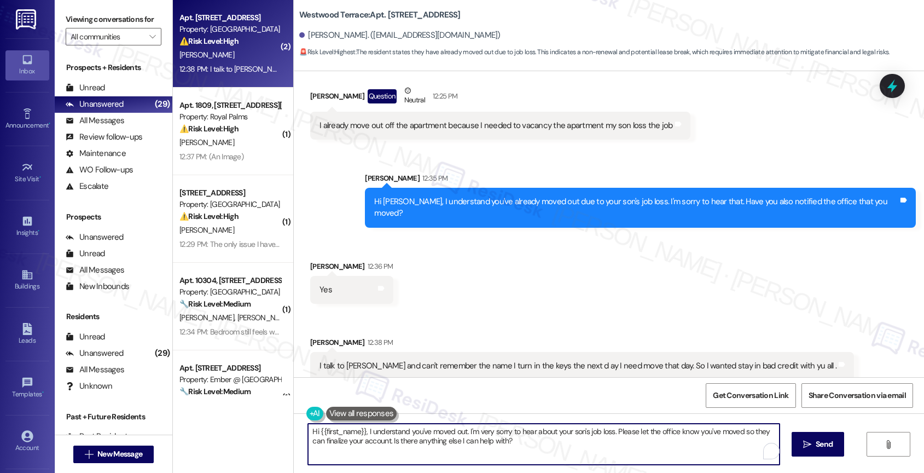
click at [408, 431] on textarea "Hi {{first_name}}, I understand you've moved out. I'm very sorry to hear about …" at bounding box center [543, 443] width 471 height 41
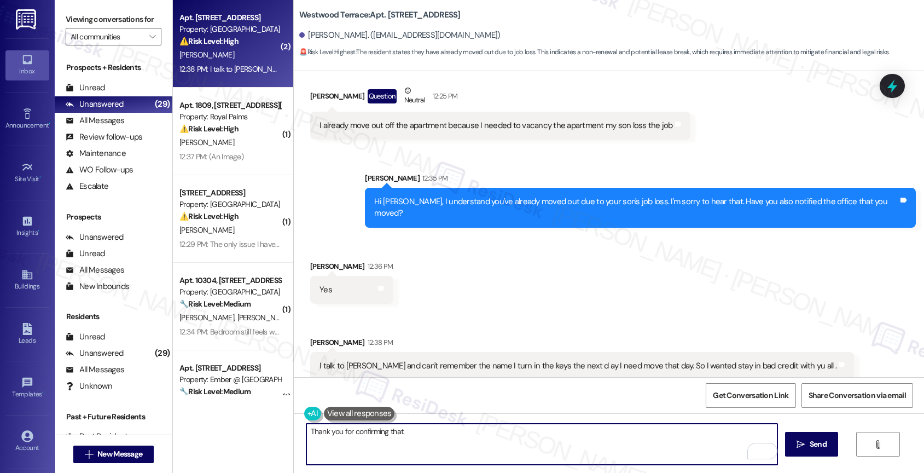
click at [434, 442] on textarea "Thank you for confirming that." at bounding box center [541, 443] width 471 height 41
paste textarea "Please reply with 'STOP' (in all capital letters) to avoid receiving future mes…"
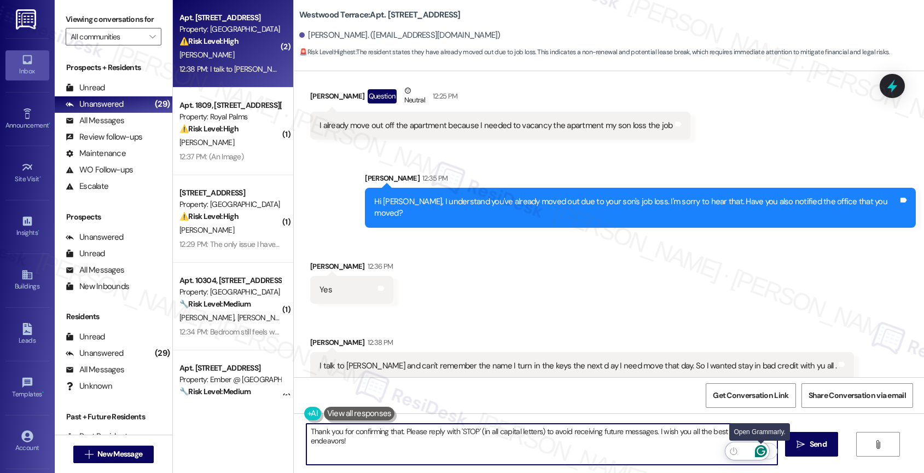
type textarea "Thank you for confirming that. Please reply with 'STOP' (in all capital letters…"
click at [762, 447] on icon "Open Grammarly. 0 Suggestions." at bounding box center [760, 451] width 8 height 8
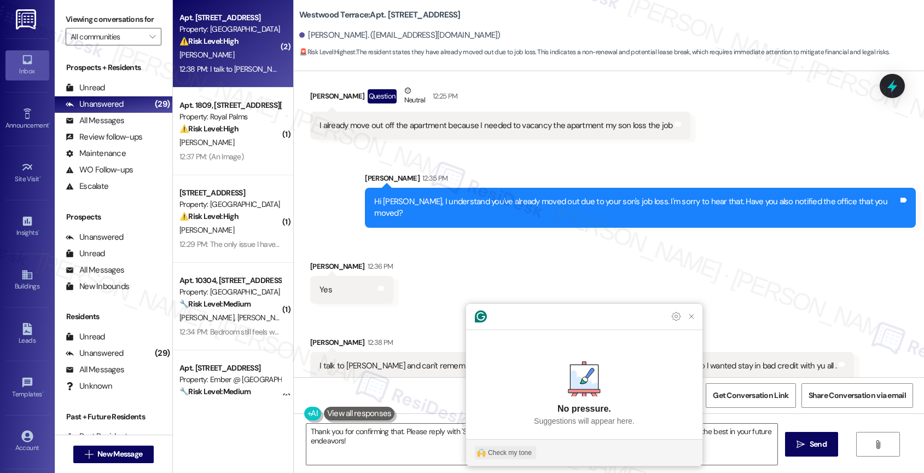
click at [501, 449] on div "Check my tone" at bounding box center [510, 452] width 44 height 10
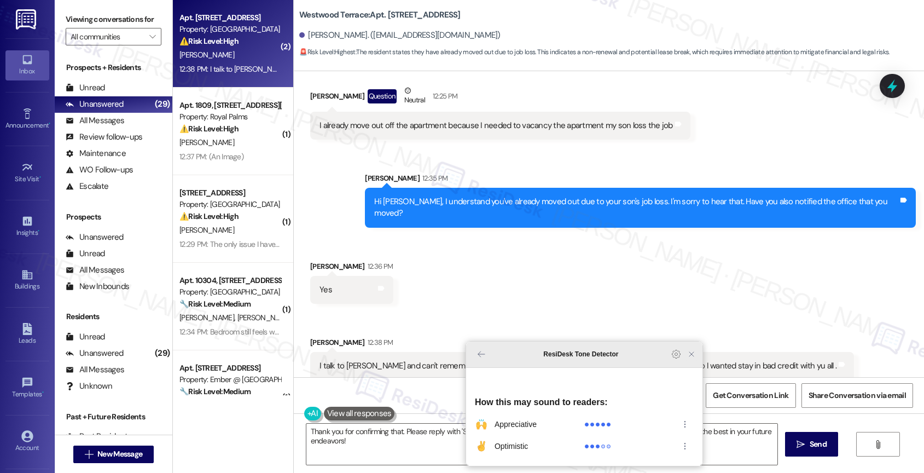
click at [692, 358] on icon "Close Grammarly Assistant" at bounding box center [691, 354] width 9 height 9
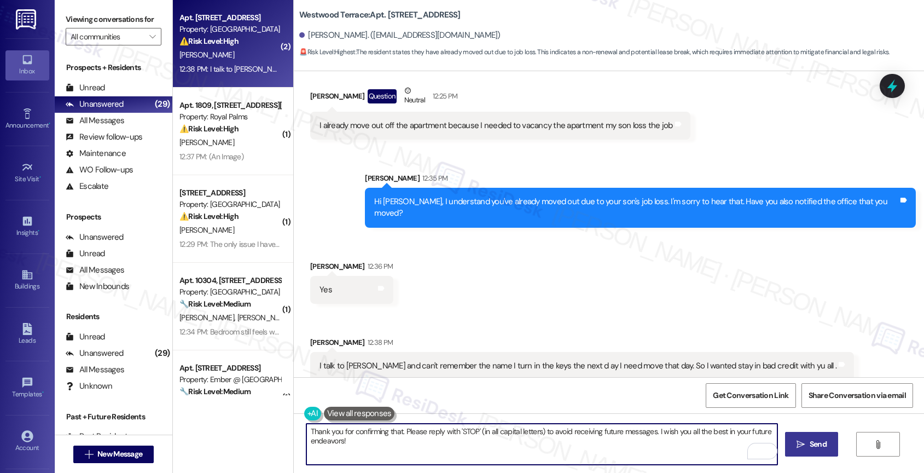
click at [801, 439] on span " Send" at bounding box center [811, 443] width 34 height 11
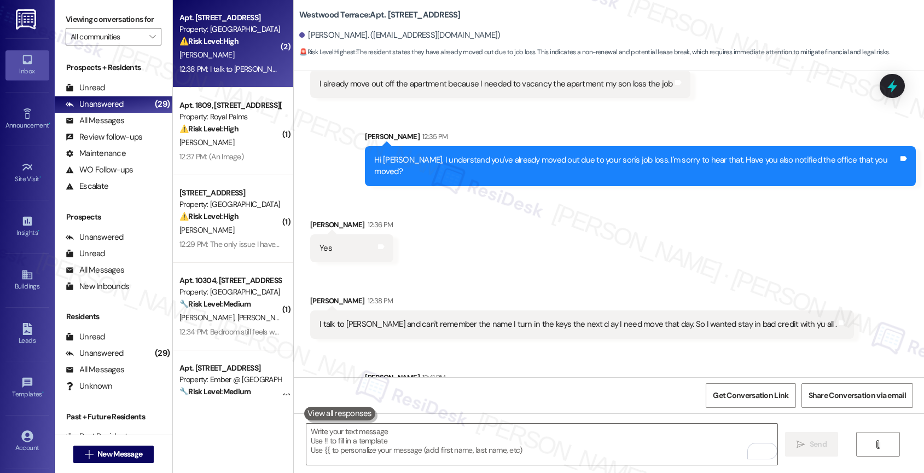
scroll to position [409, 0]
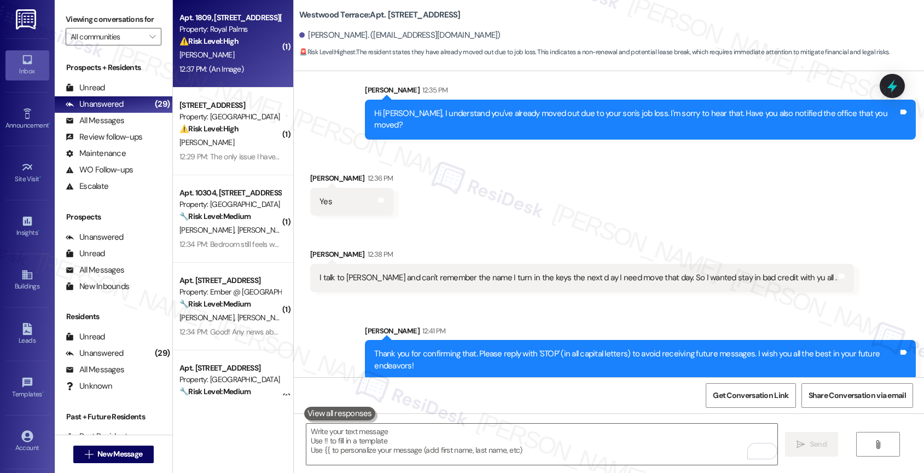
click at [244, 55] on div "[PERSON_NAME]" at bounding box center [229, 55] width 103 height 14
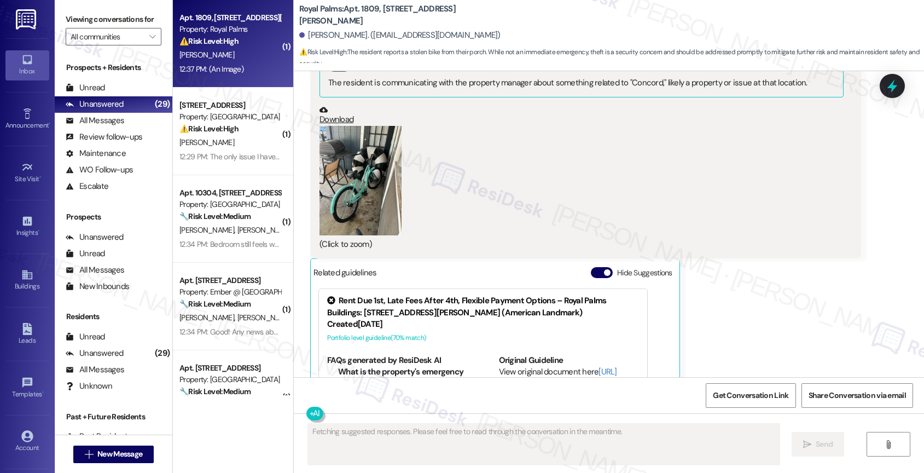
scroll to position [847, 0]
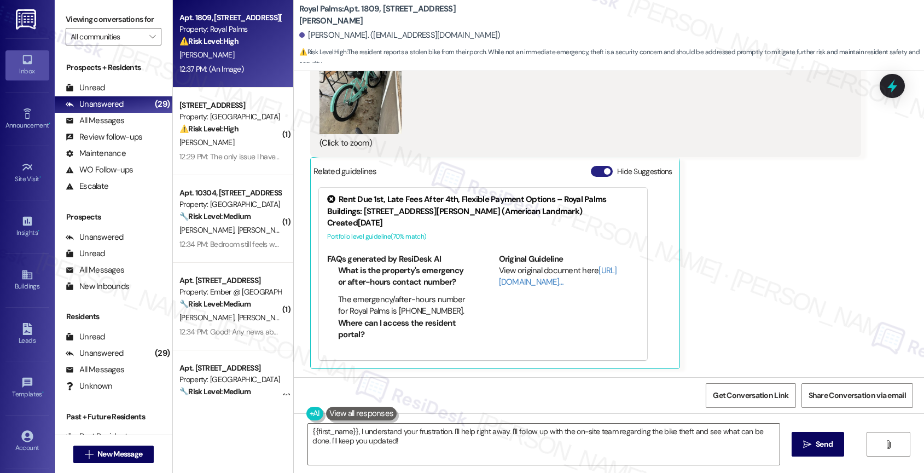
click at [591, 166] on button "Hide Suggestions" at bounding box center [602, 171] width 22 height 11
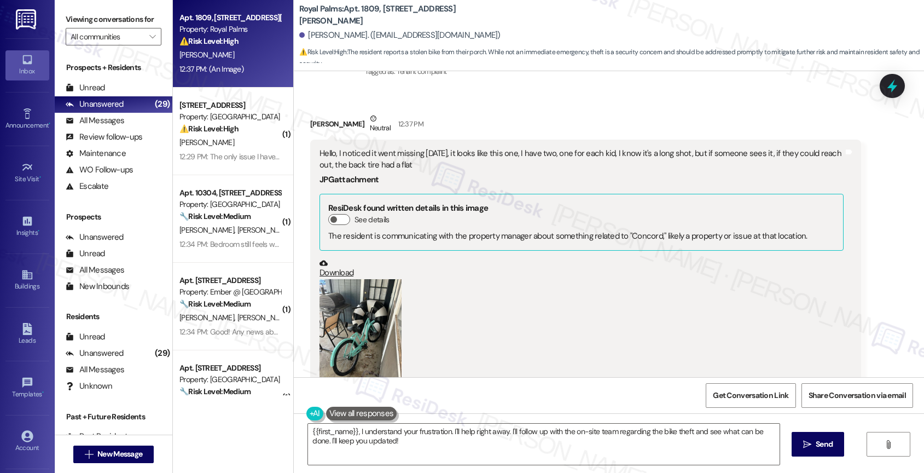
scroll to position [602, 0]
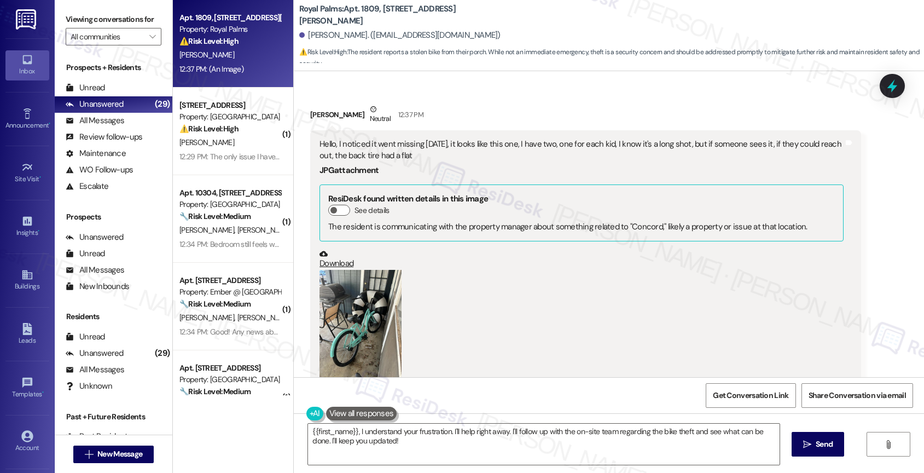
click at [349, 323] on button "Zoom image" at bounding box center [360, 324] width 82 height 109
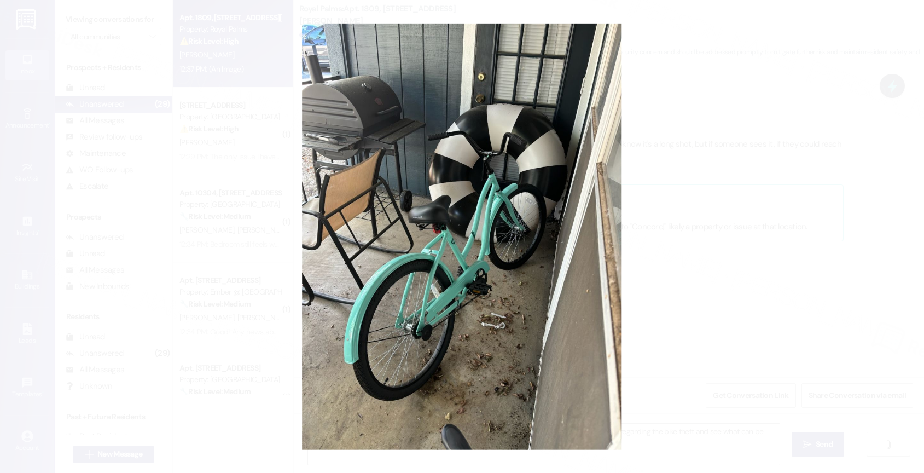
click at [520, 221] on button "Unzoom image" at bounding box center [462, 236] width 924 height 473
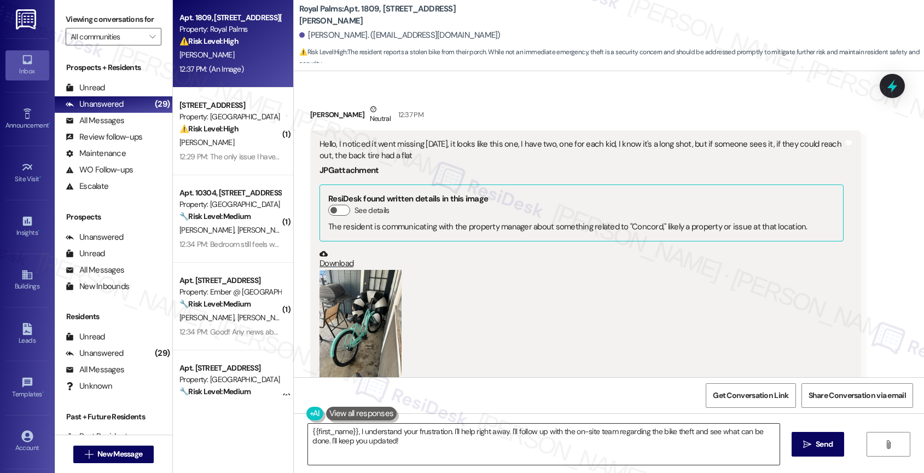
click at [373, 439] on textarea "{{first_name}}, I understand your frustration. I'll help right away. I'll follo…" at bounding box center [543, 443] width 471 height 41
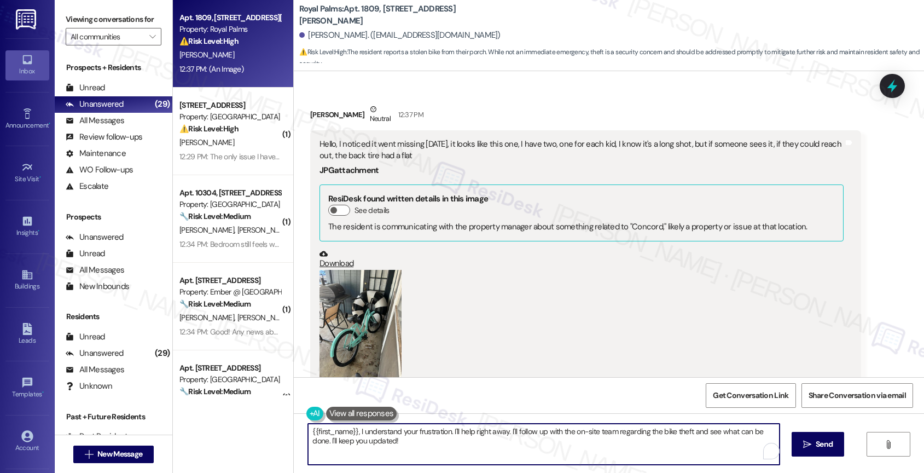
click at [373, 439] on textarea "{{first_name}}, I understand your frustration. I'll help right away. I'll follo…" at bounding box center [543, 443] width 471 height 41
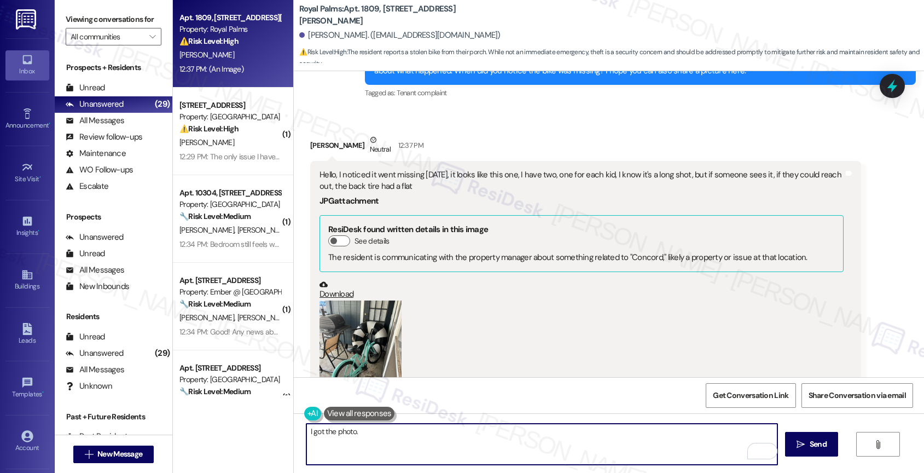
scroll to position [561, 0]
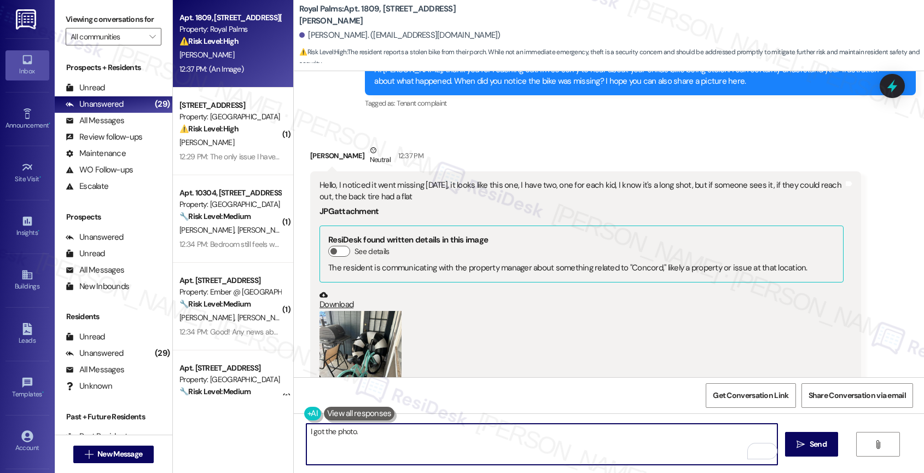
drag, startPoint x: 352, startPoint y: 434, endPoint x: 273, endPoint y: 426, distance: 79.8
click at [278, 427] on div "Apt. 1809, 16100 [PERSON_NAME] Pass Property: Royal Palms ⚠️ Risk Level: High T…" at bounding box center [548, 236] width 751 height 473
click at [422, 427] on textarea "I'll share the picture to the site team. I hope someone sees it." at bounding box center [541, 443] width 471 height 41
click at [385, 393] on button "with" at bounding box center [406, 398] width 92 height 18
click at [554, 438] on textarea "I'll share the picture with the site team. I also hope someone sees it." at bounding box center [541, 443] width 471 height 41
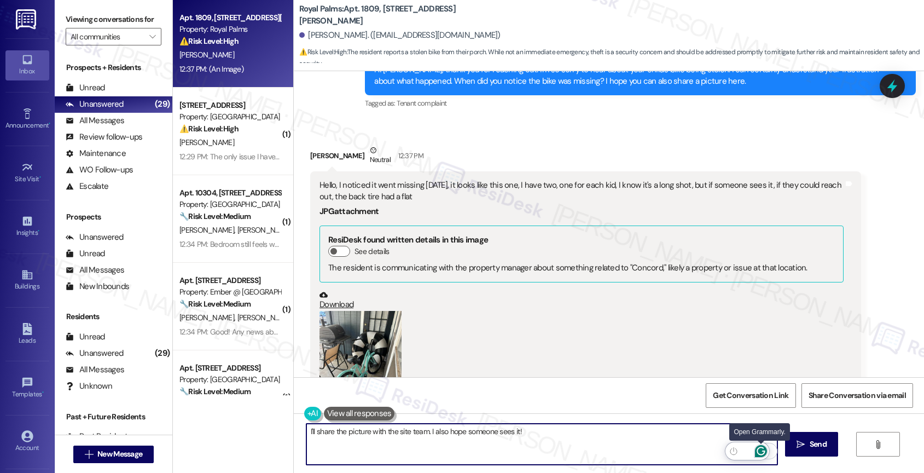
type textarea "I'll share the picture with the site team. I also hope someone sees it!"
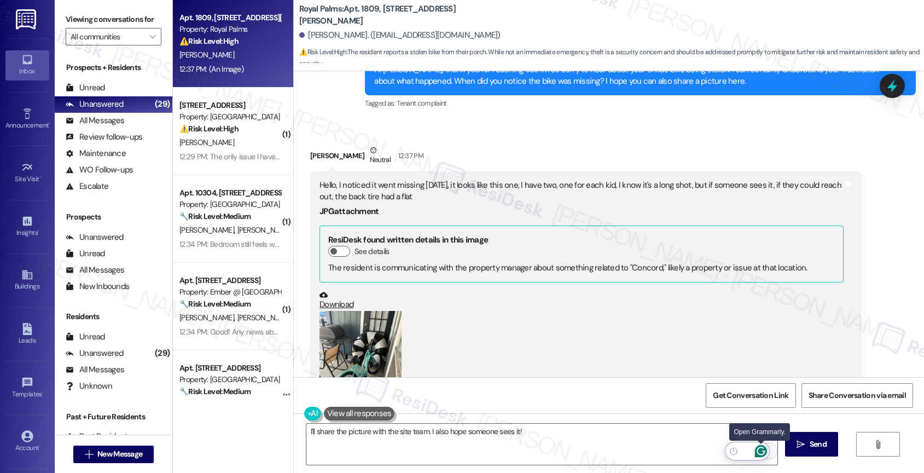
click at [760, 449] on icon "Open Grammarly. 0 Suggestions." at bounding box center [761, 451] width 12 height 12
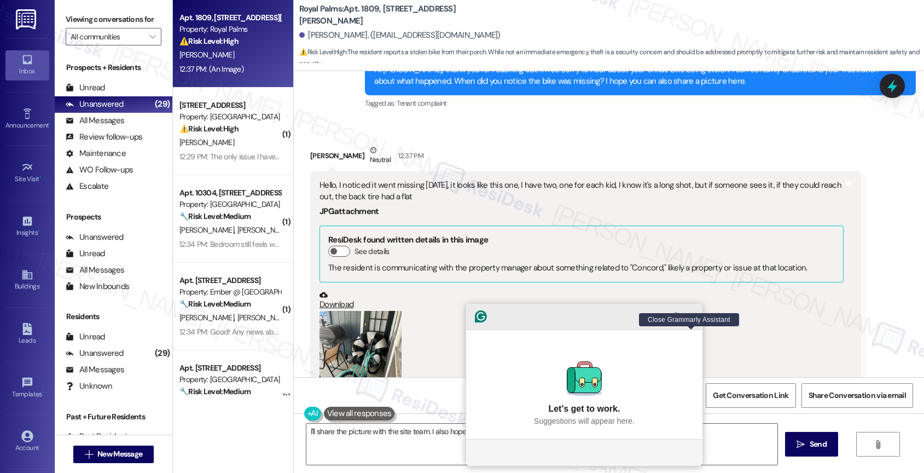
click at [692, 323] on icon "Close Grammarly Assistant" at bounding box center [691, 316] width 13 height 13
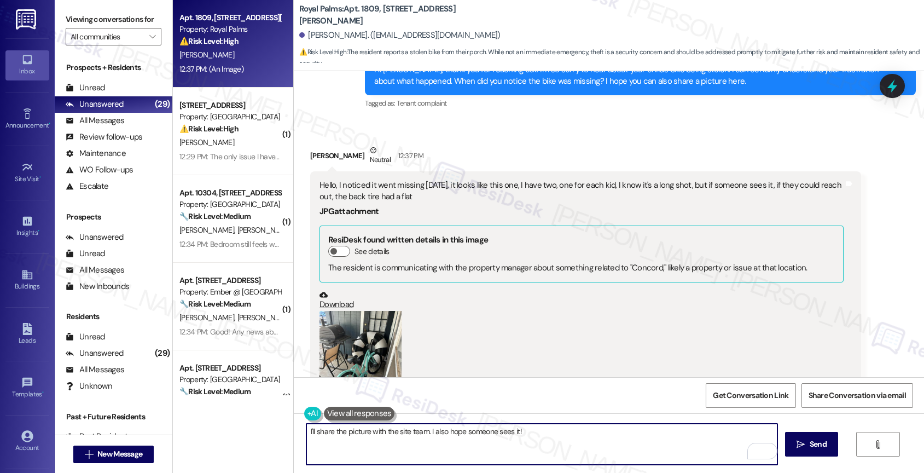
scroll to position [647, 0]
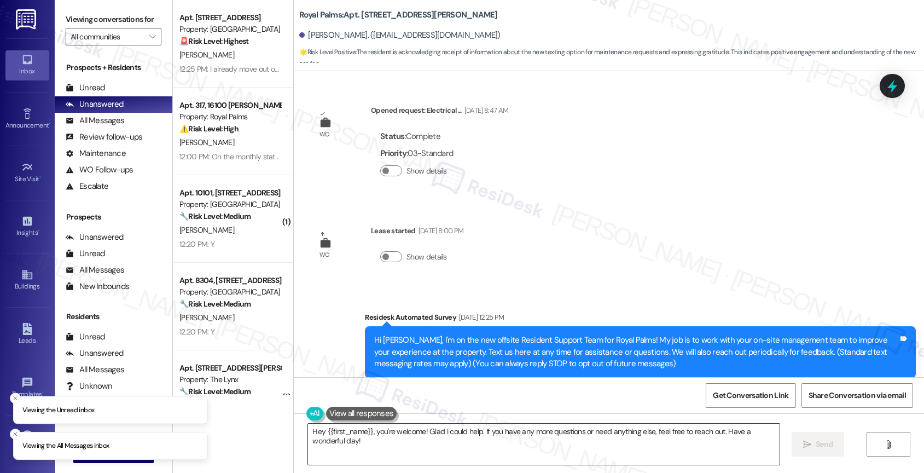
scroll to position [2636, 0]
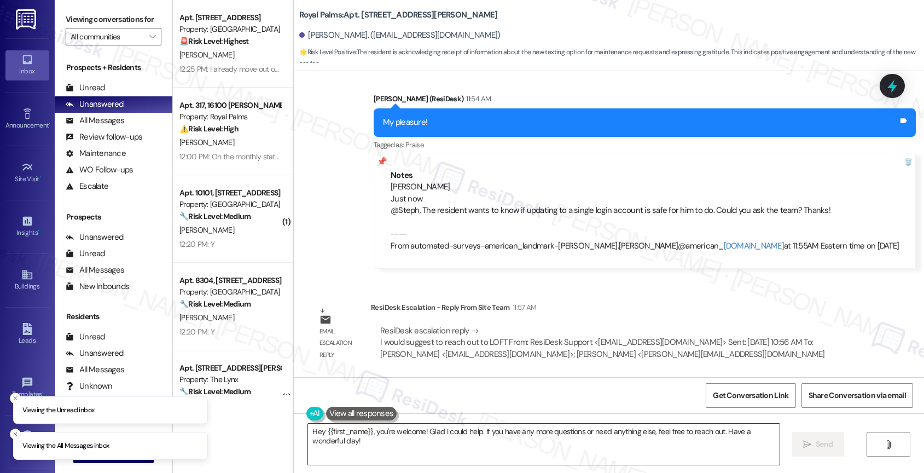
click at [394, 440] on textarea "Hey {{first_name}}, you're welcome! Glad I could help. If you have any more que…" at bounding box center [543, 443] width 471 height 41
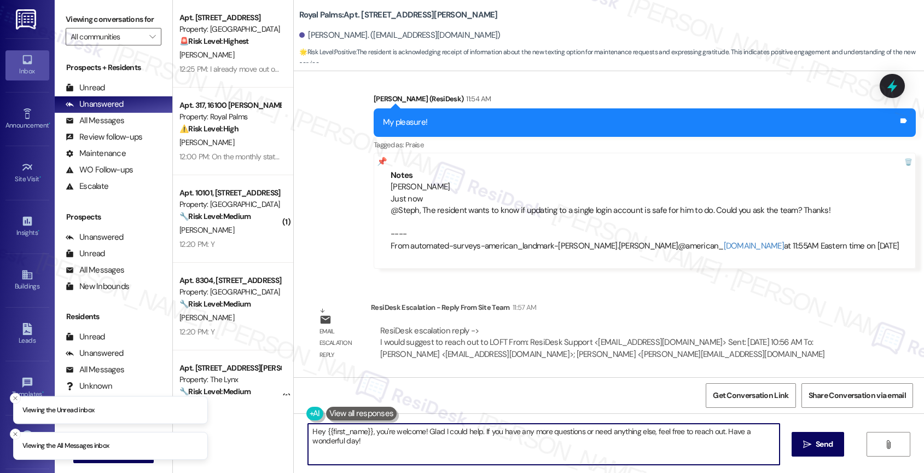
click at [394, 440] on textarea "Hey {{first_name}}, you're welcome! Glad I could help. If you have any more que…" at bounding box center [543, 443] width 471 height 41
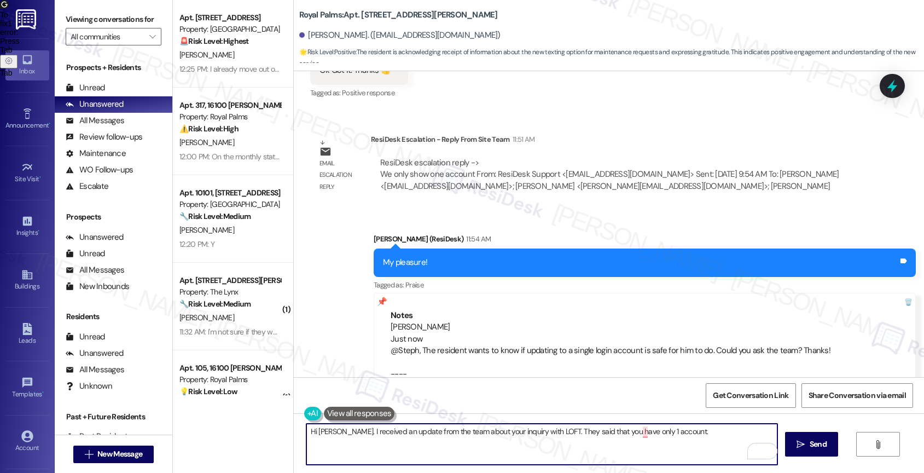
scroll to position [2562, 0]
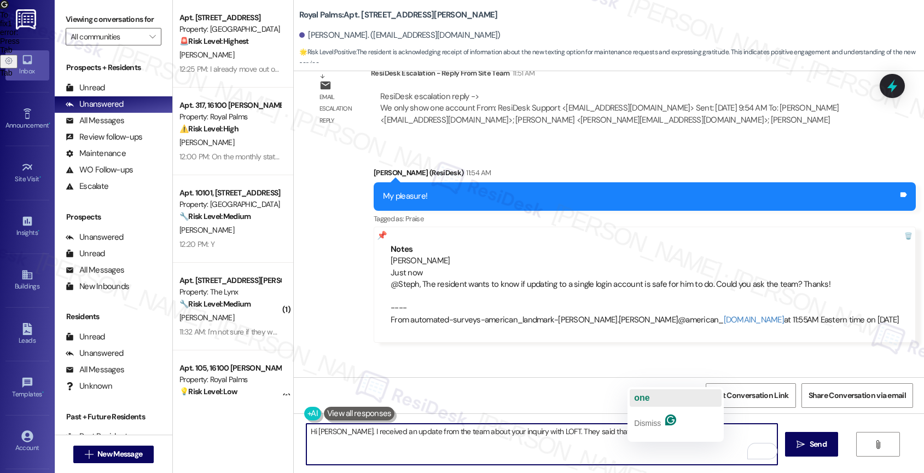
click at [644, 396] on span "one" at bounding box center [641, 397] width 15 height 9
click at [706, 434] on textarea "Hi [PERSON_NAME]. I received an update from the team about your inquiry with LO…" at bounding box center [541, 443] width 471 height 41
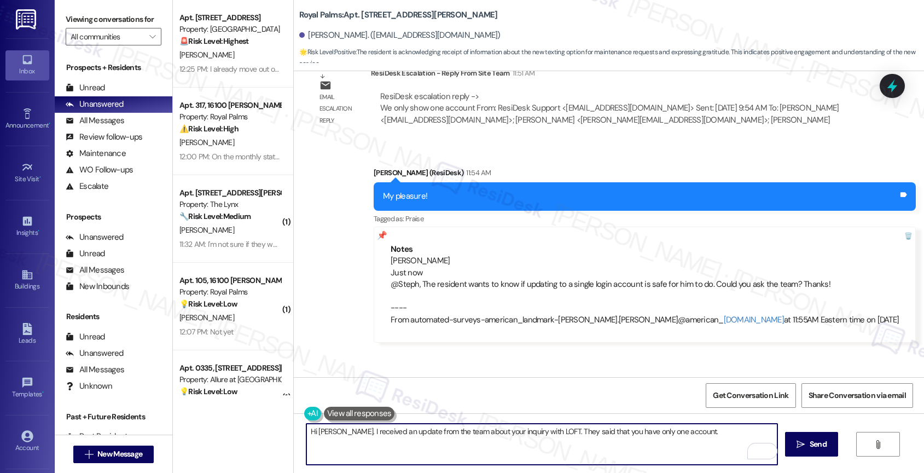
drag, startPoint x: 605, startPoint y: 429, endPoint x: 725, endPoint y: 430, distance: 120.3
click at [725, 430] on textarea "Hi [PERSON_NAME]. I received an update from the team about your inquiry with LO…" at bounding box center [541, 443] width 471 height 41
click at [709, 430] on textarea "Hi [PERSON_NAME]. I received an update from the team about your inquiry with LO…" at bounding box center [541, 443] width 471 height 41
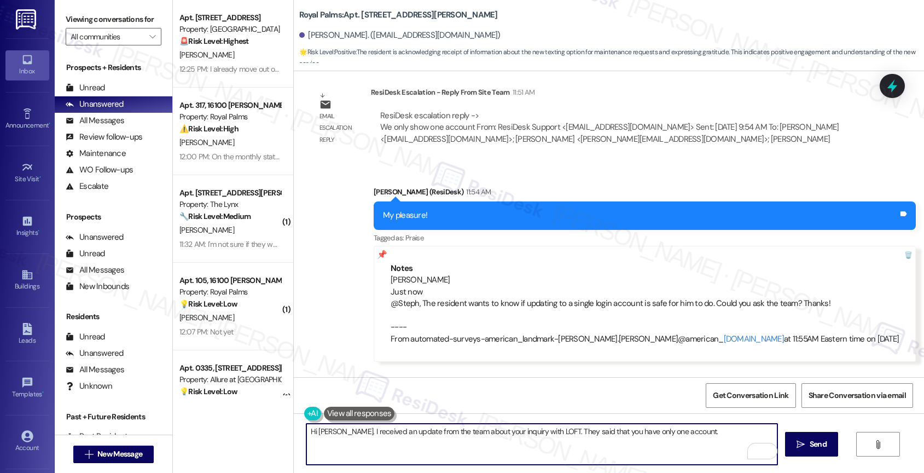
scroll to position [2540, 0]
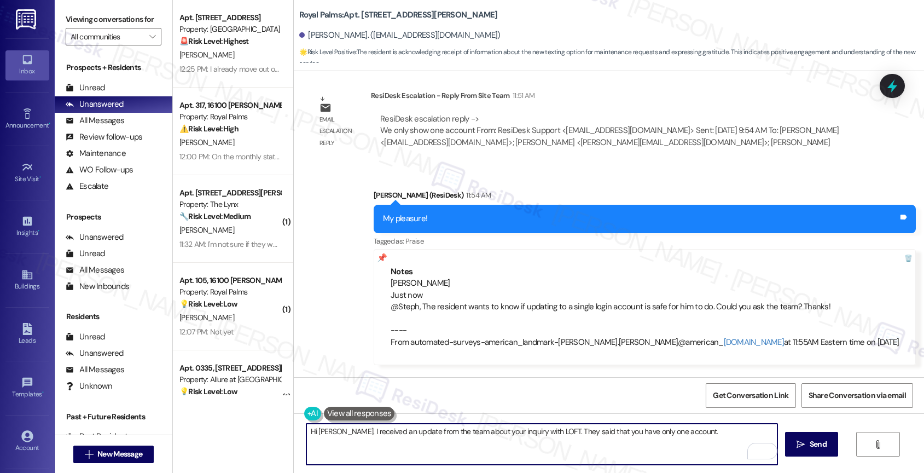
drag, startPoint x: 591, startPoint y: 429, endPoint x: 721, endPoint y: 436, distance: 130.4
click at [721, 436] on textarea "Hi [PERSON_NAME]. I received an update from the team about your inquiry with LO…" at bounding box center [541, 443] width 471 height 41
click at [555, 434] on textarea "Hi [PERSON_NAME]. I received an update from the team about your inquiry with LO…" at bounding box center [541, 443] width 471 height 41
drag, startPoint x: 545, startPoint y: 430, endPoint x: 722, endPoint y: 438, distance: 177.4
click at [722, 438] on textarea "Hi [PERSON_NAME]. I received an update from the team about your inquiry with LO…" at bounding box center [541, 443] width 471 height 41
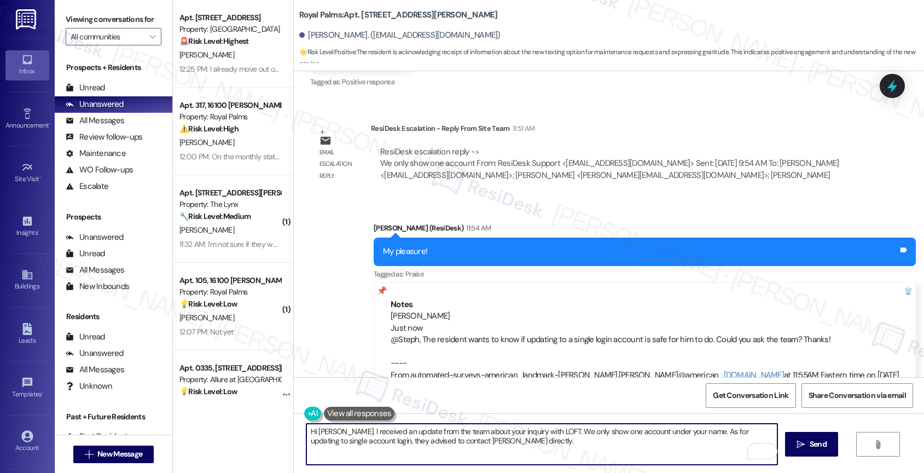
scroll to position [2636, 0]
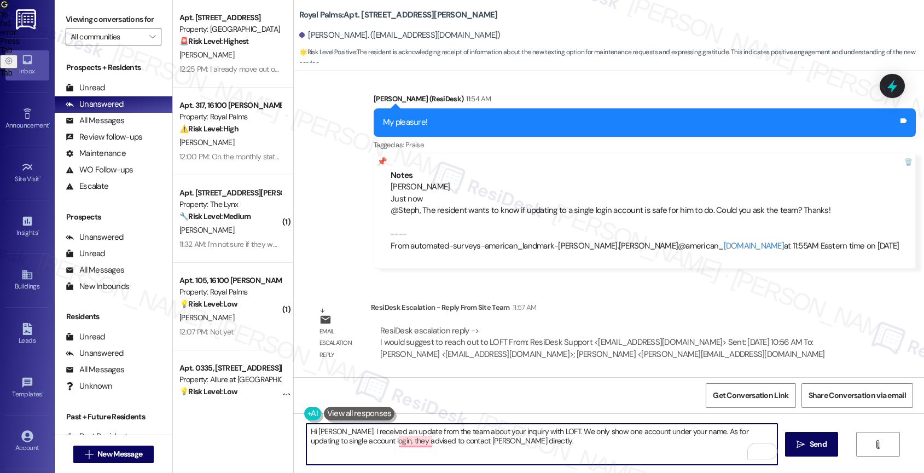
click at [437, 440] on textarea "Hi [PERSON_NAME]. I received an update from the team about your inquiry with LO…" at bounding box center [541, 443] width 471 height 41
click at [506, 440] on textarea "Hi [PERSON_NAME]. I received an update from the team about your inquiry with LO…" at bounding box center [541, 443] width 471 height 41
click at [516, 444] on textarea "Hi [PERSON_NAME]. I received an update from the team about your inquiry with LO…" at bounding box center [541, 443] width 471 height 41
click at [762, 450] on div "1" at bounding box center [761, 451] width 12 height 12
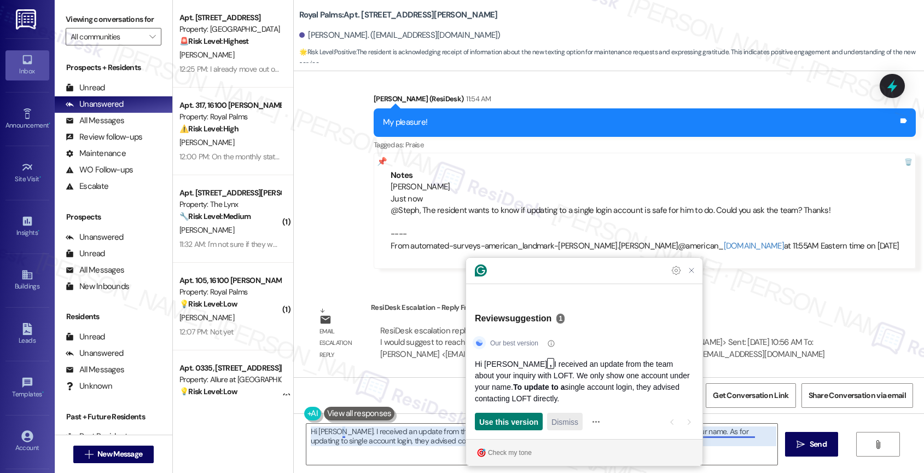
click at [561, 419] on span "Dismiss" at bounding box center [564, 421] width 27 height 11
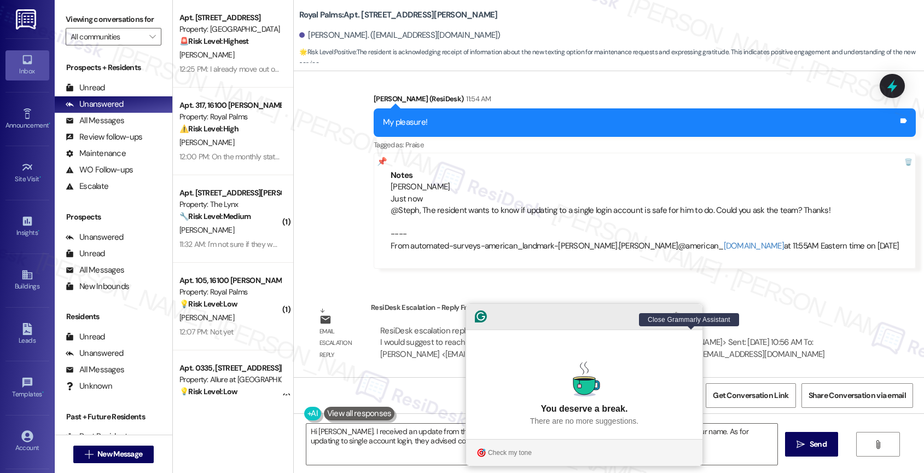
click at [694, 321] on icon "Close Grammarly Assistant" at bounding box center [691, 316] width 9 height 9
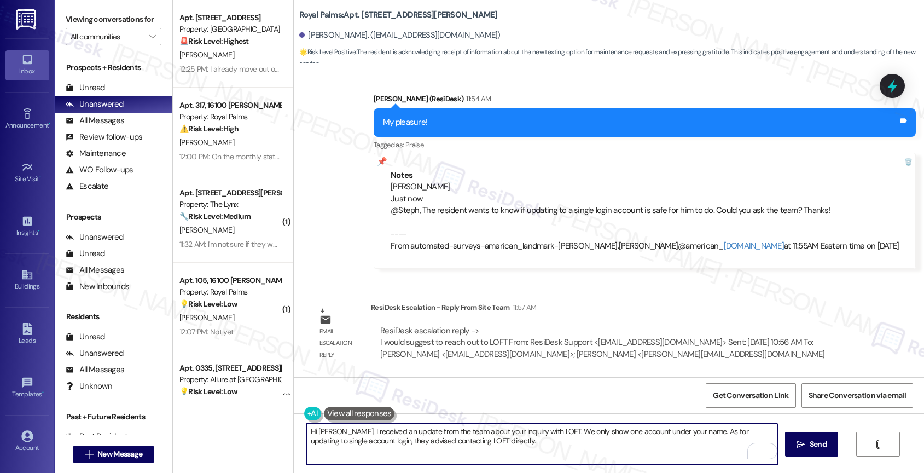
click at [335, 432] on textarea "Hi [PERSON_NAME]. I received an update from the team about your inquiry with LO…" at bounding box center [541, 443] width 471 height 41
click at [584, 447] on textarea "Hi [PERSON_NAME], thank you for waiting. I received an update from the team abo…" at bounding box center [541, 443] width 471 height 41
type textarea "Hi [PERSON_NAME], thank you for waiting. I received an update from the team abo…"
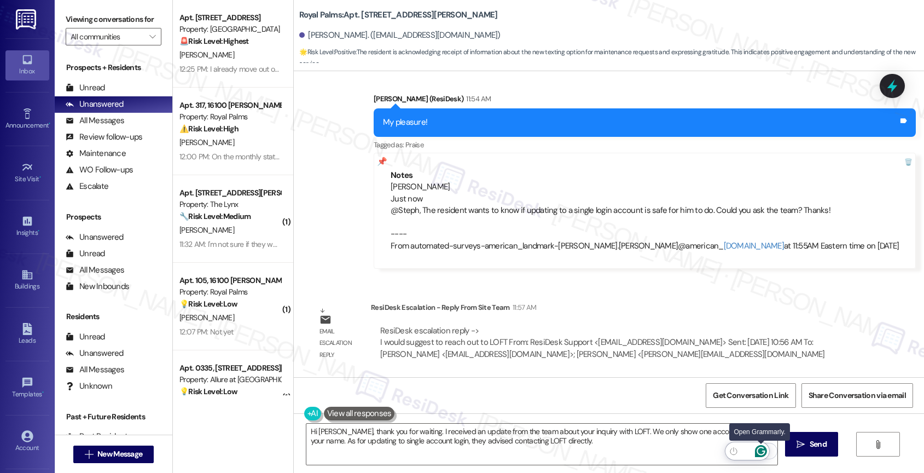
click at [764, 446] on icon "Open Grammarly. 0 Suggestions." at bounding box center [761, 451] width 12 height 12
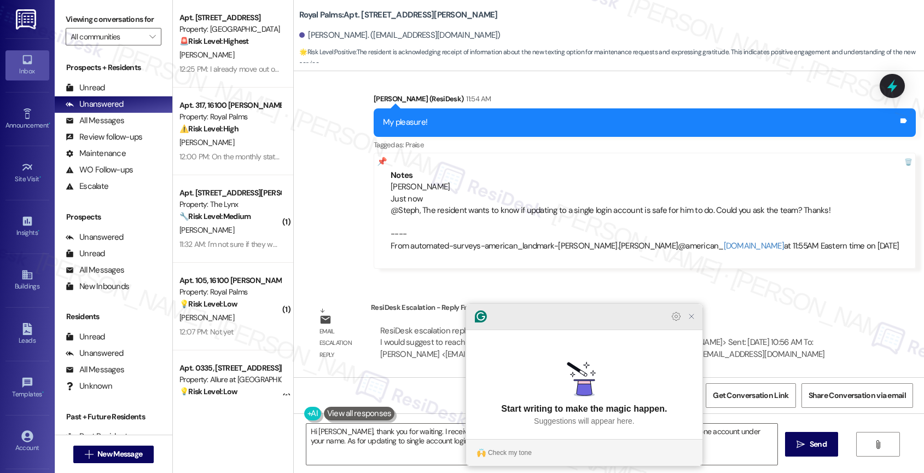
click at [689, 321] on icon "Close Grammarly Assistant" at bounding box center [691, 316] width 9 height 9
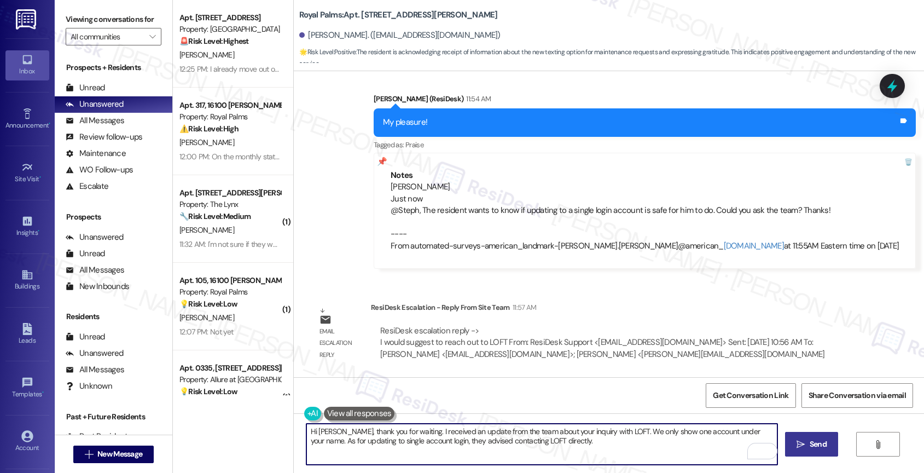
click at [810, 441] on span "Send" at bounding box center [818, 443] width 17 height 11
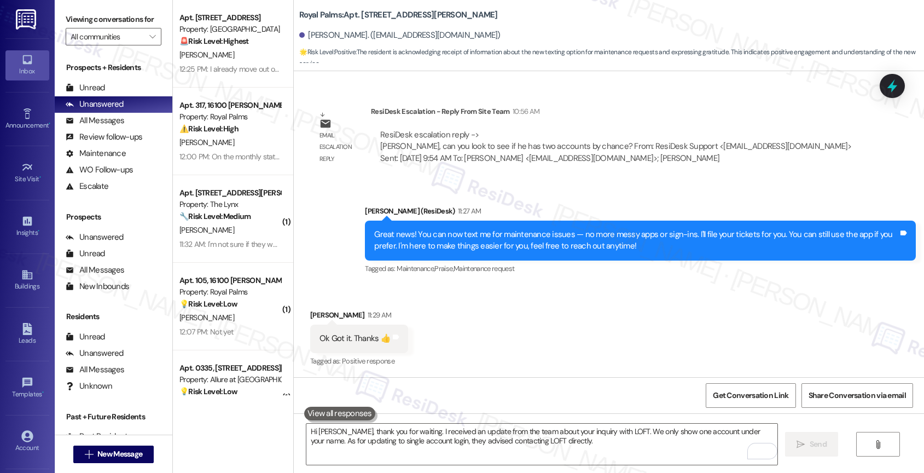
scroll to position [2724, 0]
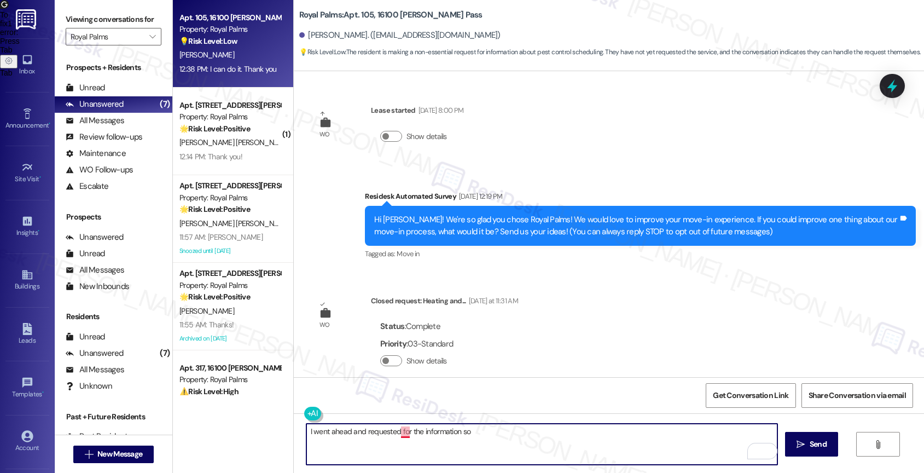
scroll to position [593, 0]
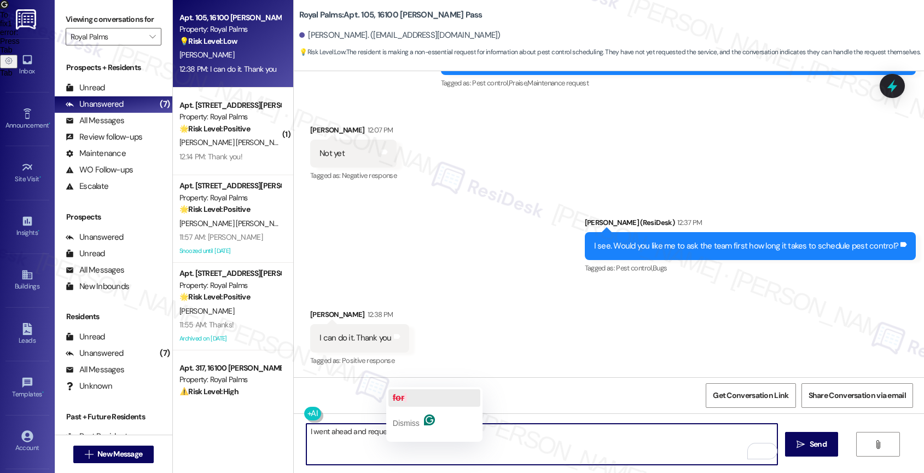
click at [414, 403] on button "for" at bounding box center [434, 398] width 92 height 18
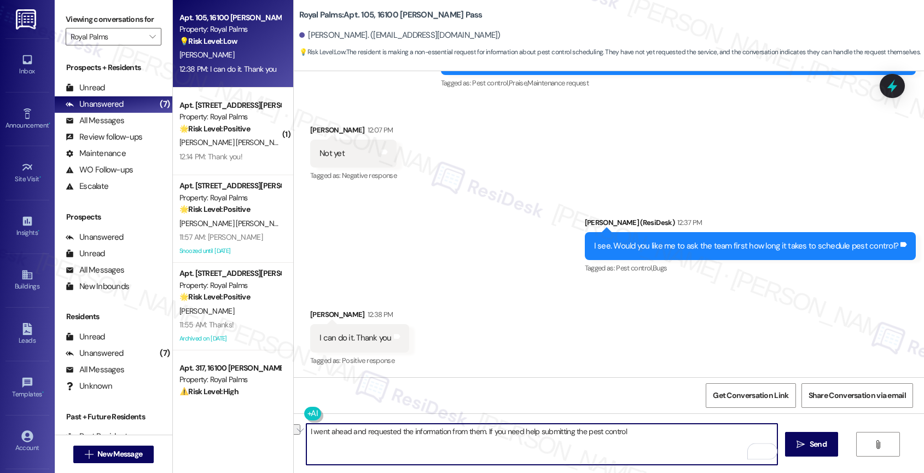
drag, startPoint x: 480, startPoint y: 430, endPoint x: 675, endPoint y: 439, distance: 195.4
click at [675, 439] on textarea "I went ahead and requested the information from them. If you need help submitti…" at bounding box center [541, 443] width 471 height 41
type textarea "I went ahead and requested the information from them. I can also help submit a …"
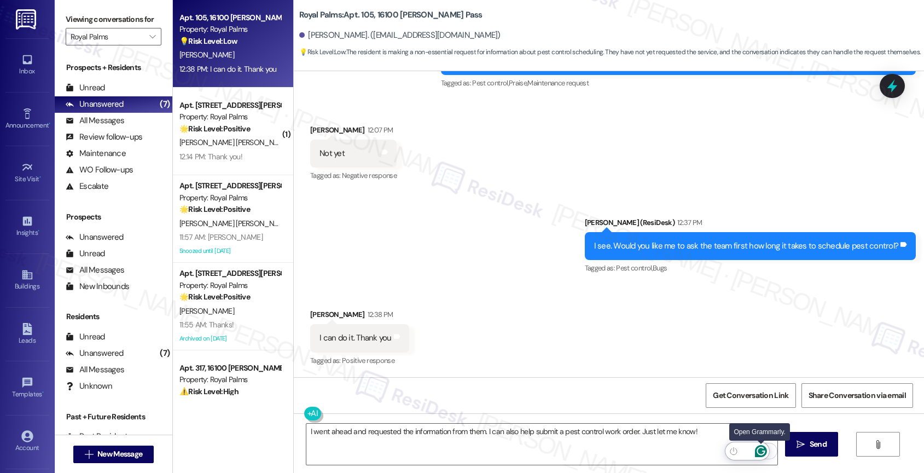
click at [764, 452] on icon "Open Grammarly. 0 Suggestions." at bounding box center [760, 451] width 8 height 8
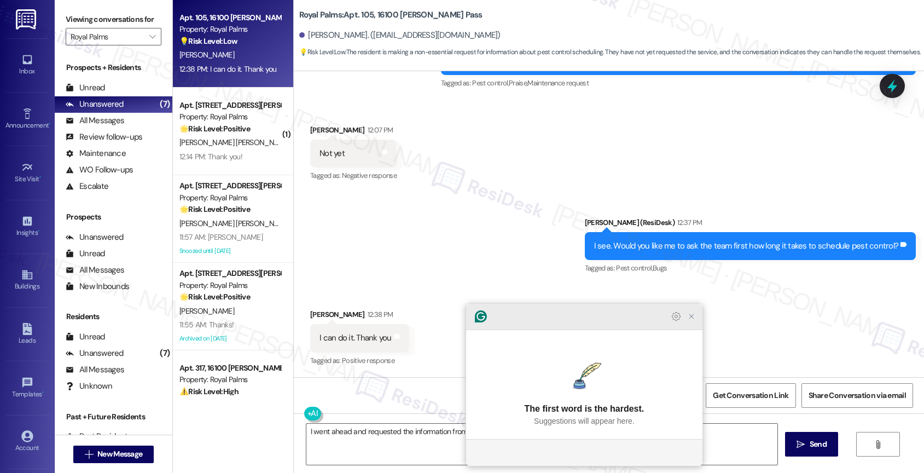
click at [693, 321] on icon "Close Grammarly Assistant" at bounding box center [691, 316] width 9 height 9
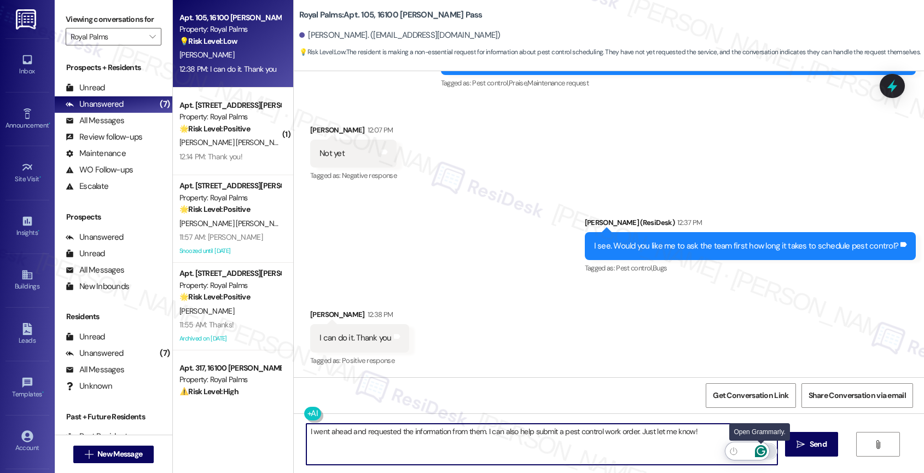
click at [762, 448] on icon "Open Grammarly. 0 Suggestions." at bounding box center [761, 451] width 12 height 12
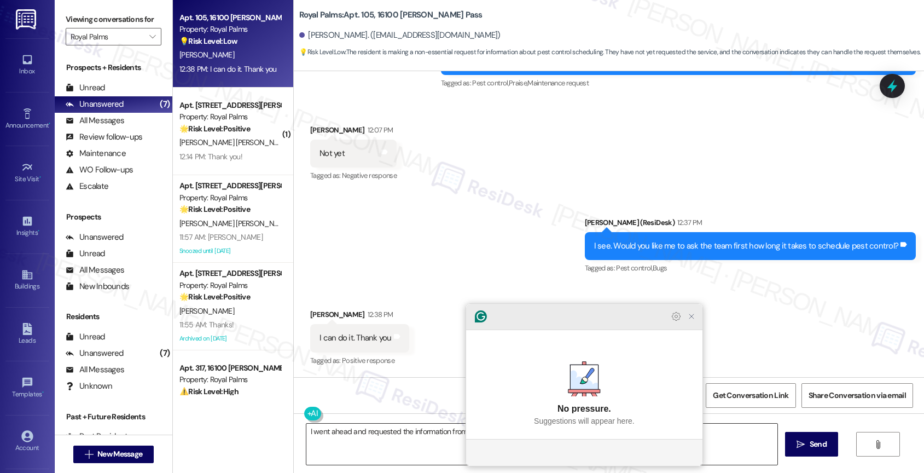
click at [691, 318] on icon "Close Grammarly Assistant" at bounding box center [691, 316] width 4 height 4
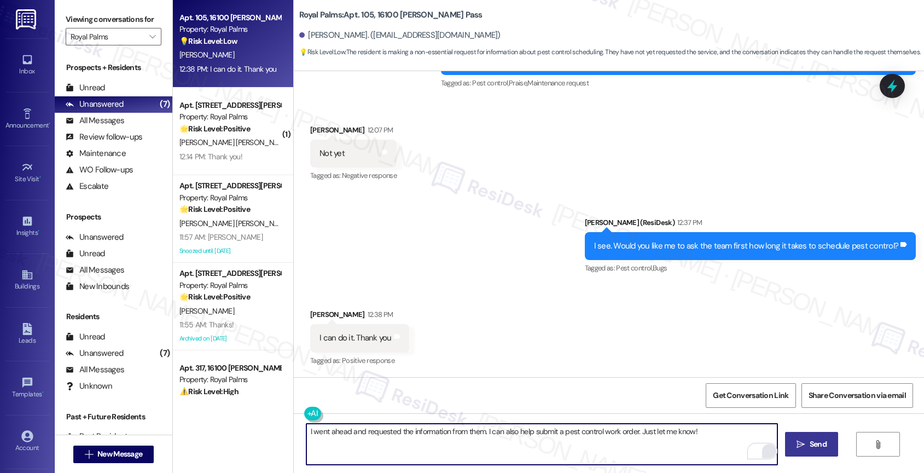
click at [804, 441] on span " Send" at bounding box center [811, 443] width 34 height 11
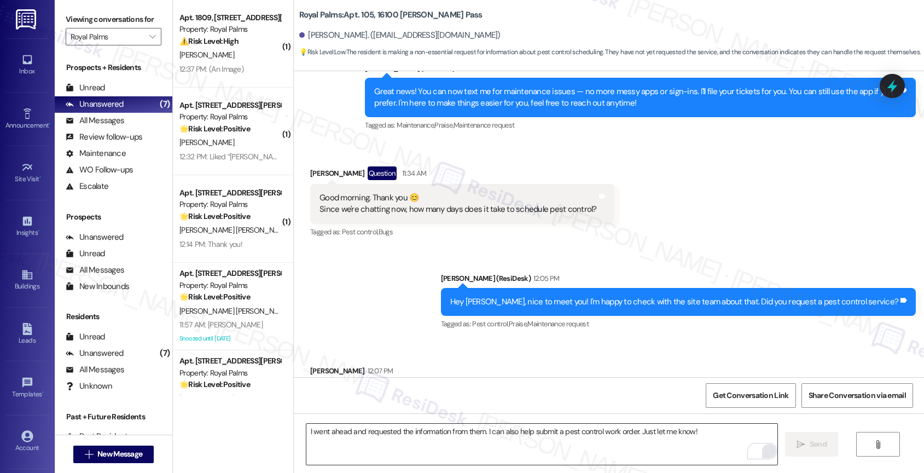
scroll to position [351, 0]
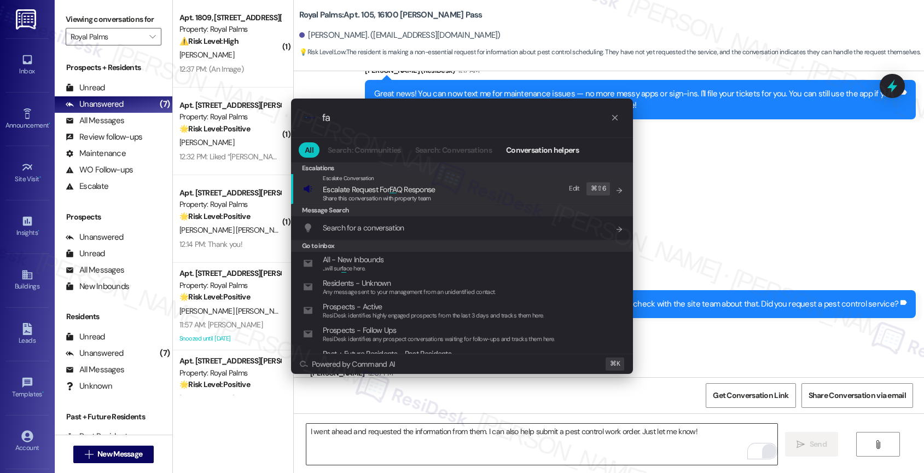
type input "f"
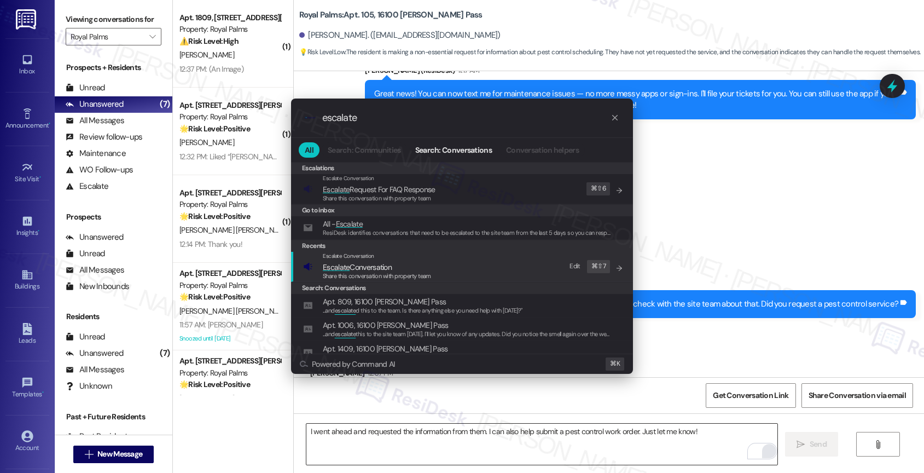
type input "escalate"
click at [376, 263] on span "Escalate Conversation" at bounding box center [357, 267] width 69 height 10
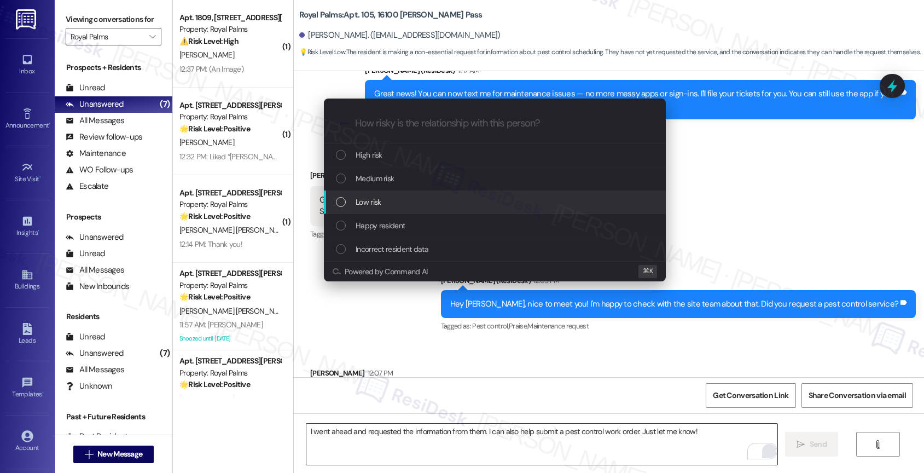
click at [387, 202] on div "Low risk" at bounding box center [496, 202] width 320 height 12
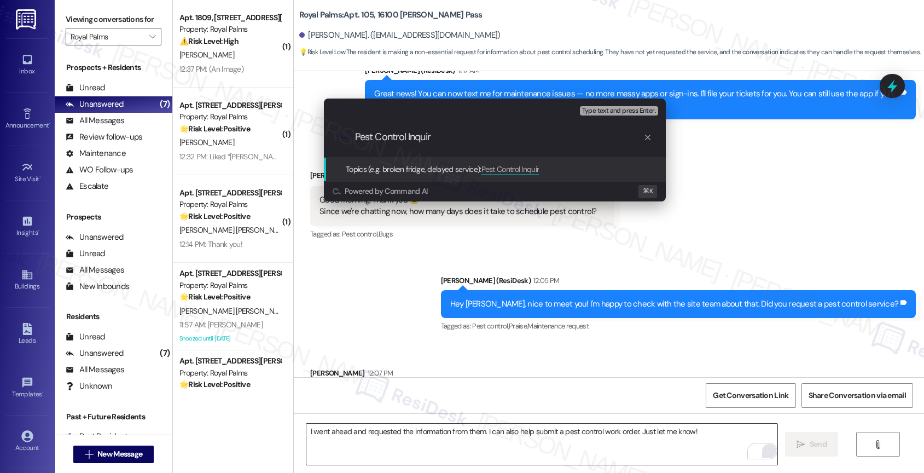
type input "Pest Control Inquiry"
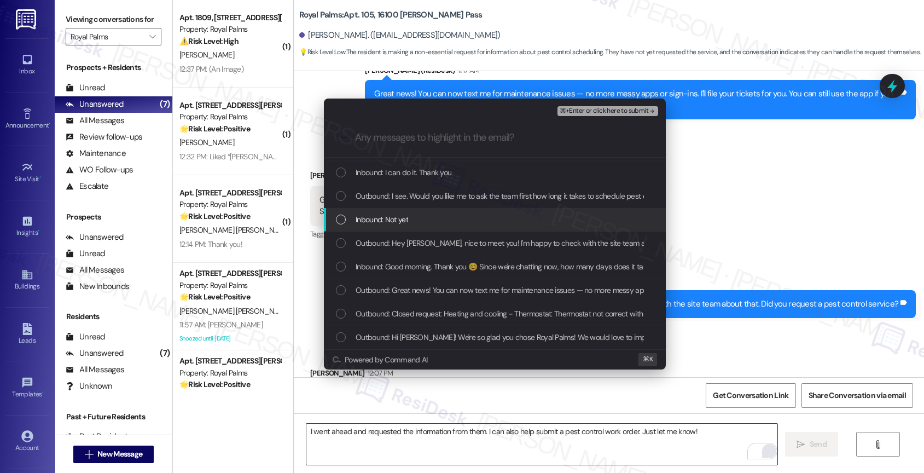
scroll to position [21, 0]
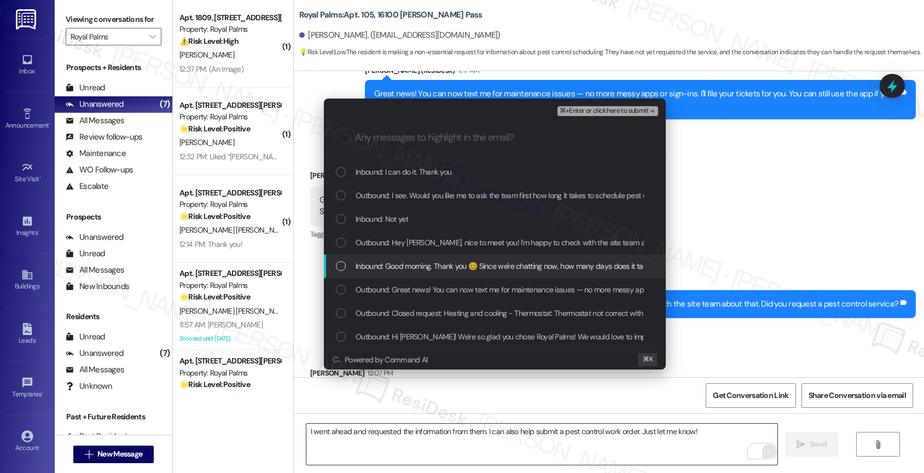
click at [424, 267] on span "Inbound: Good morning. Thank you 😊 Since we're chatting now, how many days does…" at bounding box center [544, 266] width 377 height 12
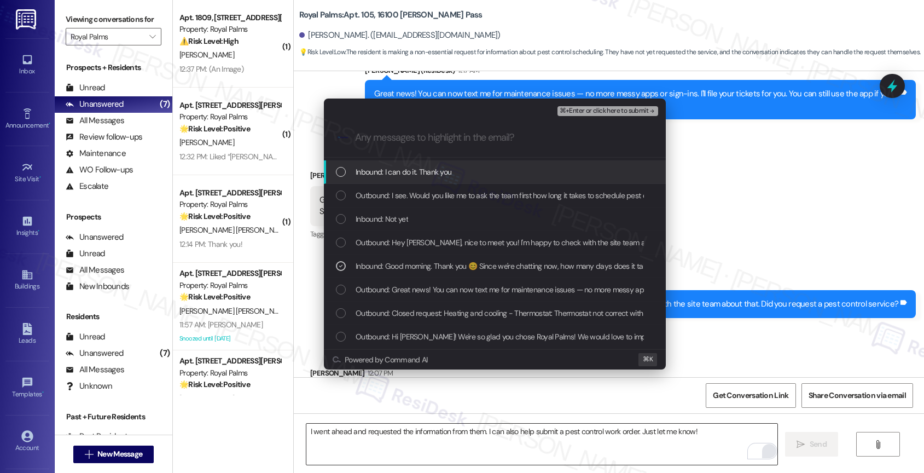
click at [639, 110] on span "⌘+Enter or click here to submit" at bounding box center [604, 111] width 89 height 8
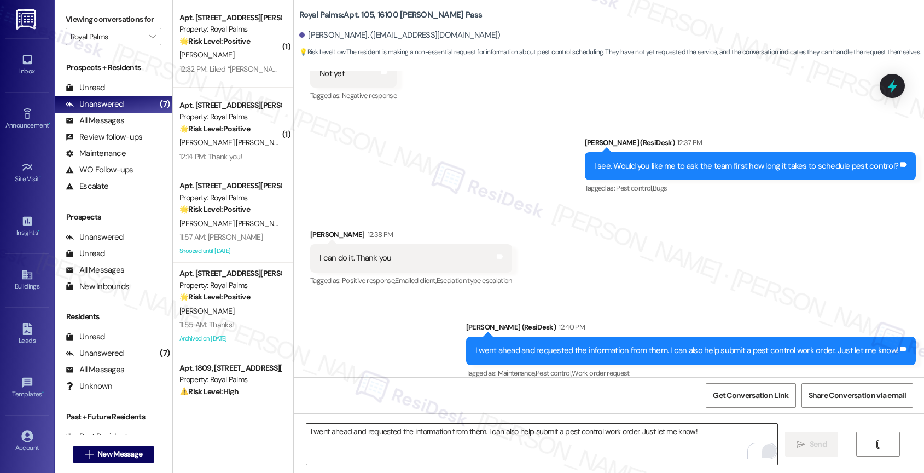
scroll to position [686, 0]
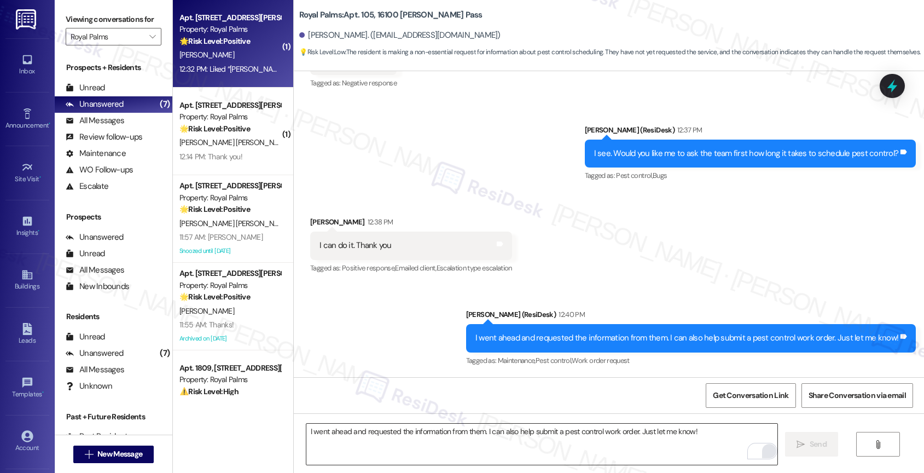
click at [202, 54] on span "[PERSON_NAME]" at bounding box center [206, 55] width 55 height 10
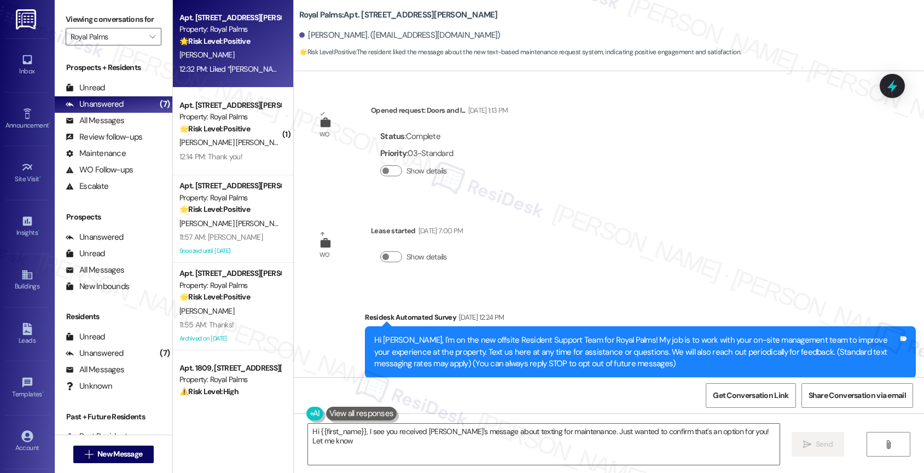
scroll to position [445, 0]
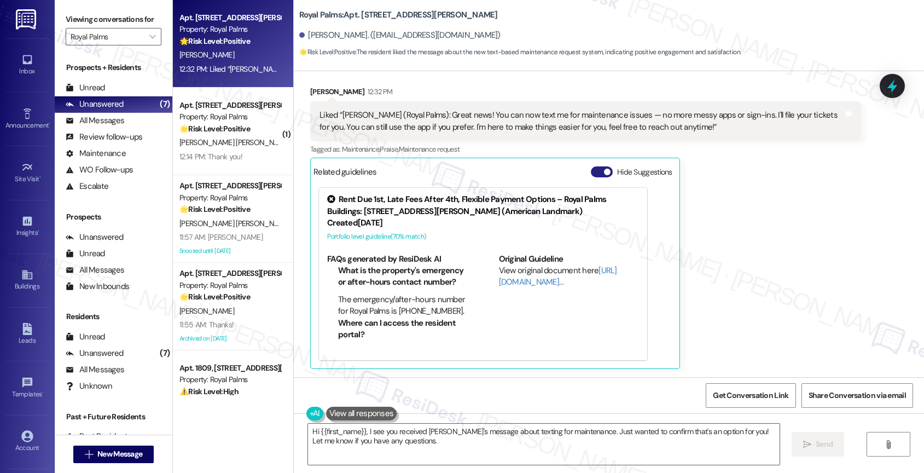
click at [604, 170] on span "button" at bounding box center [607, 171] width 7 height 7
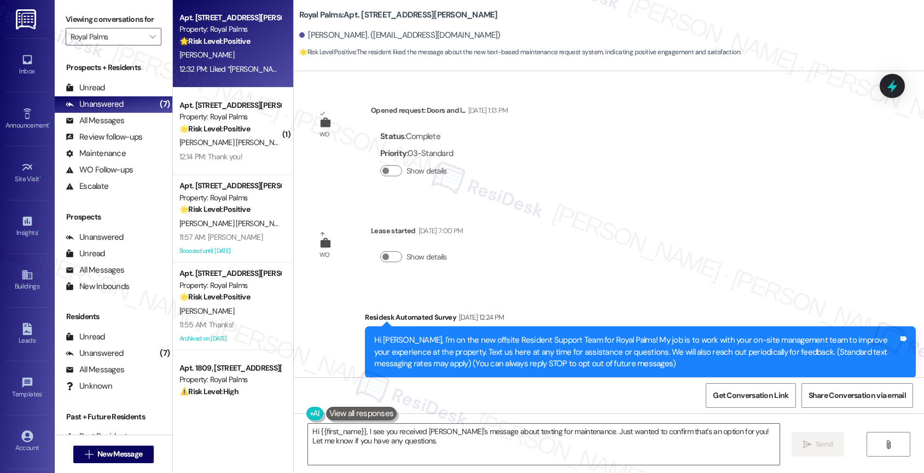
scroll to position [262, 0]
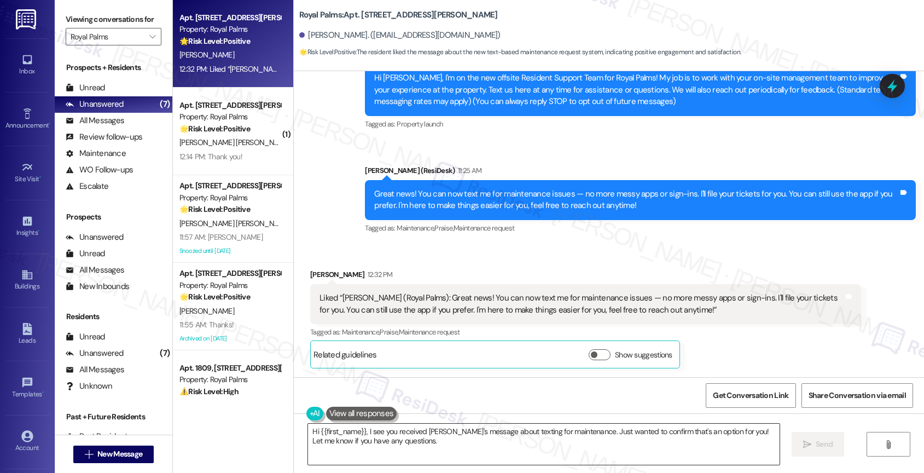
click at [413, 432] on textarea "Hi {{first_name}}, I see you received [PERSON_NAME]'s message about texting for…" at bounding box center [543, 443] width 471 height 41
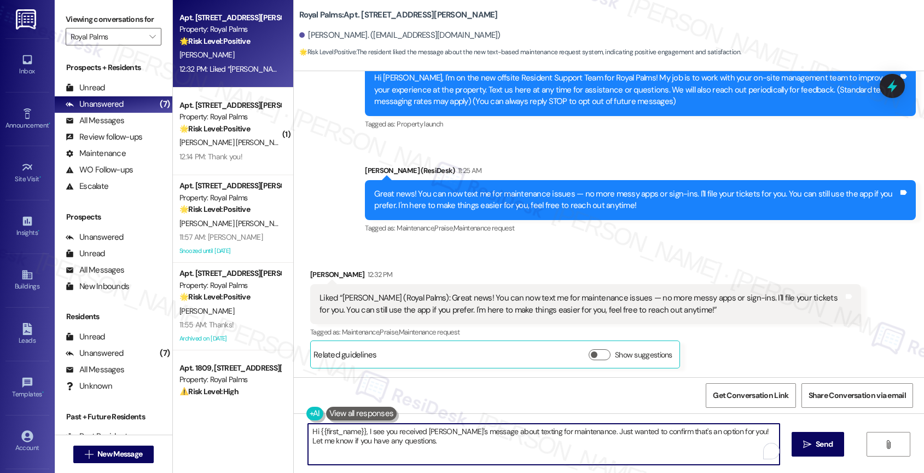
click at [413, 432] on textarea "Hi {{first_name}}, I see you received [PERSON_NAME]'s message about texting for…" at bounding box center [543, 443] width 471 height 41
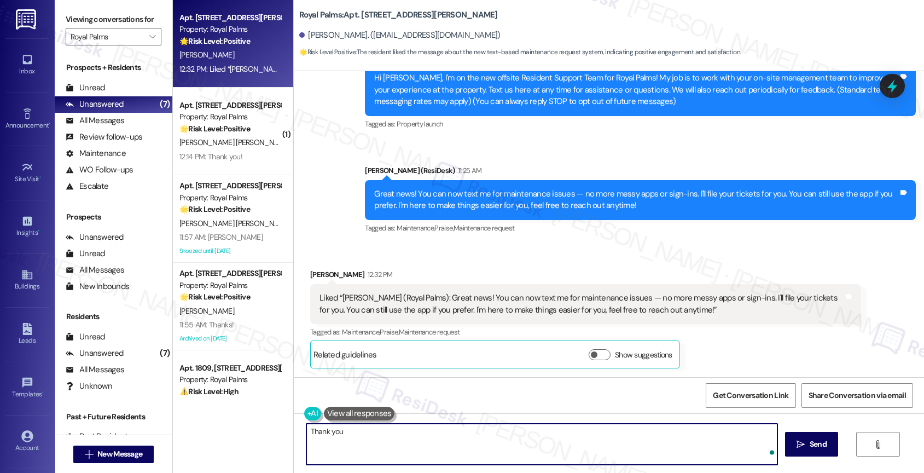
type textarea "Thank you!"
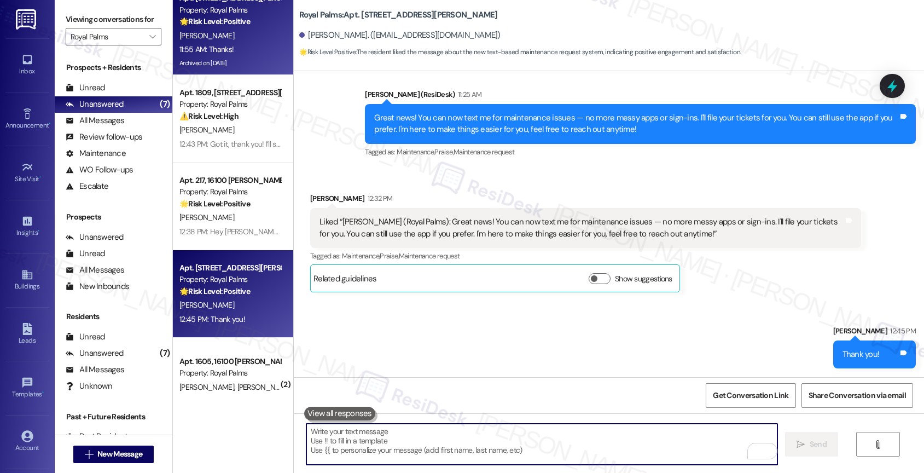
scroll to position [218, 0]
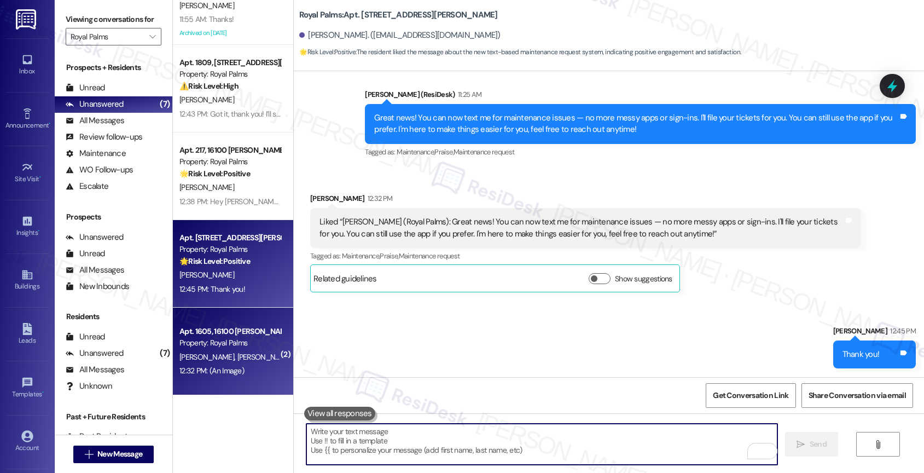
click at [234, 337] on div "Property: Royal Palms" at bounding box center [229, 342] width 101 height 11
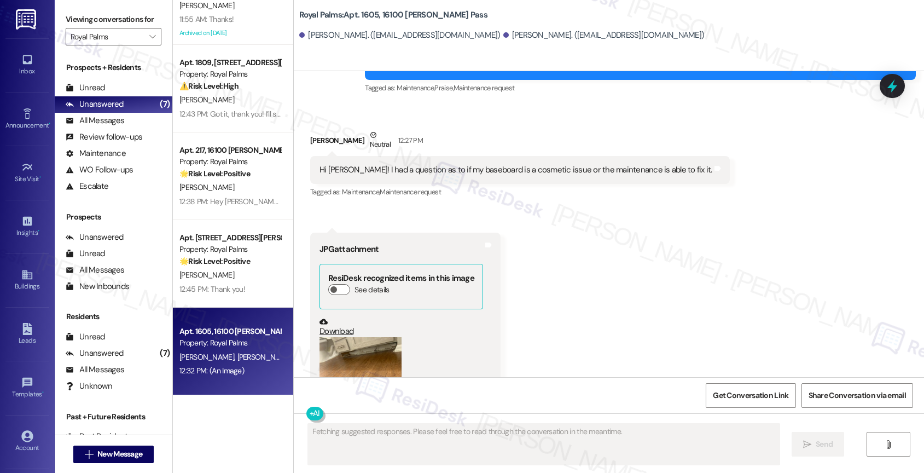
scroll to position [313, 0]
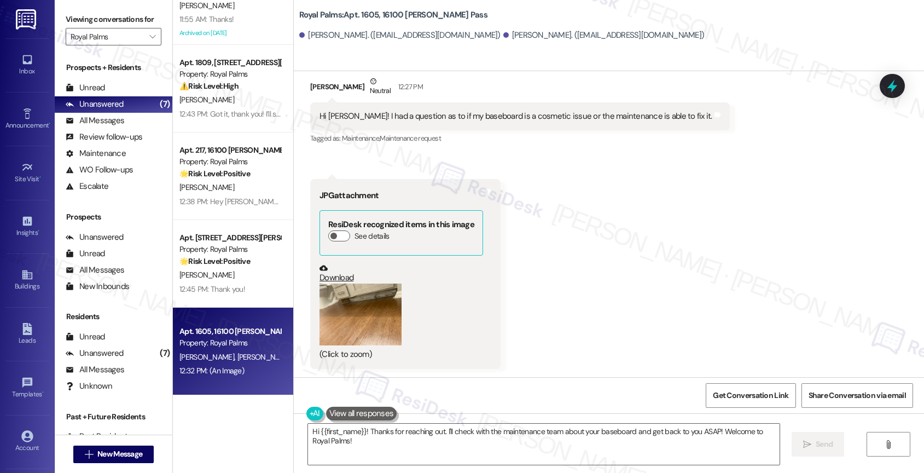
click at [357, 310] on button "Zoom image" at bounding box center [360, 314] width 82 height 62
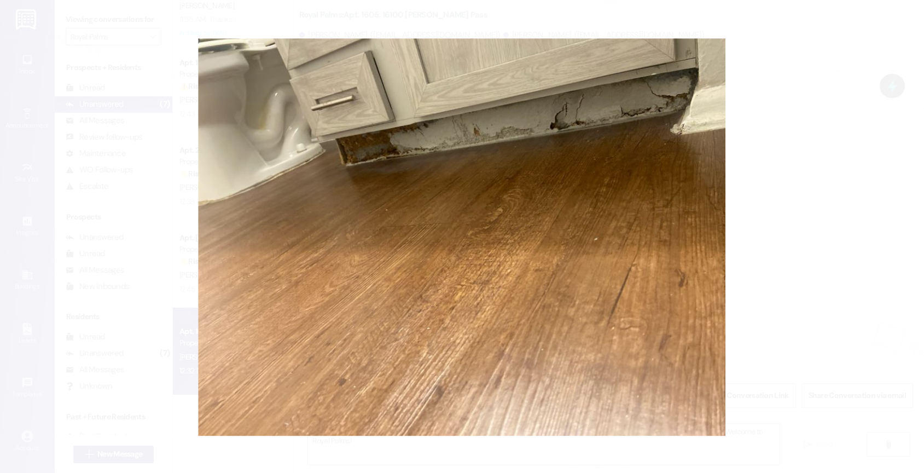
click at [626, 227] on button "Unzoom image" at bounding box center [462, 236] width 924 height 473
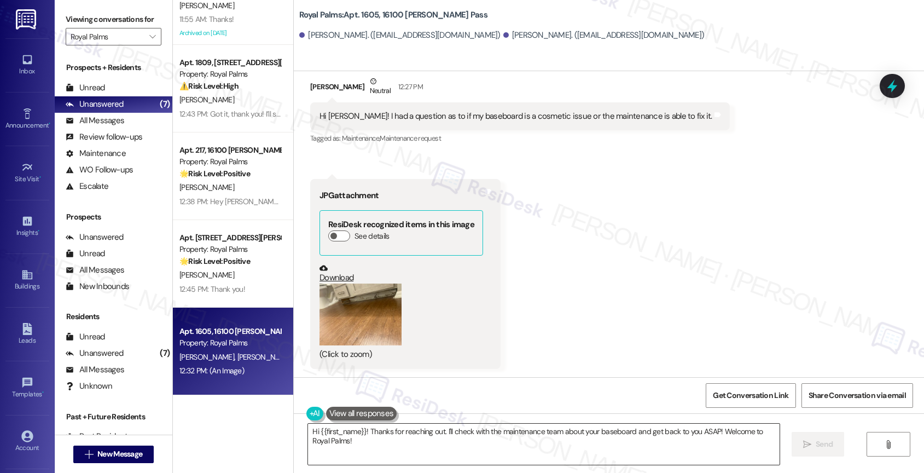
click at [369, 435] on textarea "Hi {{first_name}}! Thanks for reaching out. I'll check with the maintenance tea…" at bounding box center [543, 443] width 471 height 41
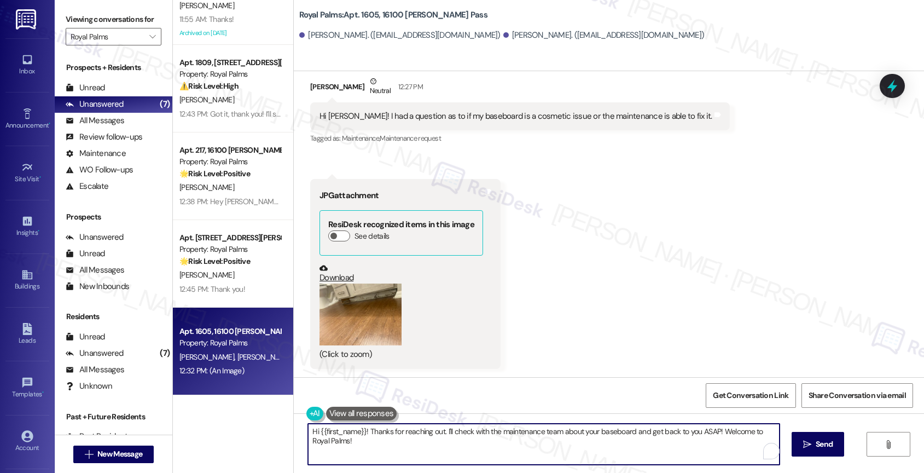
click at [369, 435] on textarea "Hi {{first_name}}! Thanks for reaching out. I'll check with the maintenance tea…" at bounding box center [543, 443] width 471 height 41
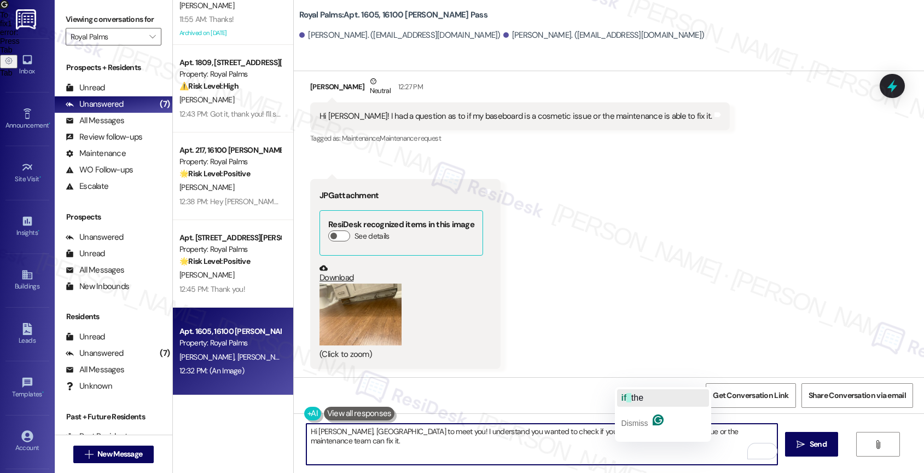
click at [637, 398] on span "the" at bounding box center [637, 397] width 12 height 9
click at [754, 434] on textarea "Hi [PERSON_NAME], [GEOGRAPHIC_DATA] to meet you! I understand you wanted to che…" at bounding box center [541, 443] width 471 height 41
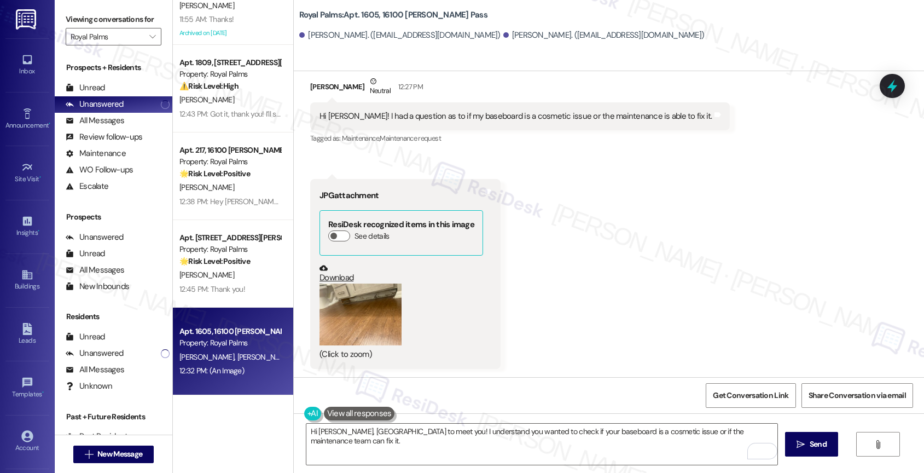
click at [363, 321] on button "Zoom image" at bounding box center [360, 314] width 82 height 62
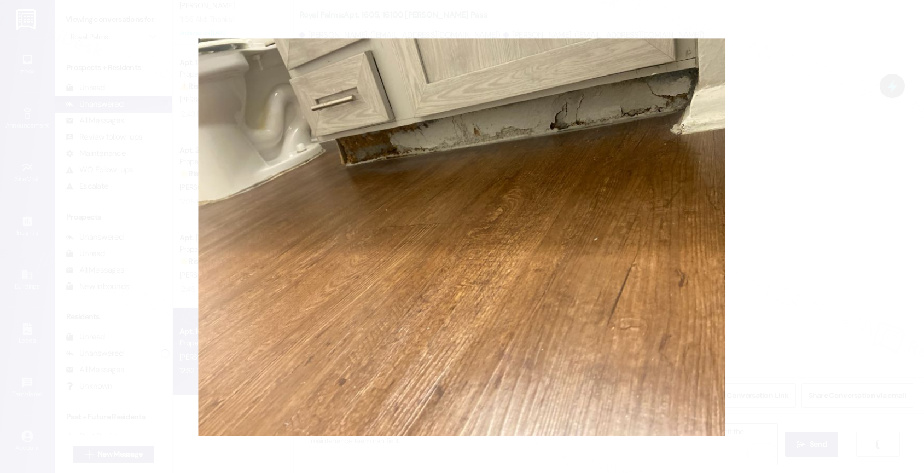
click at [364, 319] on button "Unzoom image" at bounding box center [462, 236] width 924 height 473
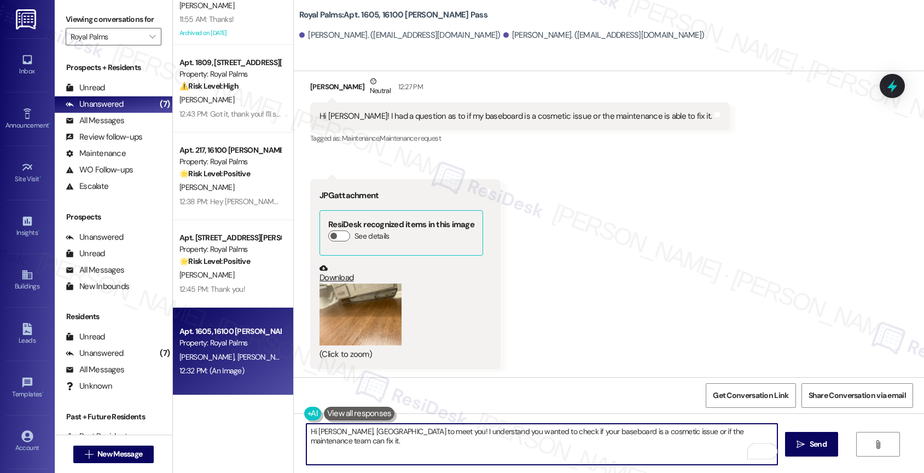
click at [750, 434] on textarea "Hi [PERSON_NAME], [GEOGRAPHIC_DATA] to meet you! I understand you wanted to che…" at bounding box center [541, 443] width 471 height 41
drag, startPoint x: 409, startPoint y: 440, endPoint x: 602, endPoint y: 451, distance: 192.9
click at [602, 451] on textarea "Hi [PERSON_NAME], [GEOGRAPHIC_DATA] to meet you! I understand you wanted to che…" at bounding box center [541, 443] width 471 height 41
click at [555, 446] on textarea "Hi [PERSON_NAME], [GEOGRAPHIC_DATA] to meet you! I understand you wanted to che…" at bounding box center [541, 443] width 471 height 41
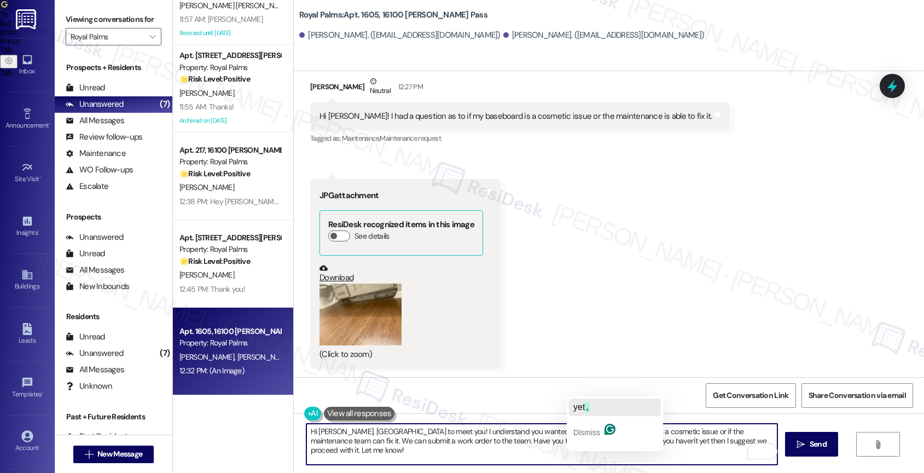
click at [589, 405] on span "," at bounding box center [587, 406] width 4 height 9
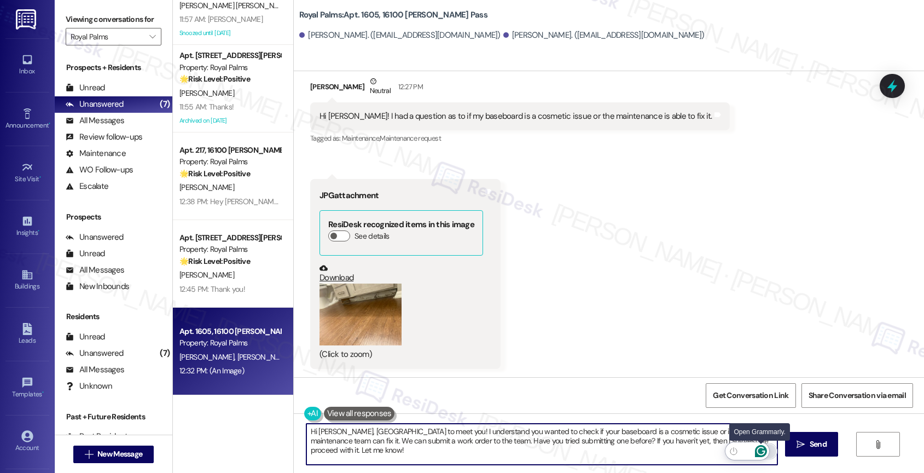
type textarea "Hi [PERSON_NAME], [GEOGRAPHIC_DATA] to meet you! I understand you wanted to che…"
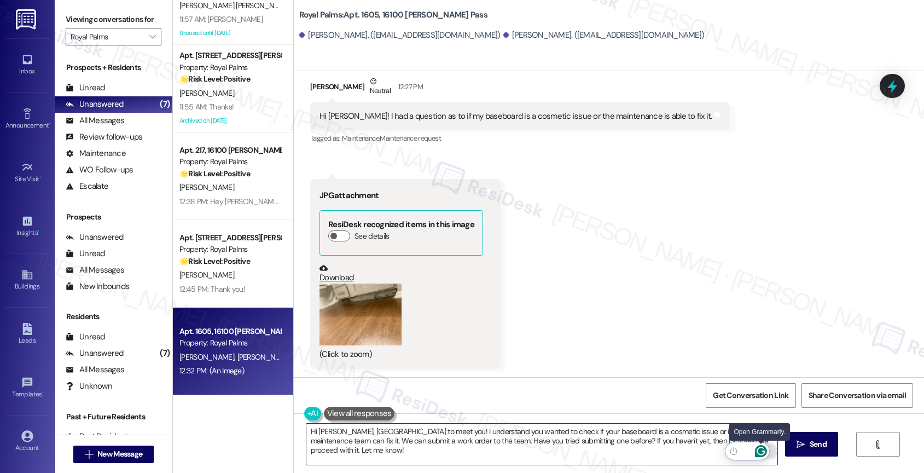
click at [763, 450] on icon "Open Grammarly. 0 Suggestions." at bounding box center [760, 451] width 8 height 8
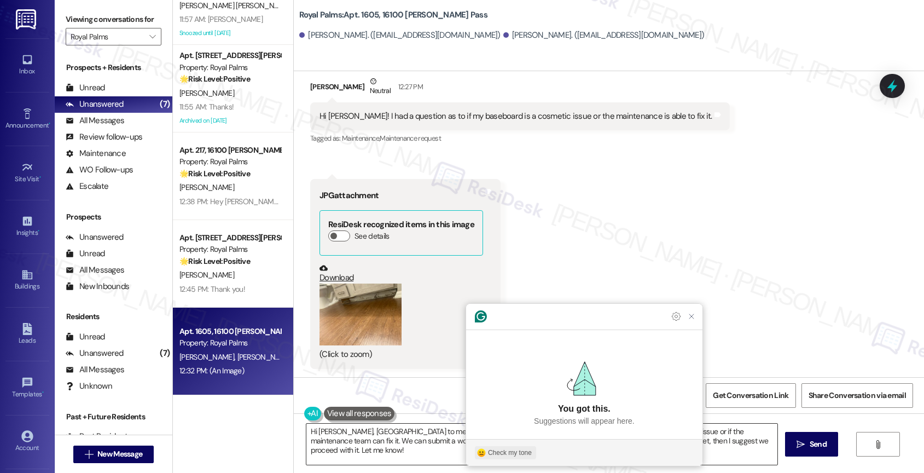
click at [502, 448] on div "Check my tone" at bounding box center [510, 452] width 44 height 10
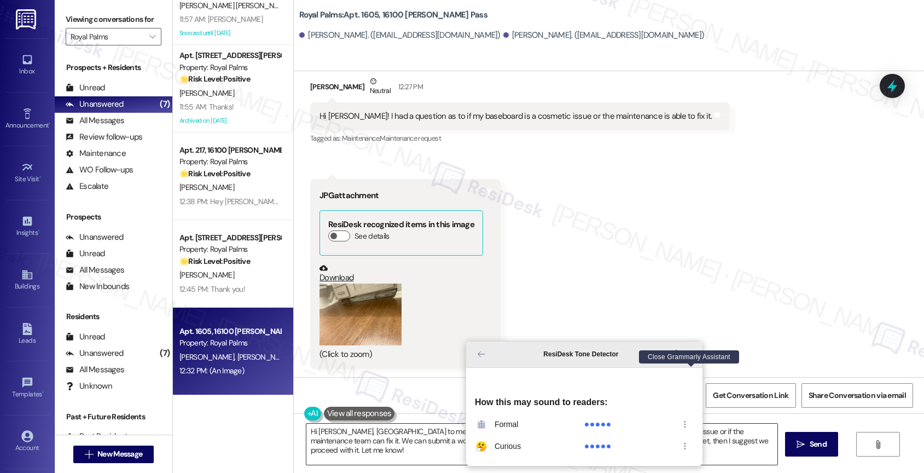
click at [691, 358] on icon "Close Grammarly Assistant" at bounding box center [691, 354] width 9 height 9
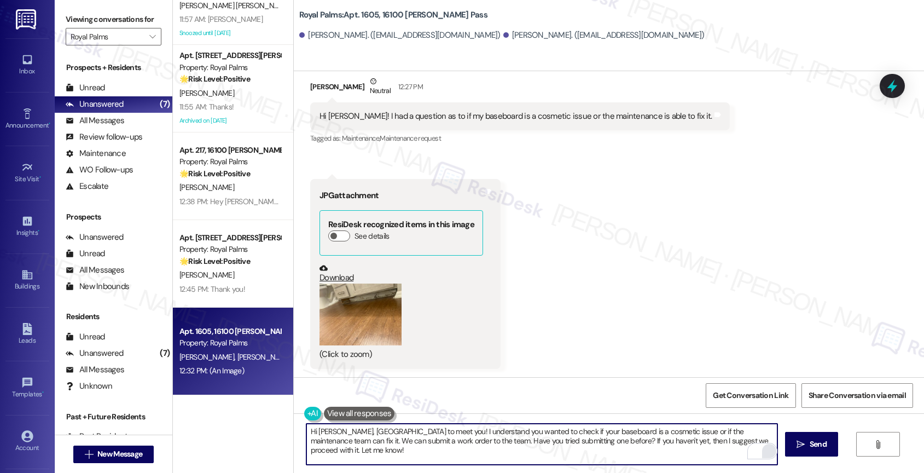
scroll to position [201, 0]
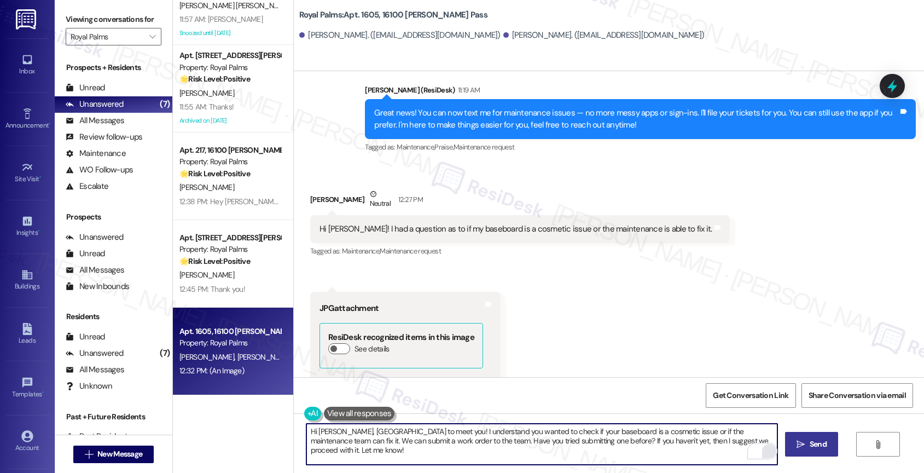
click at [807, 444] on span "Send" at bounding box center [817, 443] width 21 height 11
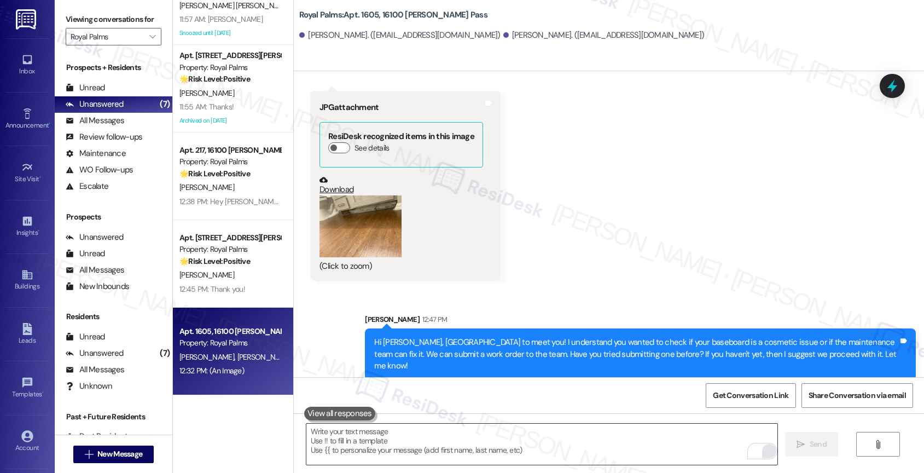
scroll to position [264, 0]
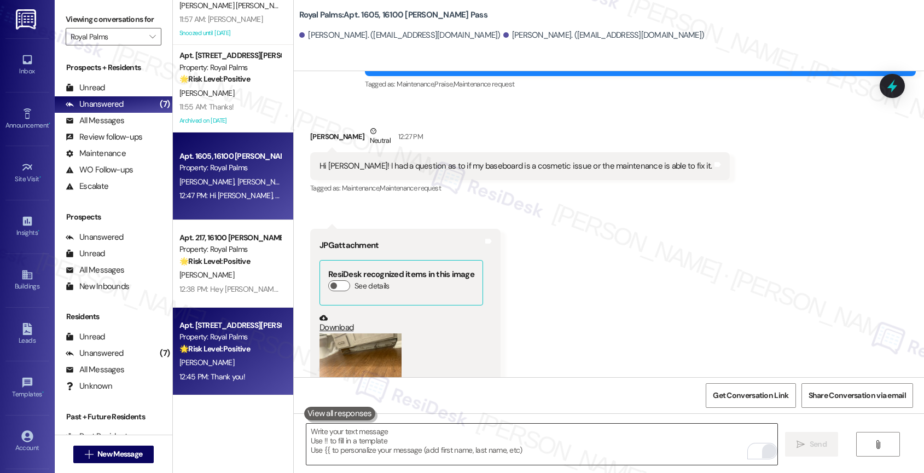
click at [225, 353] on strong "🌟 Risk Level: Positive" at bounding box center [214, 348] width 71 height 10
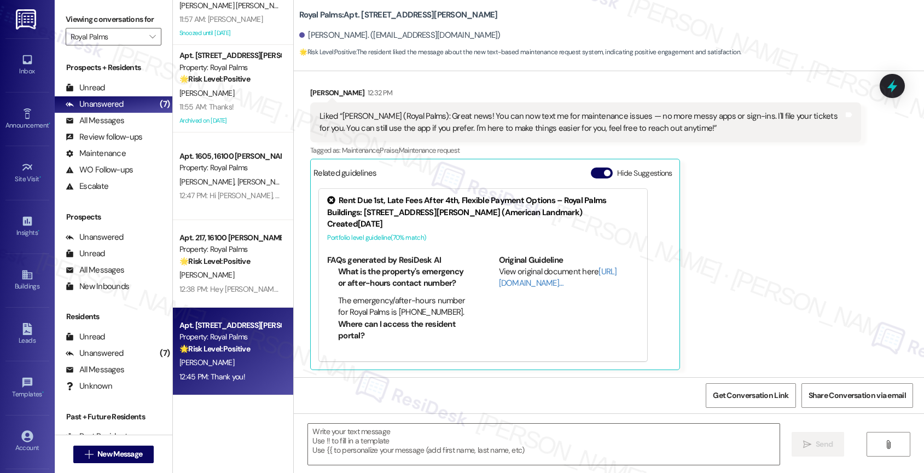
scroll to position [445, 0]
type textarea "Fetching suggested responses. Please feel free to read through the conversation…"
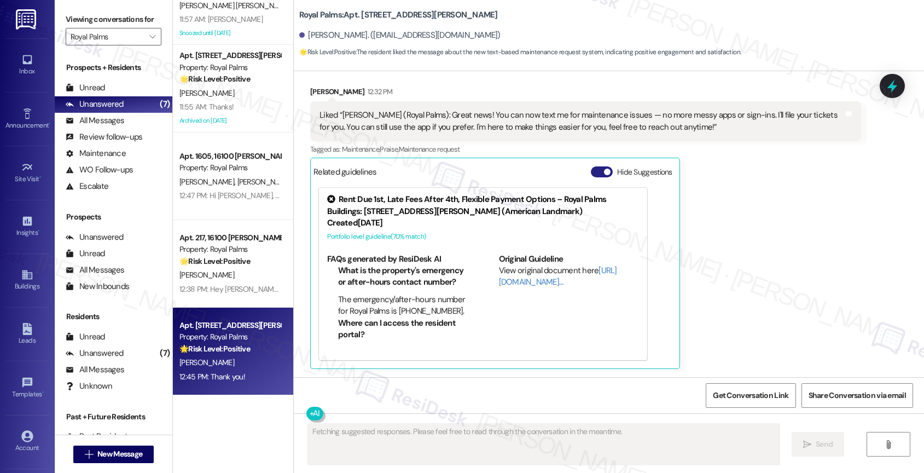
click at [591, 169] on button "Hide Suggestions" at bounding box center [602, 171] width 22 height 11
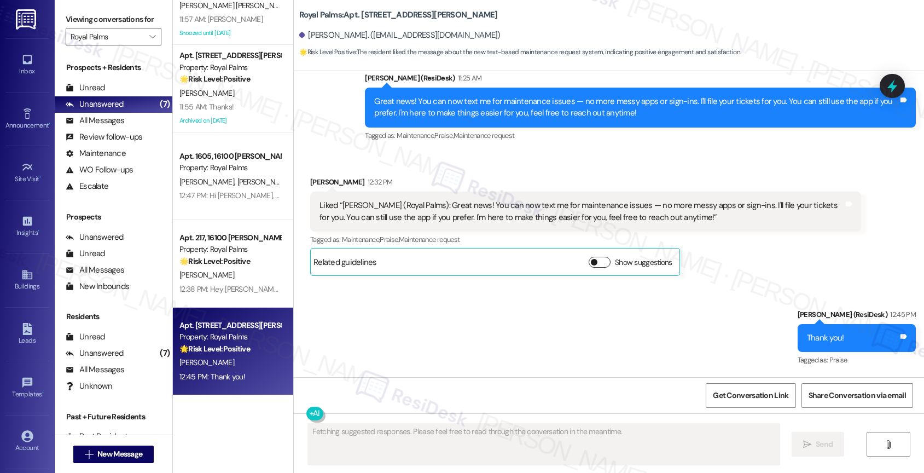
scroll to position [354, 0]
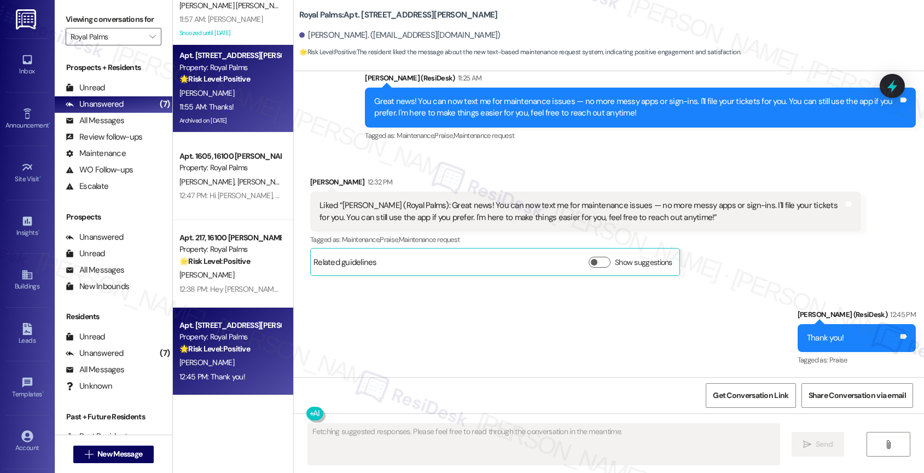
click at [254, 73] on div "🌟 Risk Level: Positive The resident is simply acknowledging the property manage…" at bounding box center [229, 78] width 101 height 11
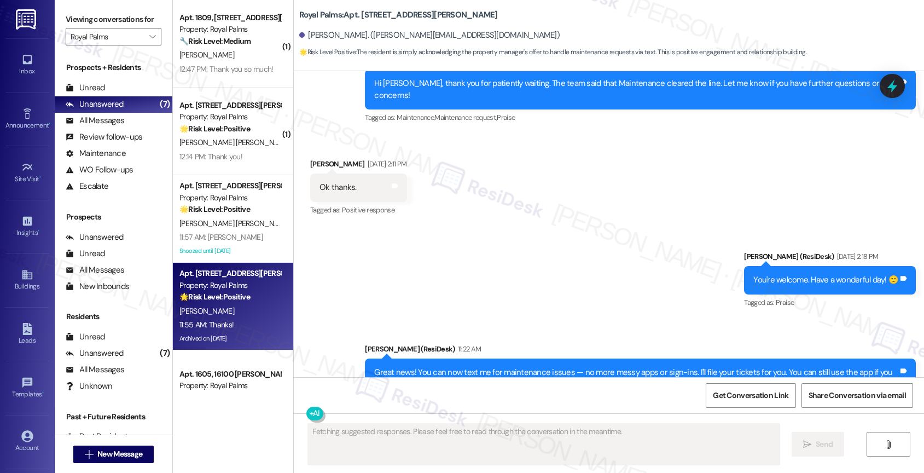
scroll to position [3634, 0]
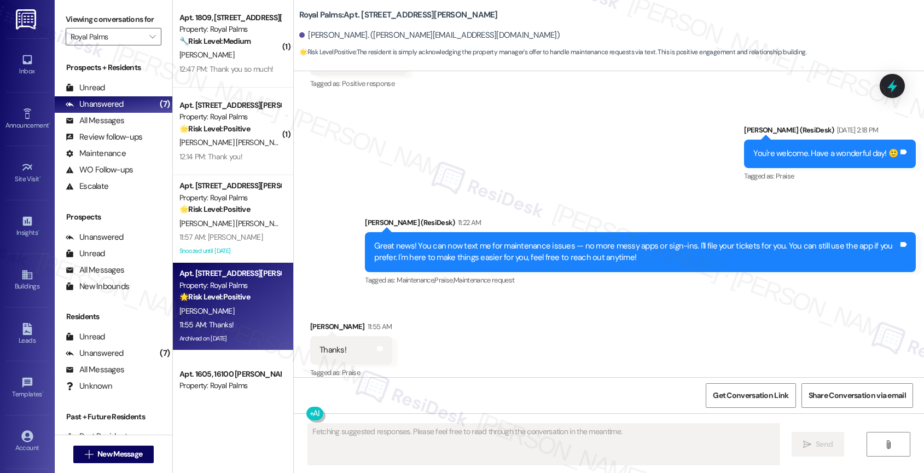
click at [442, 354] on div "Received via SMS [PERSON_NAME] 11:55 AM Thanks! Tags and notes Tagged as: Prais…" at bounding box center [609, 342] width 630 height 92
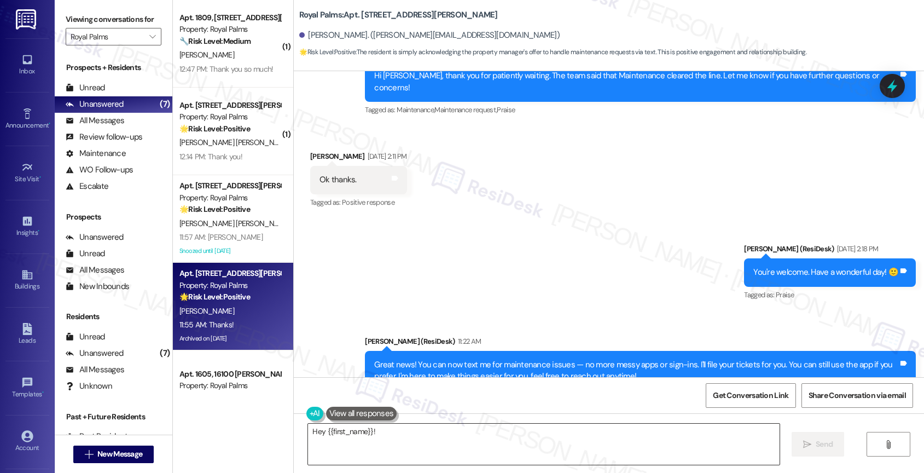
scroll to position [3211, 0]
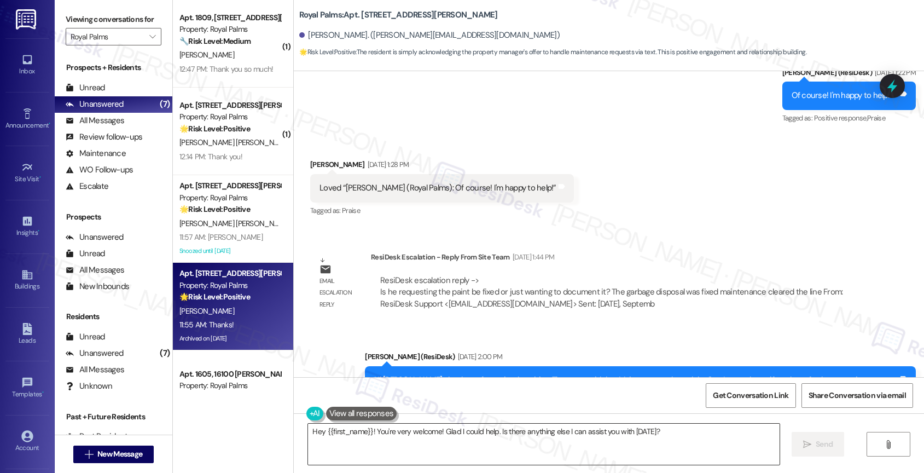
click at [393, 444] on textarea "Hey {{first_name}}! You're very welcome! Glad I could help. Is there anything e…" at bounding box center [543, 443] width 471 height 41
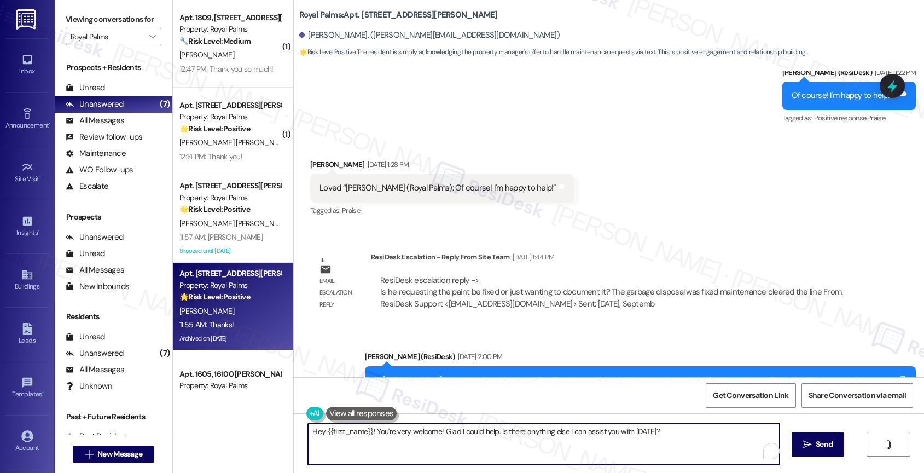
click at [393, 444] on textarea "Hey {{first_name}}! You're very welcome! Glad I could help. Is there anything e…" at bounding box center [543, 443] width 471 height 41
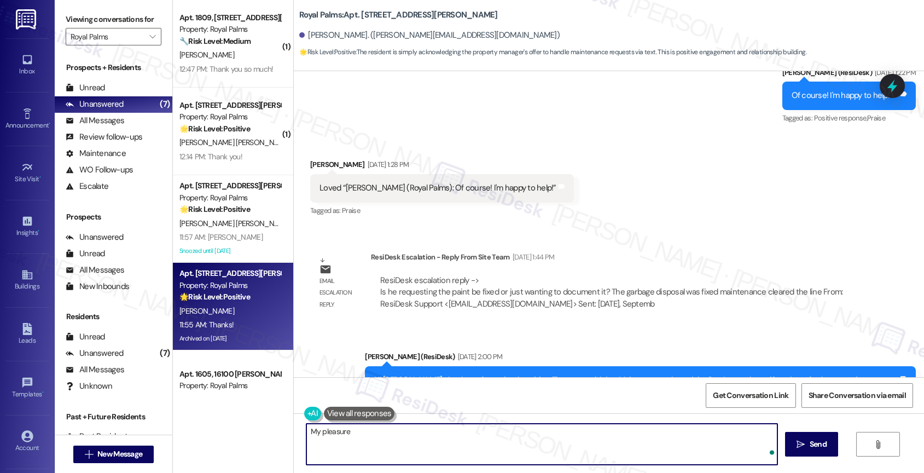
type textarea "My pleasure!"
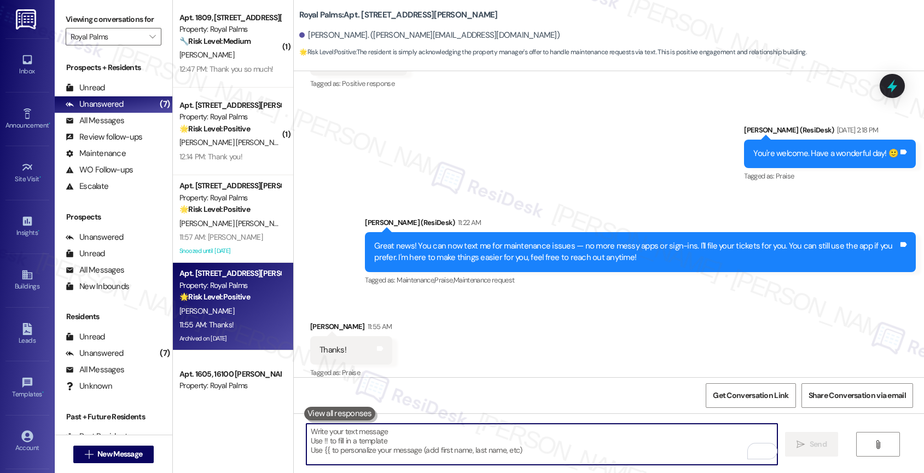
scroll to position [3634, 0]
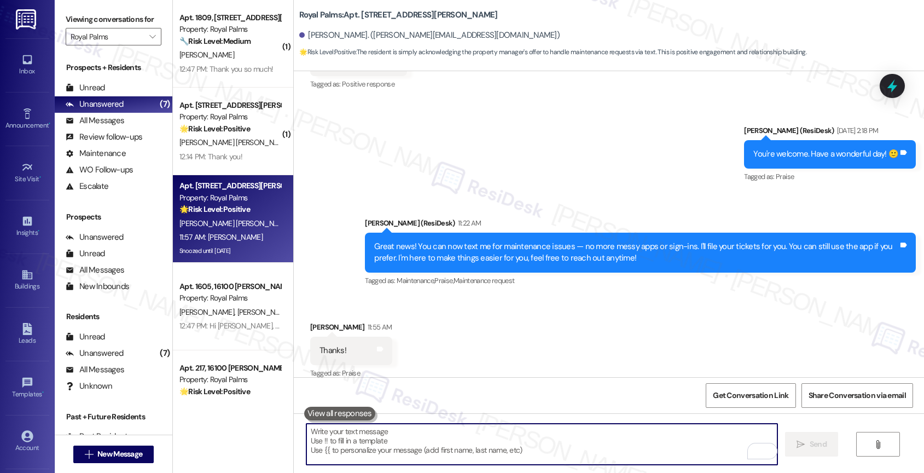
click at [209, 217] on div "[PERSON_NAME] [PERSON_NAME] [PERSON_NAME]" at bounding box center [229, 224] width 103 height 14
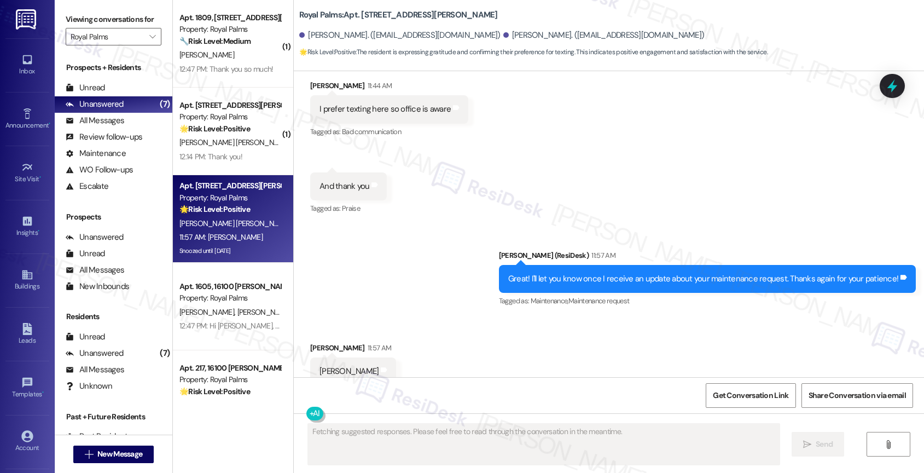
scroll to position [2033, 0]
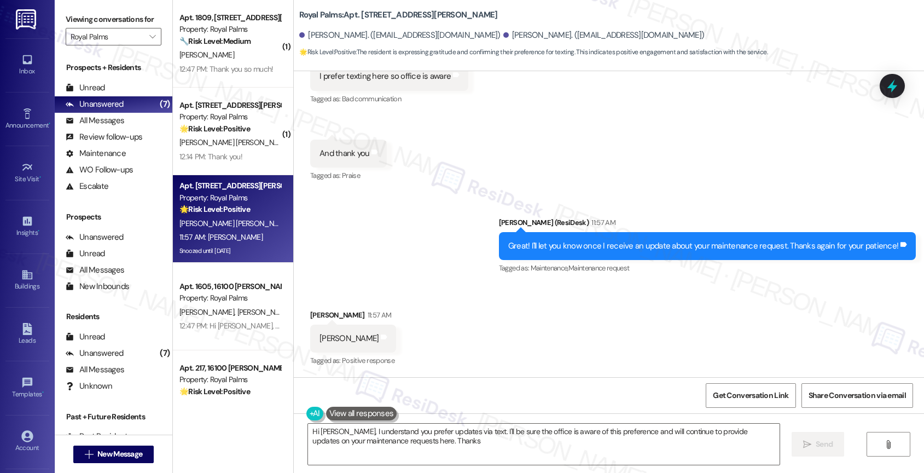
type textarea "Hi [PERSON_NAME], I understand you prefer updates via text. I'll be sure the of…"
click at [375, 440] on textarea "Hi [PERSON_NAME], I understand you prefer updates via text. I'll be sure the of…" at bounding box center [543, 443] width 471 height 41
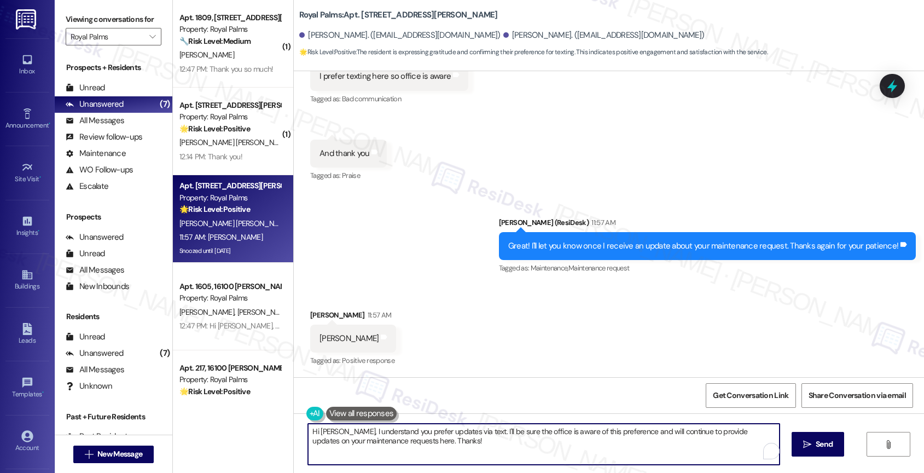
click at [375, 440] on textarea "Hi [PERSON_NAME], I understand you prefer updates via text. I'll be sure the of…" at bounding box center [543, 443] width 471 height 41
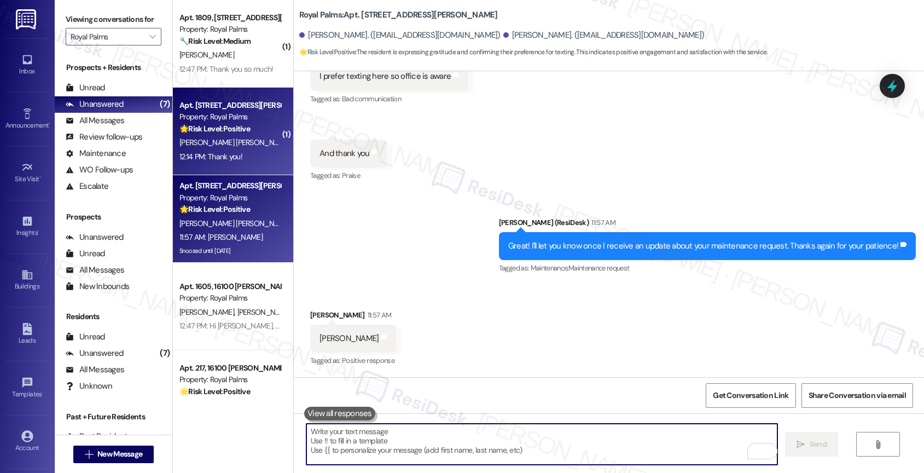
click at [209, 124] on strong "🌟 Risk Level: Positive" at bounding box center [214, 129] width 71 height 10
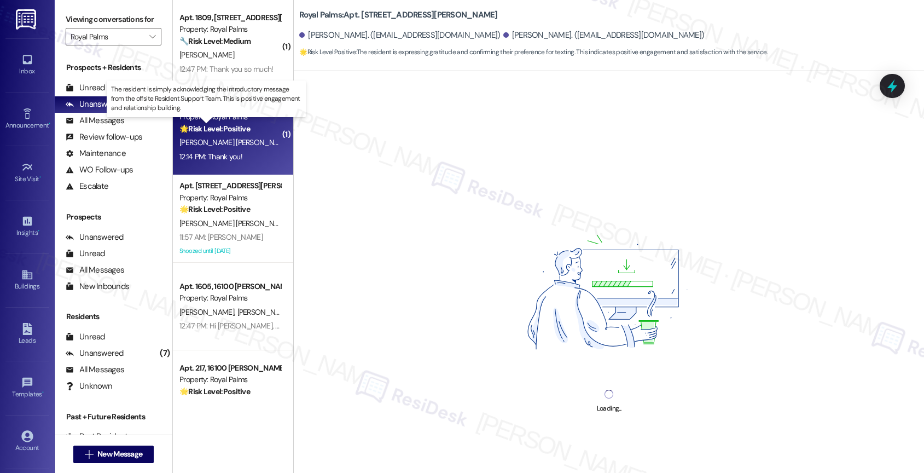
click at [237, 131] on strong "🌟 Risk Level: Positive" at bounding box center [214, 129] width 71 height 10
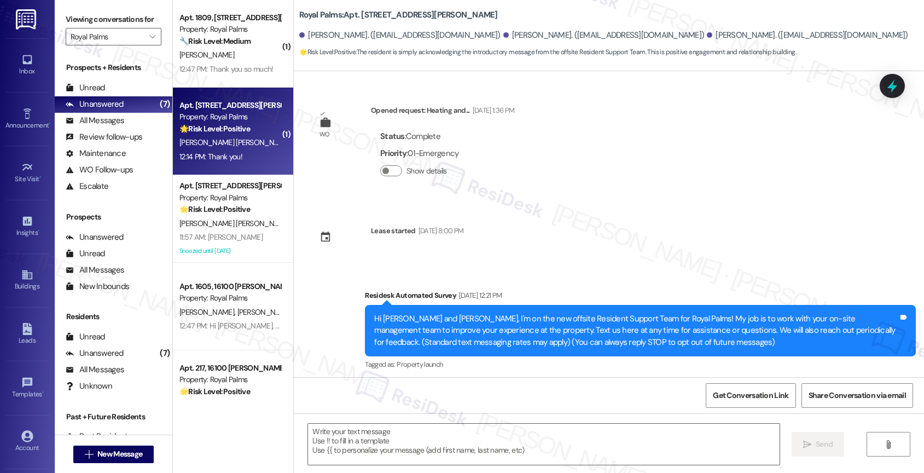
type textarea "Fetching suggested responses. Please feel free to read through the conversation…"
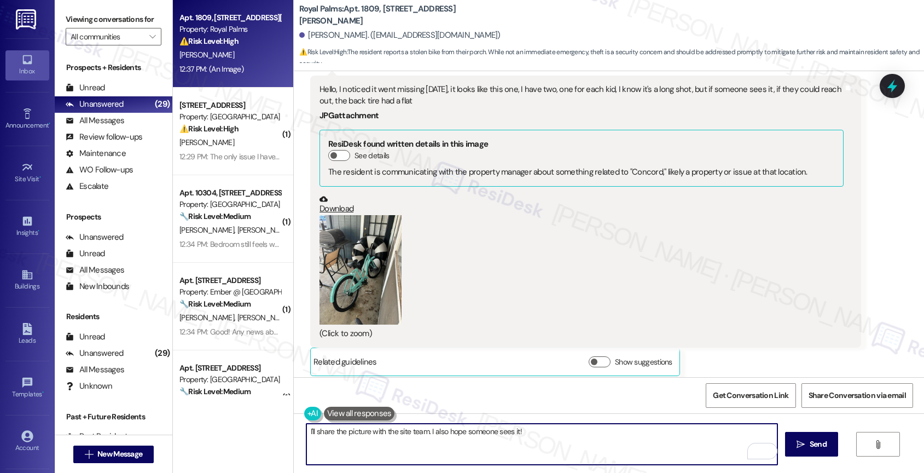
scroll to position [648, 0]
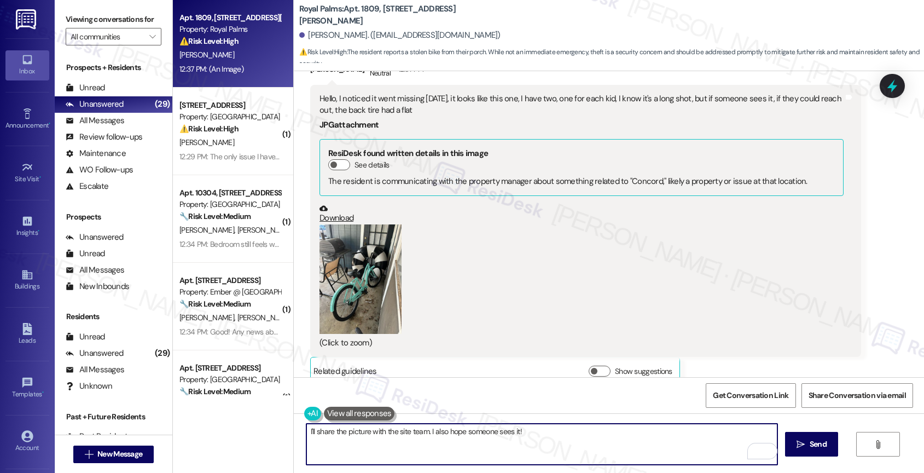
click at [306, 434] on textarea "I'll share the picture with the site team. I also hope someone sees it!" at bounding box center [541, 443] width 471 height 41
click at [330, 435] on textarea "Got it! I'll share the picture with the site team. I also hope someone sees it!" at bounding box center [541, 443] width 471 height 41
click at [583, 436] on textarea "Got it! I'll also share the picture with the site team. I also hope someone see…" at bounding box center [541, 443] width 471 height 41
click at [477, 429] on textarea "Got it! I'll also share the picture with the site team. I also hope someone see…" at bounding box center [541, 443] width 471 height 41
click at [568, 433] on textarea "Got it! I'll also share the picture with the site team. I hope someone sees it!" at bounding box center [541, 443] width 471 height 41
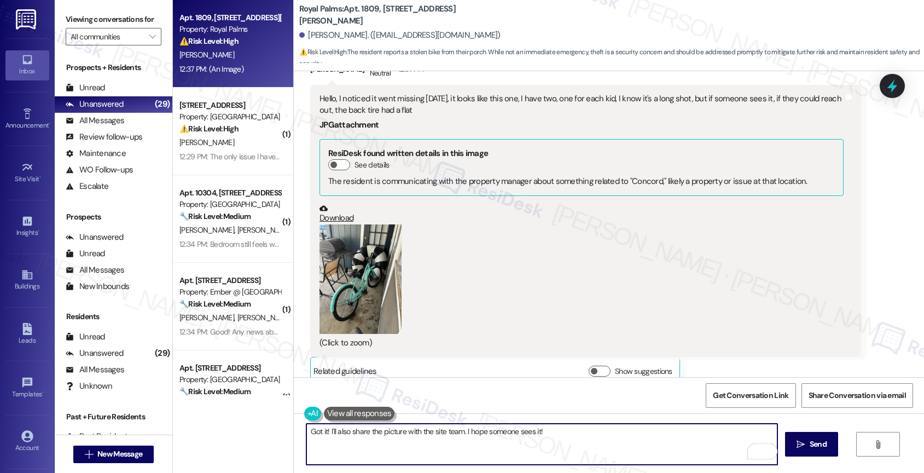
scroll to position [664, 0]
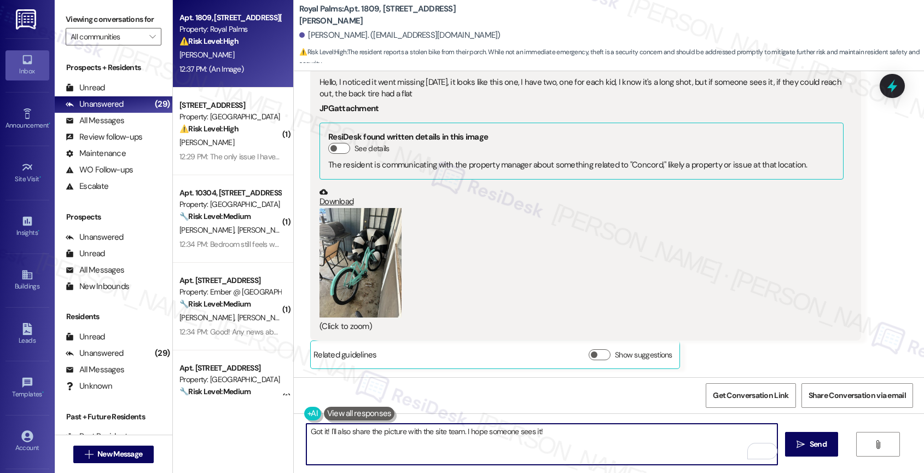
drag, startPoint x: 481, startPoint y: 431, endPoint x: 630, endPoint y: 435, distance: 148.8
click at [630, 435] on textarea "Got it! I'll also share the picture with the site team. I hope someone sees it!" at bounding box center [541, 443] width 471 height 41
click at [387, 428] on textarea "Got it! I'll also share the picture with the site team. I hope someone sees it!" at bounding box center [541, 443] width 471 height 41
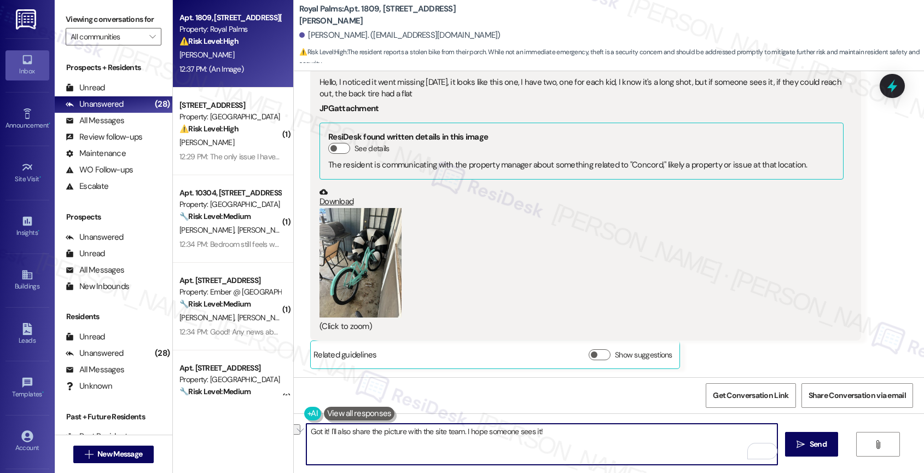
paste textarea "—thank you! I’ll share the picture with the site team as well. Hopefully someon…"
click at [325, 430] on textarea "Got it—thank you! I’ll share the picture with the site team as well. Hopefully …" at bounding box center [541, 443] width 471 height 41
drag, startPoint x: 566, startPoint y: 431, endPoint x: 666, endPoint y: 433, distance: 99.6
click at [666, 433] on textarea "Got it, thank you! I’ll share the picture with the site team as well. Hopefully…" at bounding box center [541, 443] width 471 height 41
type textarea "Got it, thank you! I’ll share the picture with the site team as well. Hopefully…"
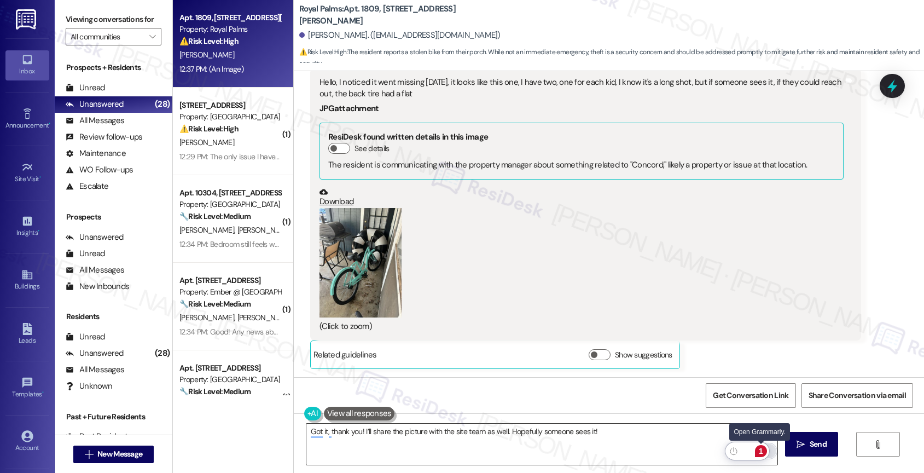
click at [762, 449] on div "1" at bounding box center [761, 451] width 12 height 12
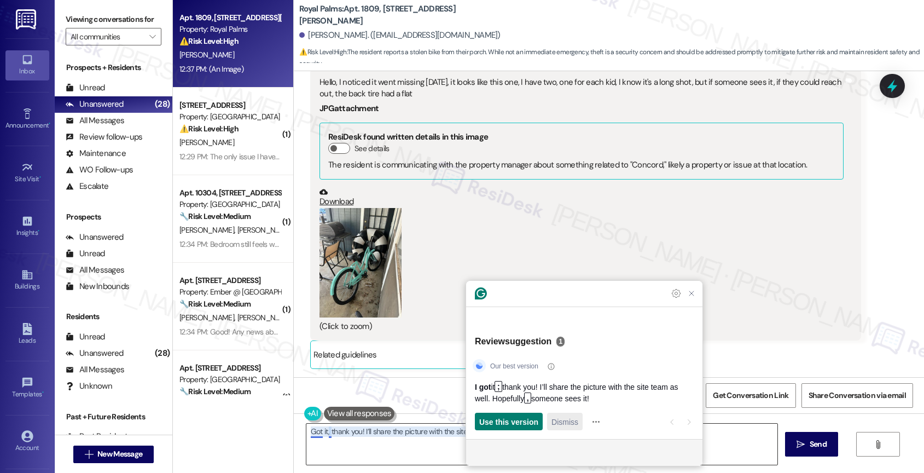
click at [581, 417] on button "Dismiss" at bounding box center [565, 421] width 36 height 18
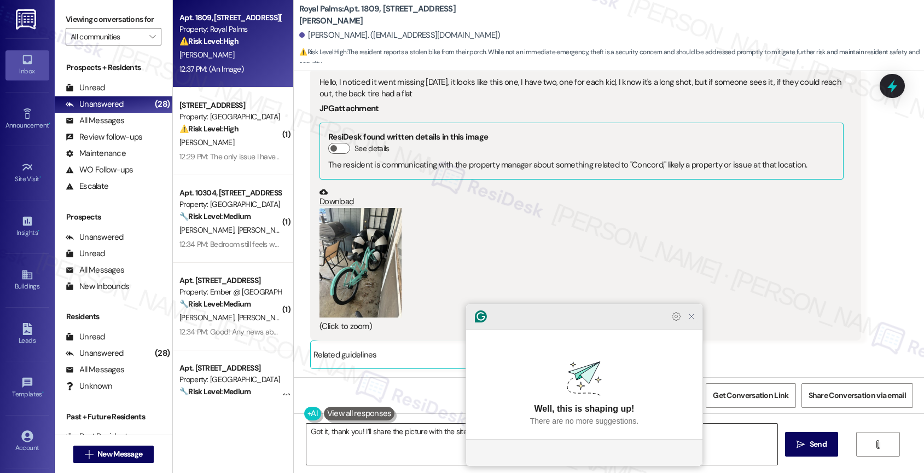
click at [690, 318] on icon "Close Grammarly Assistant" at bounding box center [691, 316] width 4 height 4
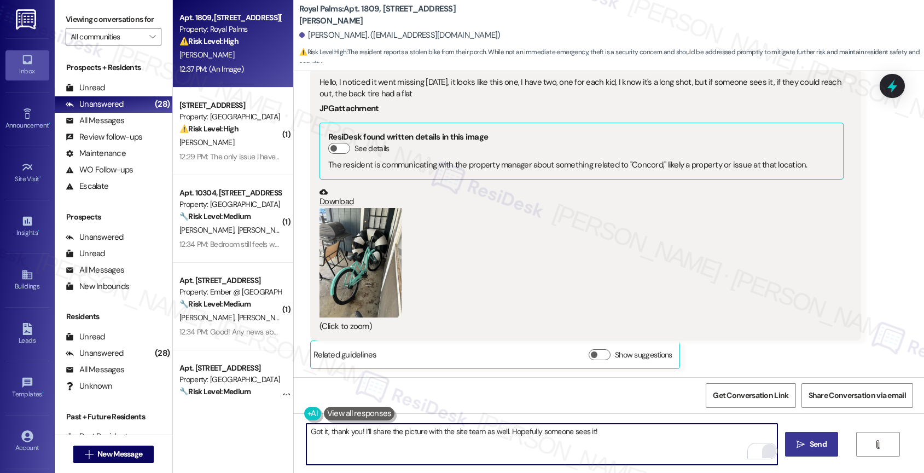
click at [811, 442] on span "Send" at bounding box center [818, 443] width 17 height 11
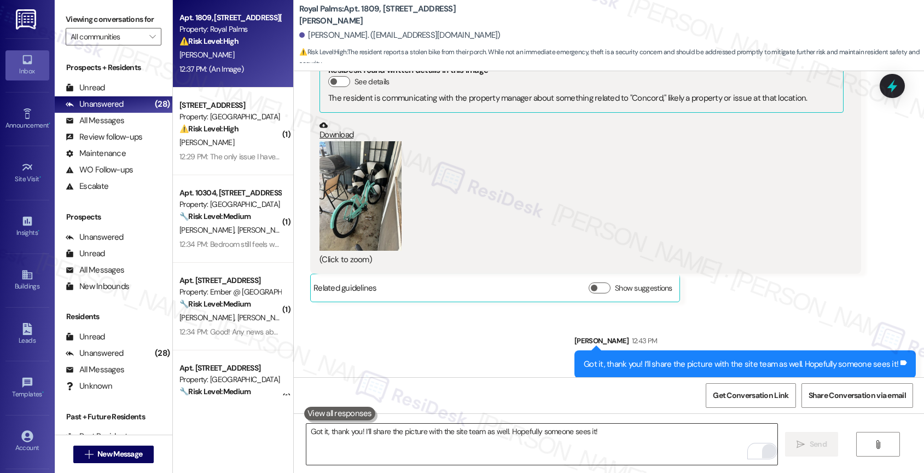
scroll to position [741, 0]
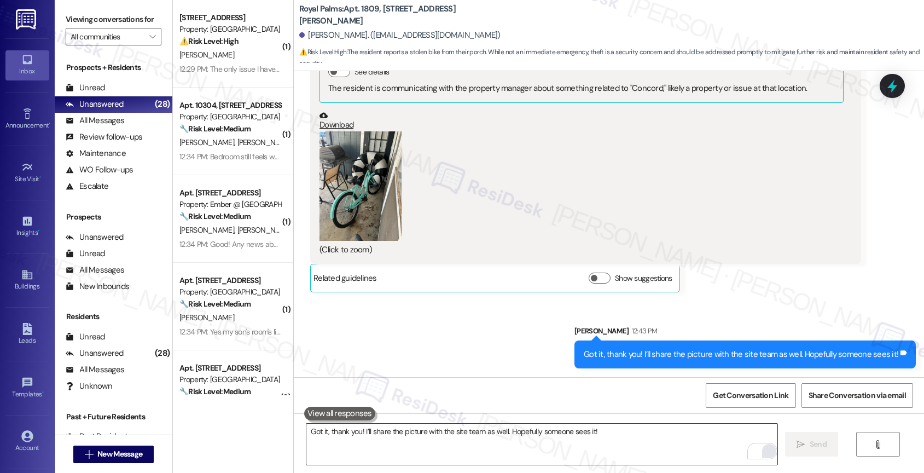
click at [389, 441] on textarea "Got it, thank you! I’ll share the picture with the site team as well. Hopefully…" at bounding box center [541, 443] width 471 height 41
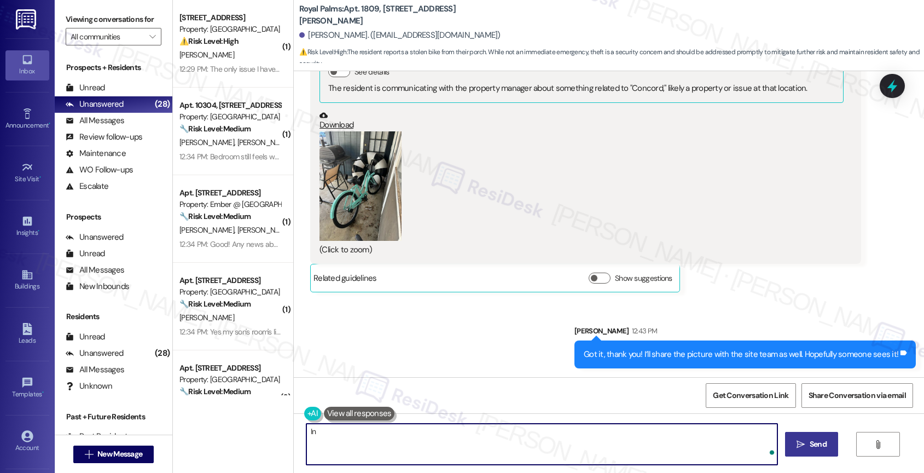
type textarea "I"
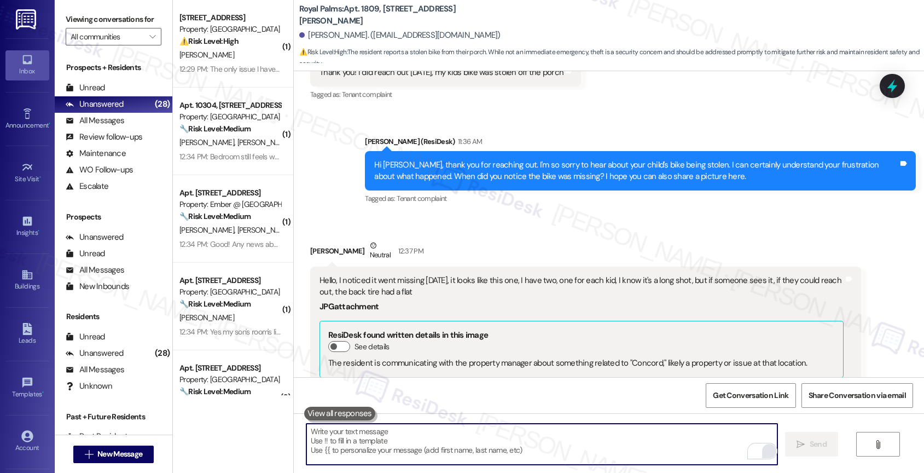
scroll to position [334, 0]
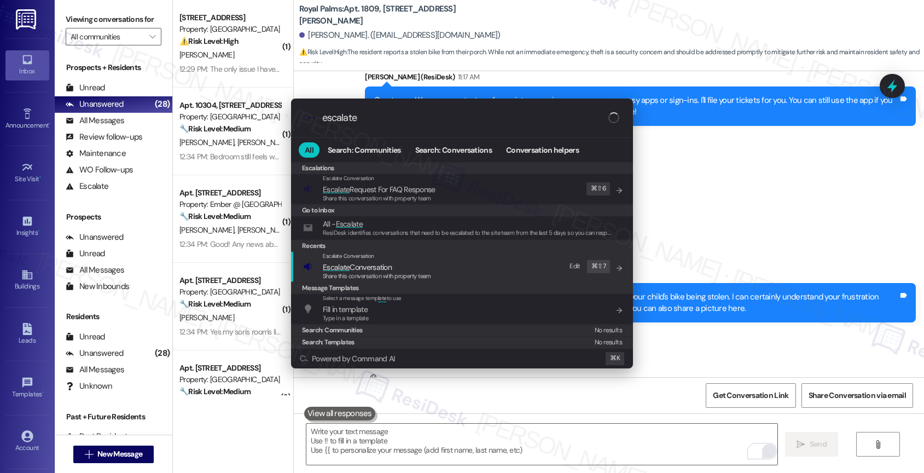
type input "escalate"
click at [360, 267] on span "Escalate Conversation" at bounding box center [357, 267] width 69 height 10
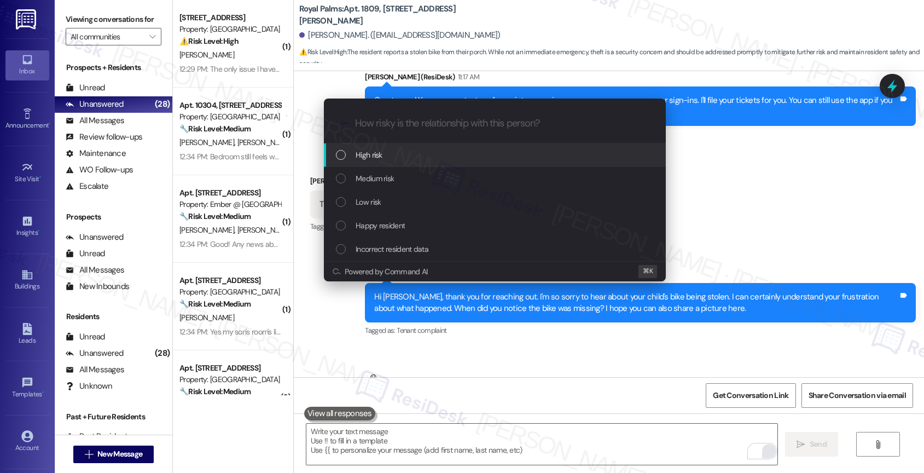
click at [375, 178] on span "Medium risk" at bounding box center [375, 178] width 38 height 12
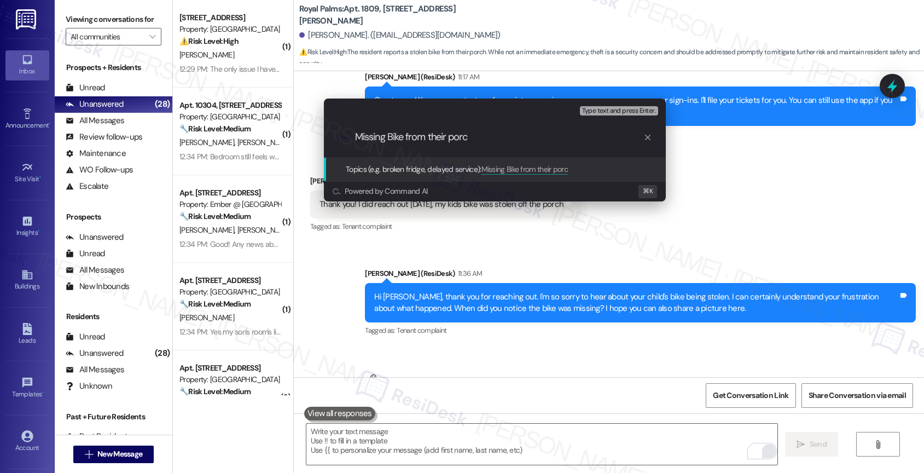
type input "Missing Bike from their porch"
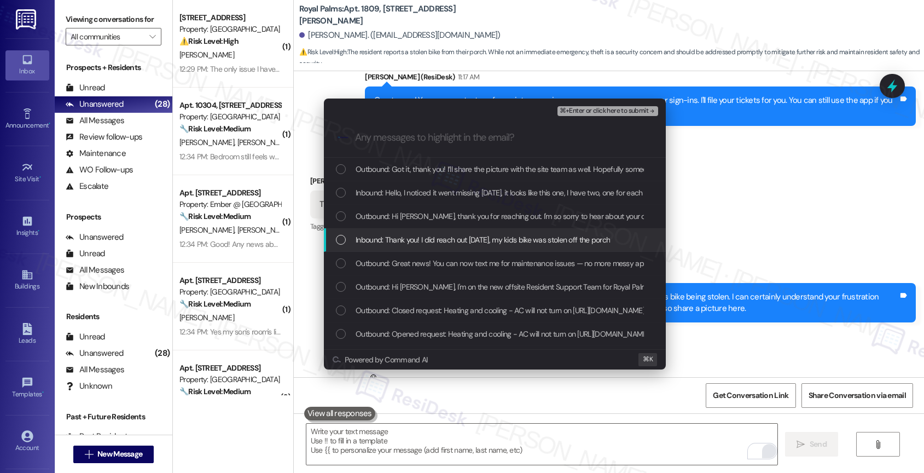
click at [432, 236] on span "Inbound: Thank you! I did reach out yesterday, my kids bike was stolen off the …" at bounding box center [483, 240] width 254 height 12
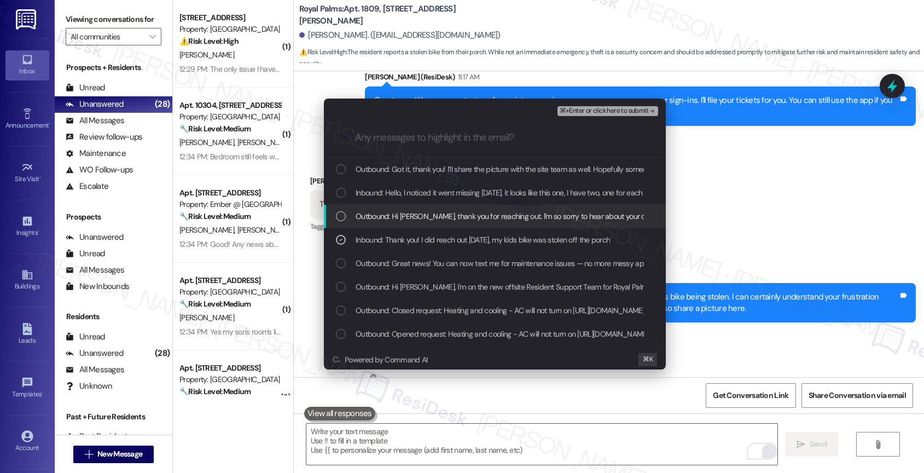
click at [433, 213] on span "Outbound: Hi Gabriela, thank you for reaching out. I'm so sorry to hear about y…" at bounding box center [775, 216] width 839 height 12
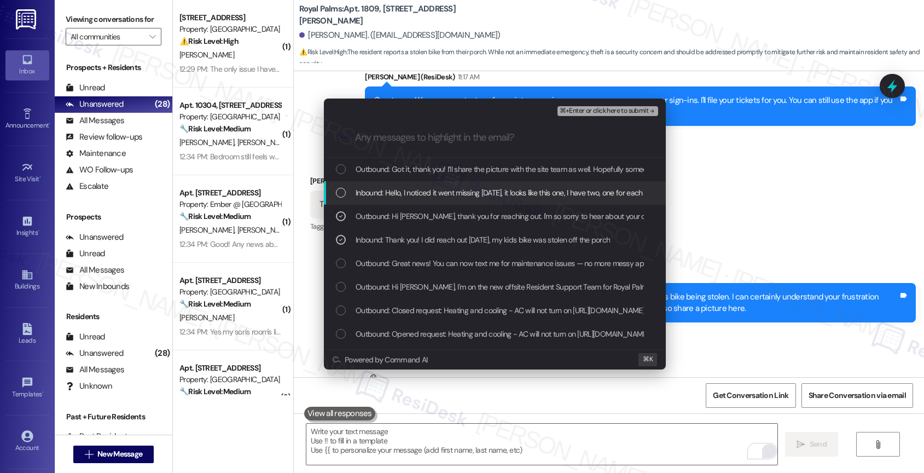
click at [434, 197] on span "Inbound: Hello, I noticed it went missing Sunday, it looks like this one, I hav…" at bounding box center [651, 193] width 591 height 12
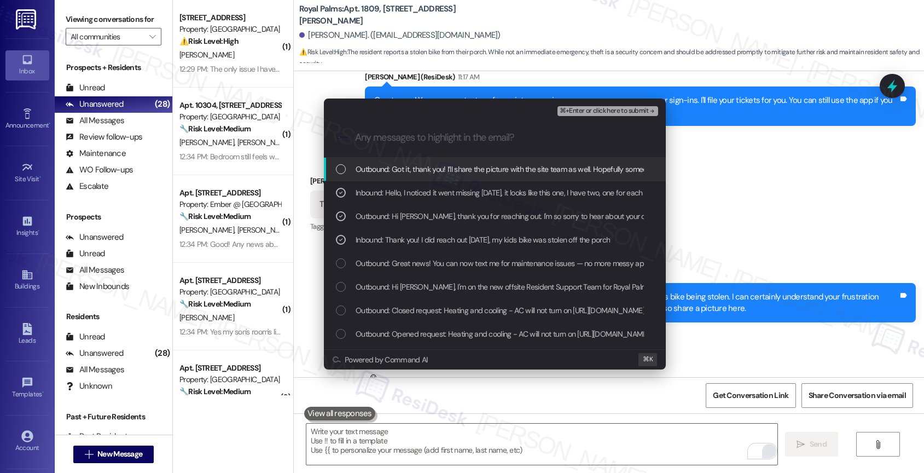
click at [445, 177] on div "Outbound: Got it, thank you! I’ll share the picture with the site team as well.…" at bounding box center [495, 170] width 342 height 24
click at [637, 110] on span "⌘+Enter or click here to submit" at bounding box center [604, 111] width 89 height 8
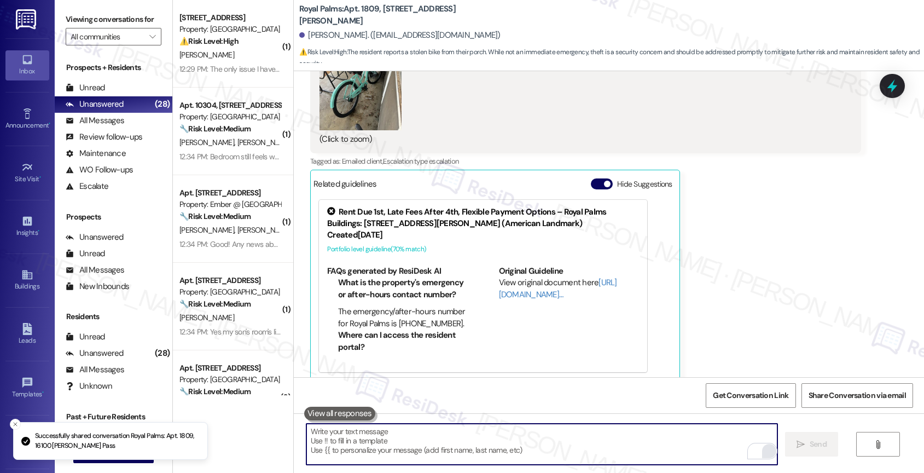
scroll to position [956, 0]
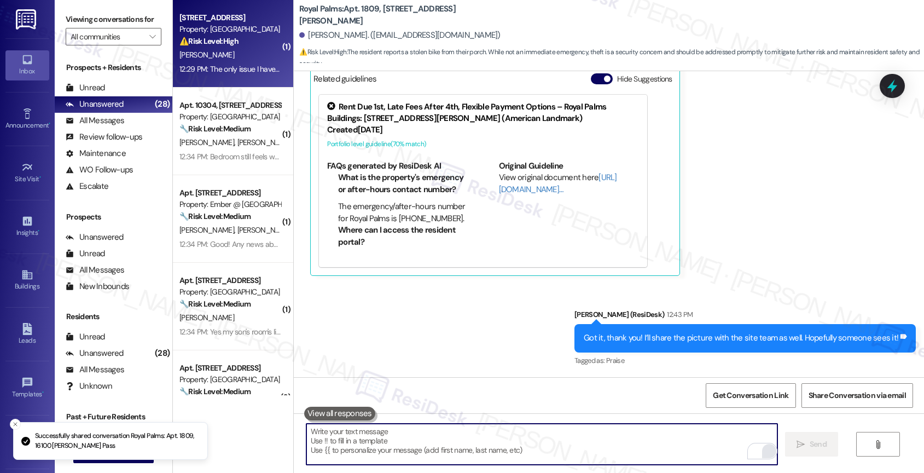
click at [209, 59] on div "B. Aldana" at bounding box center [229, 55] width 103 height 14
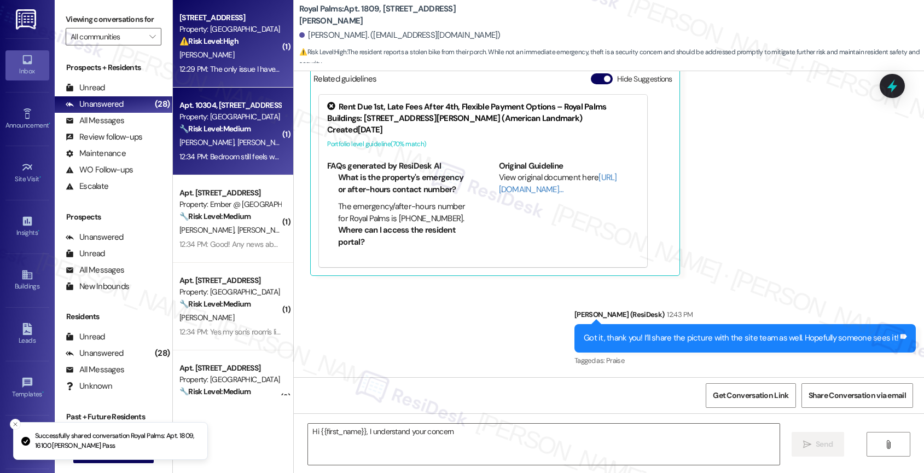
scroll to position [205, 0]
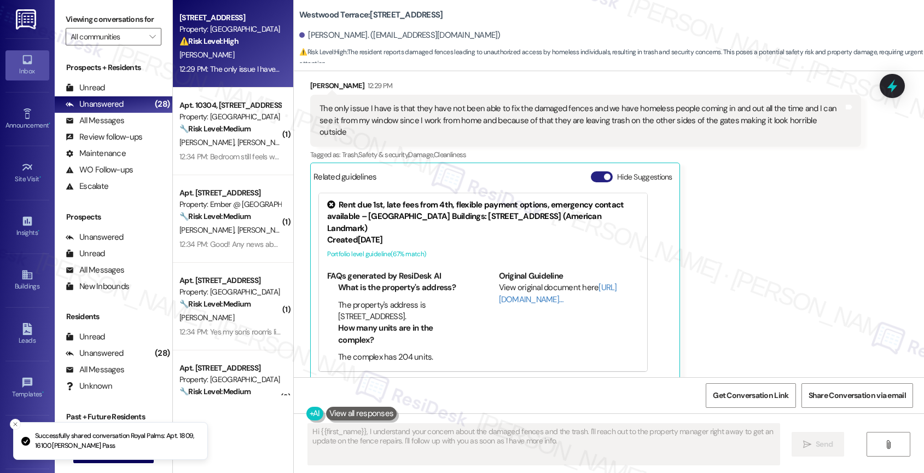
click at [592, 171] on button "Hide Suggestions" at bounding box center [602, 176] width 22 height 11
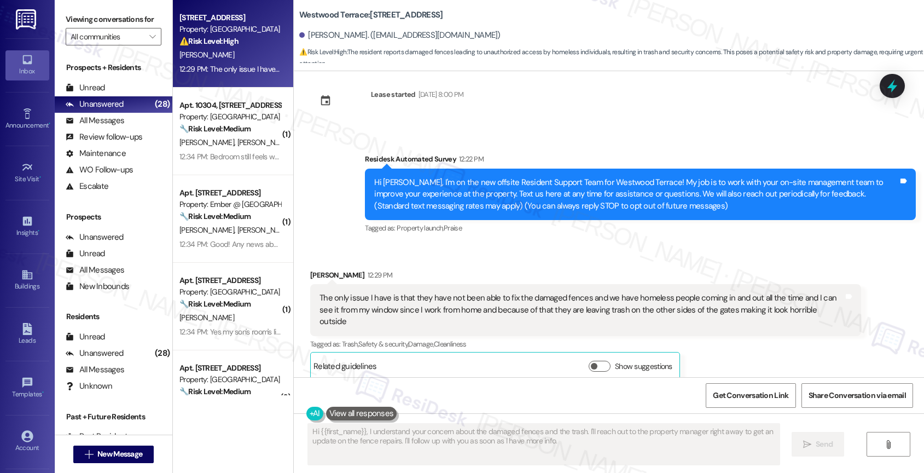
click at [447, 253] on div "Received via SMS Belinda Aldana 12:29 PM The only issue I have is that they hav…" at bounding box center [609, 316] width 630 height 144
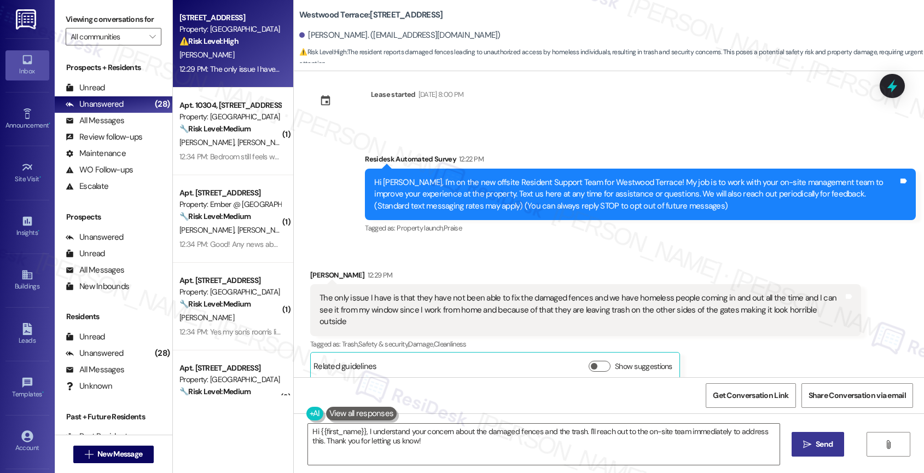
click at [433, 255] on div "Received via SMS Belinda Aldana 12:29 PM The only issue I have is that they hav…" at bounding box center [609, 316] width 630 height 144
click at [362, 430] on textarea "Hi {{first_name}}, I understand your concern about the damaged fences and the t…" at bounding box center [543, 443] width 471 height 41
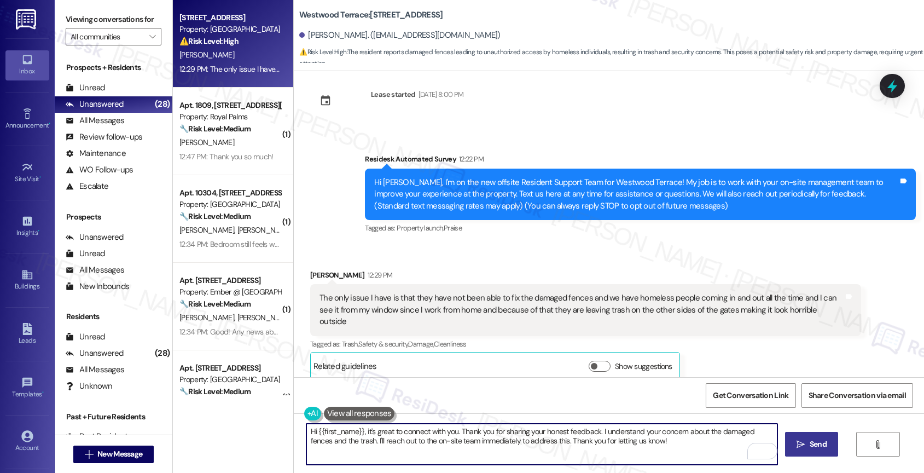
click at [452, 430] on textarea "Hi {{first_name}}, it's great to connect with you. Thank you for sharing your h…" at bounding box center [541, 443] width 471 height 41
click at [662, 450] on textarea "Hi {{first_name}}, it's great to connect with you! Thank you for sharing your h…" at bounding box center [541, 443] width 471 height 41
drag, startPoint x: 327, startPoint y: 439, endPoint x: 683, endPoint y: 445, distance: 356.1
click at [683, 445] on textarea "Hi {{first_name}}, it's great to connect with you! Thank you for sharing your h…" at bounding box center [541, 443] width 471 height 41
drag, startPoint x: 420, startPoint y: 439, endPoint x: 544, endPoint y: 446, distance: 124.3
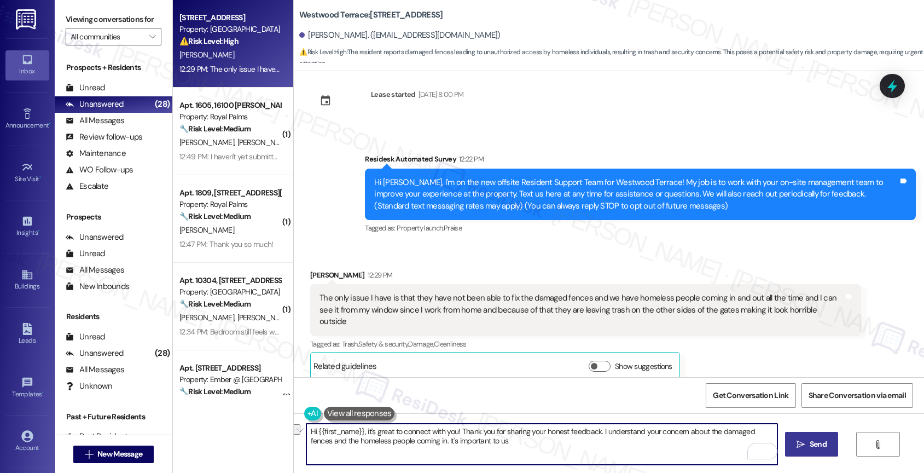
click at [543, 446] on textarea "Hi {{first_name}}, it's great to connect with you! Thank you for sharing your h…" at bounding box center [541, 443] width 471 height 41
click at [542, 445] on textarea "Hi {{first_name}}, it's great to connect with you! Thank you for sharing your h…" at bounding box center [541, 443] width 471 height 41
drag, startPoint x: 418, startPoint y: 439, endPoint x: 559, endPoint y: 439, distance: 140.6
click at [558, 439] on textarea "Hi {{first_name}}, it's great to connect with you! Thank you for sharing your h…" at bounding box center [541, 443] width 471 height 41
drag, startPoint x: 420, startPoint y: 440, endPoint x: 508, endPoint y: 442, distance: 88.1
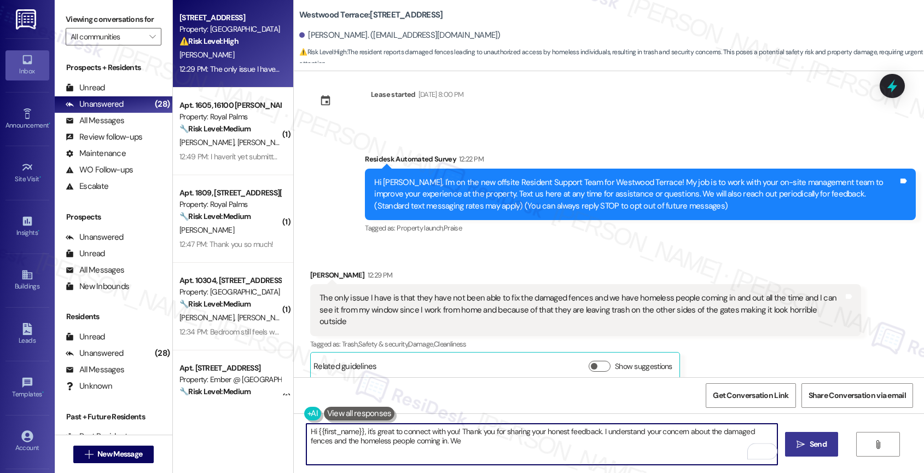
click at [507, 443] on textarea "Hi {{first_name}}, it's great to connect with you! Thank you for sharing your h…" at bounding box center [541, 443] width 471 height 41
click at [508, 442] on textarea "Hi {{first_name}}, it's great to connect with you! Thank you for sharing your h…" at bounding box center [541, 443] width 471 height 41
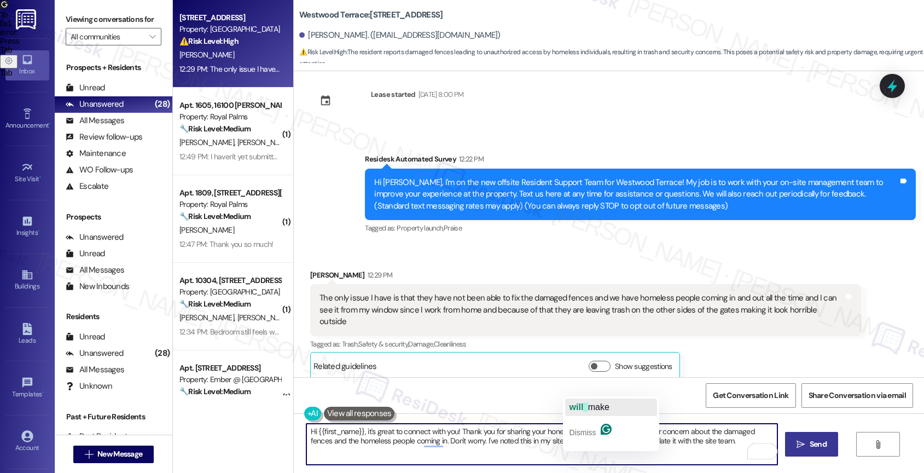
click at [589, 407] on span "make" at bounding box center [598, 406] width 21 height 9
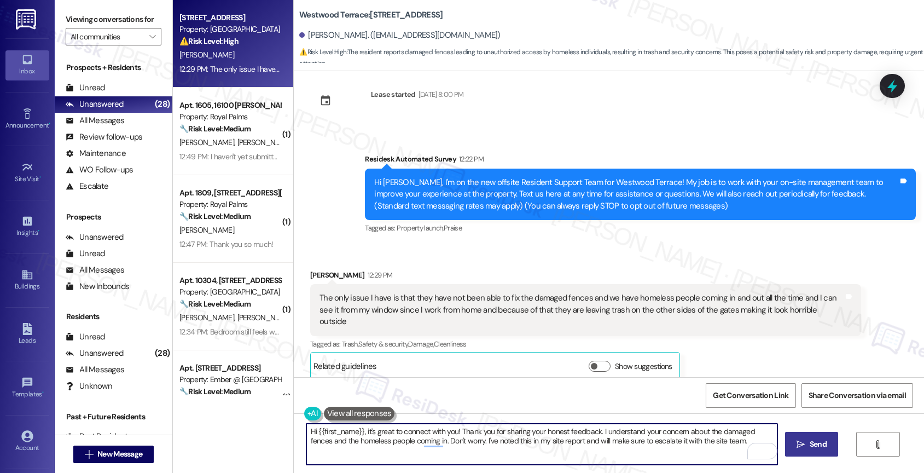
click at [729, 444] on textarea "Hi {{first_name}}, it's great to connect with you! Thank you for sharing your h…" at bounding box center [541, 443] width 471 height 41
type textarea "Hi {{first_name}}, it's great to connect with you! Thank you for sharing your h…"
click at [764, 448] on div "2" at bounding box center [761, 451] width 12 height 12
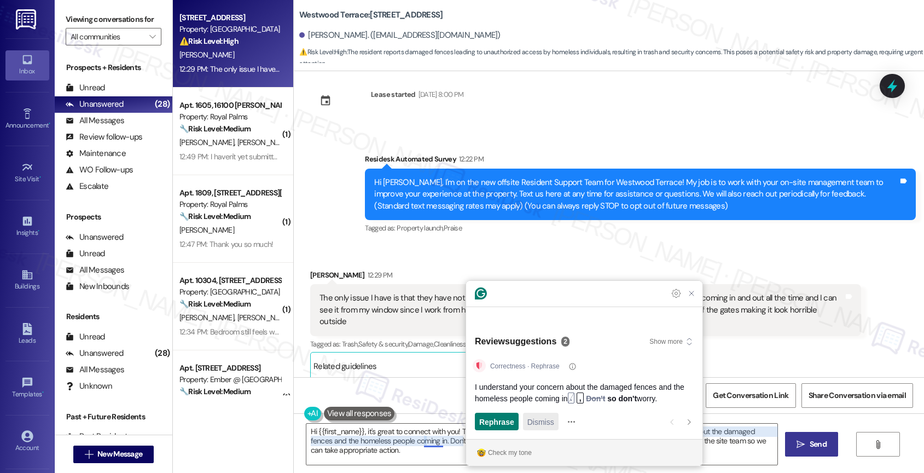
click at [534, 423] on span "Dismiss" at bounding box center [540, 421] width 27 height 11
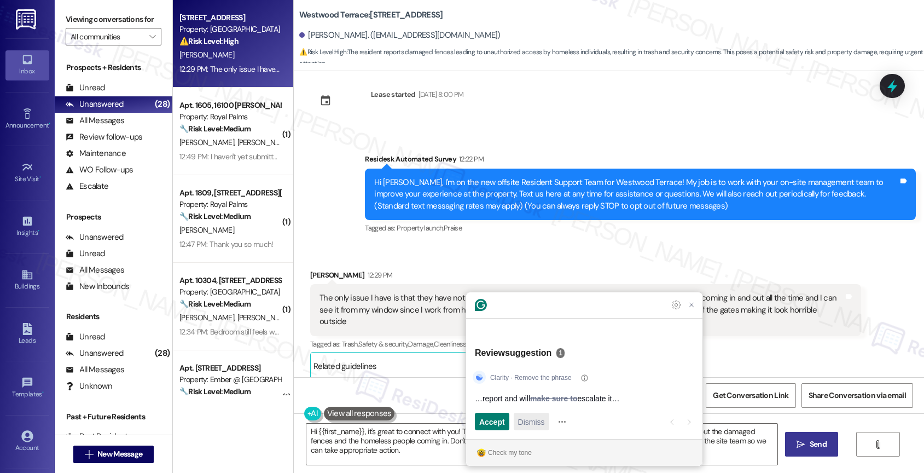
click at [545, 417] on span "Dismiss" at bounding box center [531, 421] width 27 height 11
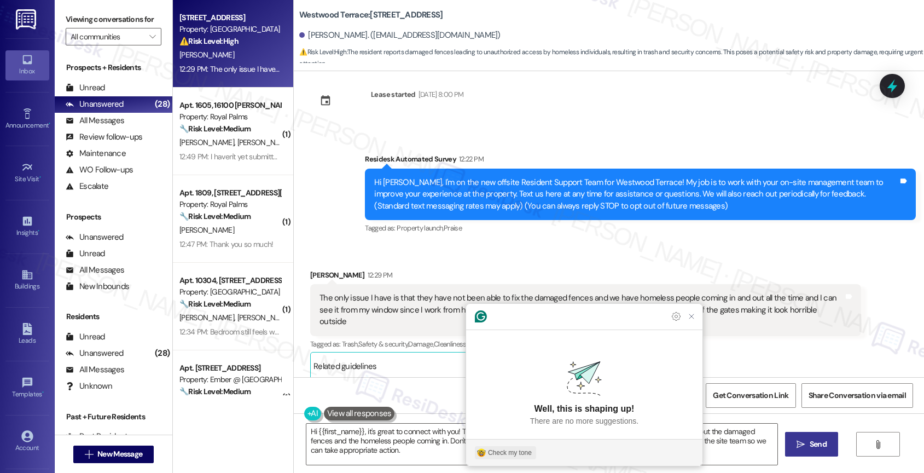
click at [501, 453] on div "Check my tone" at bounding box center [510, 452] width 44 height 10
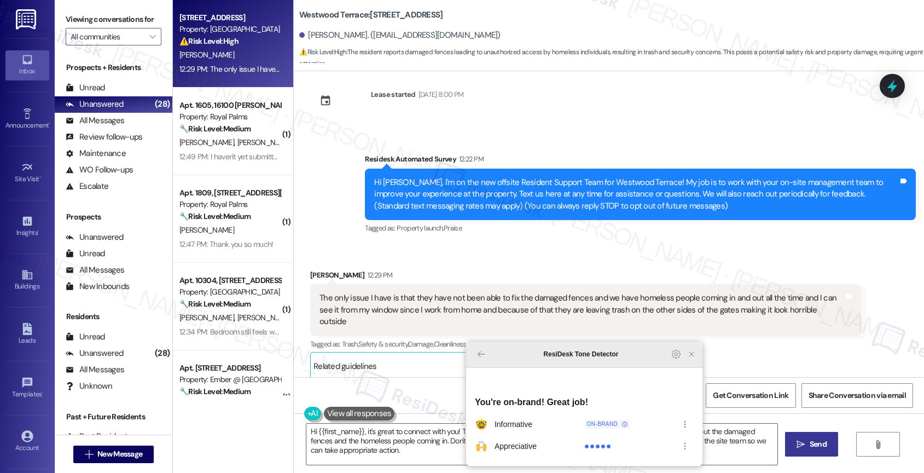
click at [692, 358] on icon "Close Grammarly Assistant" at bounding box center [691, 354] width 9 height 9
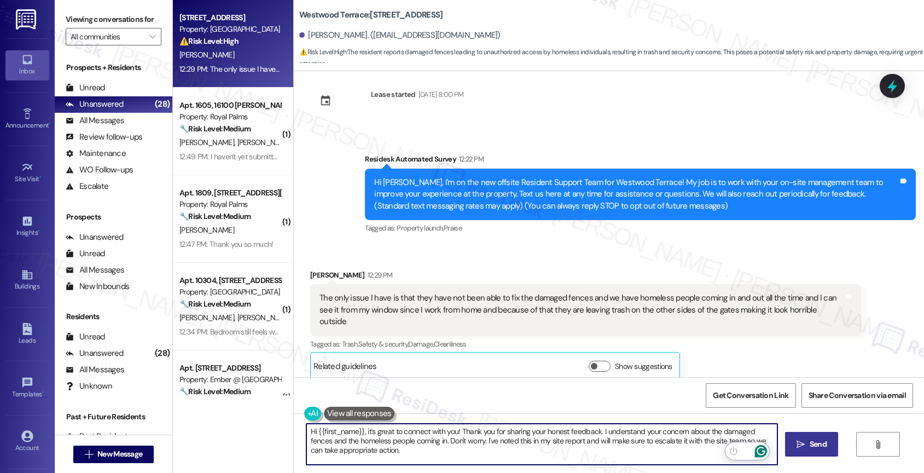
click at [766, 450] on icon "Open Grammarly. 0 Suggestions." at bounding box center [761, 451] width 12 height 12
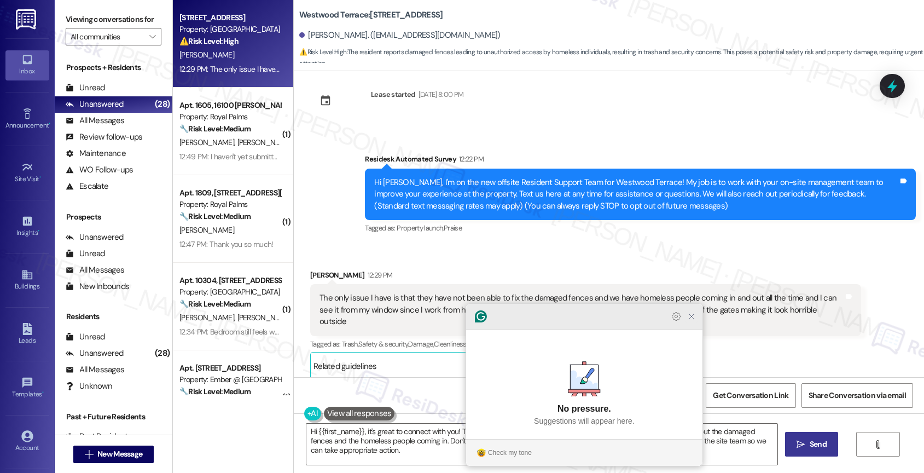
click at [695, 321] on icon "Close Grammarly Assistant" at bounding box center [691, 316] width 9 height 9
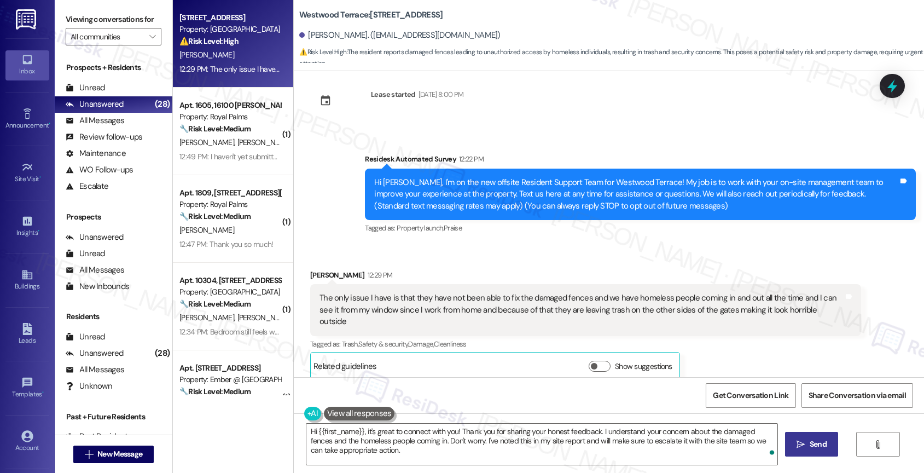
click at [819, 440] on span "Send" at bounding box center [818, 443] width 17 height 11
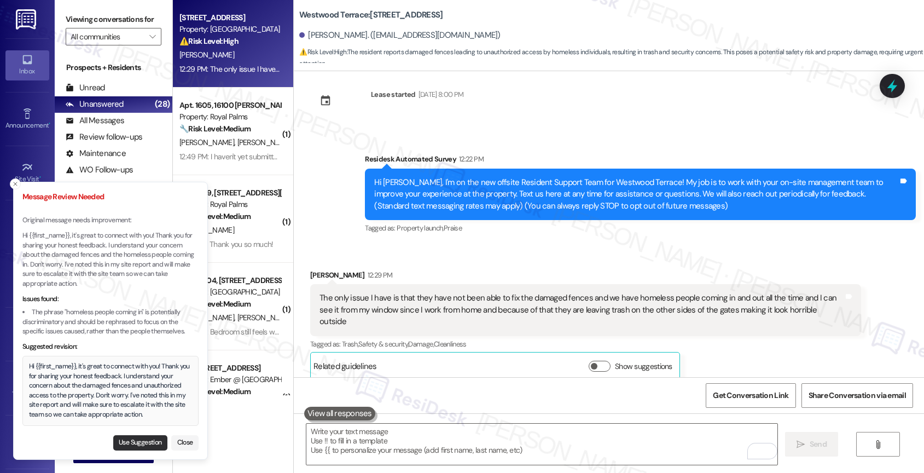
click at [132, 441] on button "Use Suggestion" at bounding box center [140, 442] width 54 height 15
type textarea "Hi {{first_name}}, it's great to connect with you! Thank you for sharing your h…"
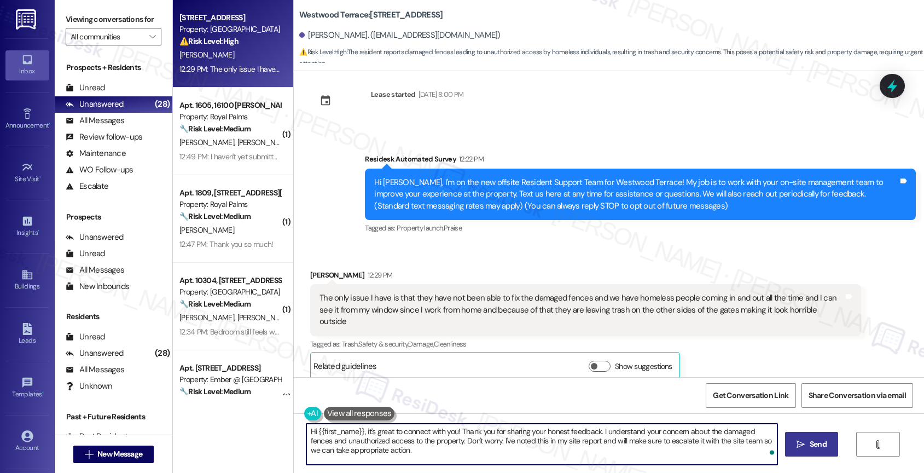
click at [451, 445] on textarea "Hi {{first_name}}, it's great to connect with you! Thank you for sharing your h…" at bounding box center [541, 443] width 471 height 41
click at [420, 454] on textarea "Hi {{first_name}}, it's great to connect with you! Thank you for sharing your h…" at bounding box center [541, 443] width 471 height 41
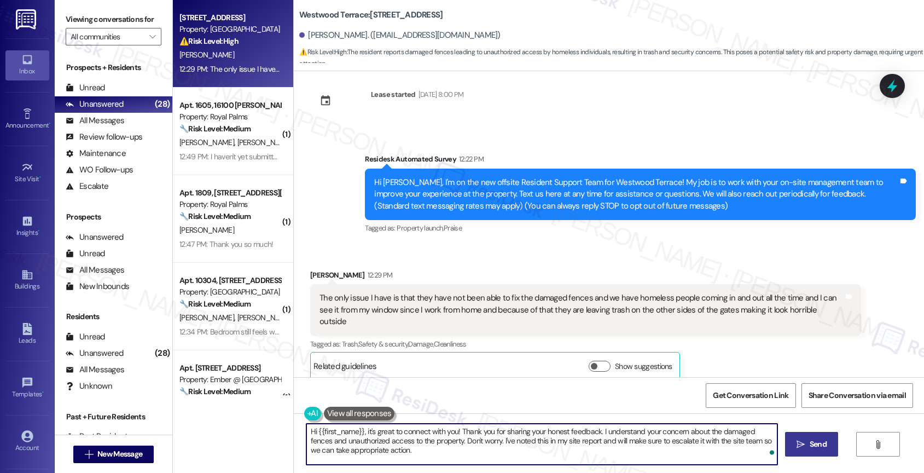
click at [800, 447] on icon "" at bounding box center [800, 444] width 8 height 9
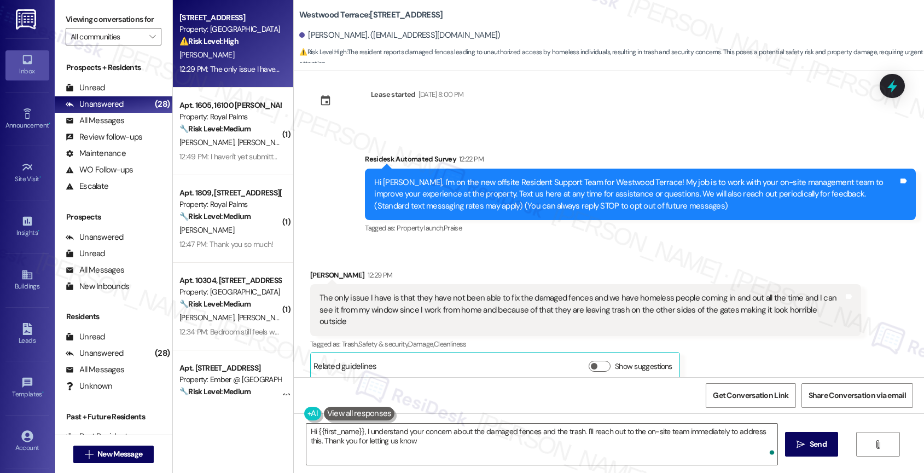
type textarea "Hi {{first_name}}, I understand your concern about the damaged fences and the t…"
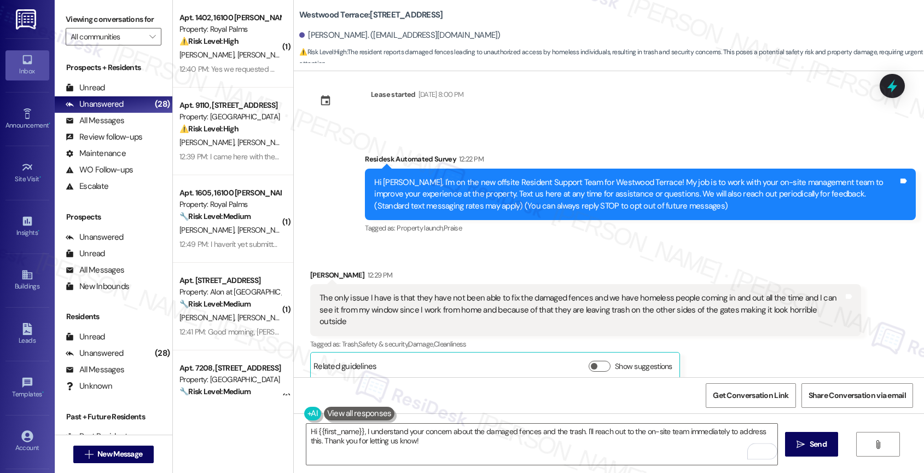
scroll to position [115, 0]
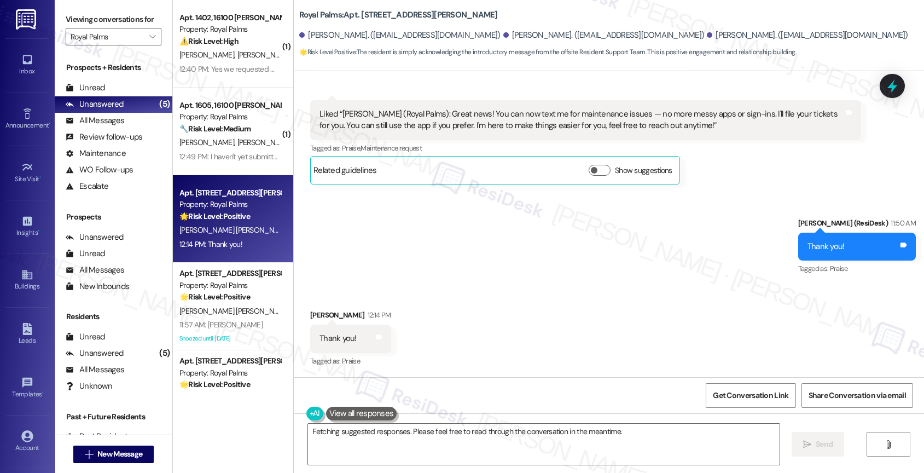
scroll to position [554, 0]
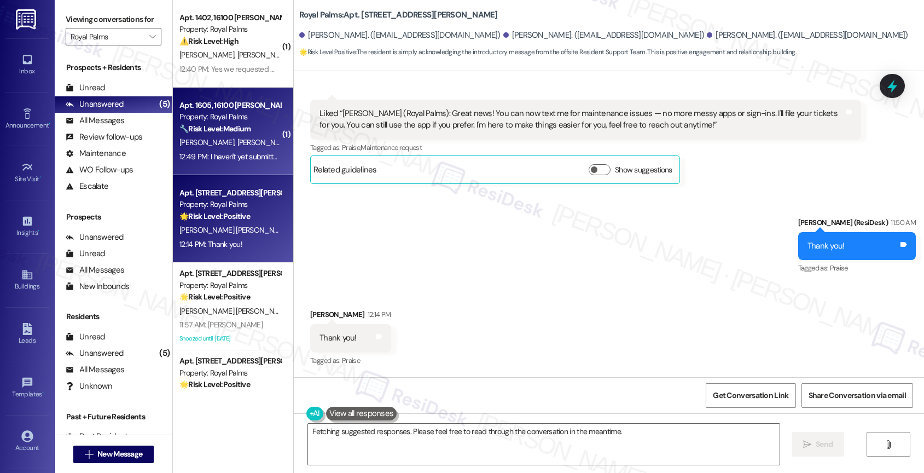
click at [226, 125] on strong "🔧 Risk Level: Medium" at bounding box center [214, 129] width 71 height 10
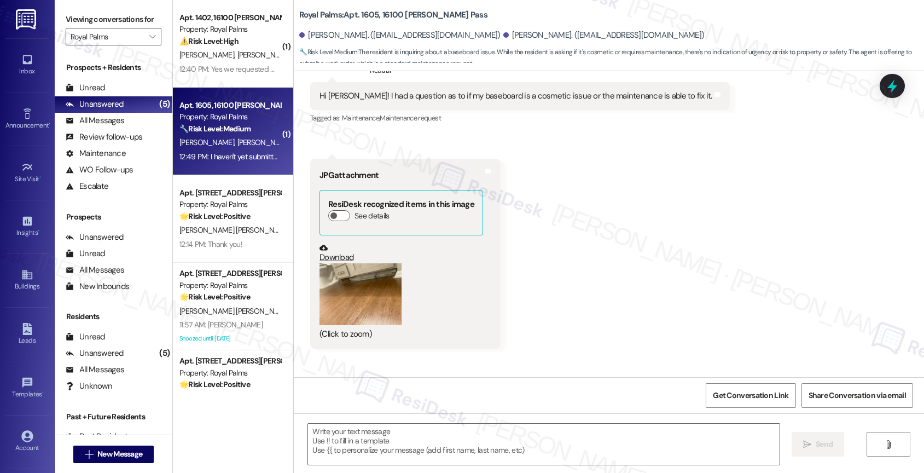
scroll to position [493, 0]
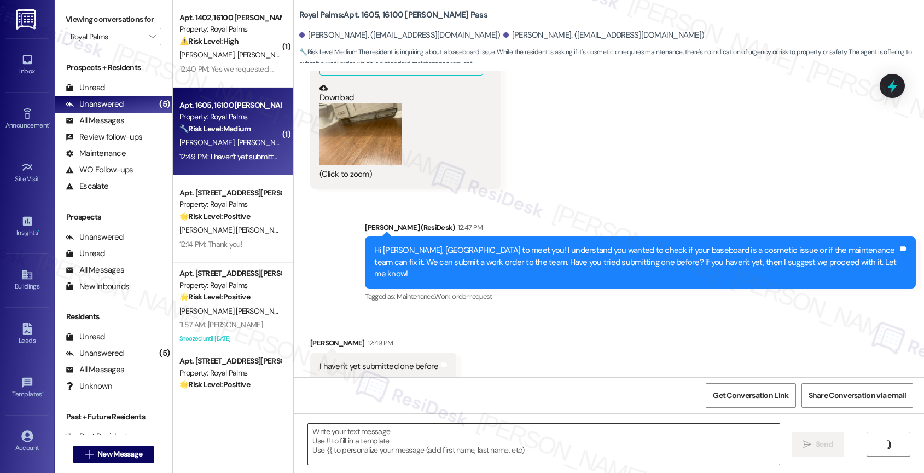
click at [401, 441] on textarea at bounding box center [543, 443] width 471 height 41
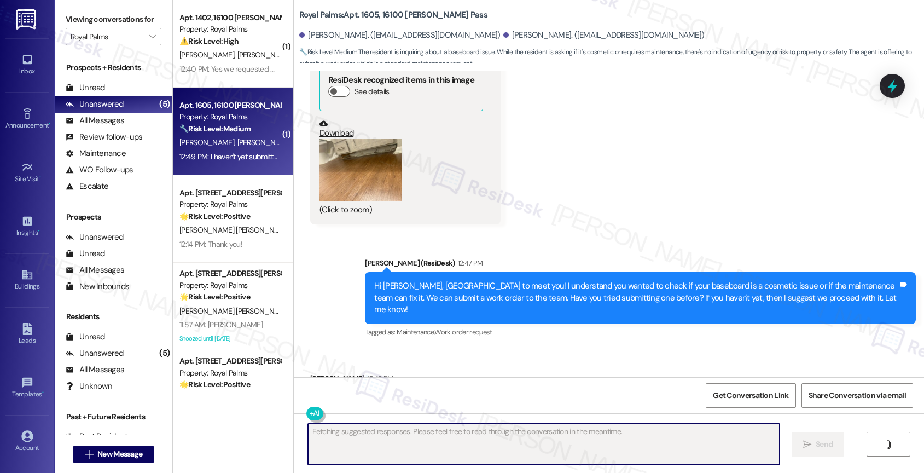
scroll to position [389, 0]
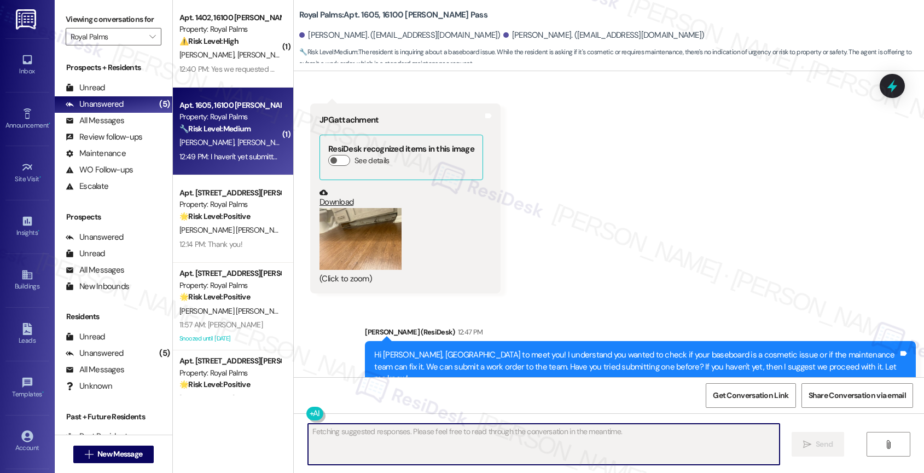
click at [368, 239] on button "Zoom image" at bounding box center [360, 239] width 82 height 62
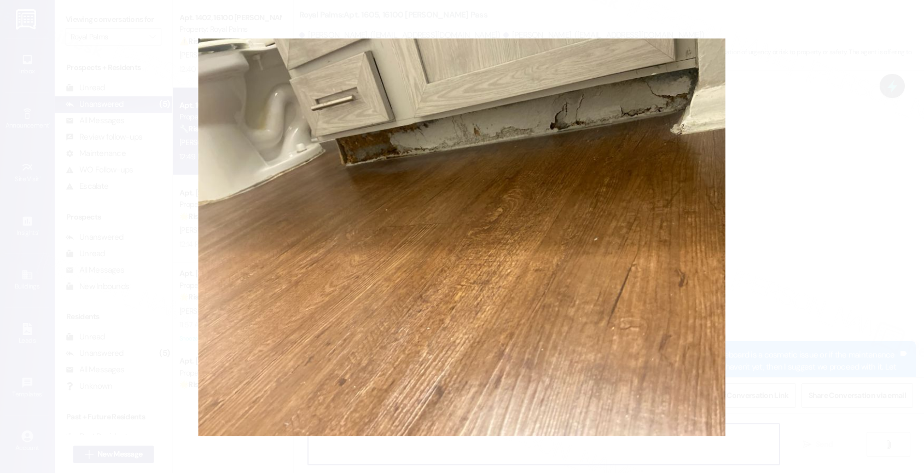
click at [429, 240] on button "Unzoom image" at bounding box center [462, 236] width 924 height 473
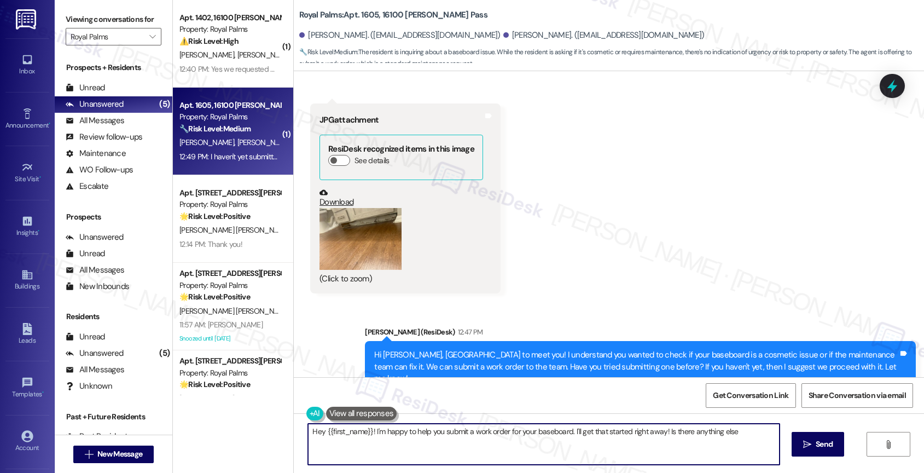
scroll to position [493, 0]
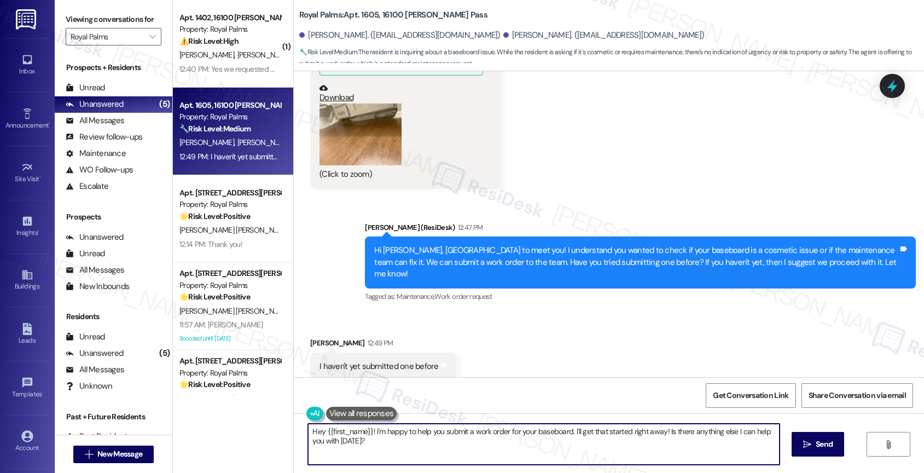
click at [346, 439] on textarea "Hey {{first_name}}! I'm happy to help you submit a work order for your baseboar…" at bounding box center [543, 443] width 471 height 41
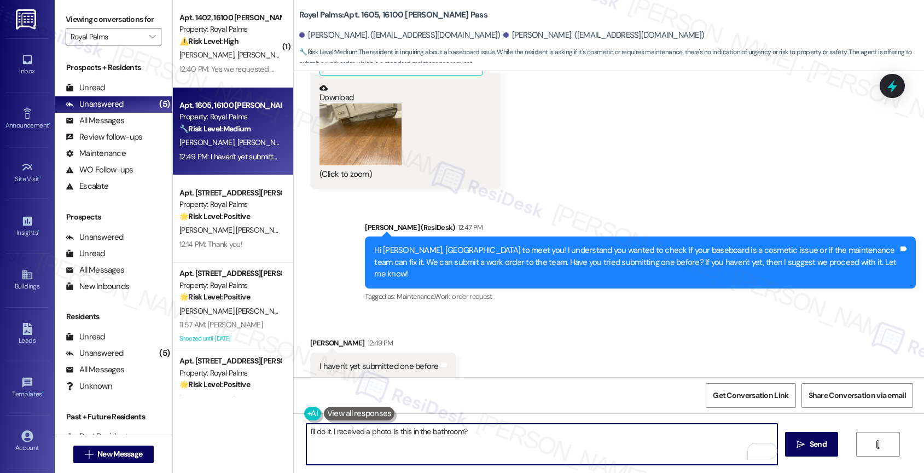
click at [322, 432] on textarea "I'll do it. I received a photo. Is this in the bathroom?" at bounding box center [541, 443] width 471 height 41
drag, startPoint x: 548, startPoint y: 434, endPoint x: 375, endPoint y: 428, distance: 172.4
click at [375, 428] on textarea "I'll submit one for you. I received a photo. Is this in the bathroom?" at bounding box center [541, 443] width 471 height 41
click at [429, 432] on textarea "I'll submit one for you. I received a photo. Is this in the bathroom?" at bounding box center [541, 443] width 471 height 41
click at [544, 431] on textarea "I'll submit one for you. I received a photo. Is this in the bathroom?" at bounding box center [541, 443] width 471 height 41
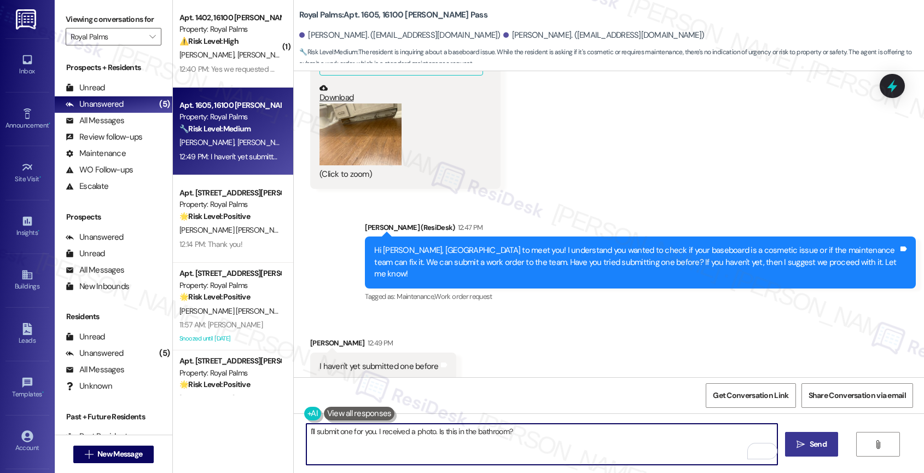
type textarea "I'll submit one for you. I received a photo. Is this in the bathroom?"
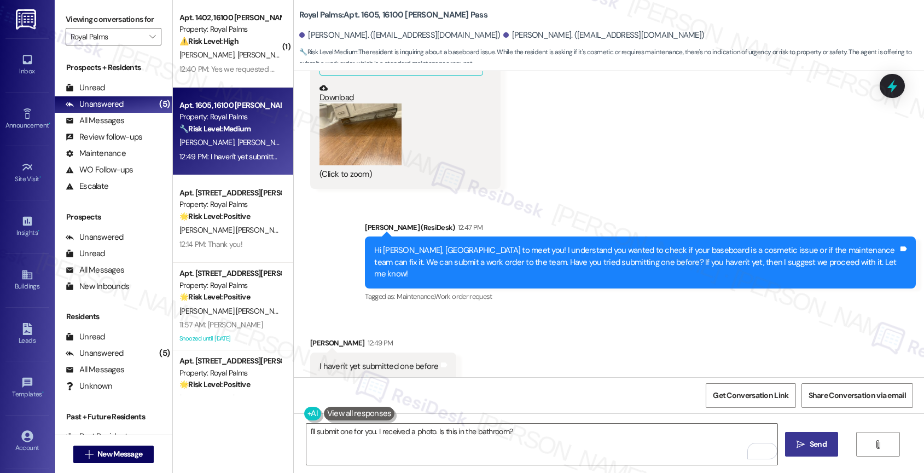
click at [820, 442] on span "Send" at bounding box center [818, 443] width 17 height 11
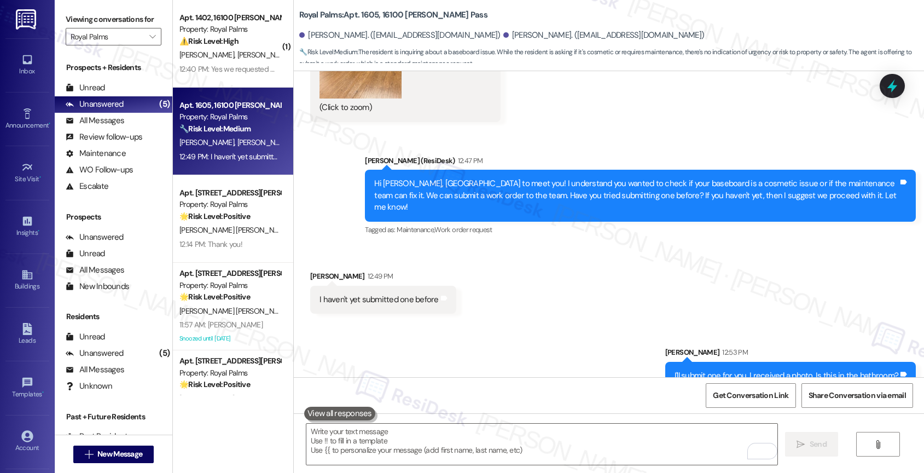
scroll to position [570, 0]
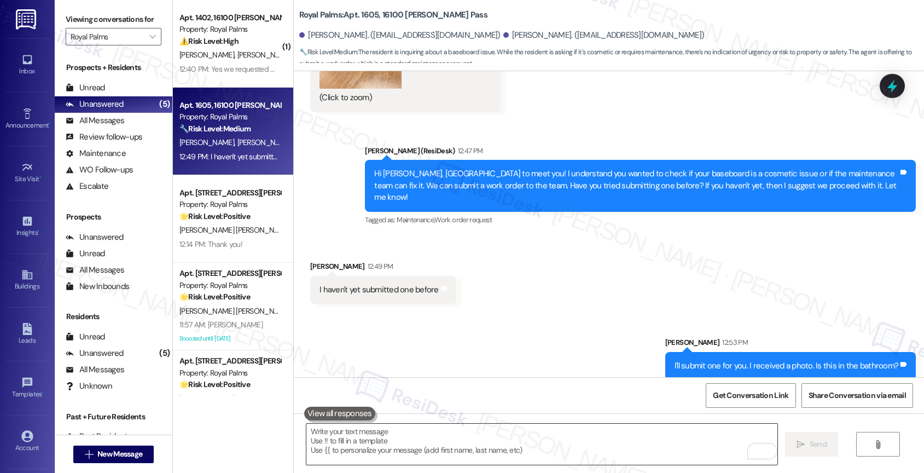
click at [350, 446] on textarea "To enrich screen reader interactions, please activate Accessibility in Grammarl…" at bounding box center [541, 443] width 471 height 41
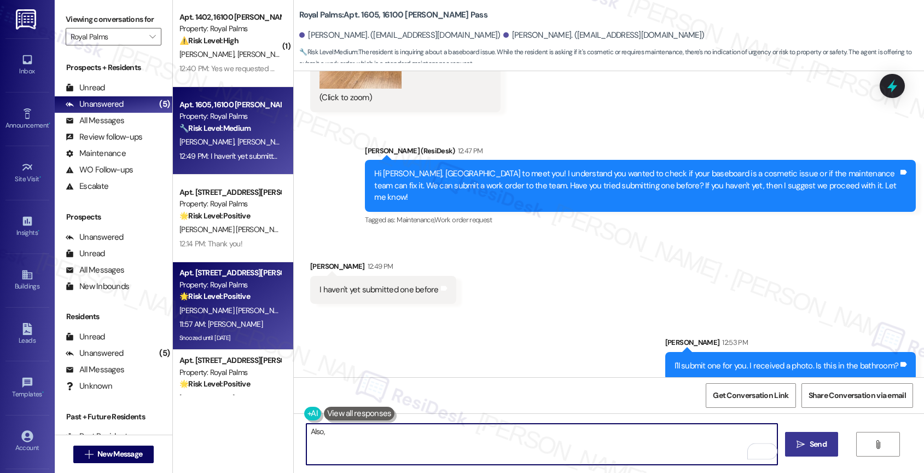
scroll to position [0, 0]
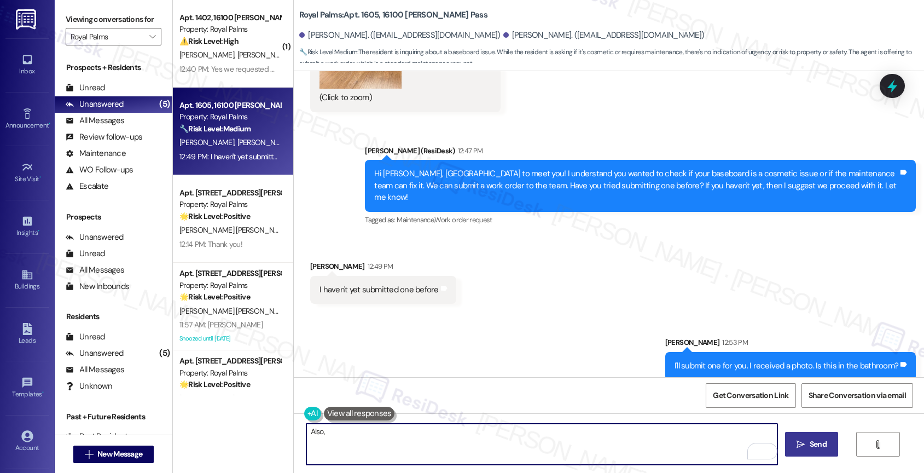
click at [354, 432] on textarea "Also," at bounding box center [541, 443] width 471 height 41
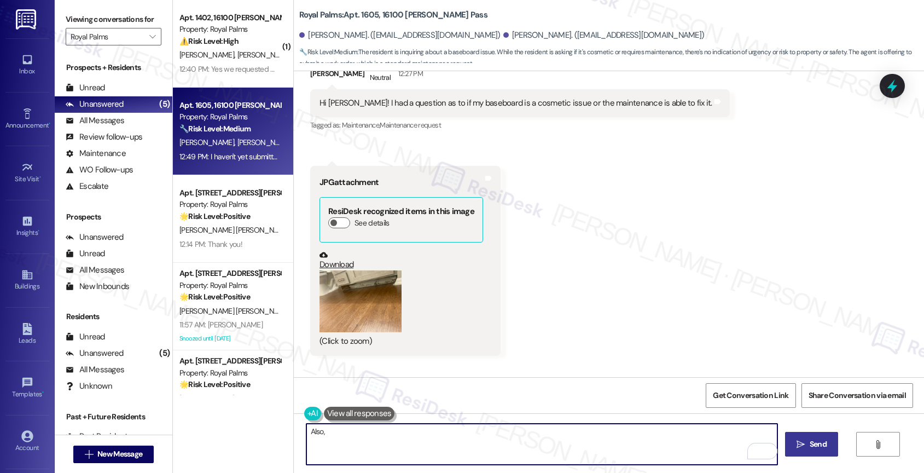
scroll to position [570, 0]
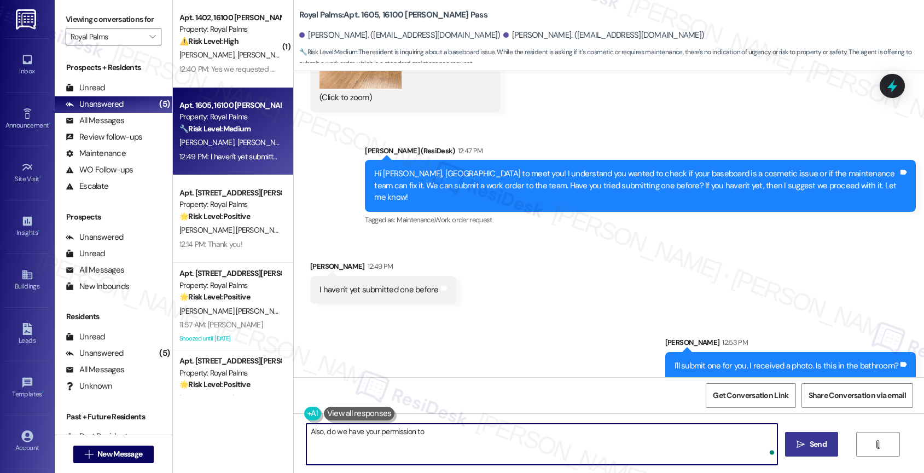
type textarea "Also, do we have your permission to e"
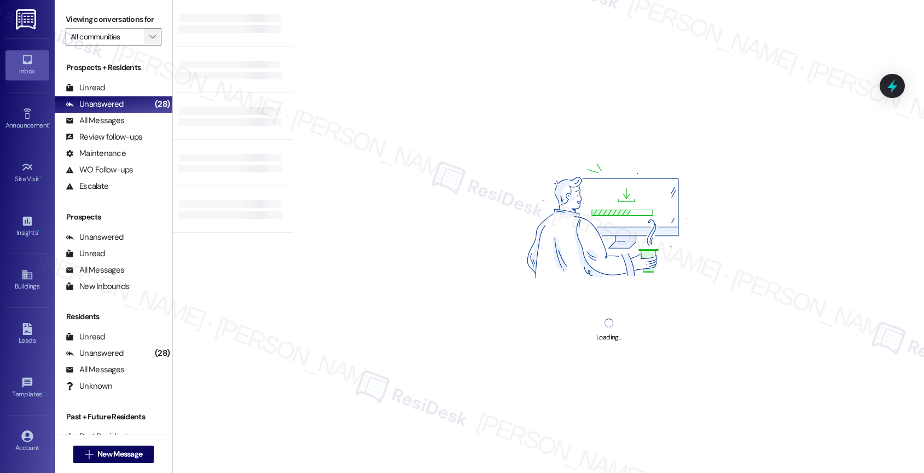
click at [149, 41] on icon "" at bounding box center [152, 36] width 6 height 9
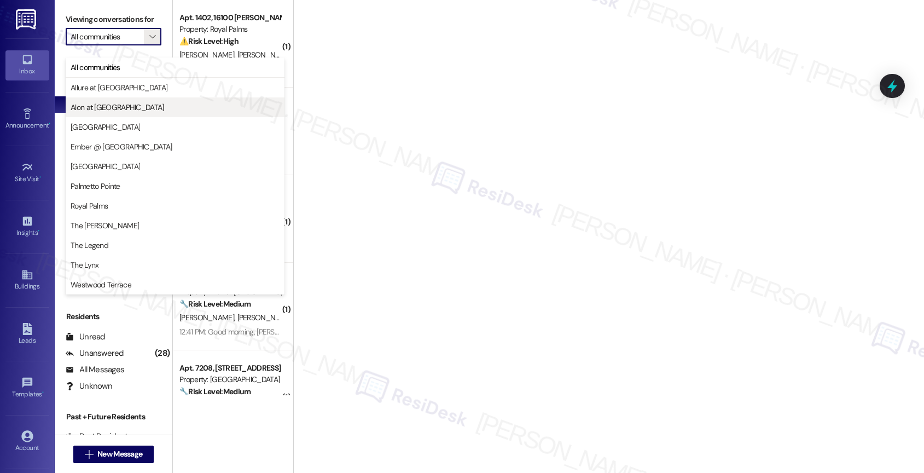
click at [115, 112] on span "Alon at [GEOGRAPHIC_DATA]" at bounding box center [118, 107] width 94 height 11
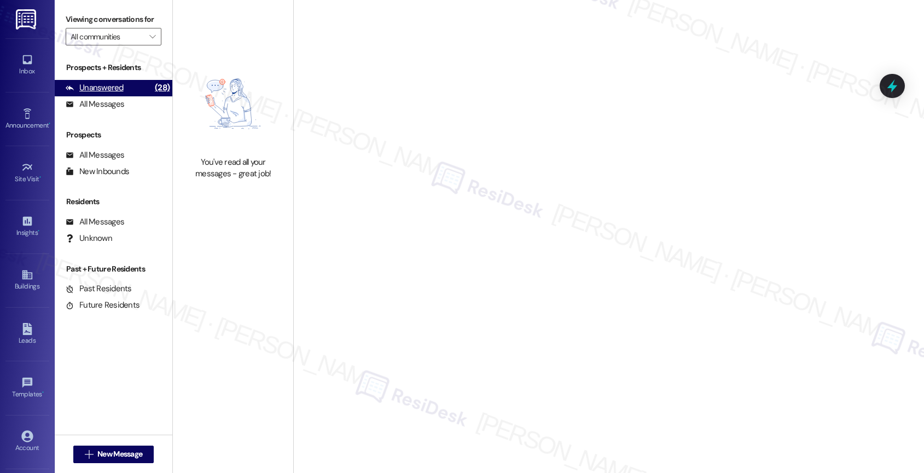
type input "Alon at [GEOGRAPHIC_DATA]"
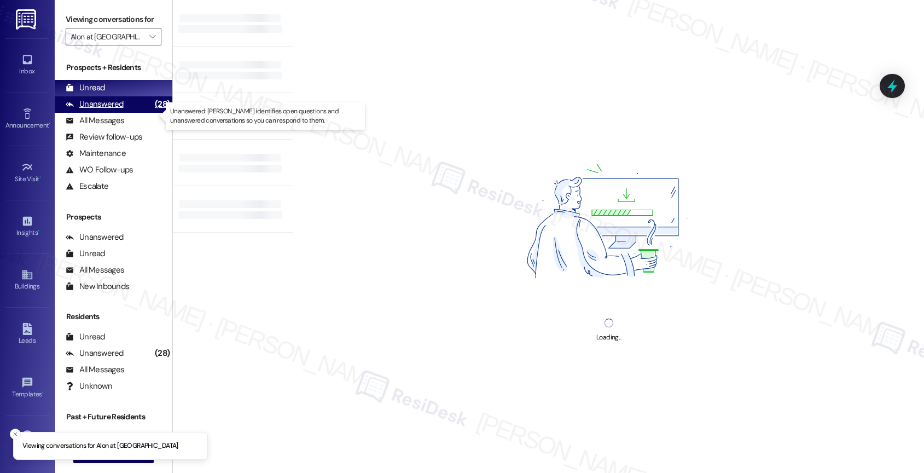
click at [123, 113] on div "Unanswered (28)" at bounding box center [114, 104] width 118 height 16
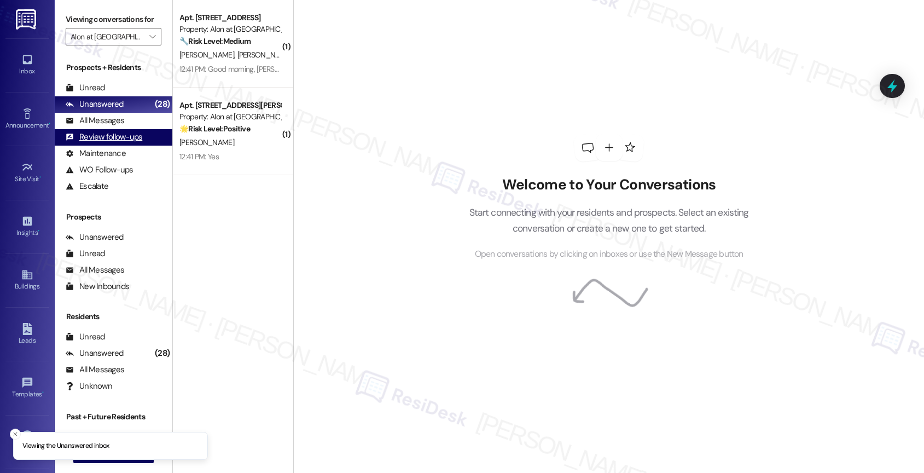
click at [121, 143] on div "Review follow-ups" at bounding box center [104, 136] width 77 height 11
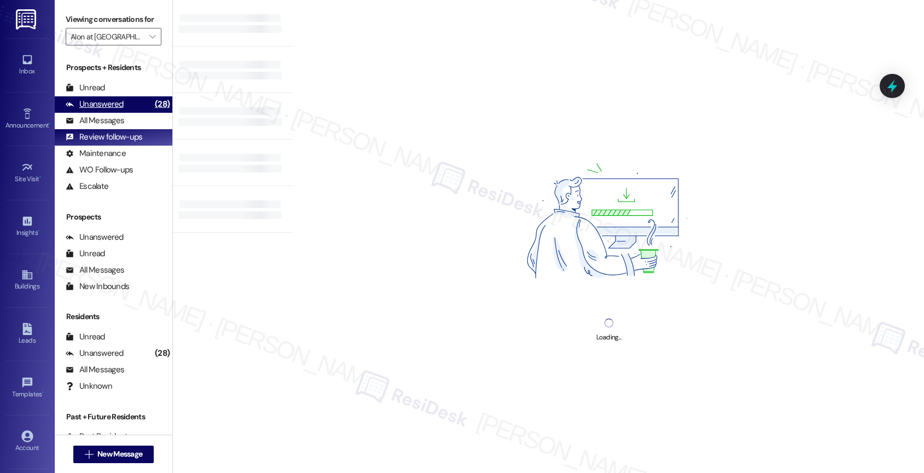
click at [115, 110] on div "Unanswered" at bounding box center [95, 103] width 58 height 11
click at [120, 143] on div "Review follow-ups" at bounding box center [104, 136] width 77 height 11
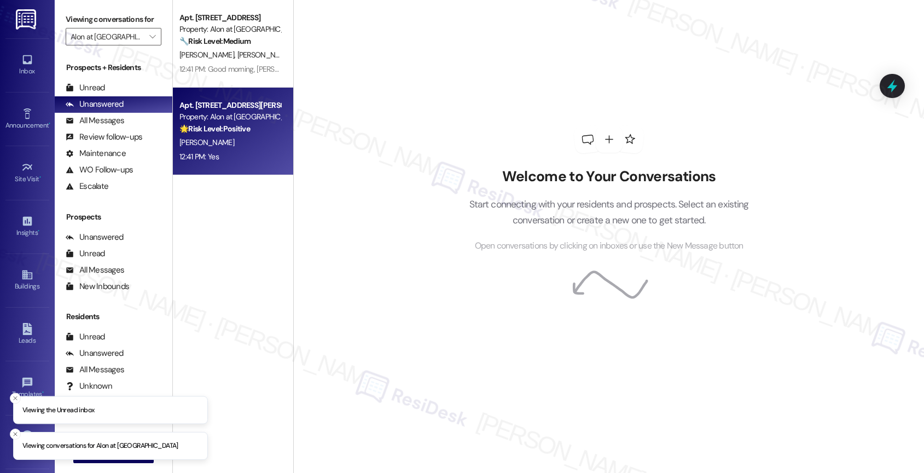
click at [196, 136] on div "[PERSON_NAME]" at bounding box center [229, 143] width 103 height 14
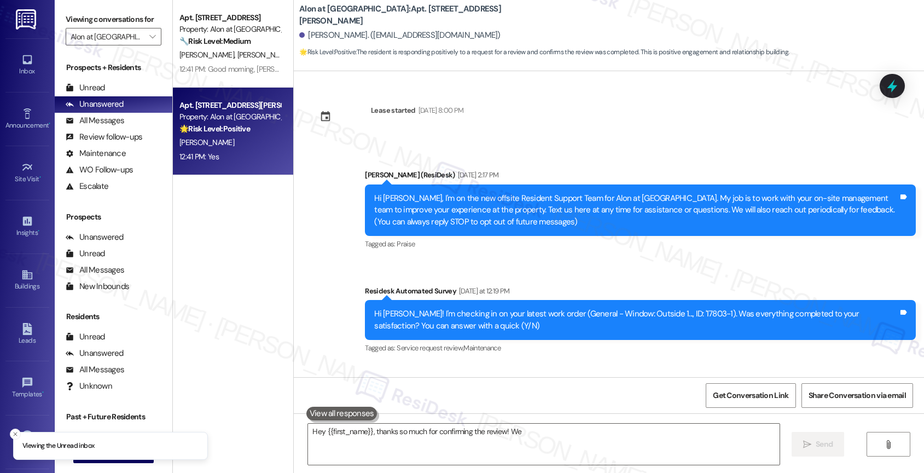
scroll to position [2163, 0]
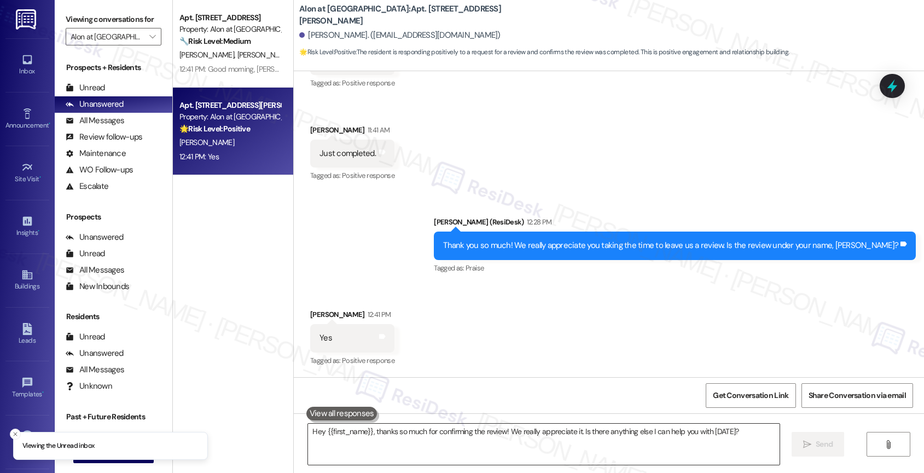
click at [375, 433] on textarea "Hey {{first_name}}, thanks so much for confirming the review! We really appreci…" at bounding box center [543, 443] width 471 height 41
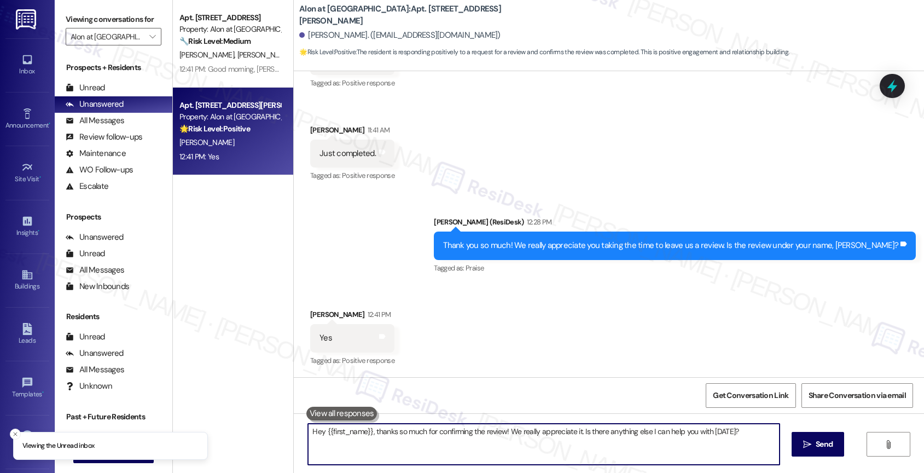
click at [375, 433] on textarea "Hey {{first_name}}, thanks so much for confirming the review! We really appreci…" at bounding box center [543, 443] width 471 height 41
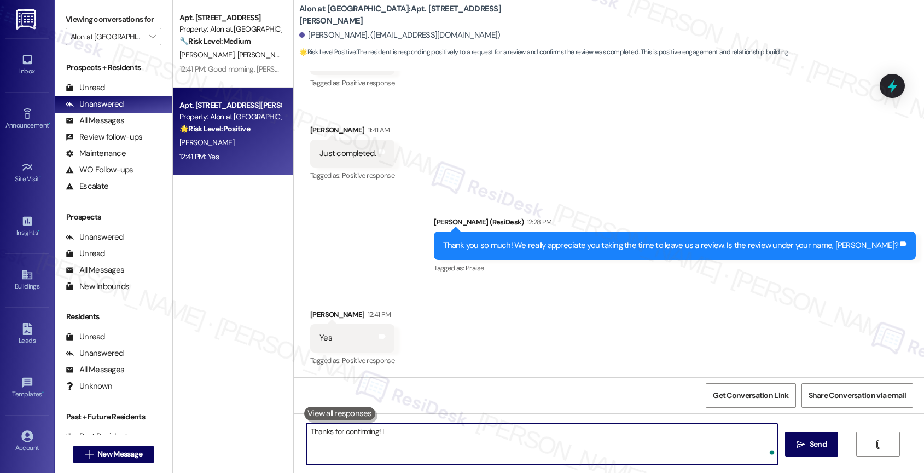
type textarea "Thanks for confirming!"
click at [345, 426] on textarea "Thanks for confirming!" at bounding box center [541, 443] width 471 height 41
type textarea "P"
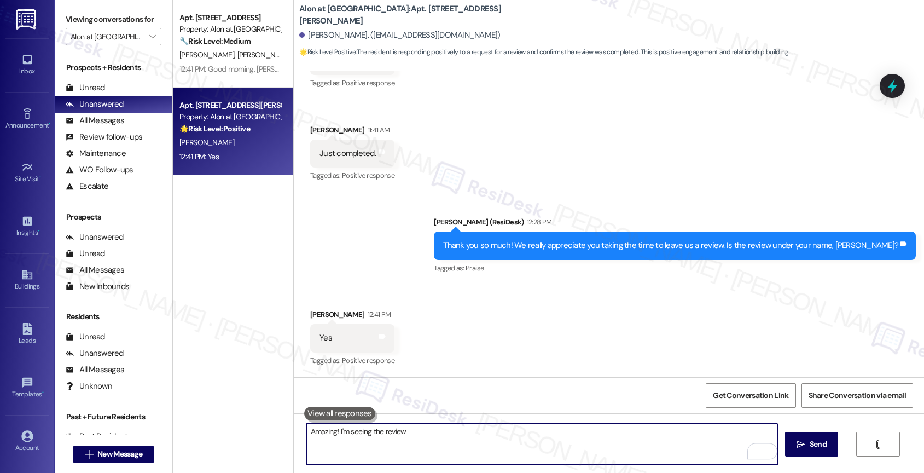
drag, startPoint x: 335, startPoint y: 429, endPoint x: 492, endPoint y: 439, distance: 156.8
click at [492, 439] on textarea "Amazing! I'm seeing the review" at bounding box center [541, 443] width 471 height 41
click at [506, 438] on textarea "Amazing! The review is now showing on my end." at bounding box center [541, 443] width 471 height 41
paste textarea "Feel free to let us know if you have other questions or concerns so we can assi…"
drag, startPoint x: 591, startPoint y: 432, endPoint x: 747, endPoint y: 436, distance: 155.9
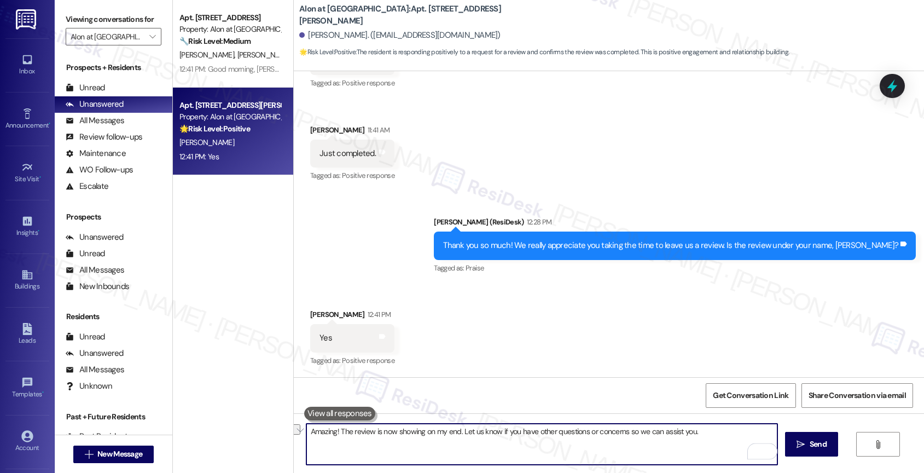
click at [747, 436] on textarea "Amazing! The review is now showing on my end. Let us know if you have other que…" at bounding box center [541, 443] width 471 height 41
type textarea "Amazing! The review is now showing on my end. Let us know if you have other que…"
click at [761, 447] on icon "Open Grammarly. 0 Suggestions." at bounding box center [760, 451] width 8 height 8
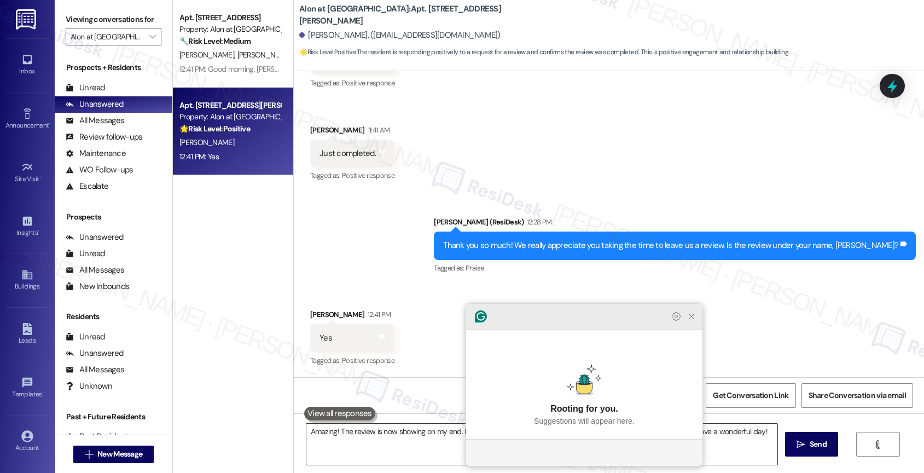
click at [695, 321] on icon "Close Grammarly Assistant" at bounding box center [691, 316] width 9 height 9
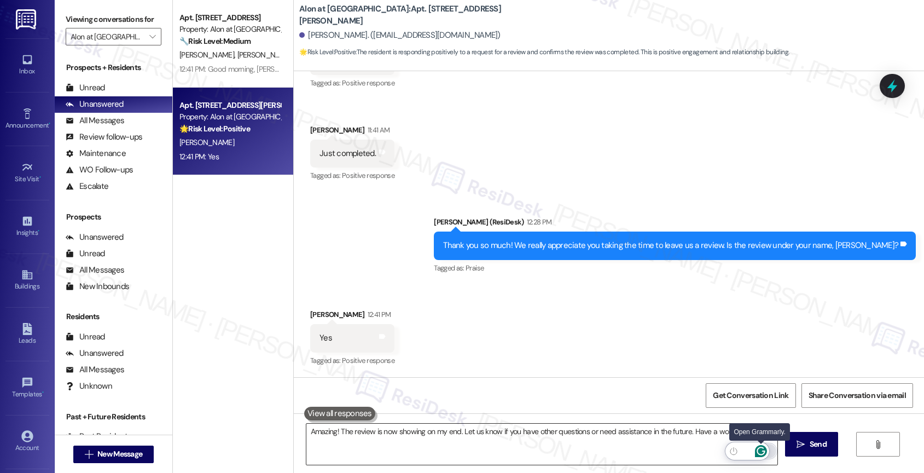
click at [761, 447] on icon "Open Grammarly. 0 Suggestions." at bounding box center [760, 451] width 8 height 8
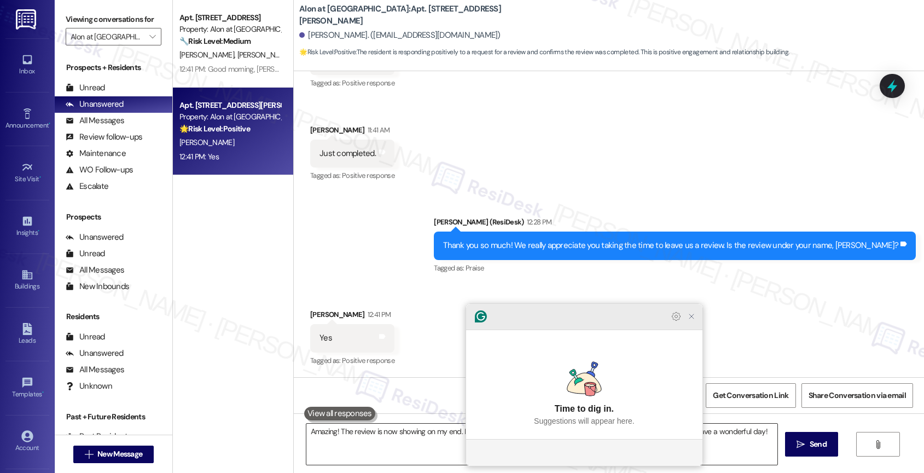
click at [695, 321] on icon "Close Grammarly Assistant" at bounding box center [691, 316] width 9 height 9
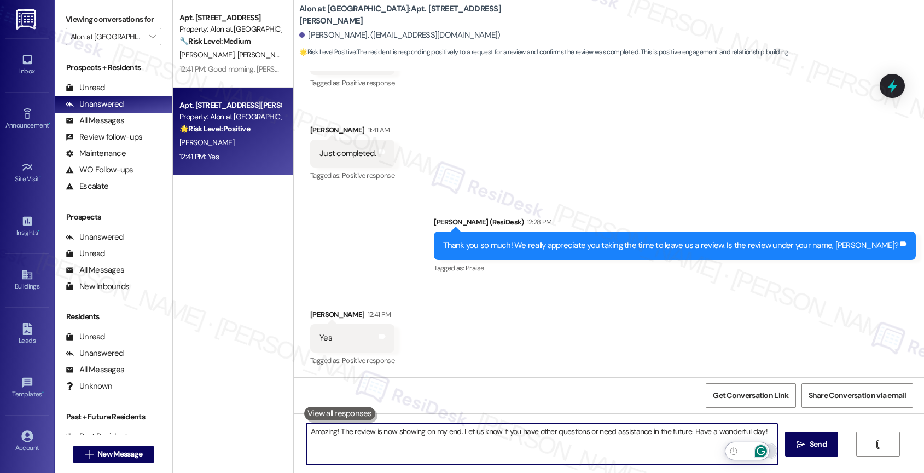
click at [764, 449] on icon "Open Grammarly. 0 Suggestions." at bounding box center [761, 451] width 12 height 12
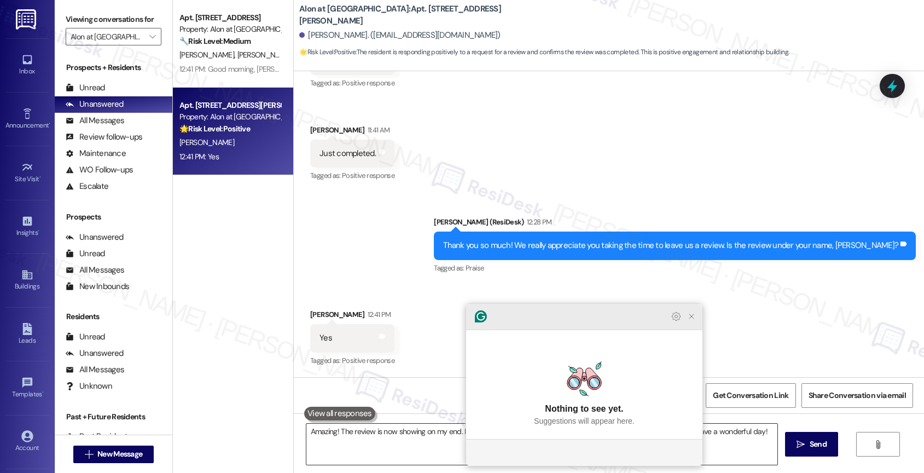
click at [695, 321] on icon "Close Grammarly Assistant" at bounding box center [691, 316] width 9 height 9
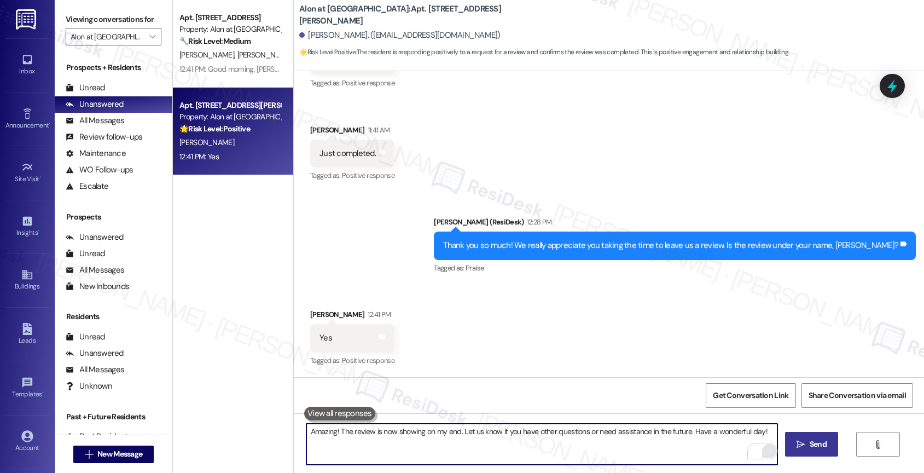
click at [806, 438] on button " Send" at bounding box center [811, 444] width 53 height 25
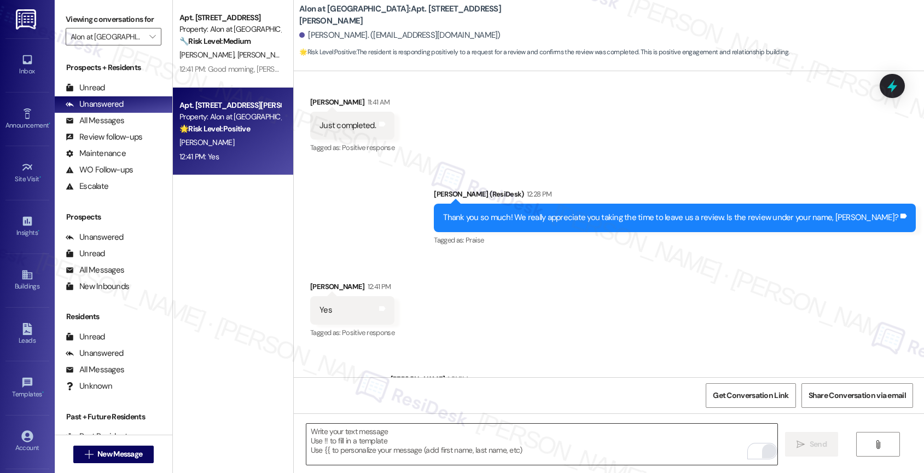
scroll to position [2059, 0]
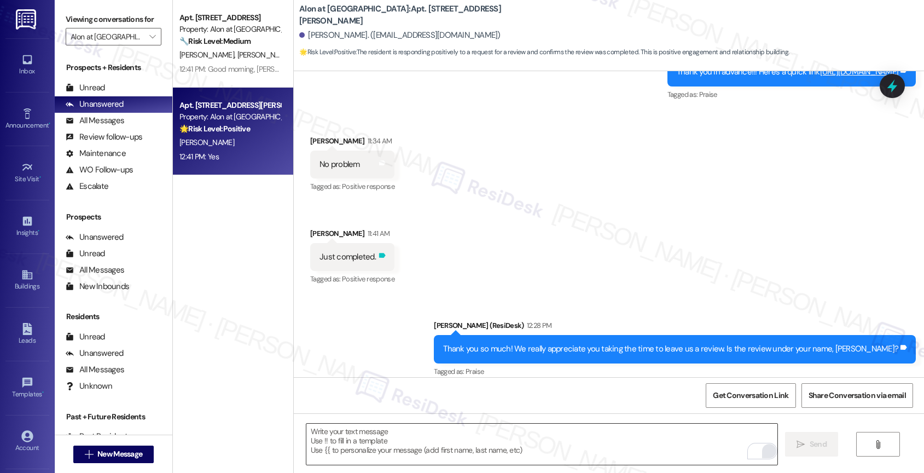
click at [379, 255] on icon at bounding box center [382, 255] width 7 height 5
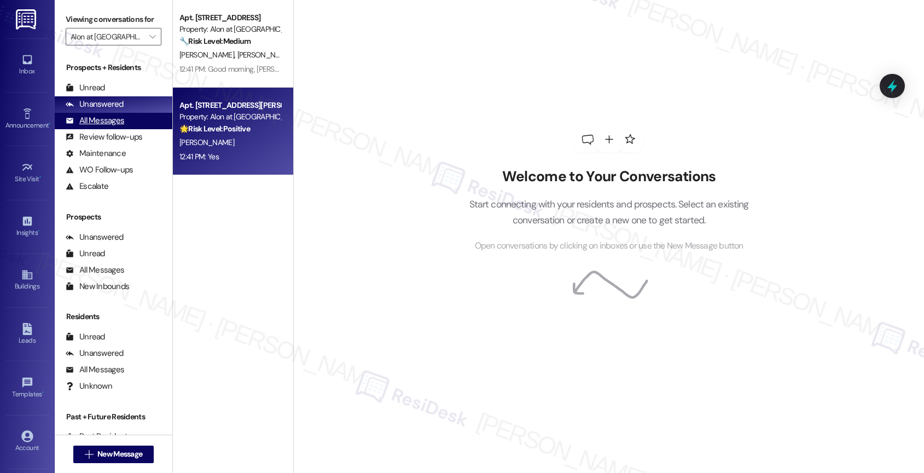
click at [108, 126] on div "All Messages" at bounding box center [95, 120] width 59 height 11
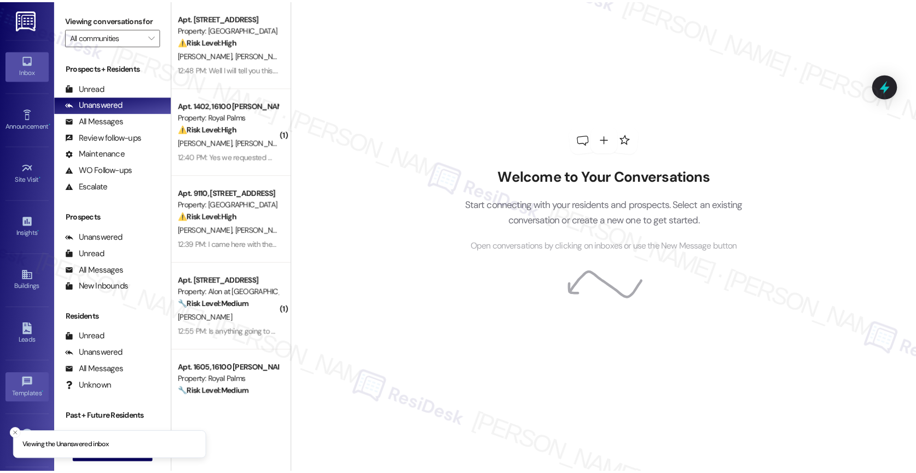
scroll to position [49, 0]
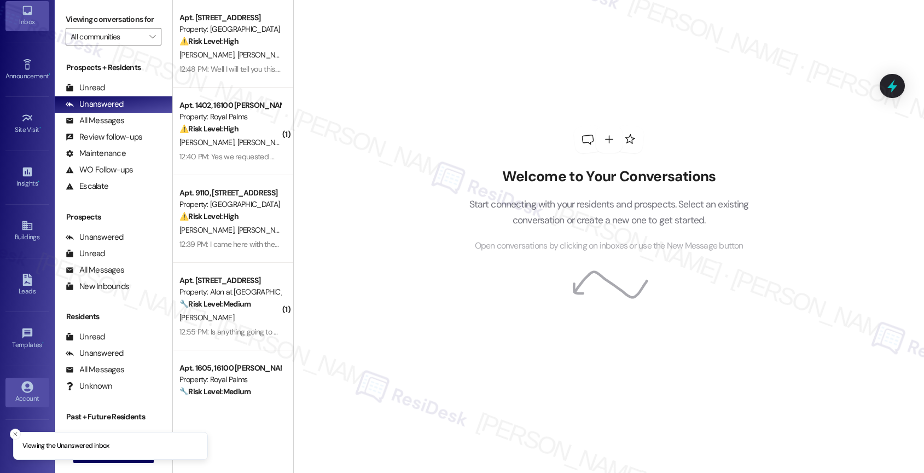
click at [21, 390] on icon at bounding box center [27, 387] width 12 height 12
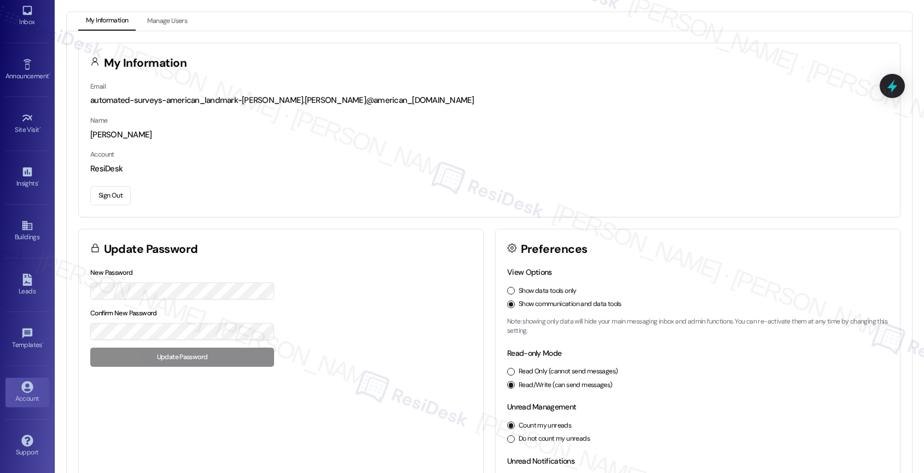
click at [109, 190] on button "Sign Out" at bounding box center [110, 195] width 40 height 19
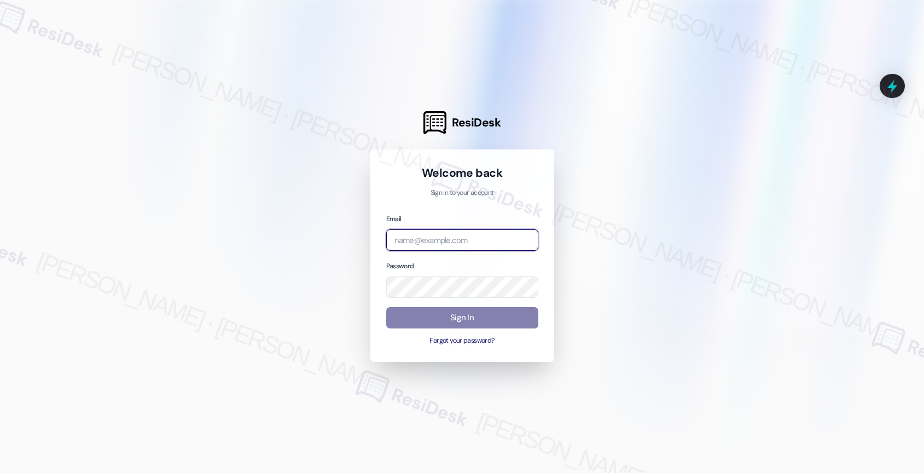
click at [459, 240] on input "email" at bounding box center [462, 239] width 152 height 21
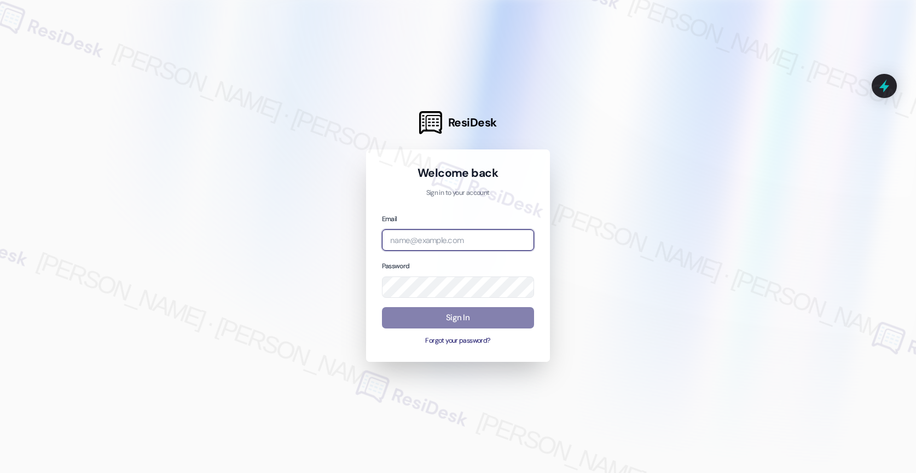
paste input "automated-surveys-american_landmark-[PERSON_NAME].[PERSON_NAME]@american_[DOMAI…"
type input "automated-surveys-american_landmark-[PERSON_NAME].[PERSON_NAME]@american_[DOMAI…"
click at [594, 176] on div at bounding box center [458, 236] width 916 height 473
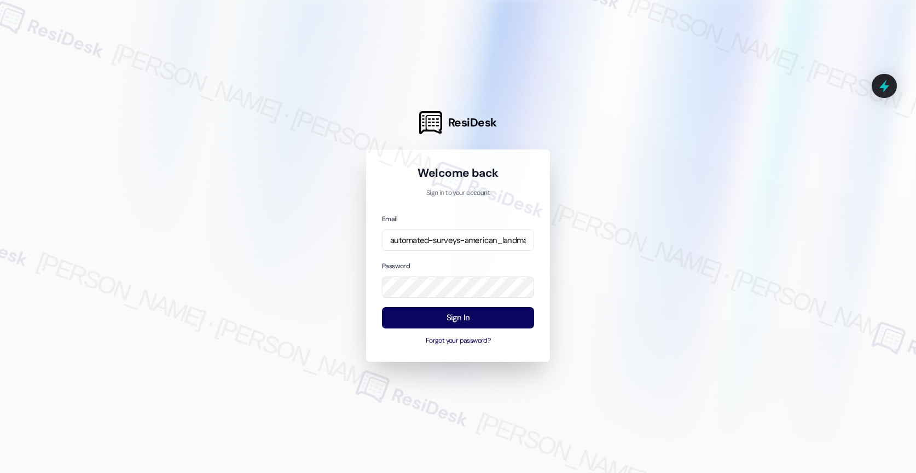
click at [642, 211] on div at bounding box center [458, 236] width 916 height 473
click at [450, 315] on button "Sign In" at bounding box center [458, 317] width 152 height 21
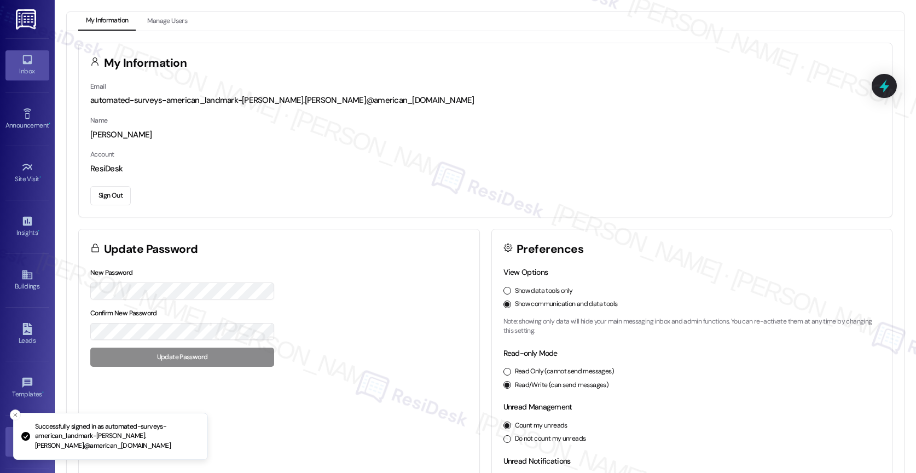
click at [16, 59] on link "Inbox" at bounding box center [27, 65] width 44 height 30
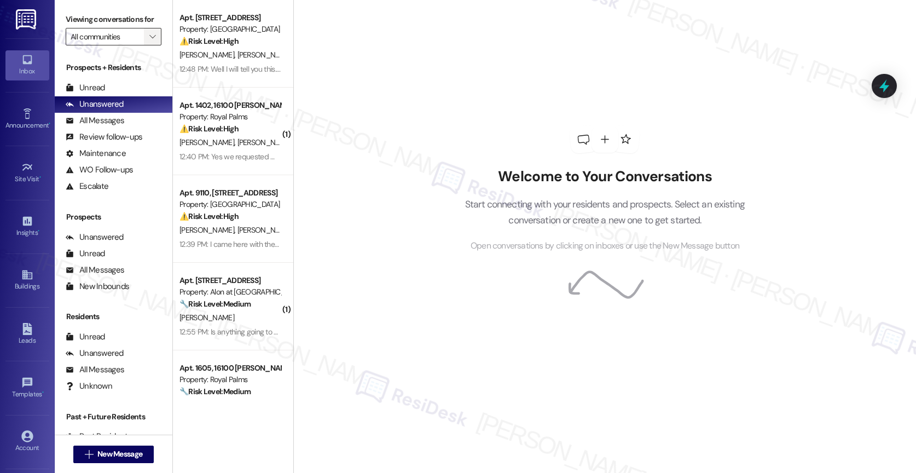
click at [147, 45] on span "" at bounding box center [152, 37] width 10 height 18
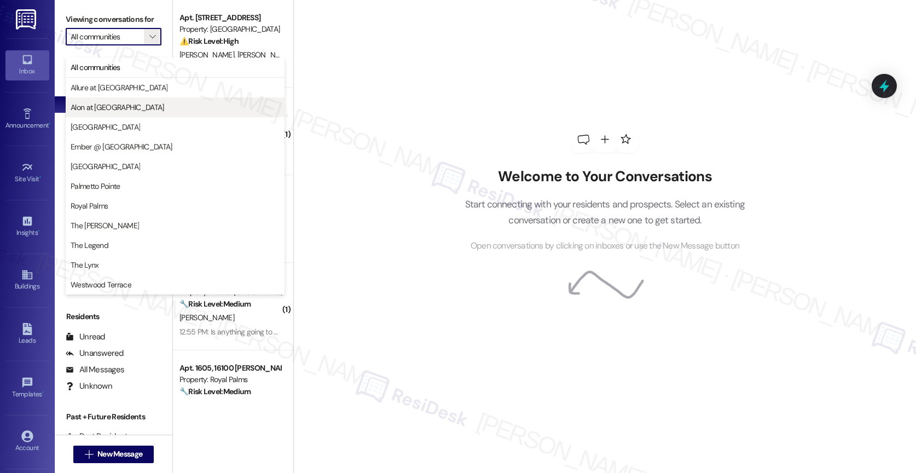
click at [120, 104] on span "Alon at [GEOGRAPHIC_DATA]" at bounding box center [118, 107] width 94 height 11
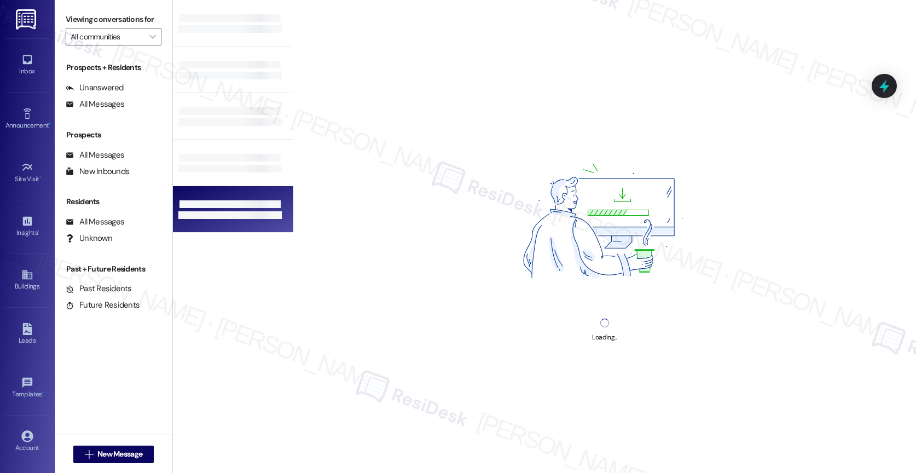
type input "Alon at [GEOGRAPHIC_DATA]"
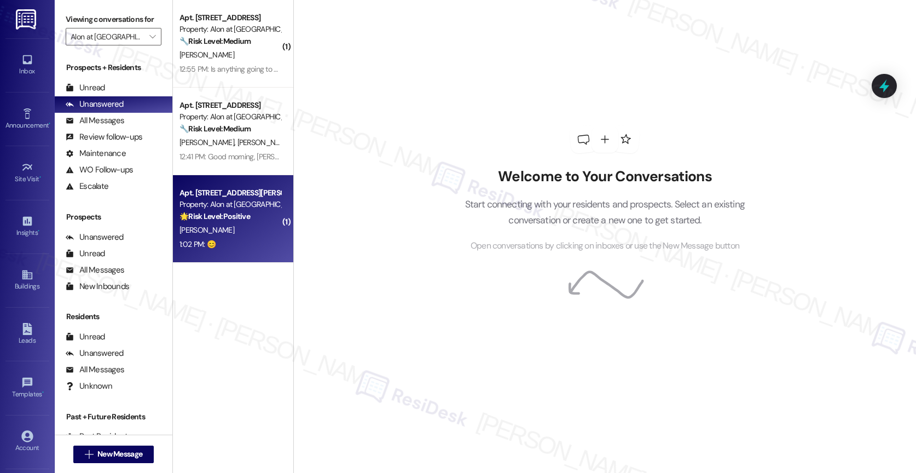
click at [231, 215] on strong "🌟 Risk Level: Positive" at bounding box center [214, 216] width 71 height 10
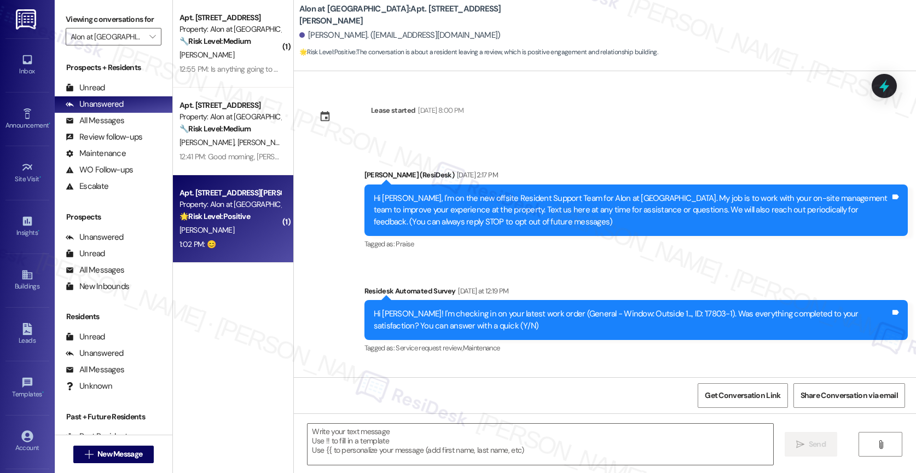
scroll to position [2331, 0]
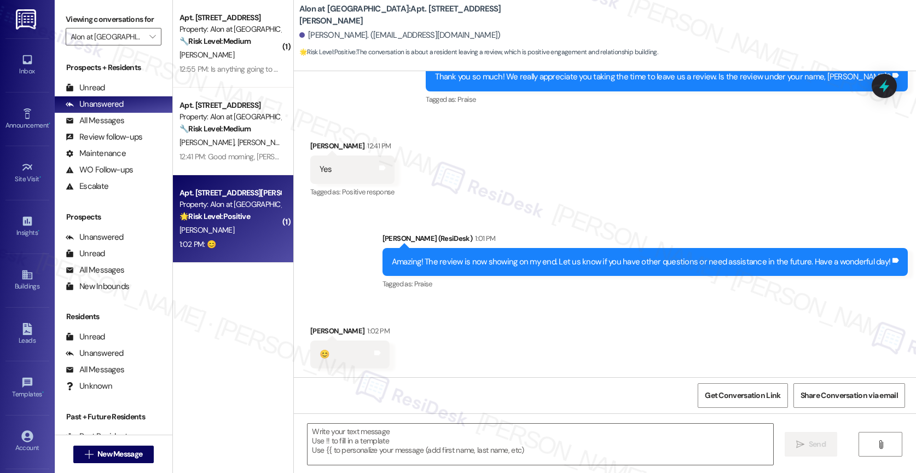
type textarea "Fetching suggested responses. Please feel free to read through the conversation…"
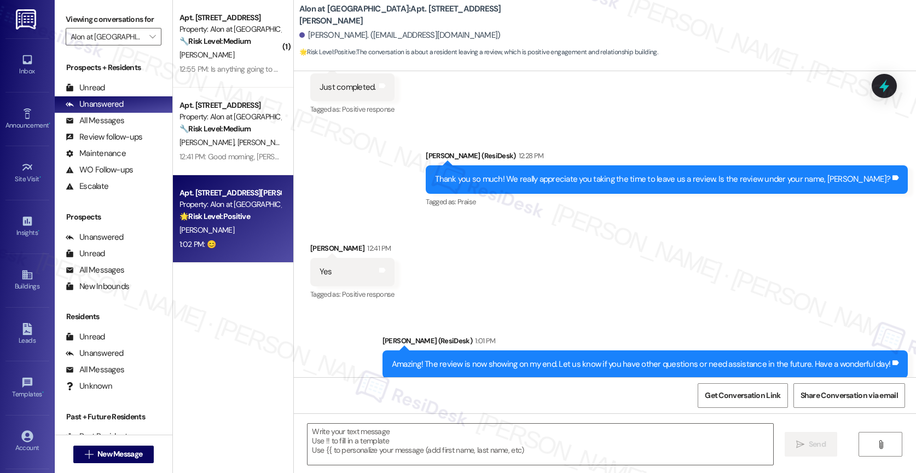
scroll to position [2098, 0]
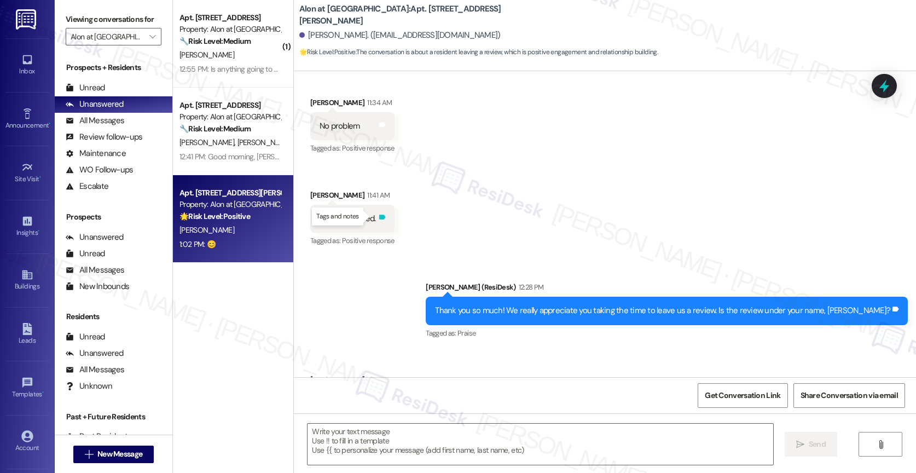
click at [378, 213] on icon at bounding box center [382, 217] width 8 height 8
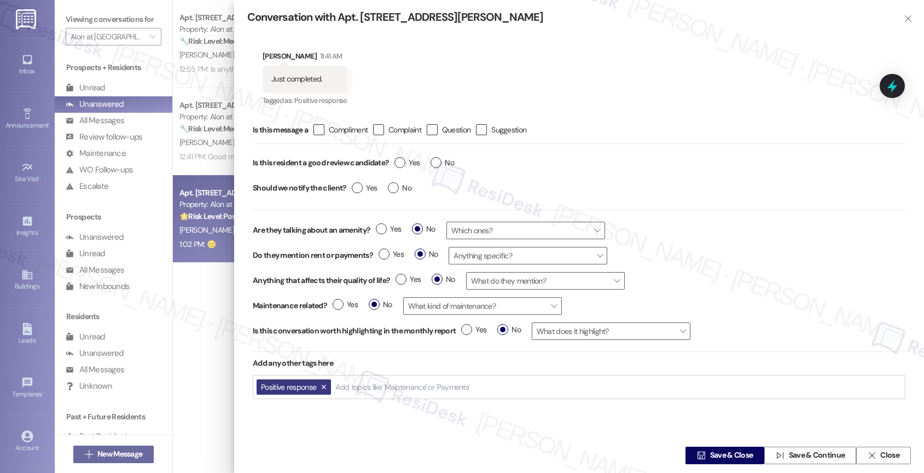
click at [369, 386] on input "Add topics like 'Maintenance' or 'Payments'" at bounding box center [403, 386] width 136 height 9
type input "succ"
click at [375, 411] on mark "succ" at bounding box center [370, 408] width 17 height 10
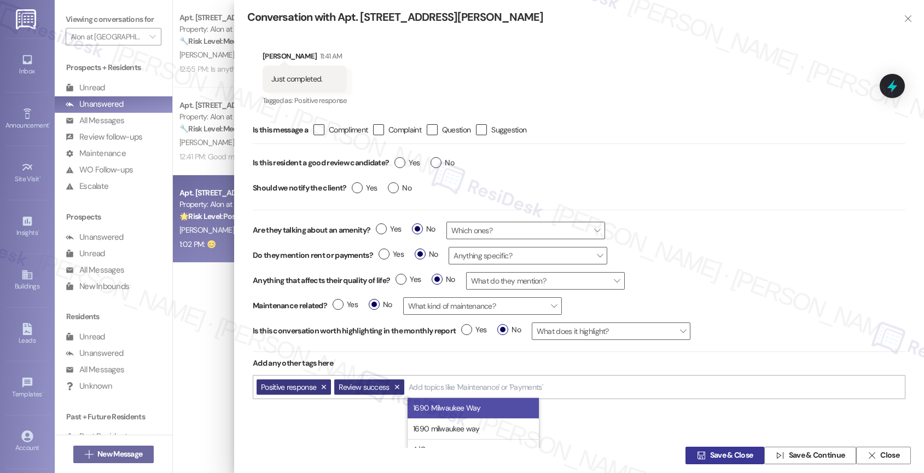
click at [698, 449] on span " Save & Close" at bounding box center [725, 455] width 60 height 16
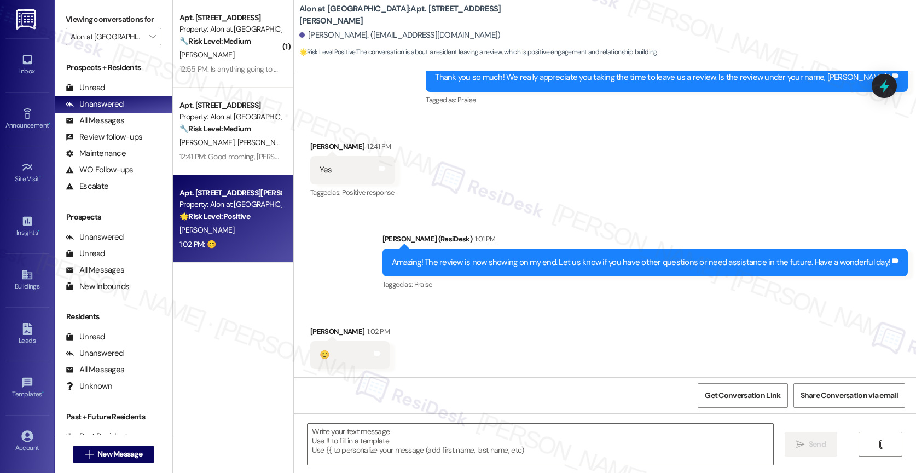
scroll to position [2331, 0]
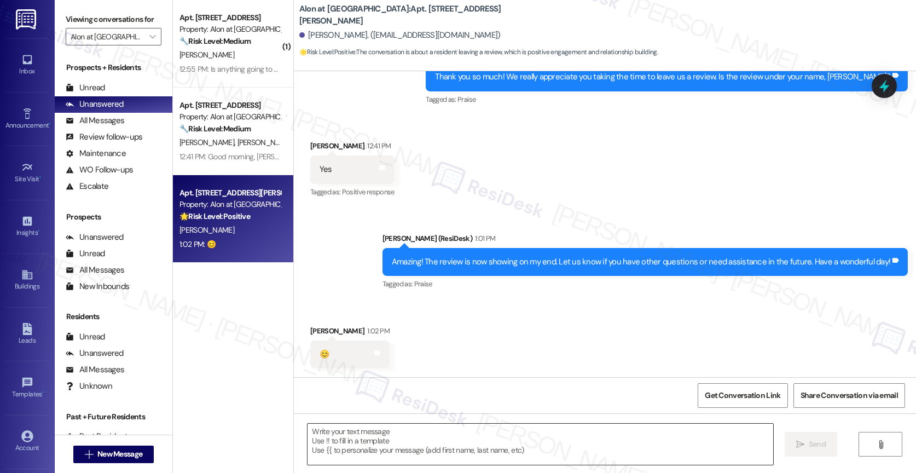
click at [360, 443] on textarea at bounding box center [539, 443] width 465 height 41
drag, startPoint x: 315, startPoint y: 348, endPoint x: 309, endPoint y: 347, distance: 5.5
click at [310, 347] on div "😊 Tags and notes" at bounding box center [349, 354] width 79 height 28
copy div "😊"
click at [357, 448] on textarea "To enrich screen reader interactions, please activate Accessibility in Grammarl…" at bounding box center [538, 443] width 465 height 41
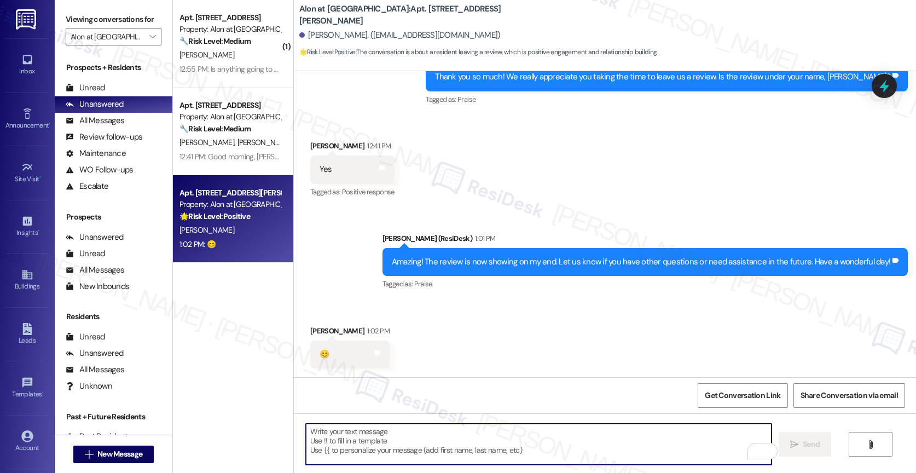
paste textarea "😊"
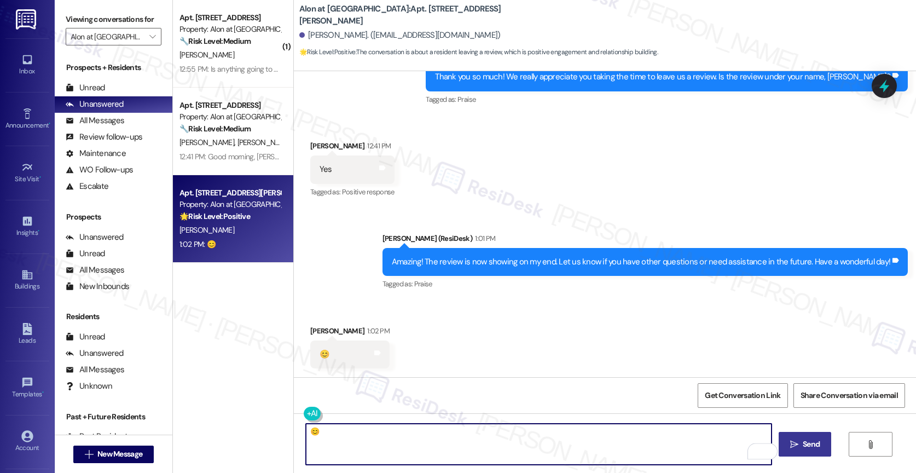
type textarea "😊"
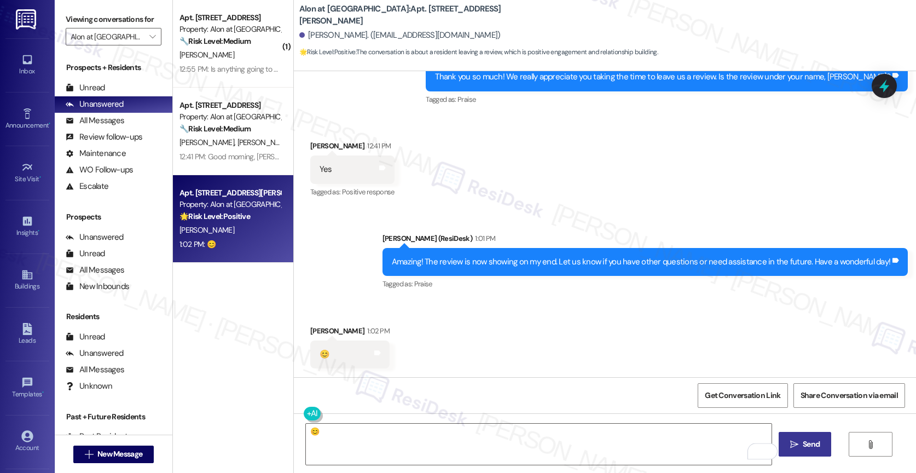
click at [810, 444] on span "Send" at bounding box center [810, 443] width 17 height 11
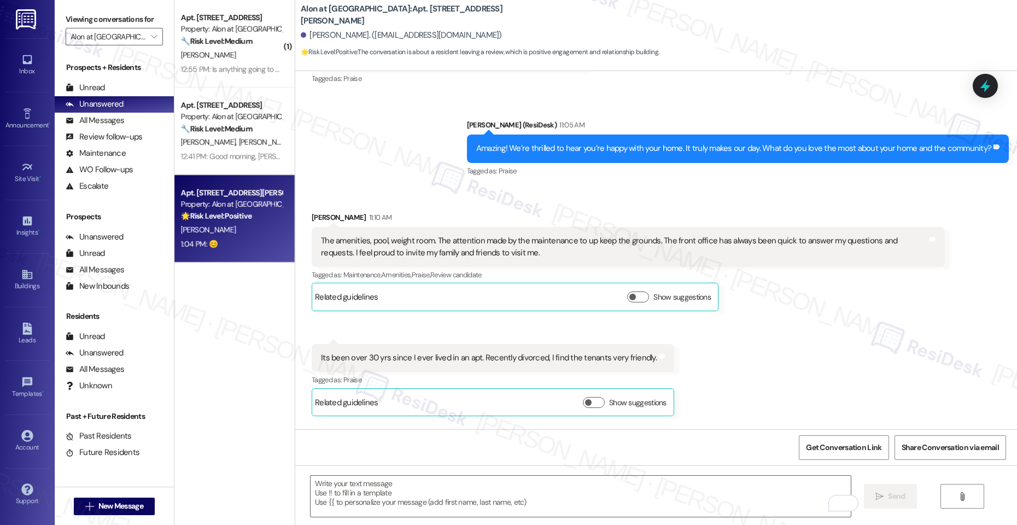
scroll to position [1488, 0]
click at [923, 236] on icon at bounding box center [933, 238] width 7 height 5
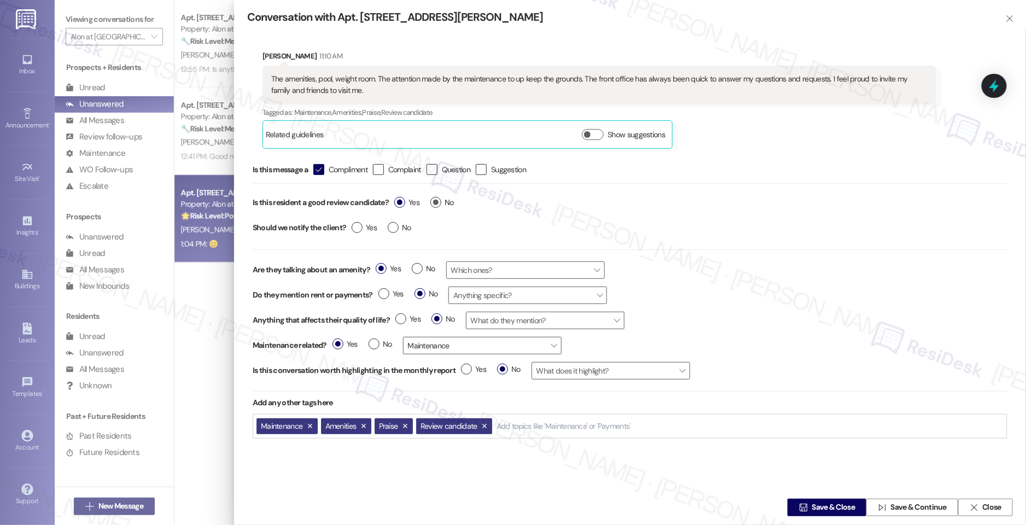
click at [435, 199] on label "No" at bounding box center [442, 202] width 24 height 11
click at [435, 199] on input "No" at bounding box center [442, 204] width 24 height 14
radio input "true"
click at [453, 423] on input "Add topics like 'Maintenance' or 'Payments'" at bounding box center [485, 426] width 136 height 9
type input "succ"
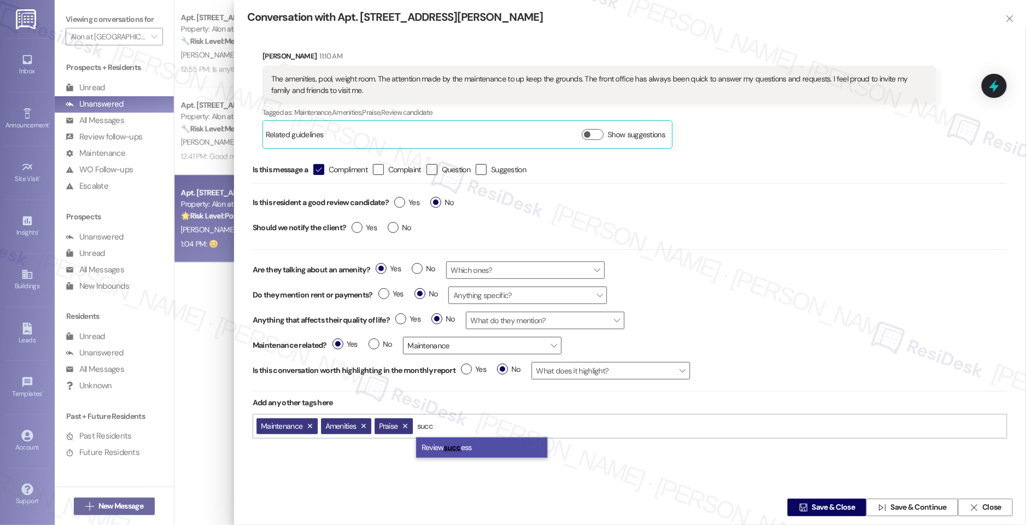
click at [451, 447] on mark "succ" at bounding box center [452, 447] width 17 height 10
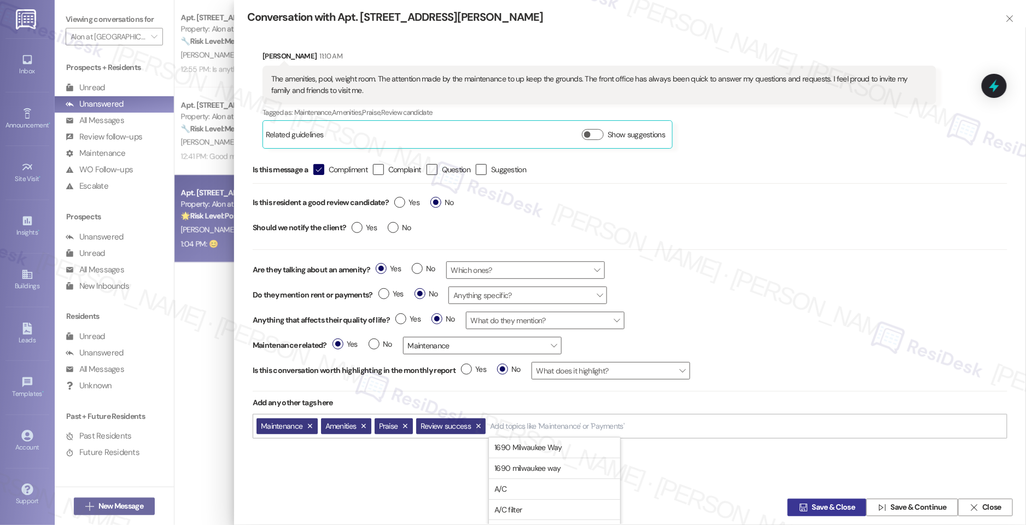
click at [831, 472] on span " Save & Close" at bounding box center [827, 507] width 60 height 16
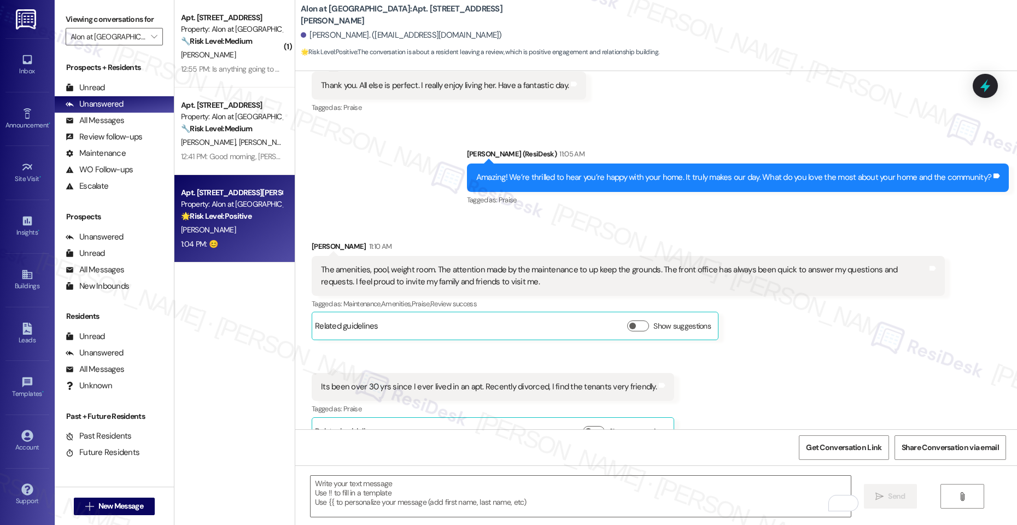
scroll to position [1469, 0]
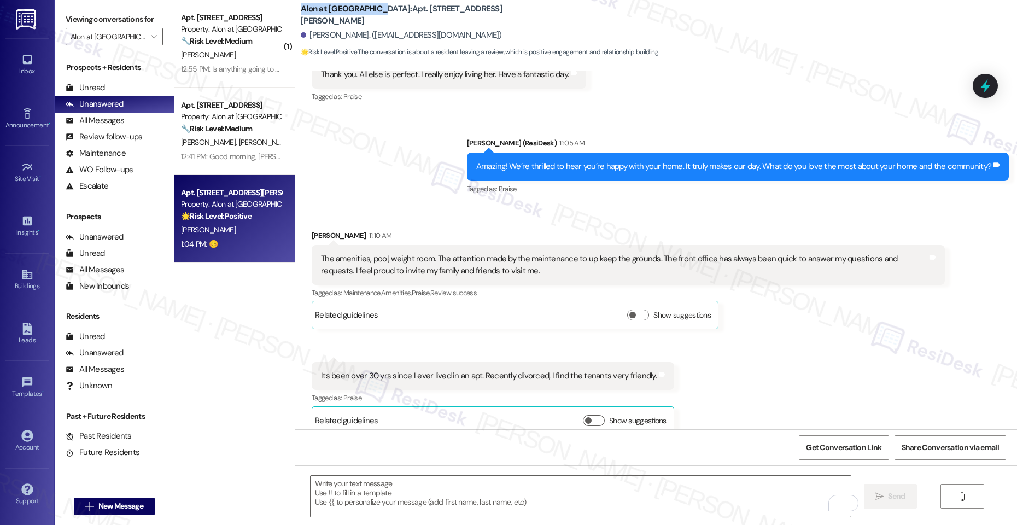
drag, startPoint x: 292, startPoint y: 12, endPoint x: 357, endPoint y: 17, distance: 65.3
click at [357, 17] on b "Alon at [GEOGRAPHIC_DATA]: Apt. [STREET_ADDRESS][PERSON_NAME]" at bounding box center [410, 15] width 219 height 24
copy b "Alon at [GEOGRAPHIC_DATA]"
click at [365, 129] on div "Sent via SMS [PERSON_NAME] (ResiDesk) 11:05 AM Amazing! We’re thrilled to hear …" at bounding box center [656, 159] width 722 height 92
click at [866, 445] on span "Get Conversation Link" at bounding box center [843, 447] width 75 height 11
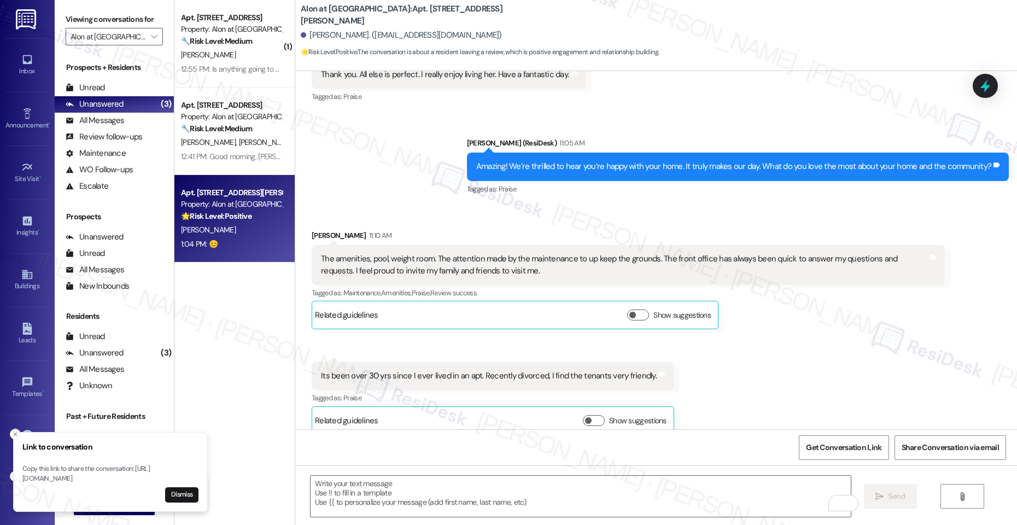
click at [376, 144] on div "Sent via SMS [PERSON_NAME] (ResiDesk) 11:05 AM Amazing! We’re thrilled to hear …" at bounding box center [656, 159] width 722 height 92
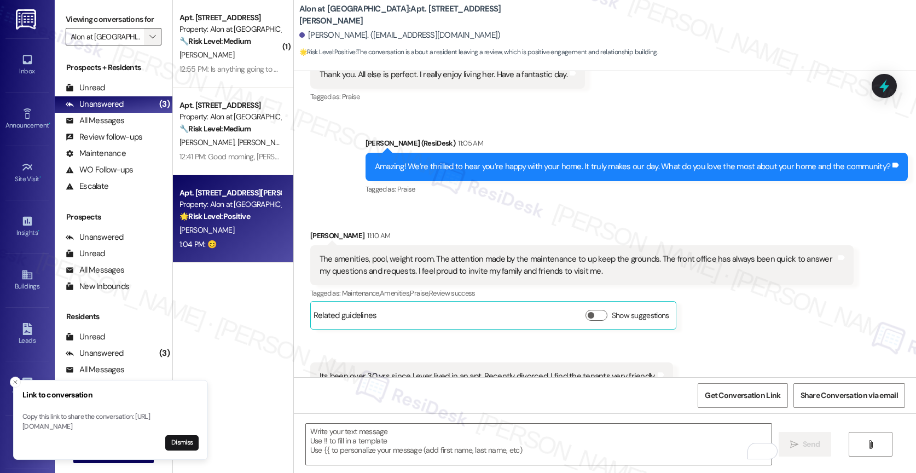
click at [149, 41] on icon "" at bounding box center [152, 36] width 6 height 9
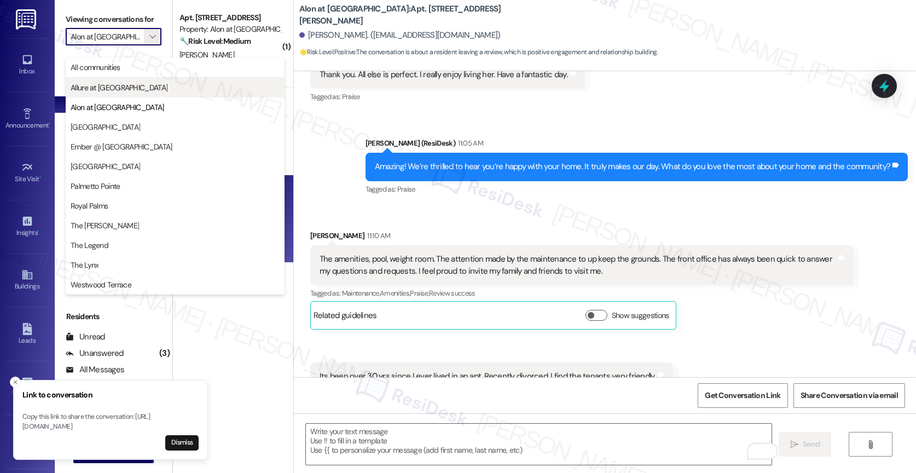
click at [161, 84] on span "Allure at [GEOGRAPHIC_DATA]" at bounding box center [175, 87] width 209 height 11
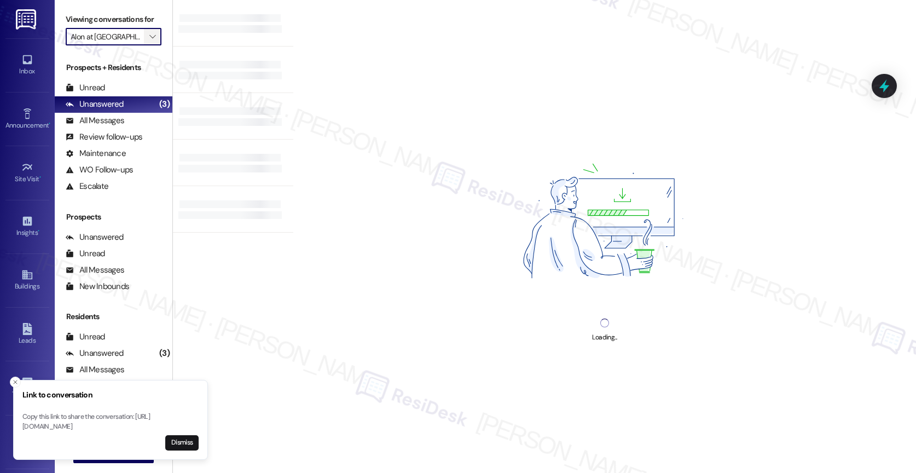
click at [149, 41] on icon "" at bounding box center [152, 36] width 6 height 9
type input "Allure at [GEOGRAPHIC_DATA]"
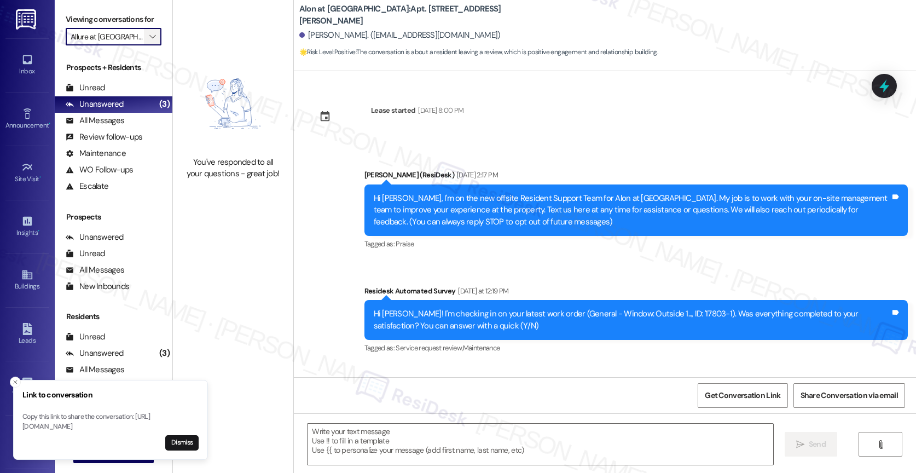
click at [149, 41] on icon "" at bounding box center [152, 36] width 6 height 9
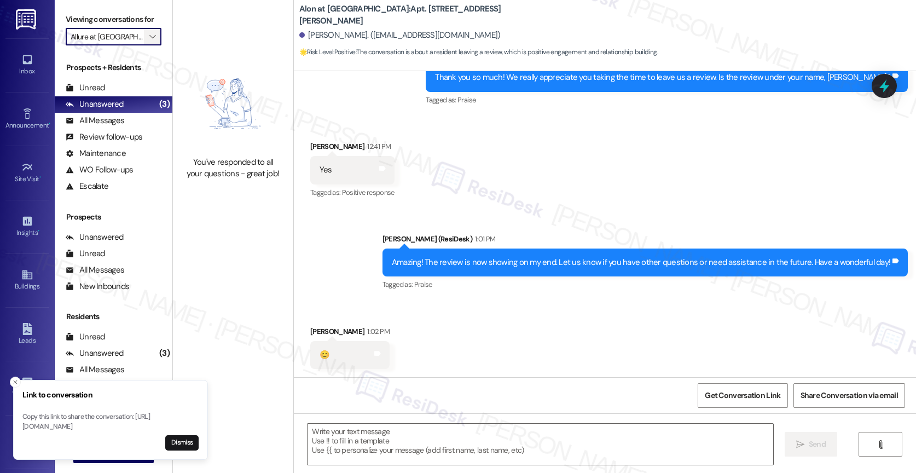
type textarea "Fetching suggested responses. Please feel free to read through the conversation…"
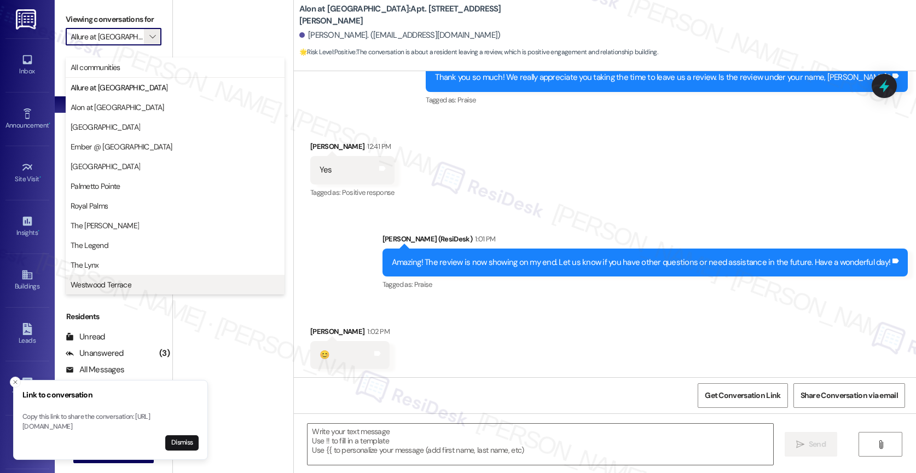
click at [119, 280] on span "Westwood Terrace" at bounding box center [101, 284] width 61 height 11
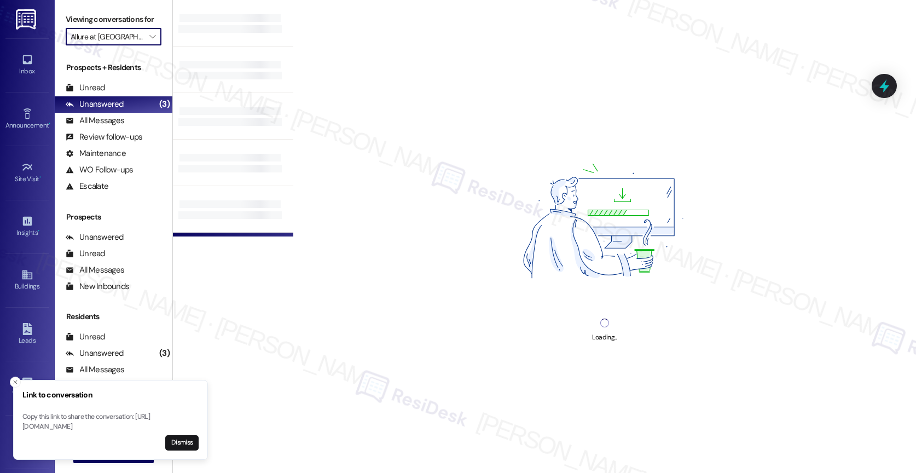
type input "Westwood Terrace"
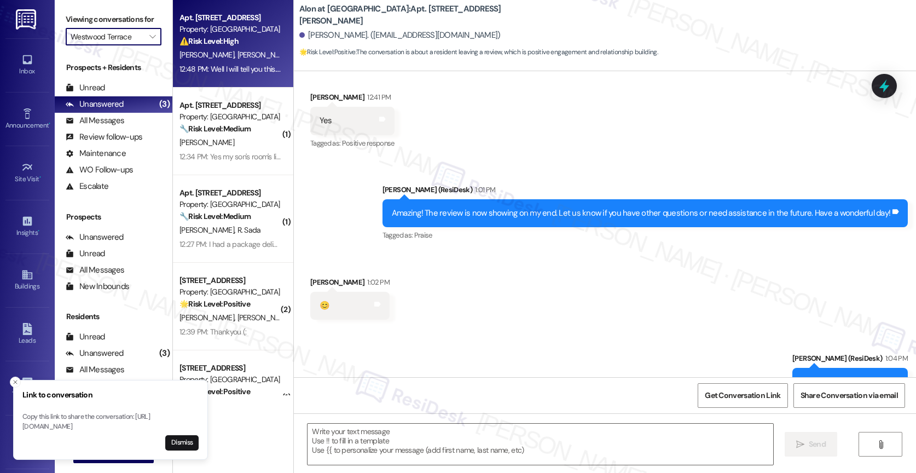
scroll to position [2331, 0]
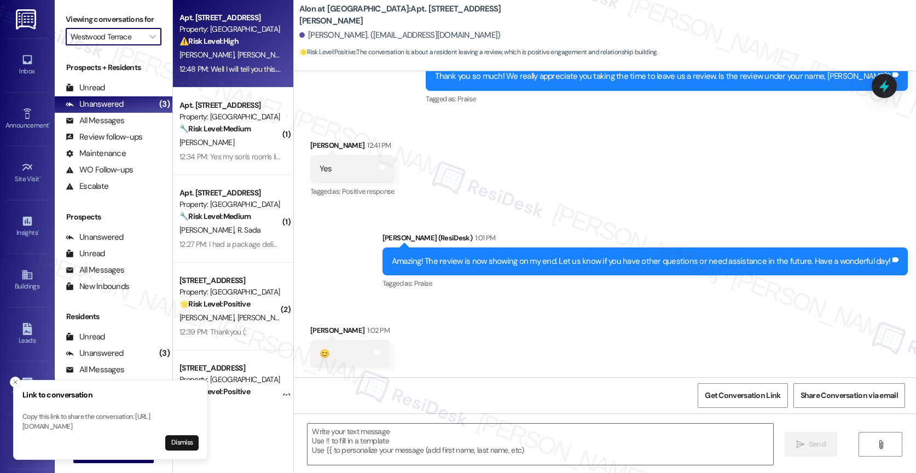
type textarea "Fetching suggested responses. Please feel free to read through the conversation…"
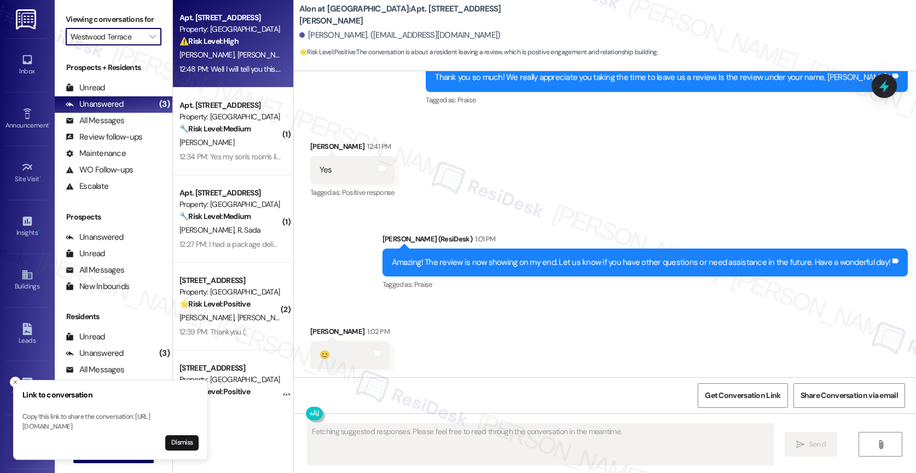
click at [220, 42] on strong "⚠️ Risk Level: High" at bounding box center [208, 41] width 59 height 10
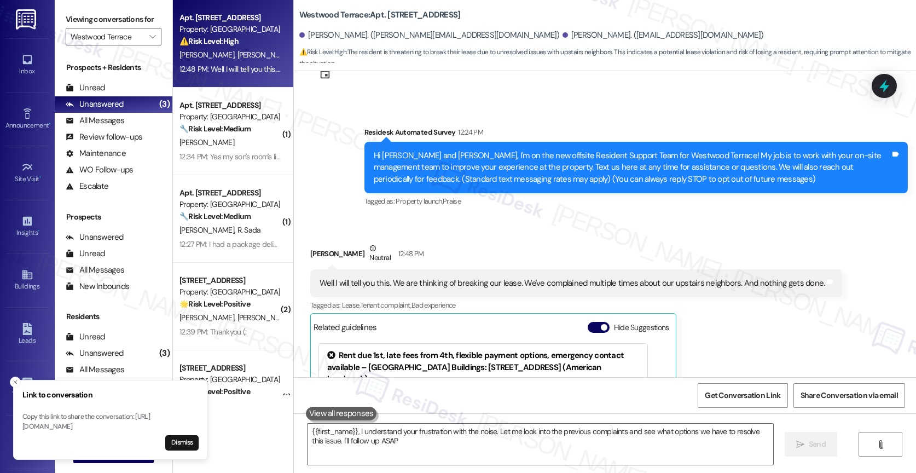
type textarea "{{first_name}}, I understand your frustration with the noise. Let me look into …"
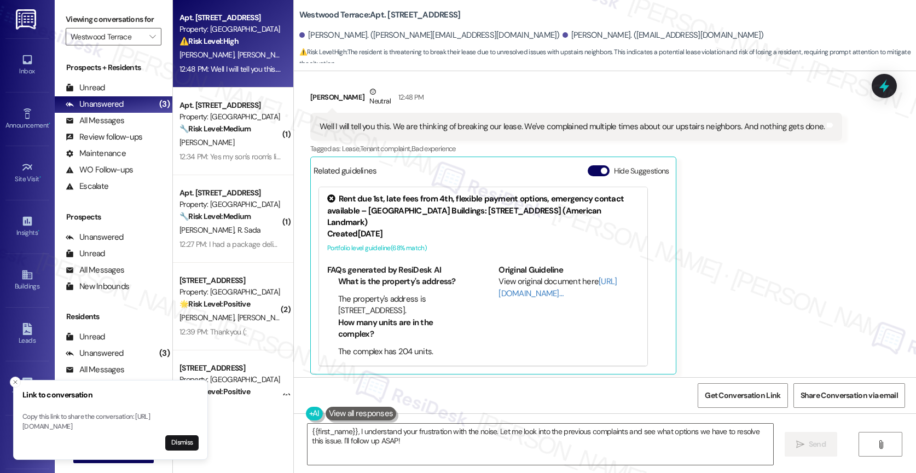
scroll to position [357, 0]
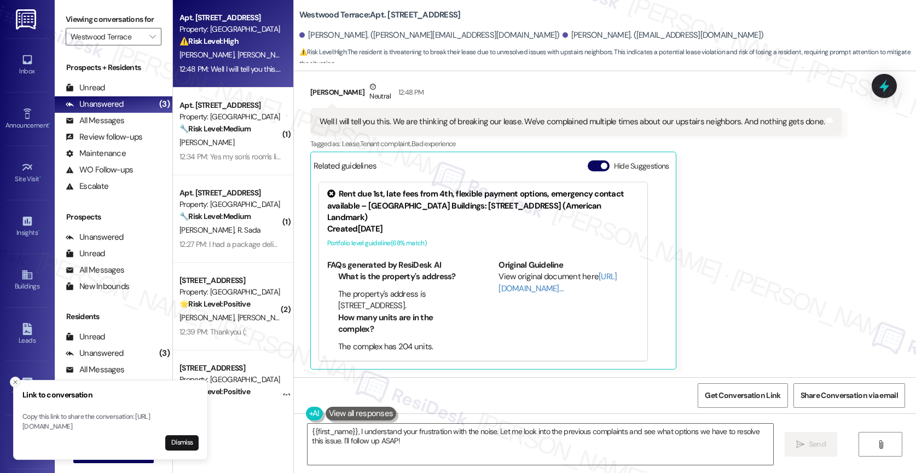
click at [15, 379] on icon "Close toast" at bounding box center [15, 382] width 7 height 7
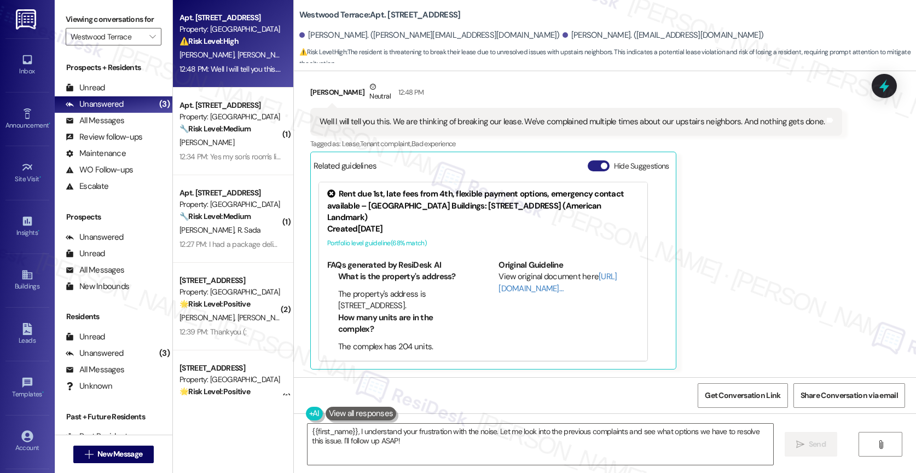
click at [590, 165] on button "Hide Suggestions" at bounding box center [598, 165] width 22 height 11
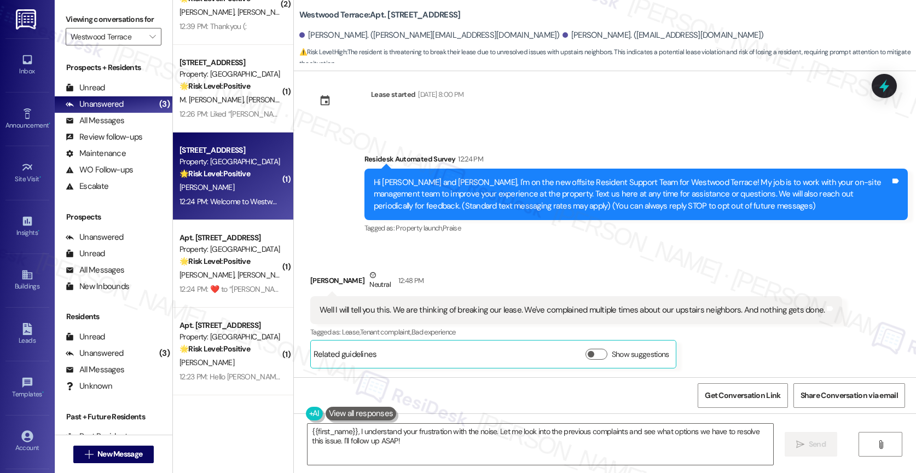
scroll to position [0, 0]
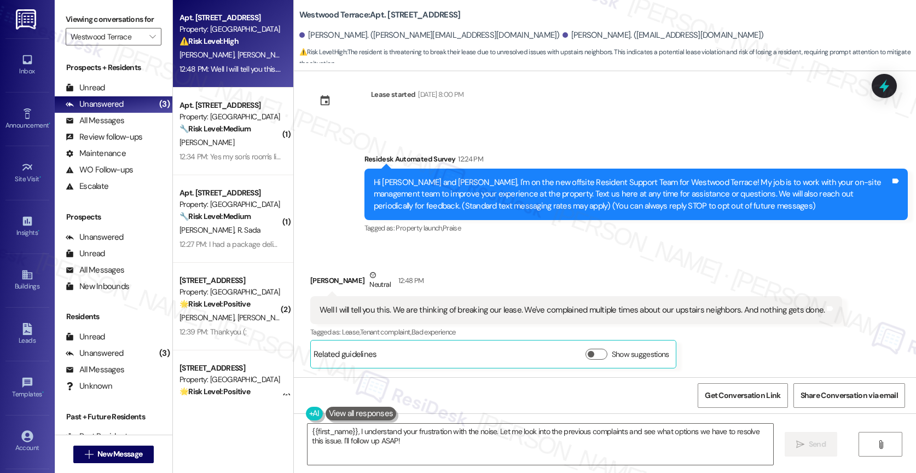
click at [534, 254] on div "Received via SMS [PERSON_NAME] Neutral 12:48 PM Well I will tell you this. We a…" at bounding box center [605, 310] width 622 height 132
